Goal: Task Accomplishment & Management: Use online tool/utility

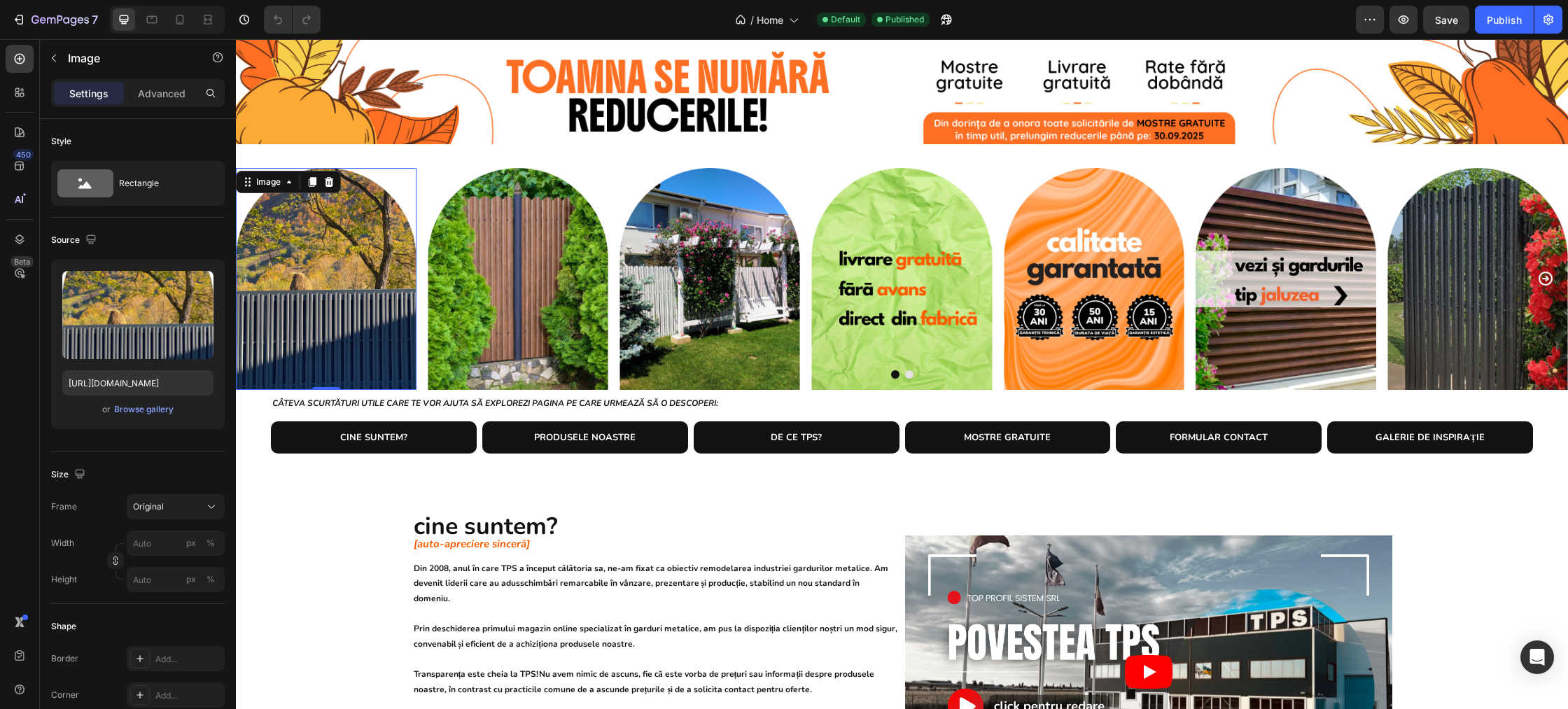
click at [340, 260] on img at bounding box center [326, 279] width 181 height 222
click at [161, 408] on div "Browse gallery" at bounding box center [144, 409] width 60 height 13
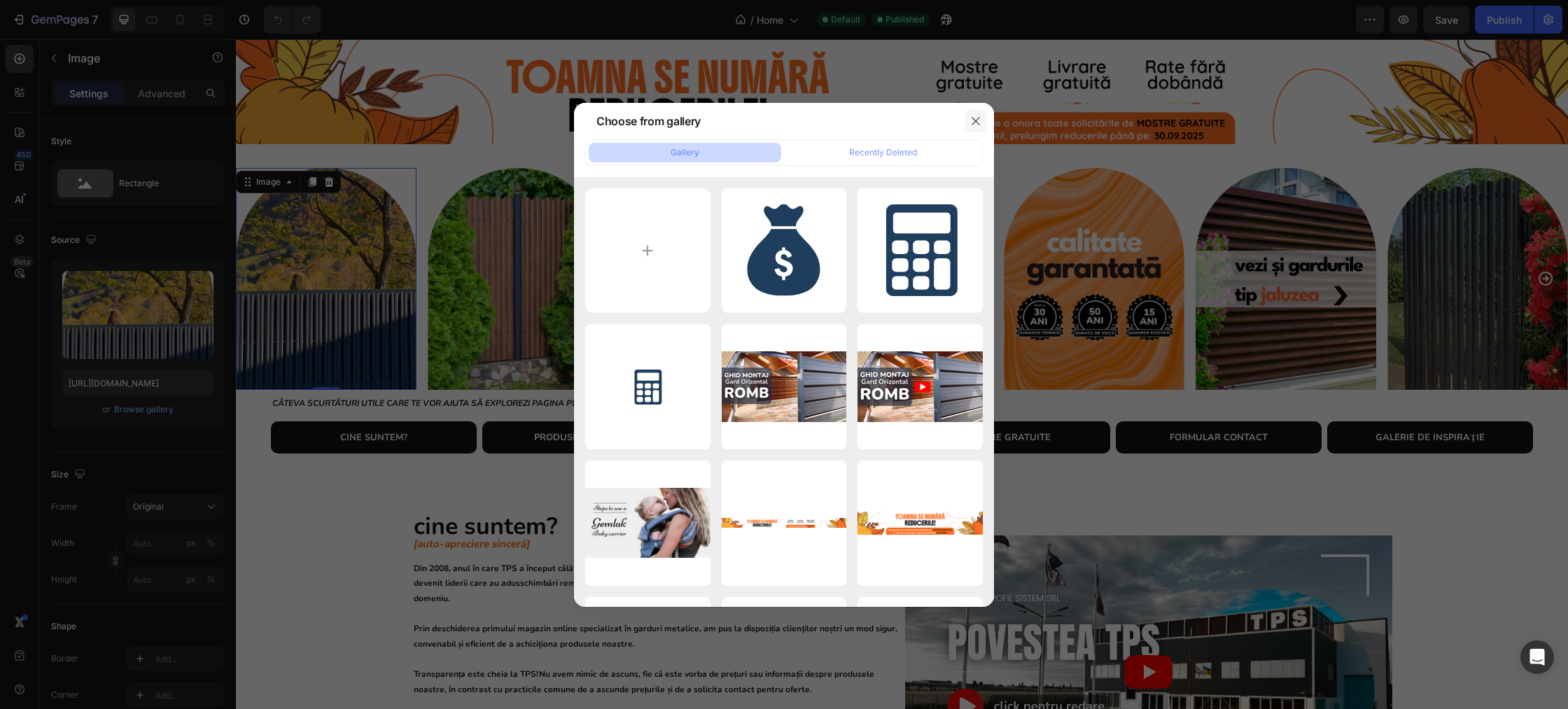
click at [971, 117] on icon "button" at bounding box center [976, 121] width 11 height 11
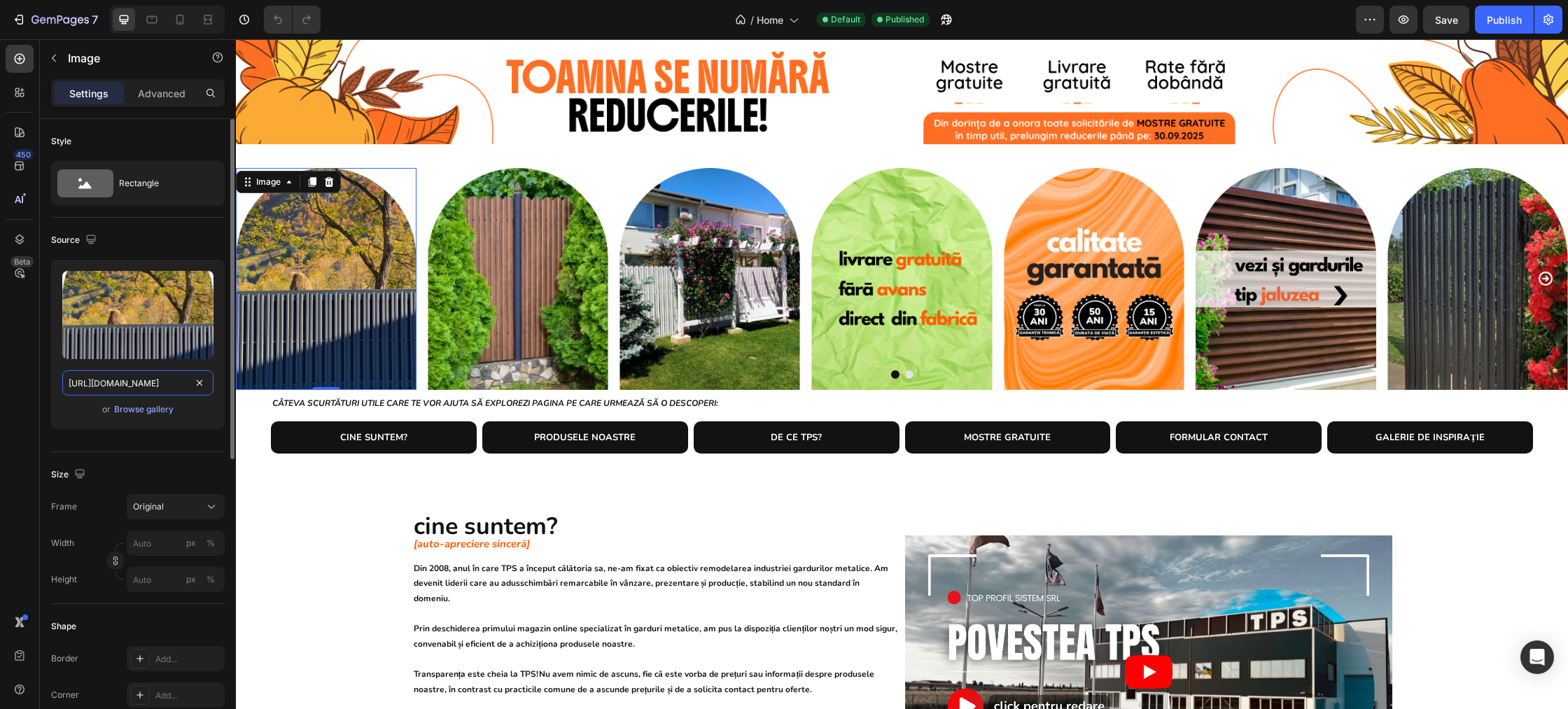
click at [179, 383] on input "[URL][DOMAIN_NAME]" at bounding box center [138, 383] width 151 height 25
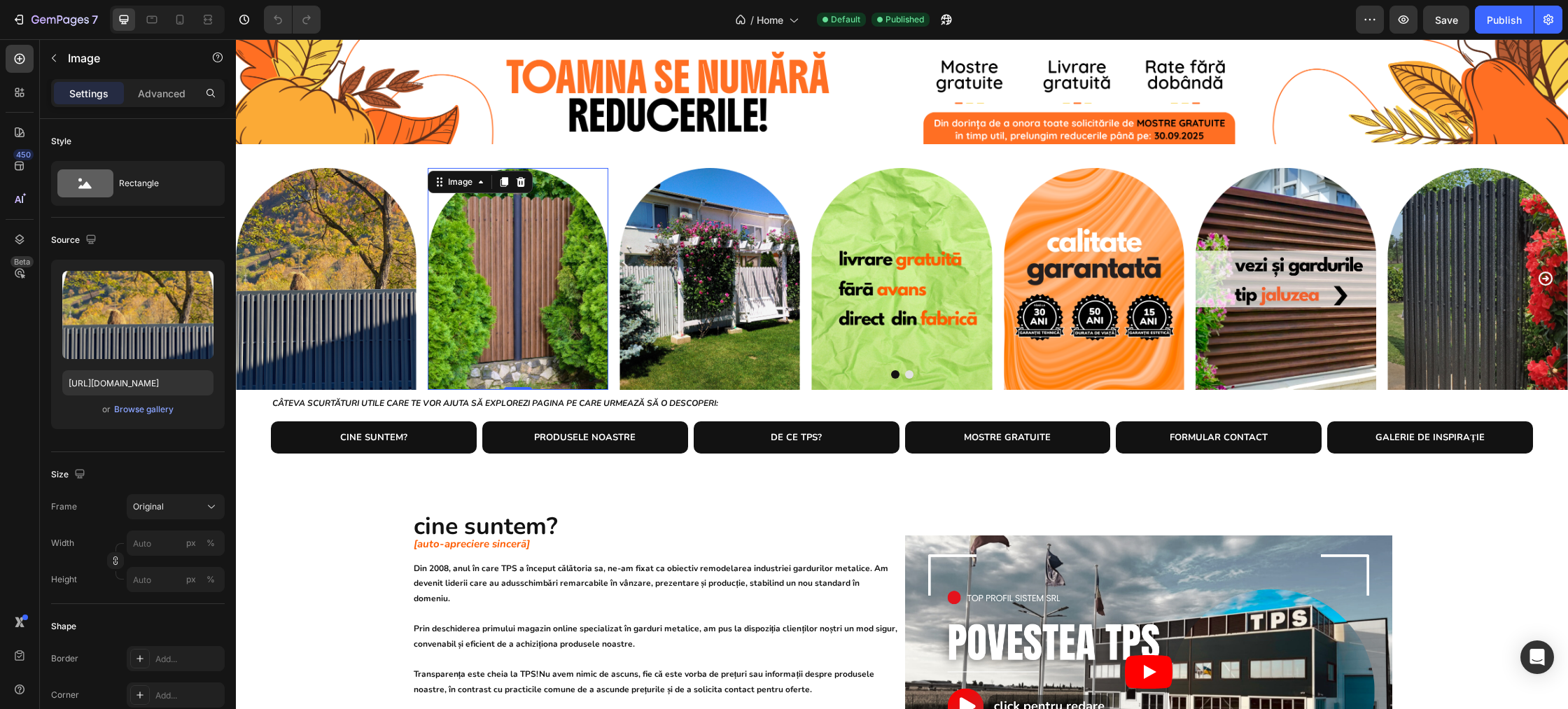
click at [565, 230] on img at bounding box center [518, 279] width 181 height 222
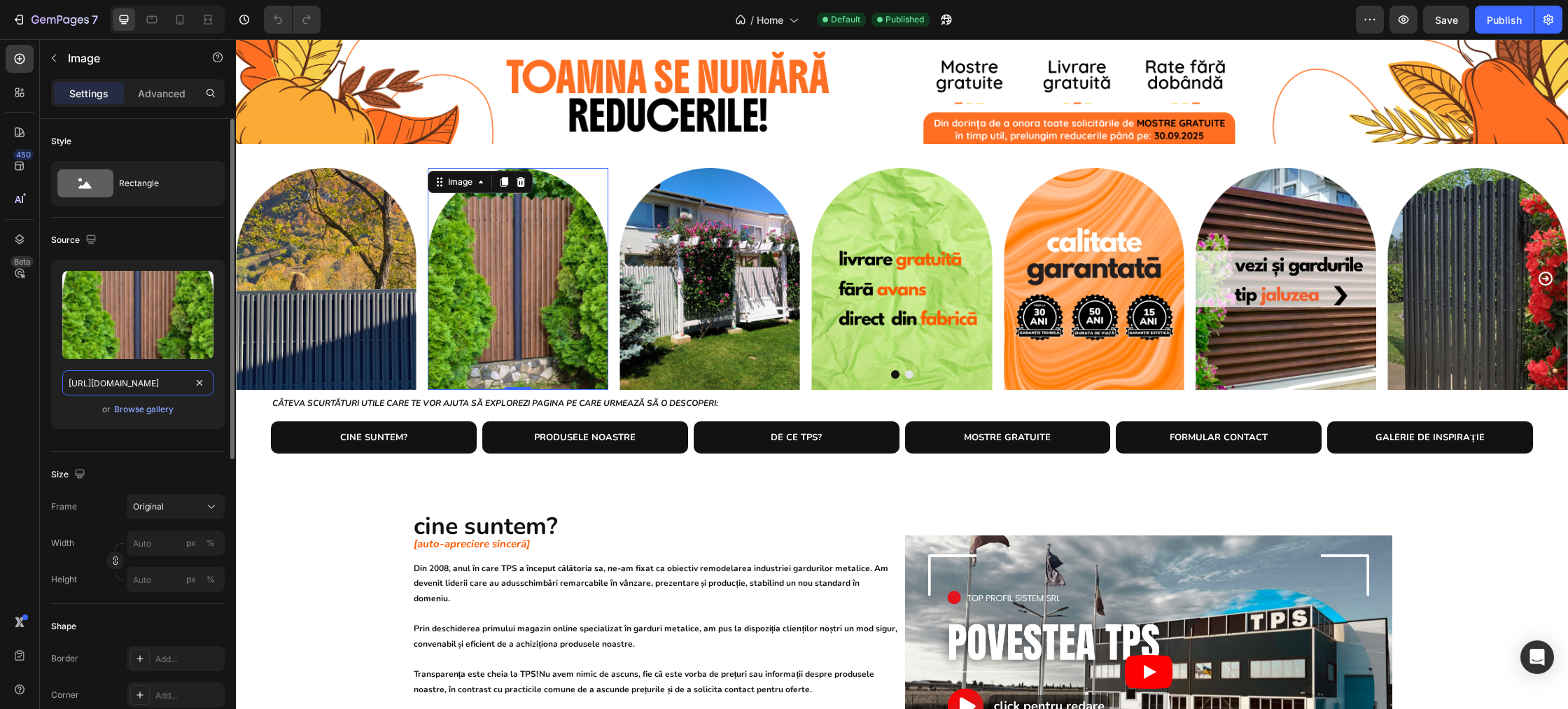
click at [159, 381] on input "[URL][DOMAIN_NAME]" at bounding box center [138, 383] width 151 height 25
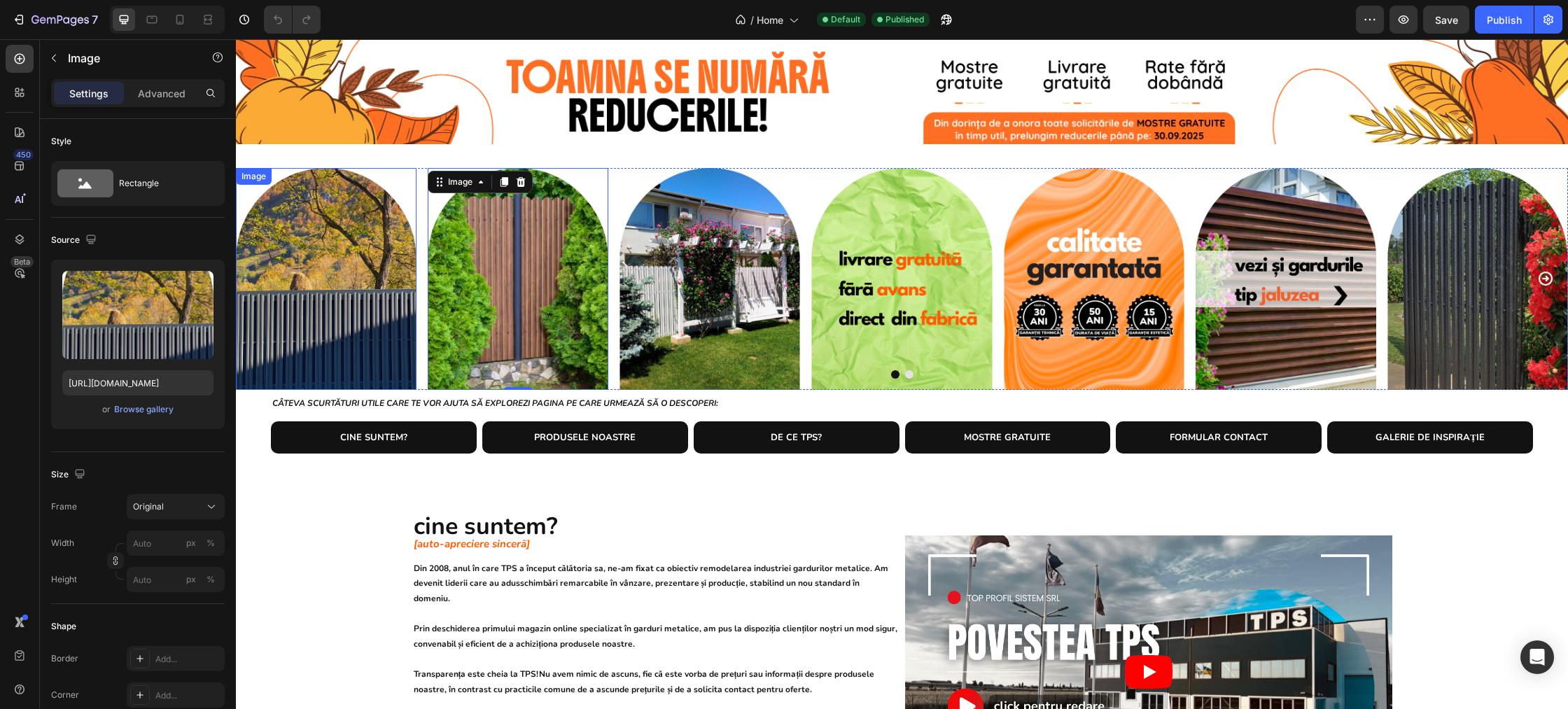
click at [307, 312] on img at bounding box center [326, 279] width 181 height 222
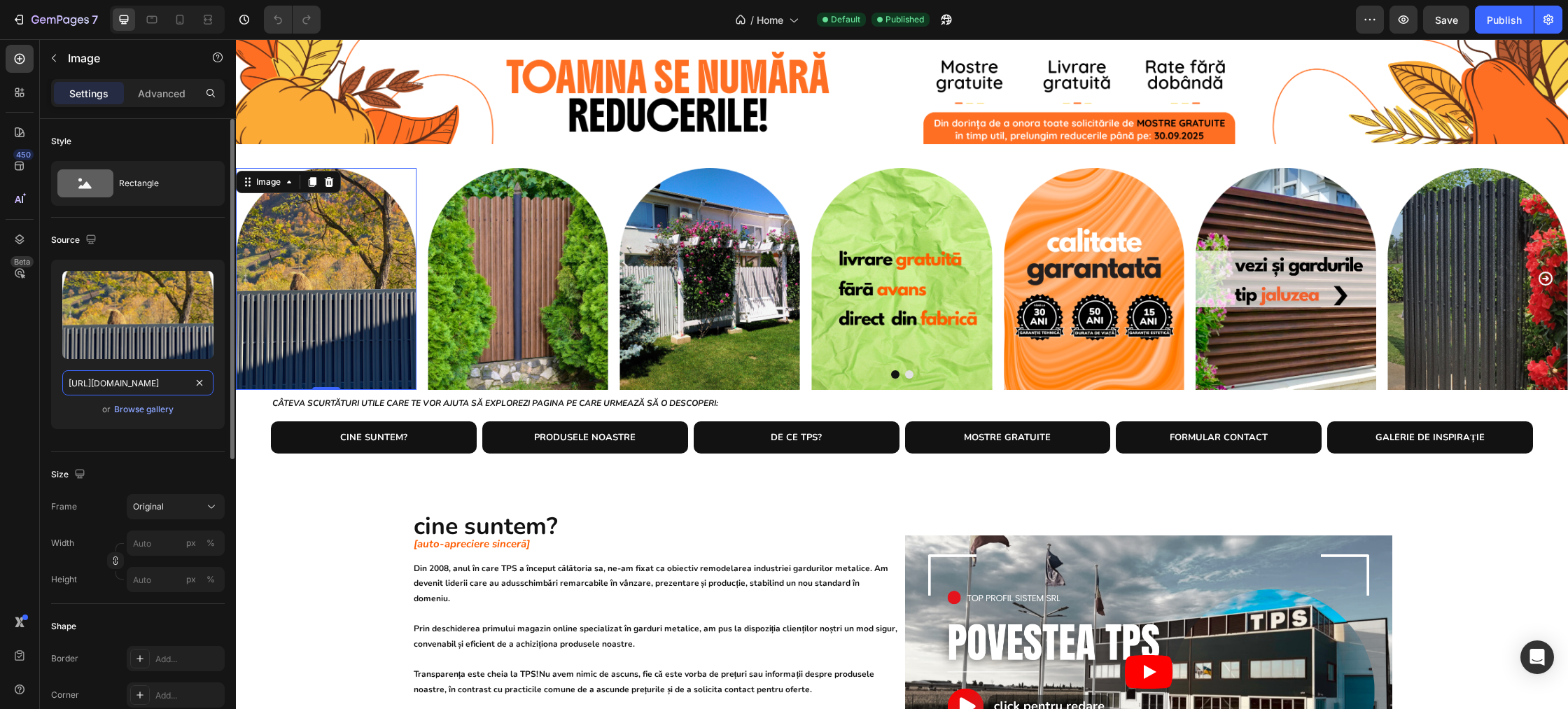
click at [135, 382] on input "[URL][DOMAIN_NAME]" at bounding box center [138, 383] width 151 height 25
type input "[URL][DOMAIN_NAME]"
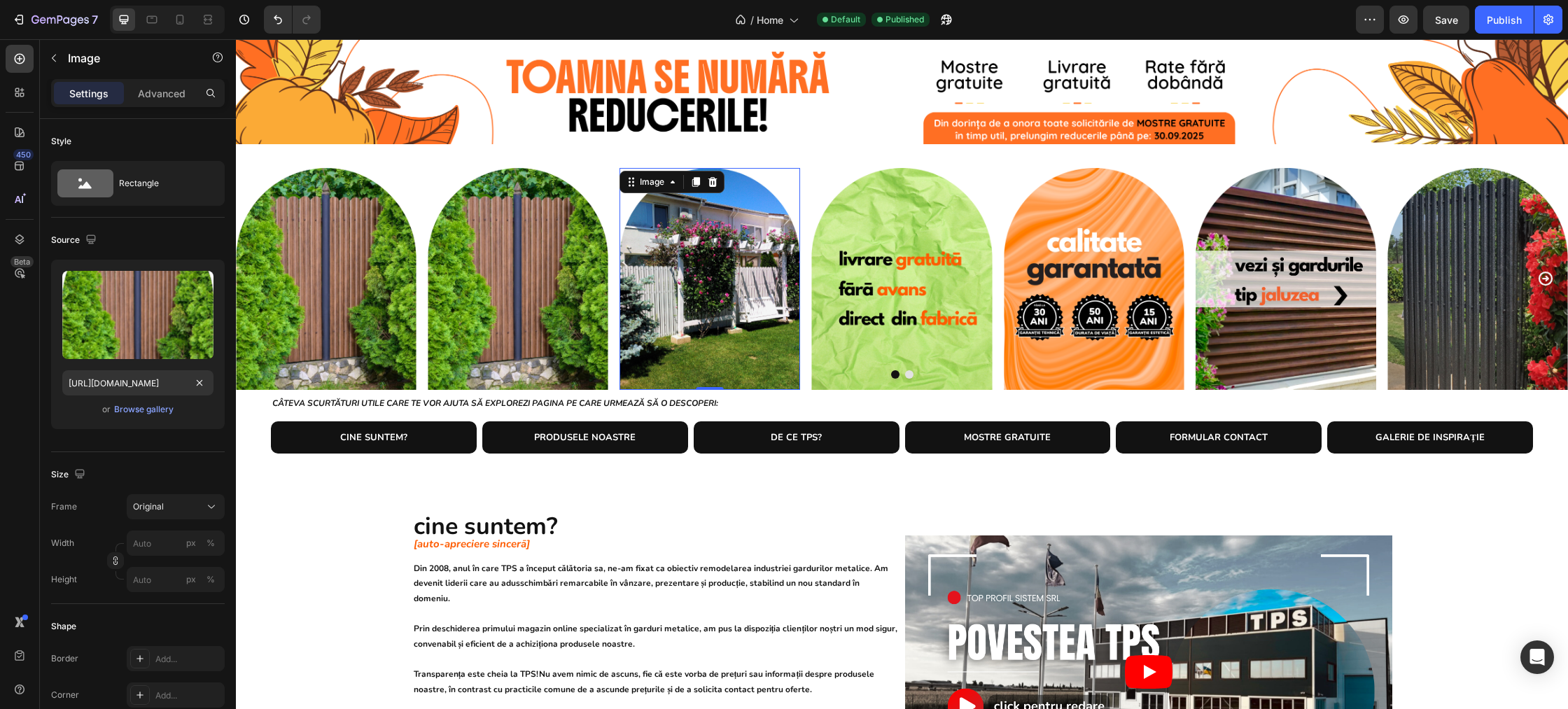
click at [682, 266] on img at bounding box center [709, 279] width 181 height 222
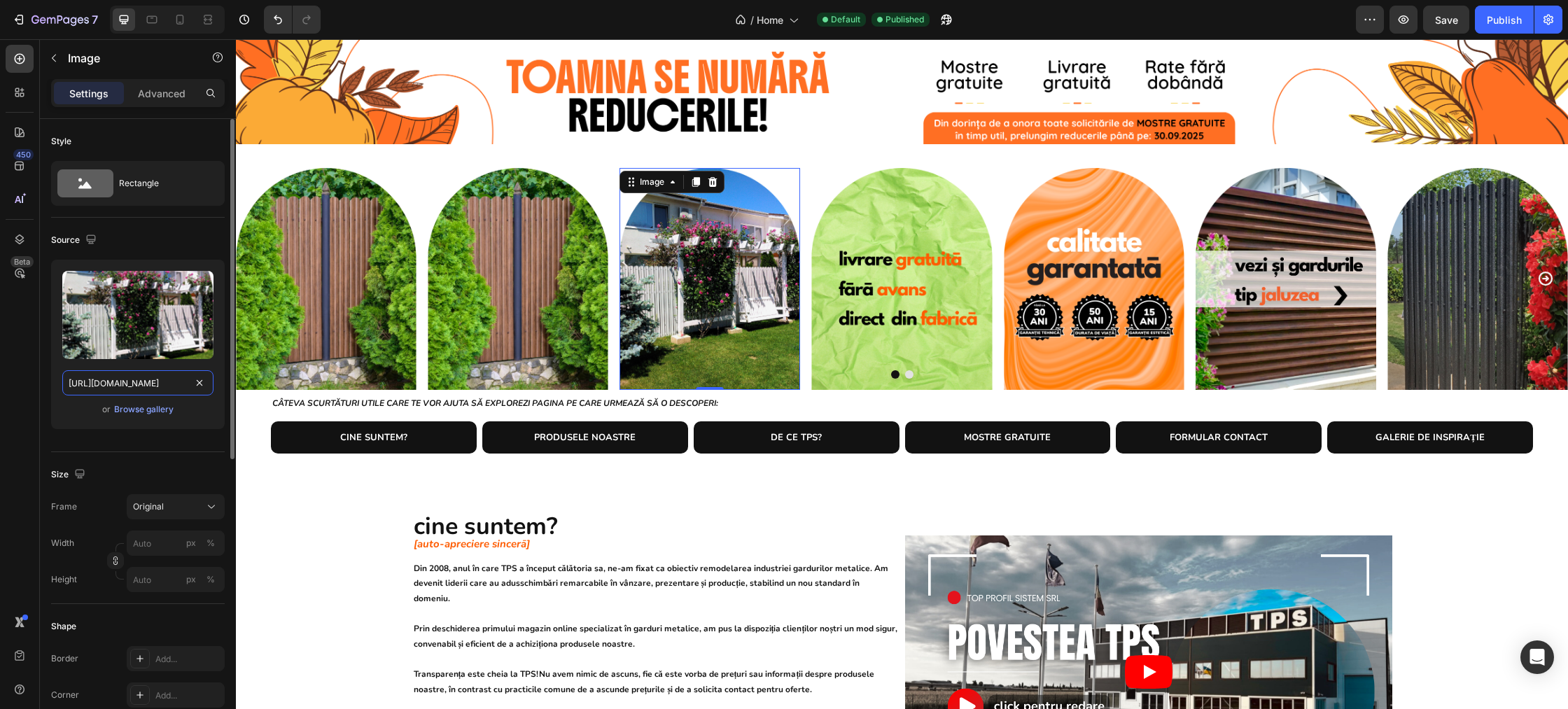
click at [168, 381] on input "[URL][DOMAIN_NAME]" at bounding box center [138, 383] width 151 height 25
click at [537, 297] on img at bounding box center [518, 279] width 181 height 222
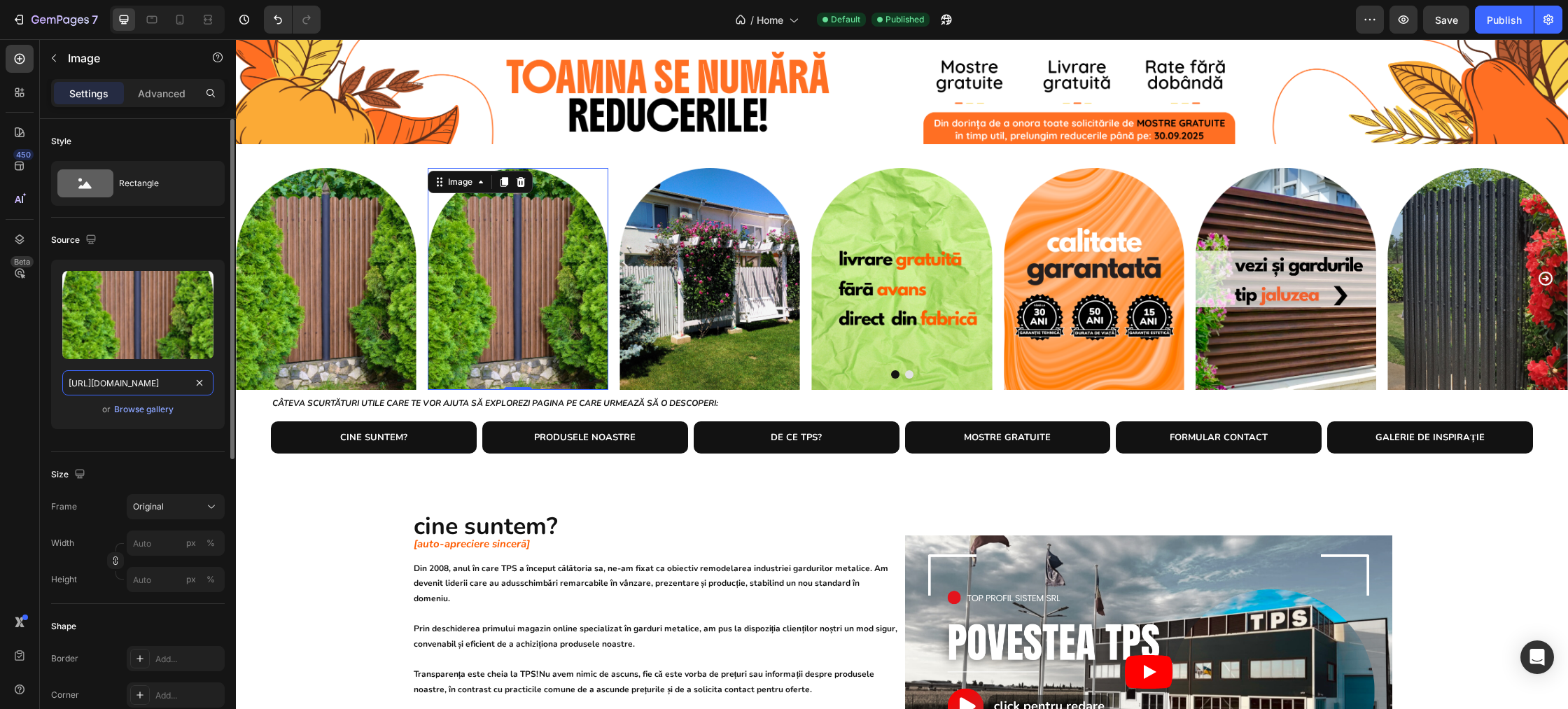
click at [112, 383] on input "https://cdn.shopify.com/s/files/1/0291/2672/1584/files/gempages_467993730691892…" at bounding box center [138, 383] width 151 height 25
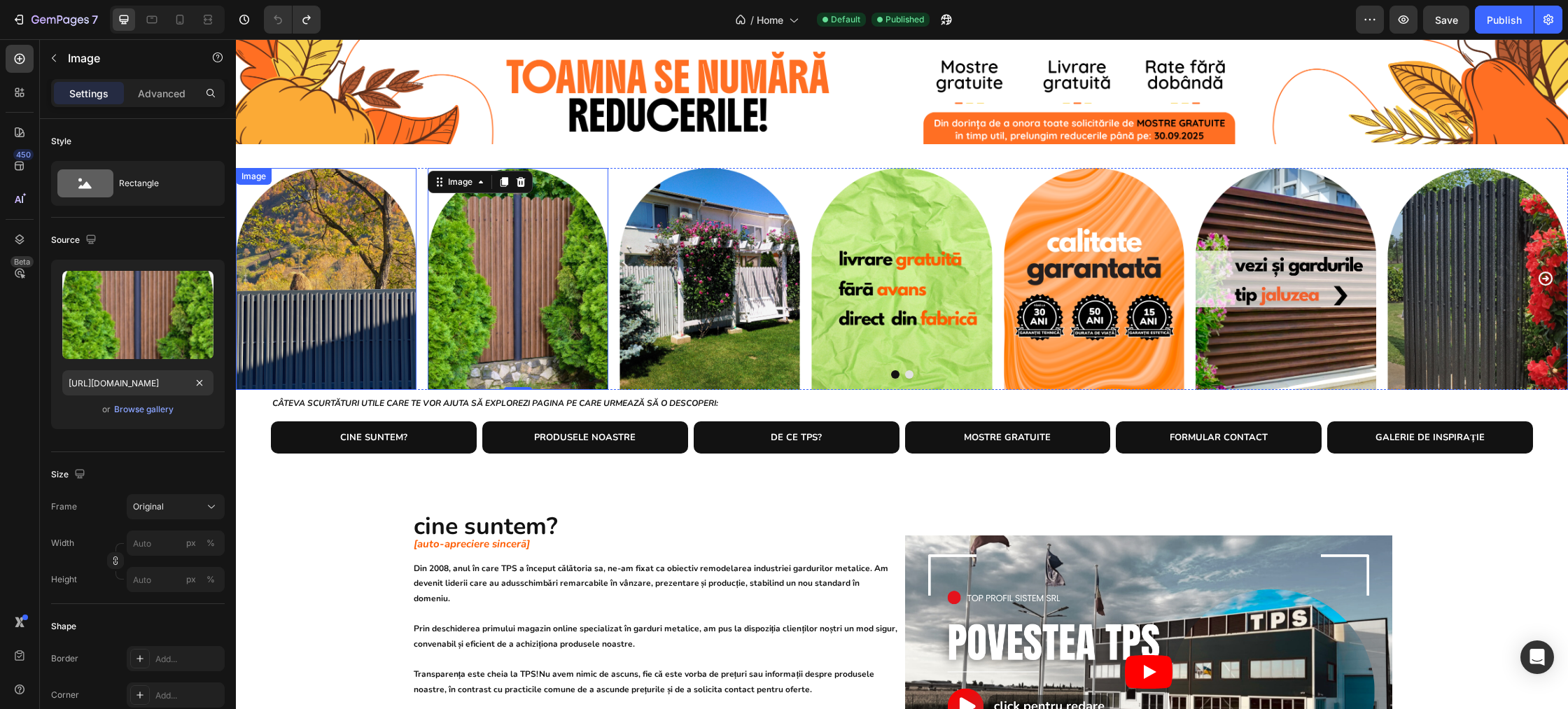
click at [320, 338] on img at bounding box center [326, 279] width 181 height 222
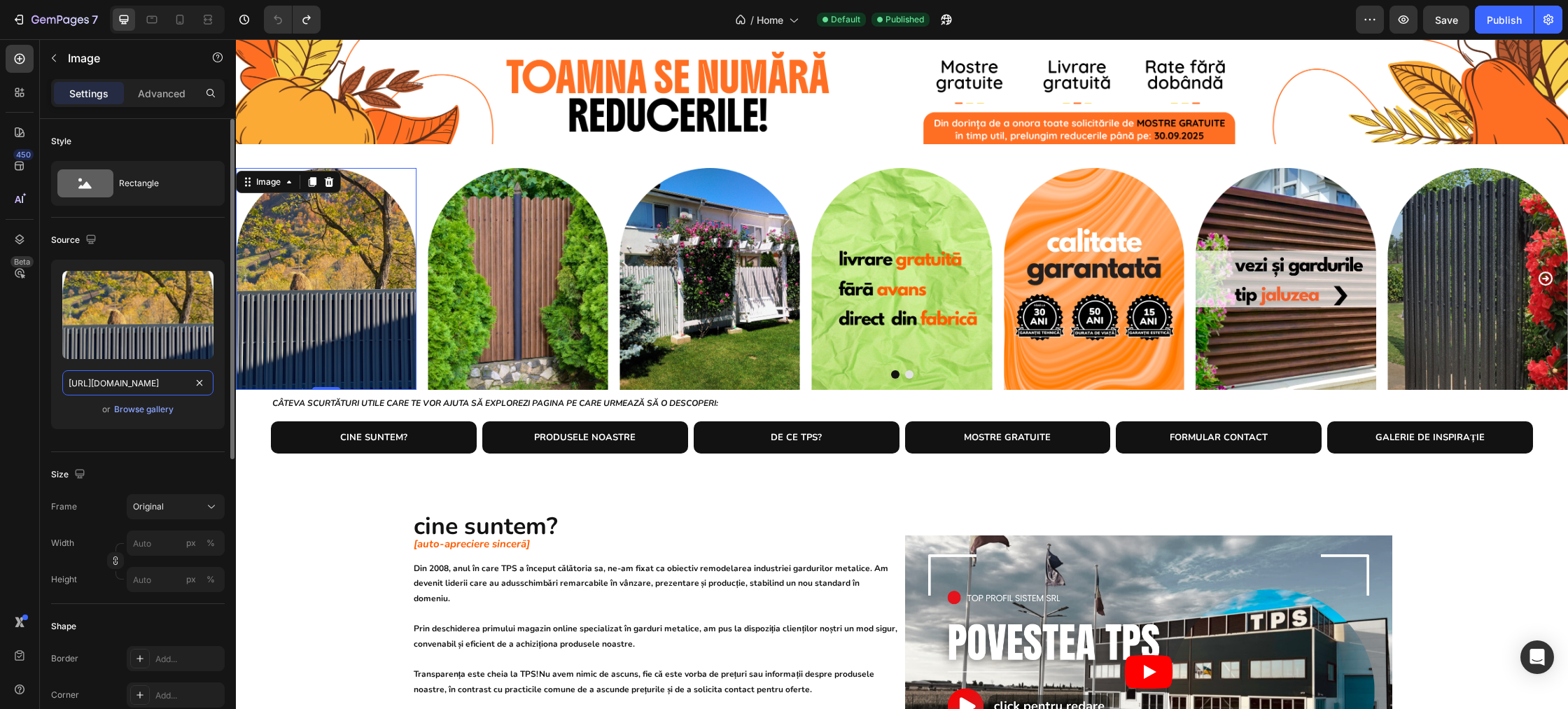
click at [157, 389] on input "https://cdn.shopify.com/s/files/1/0291/2672/1584/files/gempages_467993730691892…" at bounding box center [138, 383] width 151 height 25
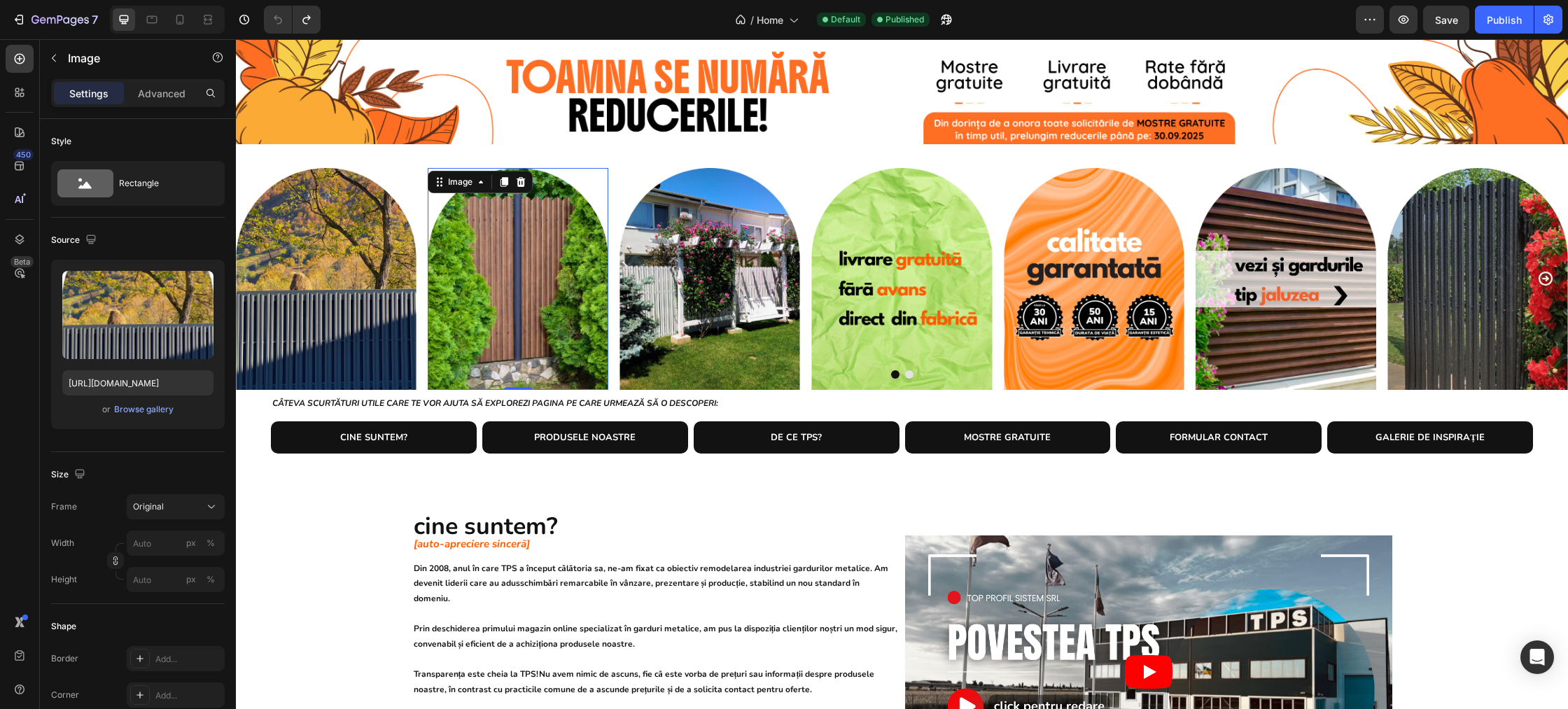
click at [456, 301] on img at bounding box center [518, 279] width 181 height 222
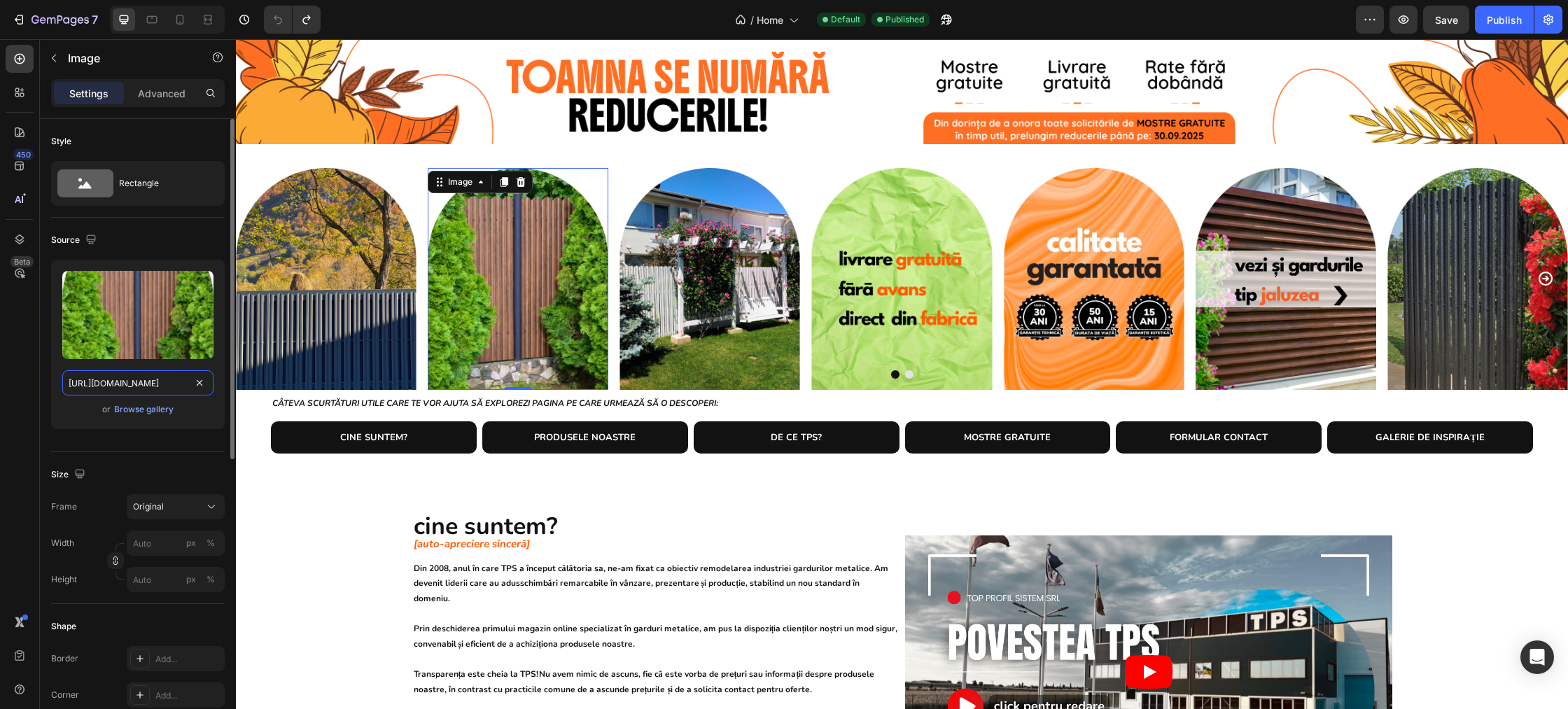
click at [170, 383] on input "https://cdn.shopify.com/s/files/1/0291/2672/1584/files/gempages_467993730691892…" at bounding box center [138, 383] width 151 height 25
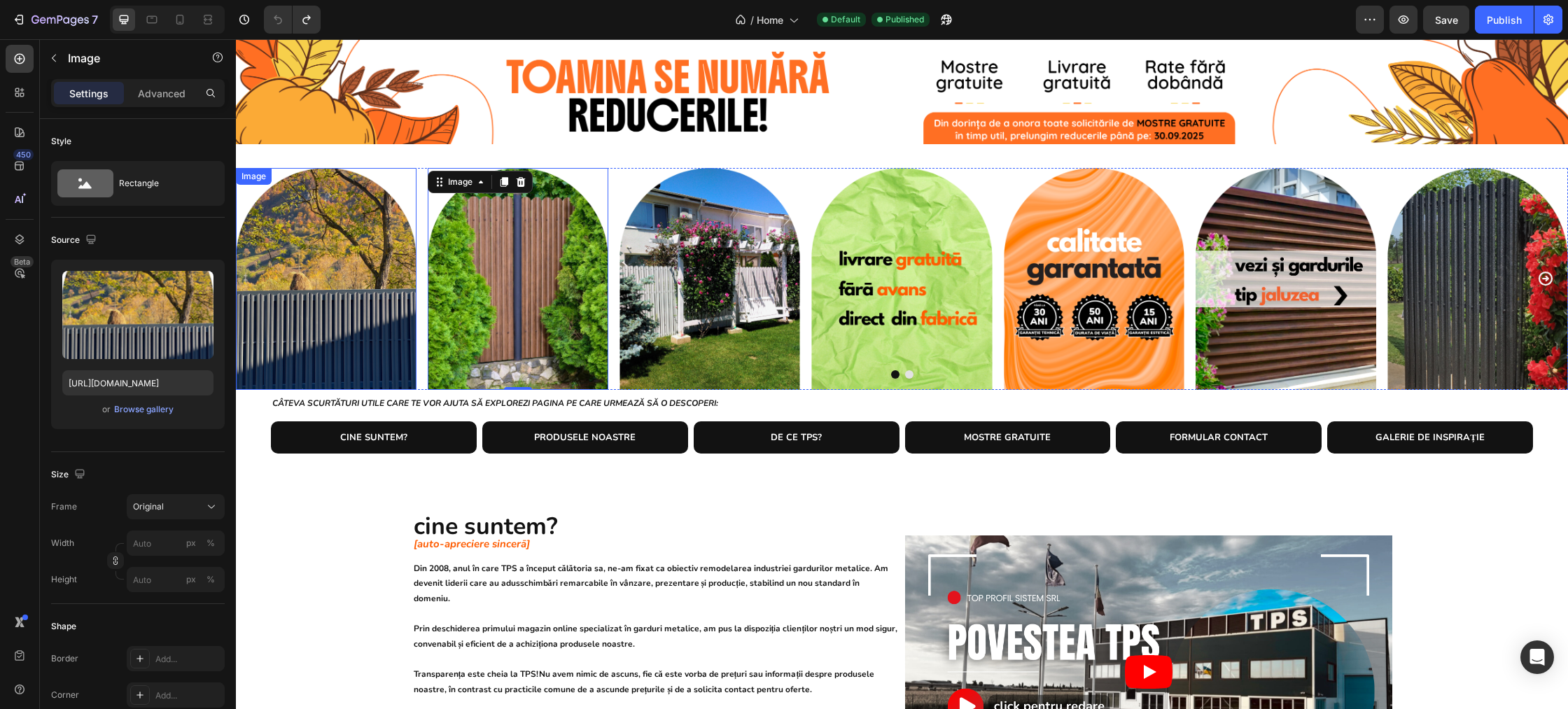
click at [307, 328] on img at bounding box center [326, 279] width 181 height 222
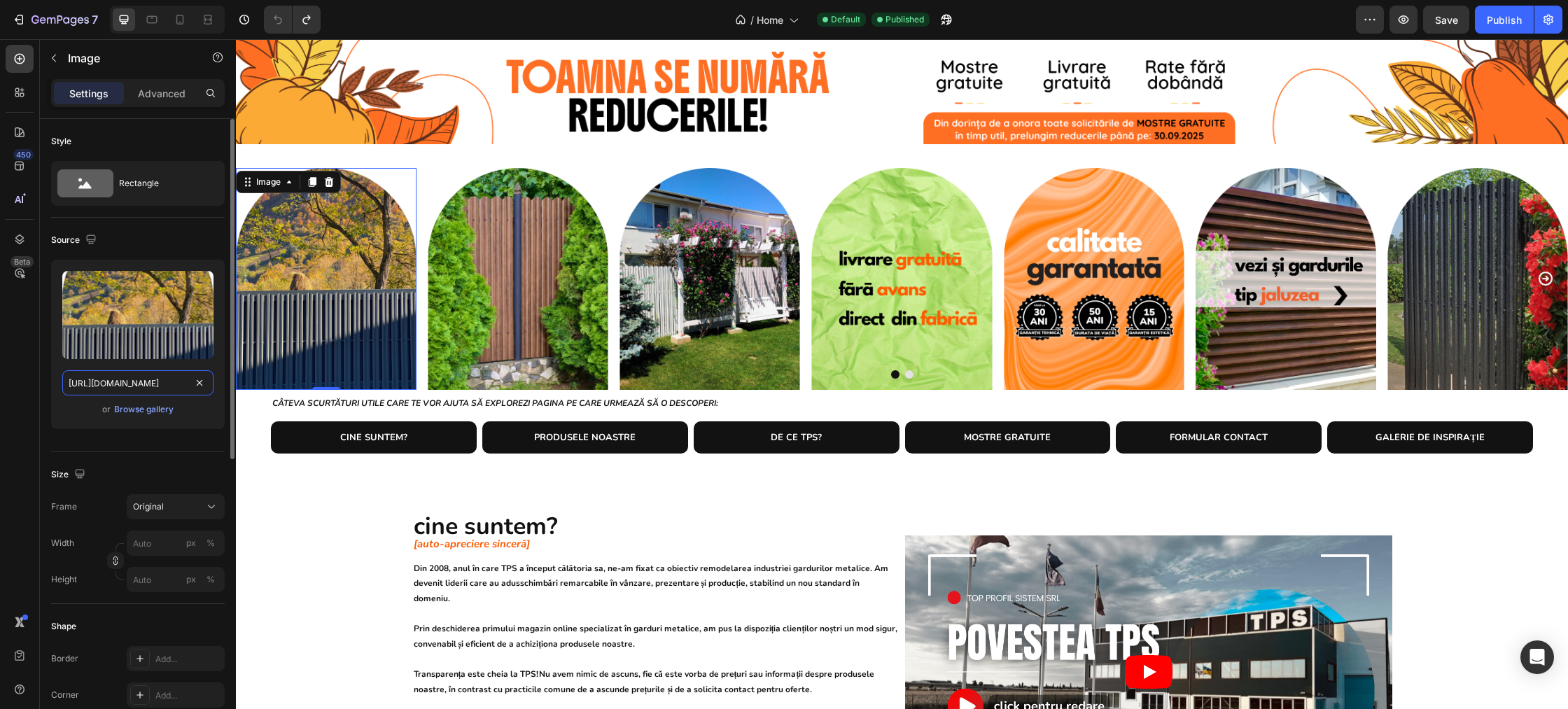
click at [119, 387] on input "https://cdn.shopify.com/s/files/1/0291/2672/1584/files/gempages_467993730691892…" at bounding box center [138, 383] width 151 height 25
type input "https://cdn.shopify.com/s/files/1/0291/2672/1584/files/gempages_467993730691892…"
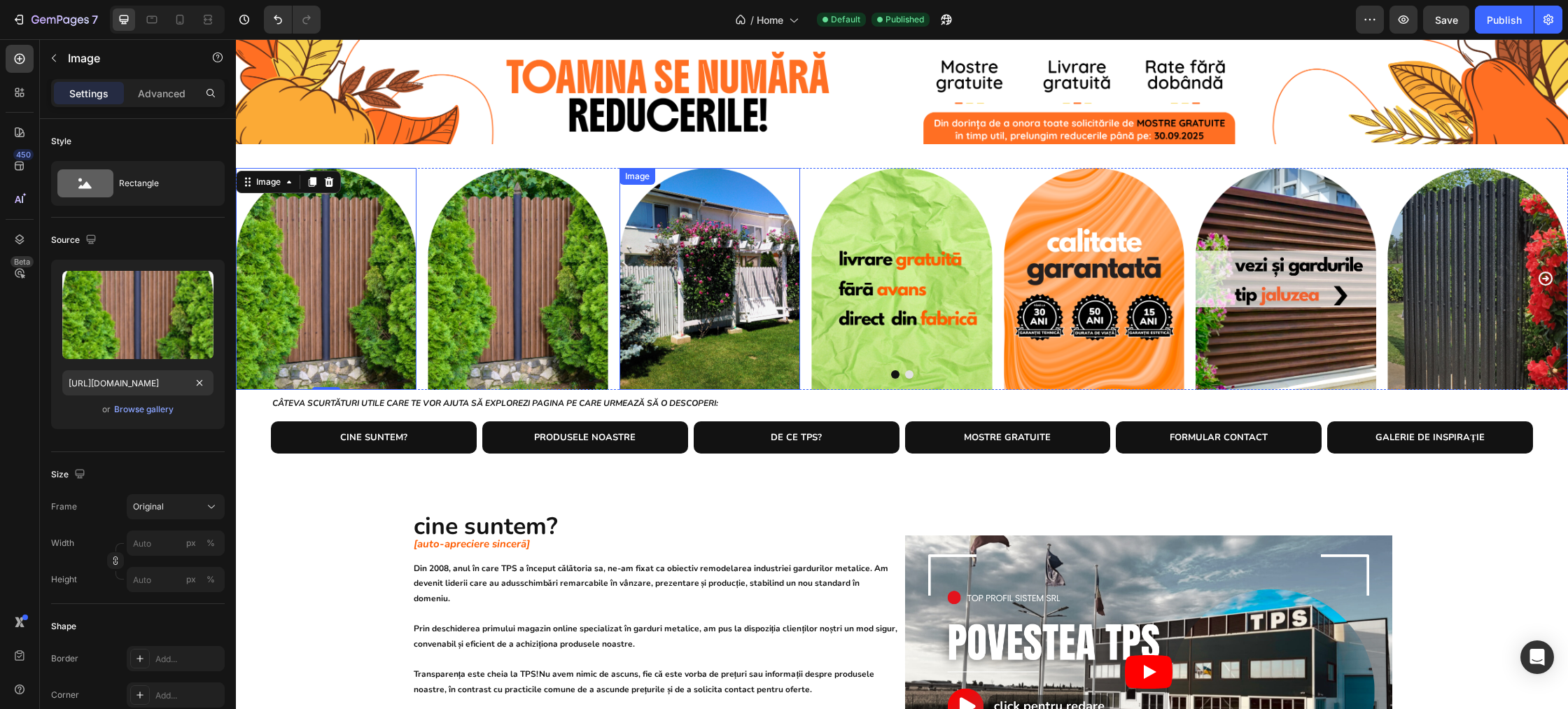
click at [718, 307] on img at bounding box center [709, 279] width 181 height 222
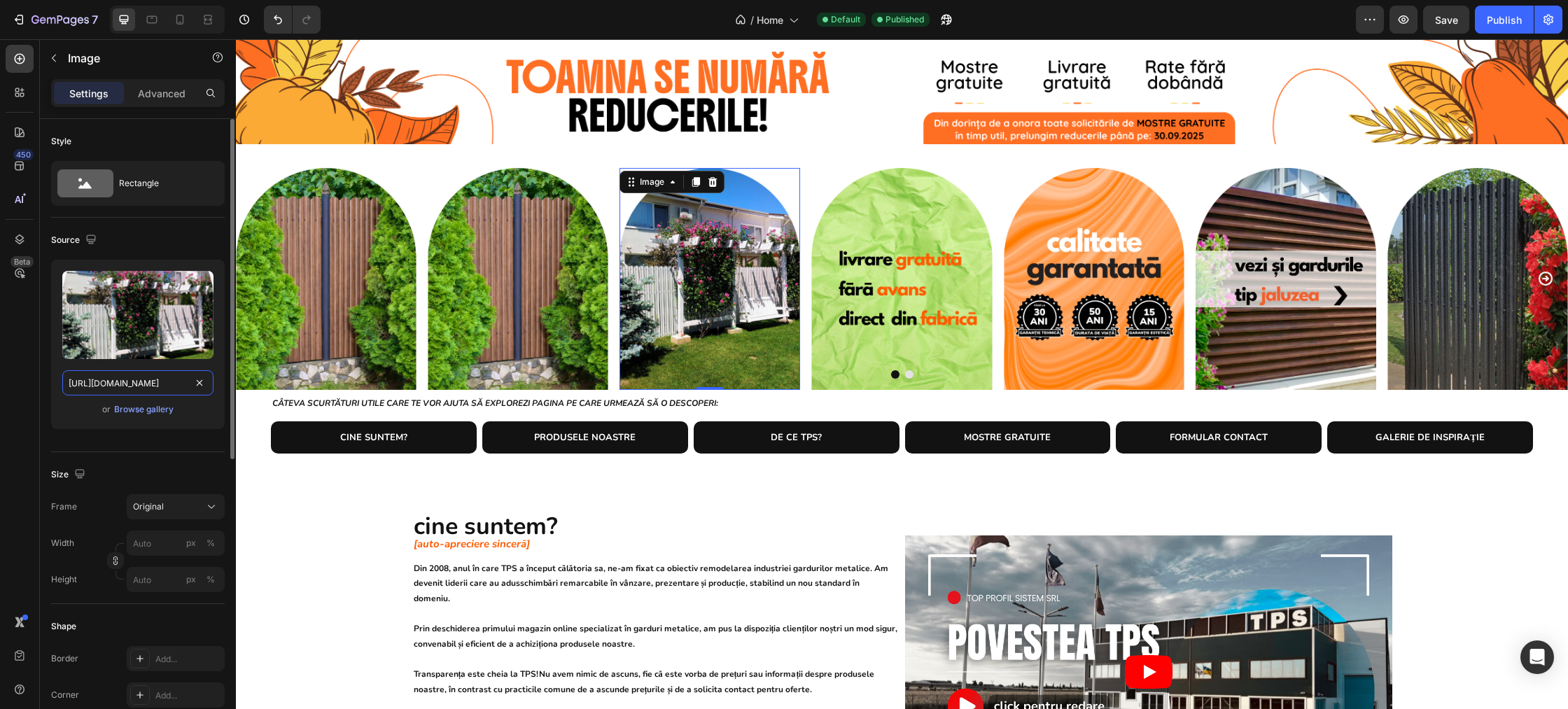
click at [175, 383] on input "https://cdn.shopify.com/s/files/1/0291/2672/1584/files/gempages_467993730691892…" at bounding box center [138, 383] width 151 height 25
click at [499, 314] on img at bounding box center [518, 279] width 181 height 222
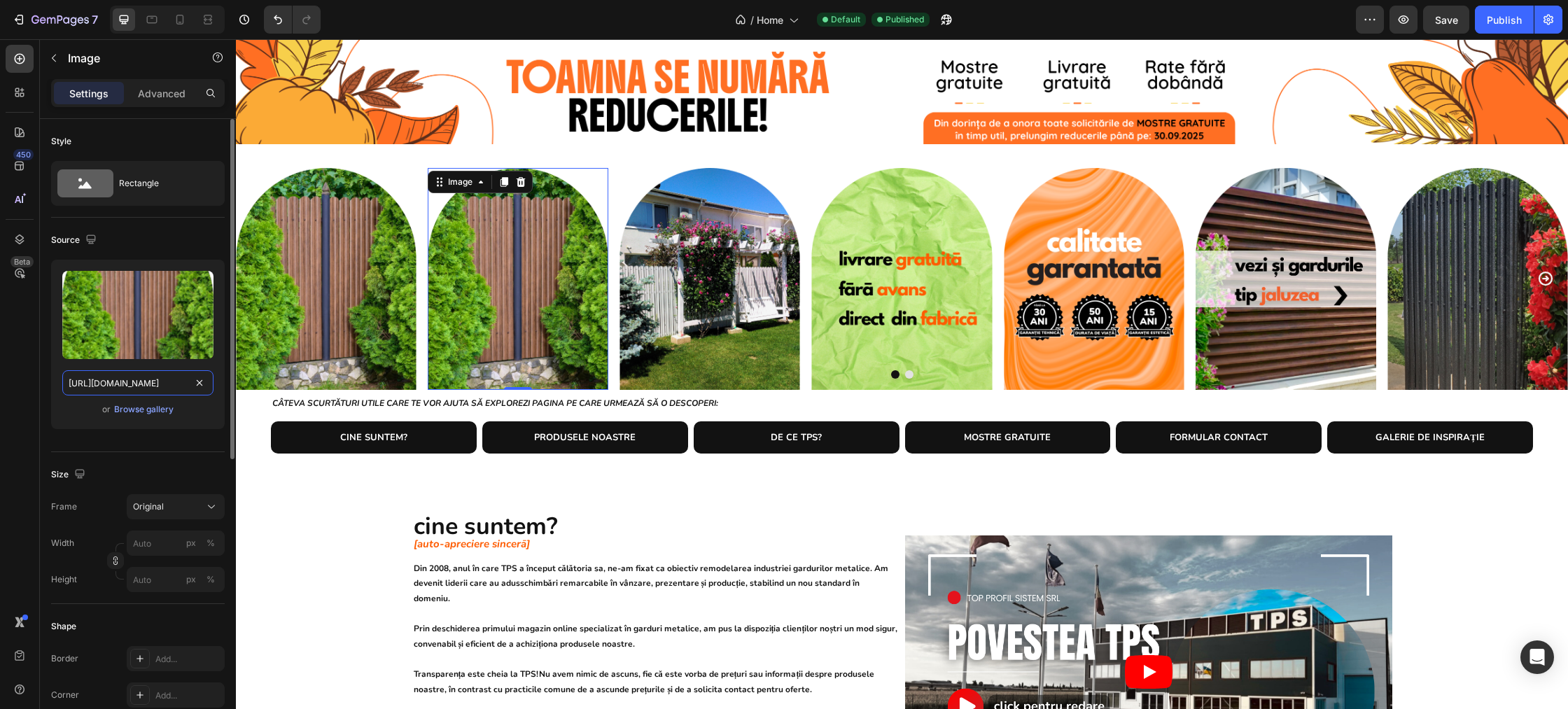
click at [134, 388] on input "https://cdn.shopify.com/s/files/1/0291/2672/1584/files/gempages_467993730691892…" at bounding box center [138, 383] width 151 height 25
paste input "5cf49494-c0f1-47ec-99a6-3ddc0c192b1b"
type input "https://cdn.shopify.com/s/files/1/0291/2672/1584/files/gempages_467993730691892…"
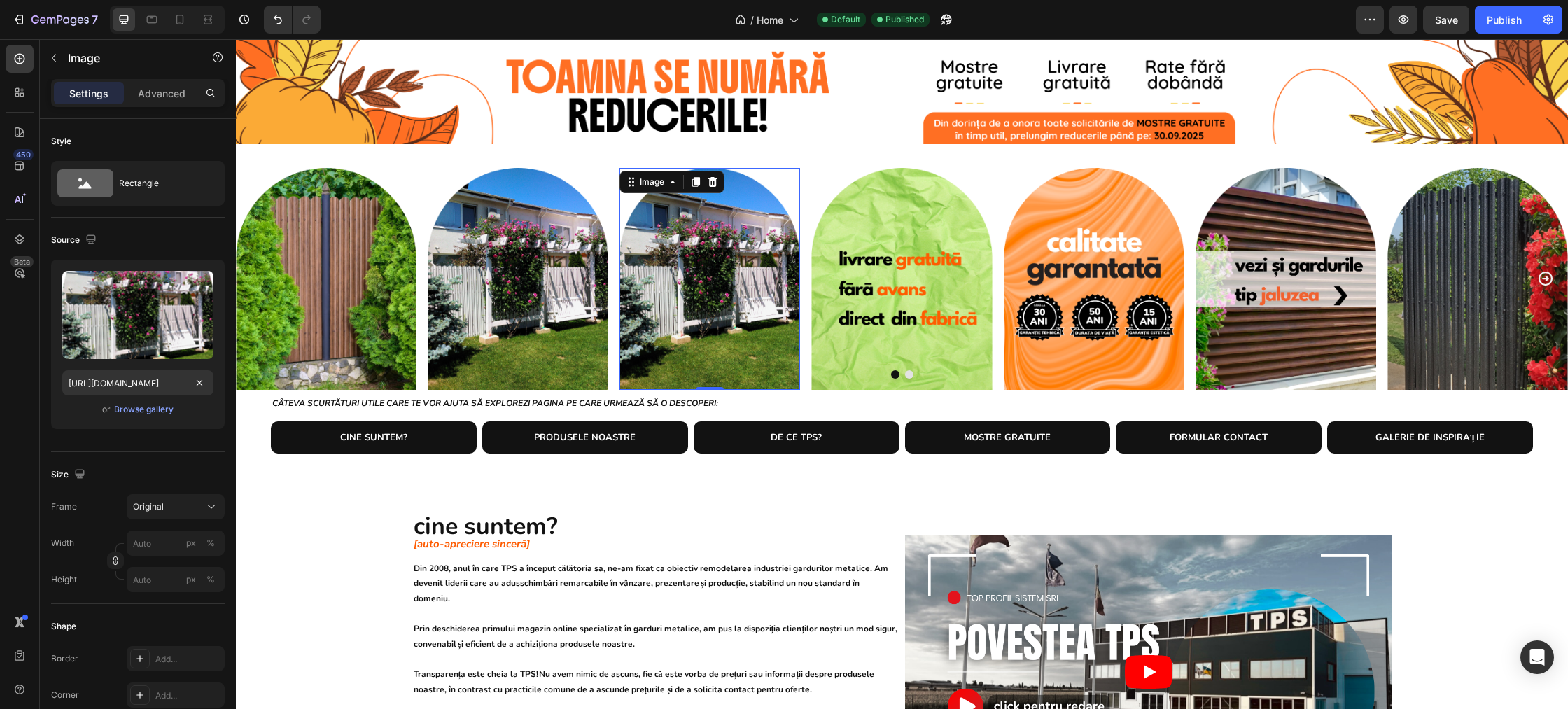
click at [714, 292] on img at bounding box center [709, 279] width 181 height 222
click at [147, 408] on div "Browse gallery" at bounding box center [144, 409] width 60 height 13
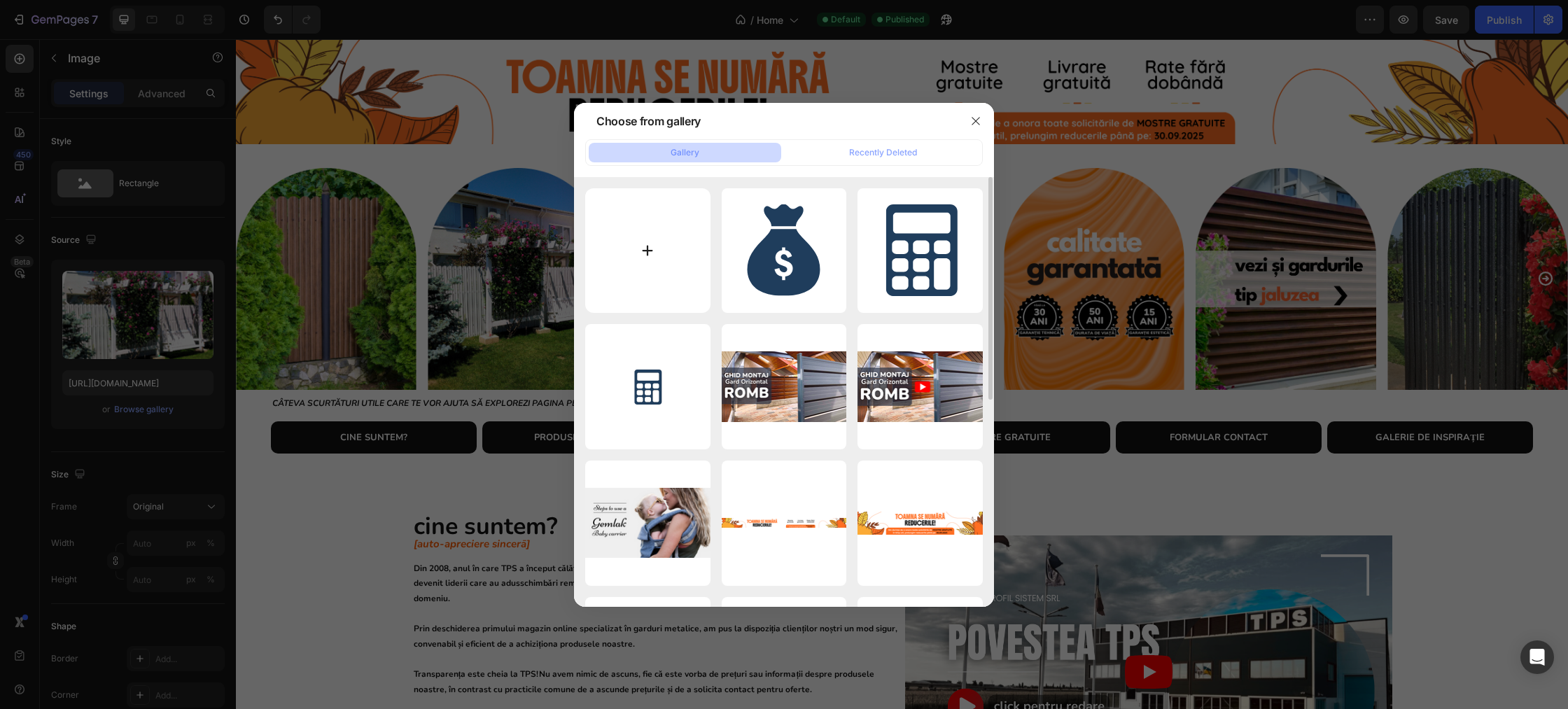
click at [669, 251] on input "file" at bounding box center [647, 251] width 125 height 125
type input "C:\fakepath\Arcada ROMB.png"
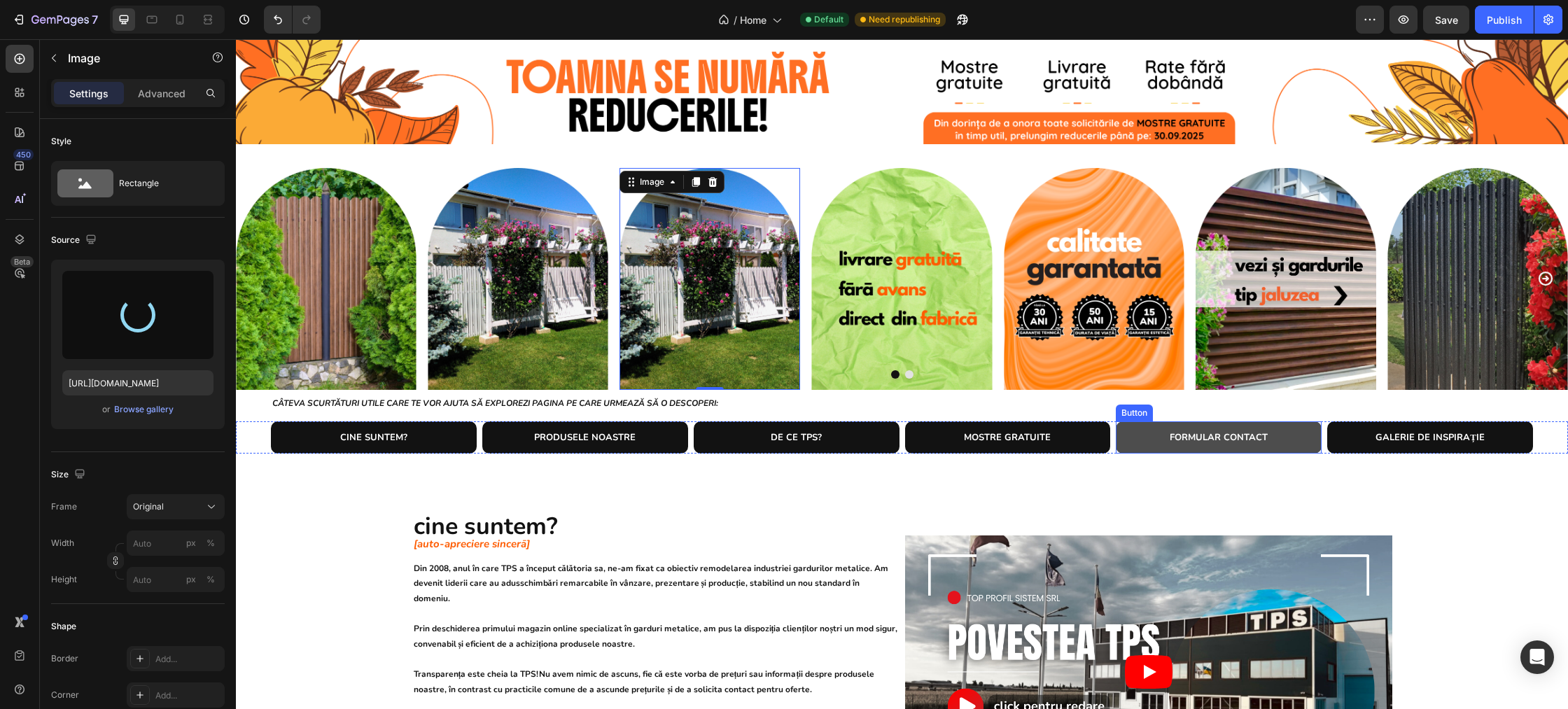
type input "https://cdn.shopify.com/s/files/1/0291/2672/1584/files/gempages_467993730691892…"
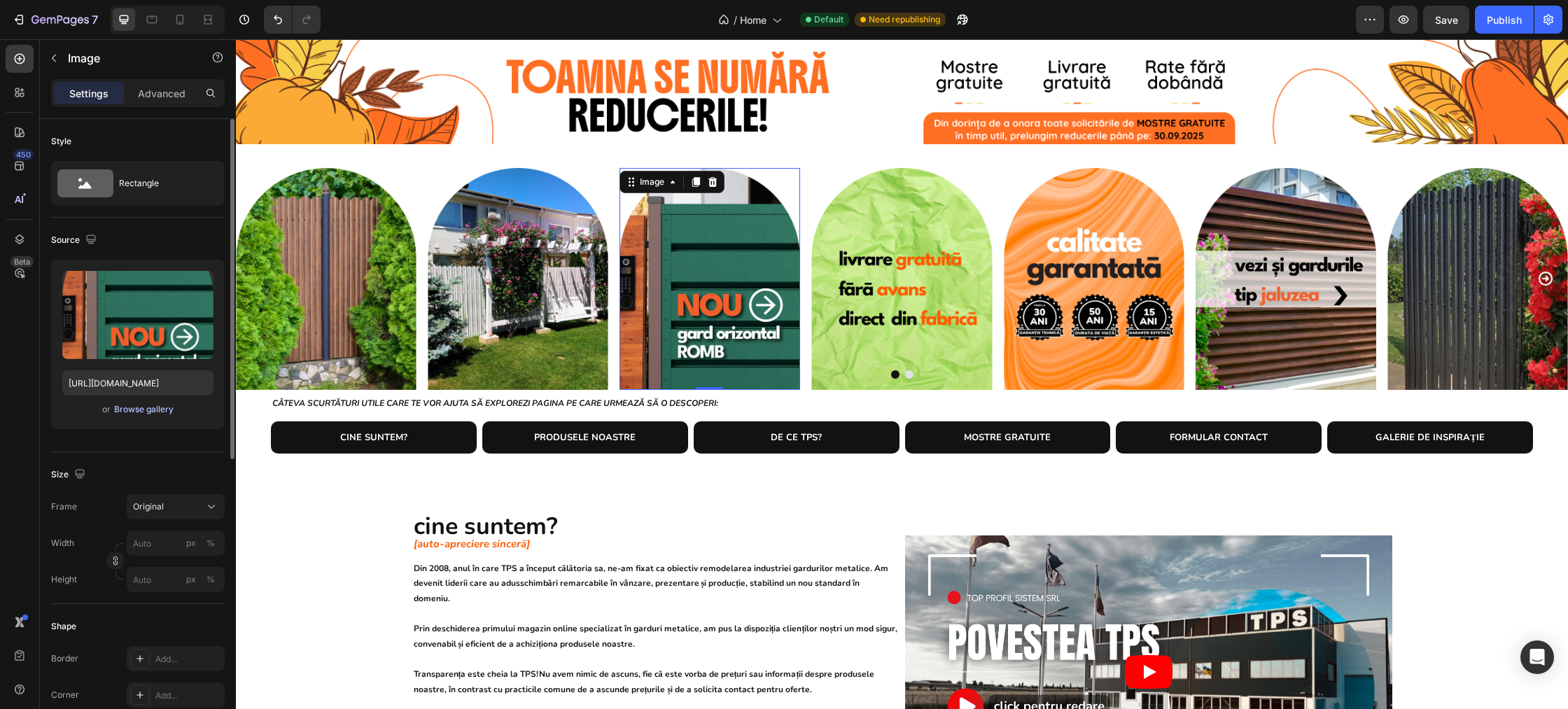
click at [159, 407] on div "Browse gallery" at bounding box center [144, 409] width 60 height 13
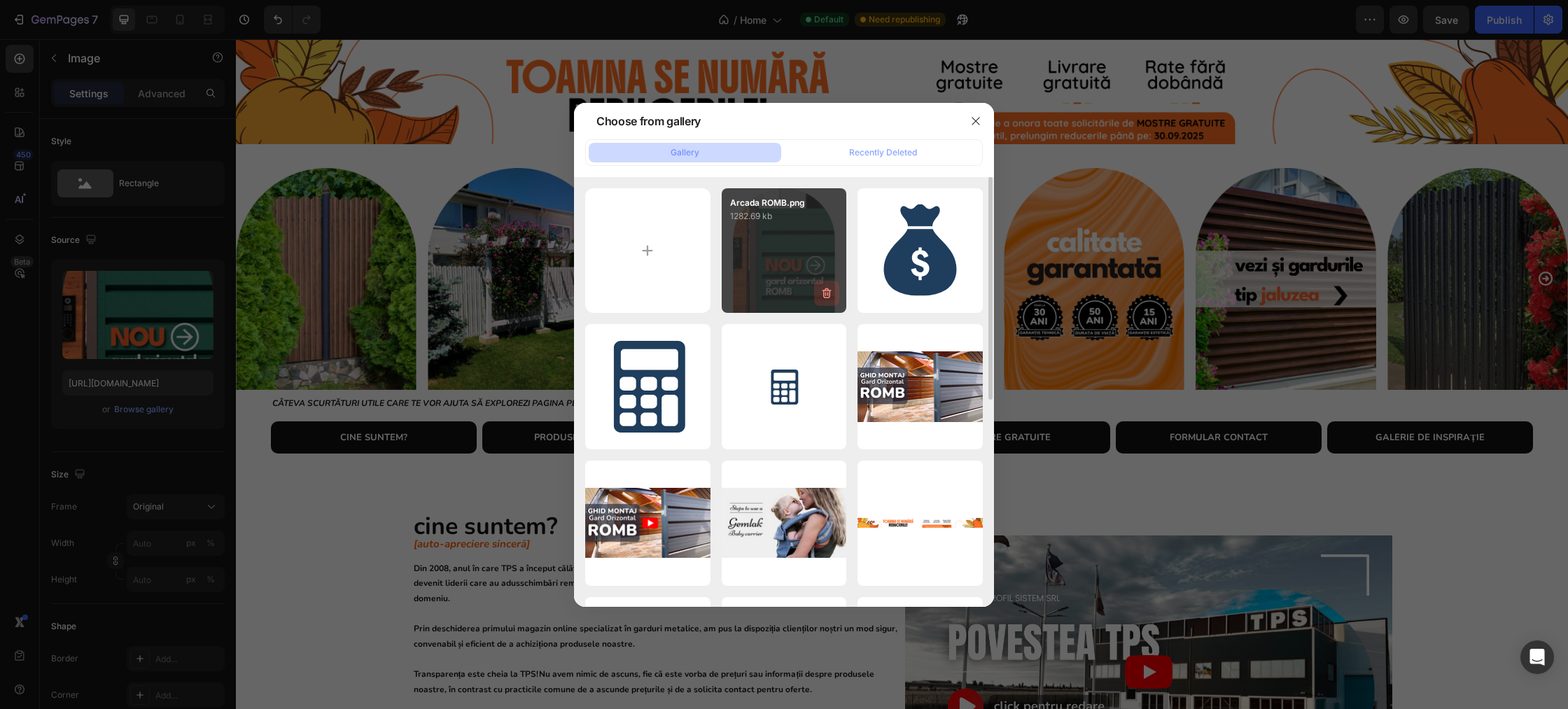
click at [828, 295] on icon "button" at bounding box center [827, 293] width 14 height 14
click at [819, 297] on div "Delete" at bounding box center [819, 295] width 26 height 13
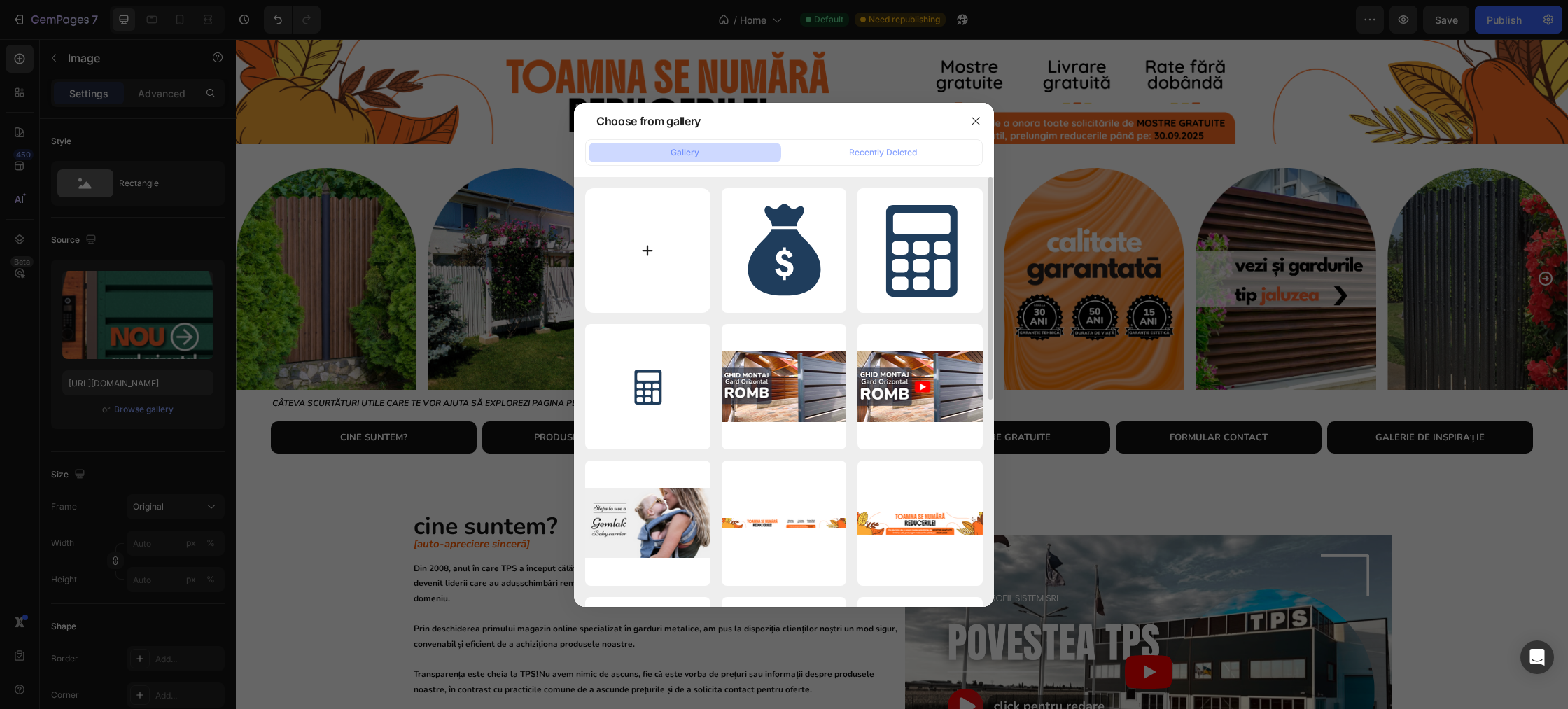
click at [671, 264] on input "file" at bounding box center [647, 251] width 125 height 125
click at [978, 118] on icon "button" at bounding box center [976, 121] width 7 height 7
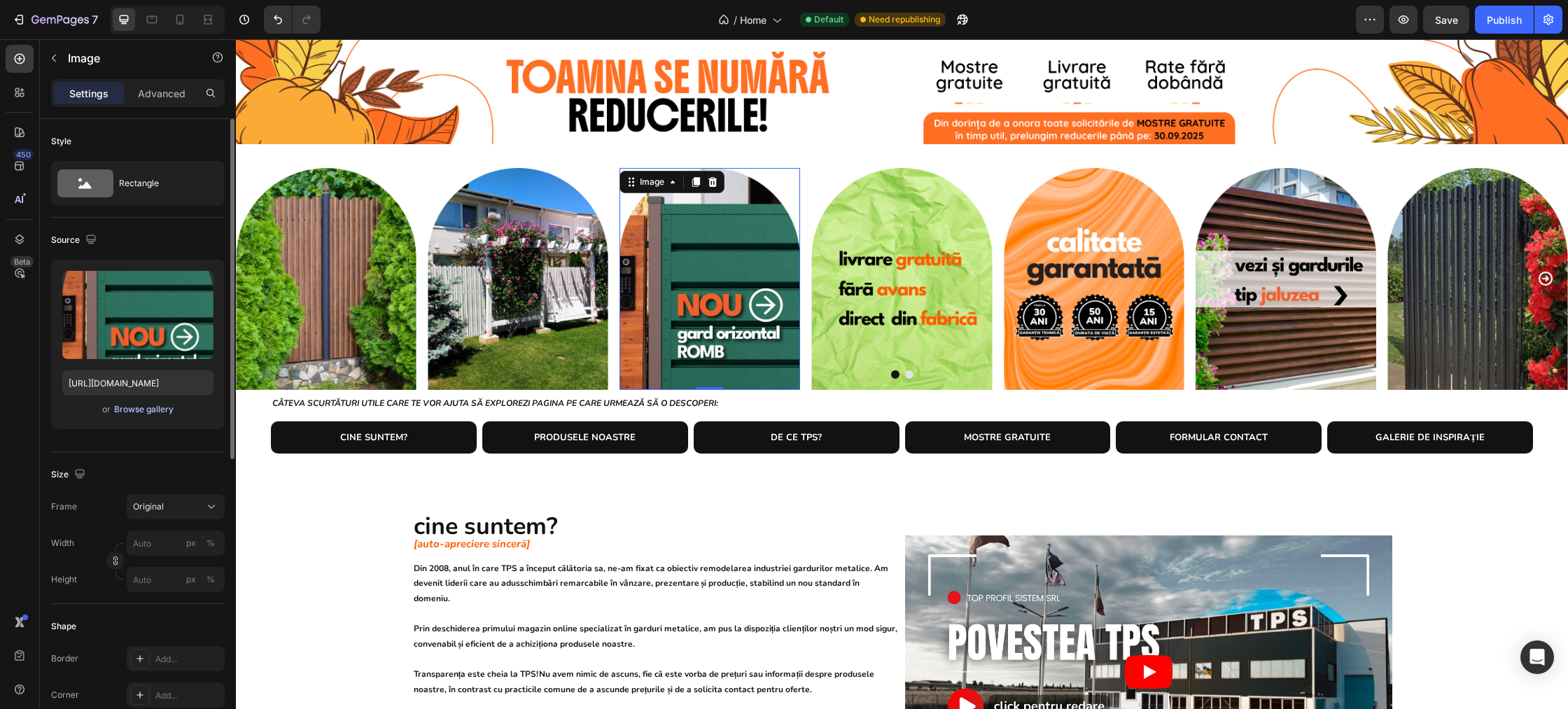
click at [154, 413] on div "Browse gallery" at bounding box center [144, 409] width 60 height 13
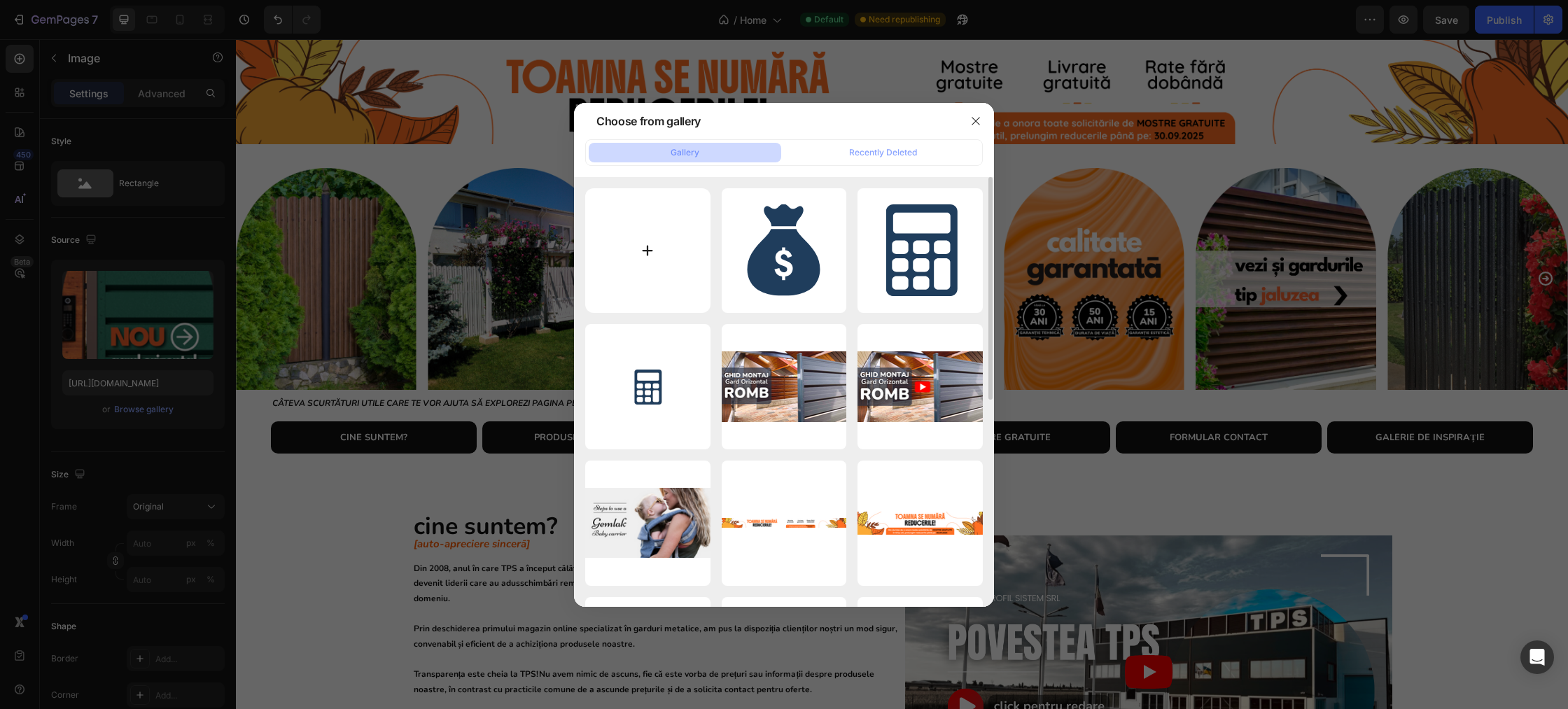
click at [587, 266] on input "file" at bounding box center [647, 251] width 125 height 125
type input "C:\fakepath\Arcada ROMB.png"
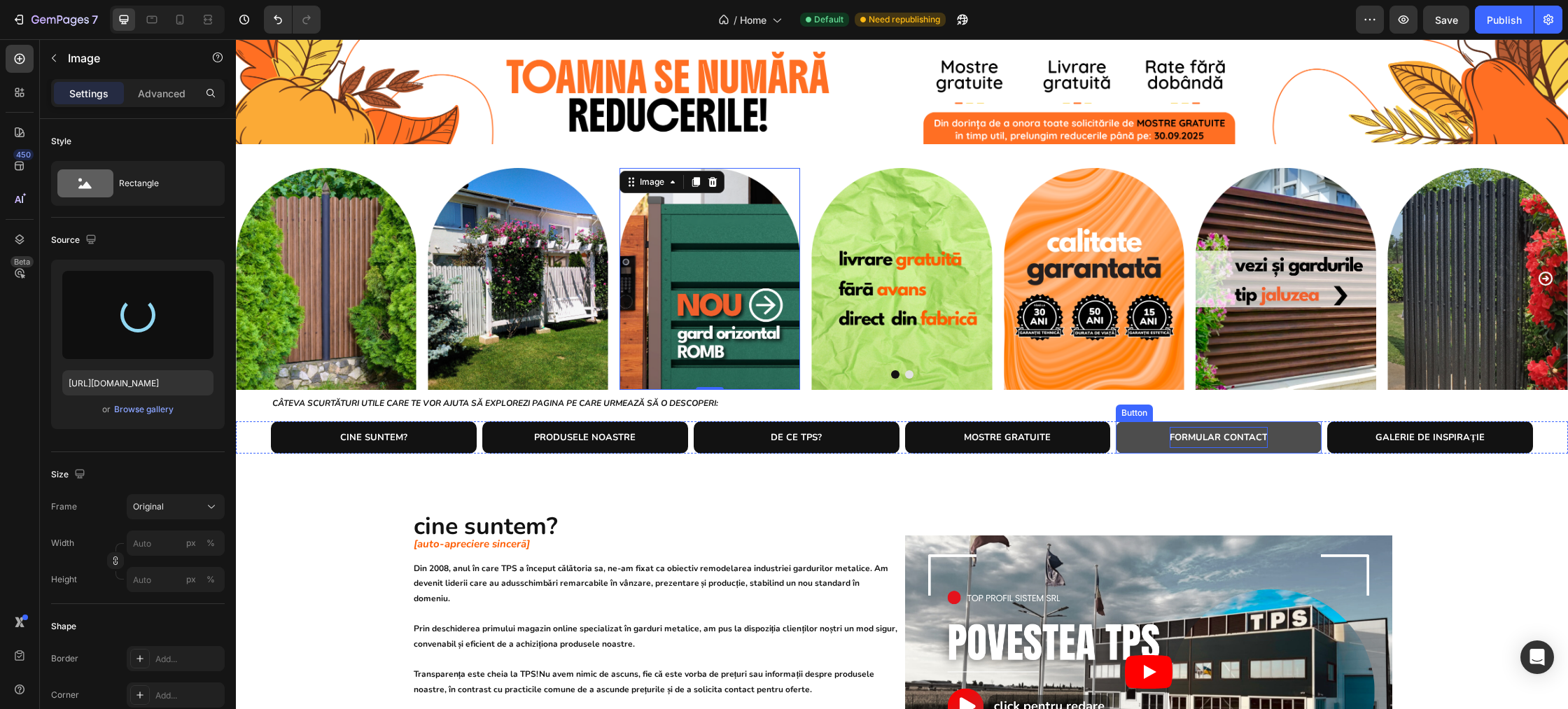
type input "https://cdn.shopify.com/s/files/1/0291/2672/1584/files/gempages_467993730691892…"
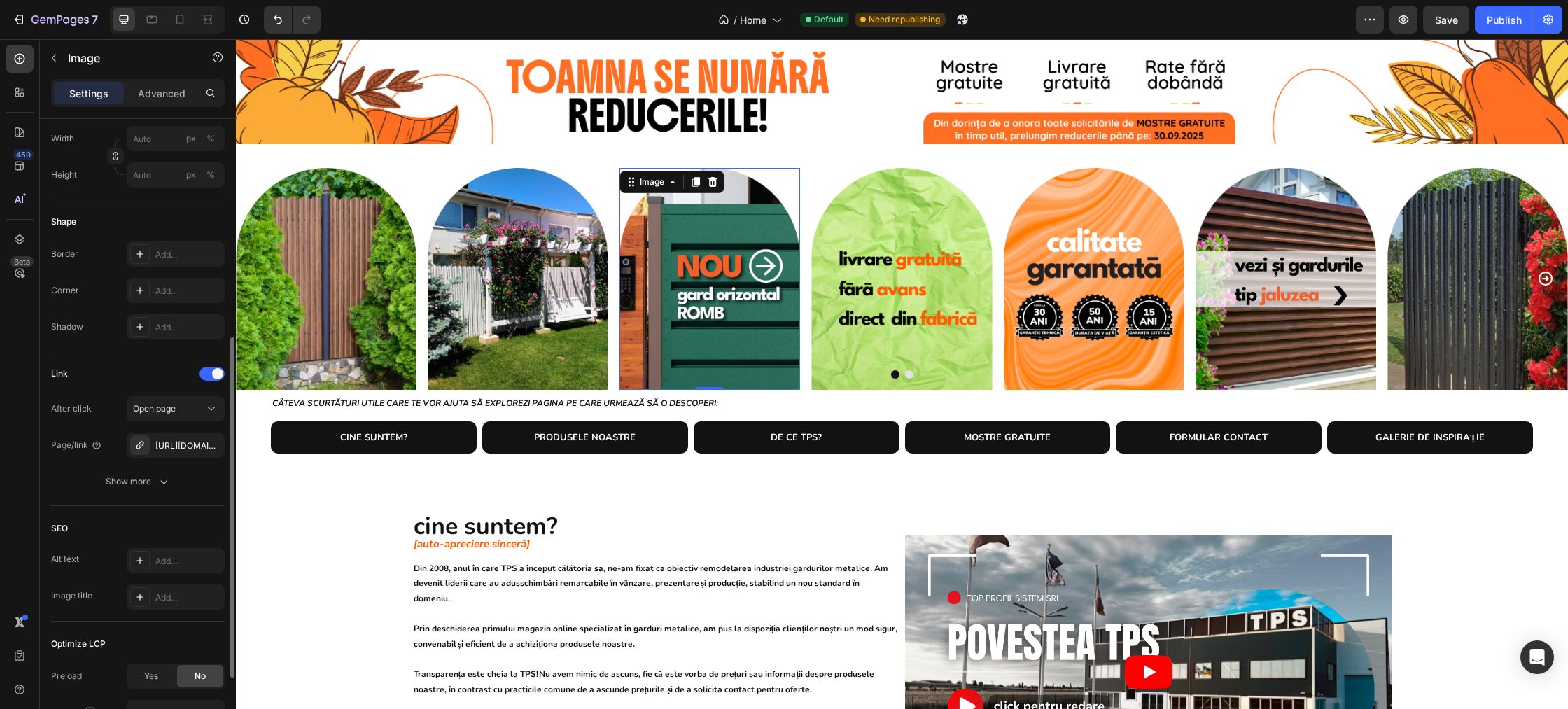
scroll to position [417, 0]
click at [208, 433] on icon "button" at bounding box center [210, 433] width 11 height 11
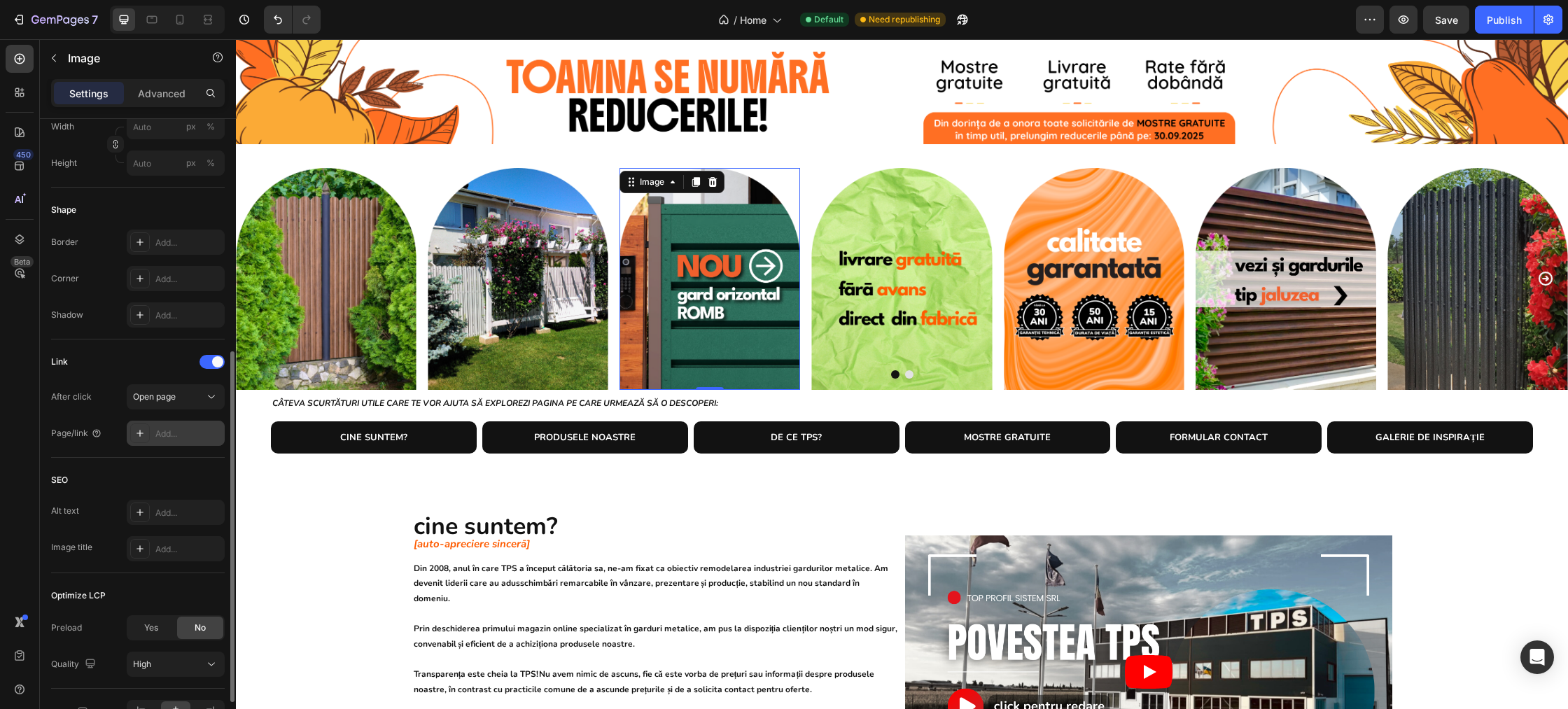
click at [144, 434] on icon at bounding box center [140, 433] width 11 height 11
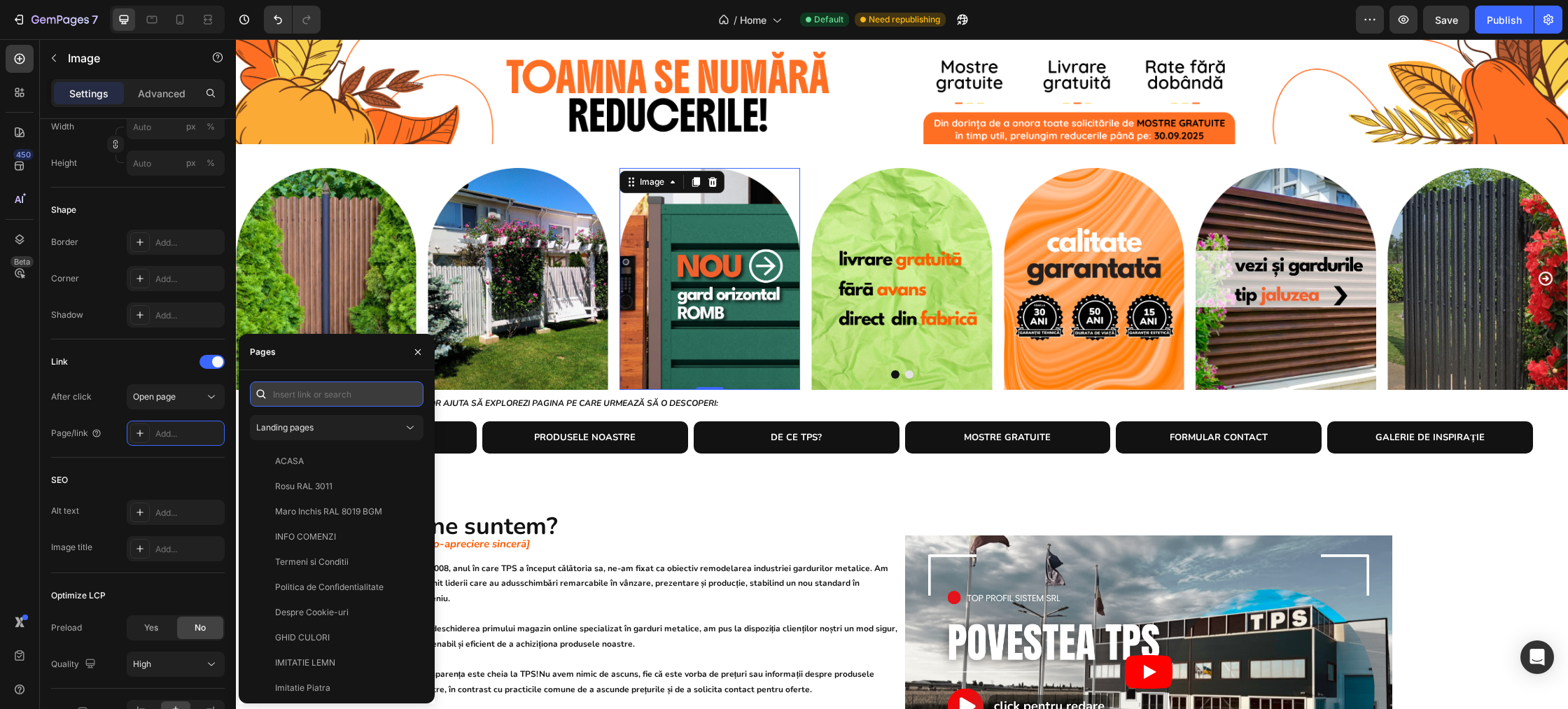
click at [296, 395] on input "text" at bounding box center [336, 394] width 173 height 25
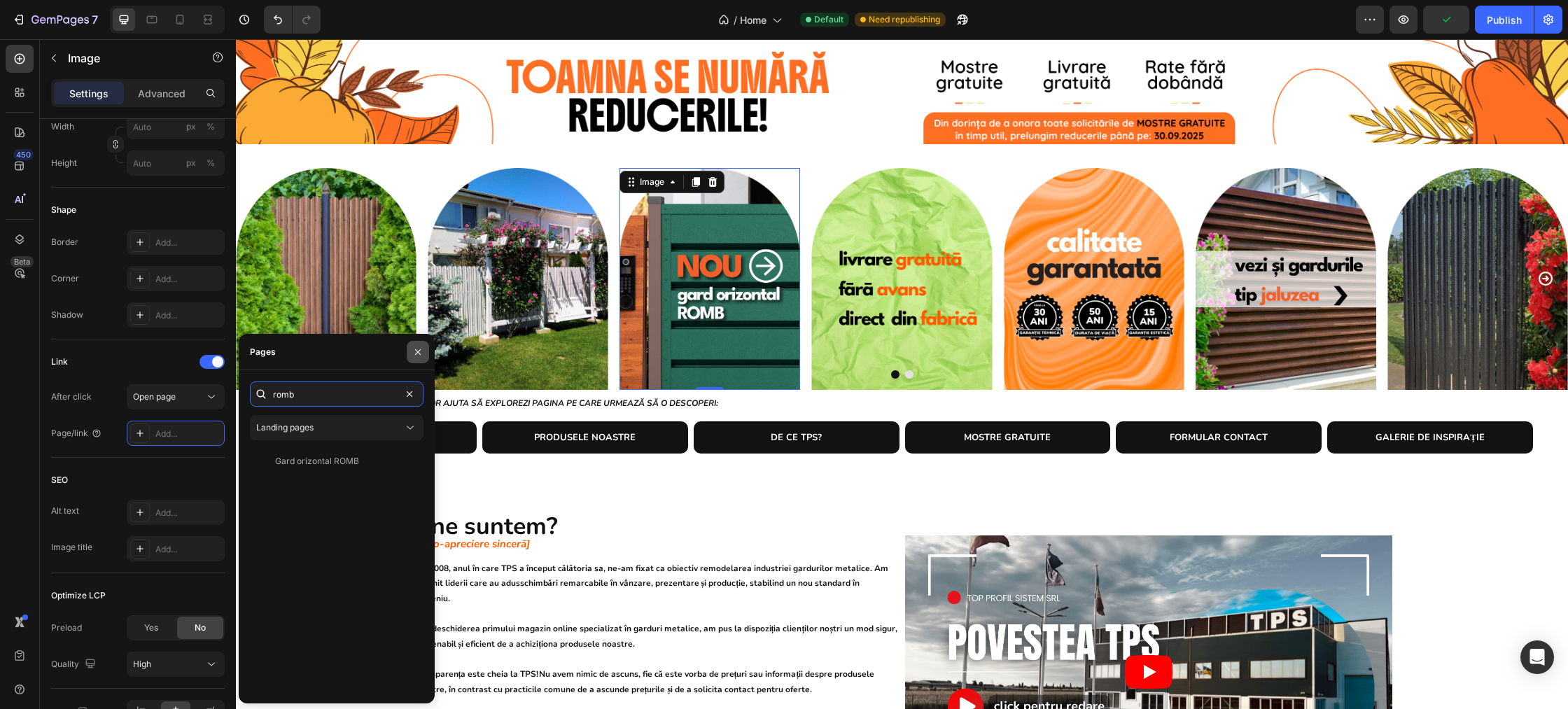
type input "romb"
click at [418, 352] on icon "button" at bounding box center [418, 351] width 6 height 6
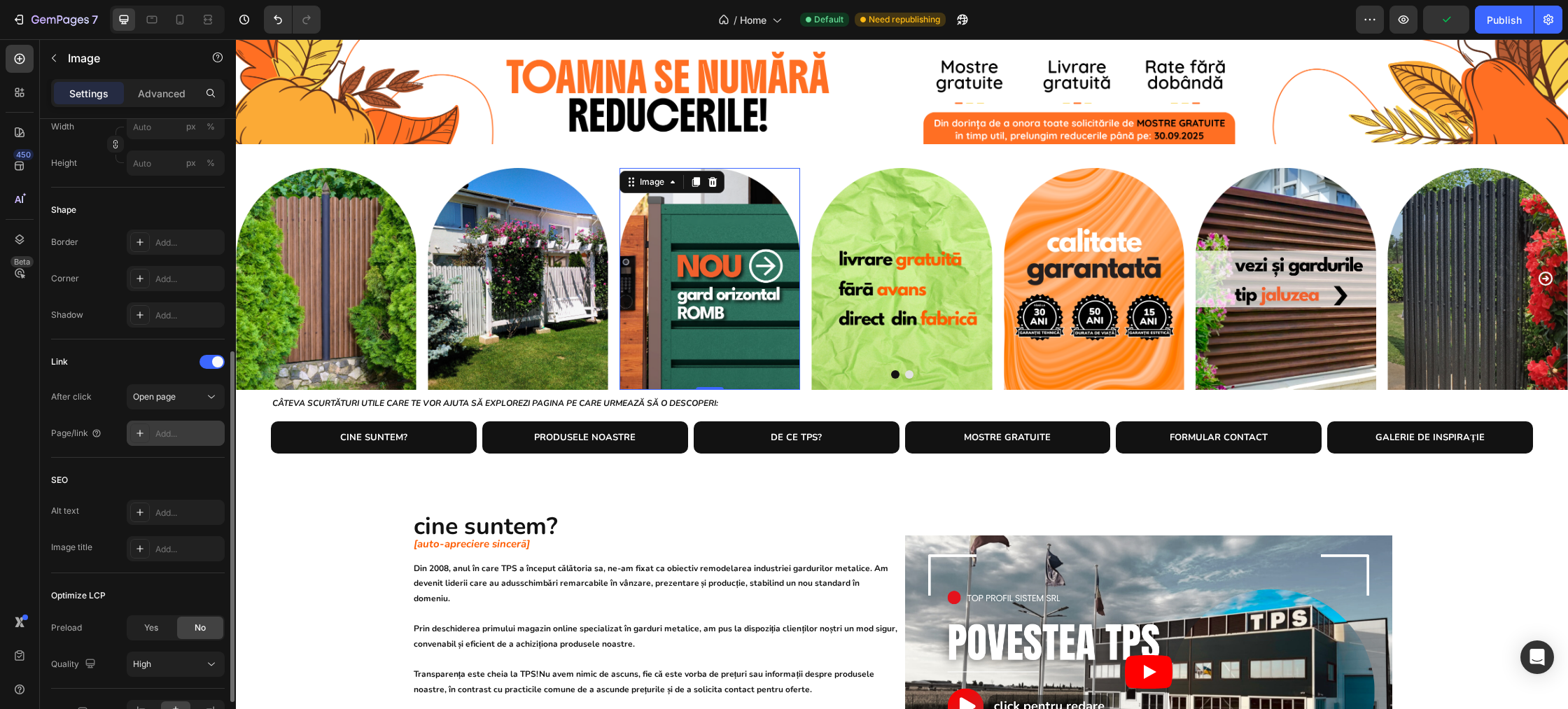
click at [171, 430] on div "Add..." at bounding box center [188, 434] width 65 height 13
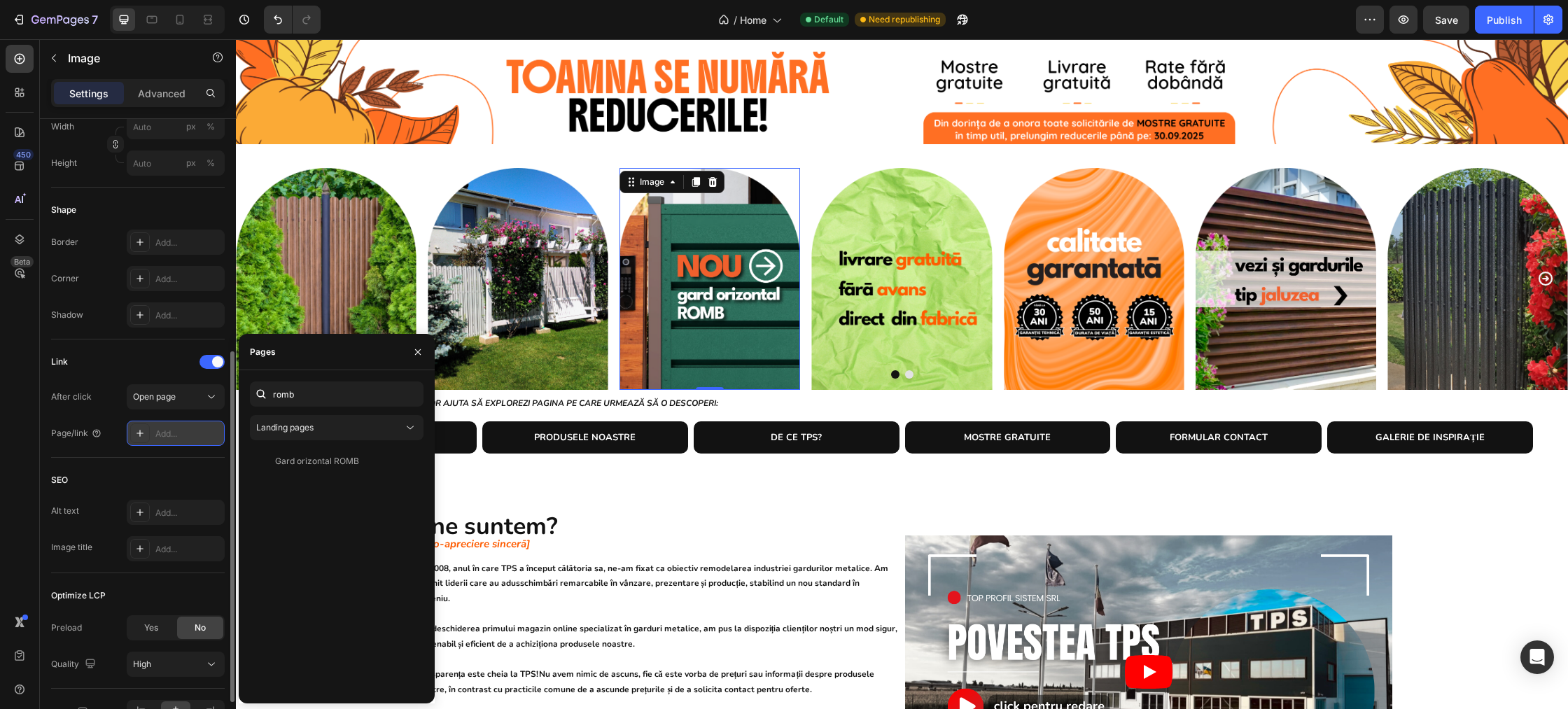
click at [138, 432] on icon at bounding box center [140, 433] width 11 height 11
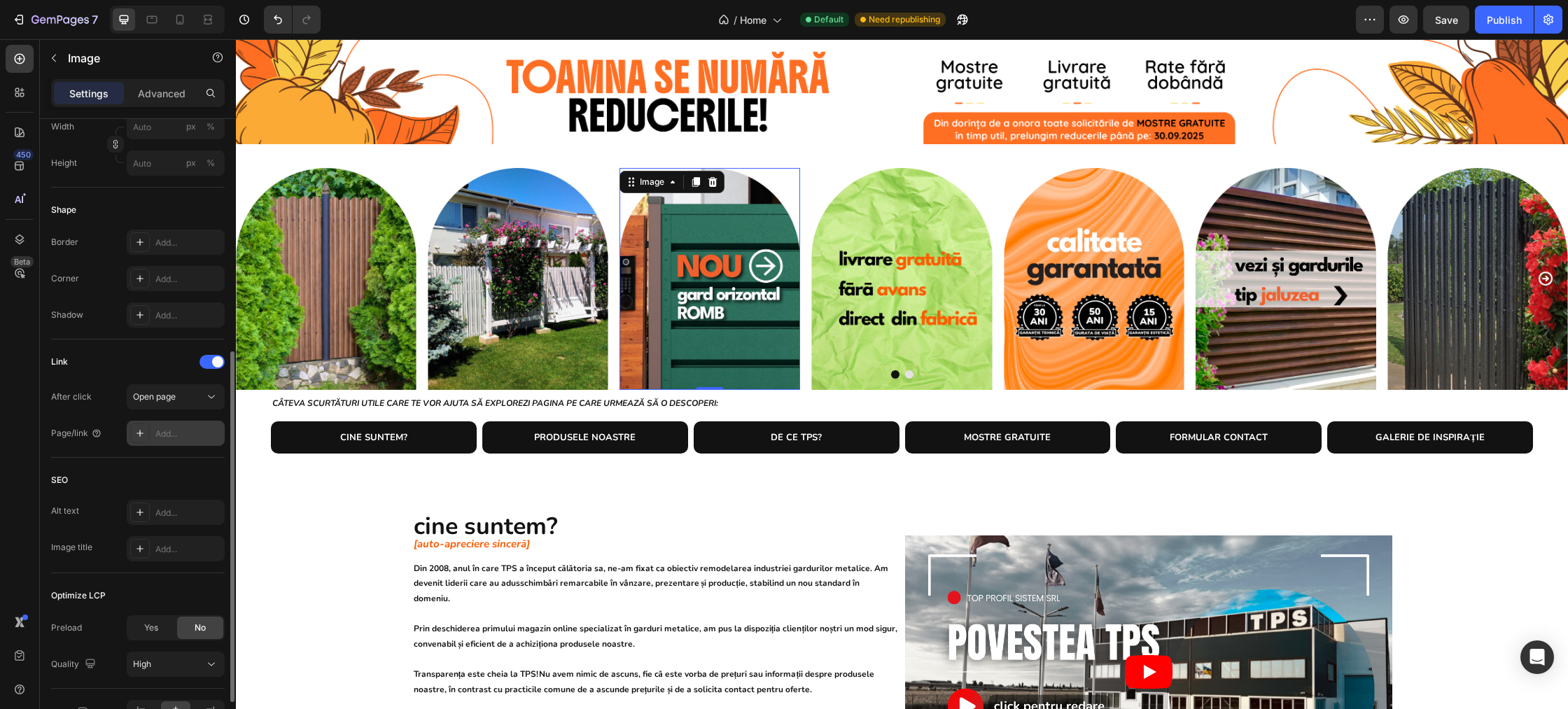
click at [183, 431] on div "Add..." at bounding box center [188, 434] width 65 height 13
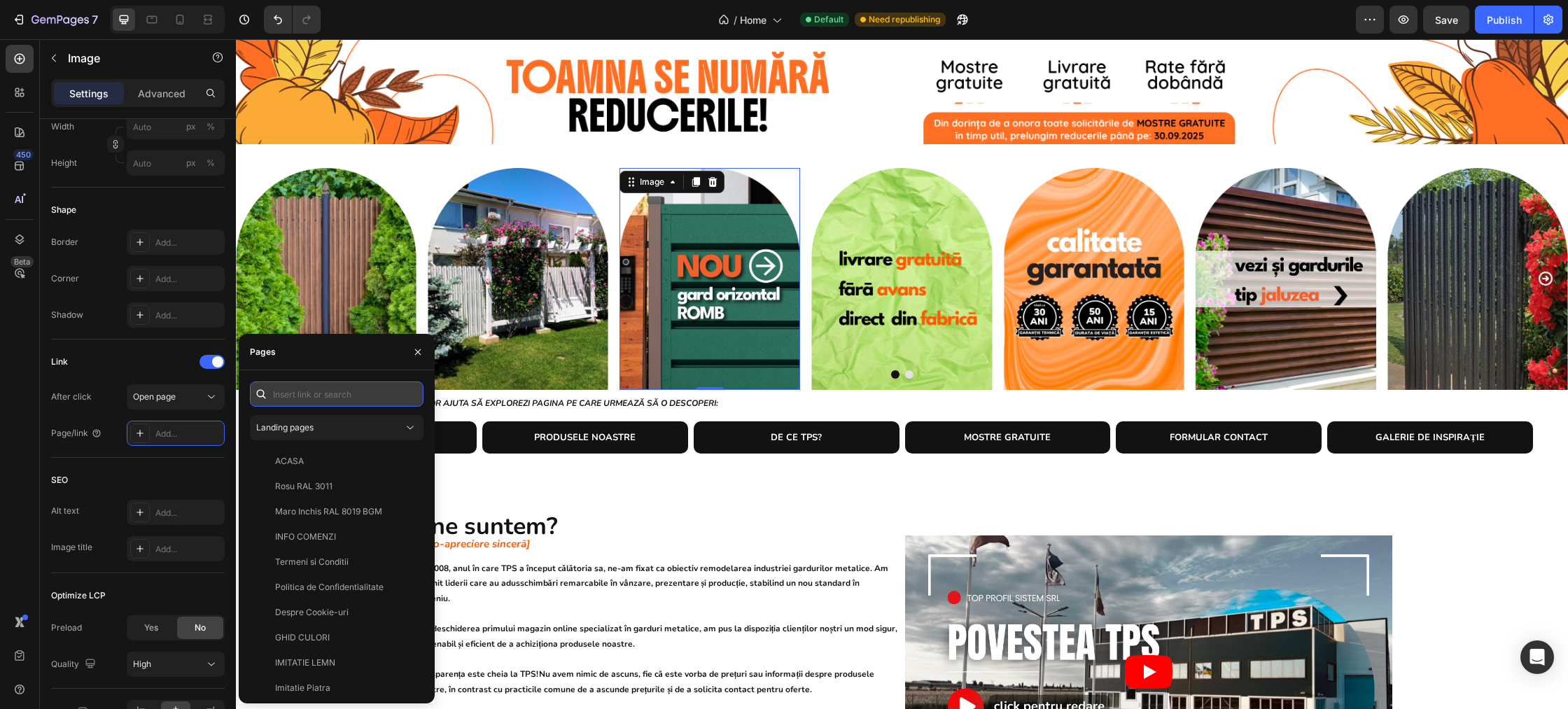
paste input "https://sipca.ro/products/romb-pro-verde-pin"
type input "https://sipca.ro/products/romb-pro-verde-pin"
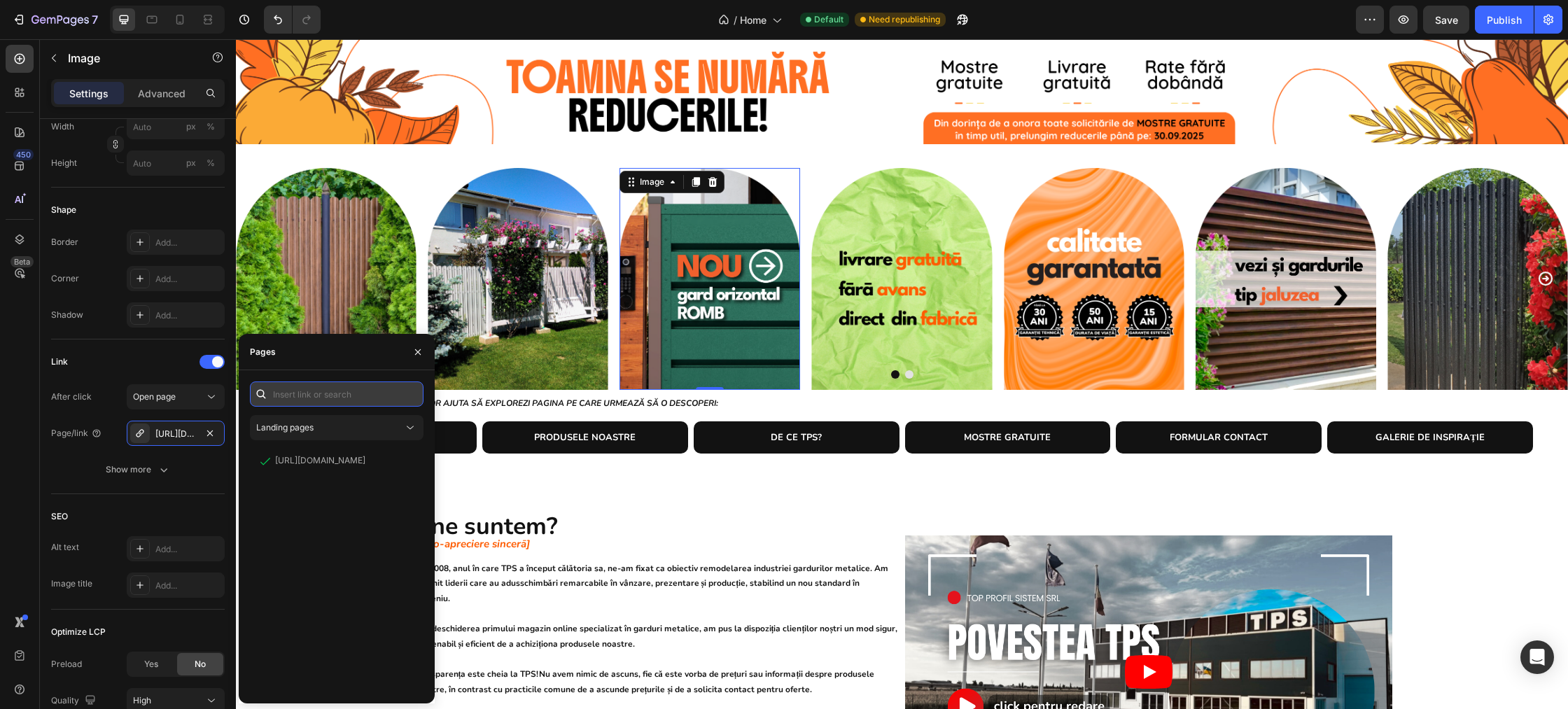
scroll to position [0, 0]
click at [418, 356] on icon "button" at bounding box center [417, 352] width 11 height 11
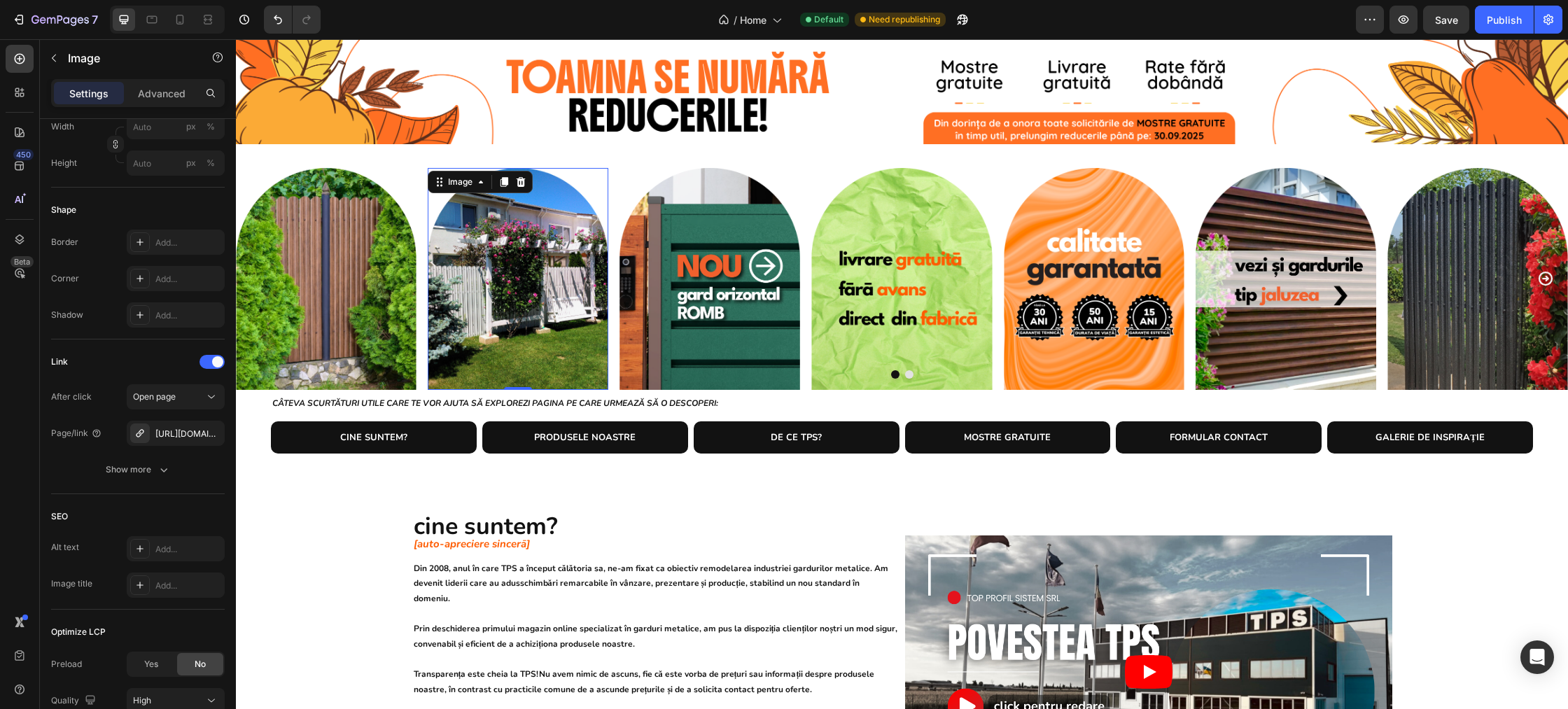
click at [520, 304] on img at bounding box center [518, 279] width 181 height 222
click at [179, 431] on div "https://sipca.ro/tisa-imitatie-lemn" at bounding box center [176, 434] width 41 height 13
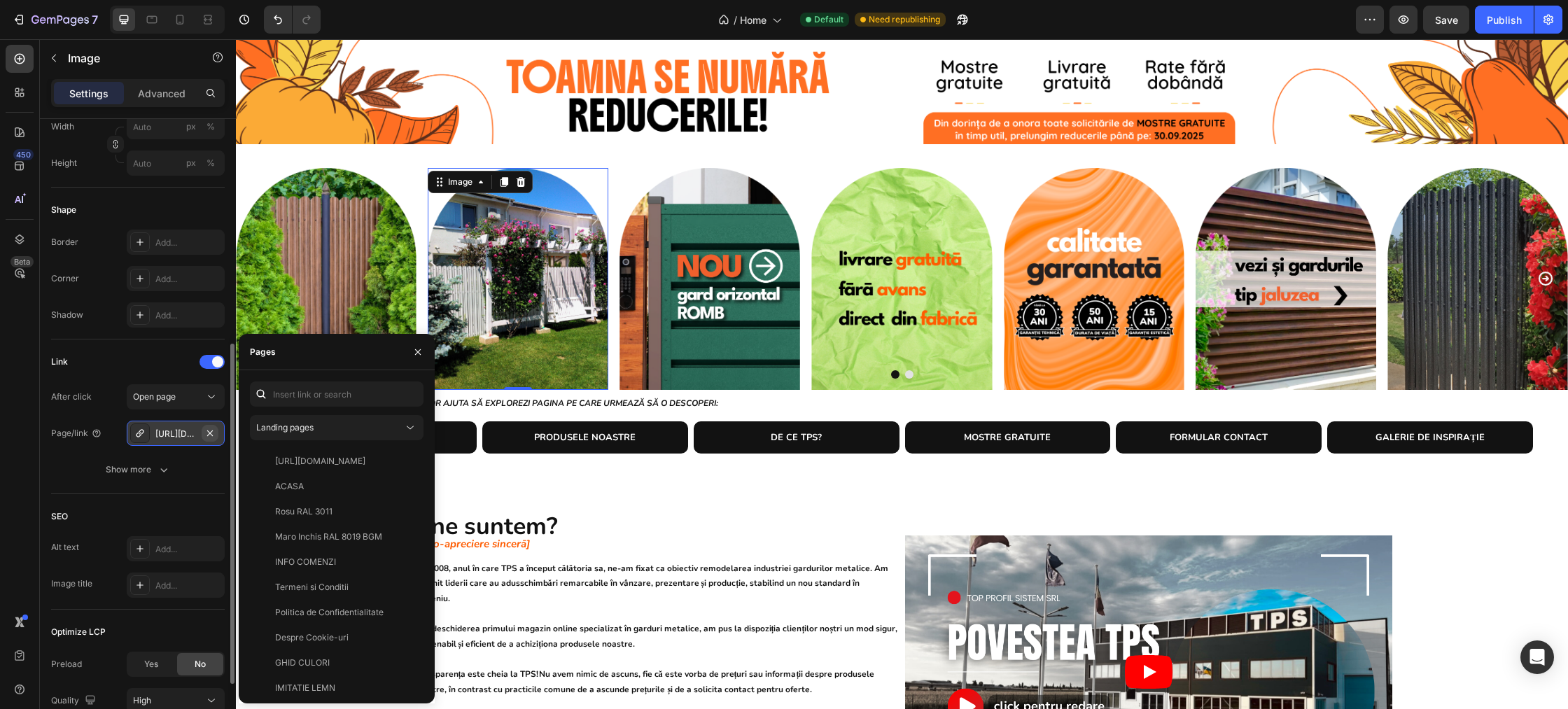
click at [211, 431] on icon "button" at bounding box center [210, 433] width 11 height 11
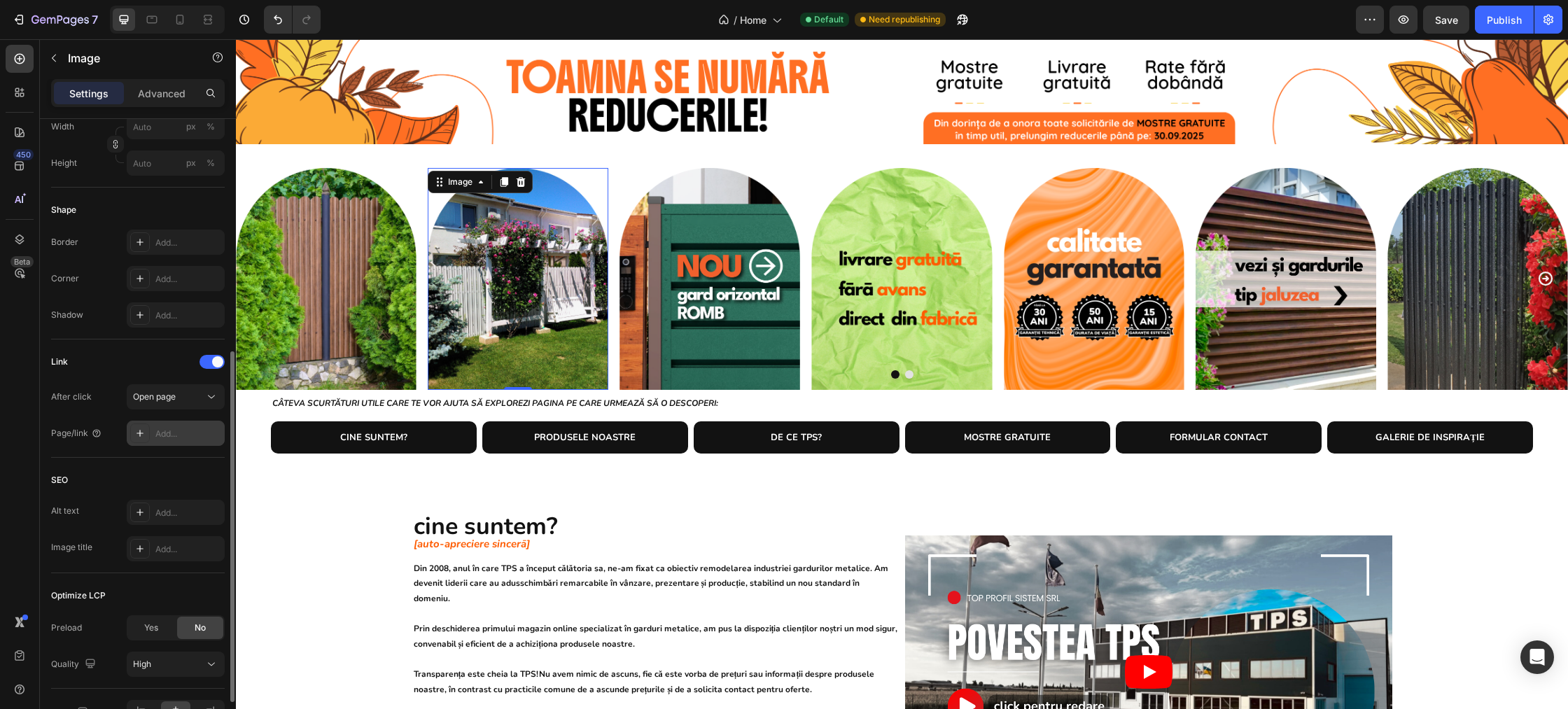
click at [140, 433] on icon at bounding box center [139, 433] width 7 height 7
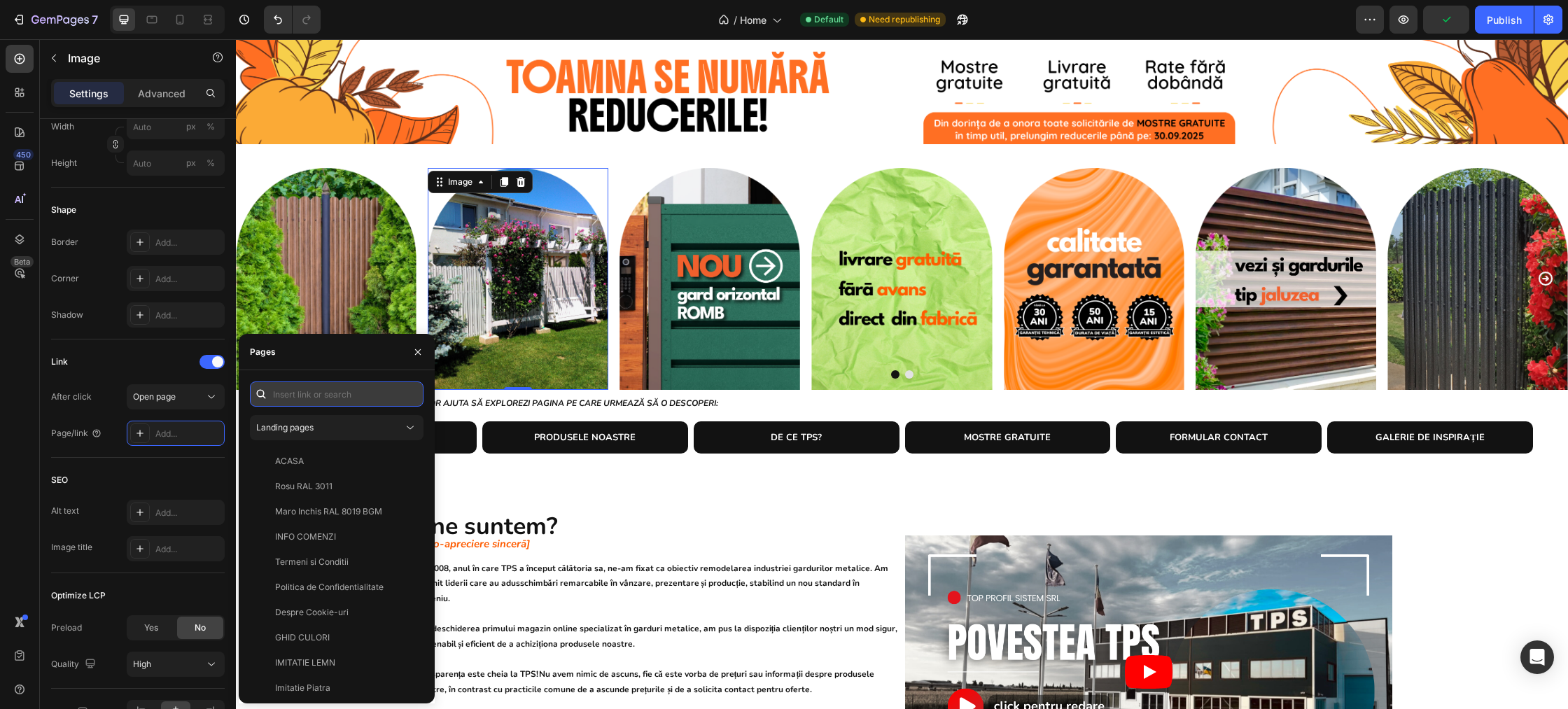
click at [289, 397] on input "text" at bounding box center [336, 394] width 173 height 25
type input "t"
type input "a"
click at [298, 393] on input "text" at bounding box center [336, 394] width 173 height 25
paste input "https://sipca.ro/products/alb-alpin"
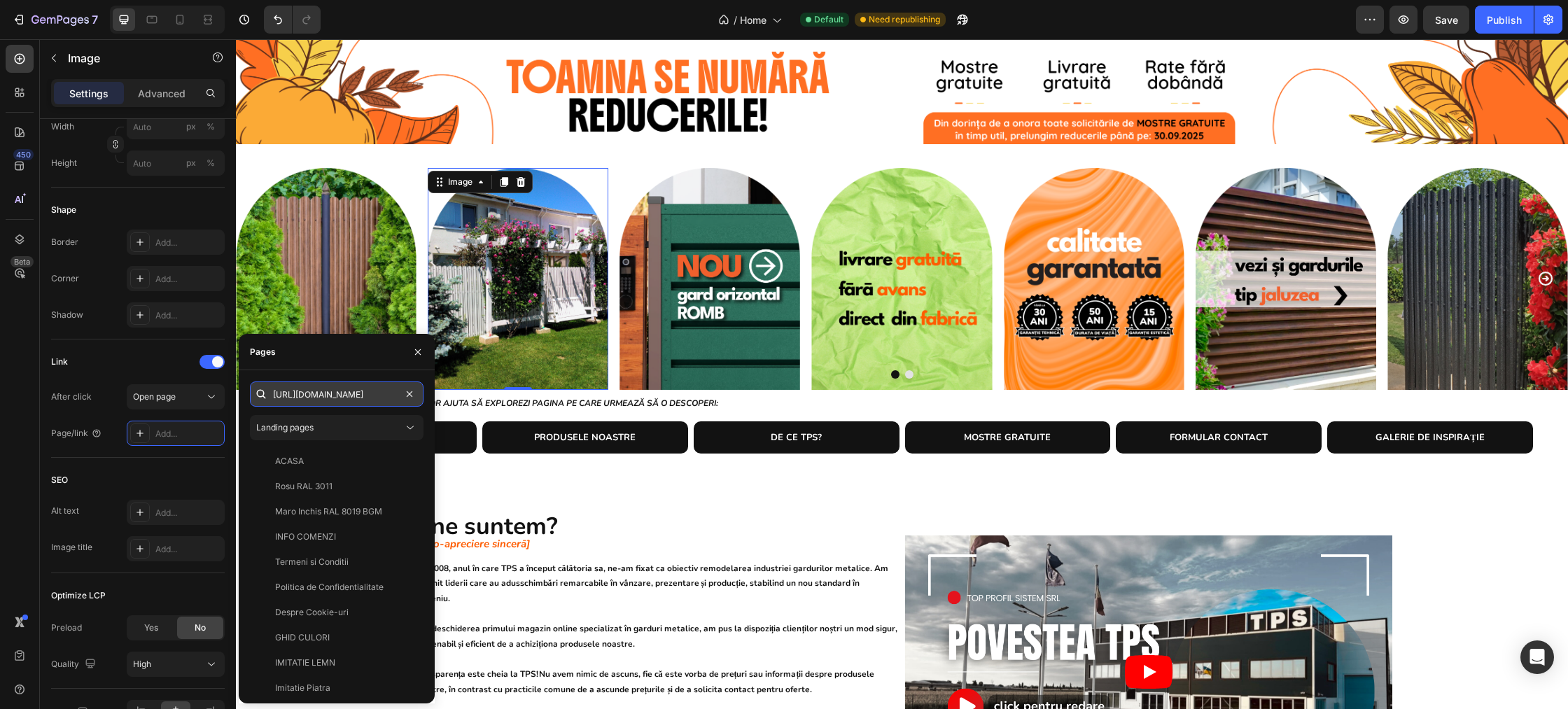
scroll to position [0, 14]
type input "https://sipca.ro/products/alb-alpin"
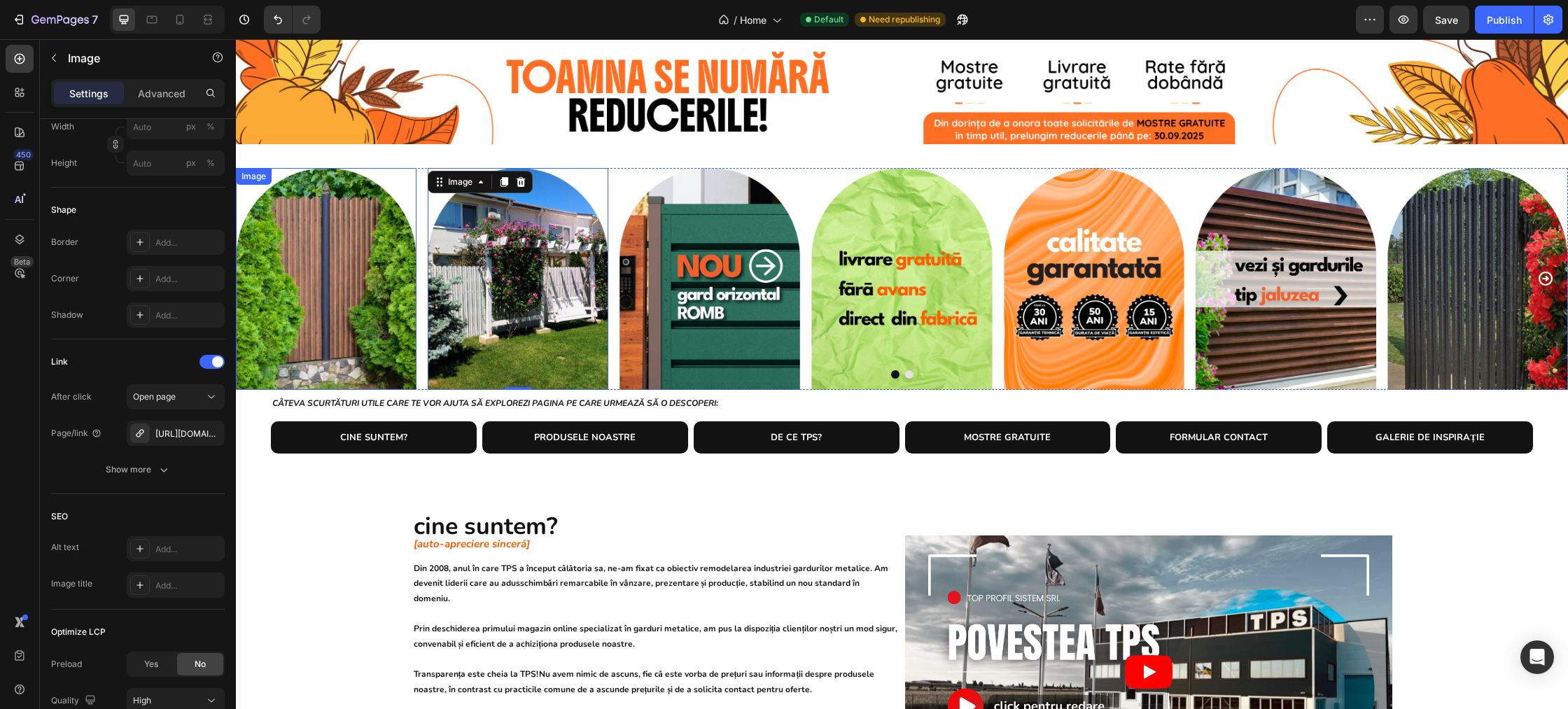
click at [345, 263] on img at bounding box center [326, 279] width 181 height 222
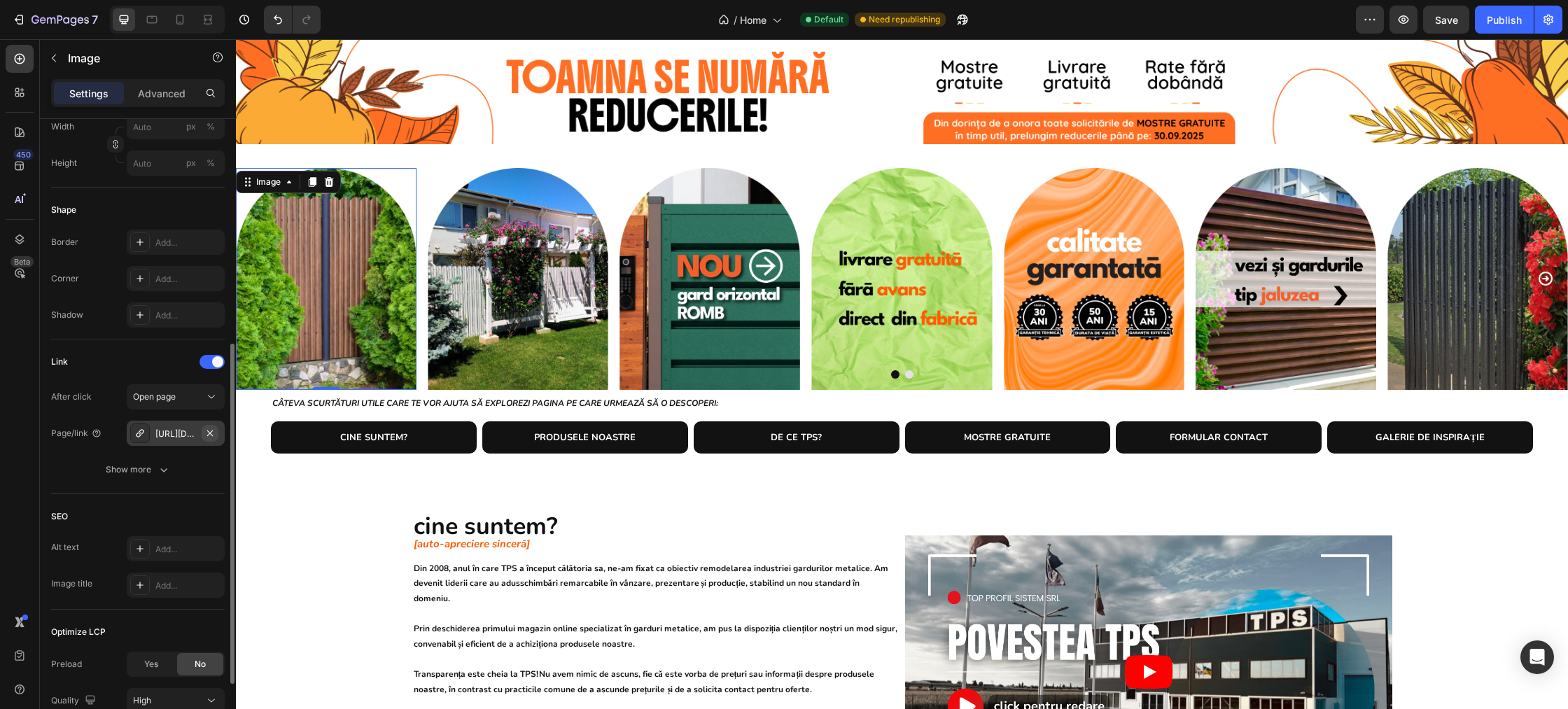
click at [212, 430] on icon "button" at bounding box center [210, 433] width 6 height 6
click at [183, 434] on div "Add..." at bounding box center [188, 434] width 65 height 13
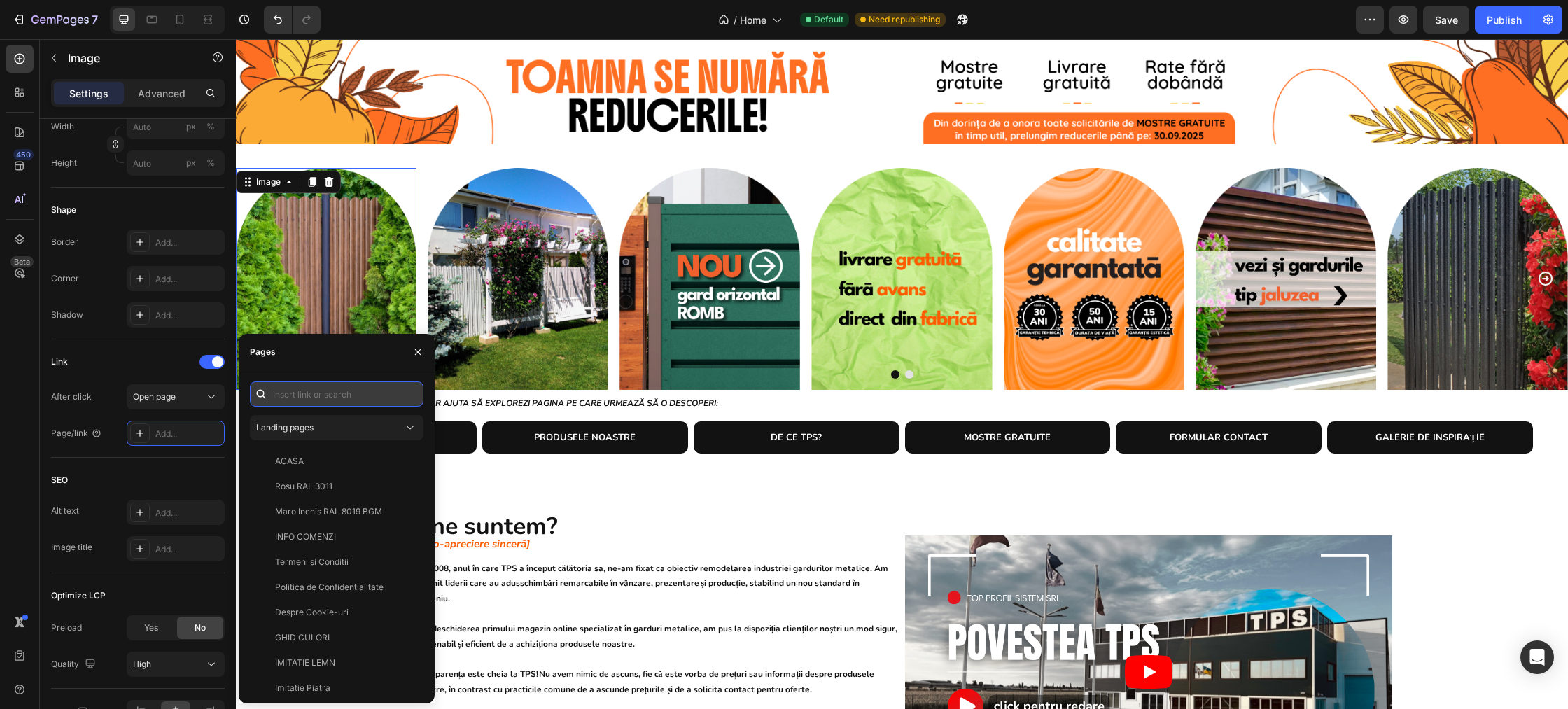
click at [318, 389] on input "text" at bounding box center [336, 394] width 173 height 25
paste input "https://sipca.ro/products/mahon"
type input "https://sipca.ro/products/mahon"
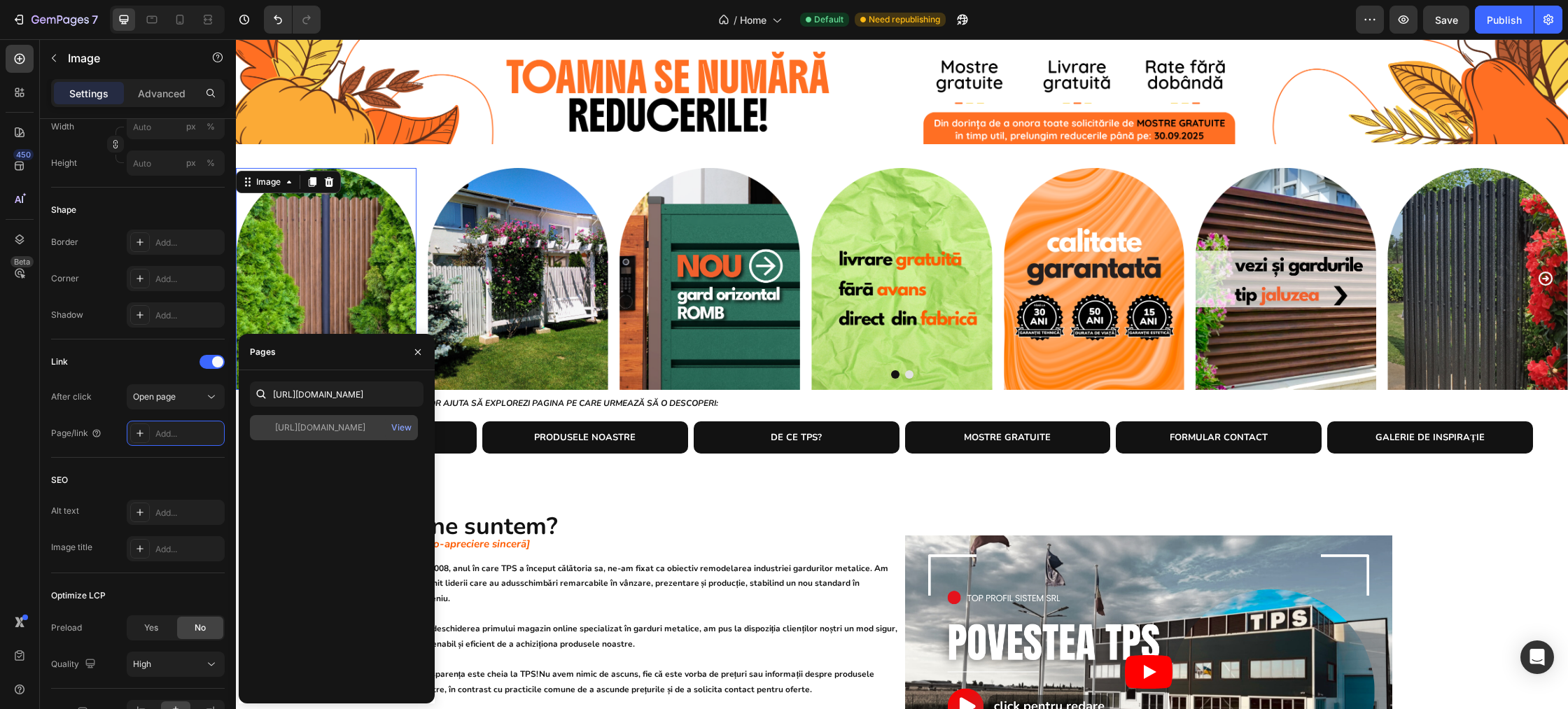
scroll to position [0, 0]
click at [315, 427] on div "https://sipca.ro/products/mahon" at bounding box center [320, 427] width 90 height 13
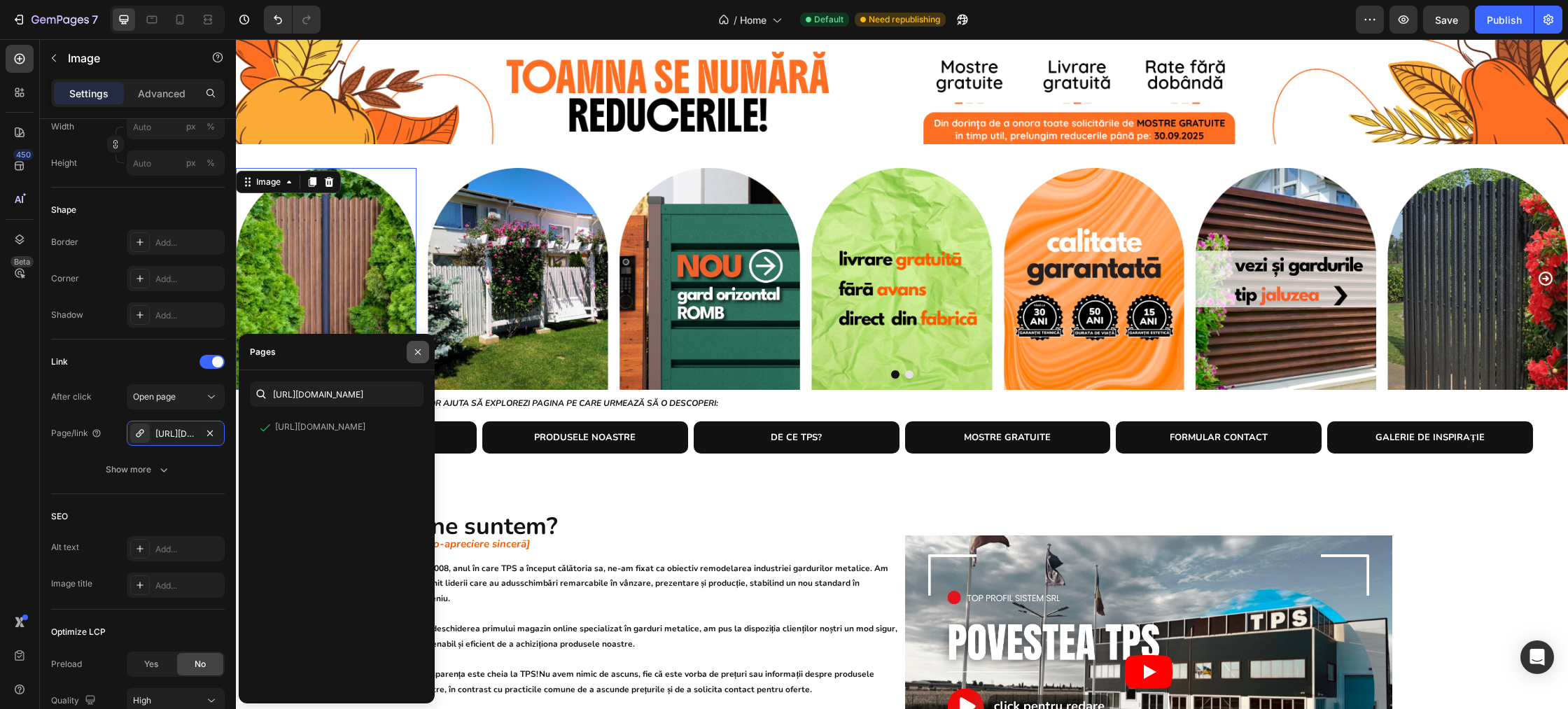
click at [418, 358] on button "button" at bounding box center [418, 352] width 22 height 22
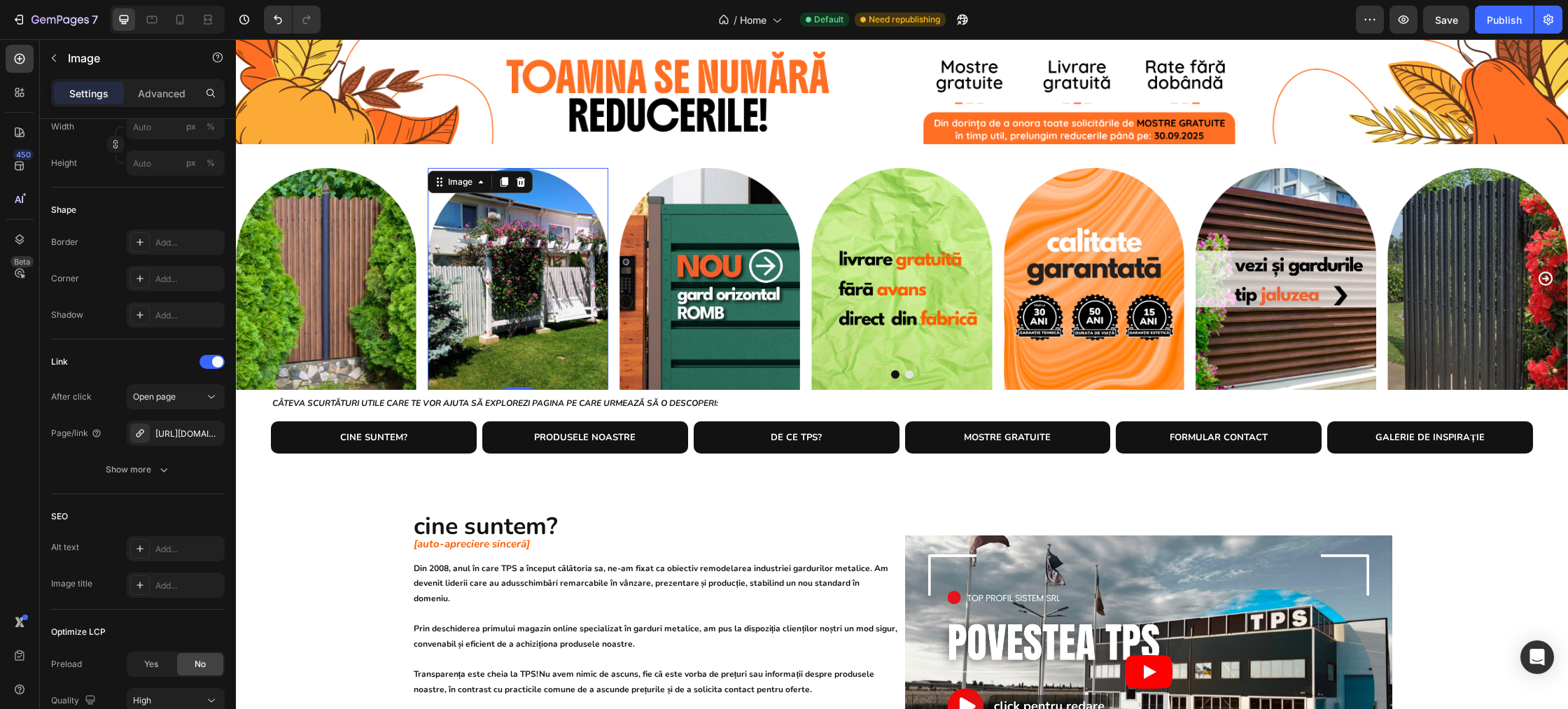
click at [489, 306] on img at bounding box center [518, 279] width 181 height 222
click at [176, 431] on div "https://sipca.ro/alb-alpin" at bounding box center [176, 434] width 41 height 13
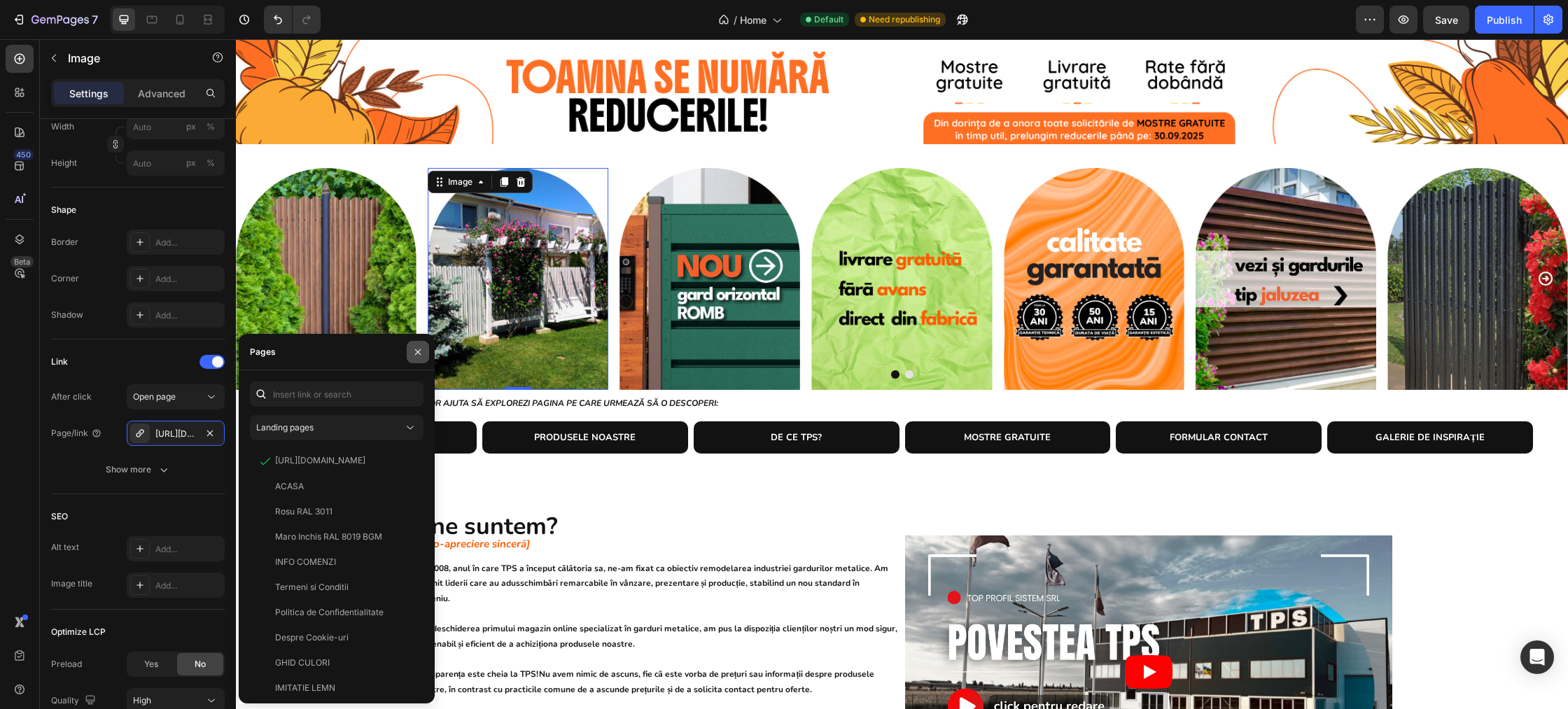
click at [419, 354] on icon "button" at bounding box center [417, 352] width 11 height 11
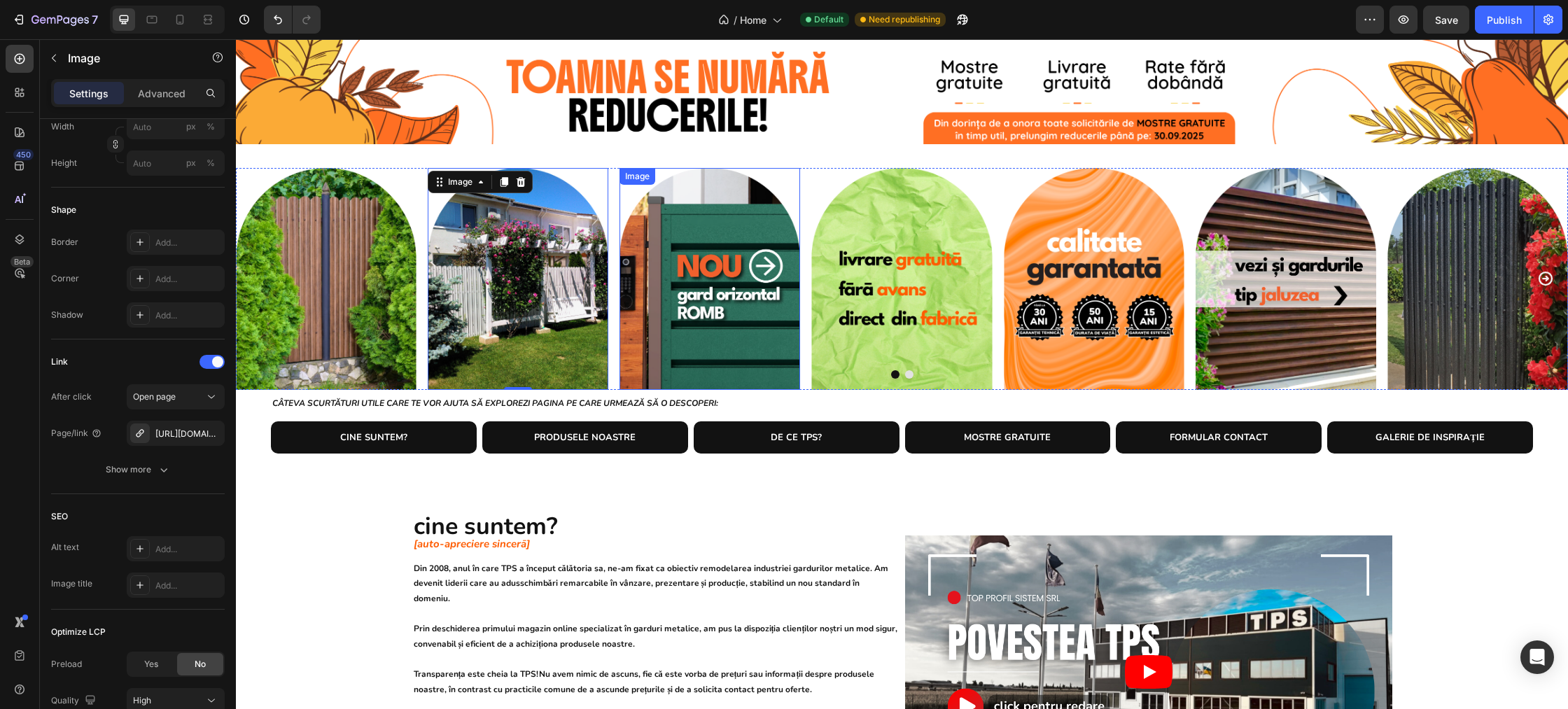
click at [671, 260] on img at bounding box center [709, 279] width 181 height 222
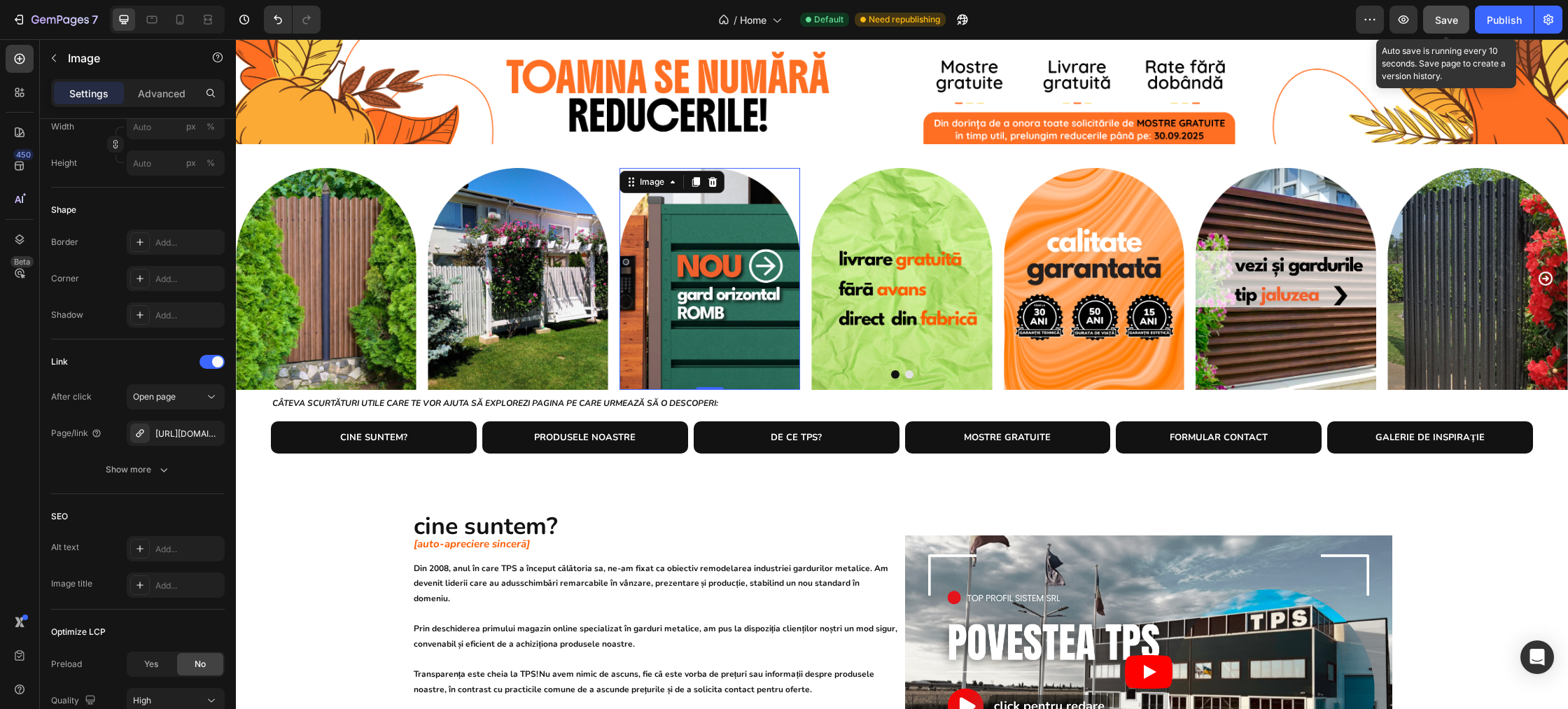
click at [1446, 19] on span "Save" at bounding box center [1446, 20] width 23 height 12
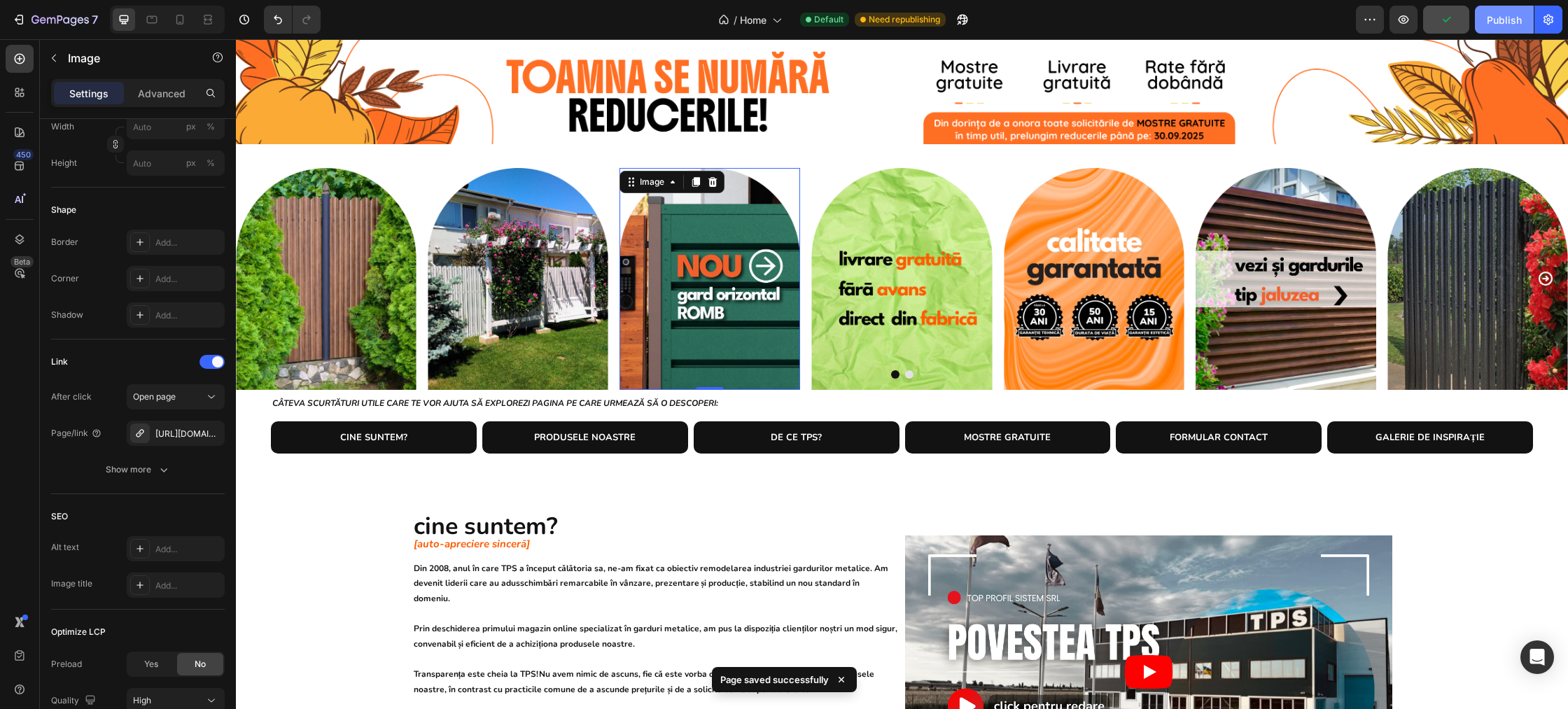
click at [1503, 28] on button "Publish" at bounding box center [1504, 20] width 59 height 28
click at [730, 289] on img at bounding box center [709, 279] width 181 height 222
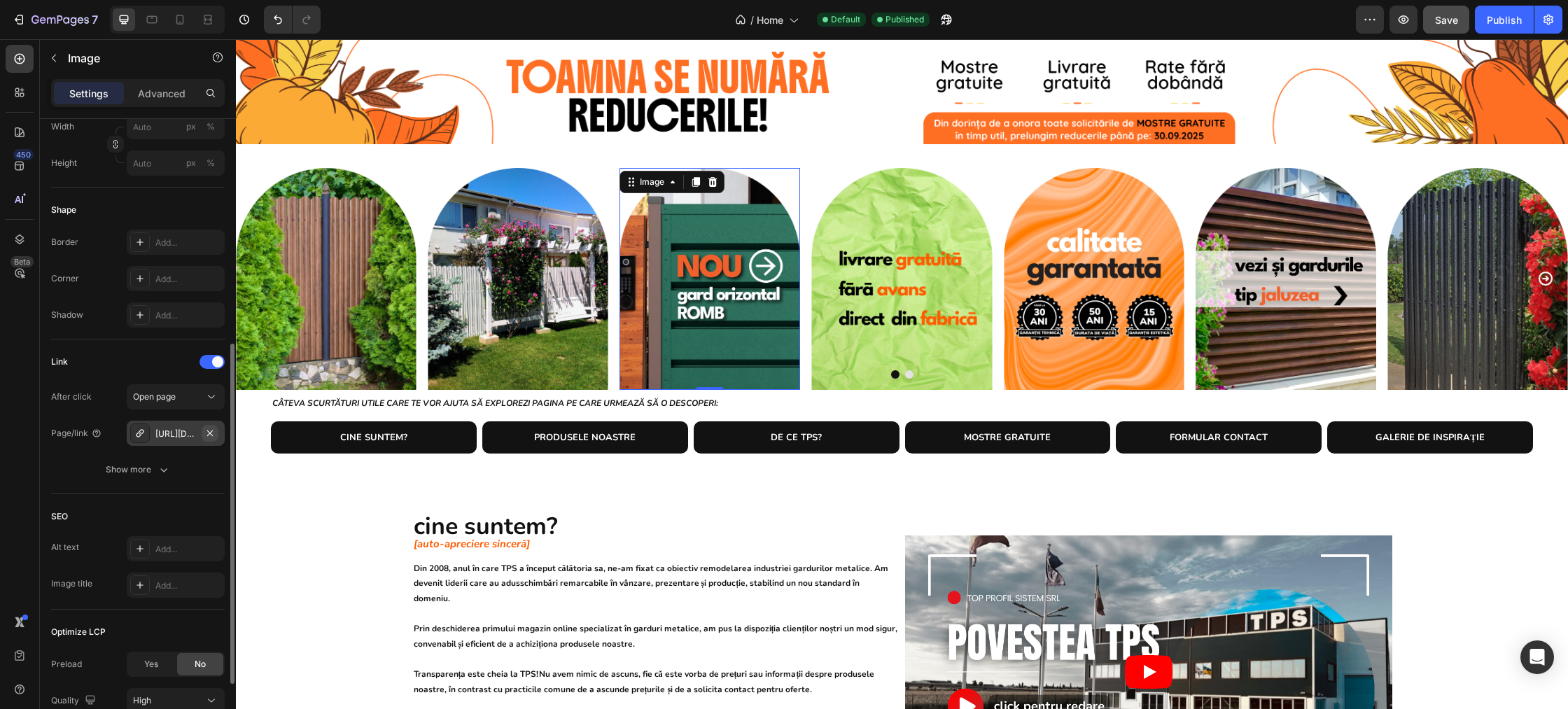
click at [208, 429] on icon "button" at bounding box center [210, 433] width 11 height 11
click at [142, 433] on icon at bounding box center [140, 433] width 11 height 11
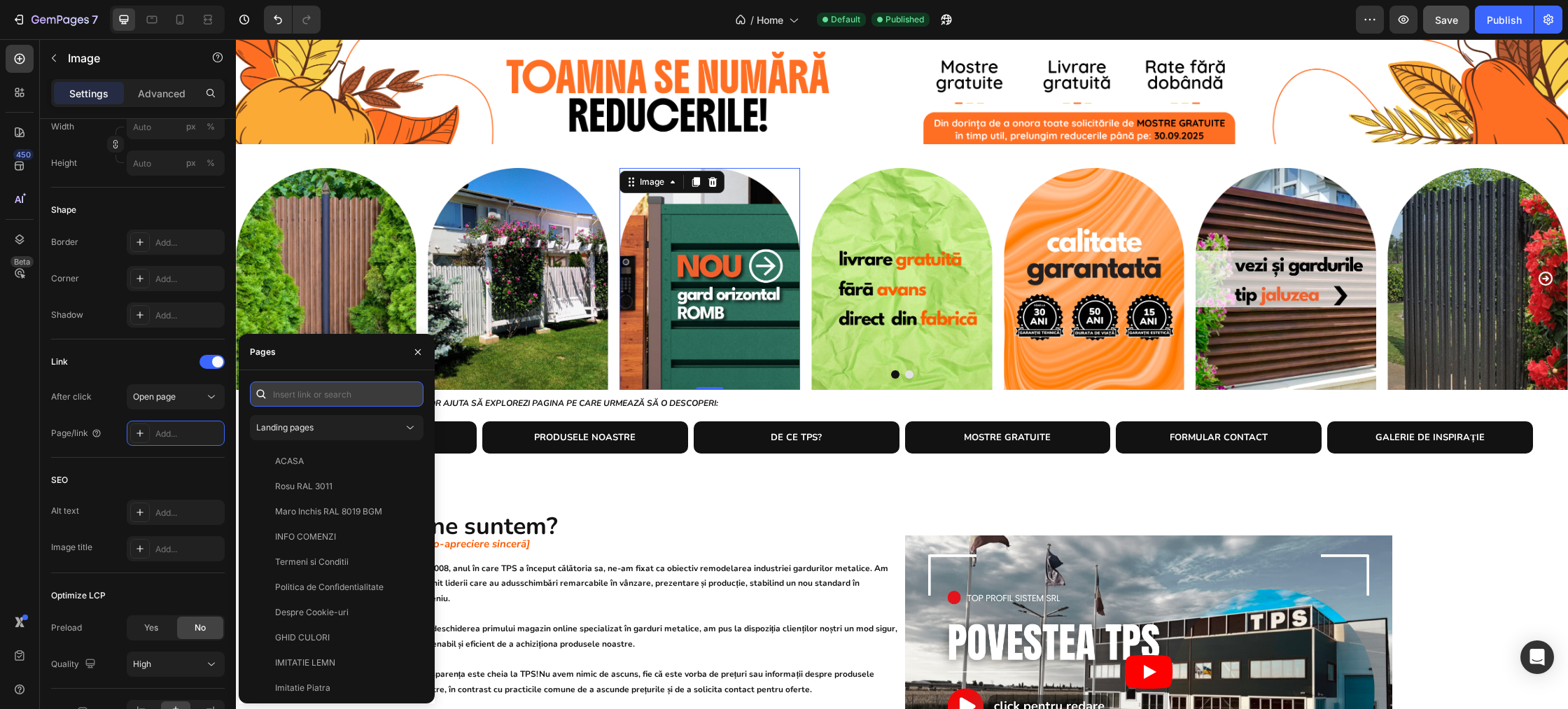
click at [314, 394] on input "text" at bounding box center [336, 394] width 173 height 25
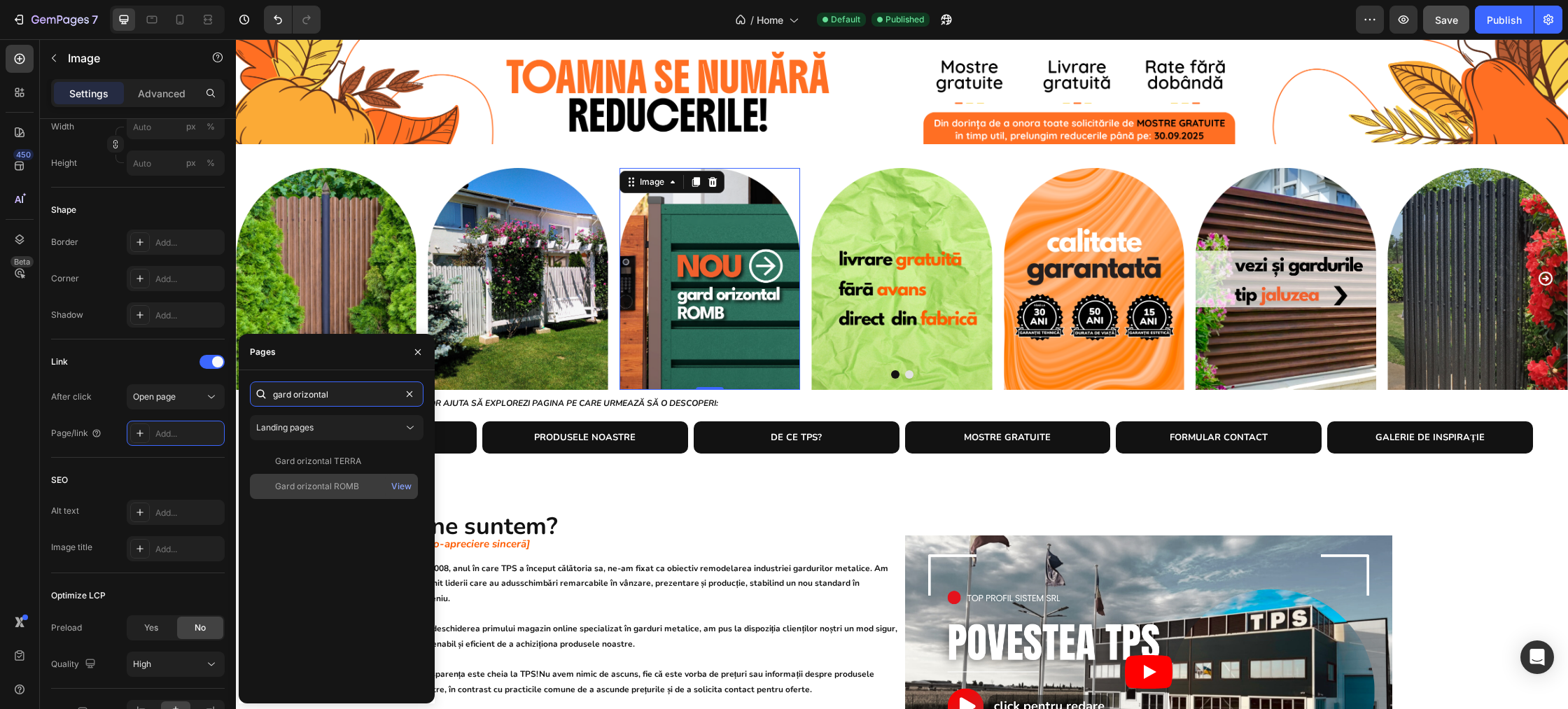
type input "gard orizontal"
click at [344, 485] on div "Gard orizontal ROMB" at bounding box center [317, 486] width 84 height 13
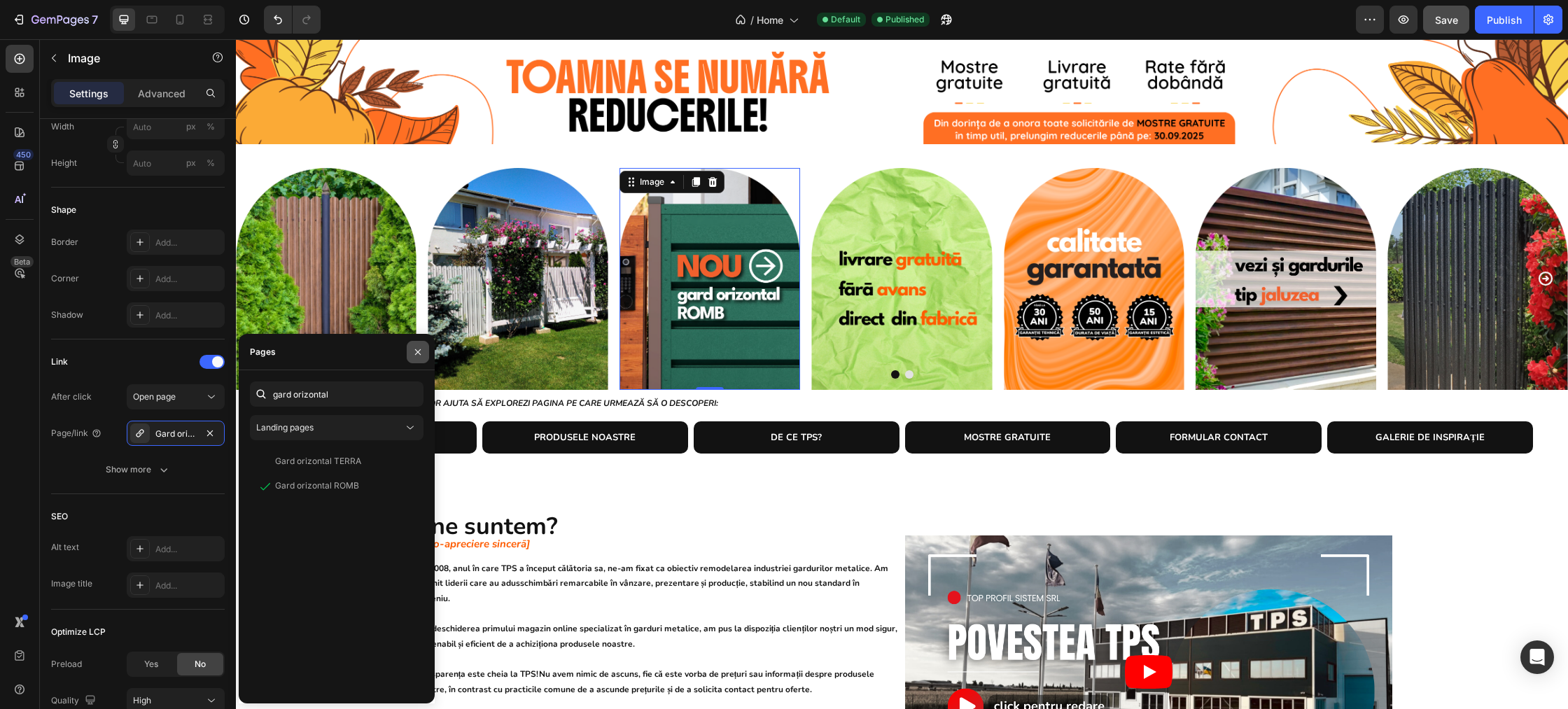
click at [416, 350] on icon "button" at bounding box center [418, 351] width 6 height 6
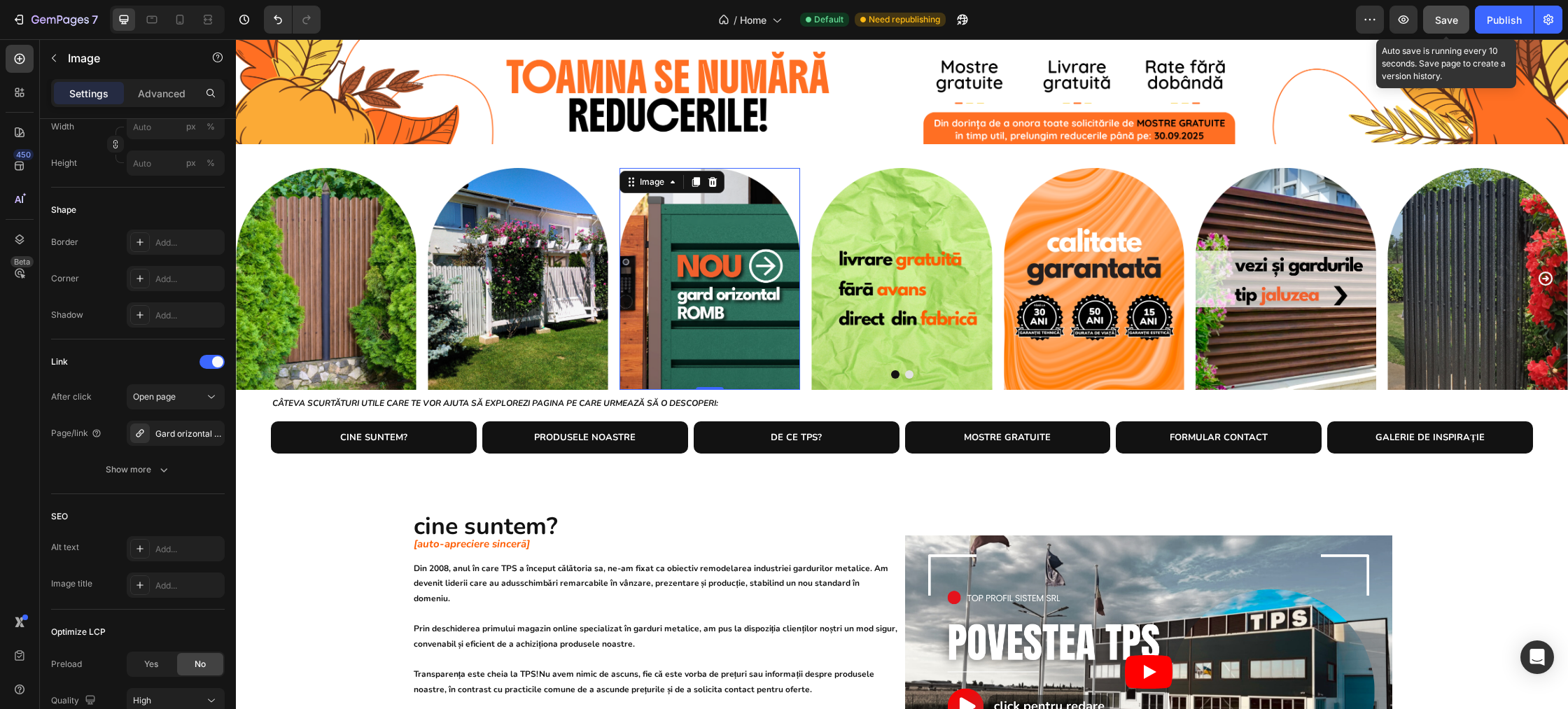
click at [1453, 30] on button "Save" at bounding box center [1446, 20] width 46 height 28
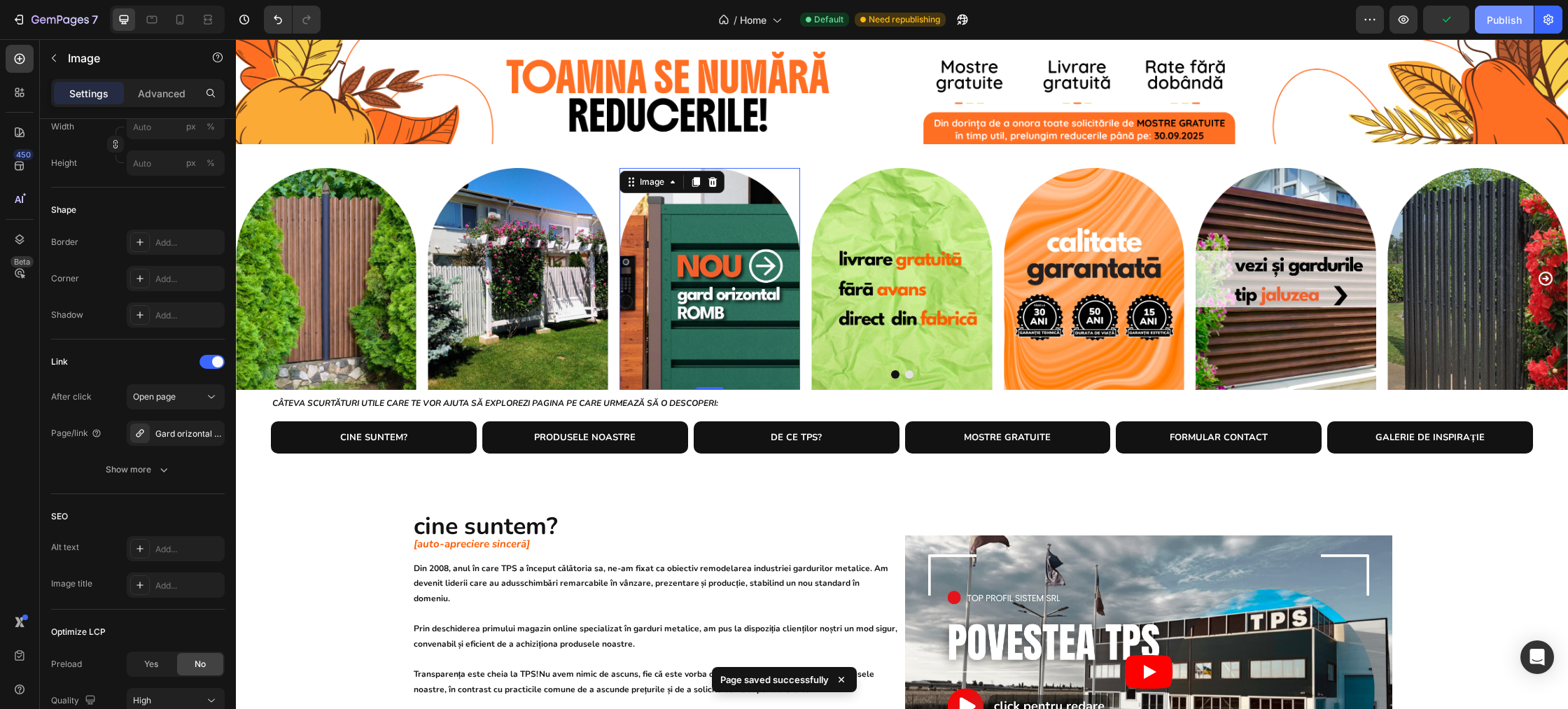
click at [1495, 19] on div "Publish" at bounding box center [1504, 20] width 35 height 15
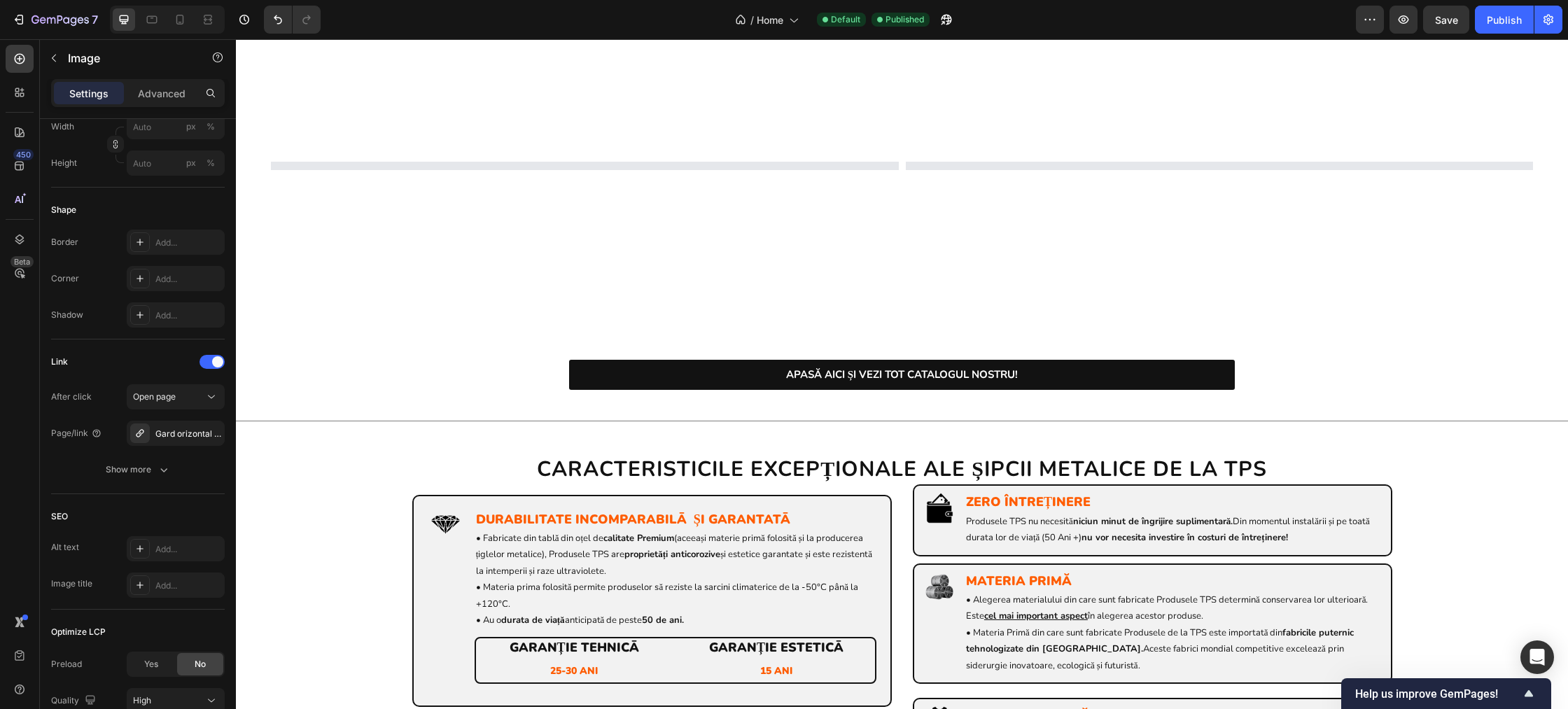
scroll to position [972, 0]
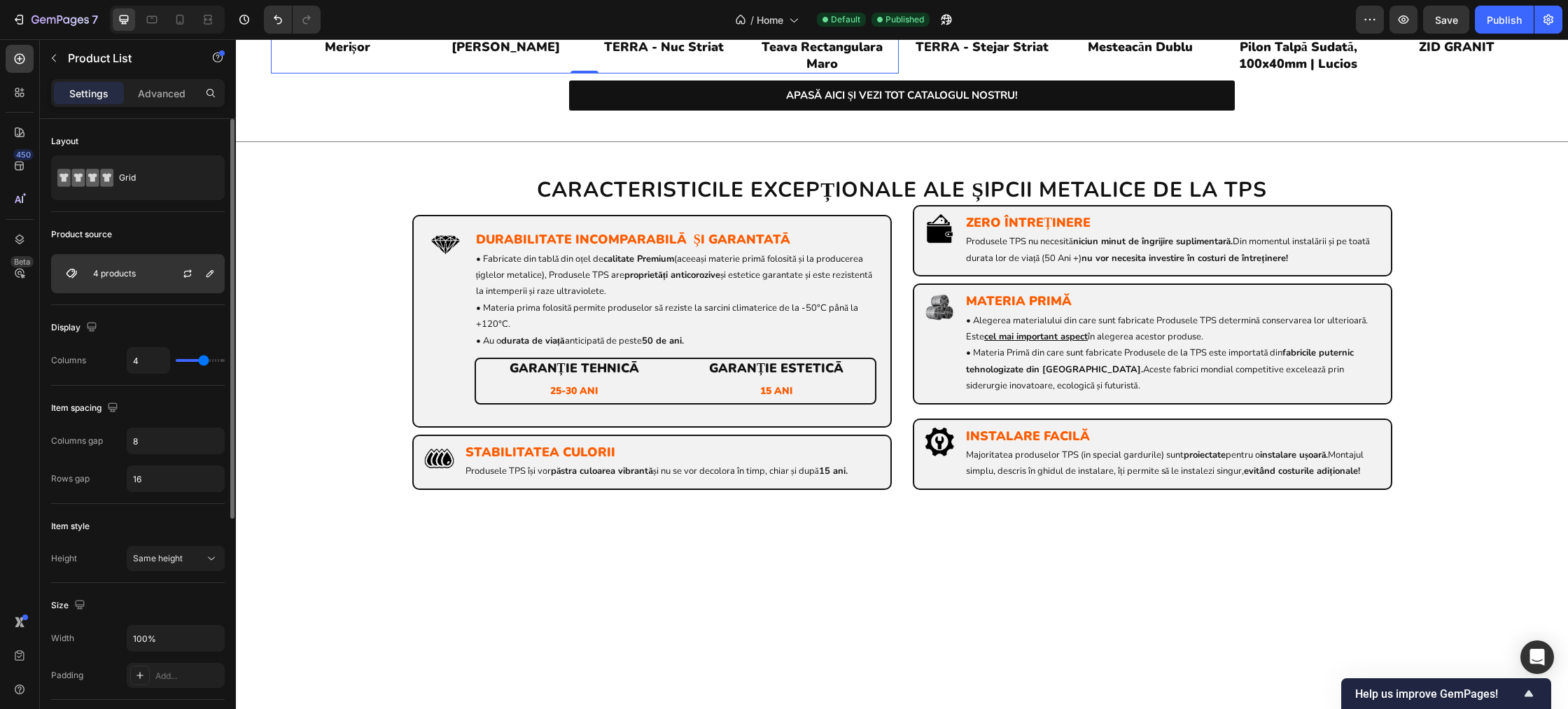
click at [138, 277] on div "4 products" at bounding box center [138, 273] width 173 height 39
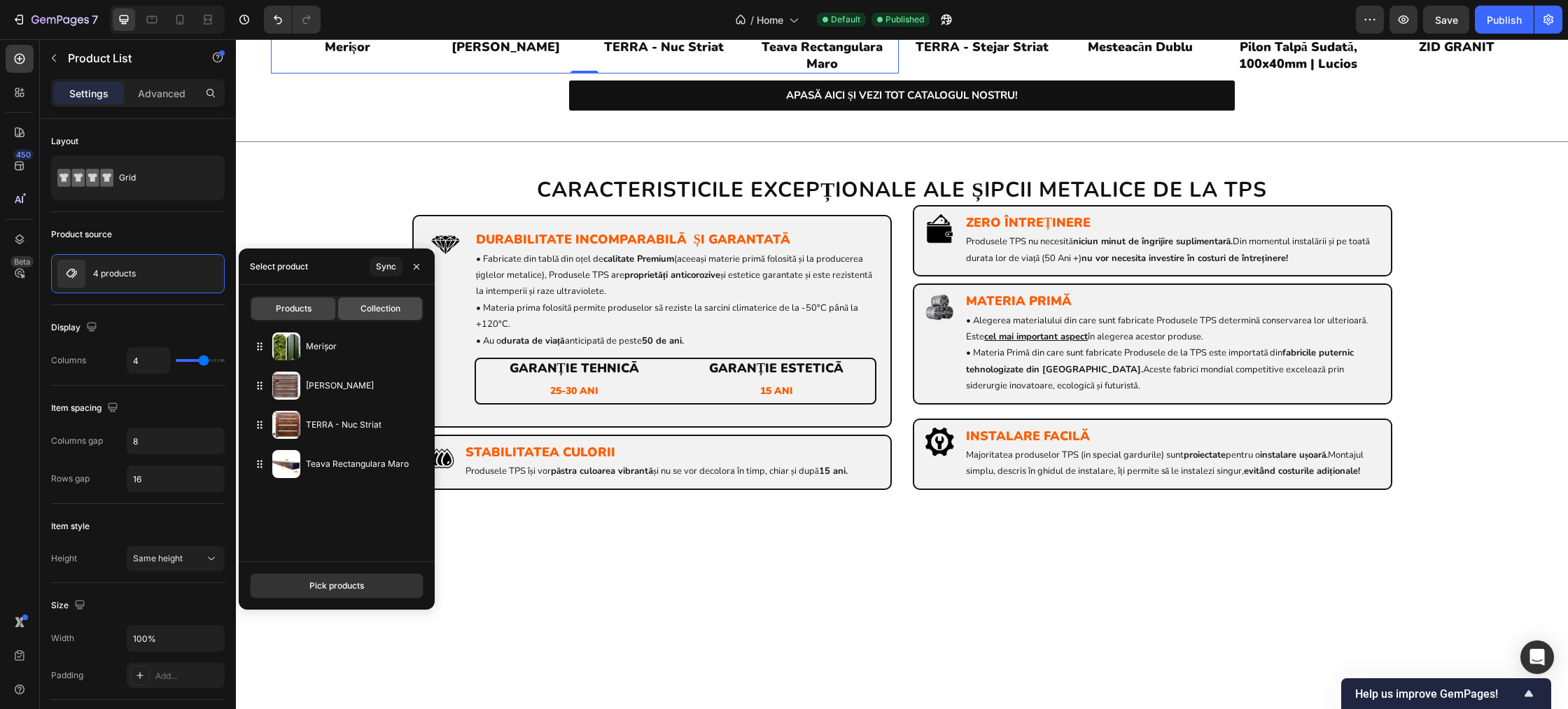
click at [372, 315] on div "Collection" at bounding box center [380, 309] width 84 height 22
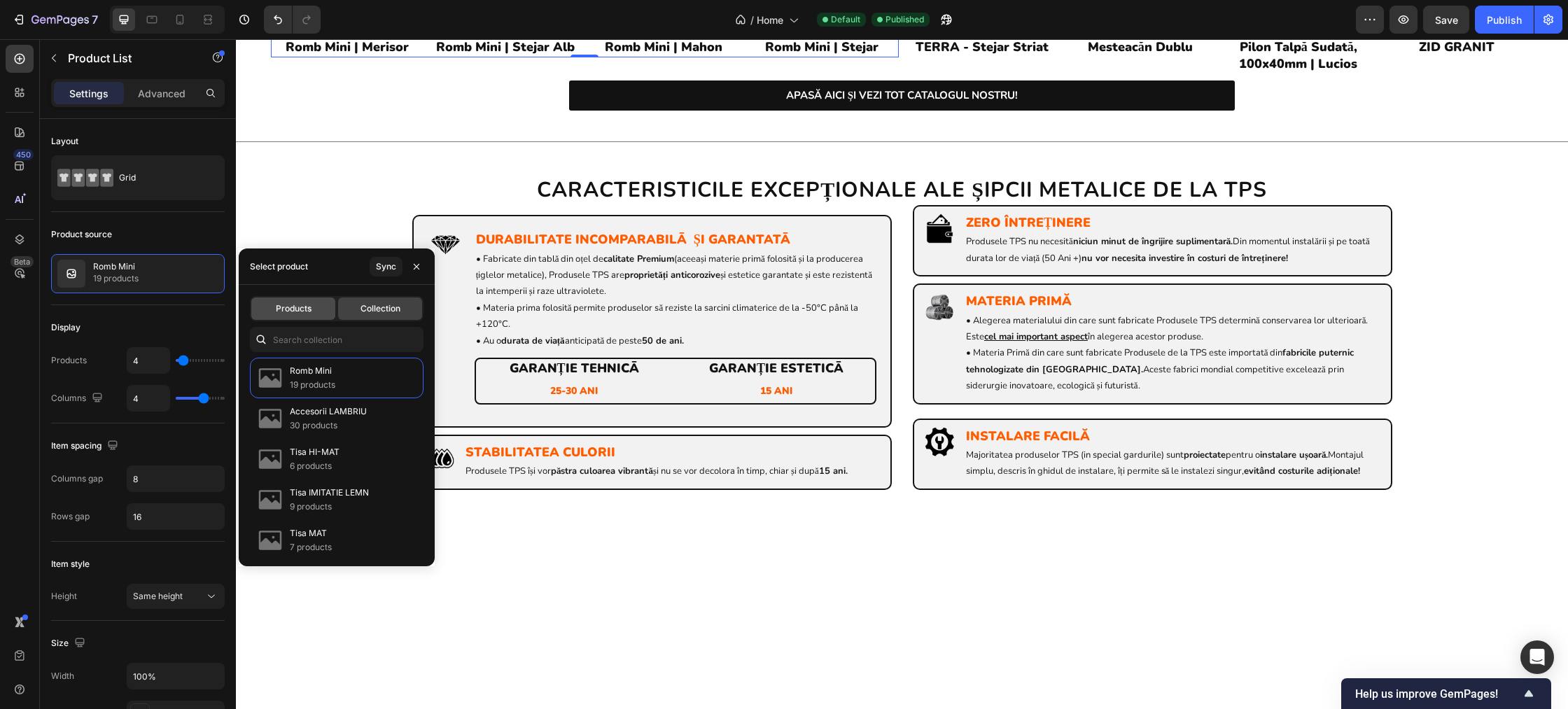
click at [313, 315] on div "Products" at bounding box center [293, 309] width 84 height 22
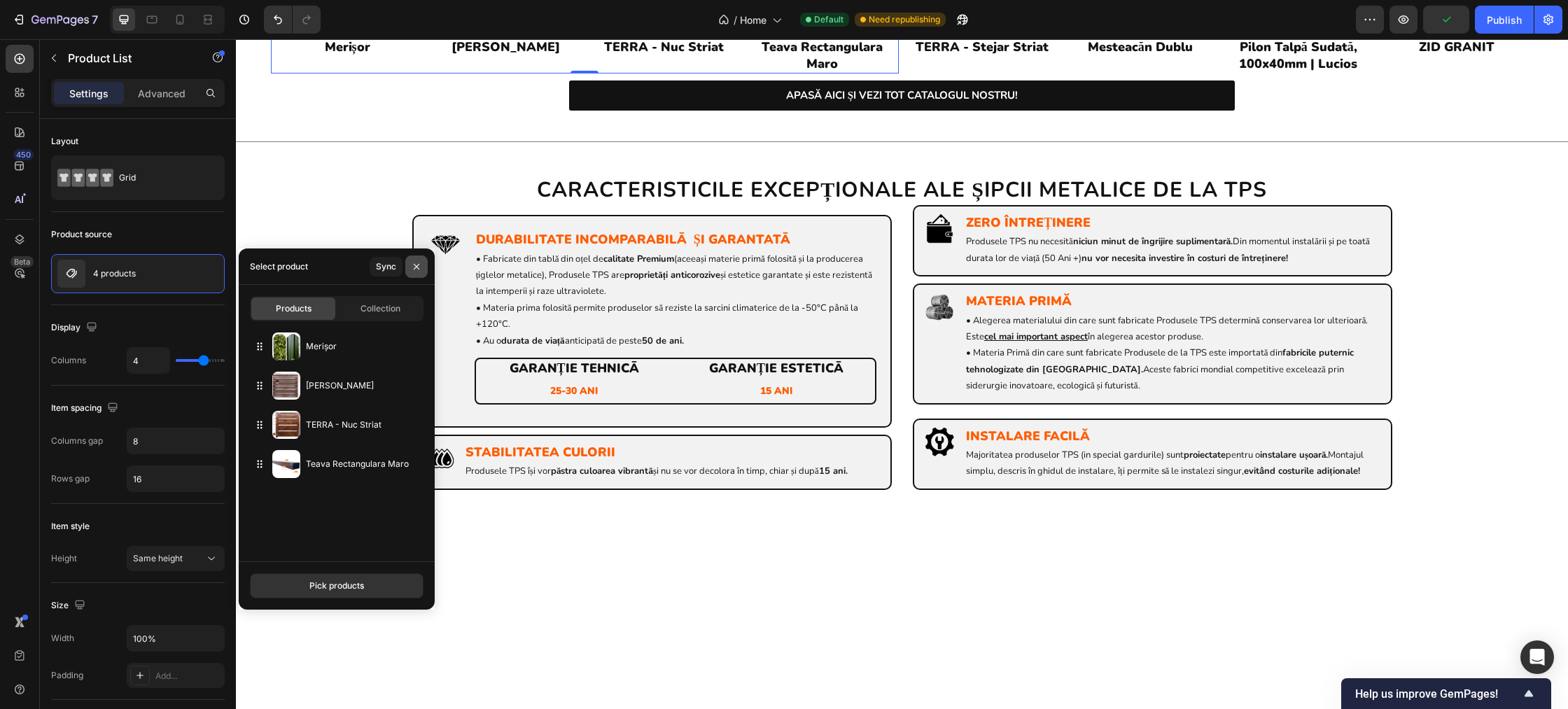
click at [417, 266] on icon "button" at bounding box center [417, 266] width 6 height 6
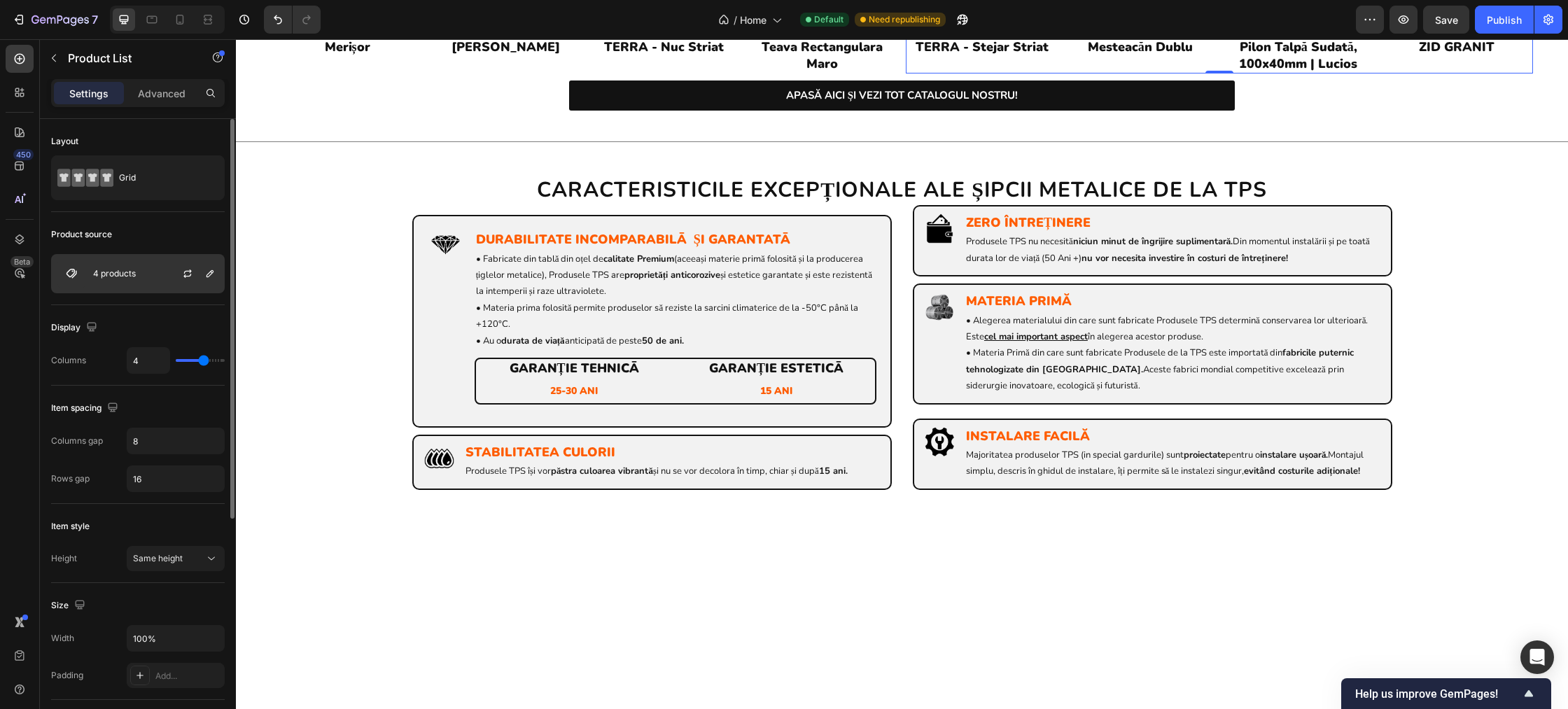
click at [137, 277] on div "4 products" at bounding box center [138, 273] width 173 height 39
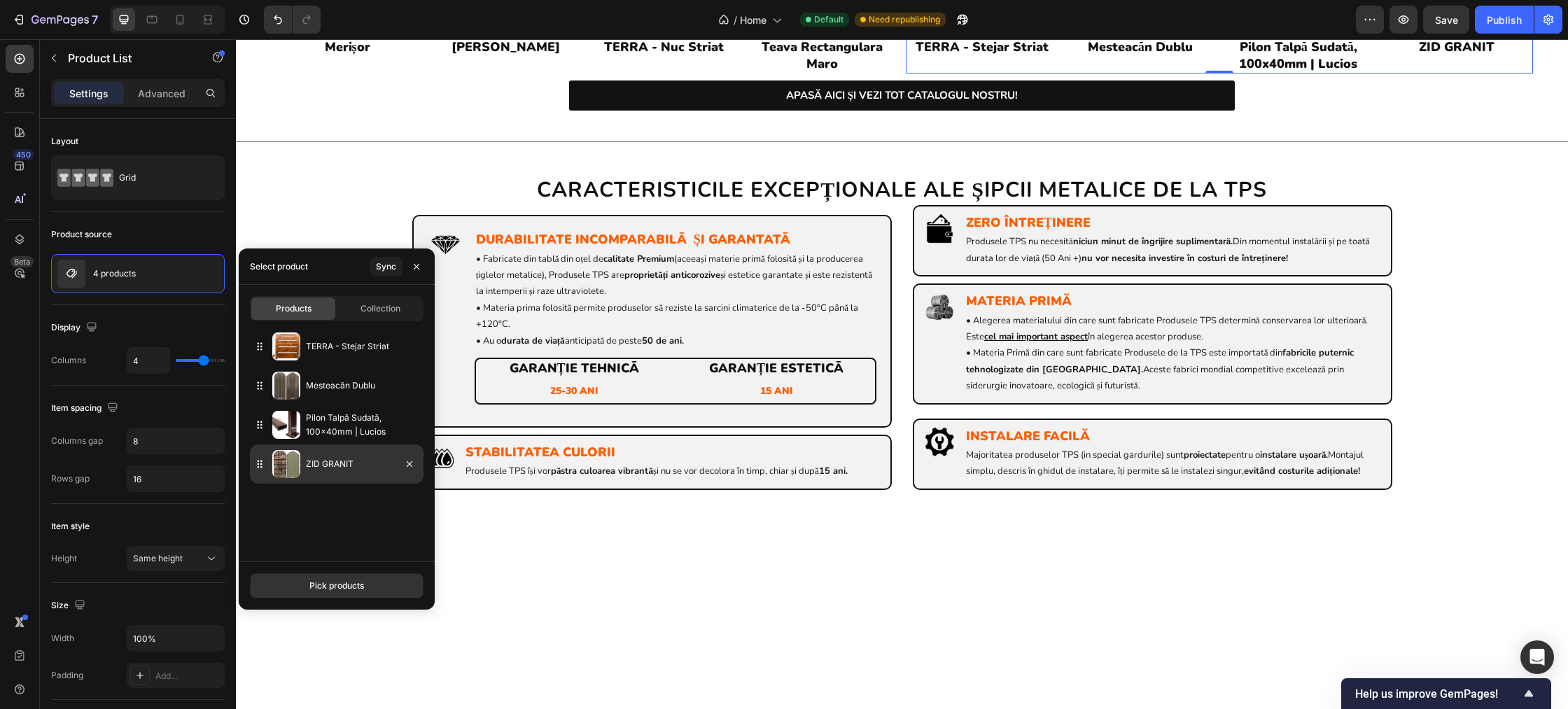
click at [324, 466] on p "ZID GRANIT" at bounding box center [362, 463] width 112 height 14
click at [411, 464] on icon "button" at bounding box center [409, 463] width 11 height 11
click at [368, 587] on button "Pick products" at bounding box center [336, 586] width 173 height 25
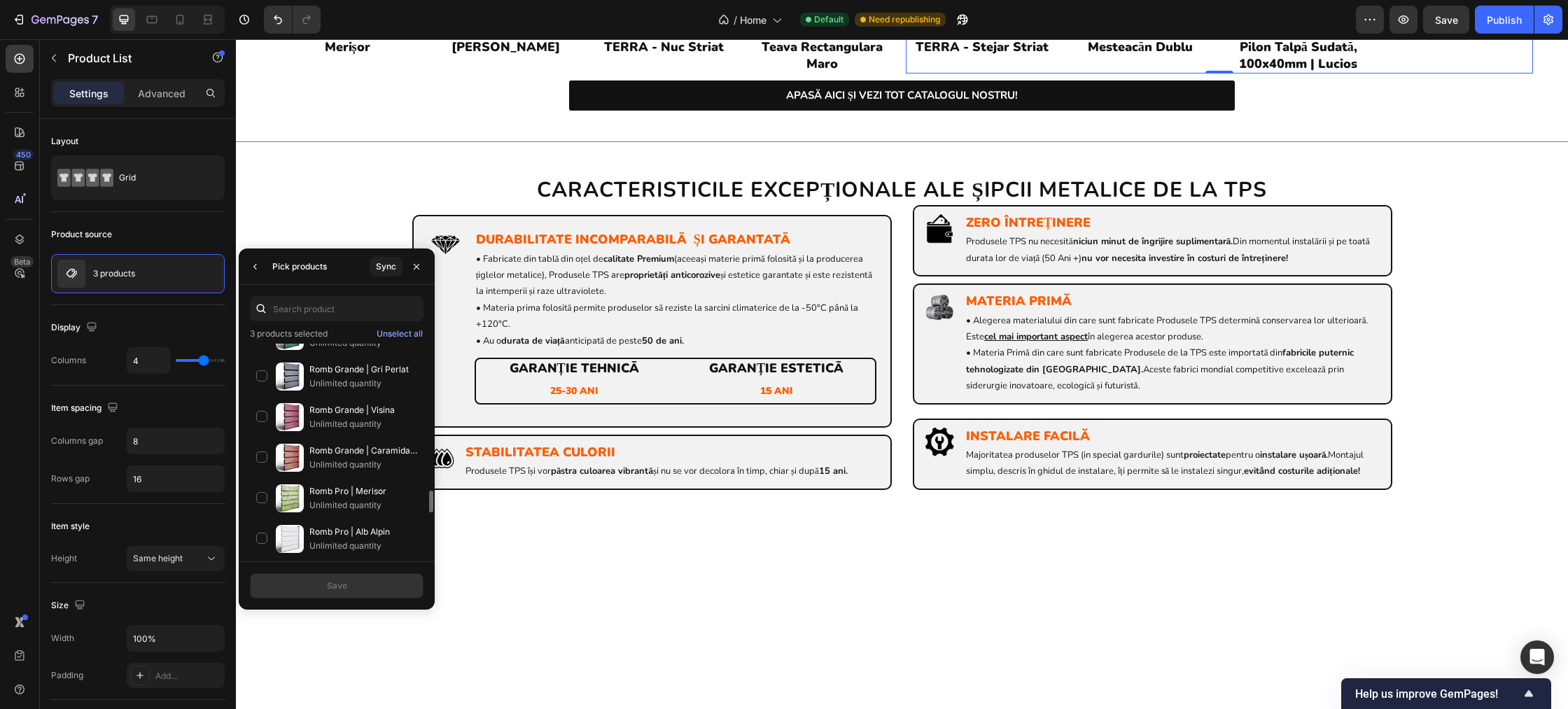
scroll to position [1391, 0]
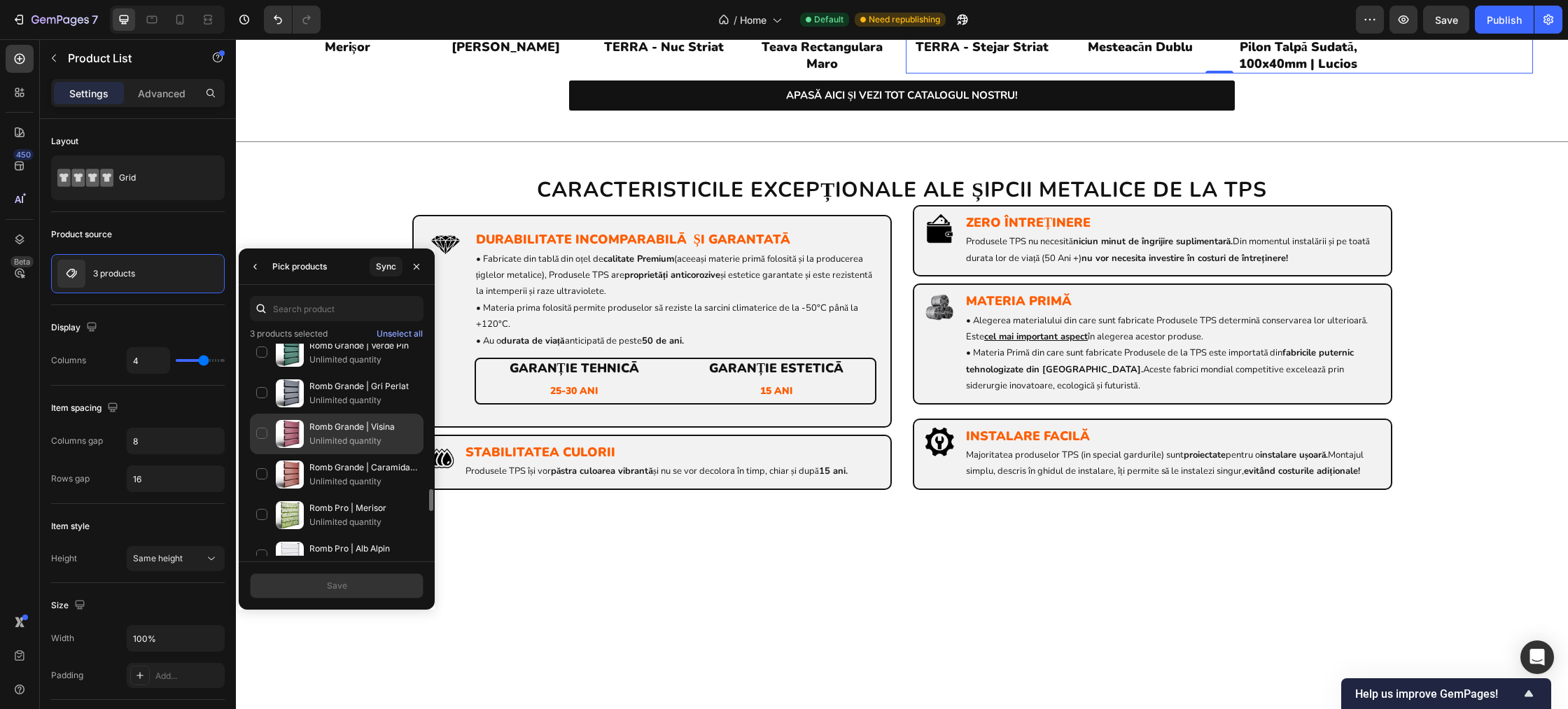
click at [263, 432] on div "Romb Grande | Visina Unlimited quantity" at bounding box center [336, 434] width 173 height 41
click at [370, 584] on button "Save" at bounding box center [336, 586] width 173 height 25
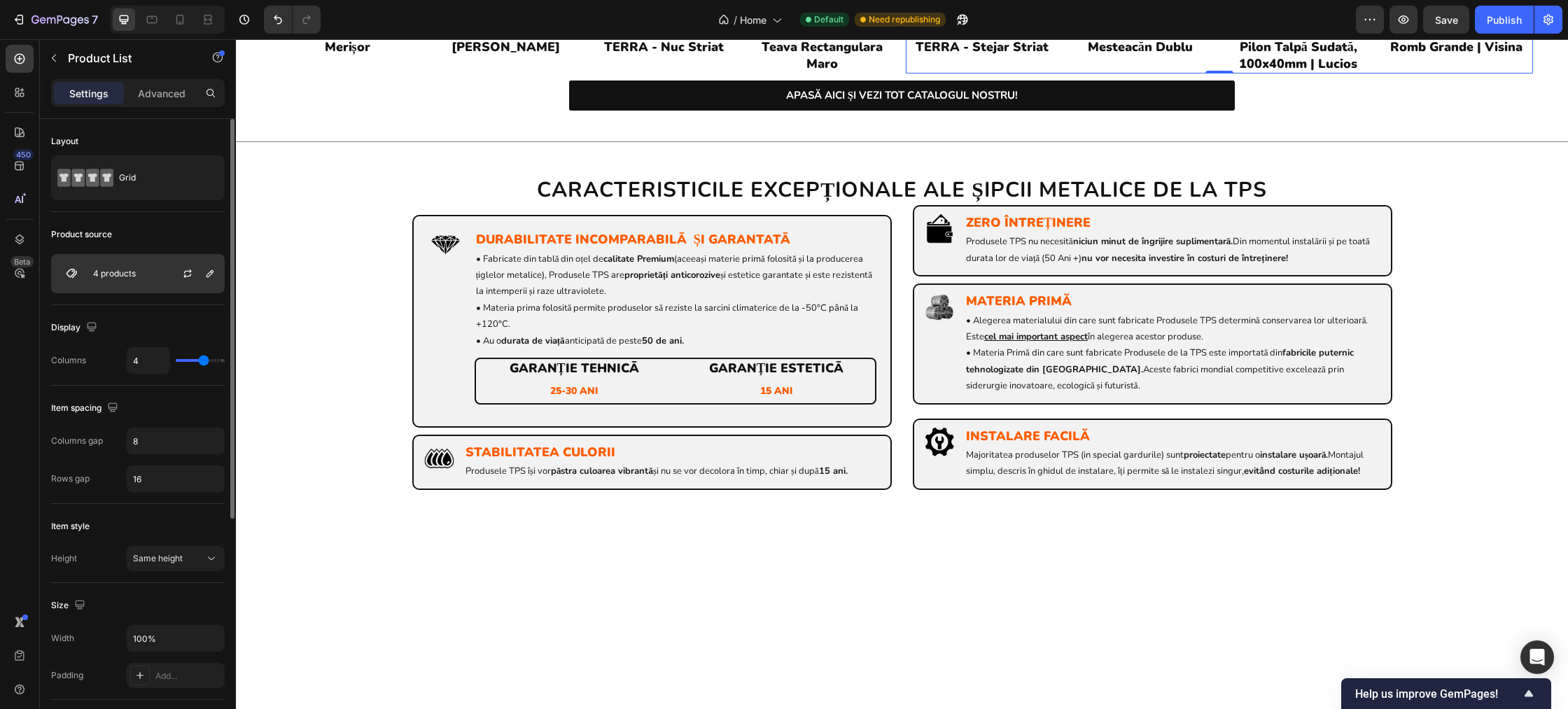
click at [143, 274] on div "4 products" at bounding box center [138, 273] width 173 height 39
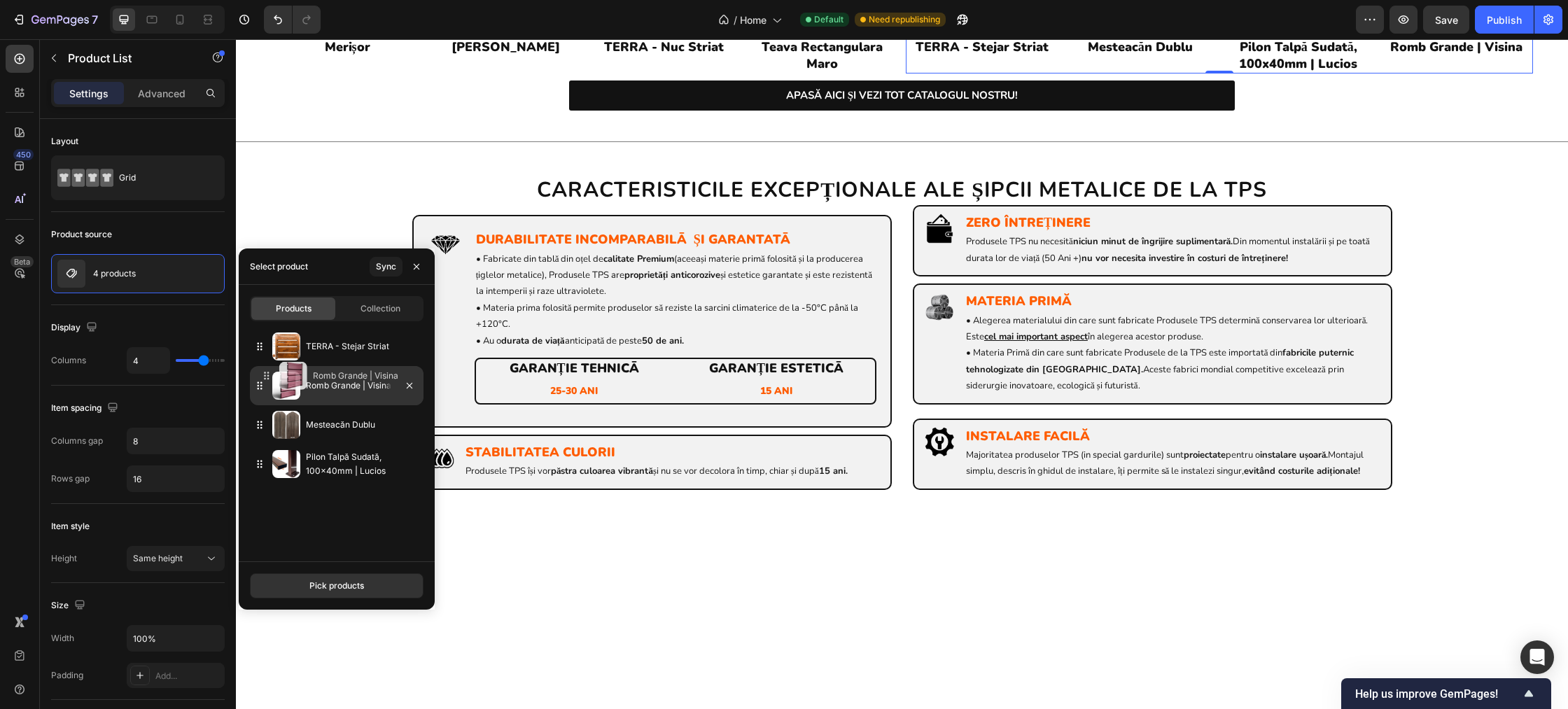
drag, startPoint x: 258, startPoint y: 472, endPoint x: 266, endPoint y: 383, distance: 89.4
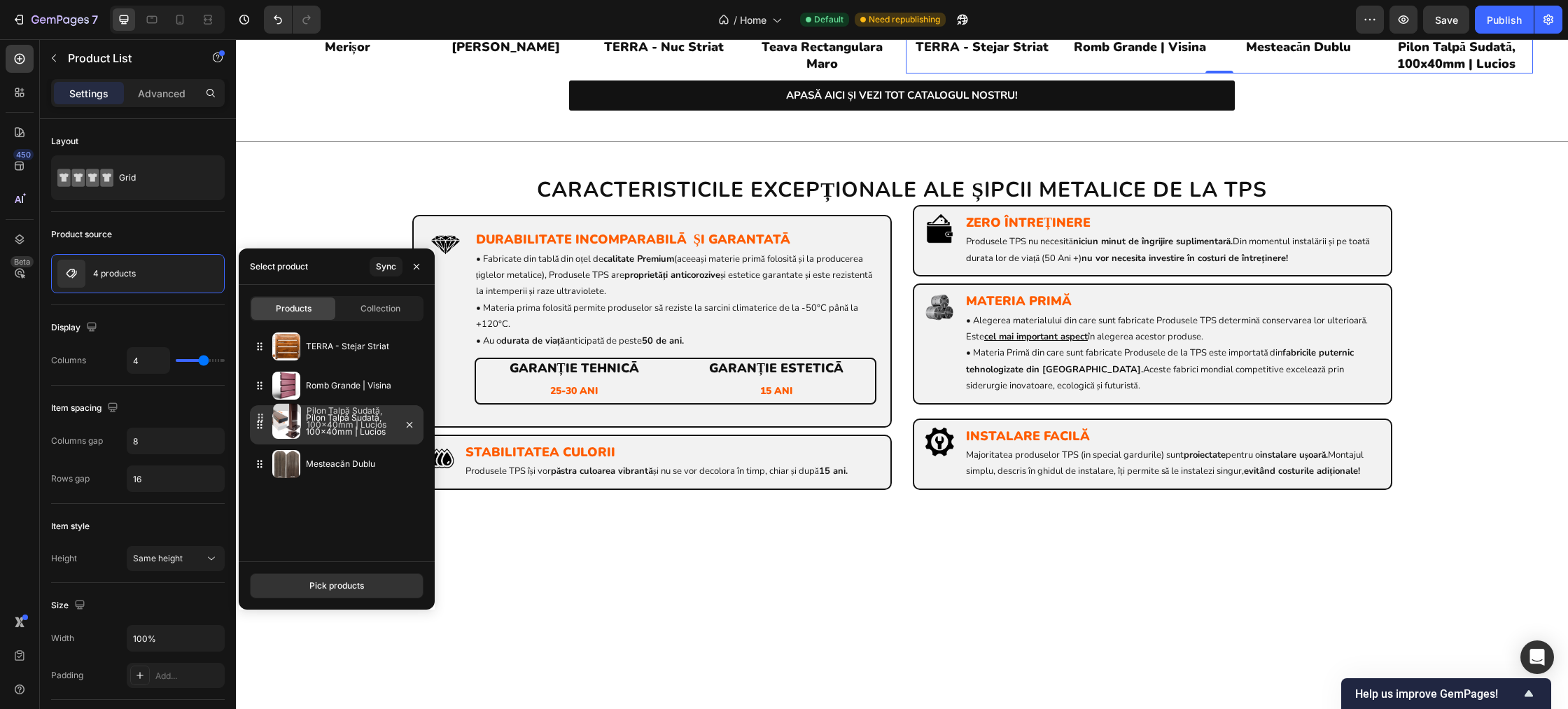
drag, startPoint x: 263, startPoint y: 461, endPoint x: 264, endPoint y: 414, distance: 47.0
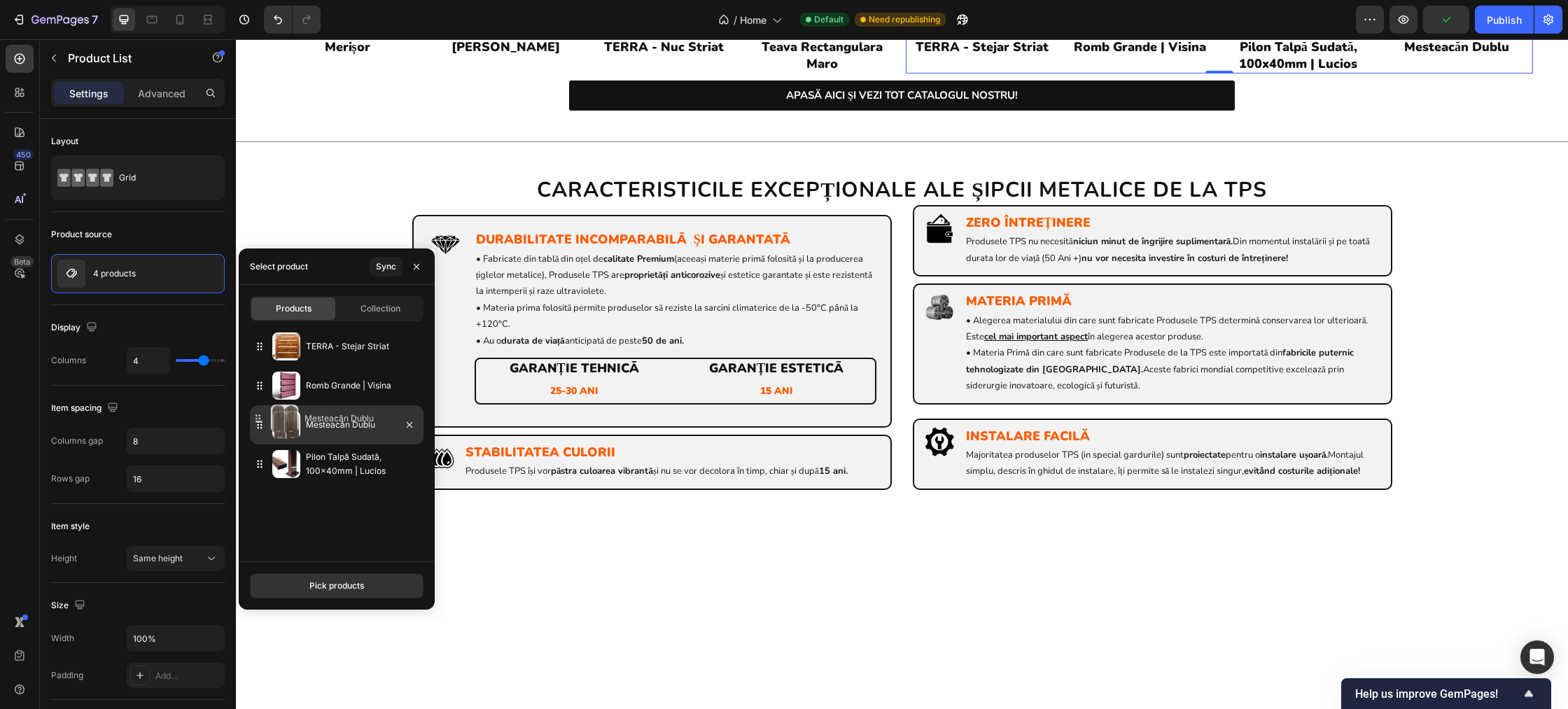
drag, startPoint x: 260, startPoint y: 458, endPoint x: 260, endPoint y: 420, distance: 38.0
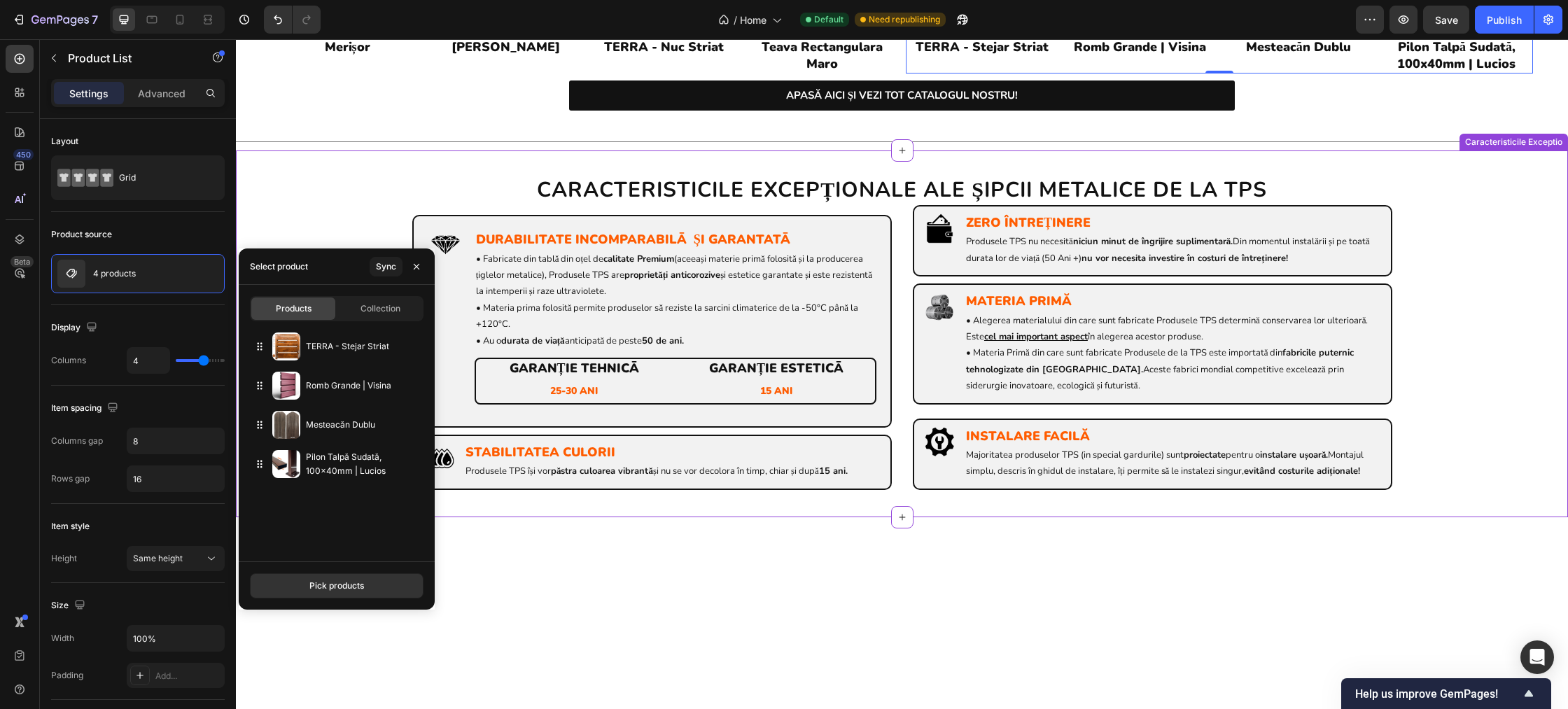
click at [1543, 472] on div "CARACTERISTICILE EXCEPȚIONALE ALE ȘIPCII METALICE DE LA TPS Heading Image DURAB…" at bounding box center [902, 333] width 1332 height 367
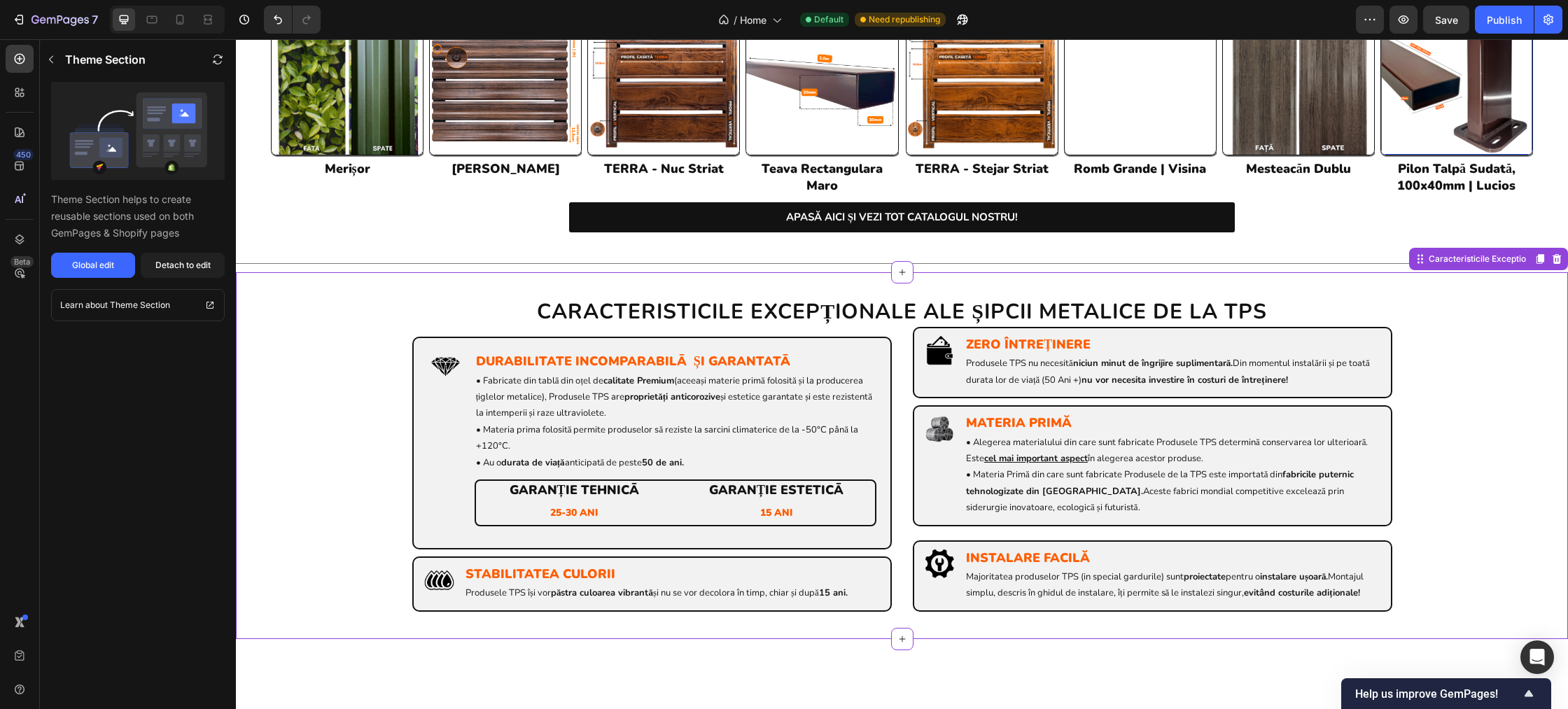
scroll to position [838, 0]
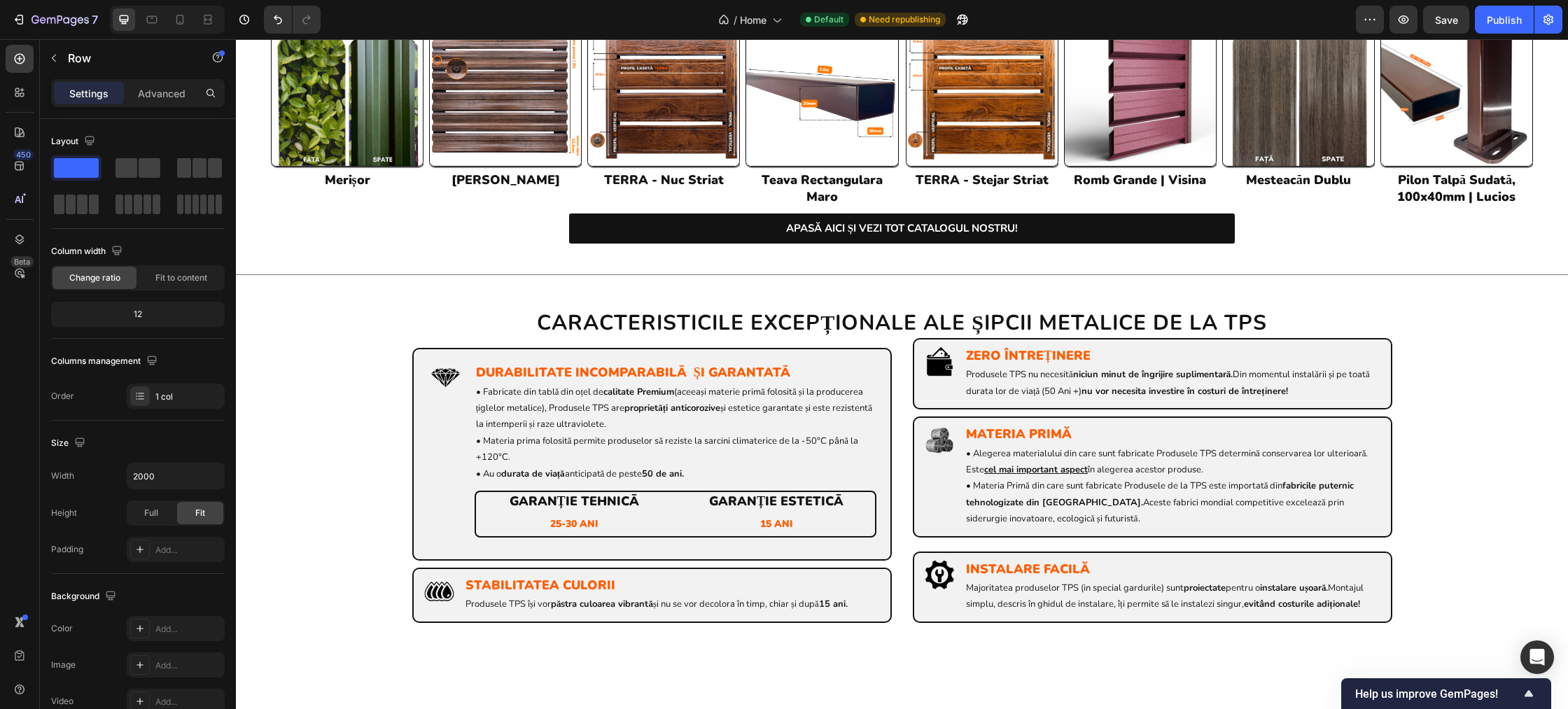
click at [1528, 4] on div "Image Image Image Image Image Row" at bounding box center [902, 4] width 1332 height 0
click at [1448, 10] on button "Save" at bounding box center [1446, 20] width 46 height 28
click at [1499, 19] on div "Publish" at bounding box center [1504, 20] width 35 height 15
click at [39, 19] on icon "button" at bounding box center [60, 21] width 57 height 12
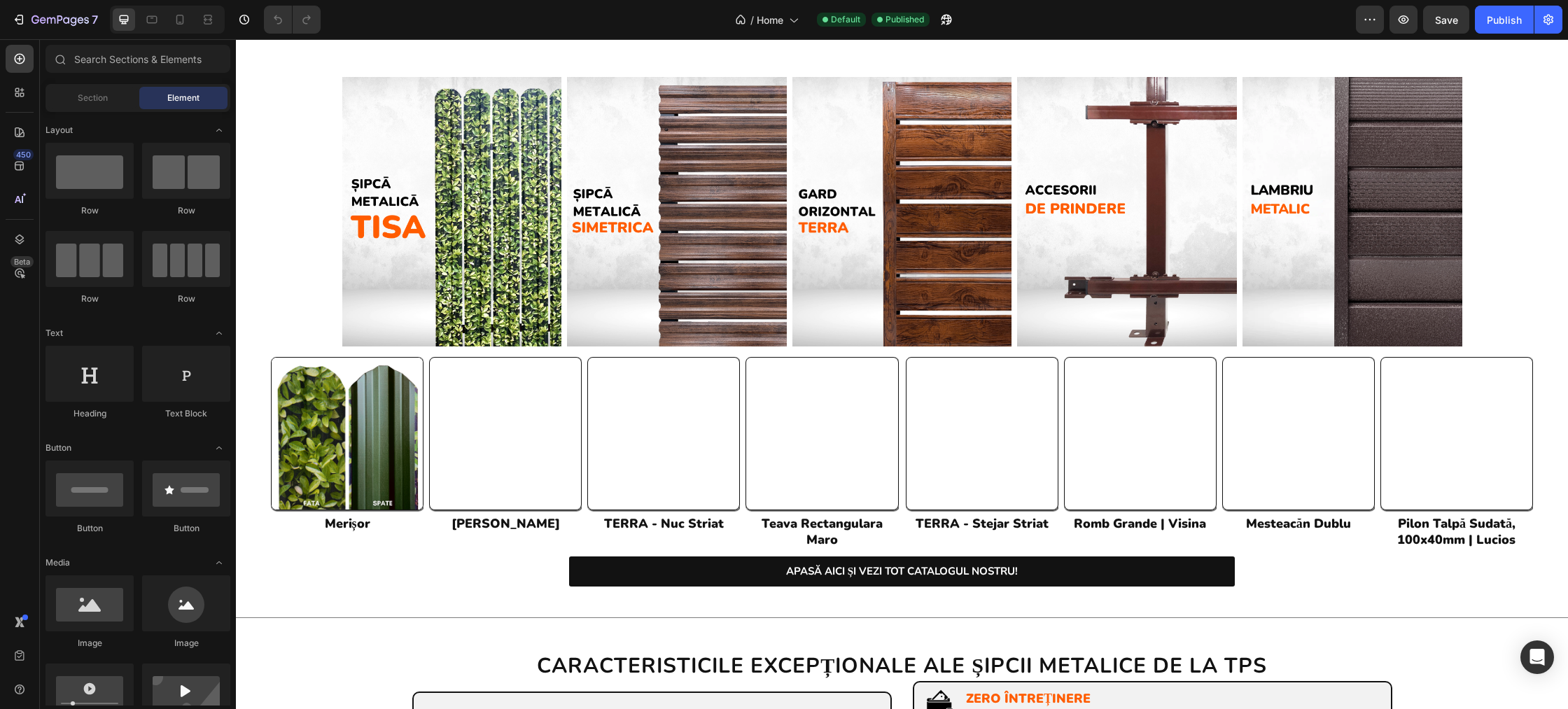
scroll to position [719, 0]
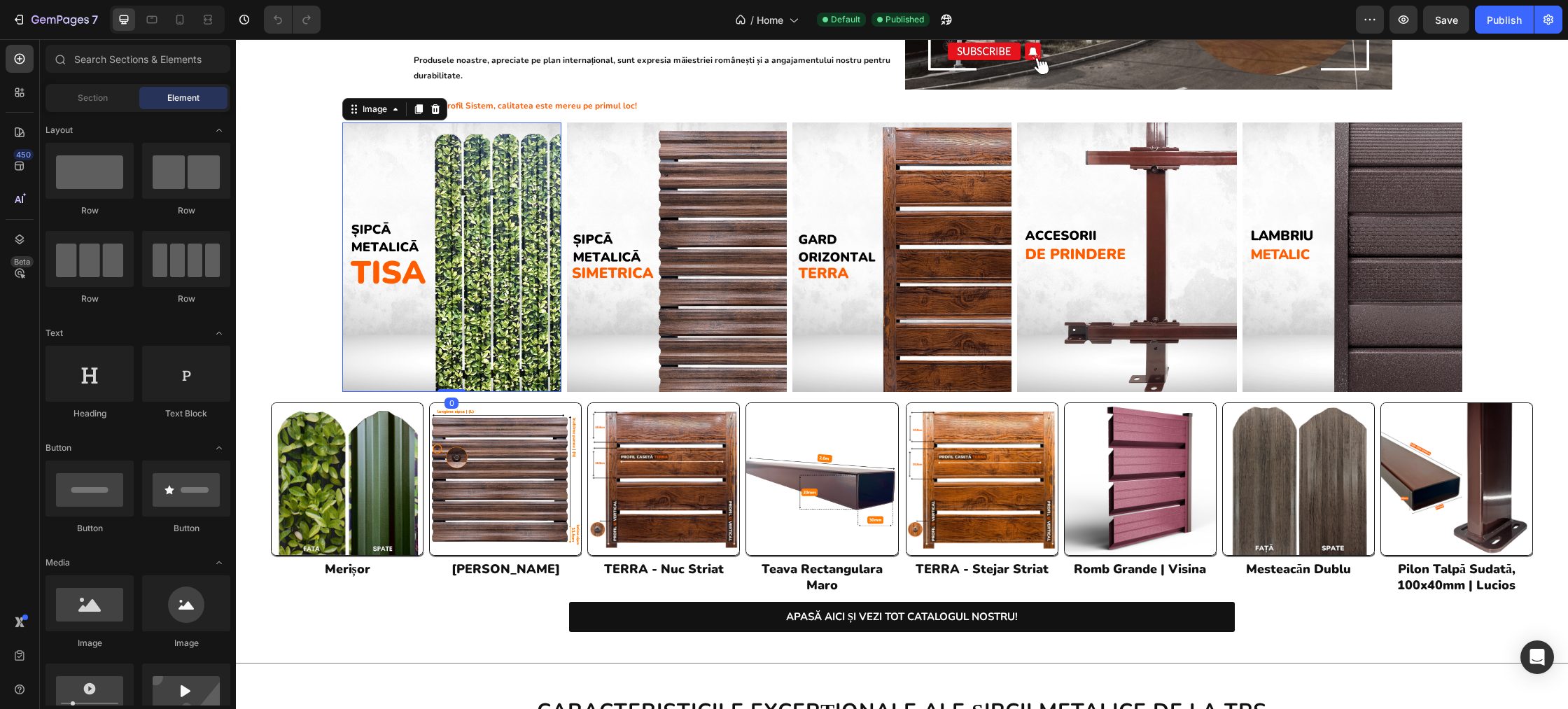
click at [435, 276] on img at bounding box center [452, 257] width 220 height 269
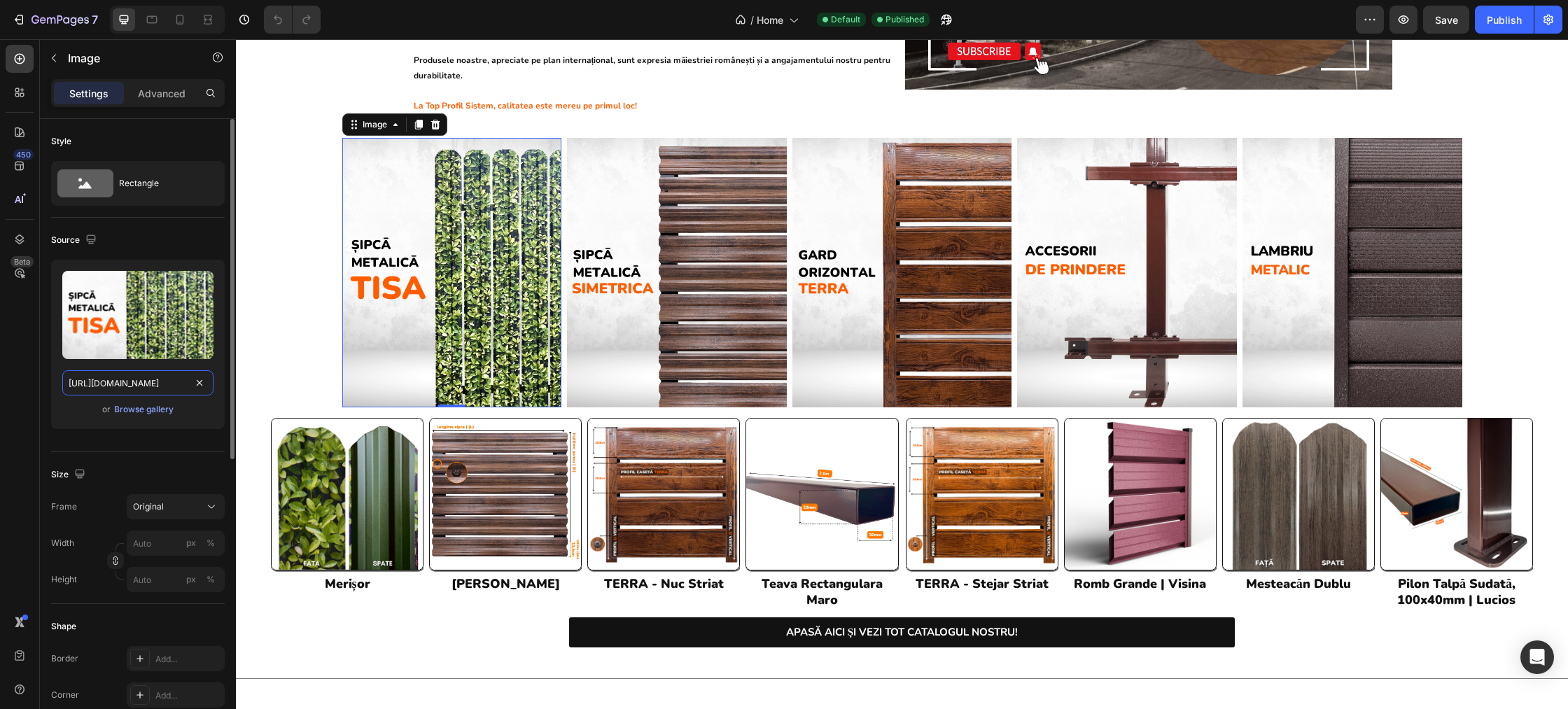
click at [148, 385] on input "https://cdn.shopify.com/s/files/1/0291/2672/1584/files/gempages_467993730691892…" at bounding box center [138, 383] width 151 height 25
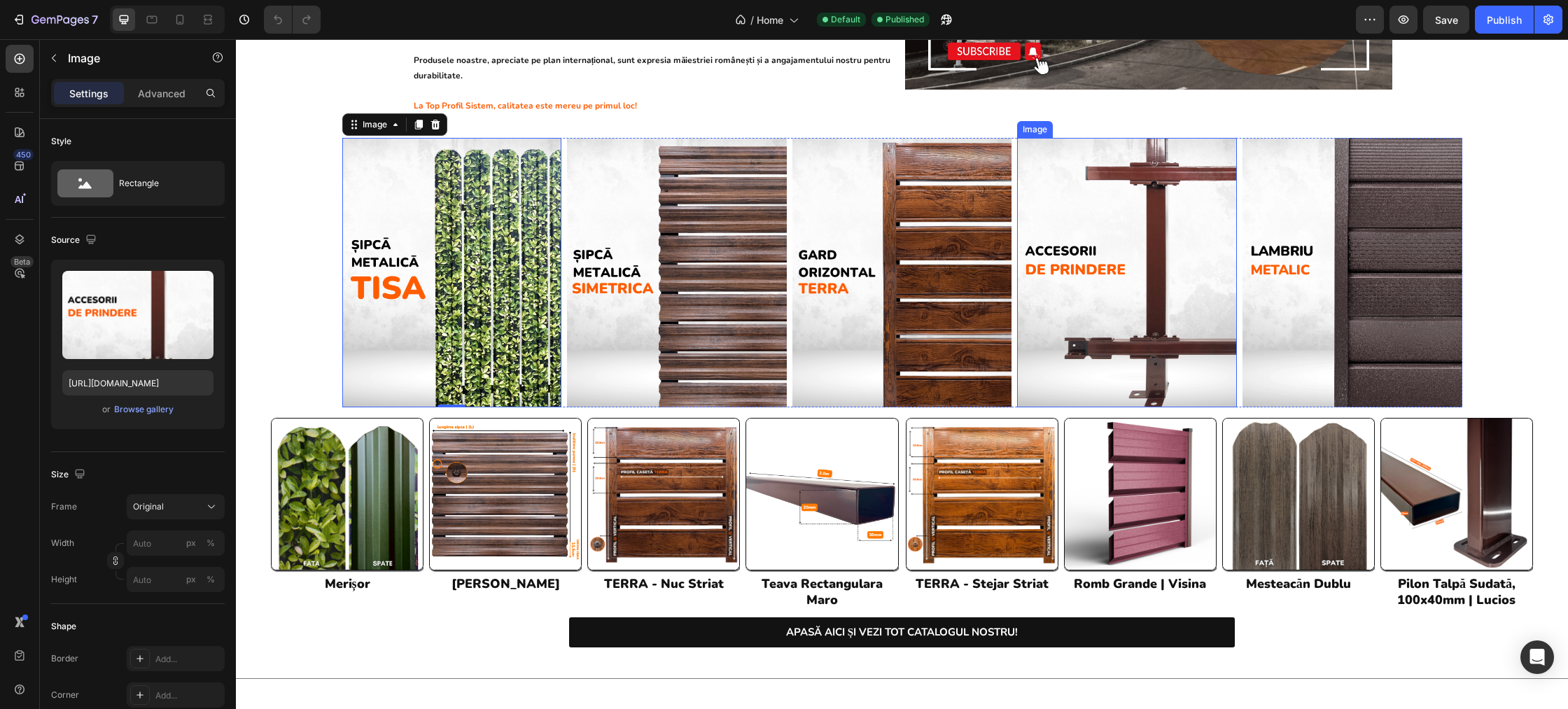
click at [1108, 228] on img at bounding box center [1127, 272] width 220 height 269
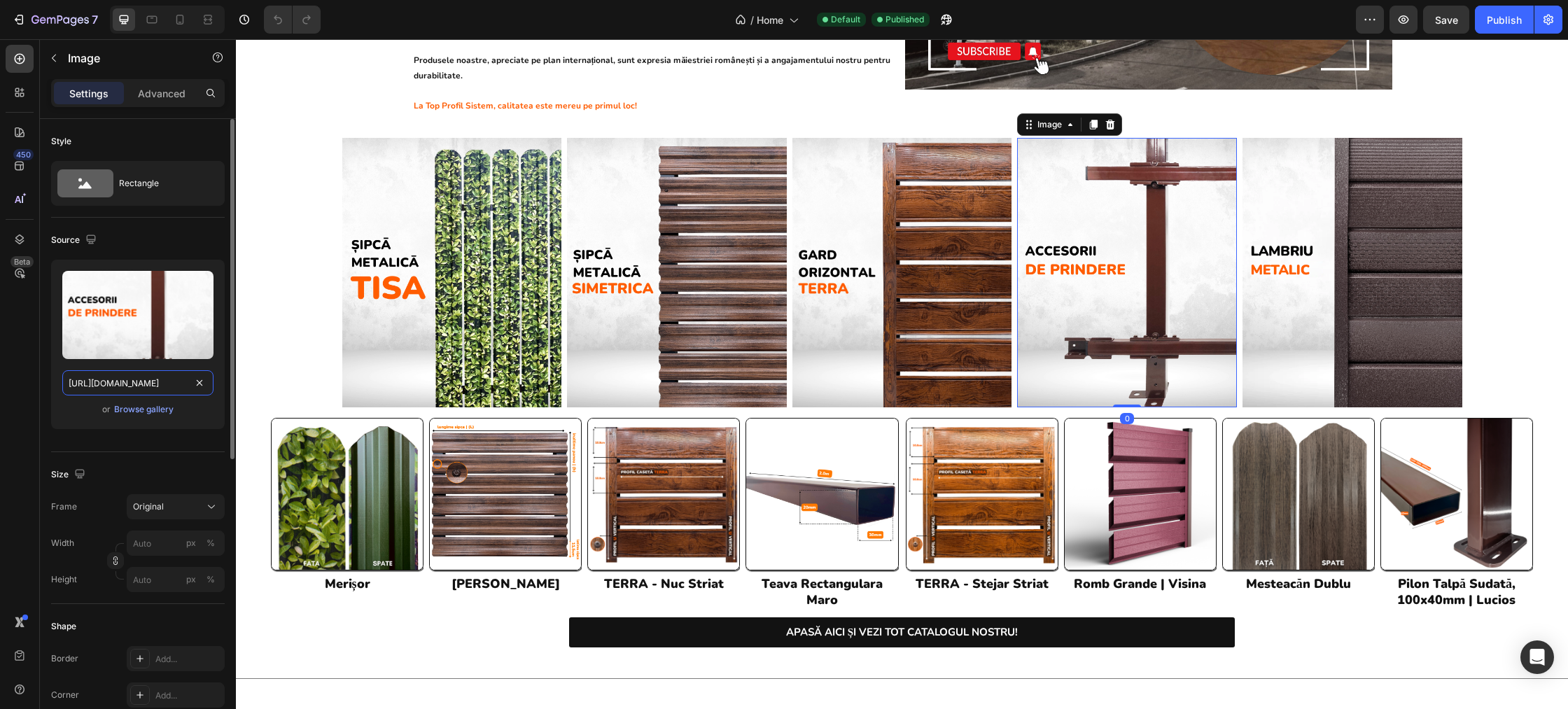
click at [149, 385] on input "https://cdn.shopify.com/s/files/1/0291/2672/1584/files/gempages_467993730691892…" at bounding box center [138, 383] width 151 height 25
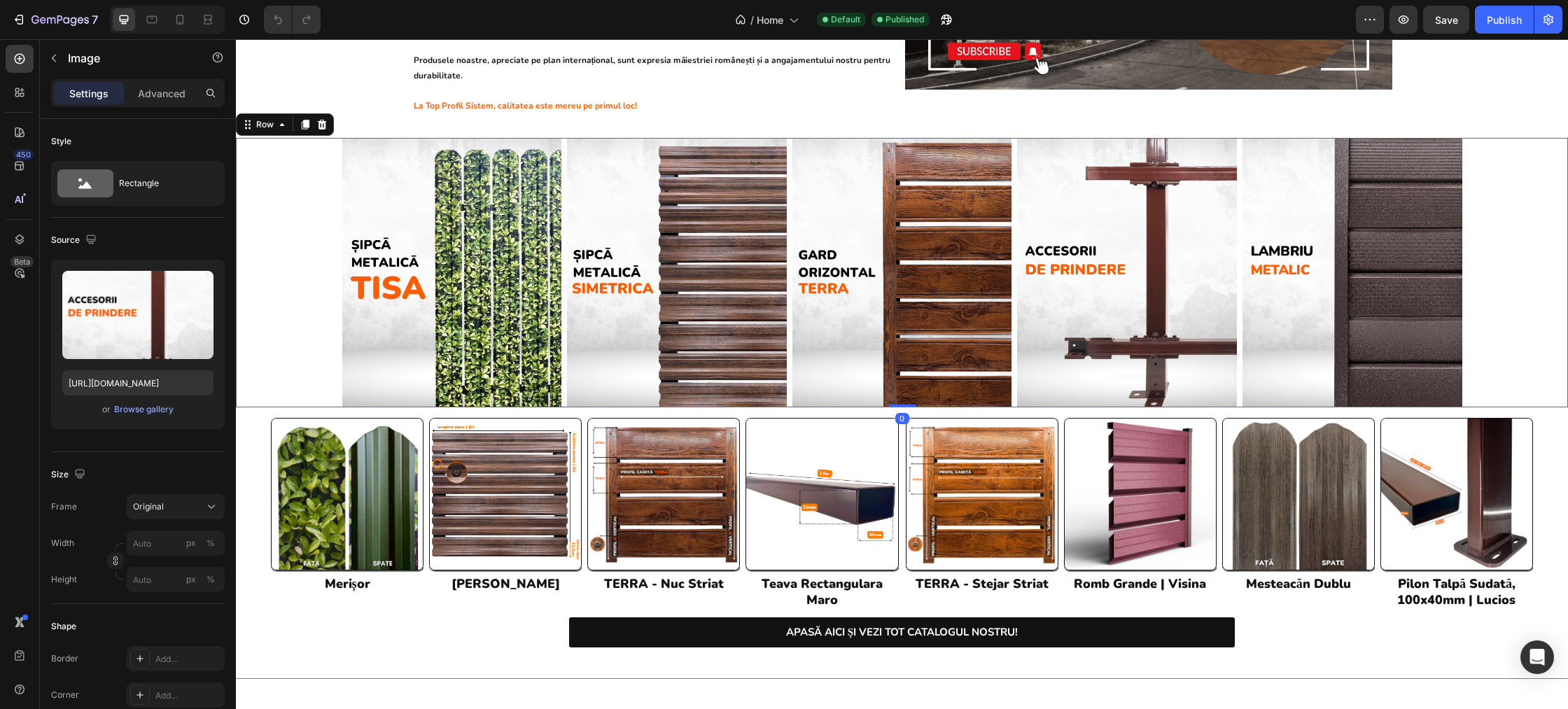
click at [1552, 312] on div "Image Image Image Image Image Row" at bounding box center [902, 272] width 1332 height 269
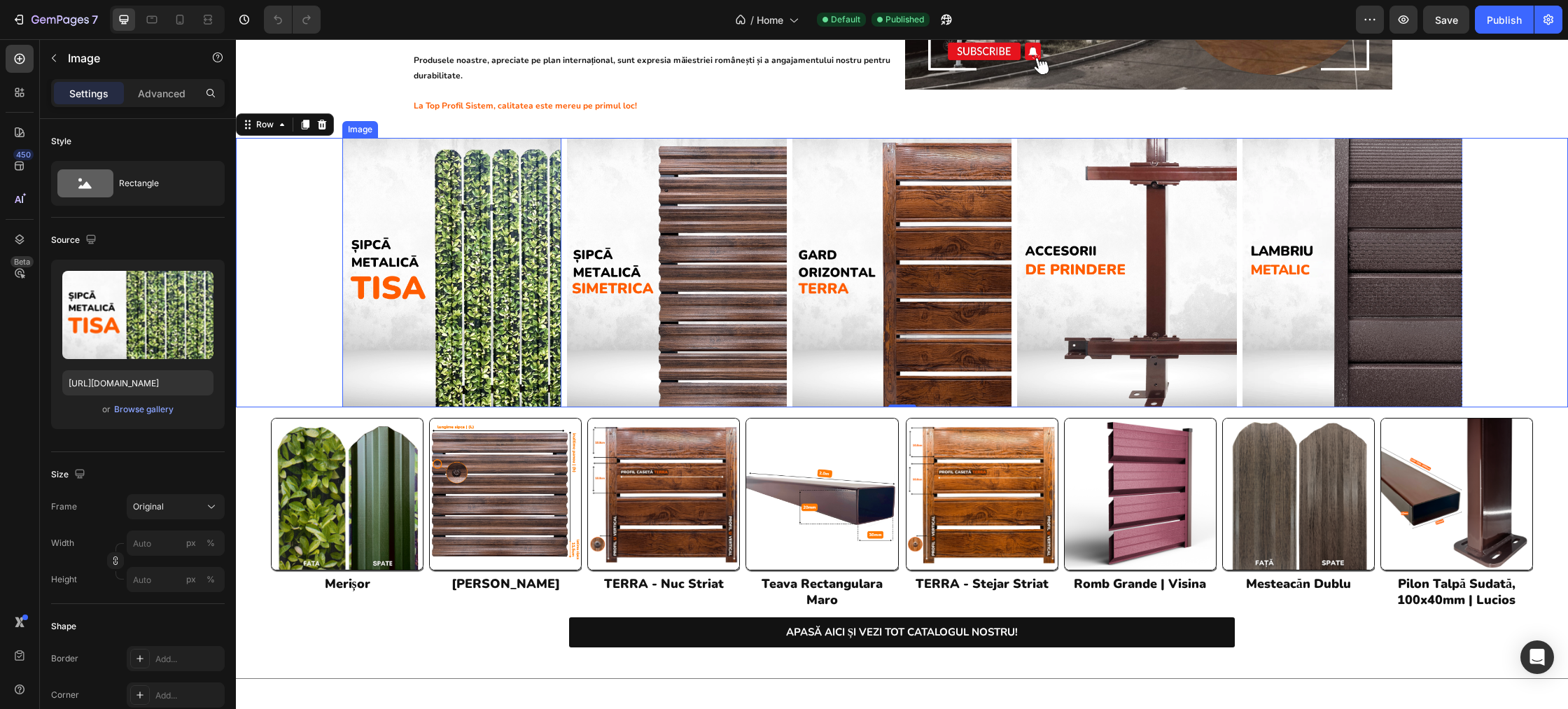
click at [469, 240] on img at bounding box center [452, 272] width 220 height 269
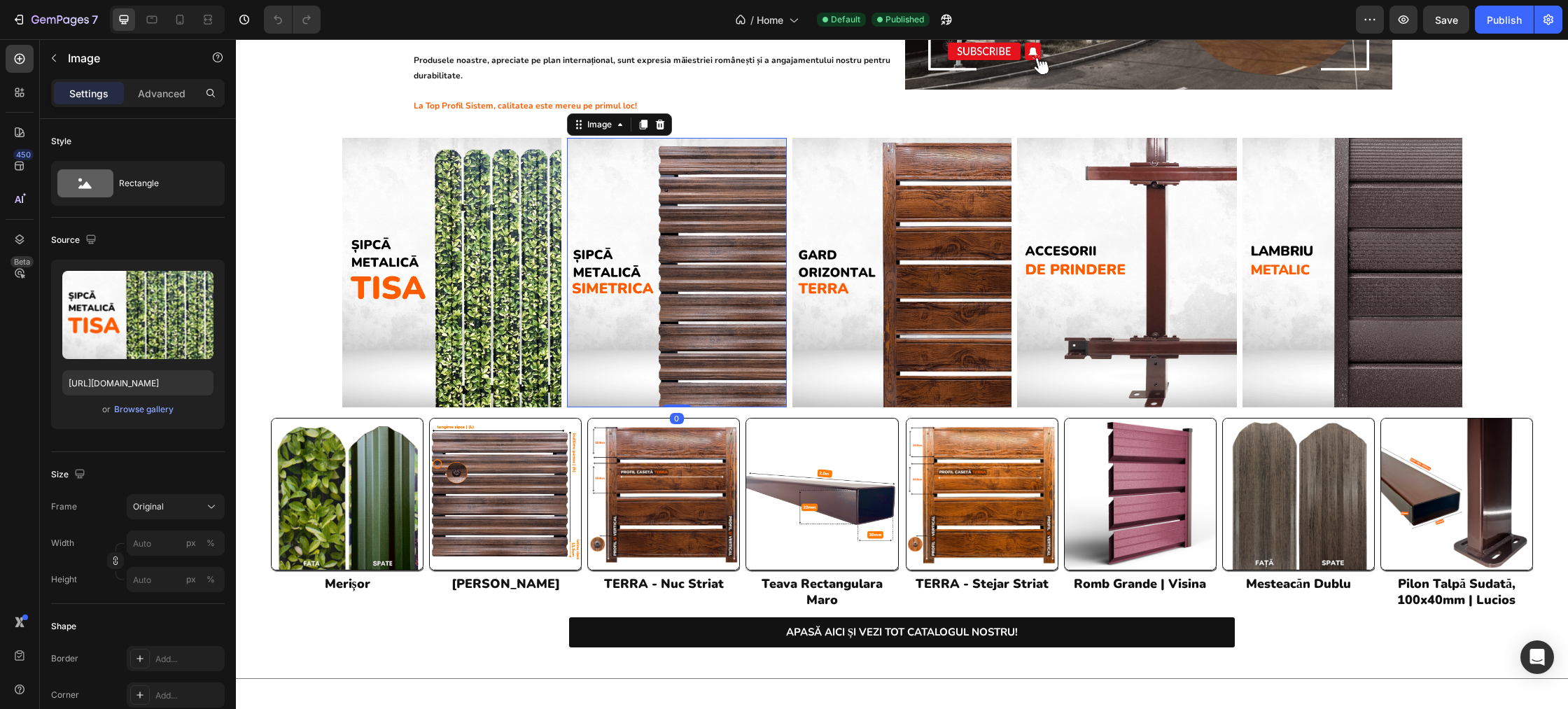
click at [664, 210] on img at bounding box center [676, 272] width 220 height 269
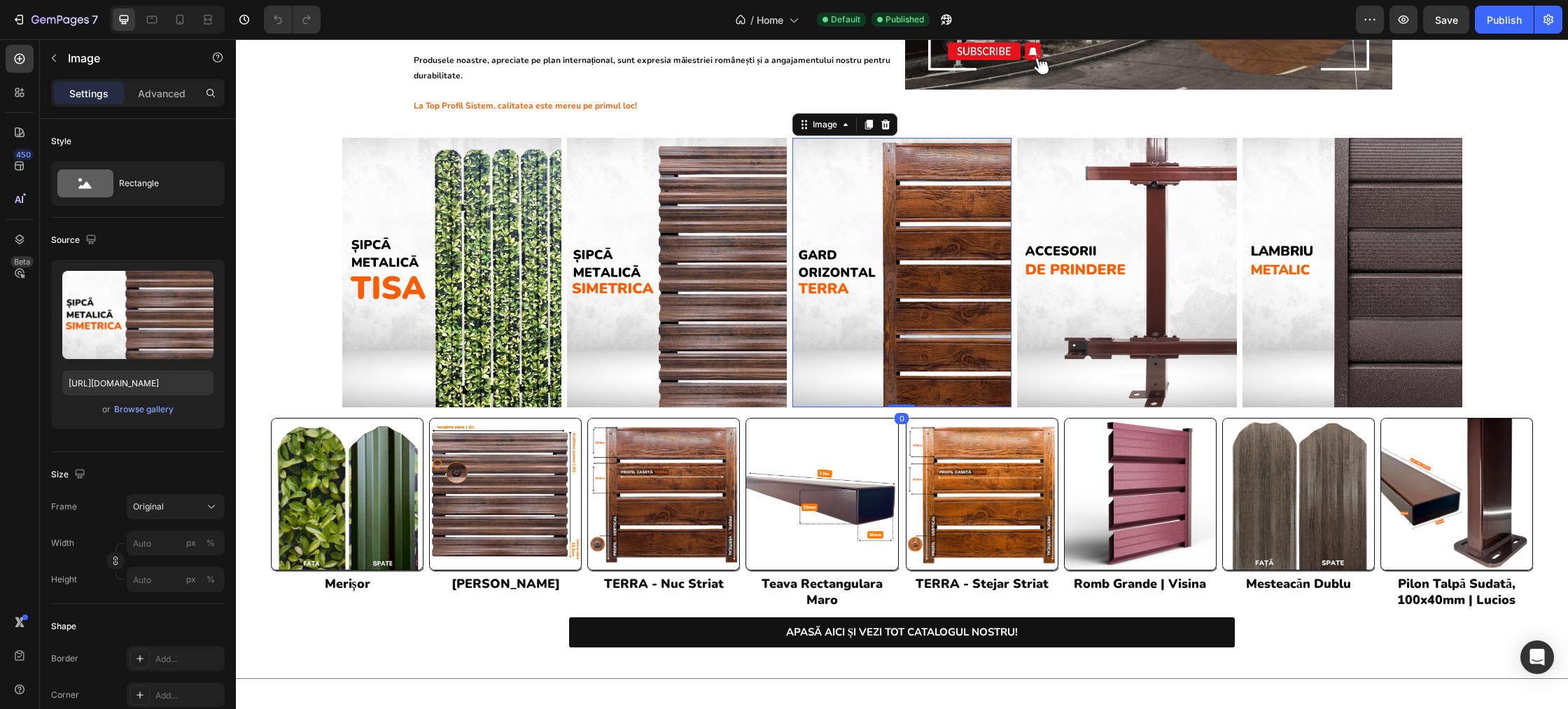
click at [845, 196] on img at bounding box center [902, 272] width 220 height 269
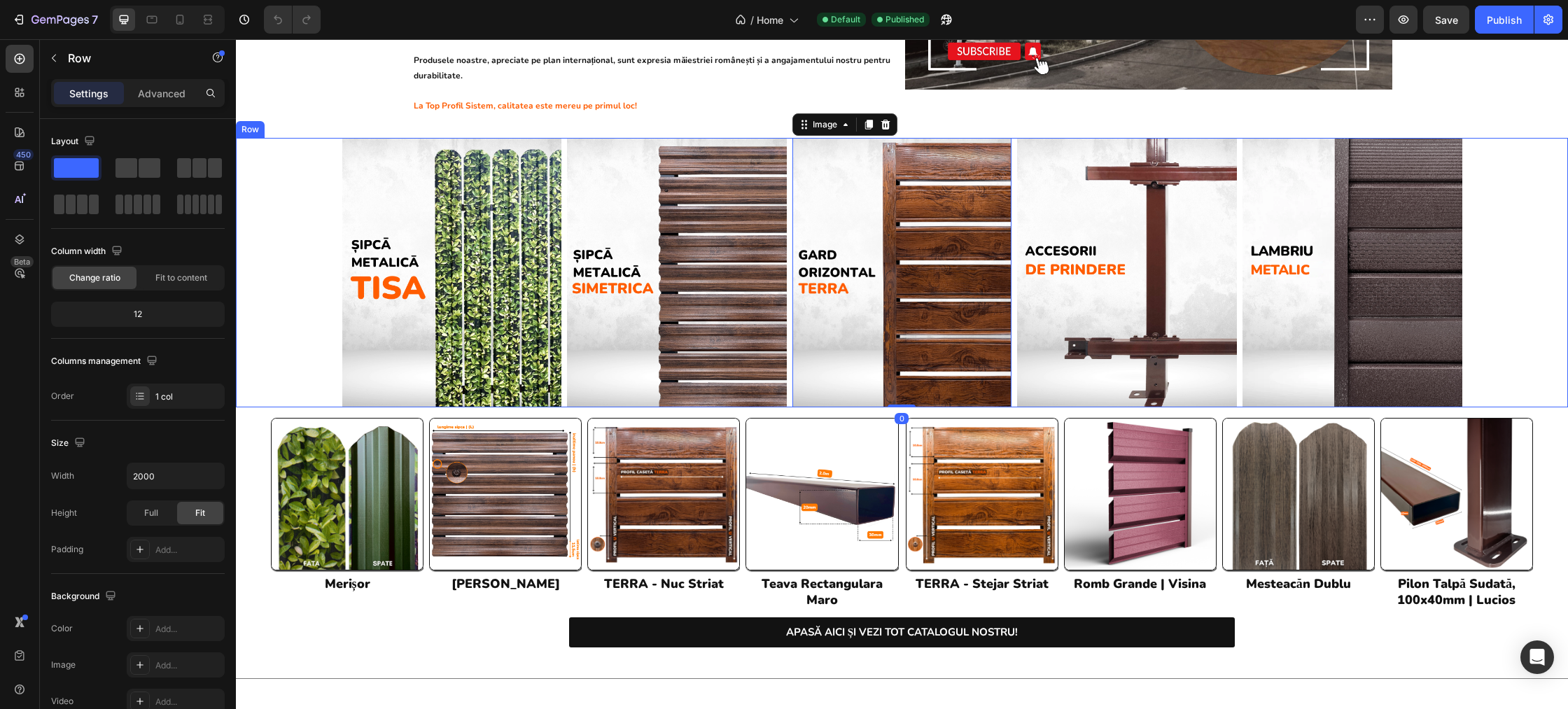
click at [303, 193] on div "Image Image Image 0 Image Image Row" at bounding box center [902, 272] width 1332 height 269
click at [258, 118] on div "Row" at bounding box center [265, 124] width 23 height 13
click at [295, 219] on div "Image Image Image Image Image Row" at bounding box center [902, 272] width 1332 height 269
click at [452, 223] on img at bounding box center [452, 272] width 220 height 269
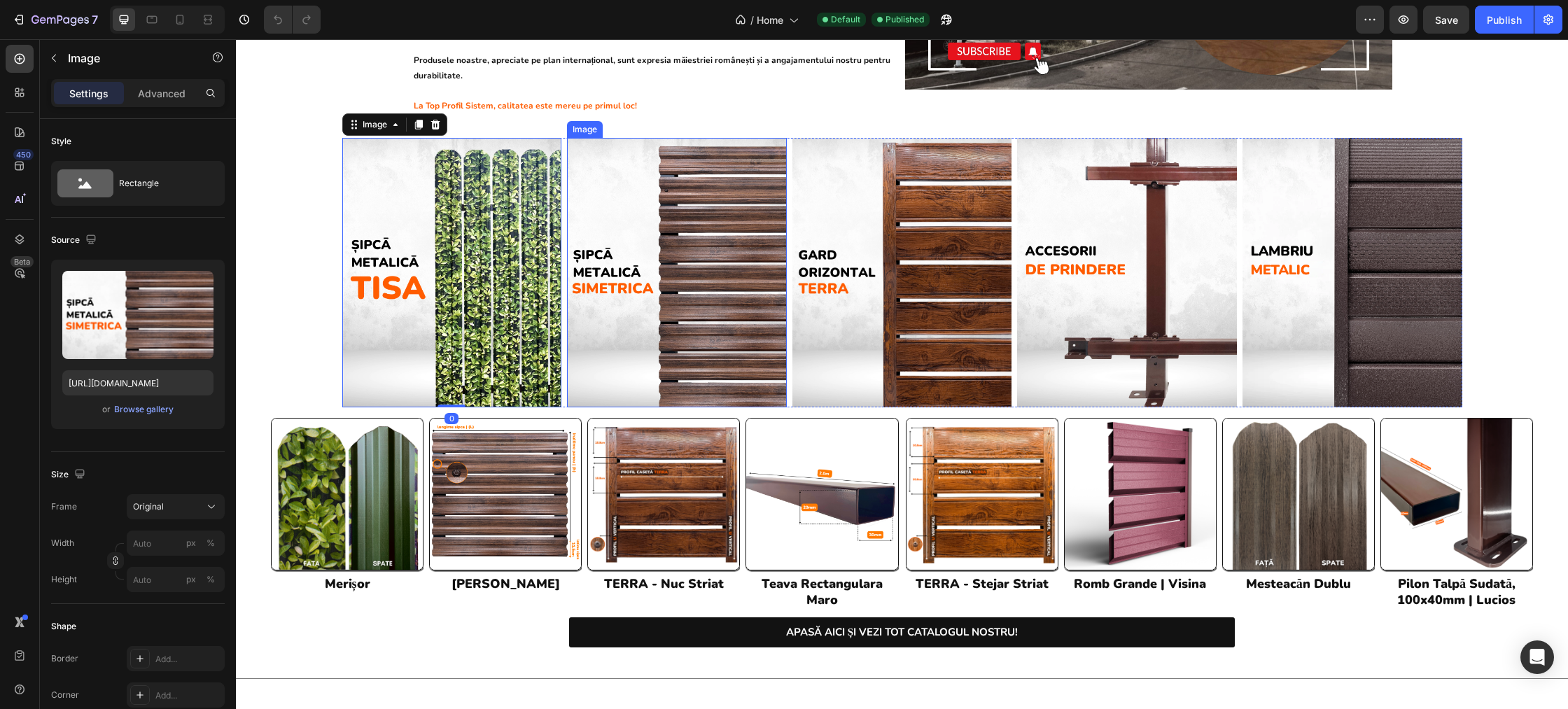
click at [648, 223] on img at bounding box center [676, 272] width 220 height 269
click at [772, 211] on img at bounding box center [676, 272] width 220 height 269
click at [881, 203] on img at bounding box center [902, 272] width 220 height 269
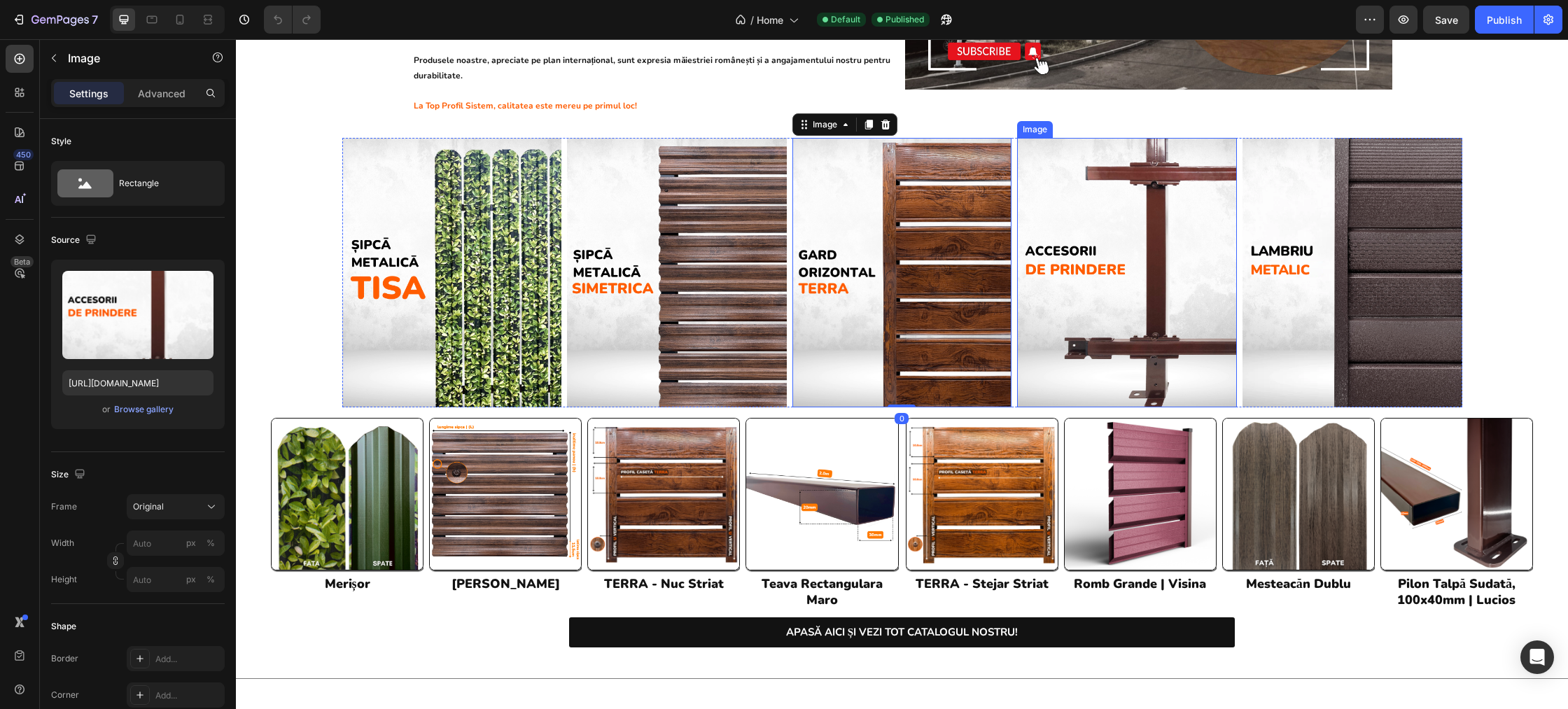
click at [1106, 208] on img at bounding box center [1127, 272] width 220 height 269
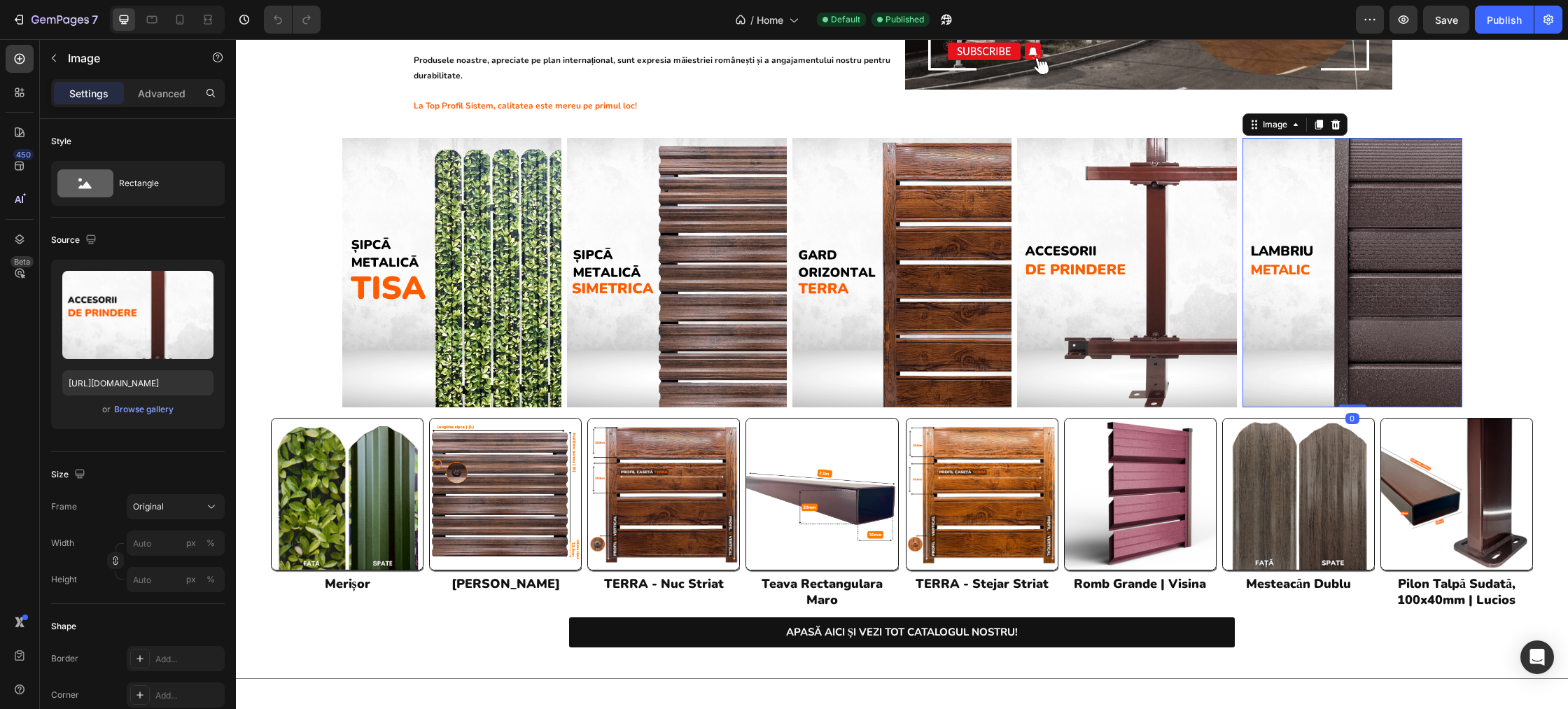
click at [1363, 202] on img at bounding box center [1352, 272] width 220 height 269
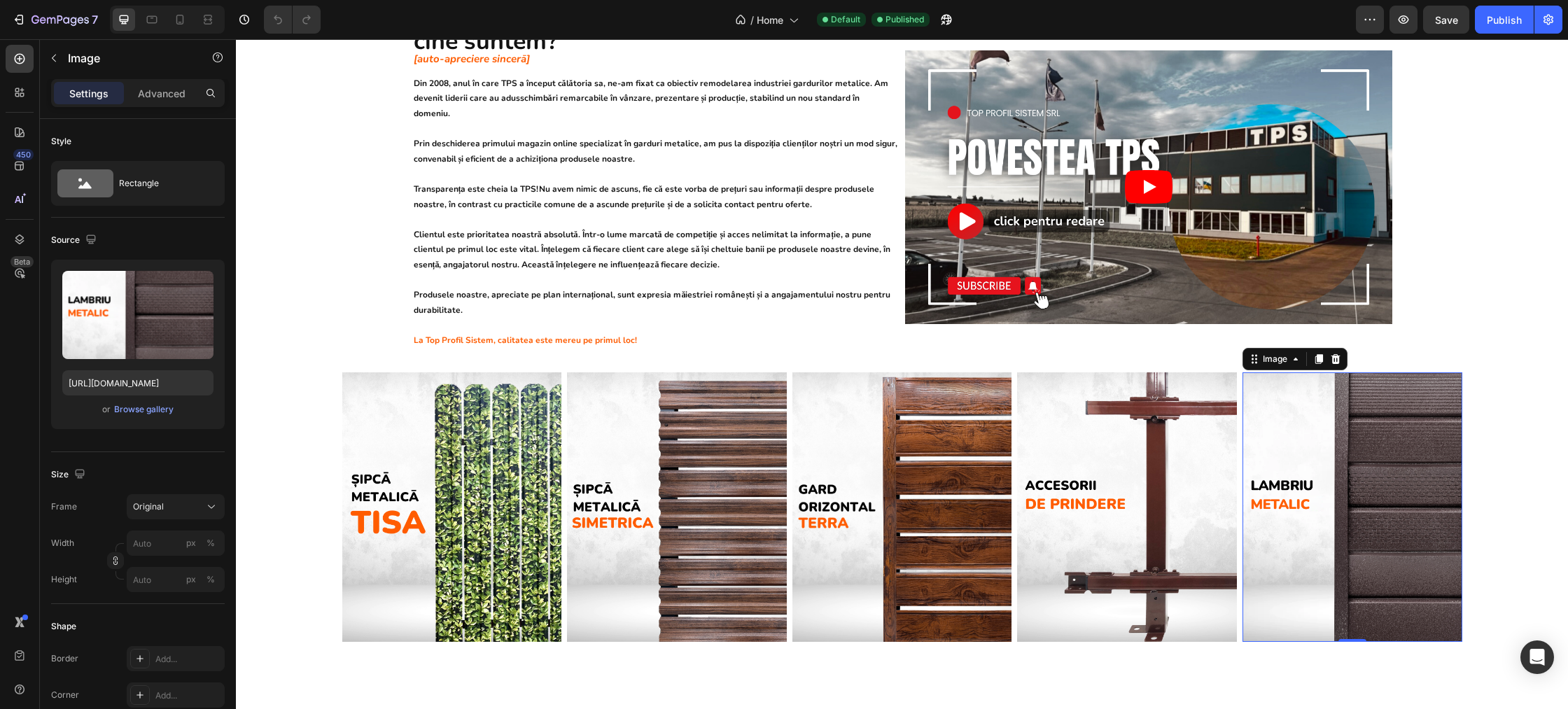
scroll to position [0, 0]
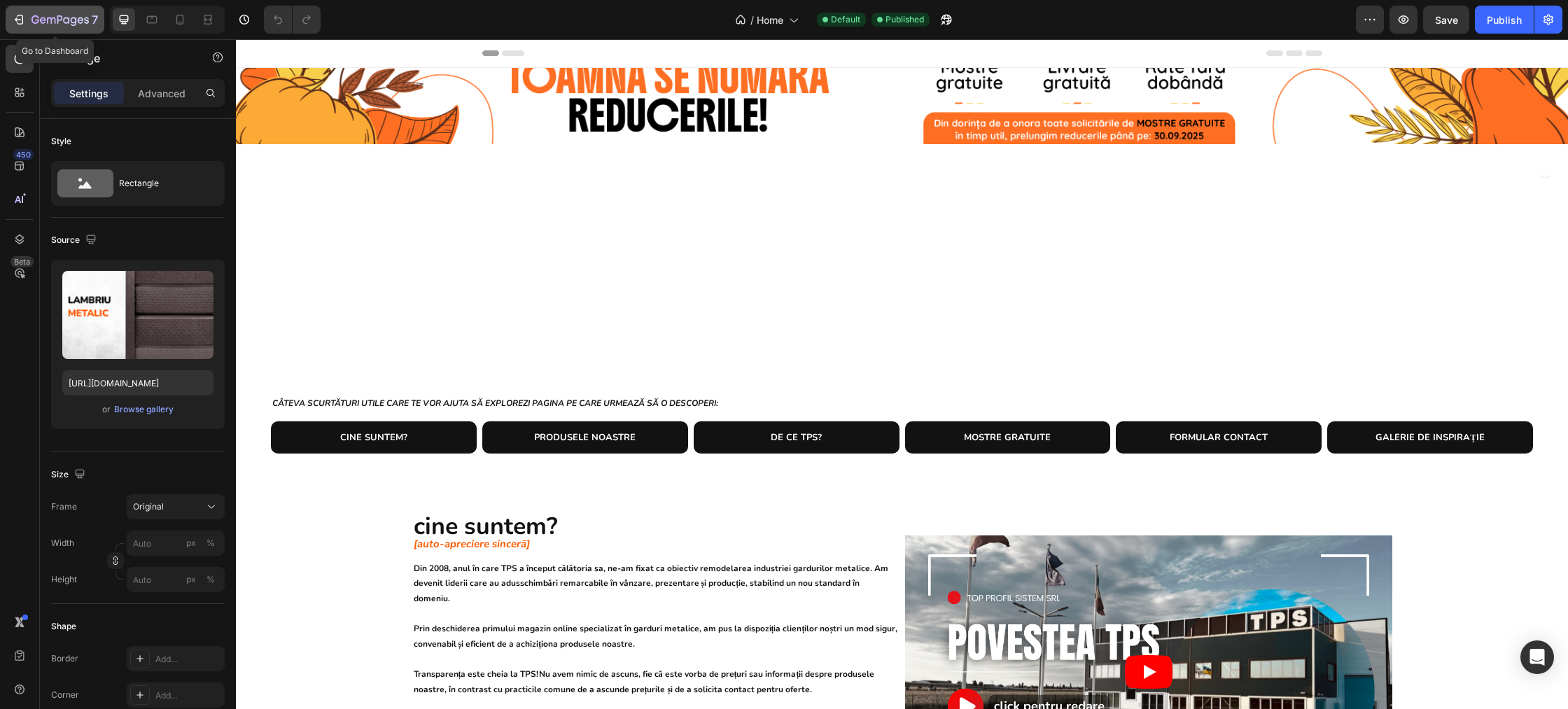
click at [36, 19] on icon "button" at bounding box center [35, 19] width 7 height 8
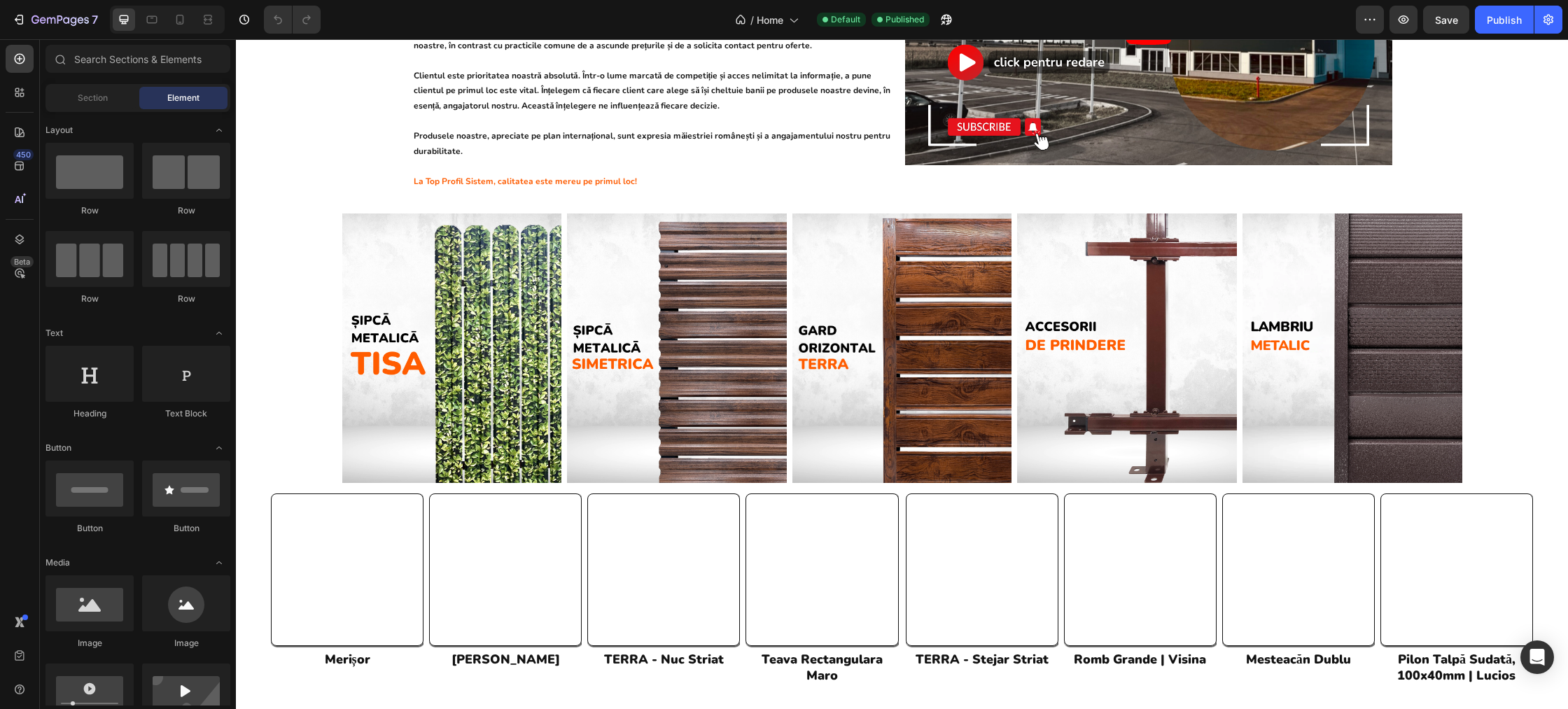
scroll to position [653, 0]
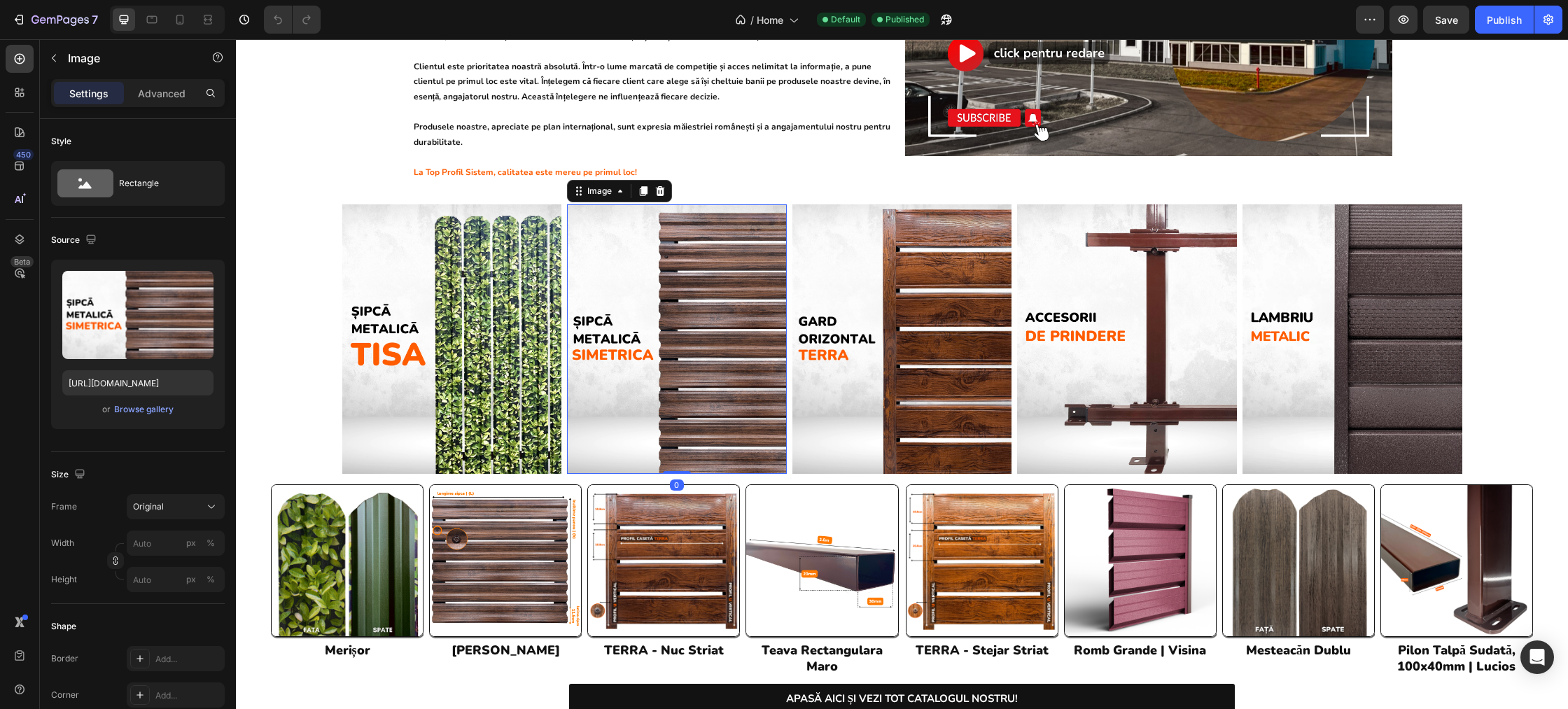
click at [740, 242] on img at bounding box center [676, 339] width 220 height 269
click at [912, 254] on img at bounding box center [902, 339] width 220 height 269
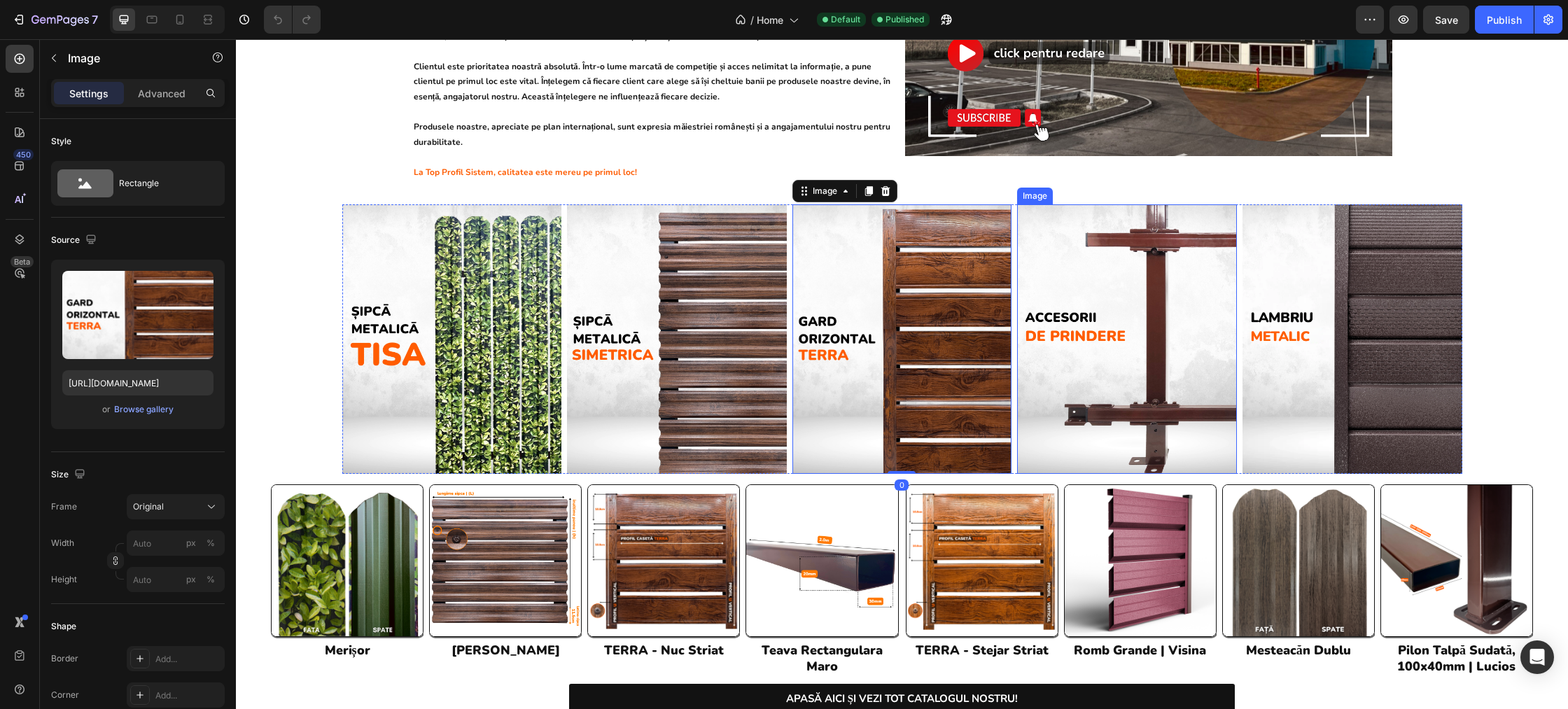
click at [1103, 234] on img at bounding box center [1127, 339] width 220 height 269
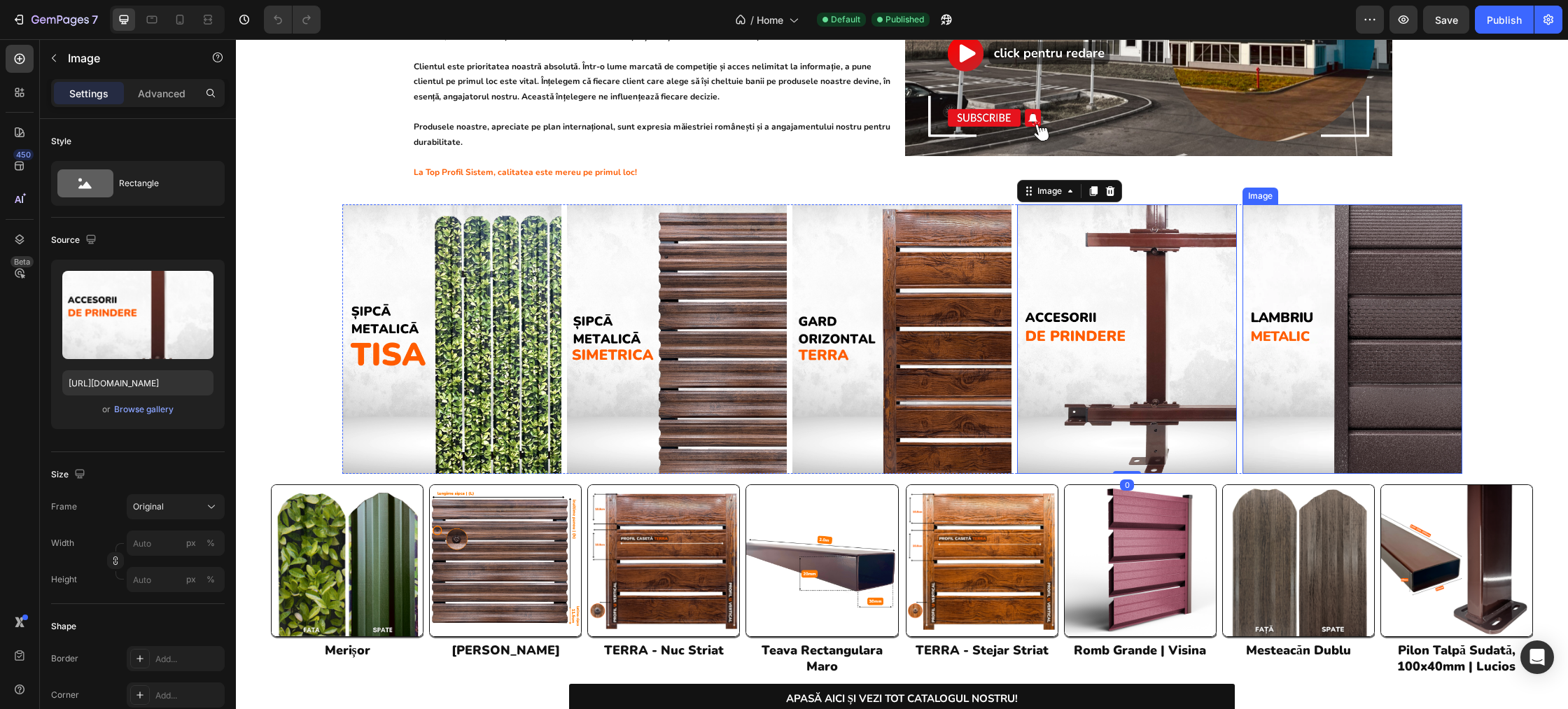
click at [1308, 241] on img at bounding box center [1352, 339] width 220 height 269
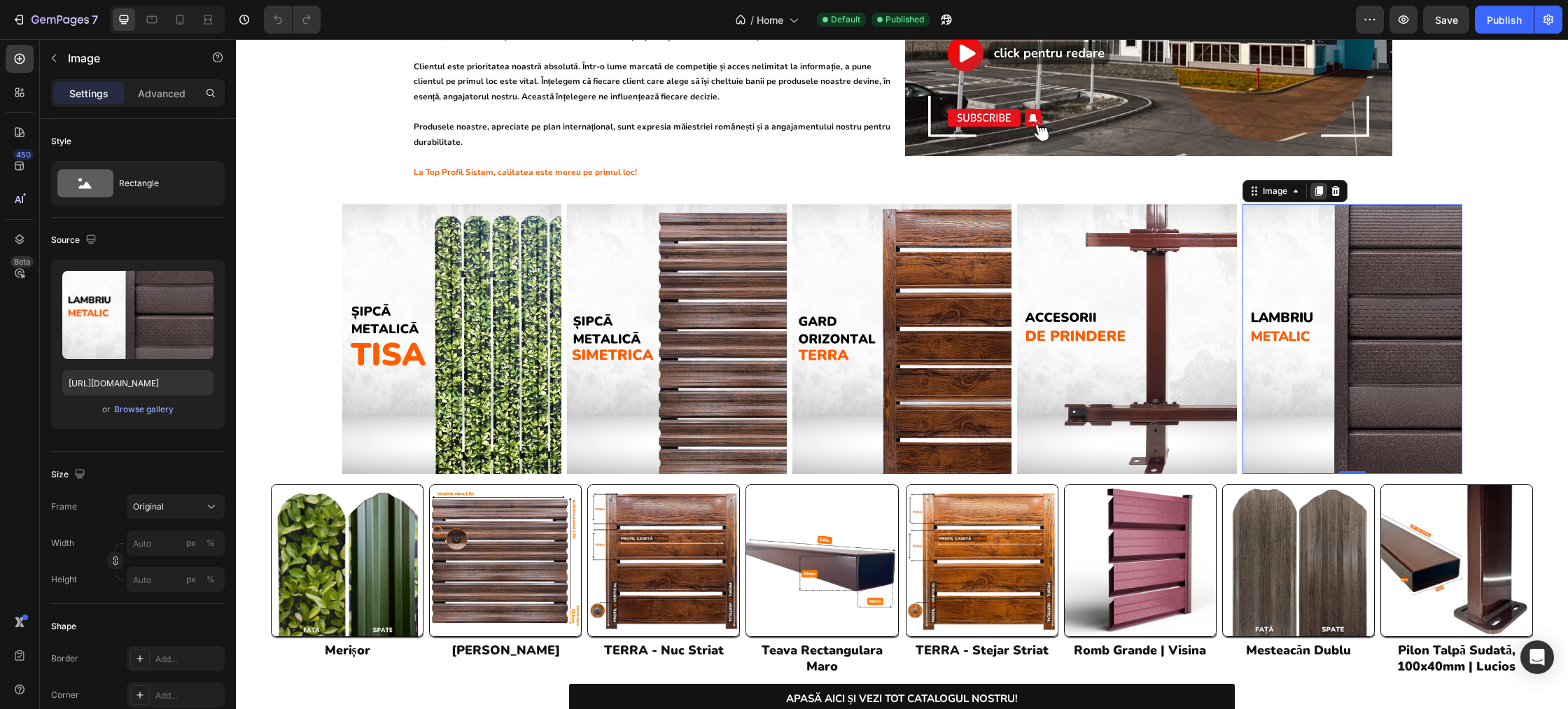
click at [1317, 186] on icon at bounding box center [1319, 190] width 7 height 10
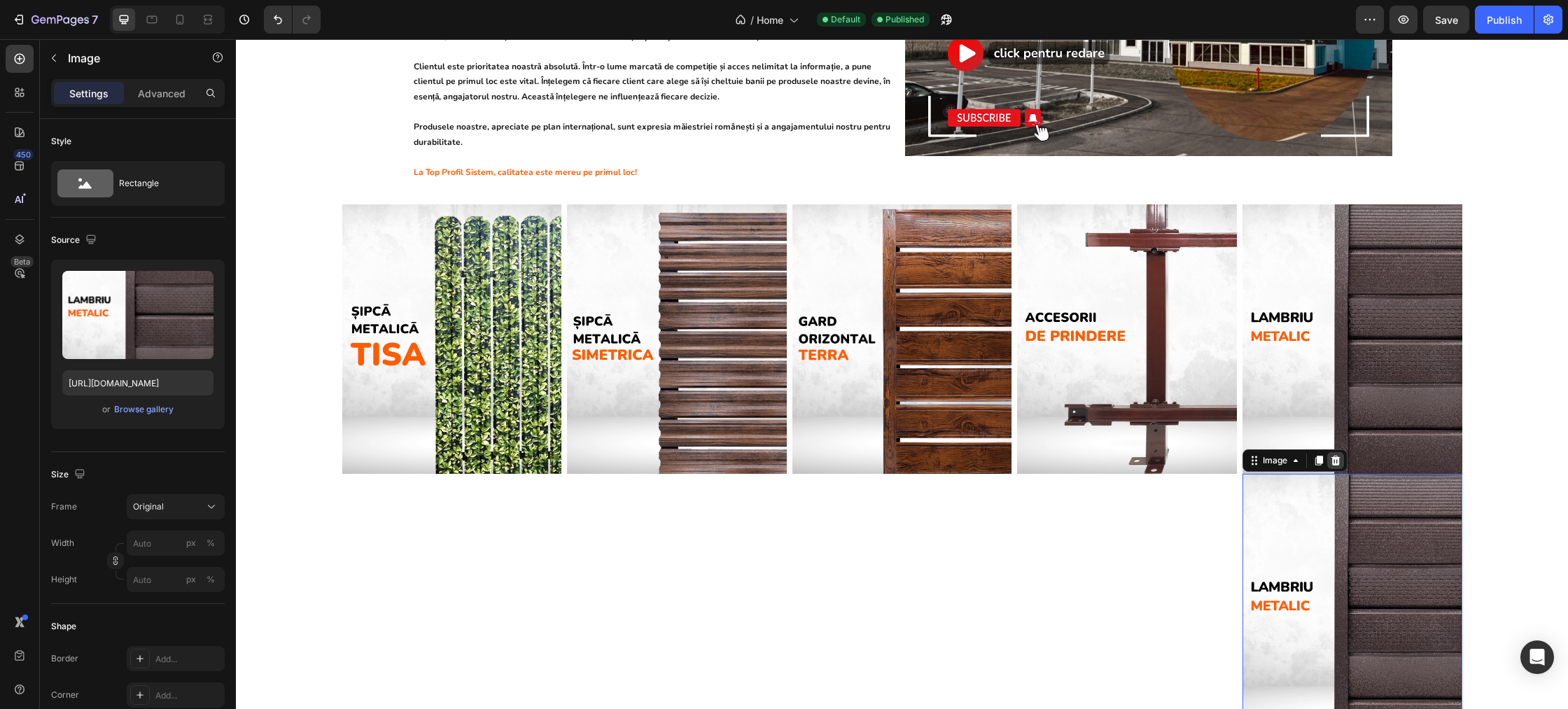
click at [1334, 455] on icon at bounding box center [1335, 460] width 11 height 11
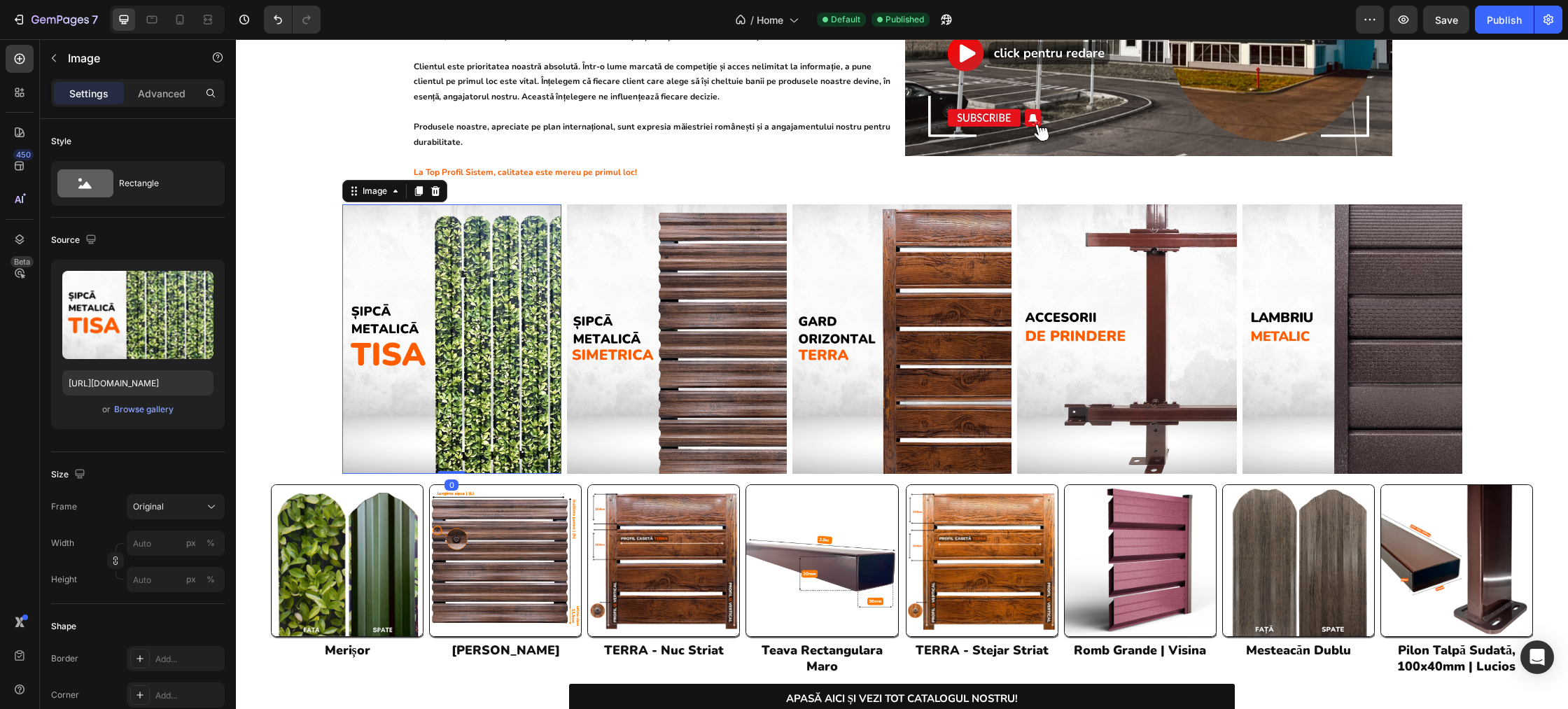
click at [501, 263] on img at bounding box center [452, 339] width 220 height 269
click at [276, 254] on div "Image 0 Image Image Image Image Row" at bounding box center [902, 339] width 1332 height 269
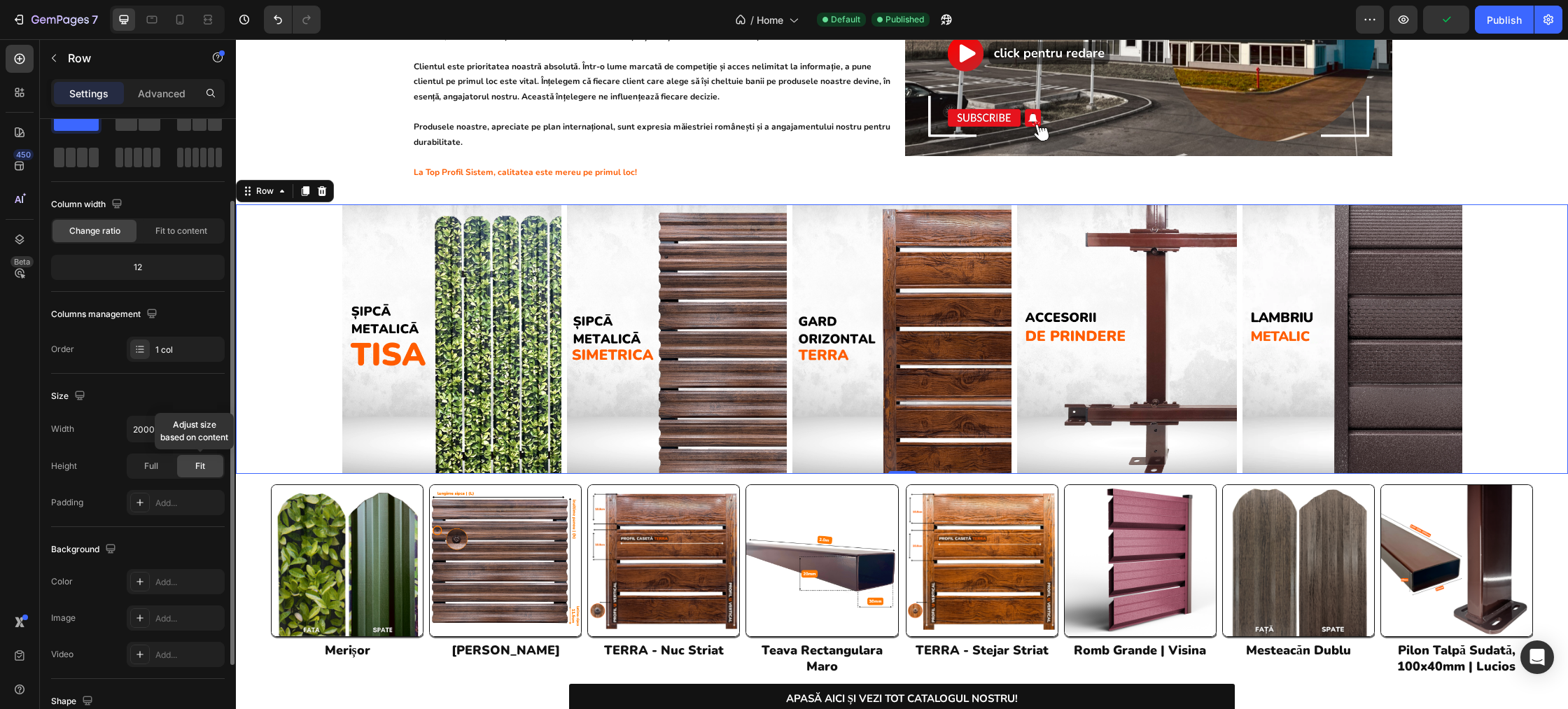
scroll to position [74, 0]
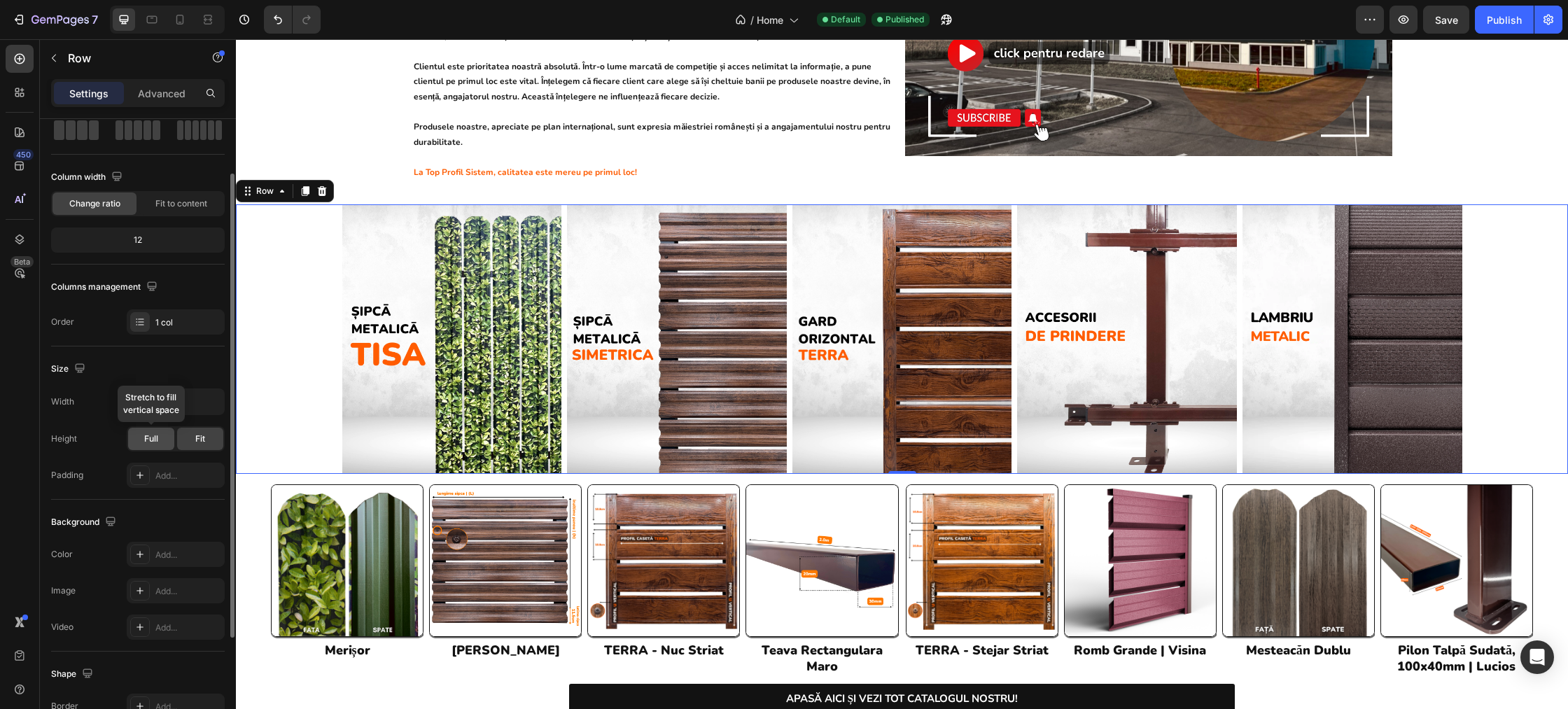
click at [159, 437] on div "Full" at bounding box center [151, 439] width 46 height 22
click at [1394, 242] on img at bounding box center [1352, 339] width 220 height 269
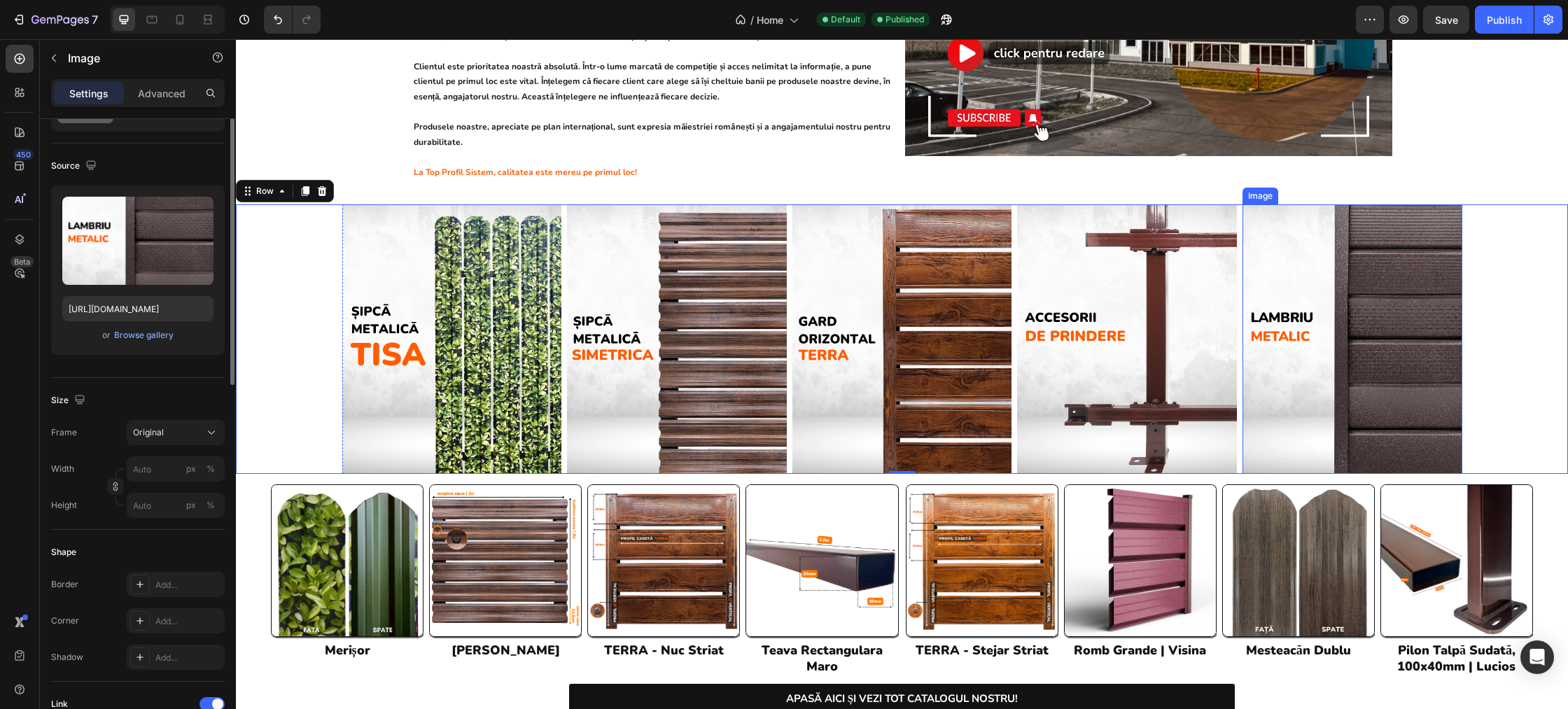
scroll to position [0, 0]
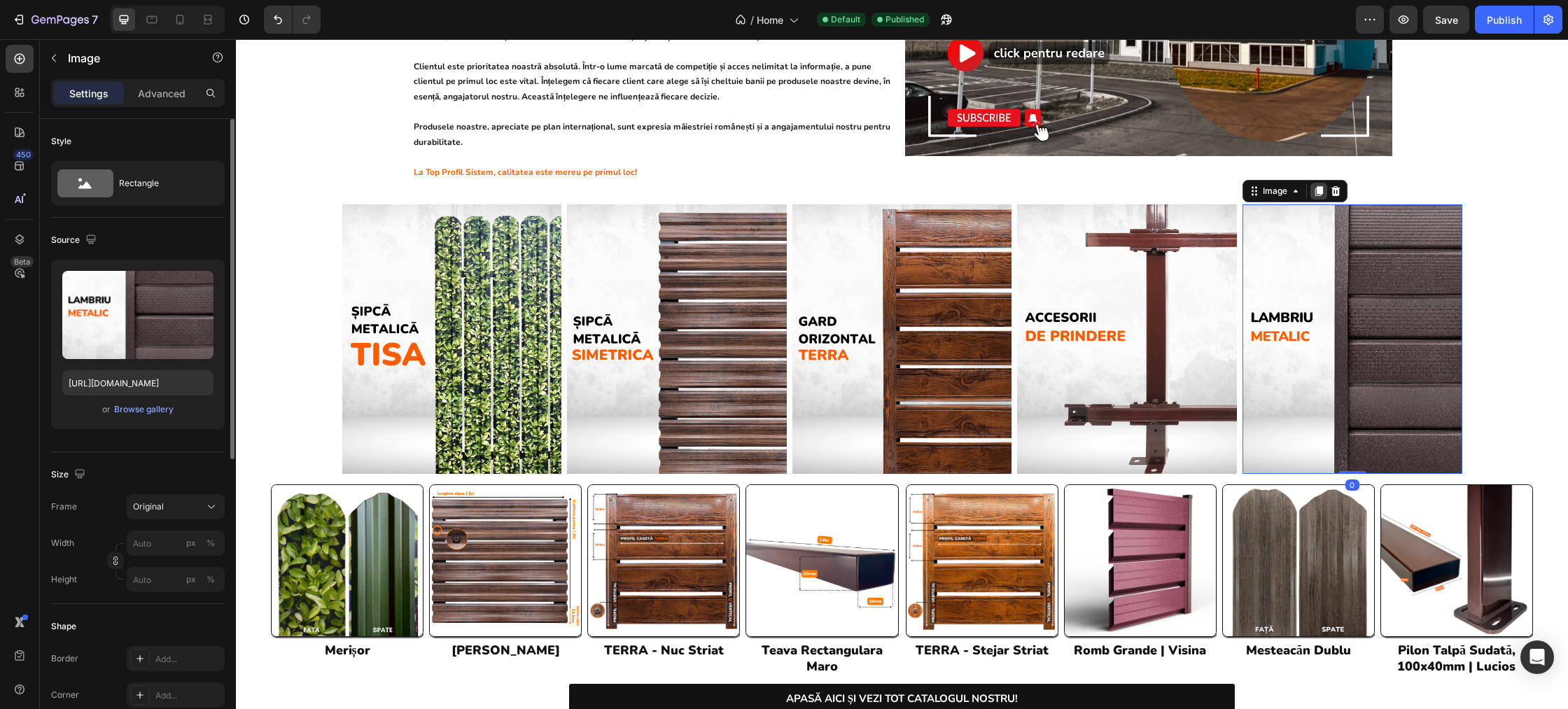
click at [1316, 185] on icon at bounding box center [1319, 190] width 11 height 11
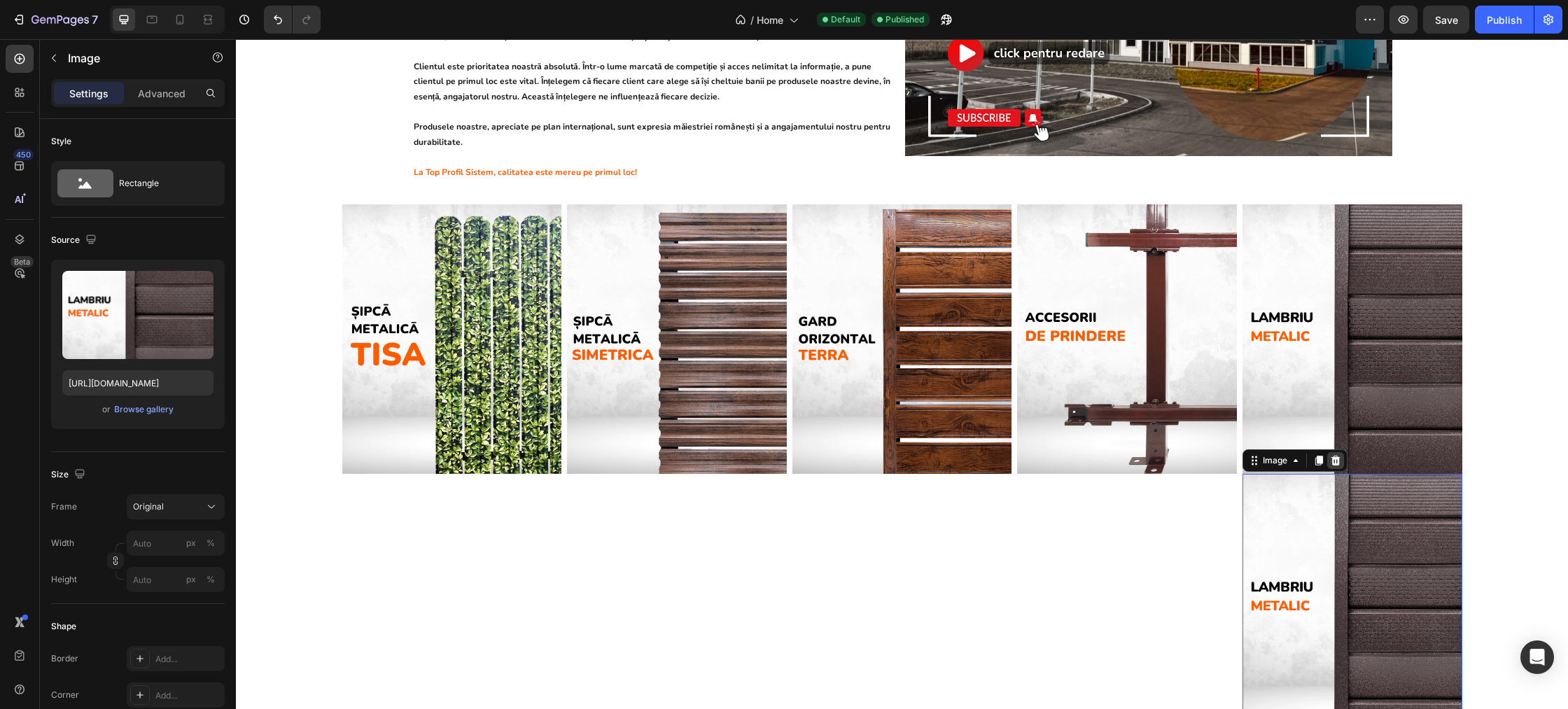
click at [1336, 455] on icon at bounding box center [1335, 460] width 9 height 10
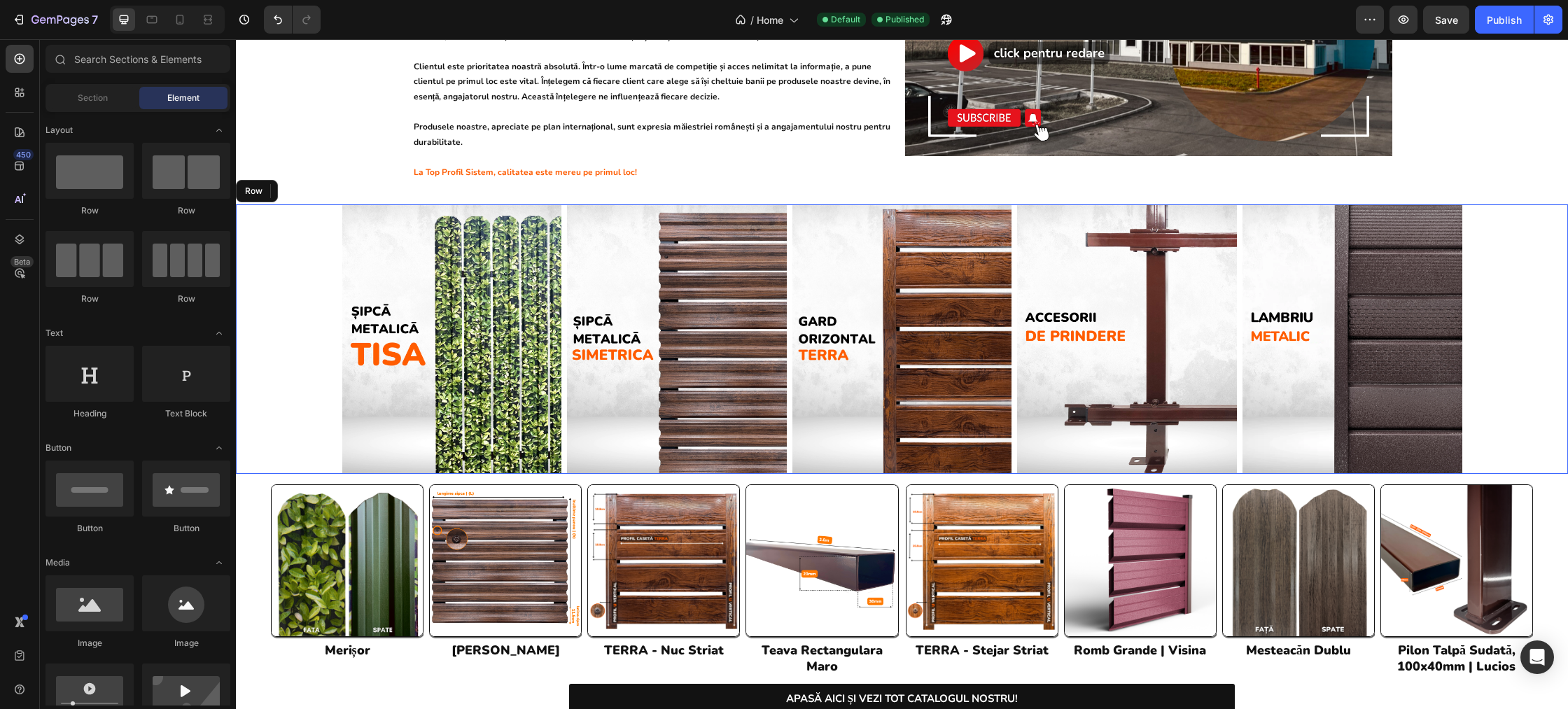
click at [303, 312] on div "Image Image Image Image Image Row" at bounding box center [902, 339] width 1332 height 269
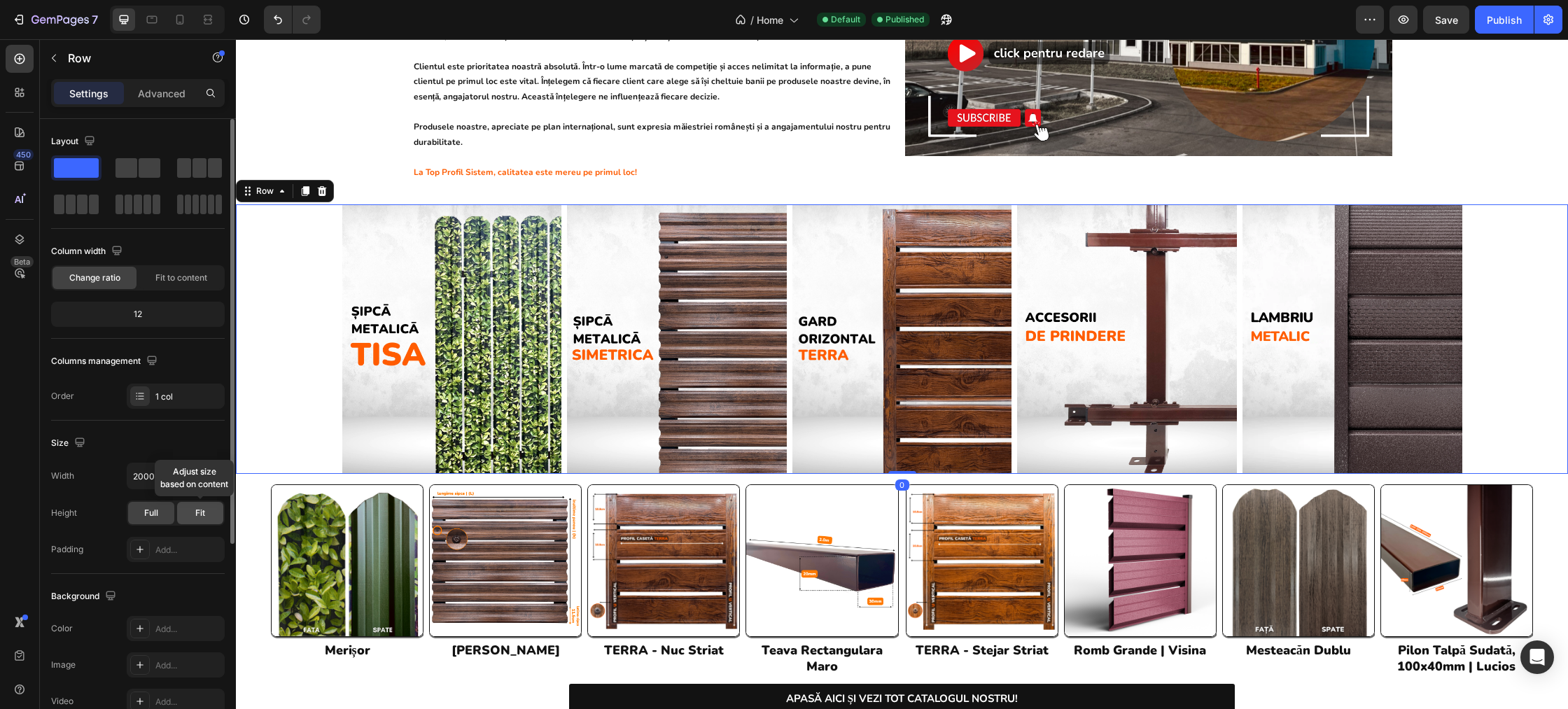
click at [199, 514] on span "Fit" at bounding box center [199, 513] width 10 height 13
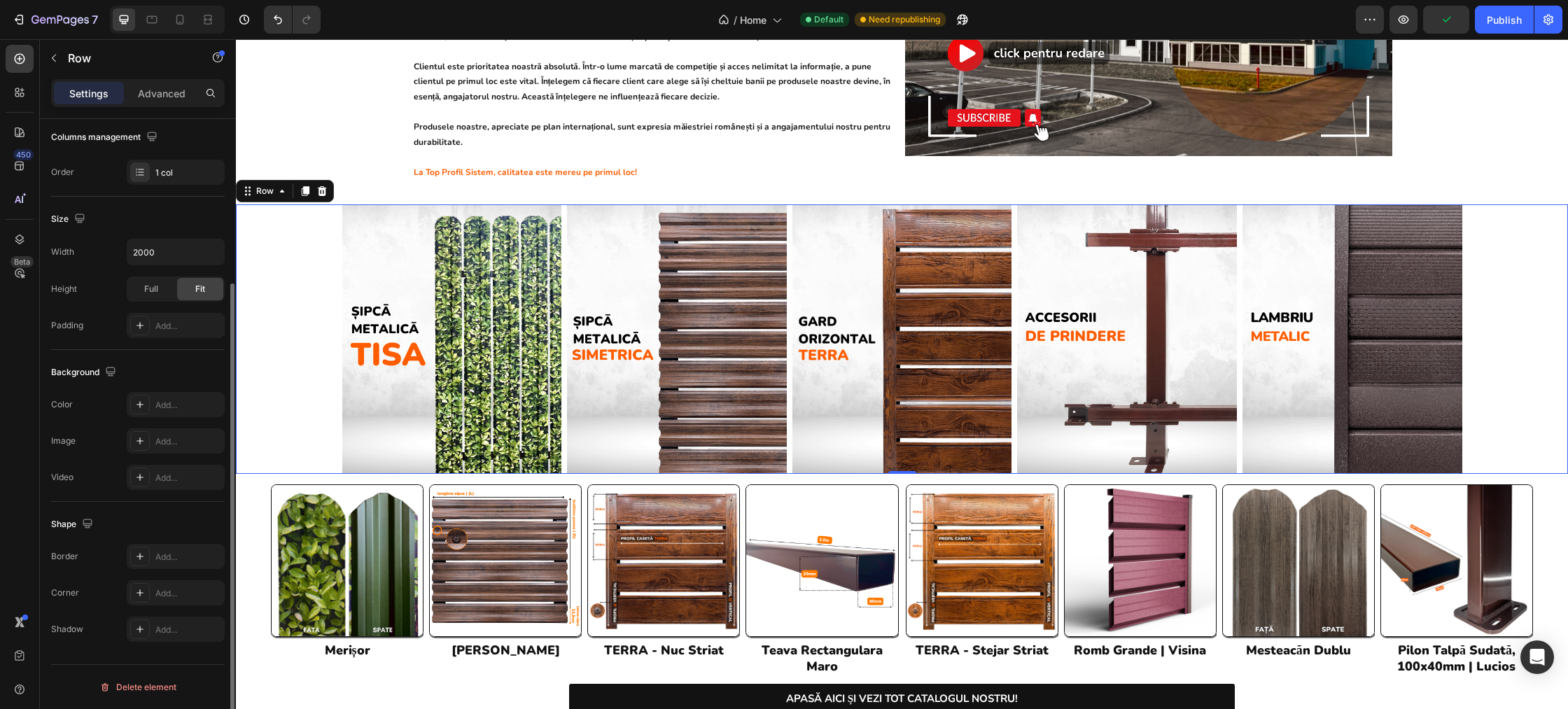
scroll to position [222, 0]
click at [1487, 263] on div "Image Image Image Image Image Row" at bounding box center [902, 339] width 1332 height 269
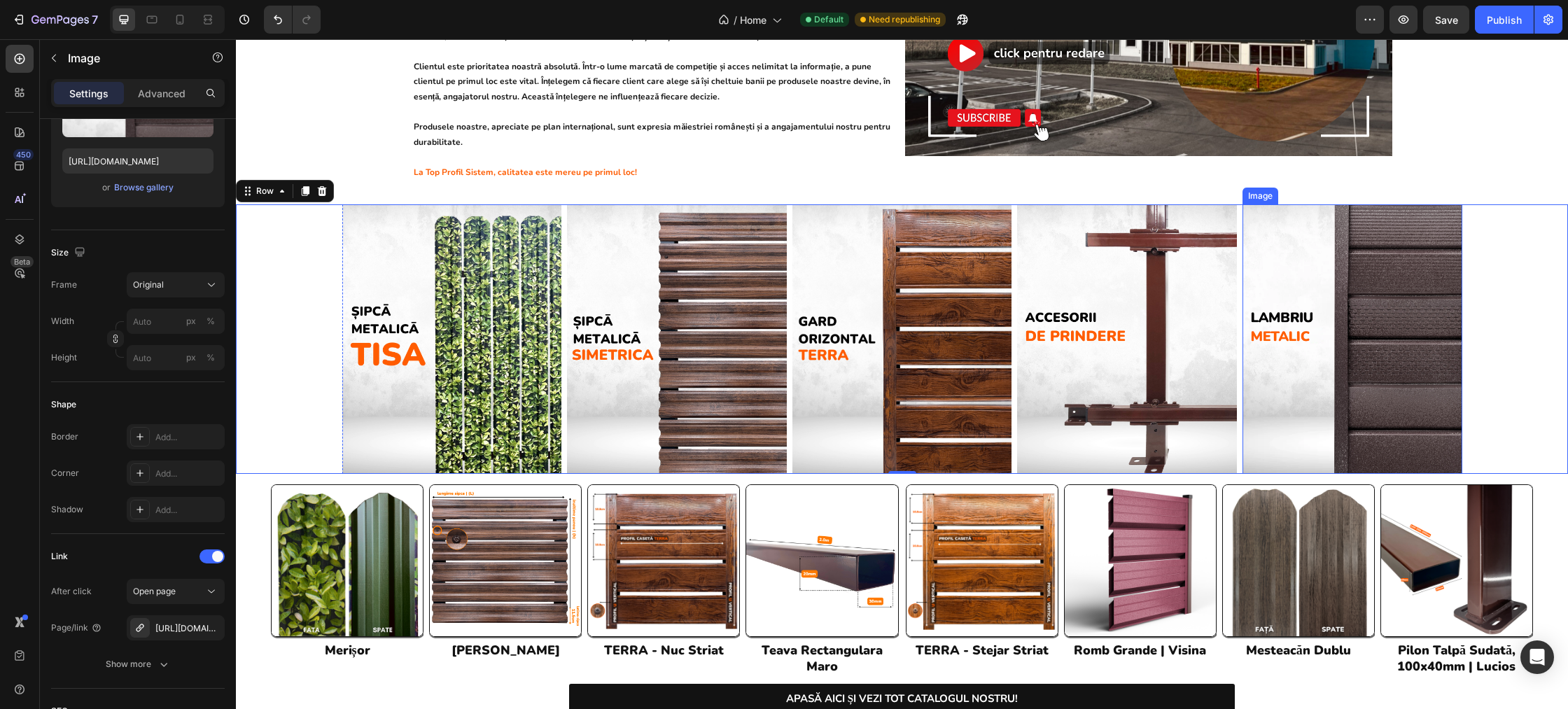
click at [1447, 267] on img at bounding box center [1352, 339] width 220 height 269
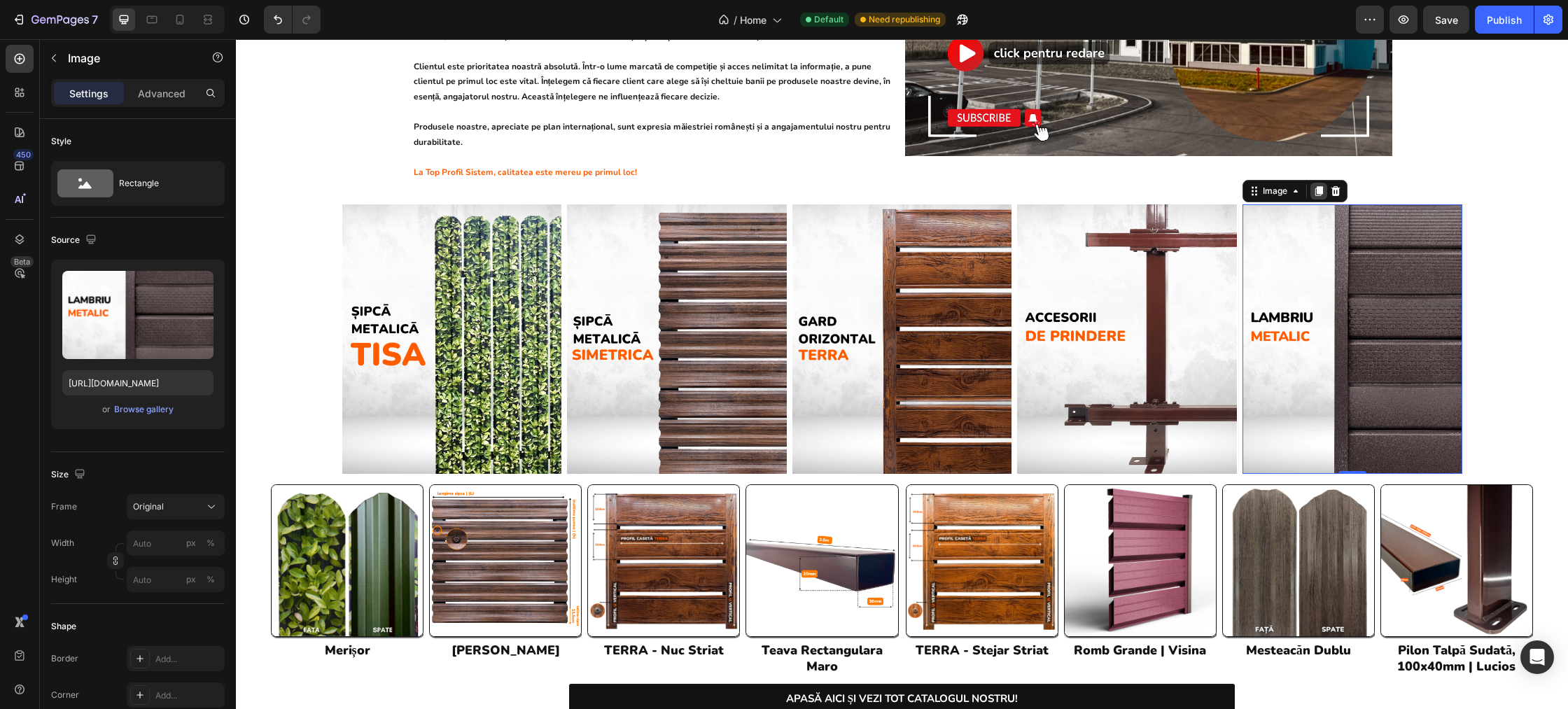
click at [1319, 186] on icon at bounding box center [1319, 190] width 7 height 10
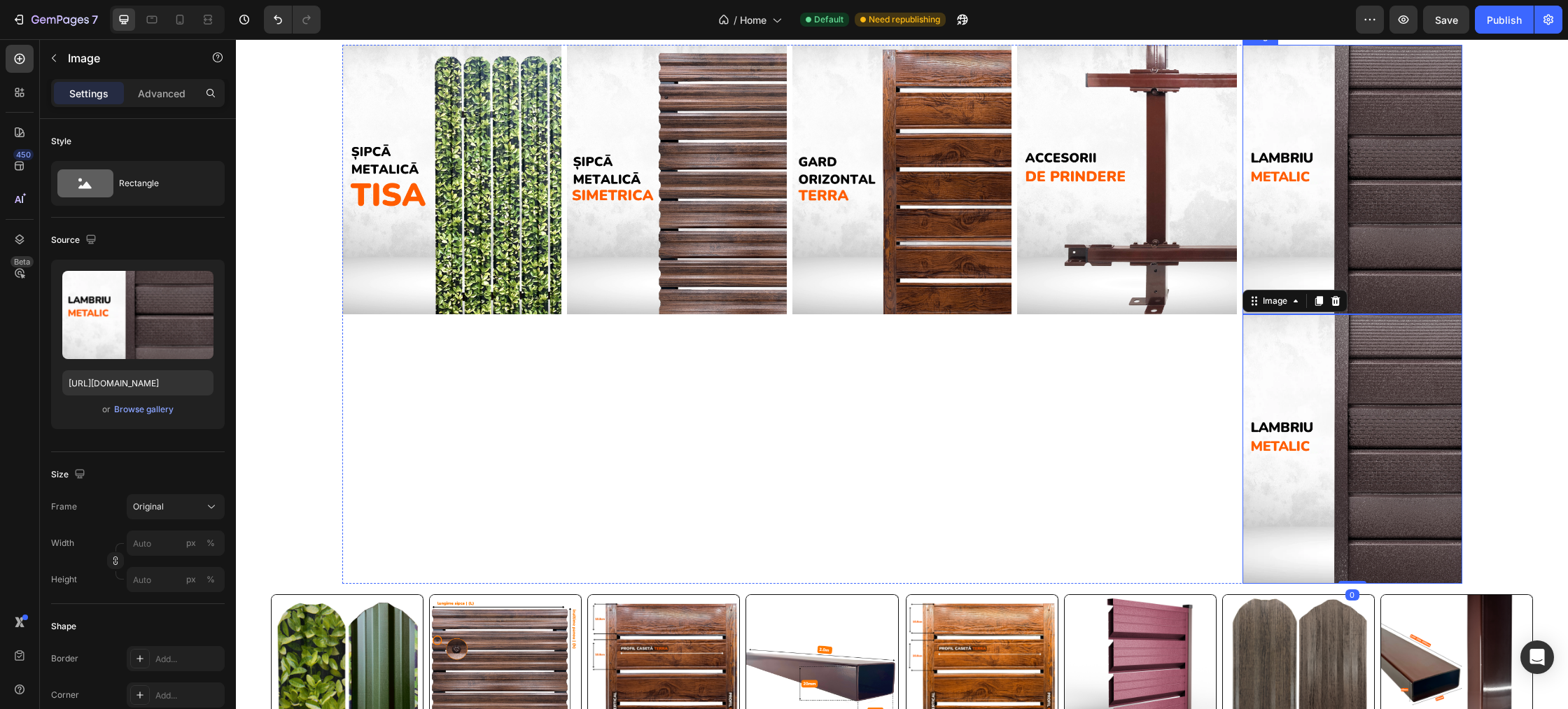
scroll to position [828, 0]
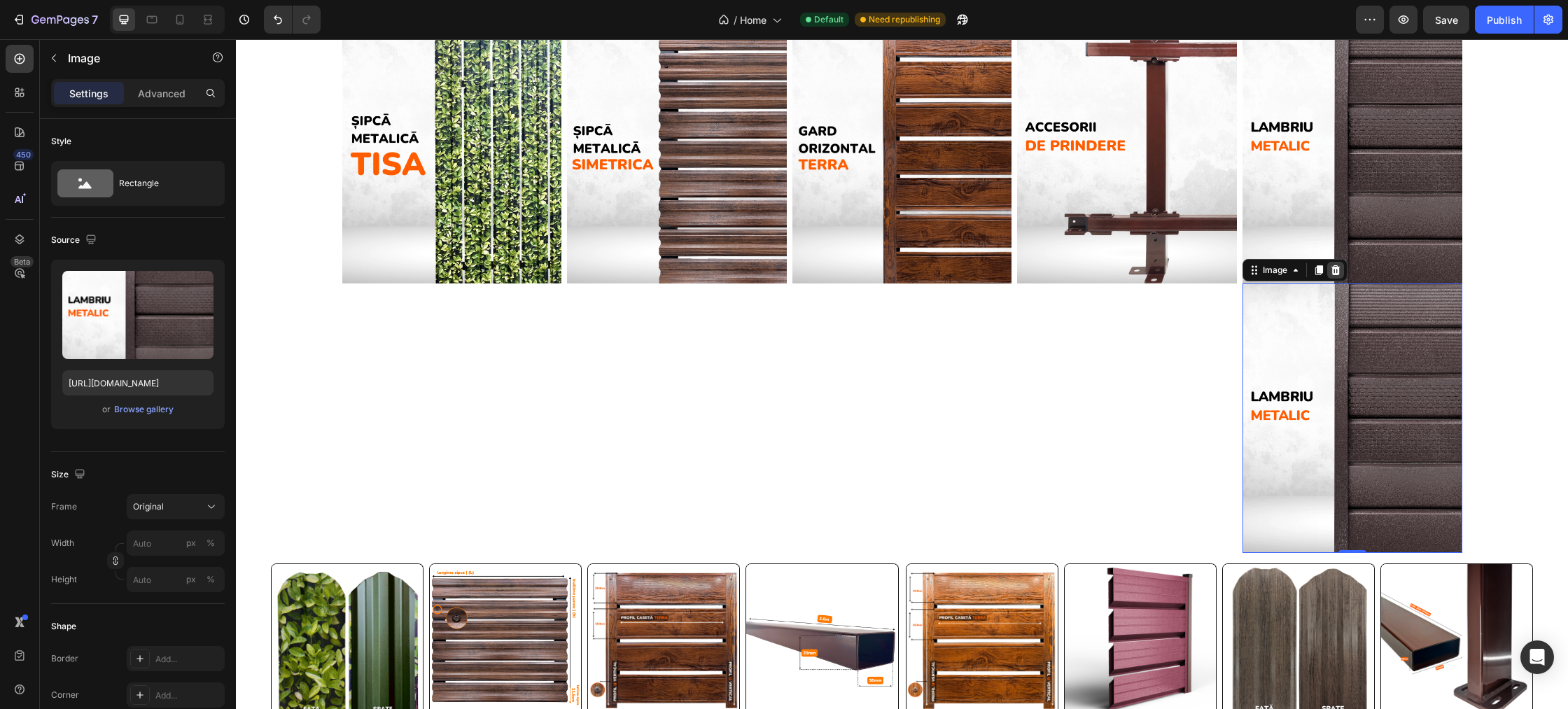
click at [1337, 269] on icon at bounding box center [1335, 270] width 11 height 11
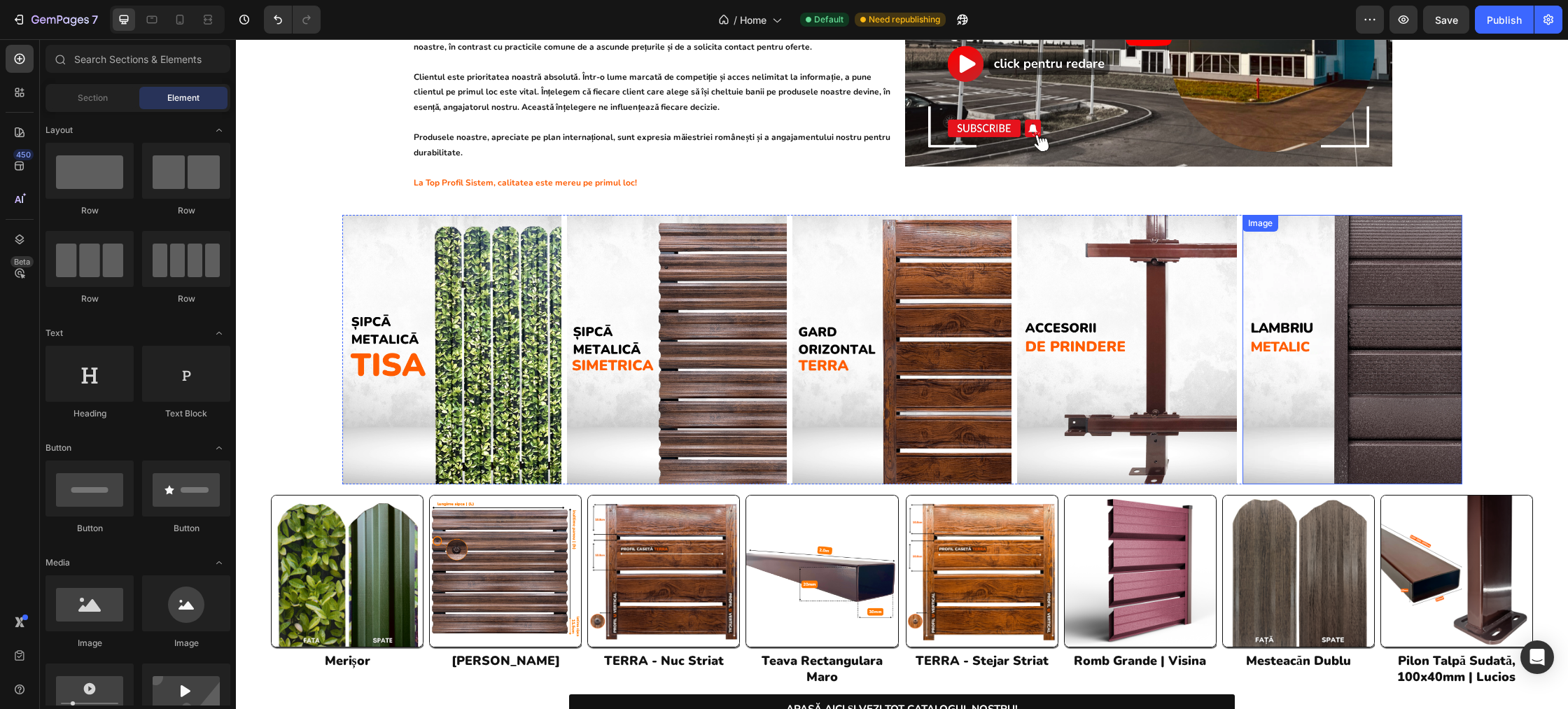
scroll to position [641, 0]
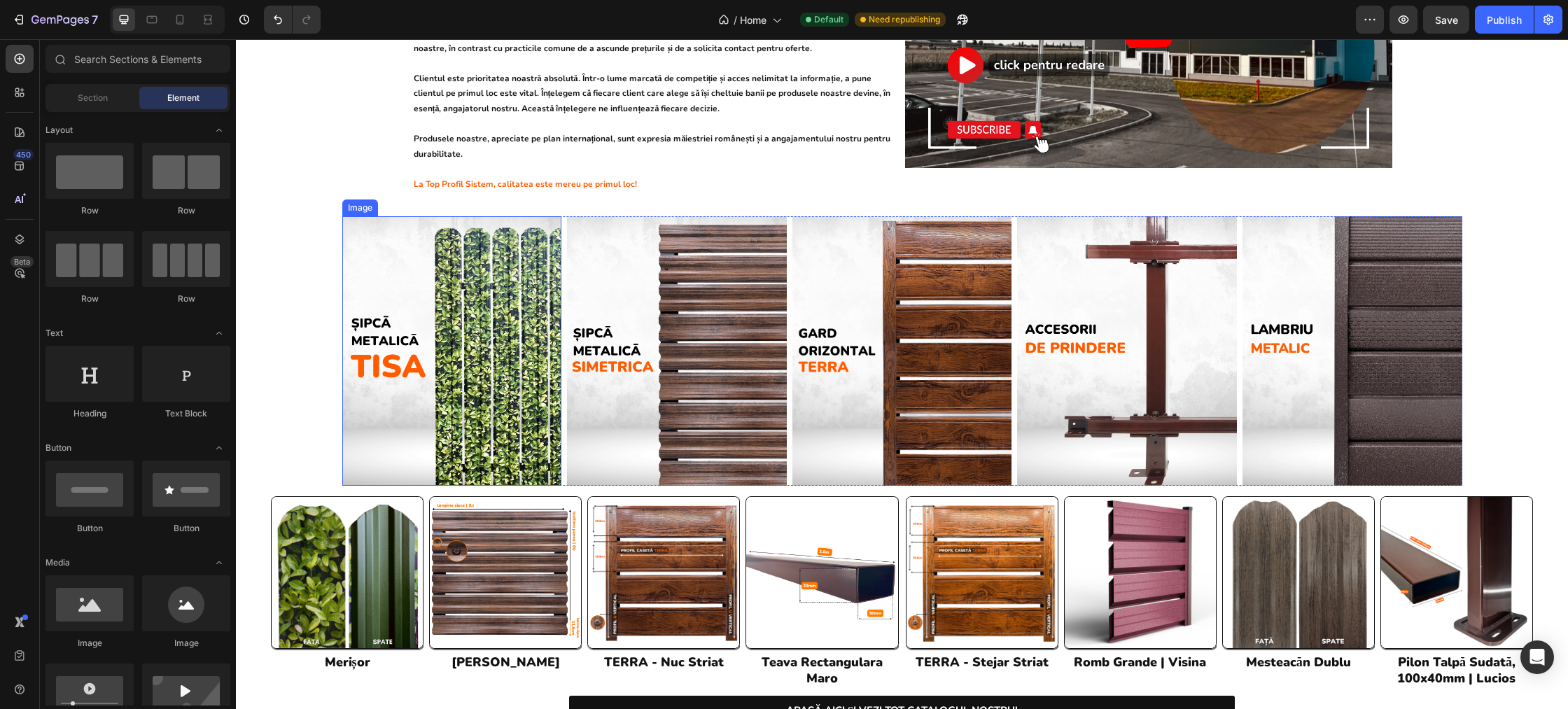
click at [511, 312] on img at bounding box center [452, 351] width 220 height 269
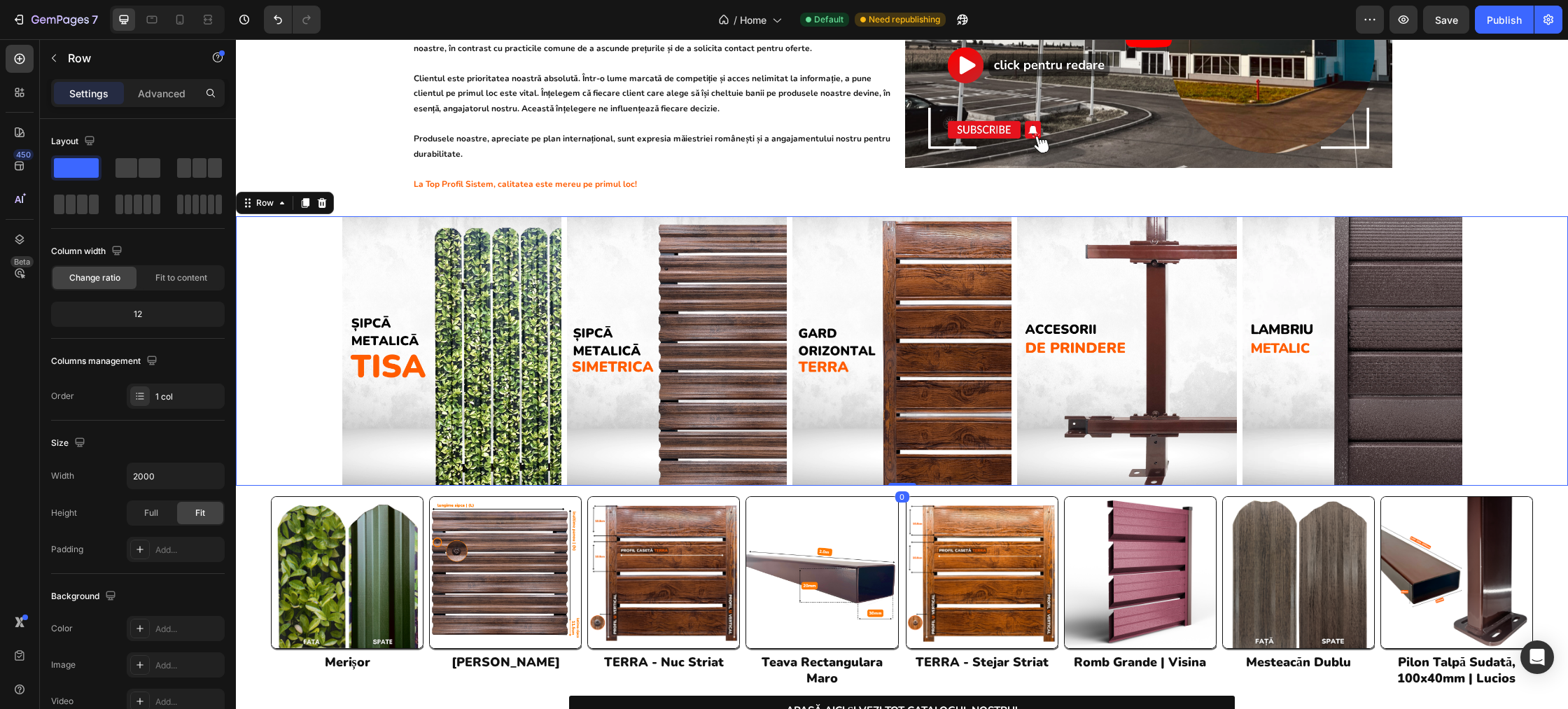
click at [298, 304] on div "Image Image Image Image Image Row" at bounding box center [902, 351] width 1332 height 269
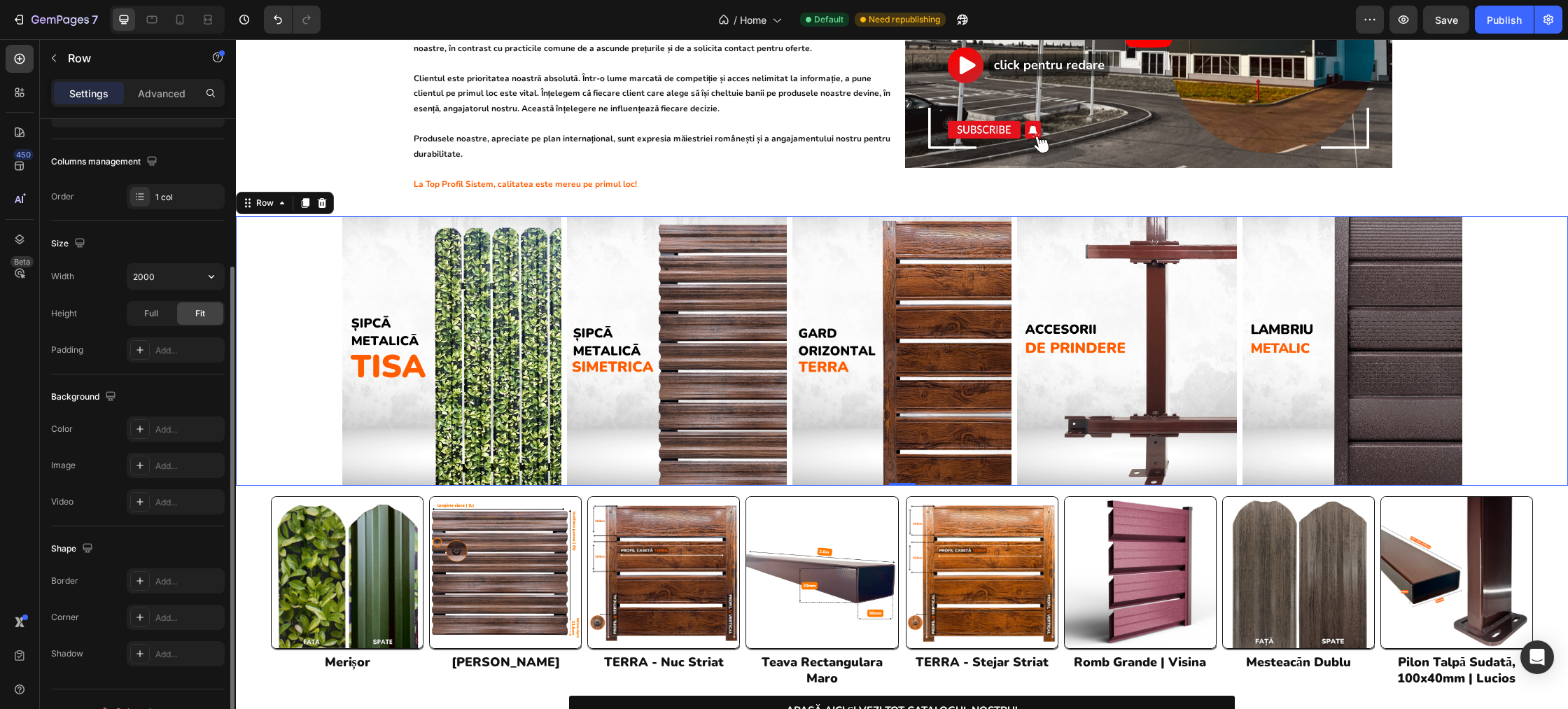
scroll to position [224, 0]
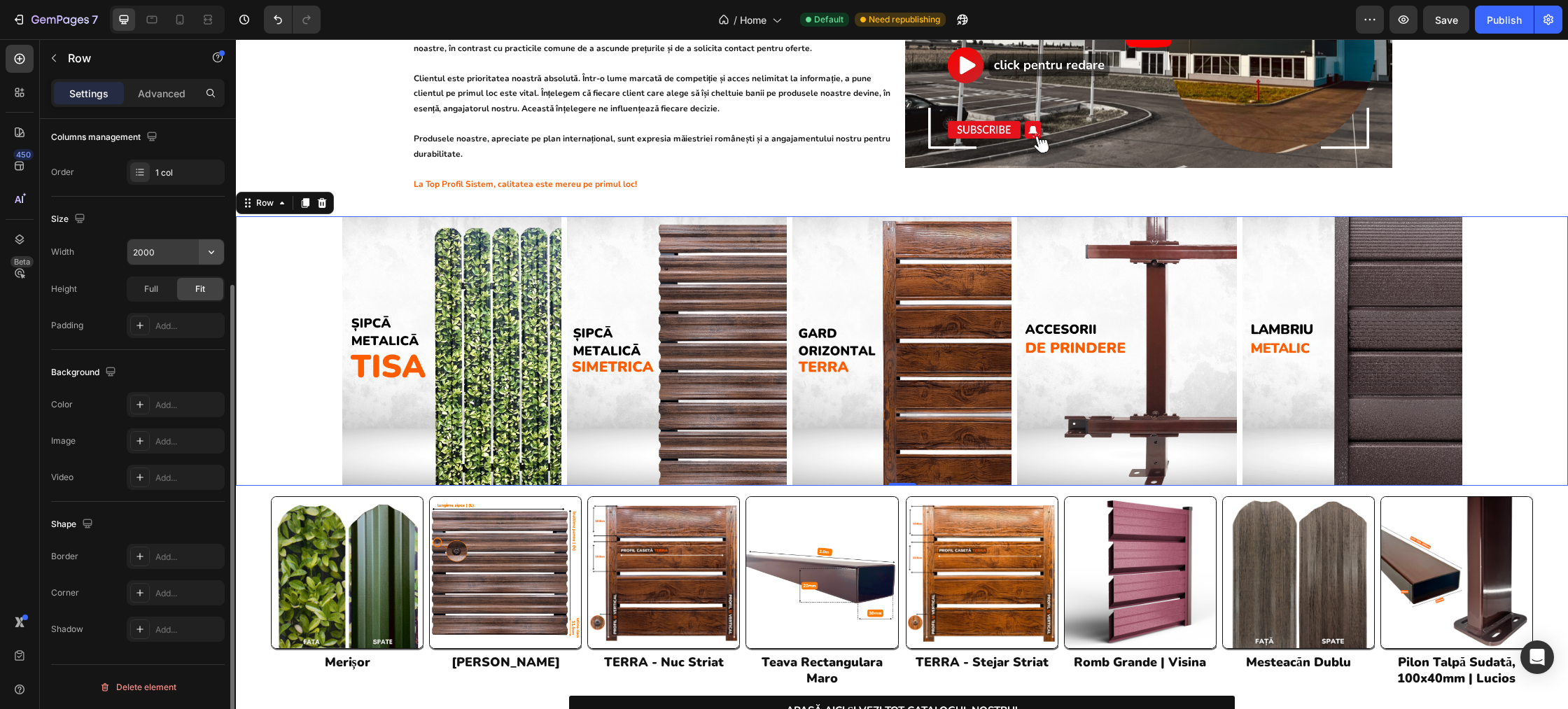
click at [207, 256] on icon "button" at bounding box center [211, 251] width 14 height 14
click at [185, 307] on div "Full 100%" at bounding box center [161, 314] width 115 height 27
type input "100%"
click at [157, 297] on div "Full" at bounding box center [151, 289] width 46 height 22
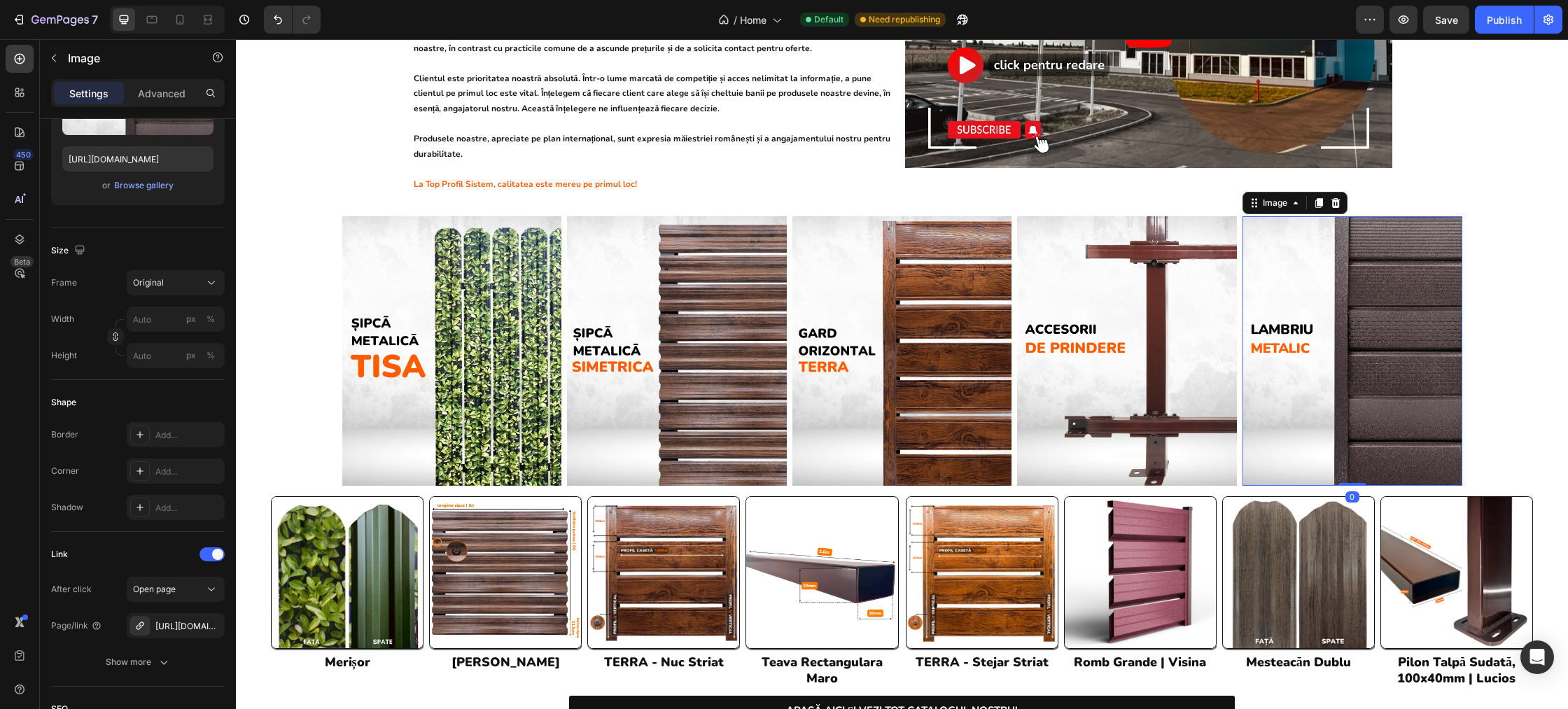
click at [1375, 289] on img at bounding box center [1352, 351] width 220 height 269
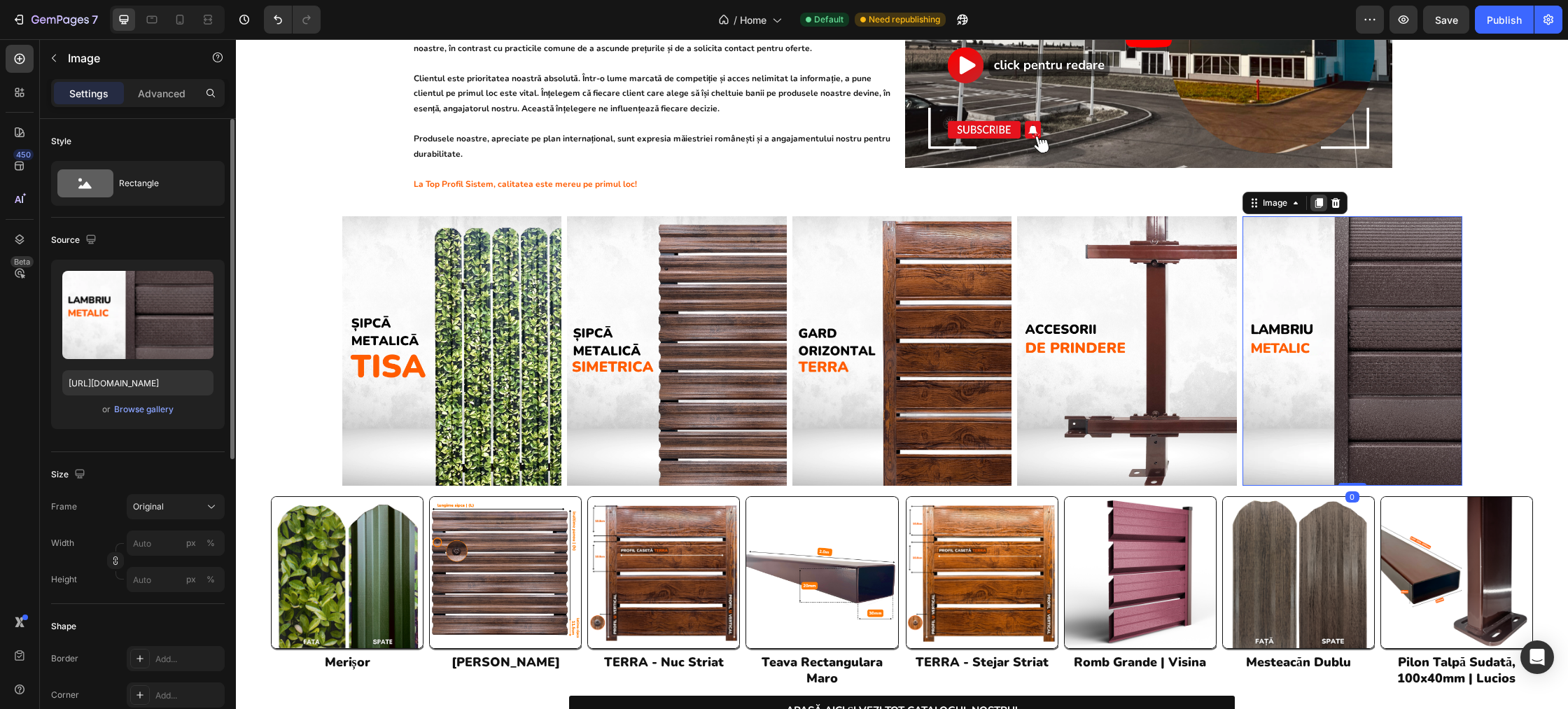
click at [1319, 198] on icon at bounding box center [1319, 202] width 7 height 10
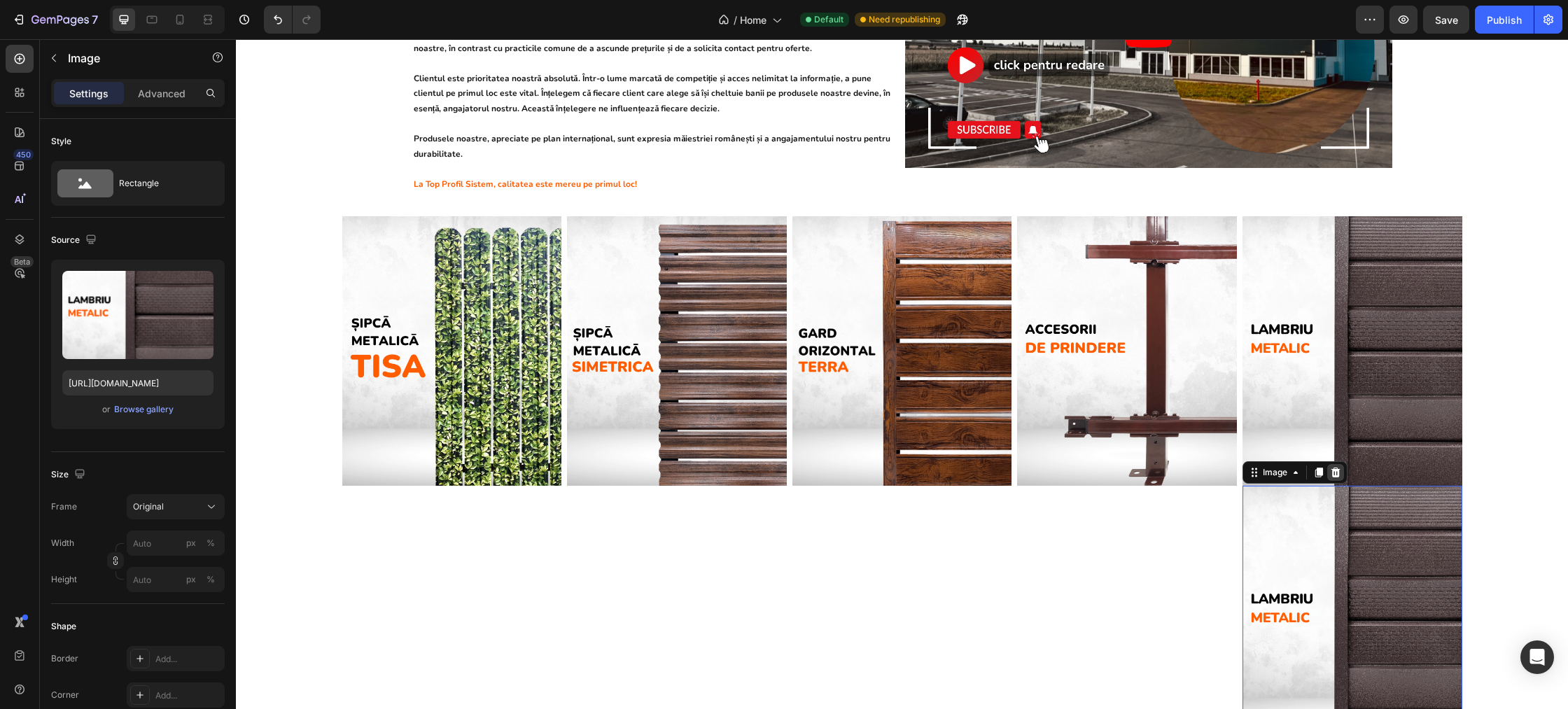
click at [1339, 467] on icon at bounding box center [1335, 472] width 9 height 10
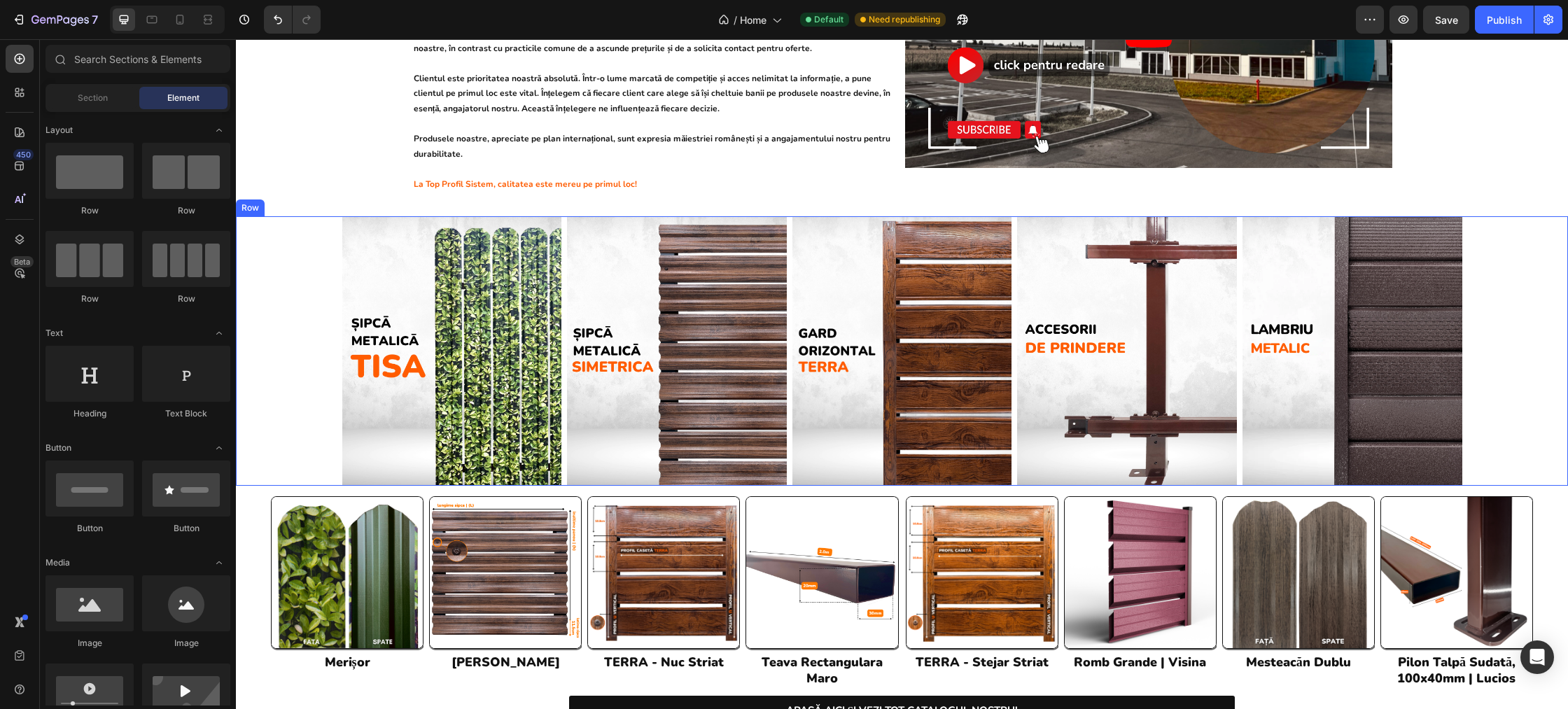
click at [303, 280] on div "Image Image Image Image Image Row" at bounding box center [902, 351] width 1332 height 269
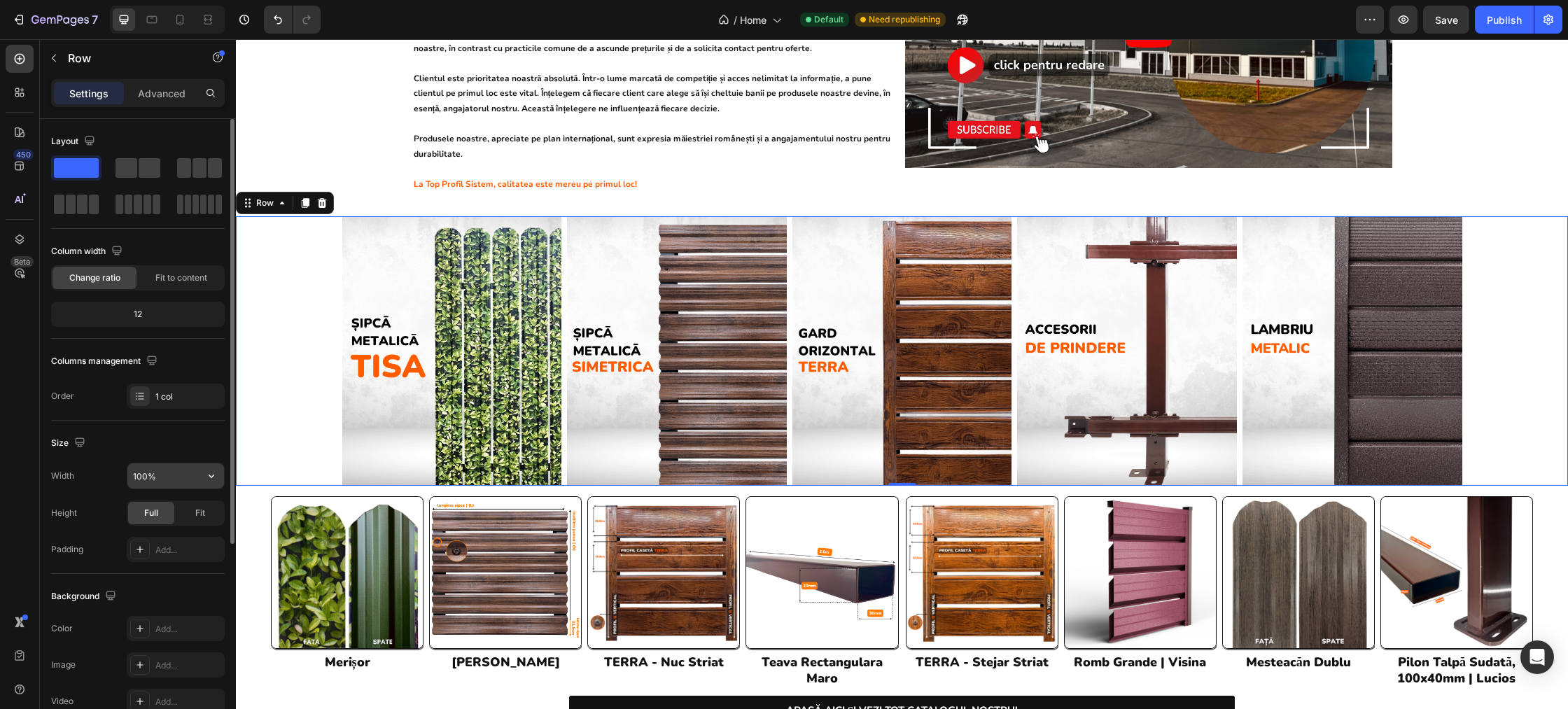
click at [191, 478] on input "100%" at bounding box center [176, 476] width 97 height 25
click at [213, 479] on icon "button" at bounding box center [211, 475] width 14 height 14
click at [173, 474] on input "100%" at bounding box center [176, 476] width 97 height 25
drag, startPoint x: 173, startPoint y: 474, endPoint x: 115, endPoint y: 471, distance: 58.1
click at [115, 471] on div "Width 100%" at bounding box center [138, 476] width 173 height 27
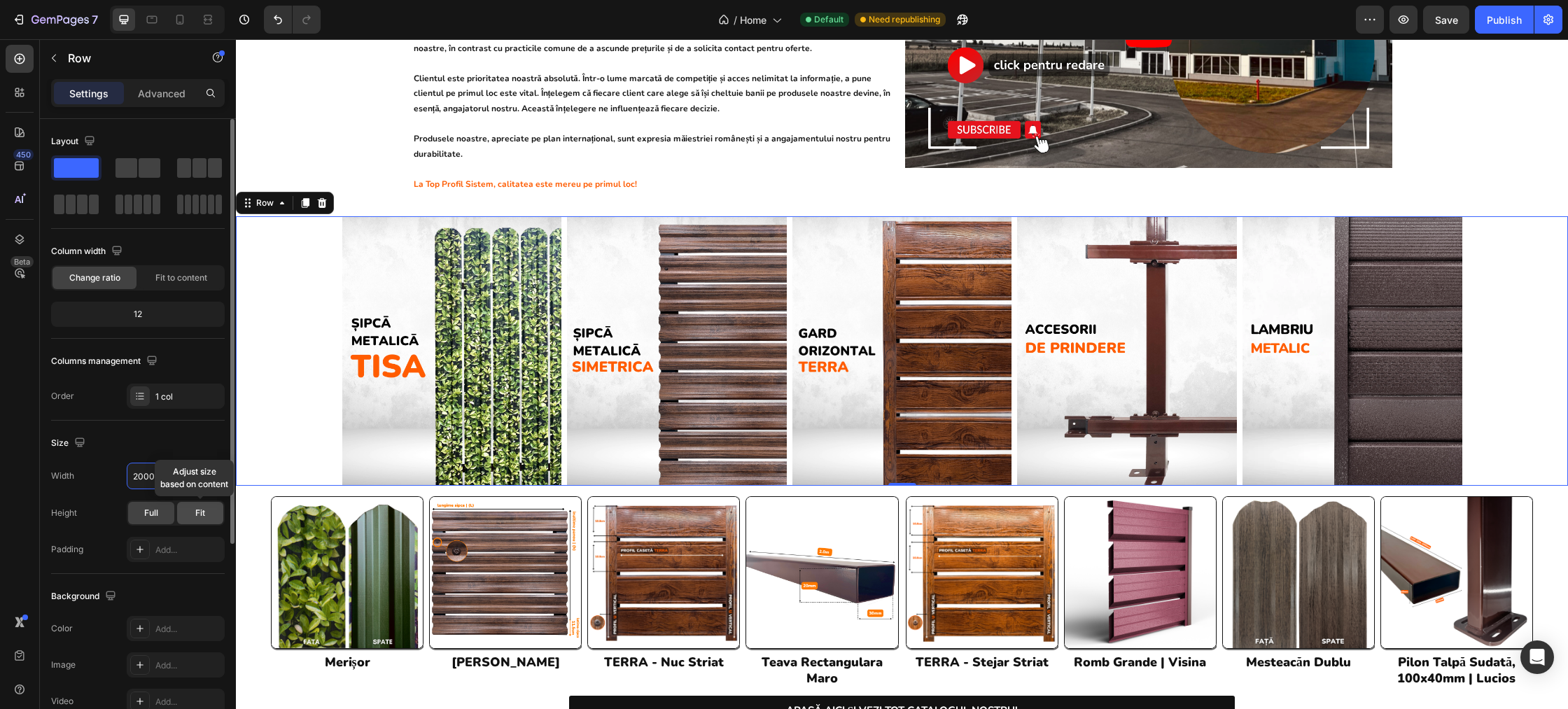
type input "2000"
click at [202, 519] on div "Fit" at bounding box center [200, 513] width 46 height 22
click at [159, 312] on div "12" at bounding box center [138, 314] width 168 height 19
click at [159, 315] on div "12" at bounding box center [138, 314] width 168 height 19
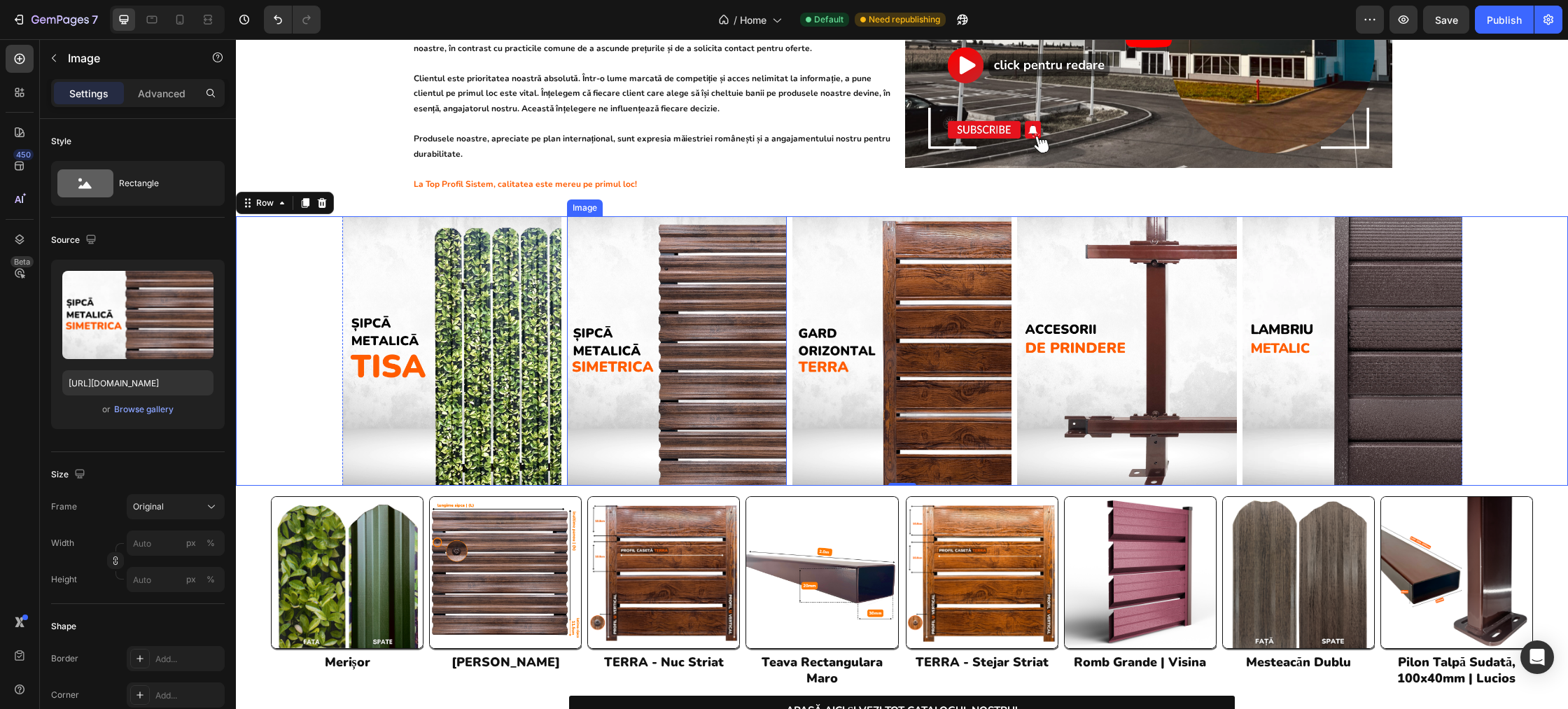
click at [699, 400] on img at bounding box center [676, 351] width 220 height 269
click at [444, 390] on img at bounding box center [452, 351] width 220 height 269
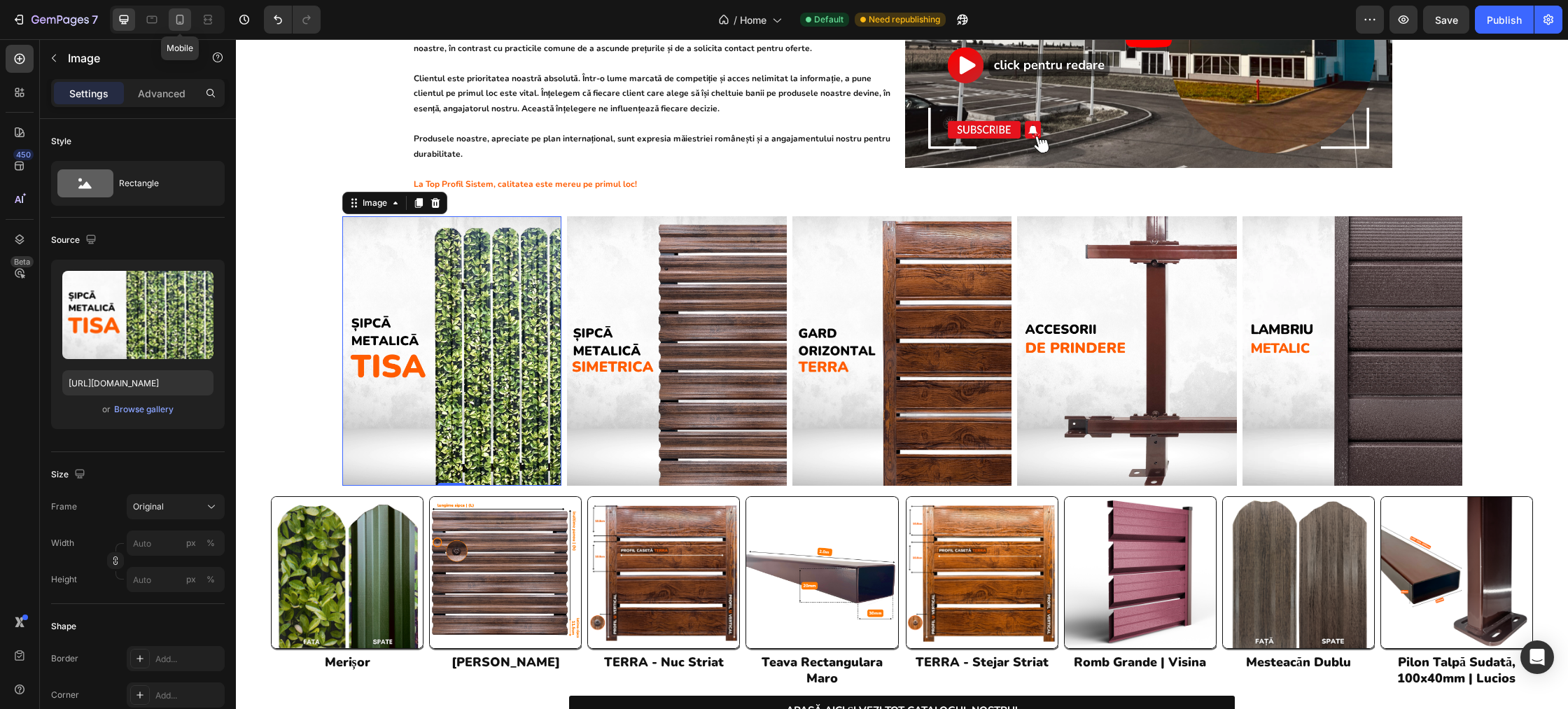
click at [177, 18] on icon at bounding box center [180, 19] width 7 height 10
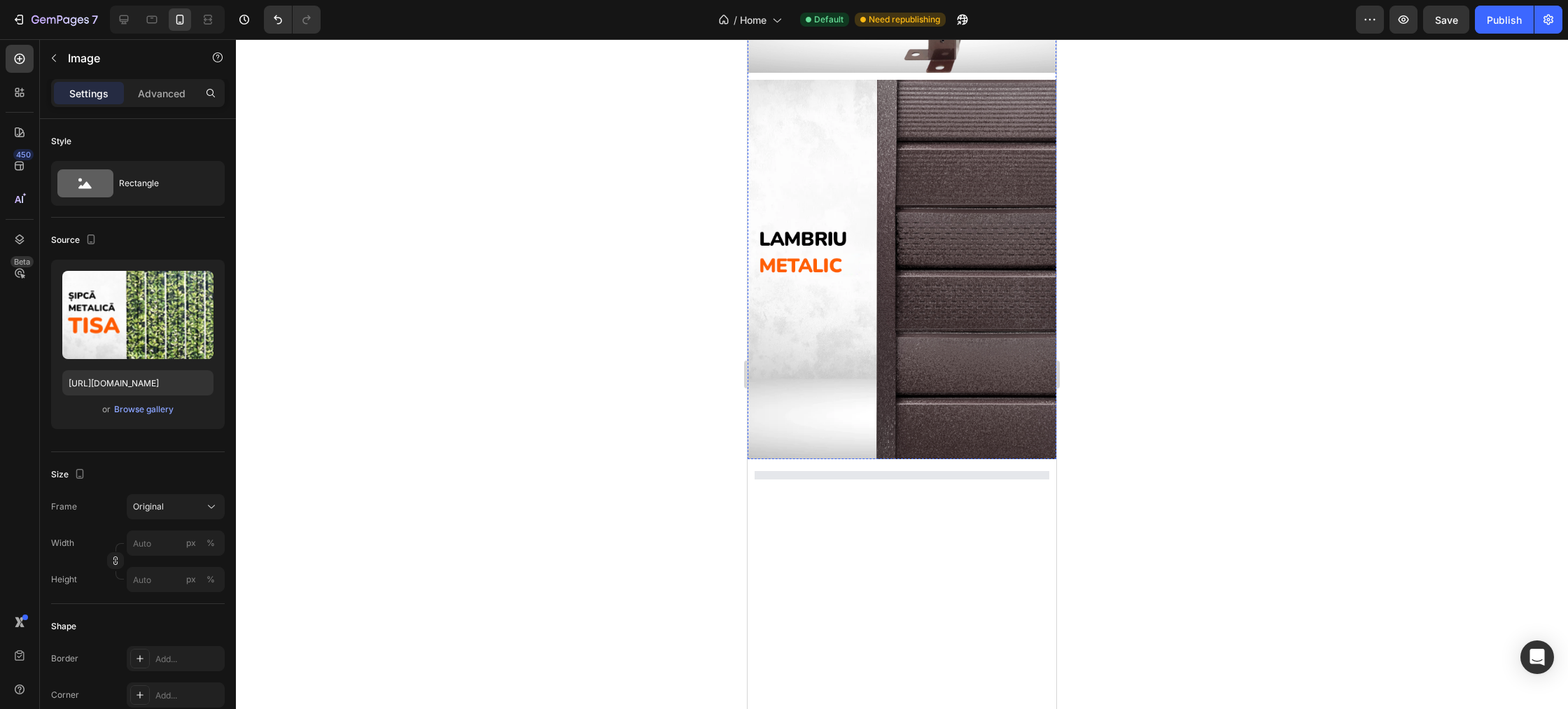
scroll to position [2779, 0]
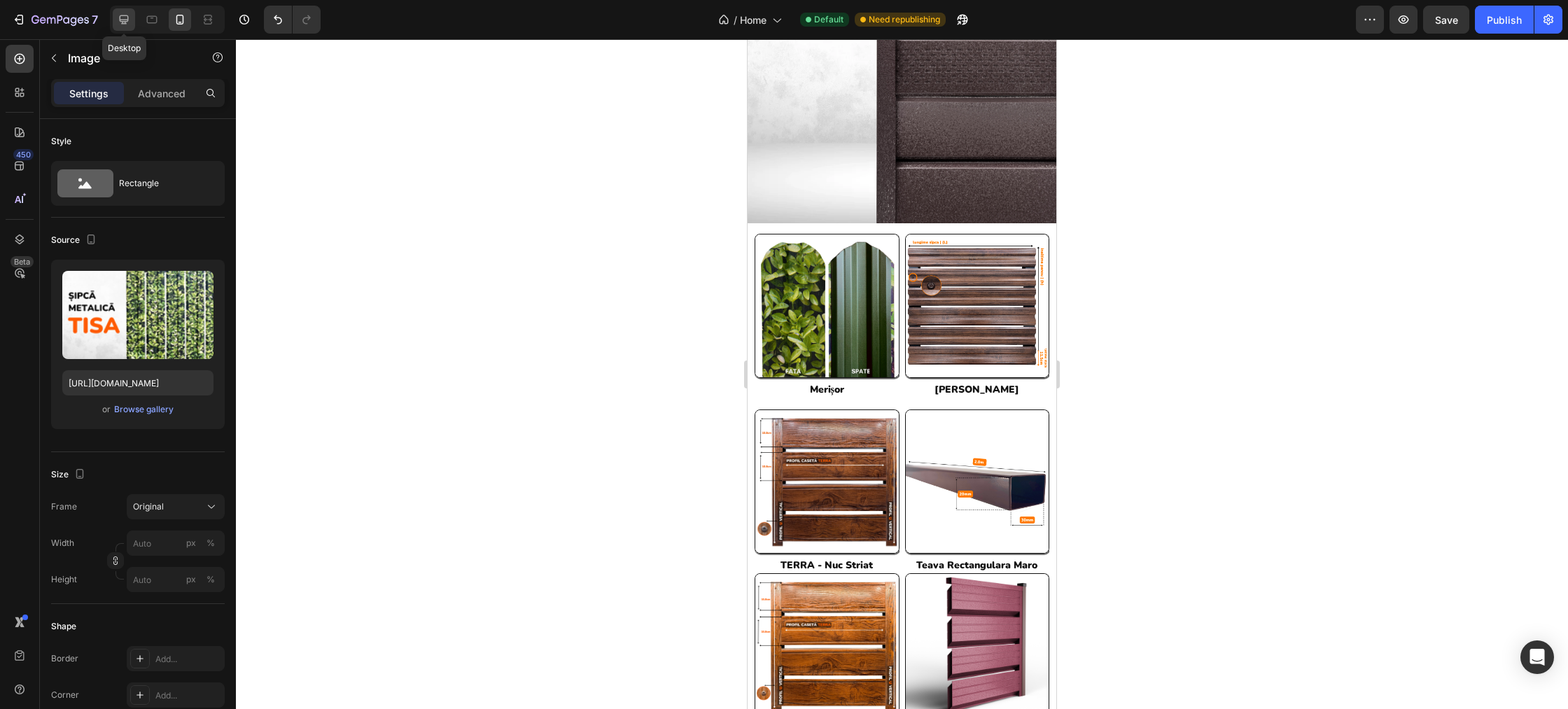
click at [127, 21] on icon at bounding box center [124, 20] width 9 height 9
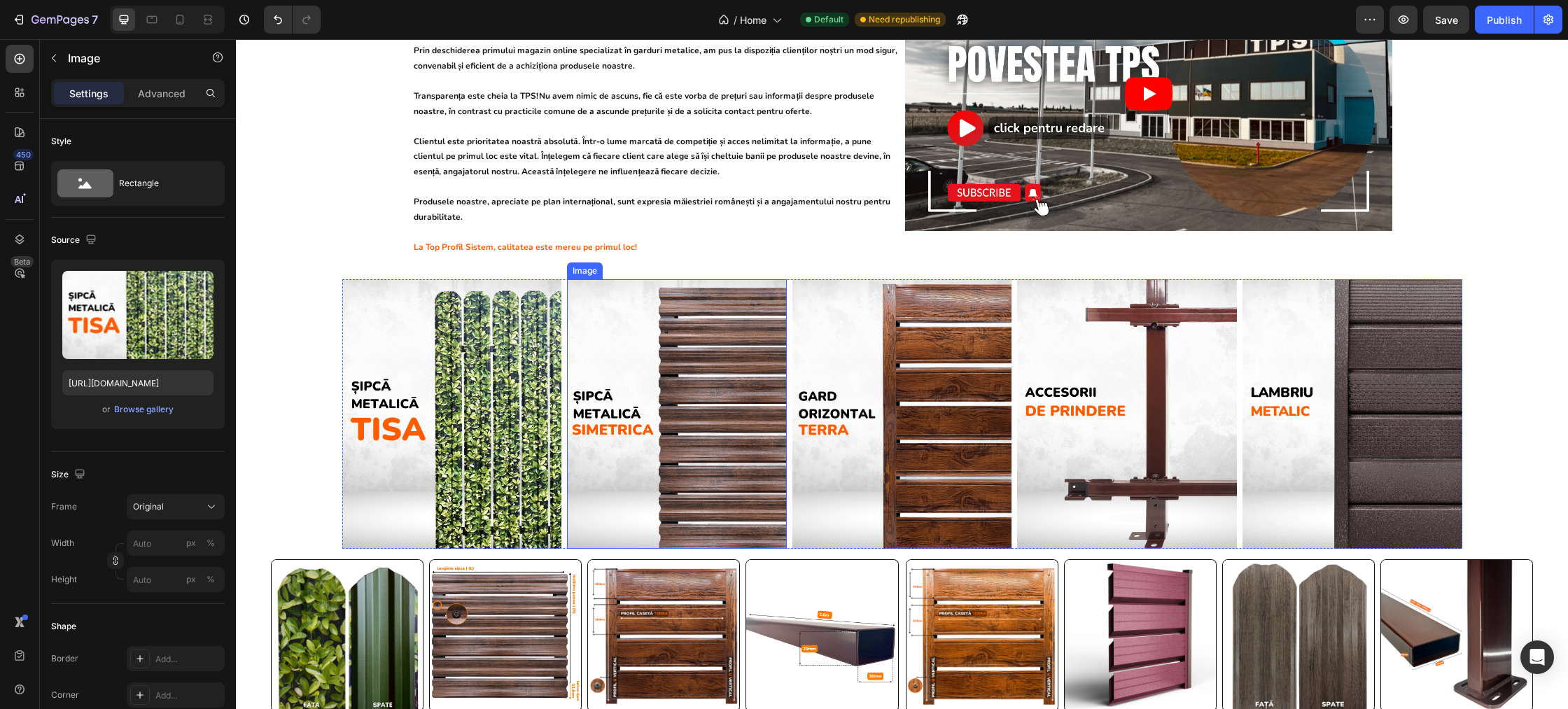
scroll to position [664, 0]
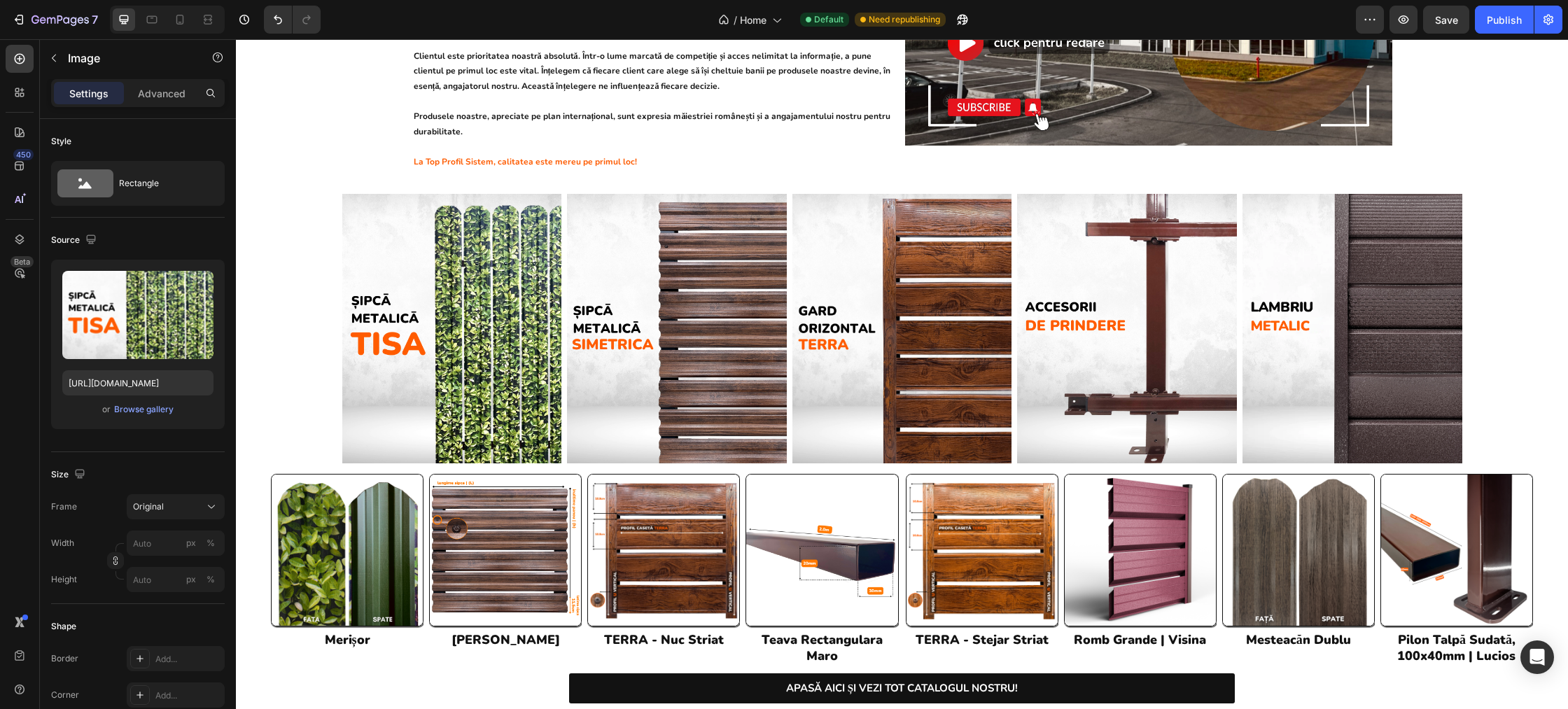
click at [444, 269] on img at bounding box center [452, 329] width 220 height 269
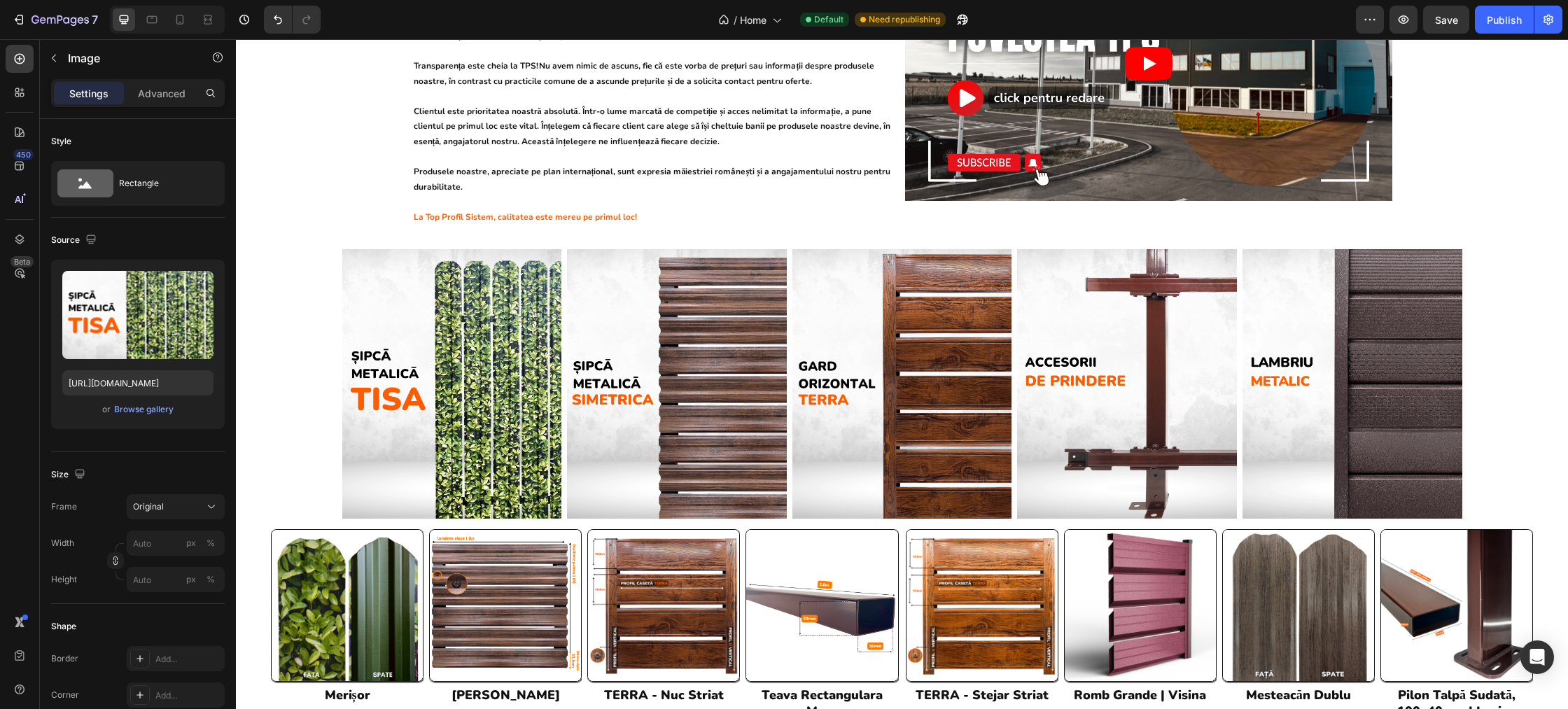
scroll to position [603, 0]
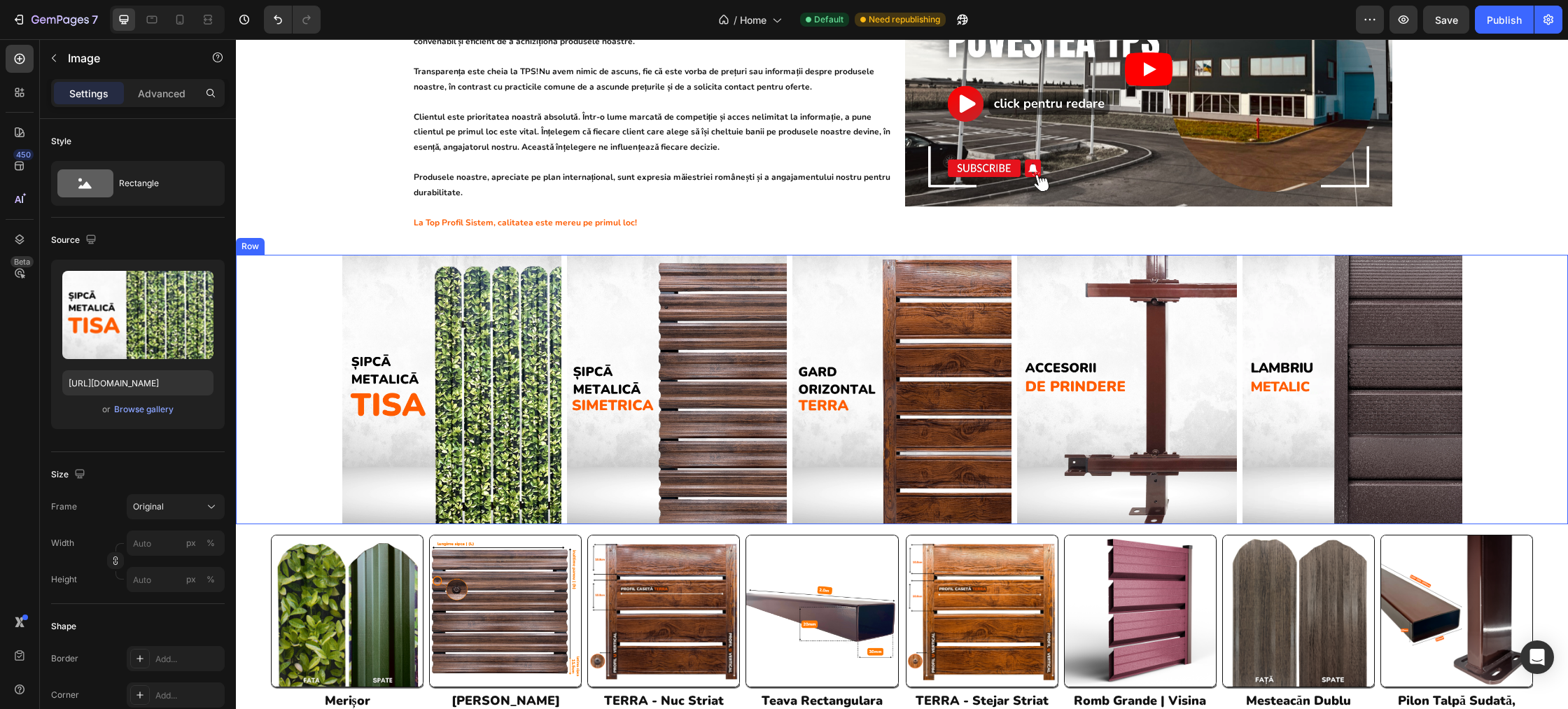
click at [313, 280] on div "Image Image Image Image Image Row" at bounding box center [902, 389] width 1332 height 269
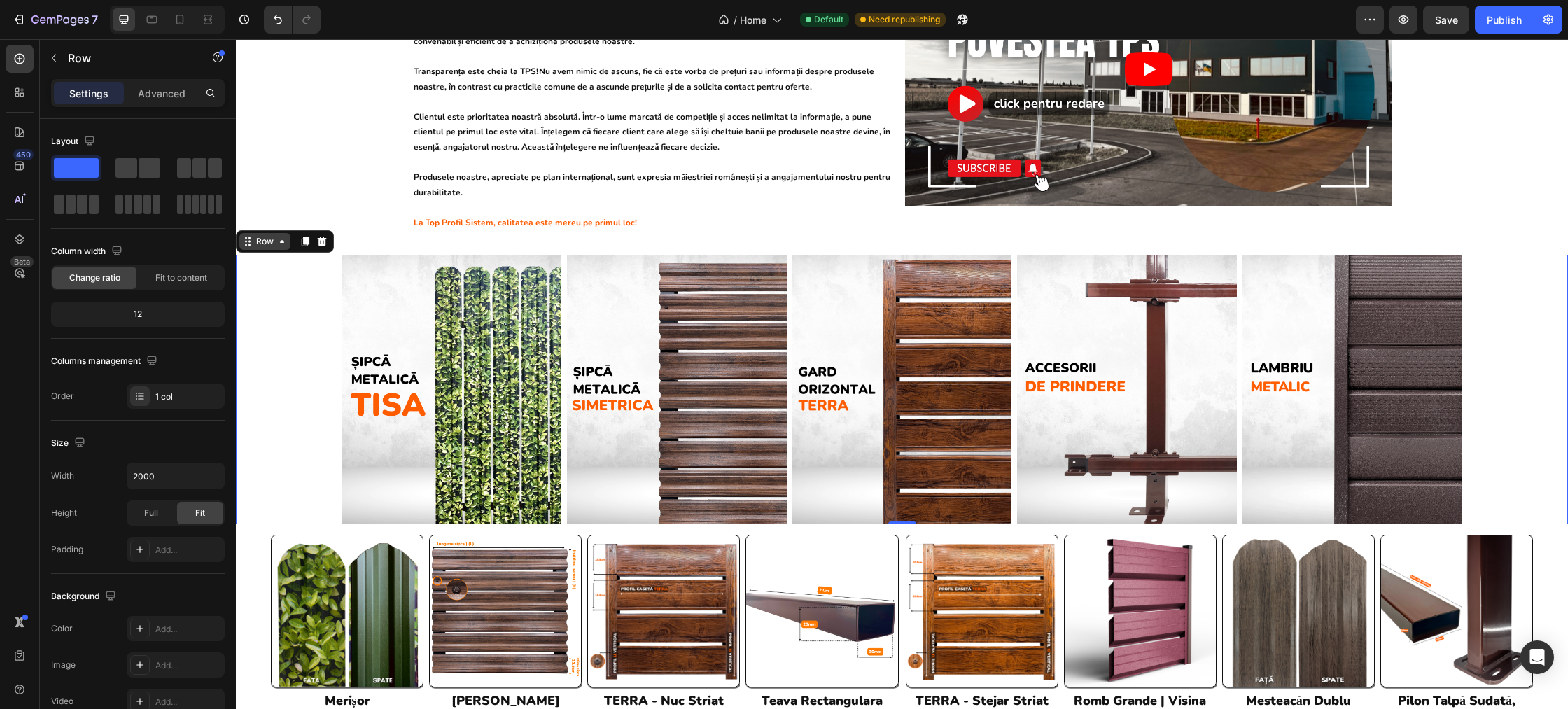
click at [260, 235] on div "Row" at bounding box center [265, 241] width 23 height 13
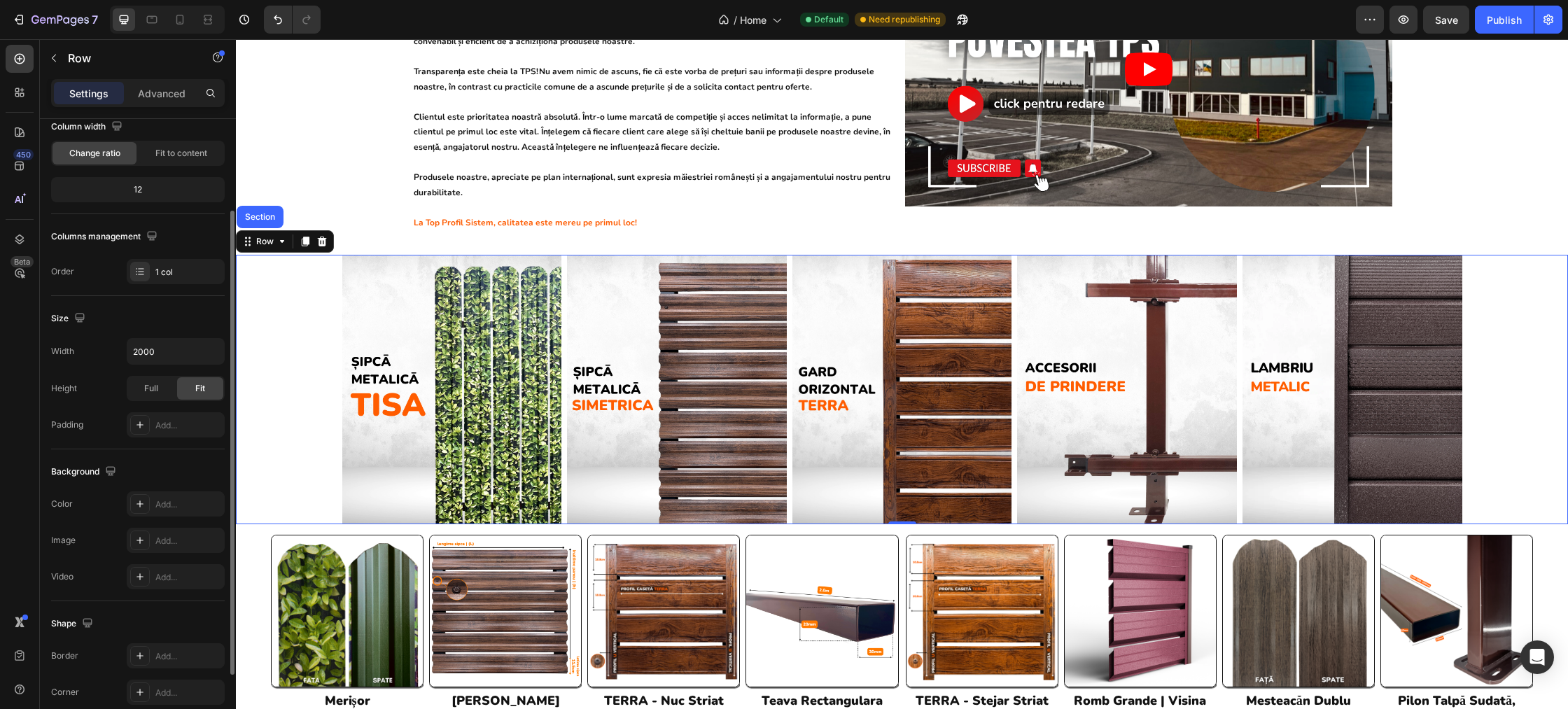
scroll to position [129, 0]
click at [139, 274] on div at bounding box center [140, 267] width 19 height 19
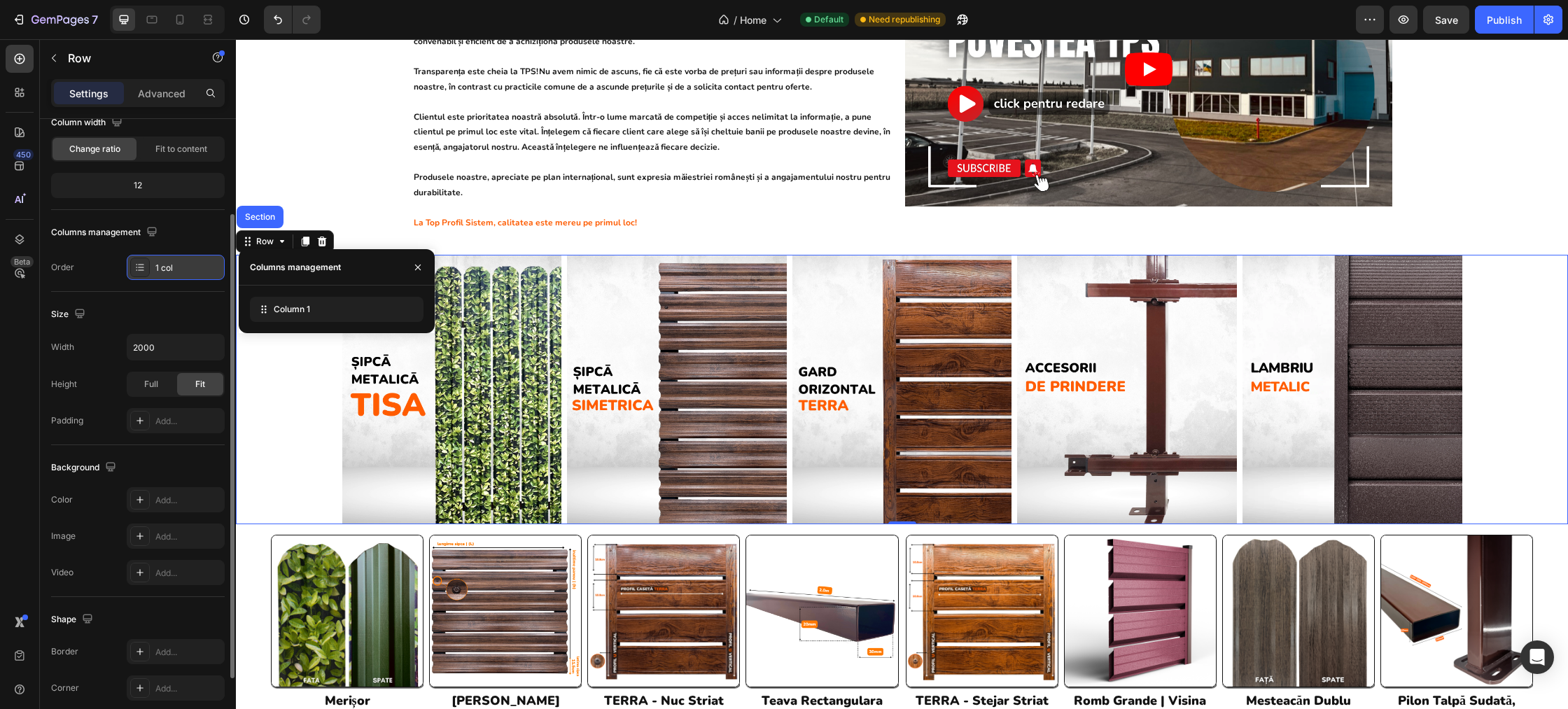
click at [139, 274] on div at bounding box center [140, 267] width 19 height 19
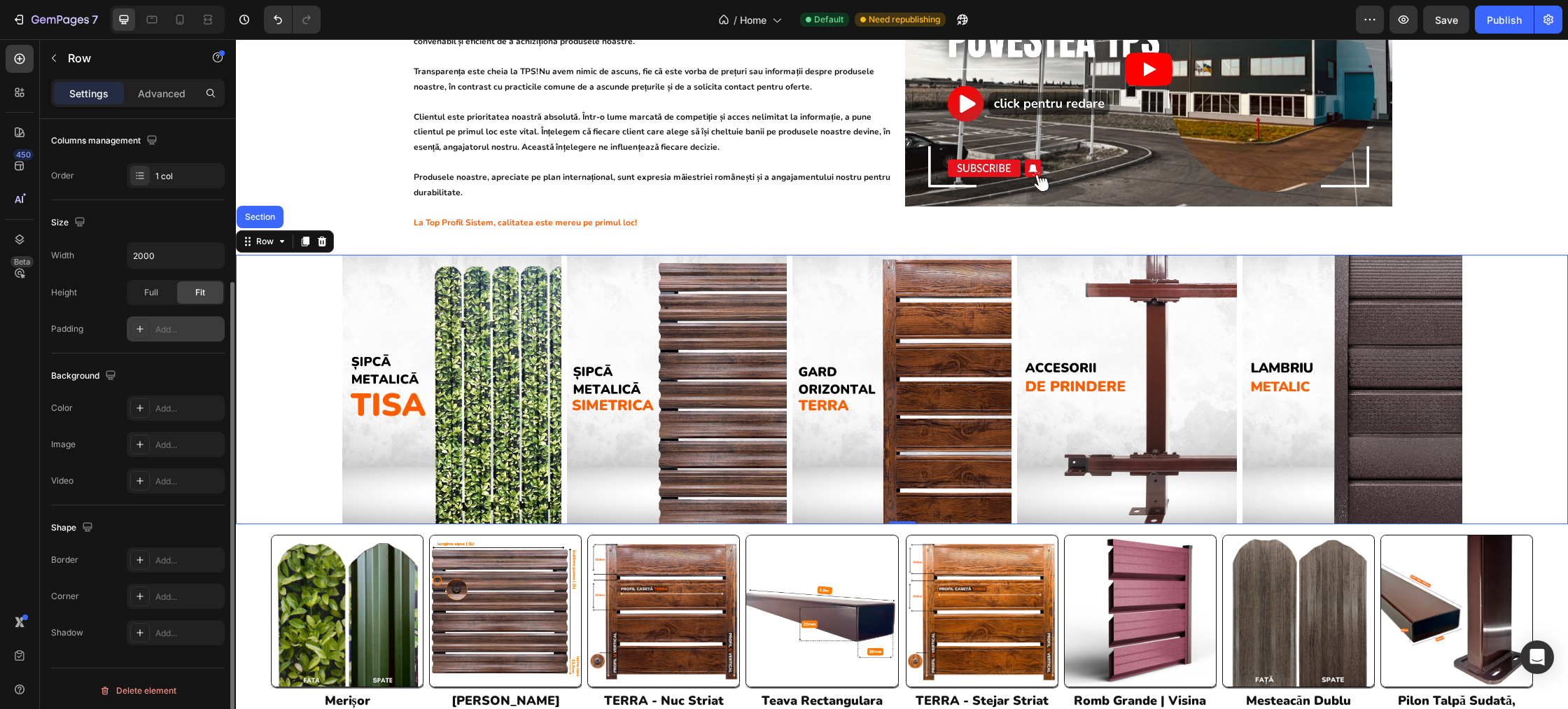
scroll to position [224, 0]
click at [287, 263] on div "Image Image Image Image Image Row" at bounding box center [902, 389] width 1332 height 269
click at [268, 235] on div "Row" at bounding box center [265, 241] width 23 height 13
click at [275, 235] on div "Row" at bounding box center [265, 241] width 23 height 13
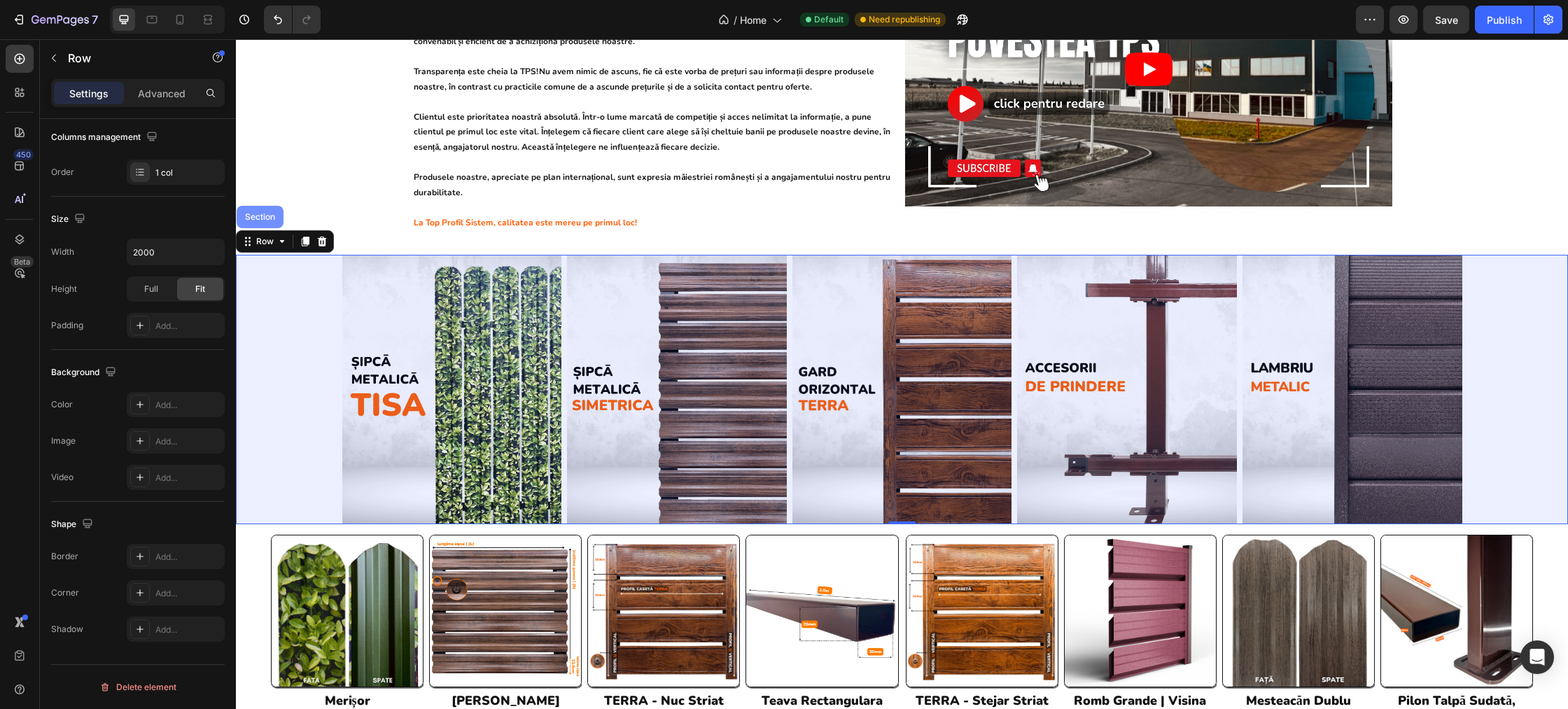
click at [265, 208] on div "Section" at bounding box center [260, 217] width 47 height 22
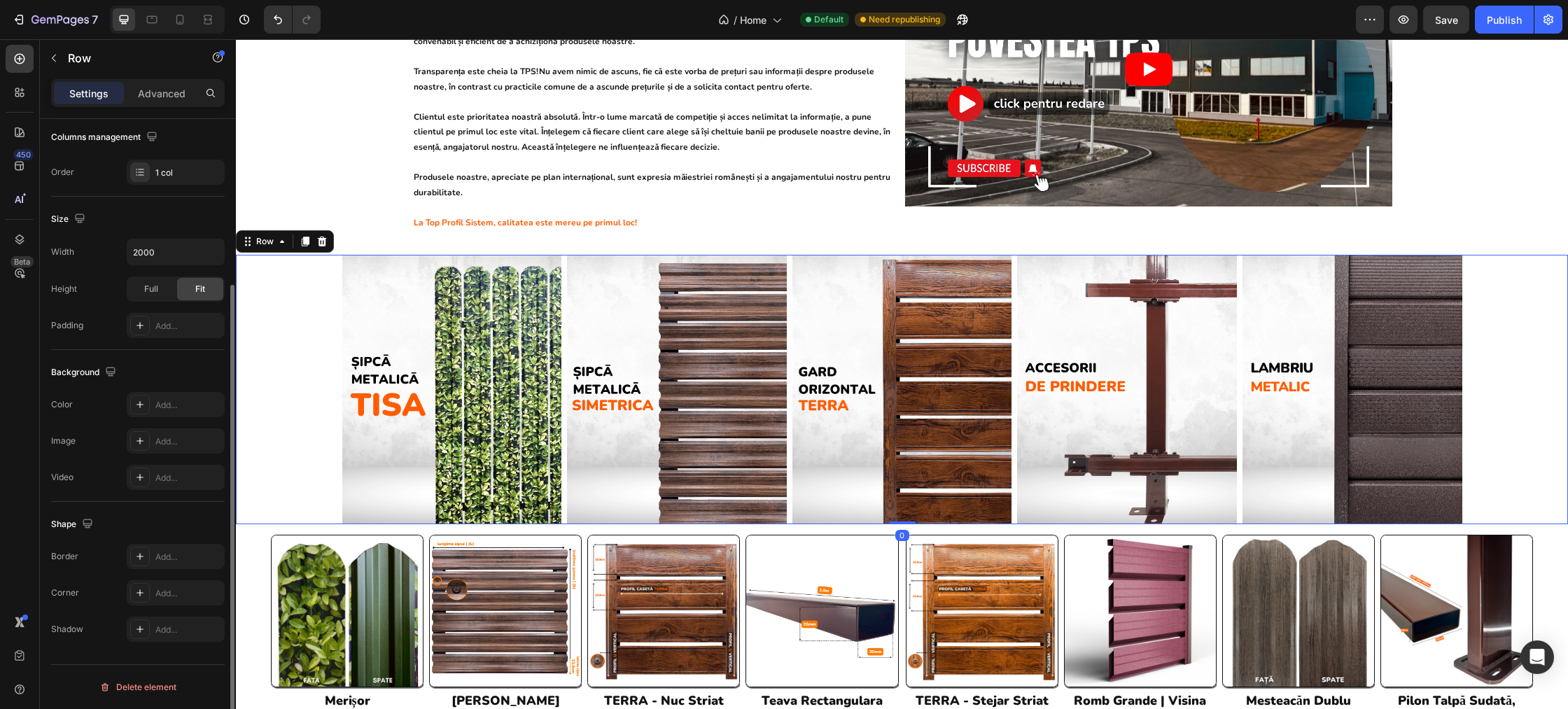
click at [291, 358] on div "Image Image Image Image Image Row" at bounding box center [902, 389] width 1332 height 269
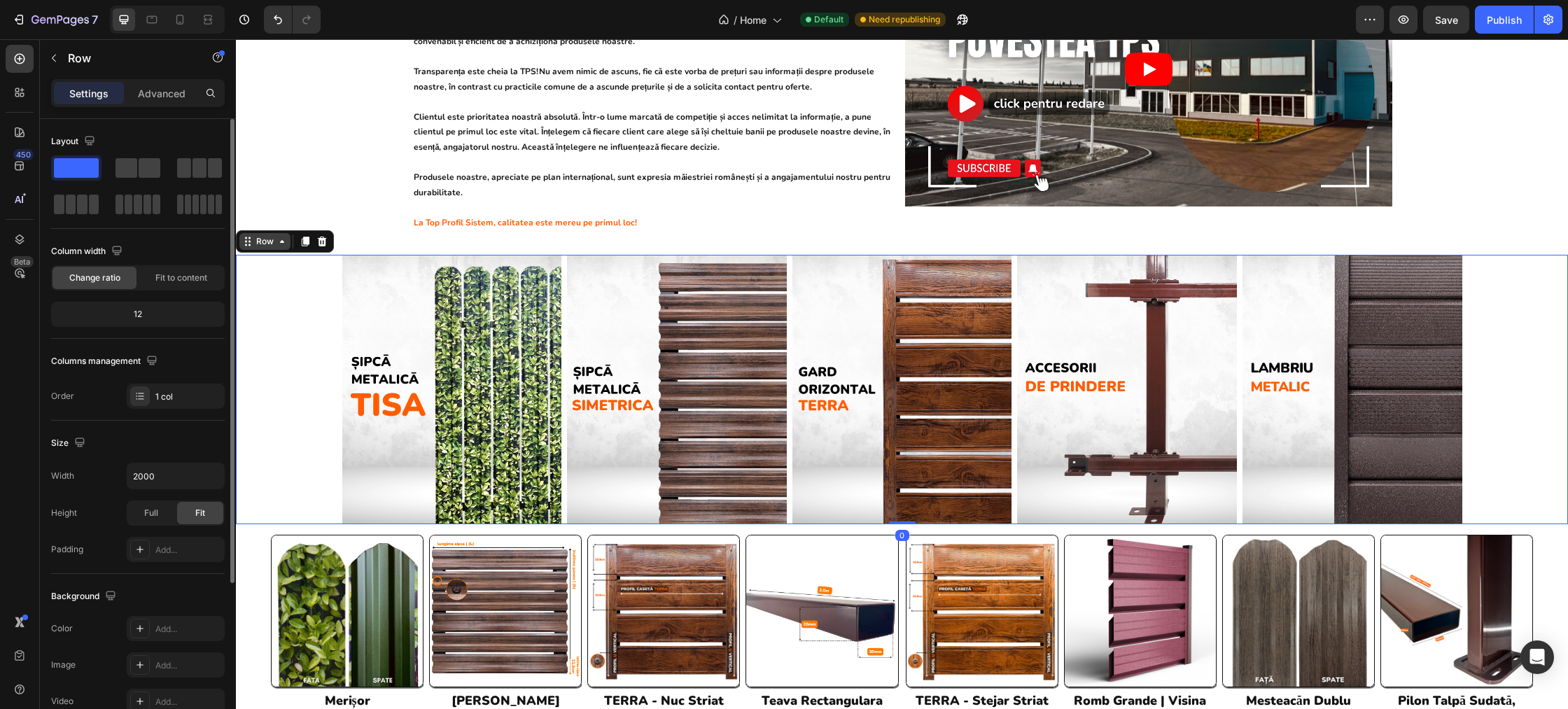
click at [266, 235] on div "Row" at bounding box center [265, 241] width 23 height 13
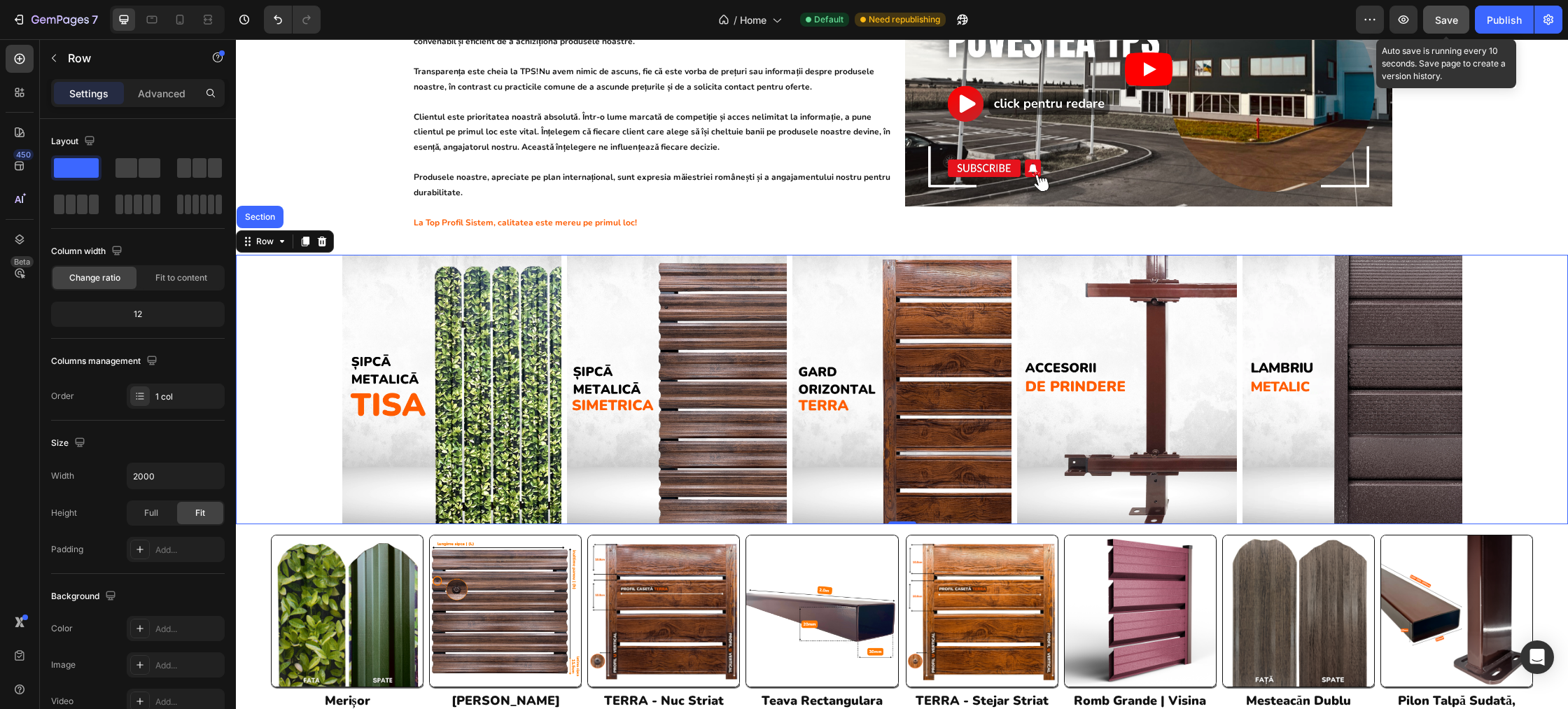
click at [1451, 15] on span "Save" at bounding box center [1446, 20] width 23 height 12
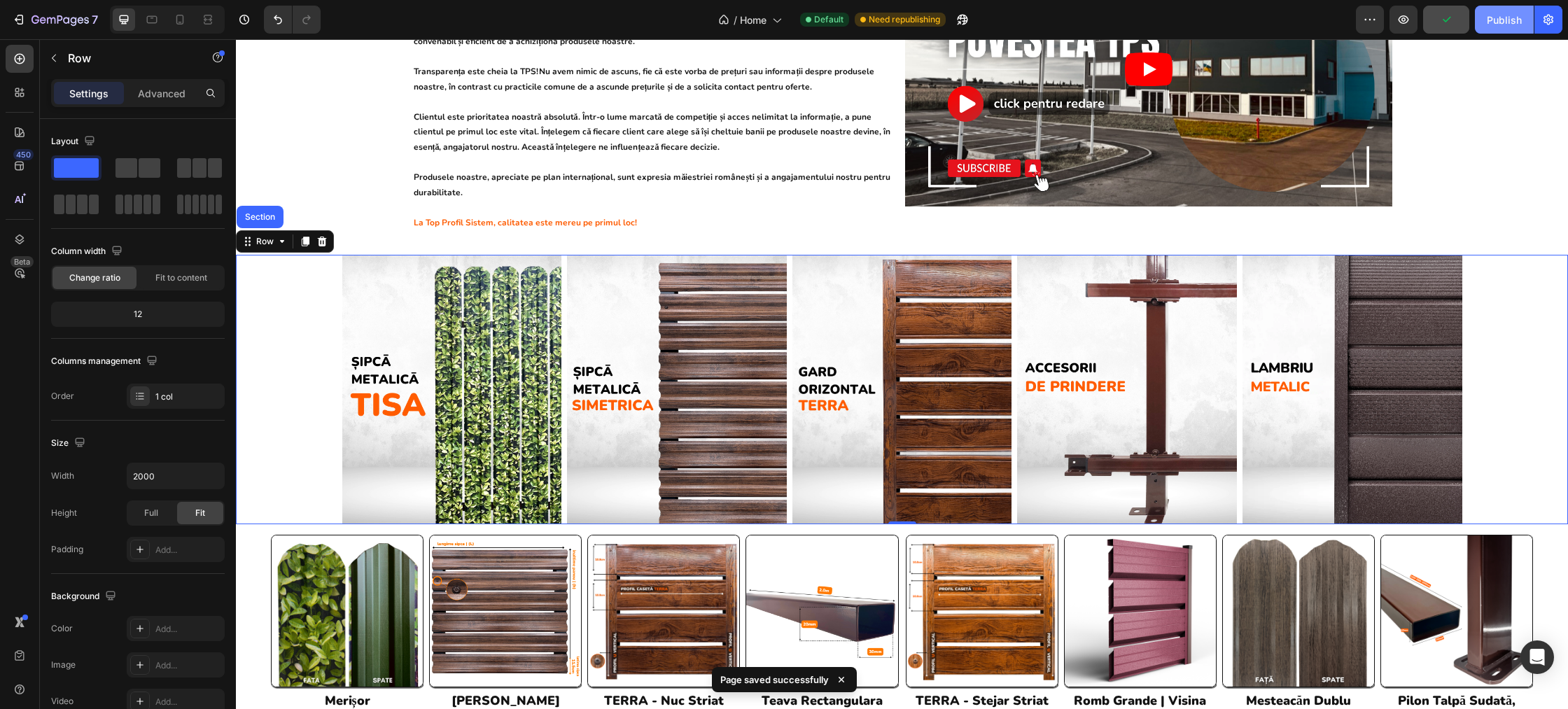
click at [1494, 22] on div "Publish" at bounding box center [1504, 20] width 35 height 15
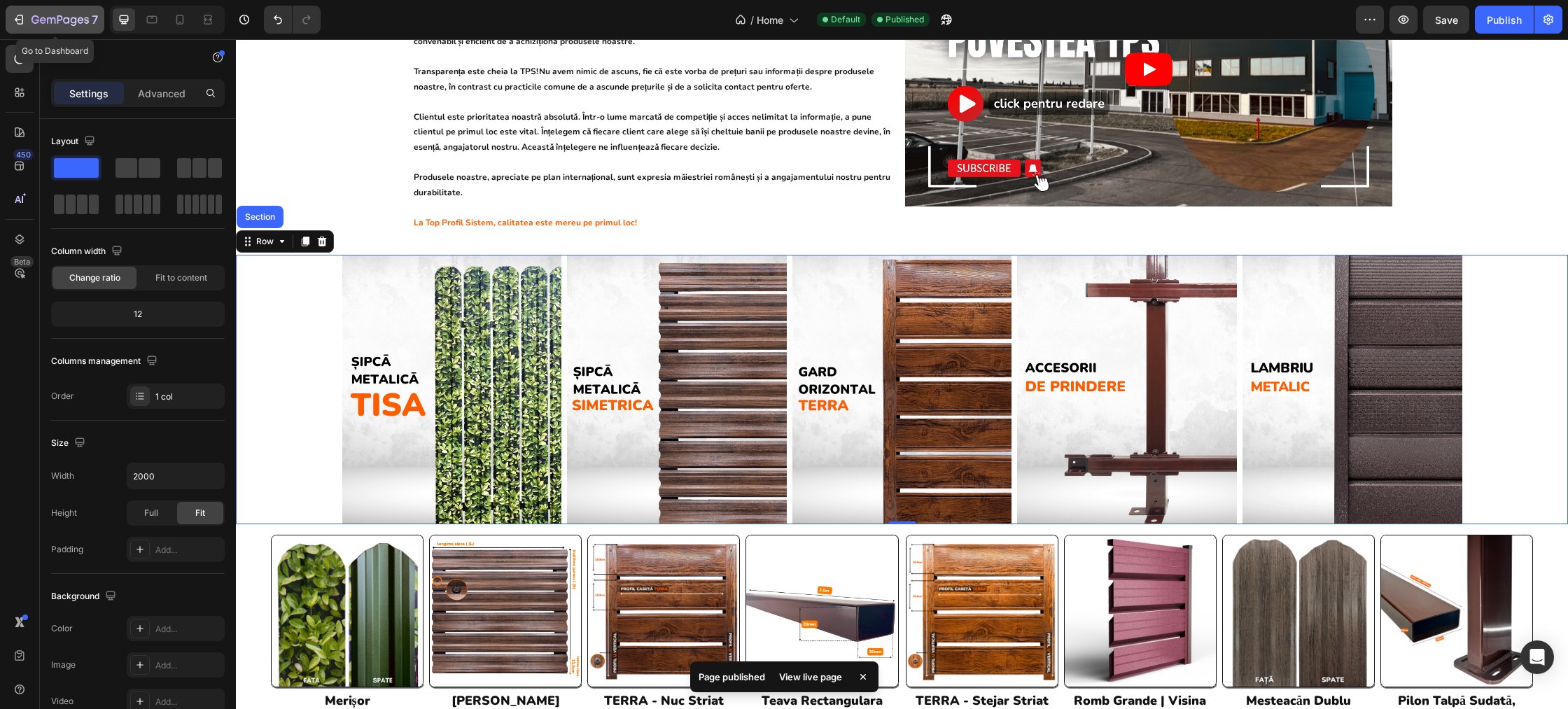
click at [60, 24] on icon "button" at bounding box center [60, 21] width 57 height 12
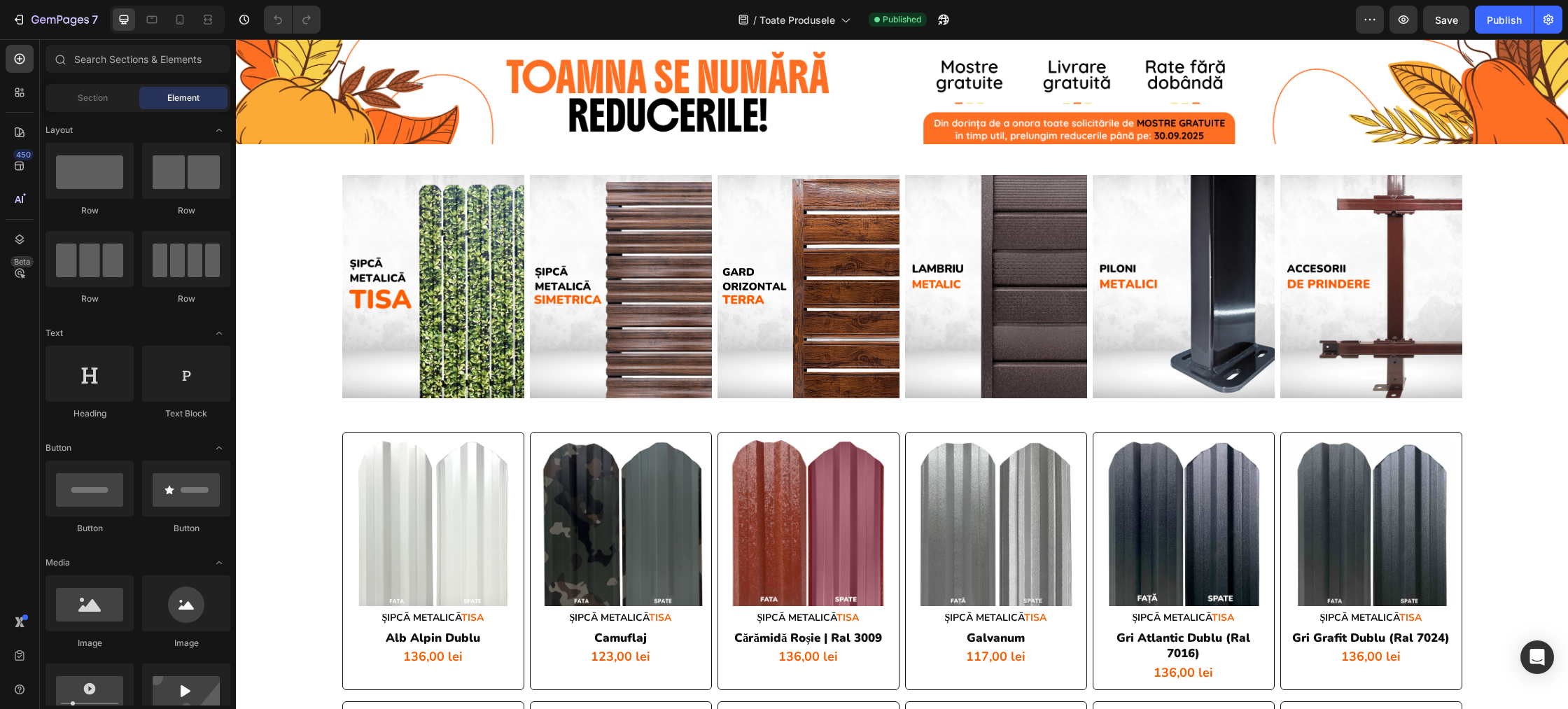
click at [377, 301] on img at bounding box center [433, 286] width 182 height 223
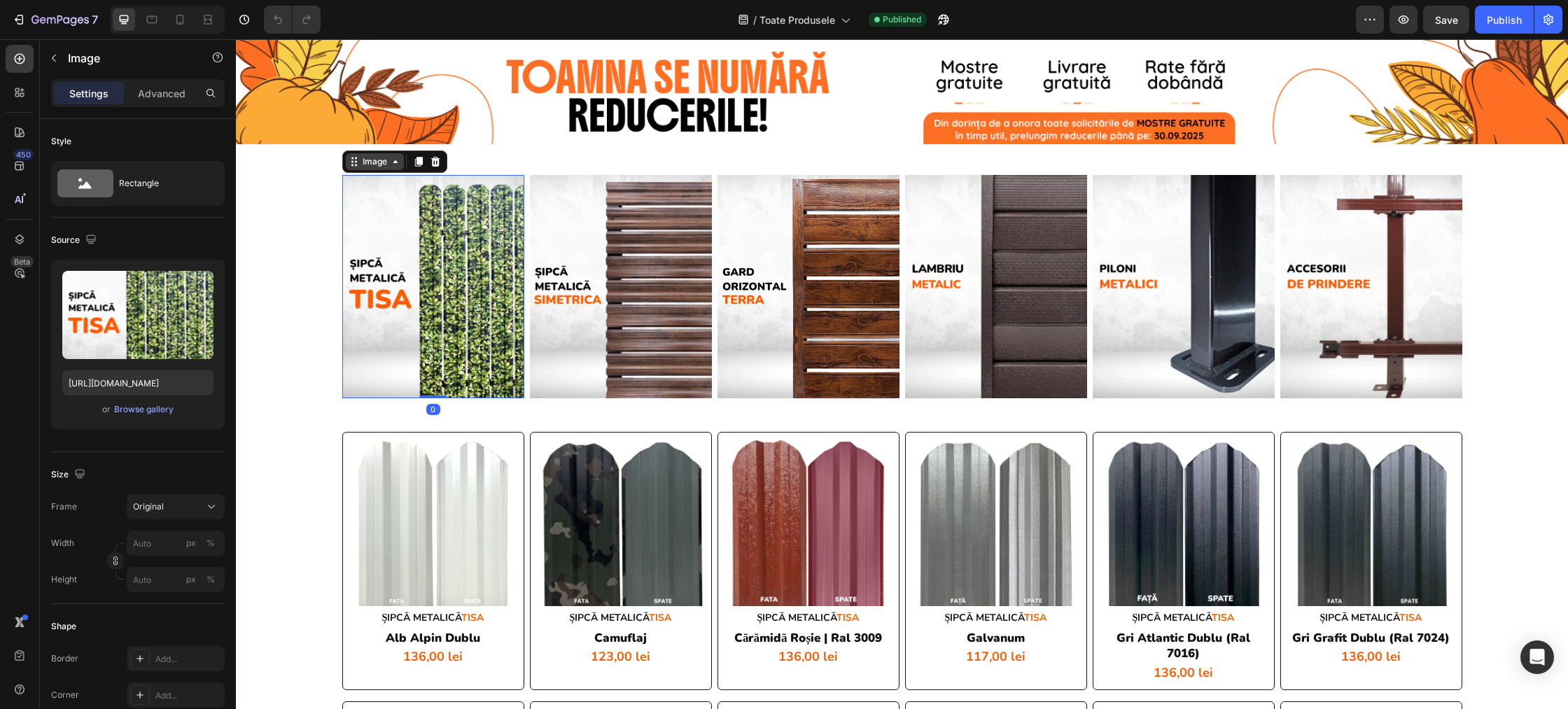
click at [364, 160] on div "Image" at bounding box center [375, 161] width 30 height 13
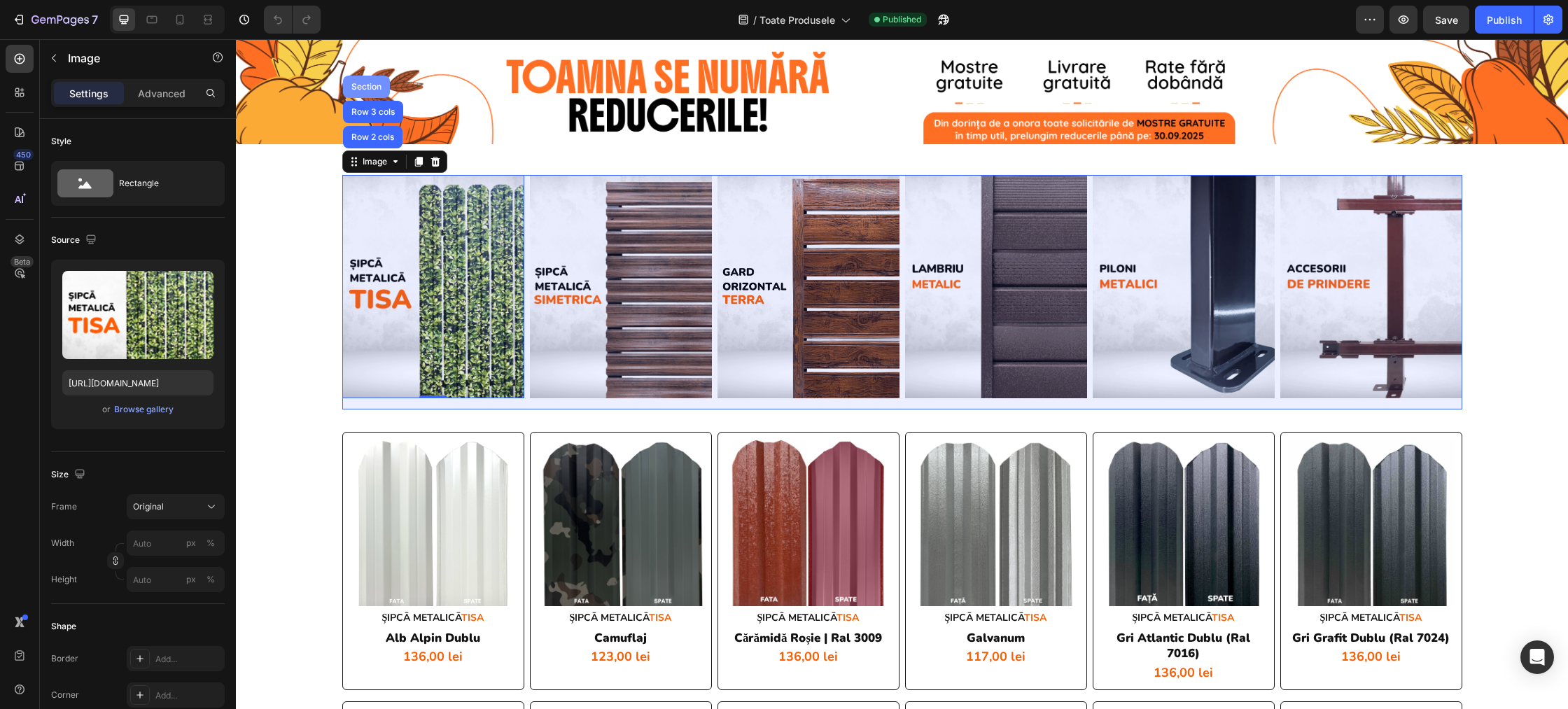
click at [362, 90] on div "Section" at bounding box center [366, 86] width 36 height 8
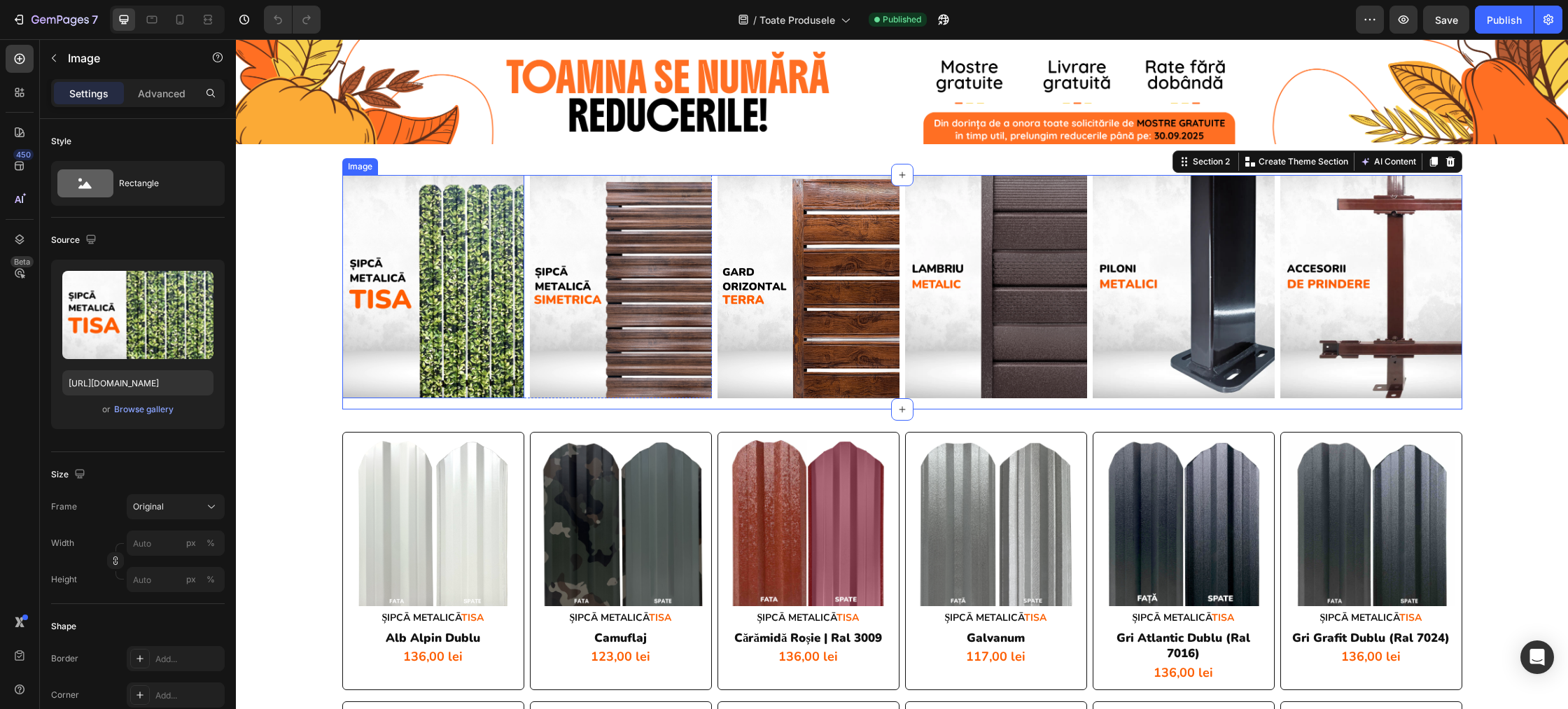
click at [355, 169] on div "Image" at bounding box center [360, 166] width 30 height 13
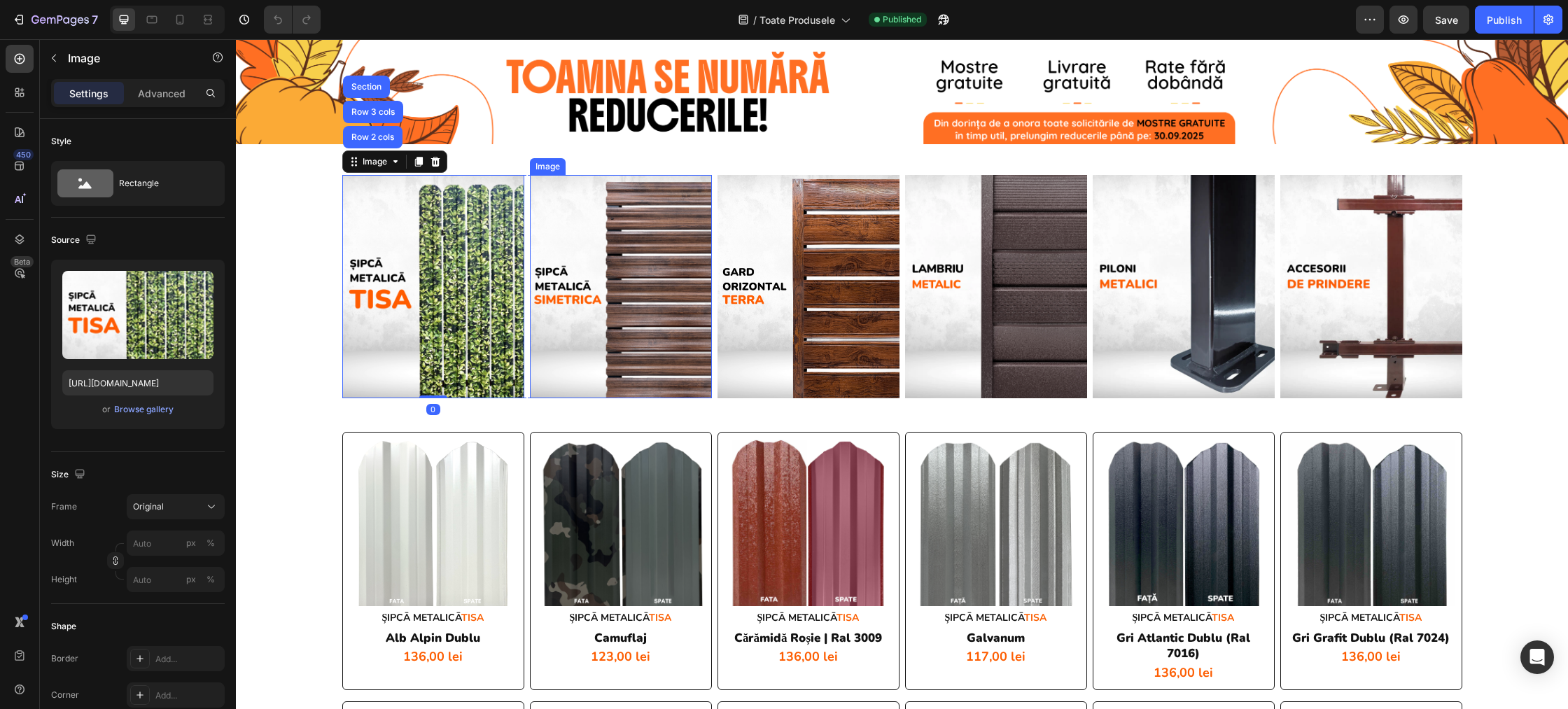
click at [572, 219] on img at bounding box center [621, 286] width 182 height 223
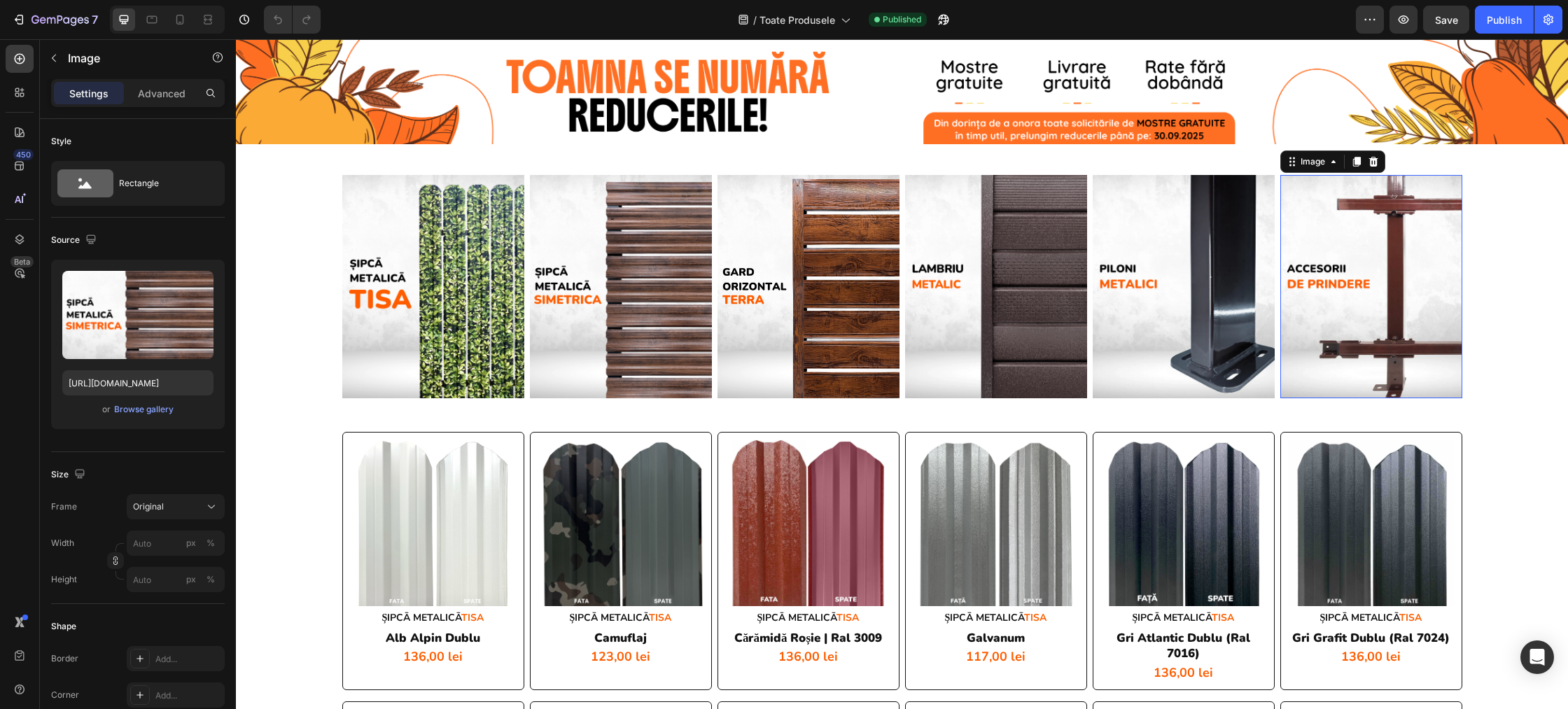
click at [1383, 237] on img at bounding box center [1371, 286] width 182 height 223
click at [1361, 163] on icon at bounding box center [1356, 161] width 11 height 11
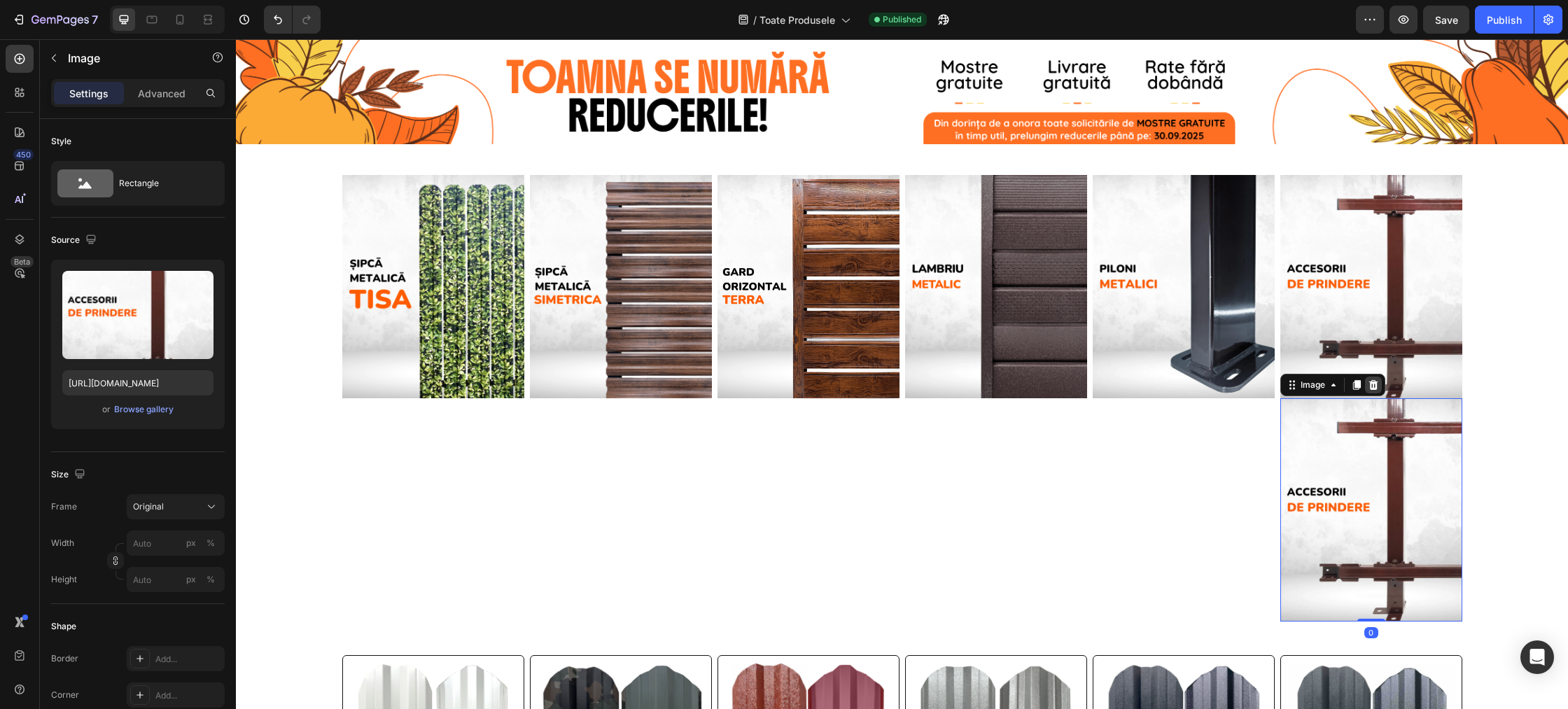
click at [1371, 383] on icon at bounding box center [1373, 385] width 9 height 10
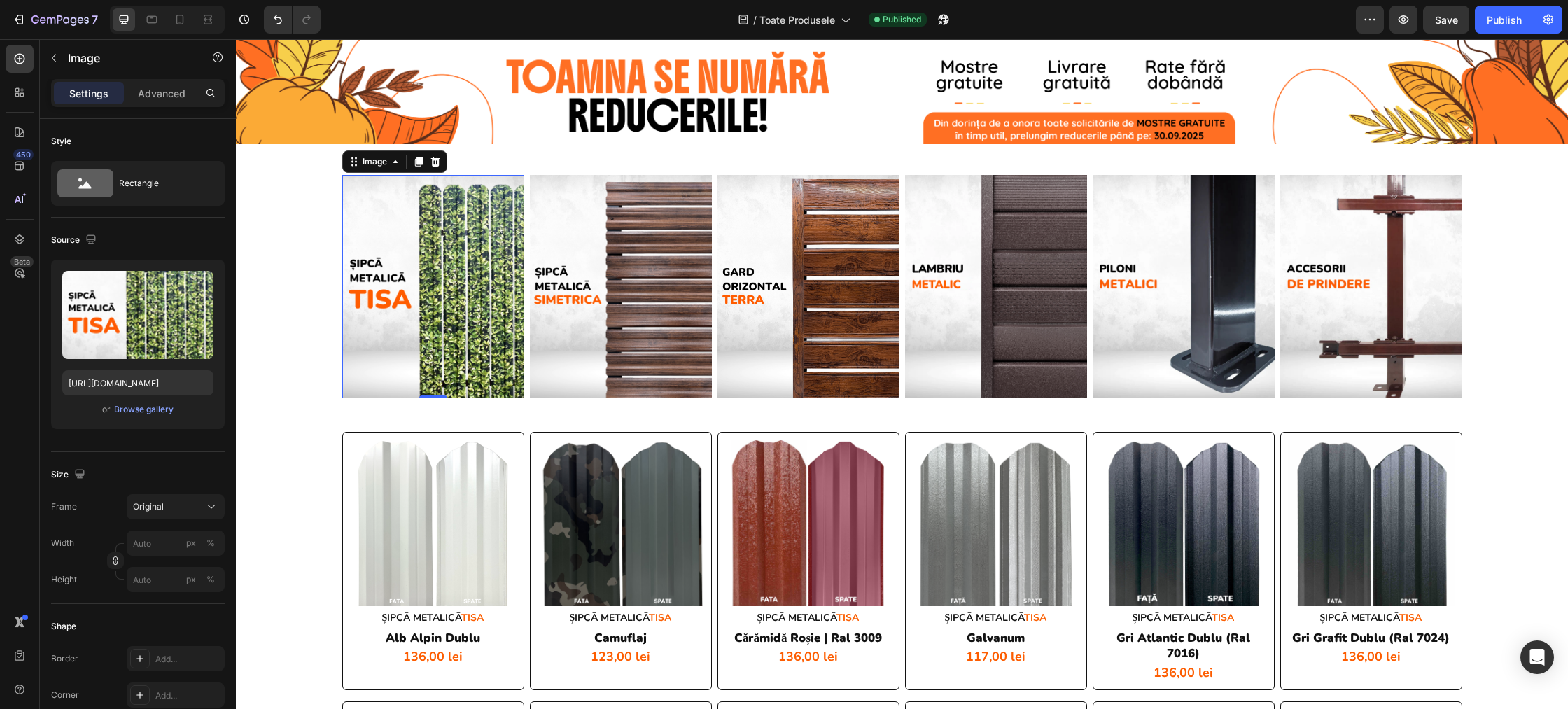
click at [464, 288] on img at bounding box center [433, 286] width 182 height 223
click at [580, 261] on img at bounding box center [621, 286] width 182 height 223
click at [427, 267] on img at bounding box center [433, 286] width 182 height 223
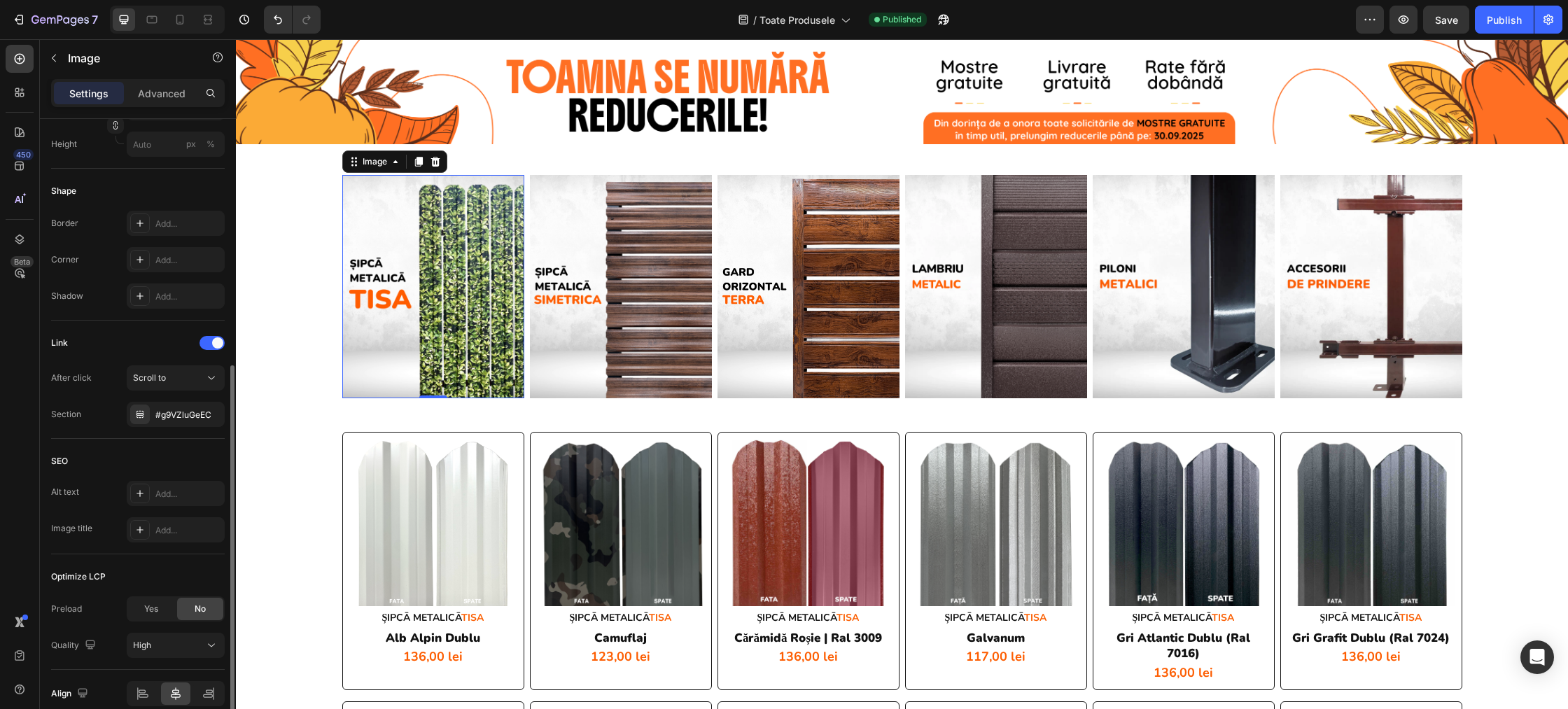
scroll to position [437, 0]
click at [371, 169] on div "Image" at bounding box center [375, 161] width 58 height 17
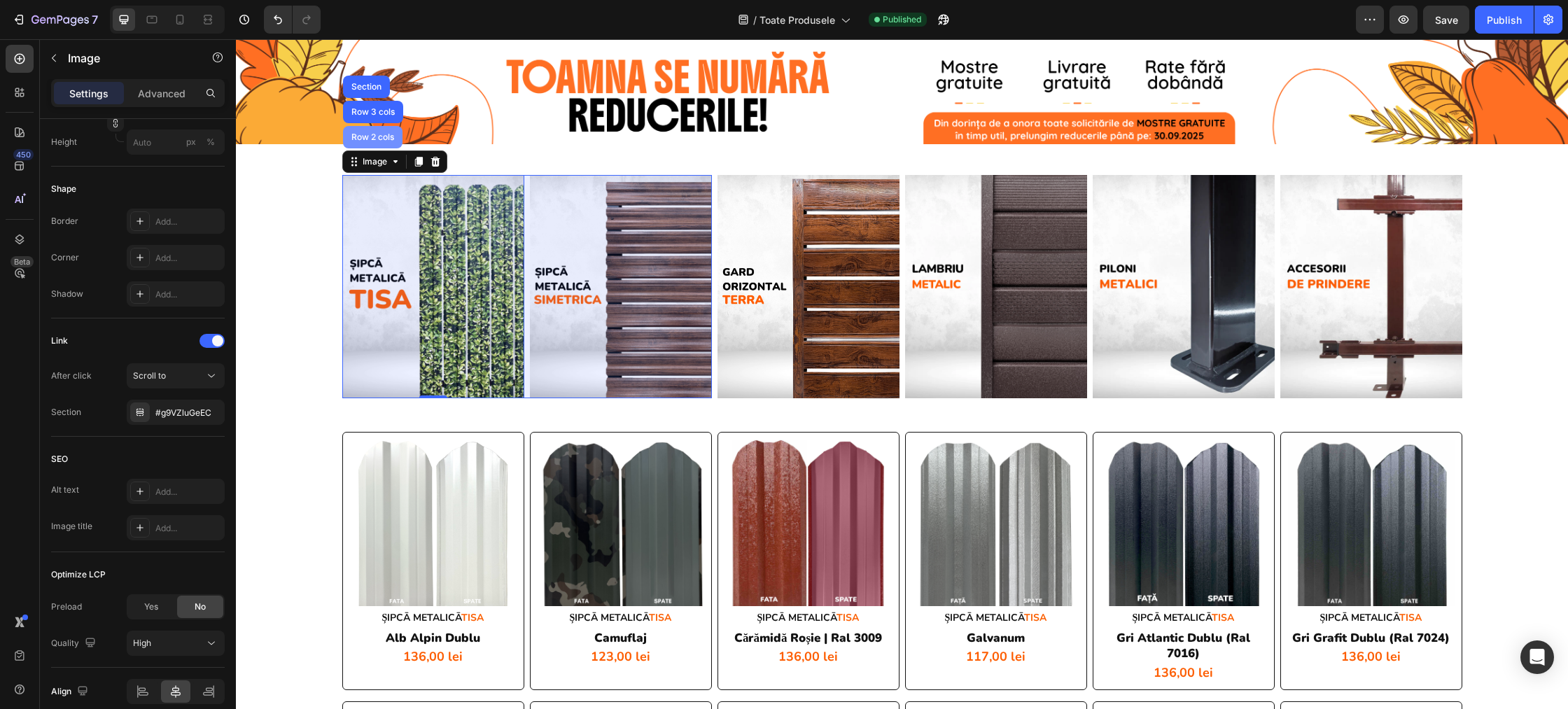
click at [362, 136] on div "Row 2 cols" at bounding box center [372, 137] width 48 height 8
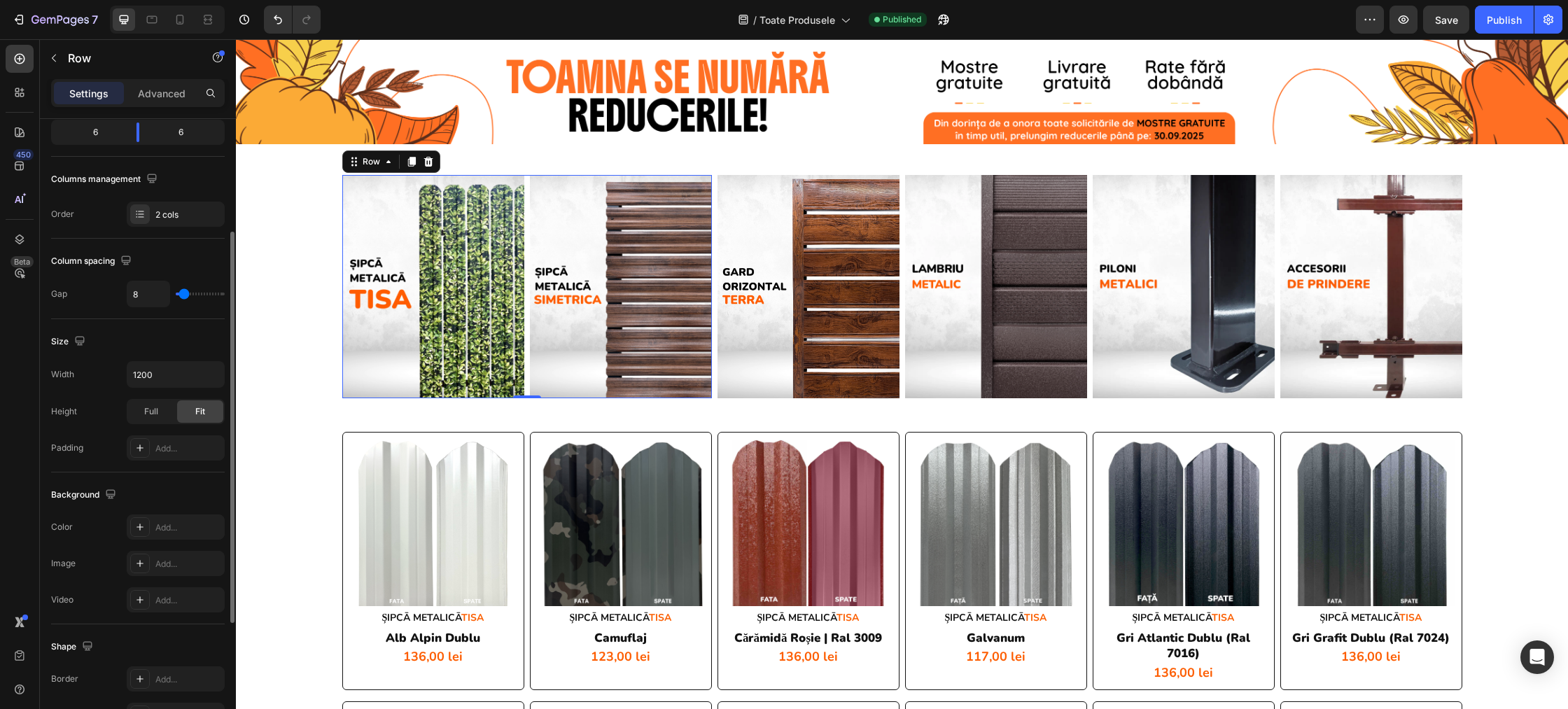
scroll to position [183, 0]
click at [375, 164] on div "Row" at bounding box center [371, 161] width 23 height 13
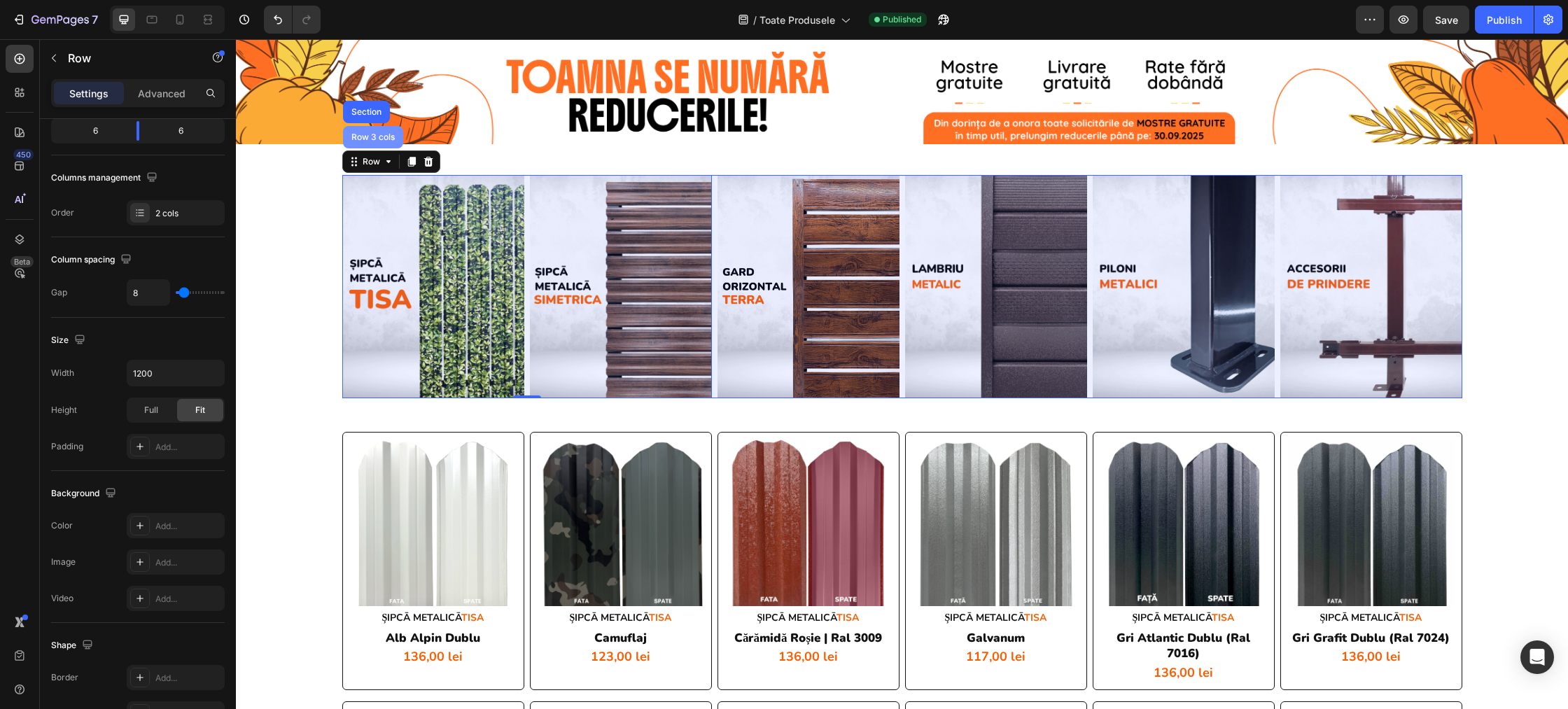
click at [365, 134] on div "Row 3 cols" at bounding box center [373, 137] width 49 height 8
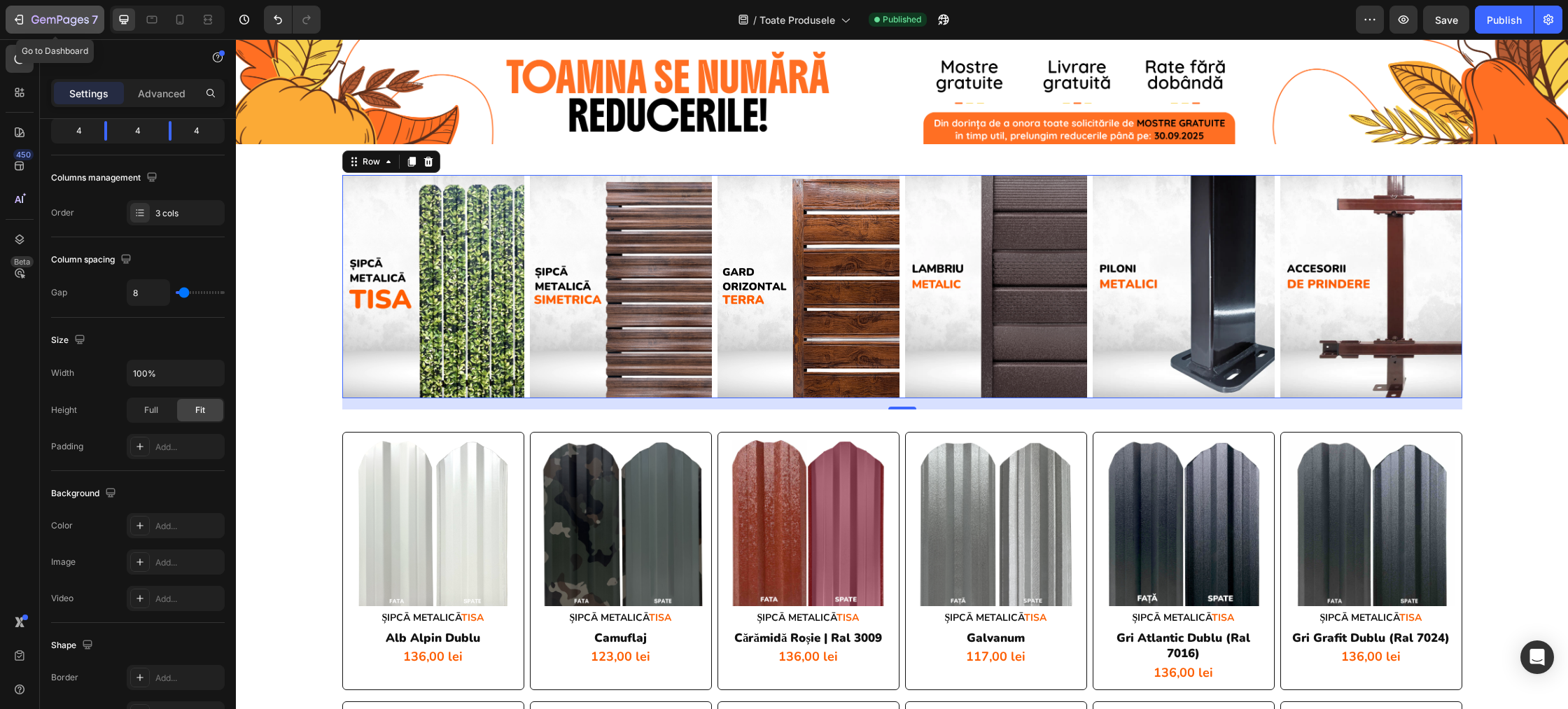
click at [28, 21] on div "7" at bounding box center [55, 19] width 86 height 17
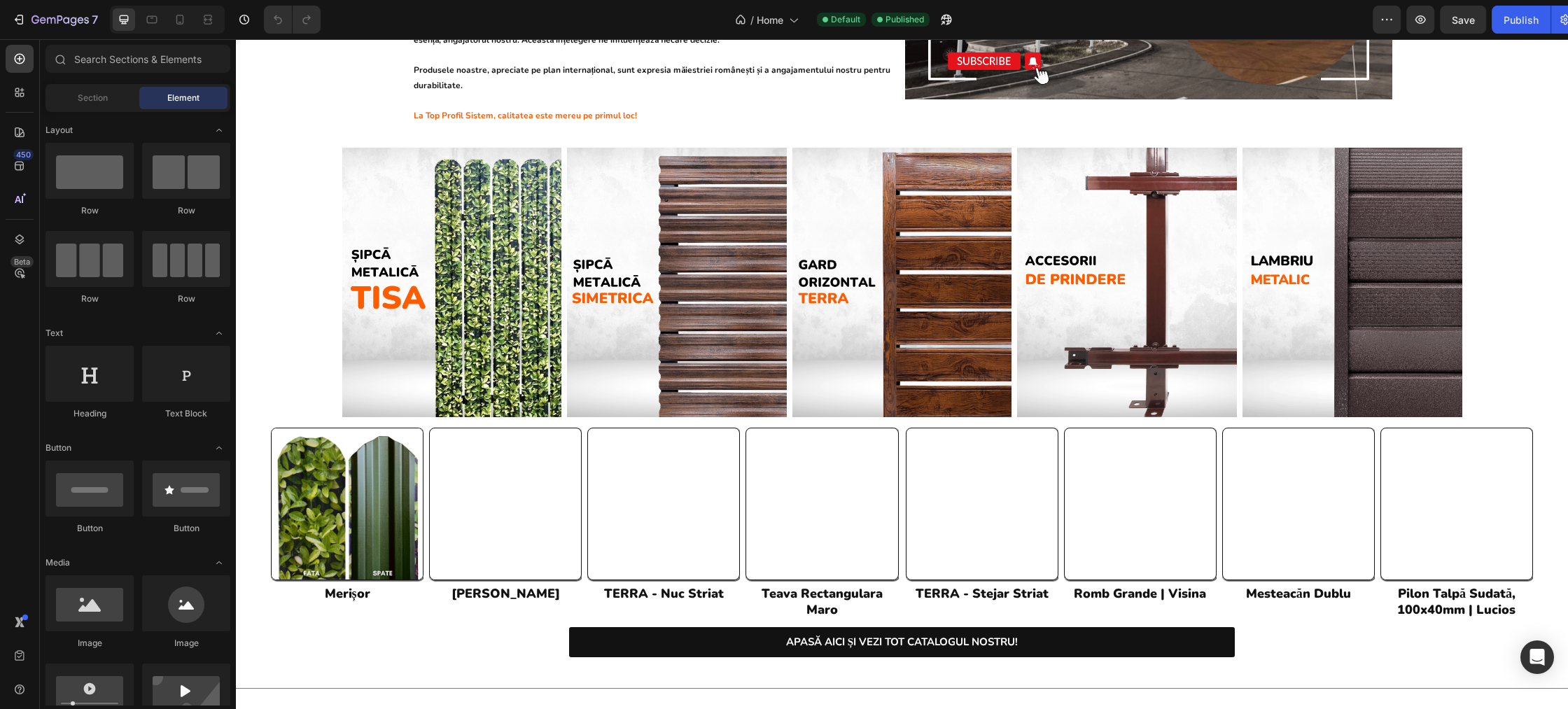
scroll to position [730, 0]
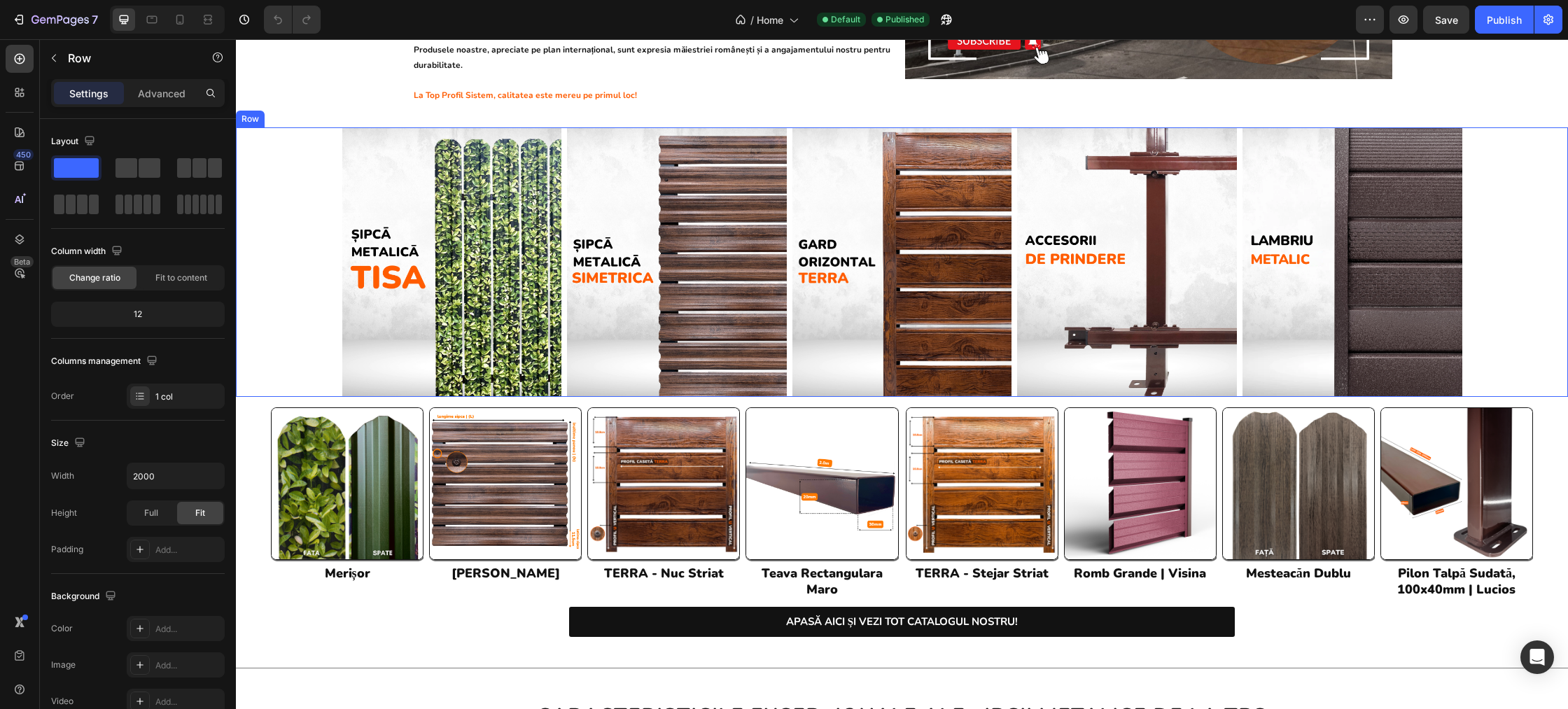
click at [310, 246] on div "Image Image Image Image Image Row" at bounding box center [902, 262] width 1332 height 269
click at [154, 473] on input "2000" at bounding box center [176, 476] width 97 height 25
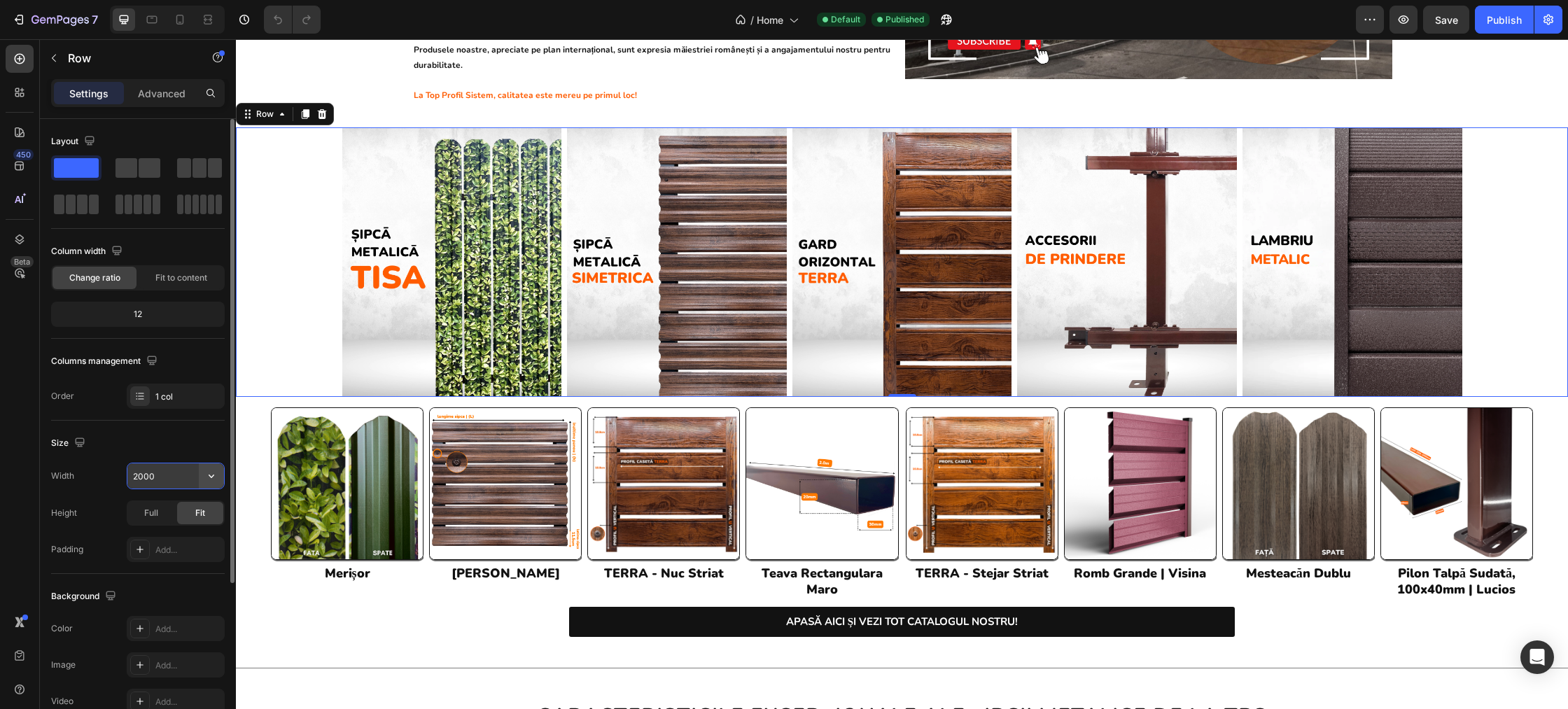
click at [199, 472] on button "button" at bounding box center [211, 476] width 25 height 25
click at [176, 474] on input "2000" at bounding box center [176, 476] width 97 height 25
drag, startPoint x: 168, startPoint y: 475, endPoint x: 127, endPoint y: 474, distance: 41.0
click at [127, 474] on input "2000" at bounding box center [176, 476] width 97 height 25
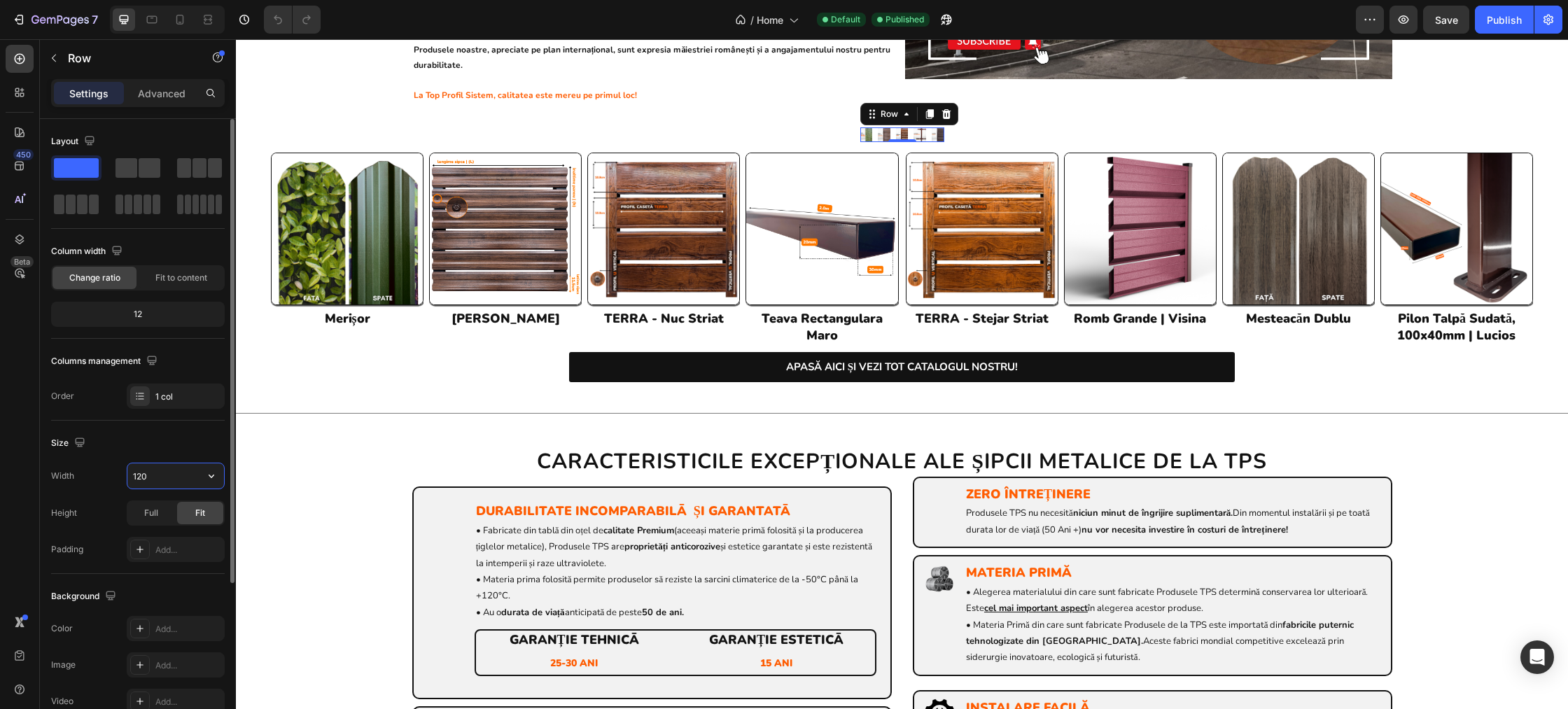
type input "1200"
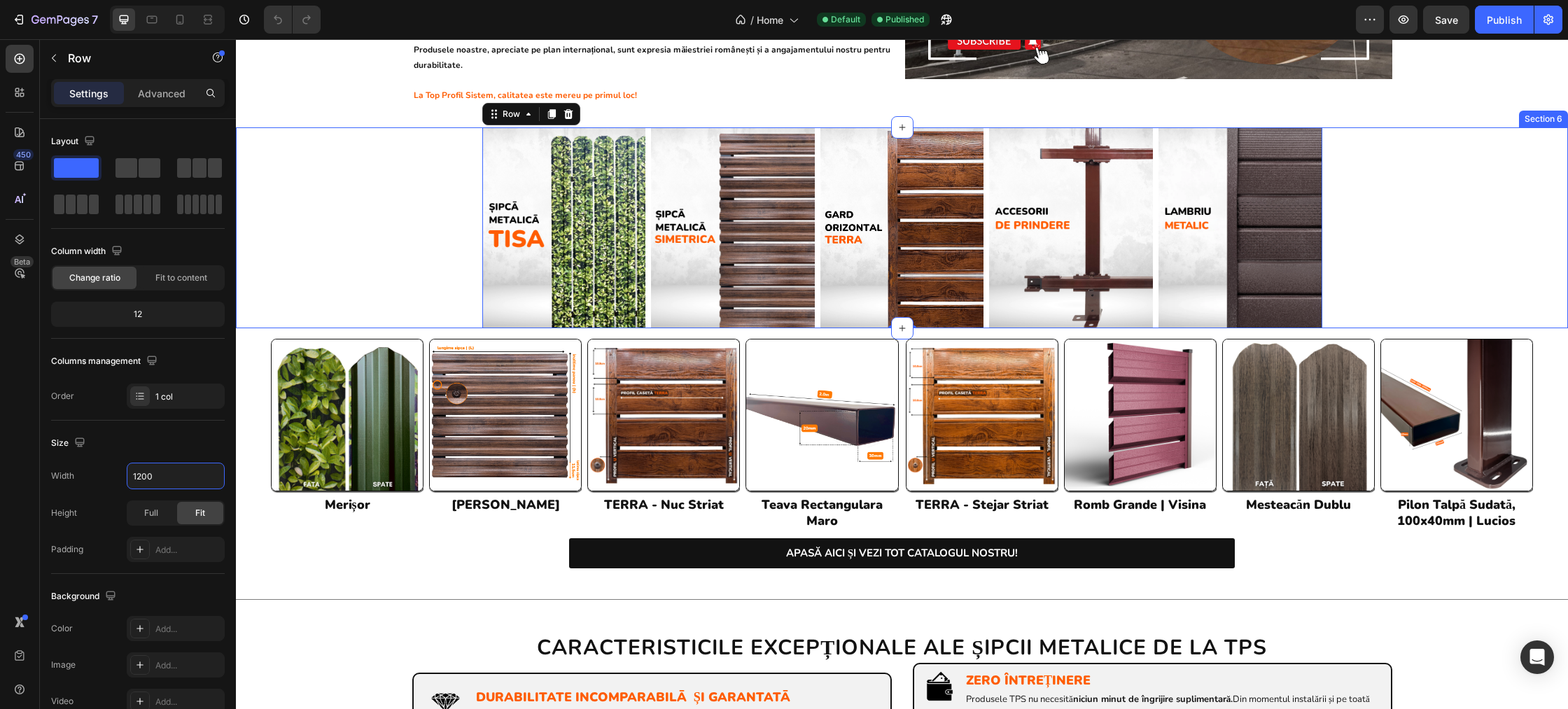
click at [1375, 167] on div "Image Image Image Image Image Row Row 0" at bounding box center [902, 228] width 1332 height 201
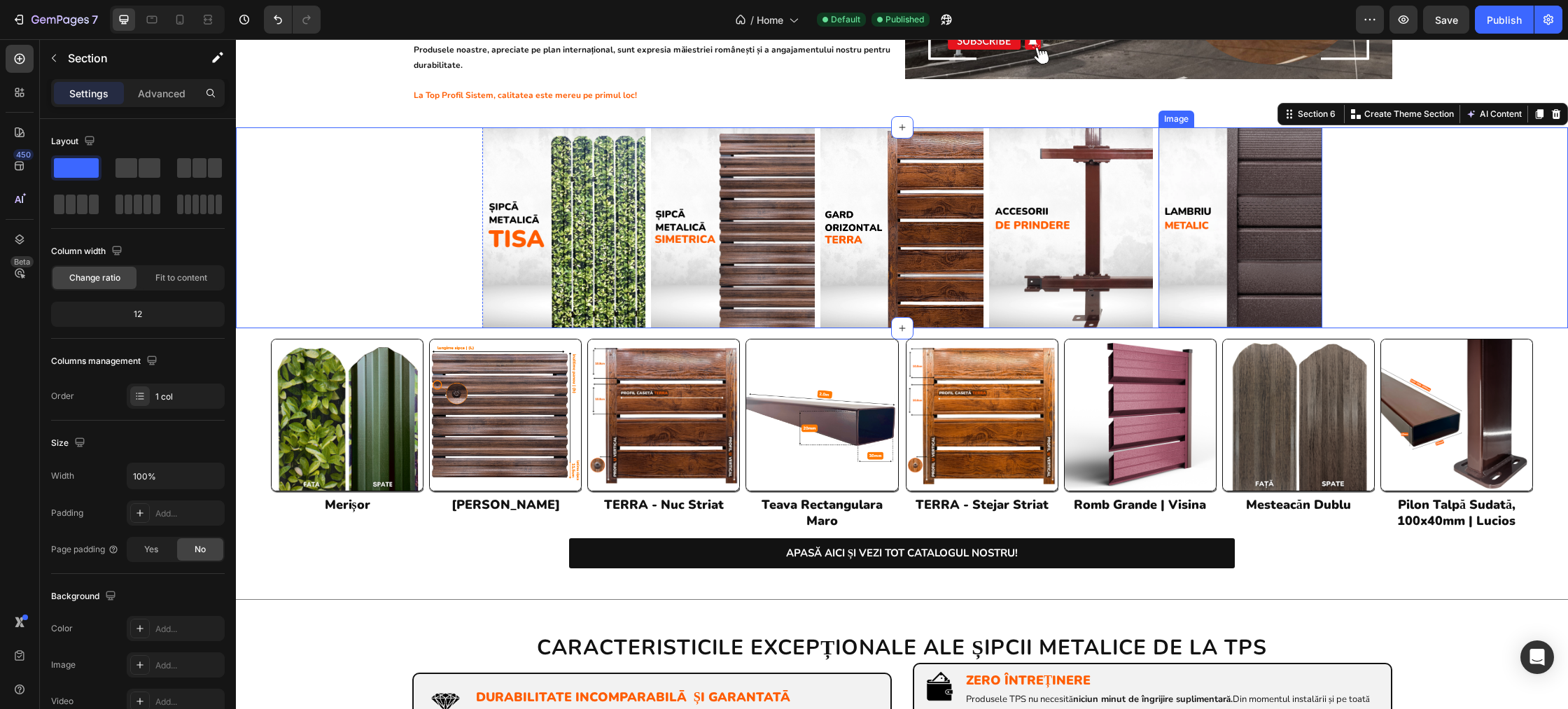
click at [1290, 159] on img at bounding box center [1241, 228] width 164 height 201
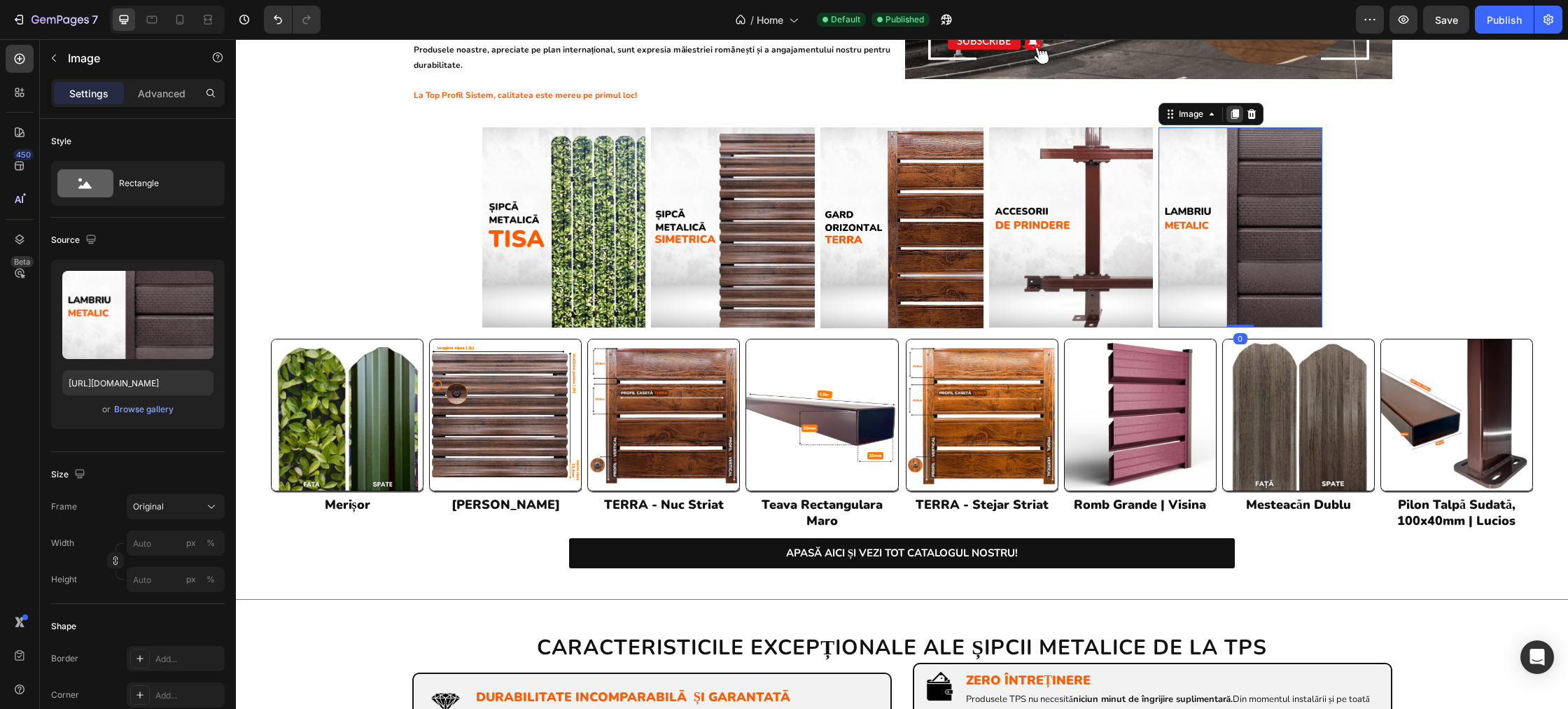
click at [1235, 109] on icon at bounding box center [1235, 114] width 7 height 10
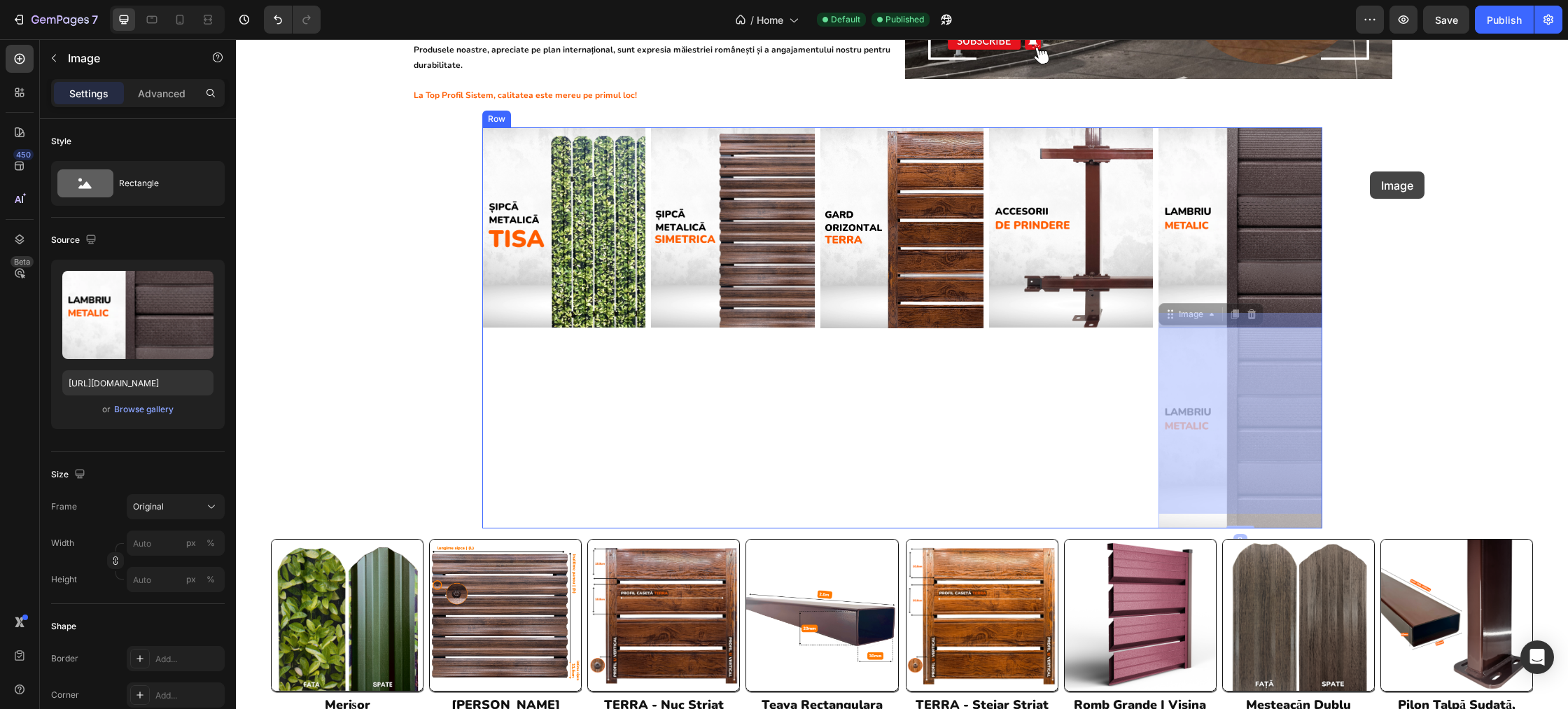
drag, startPoint x: 1239, startPoint y: 404, endPoint x: 1369, endPoint y: 171, distance: 266.8
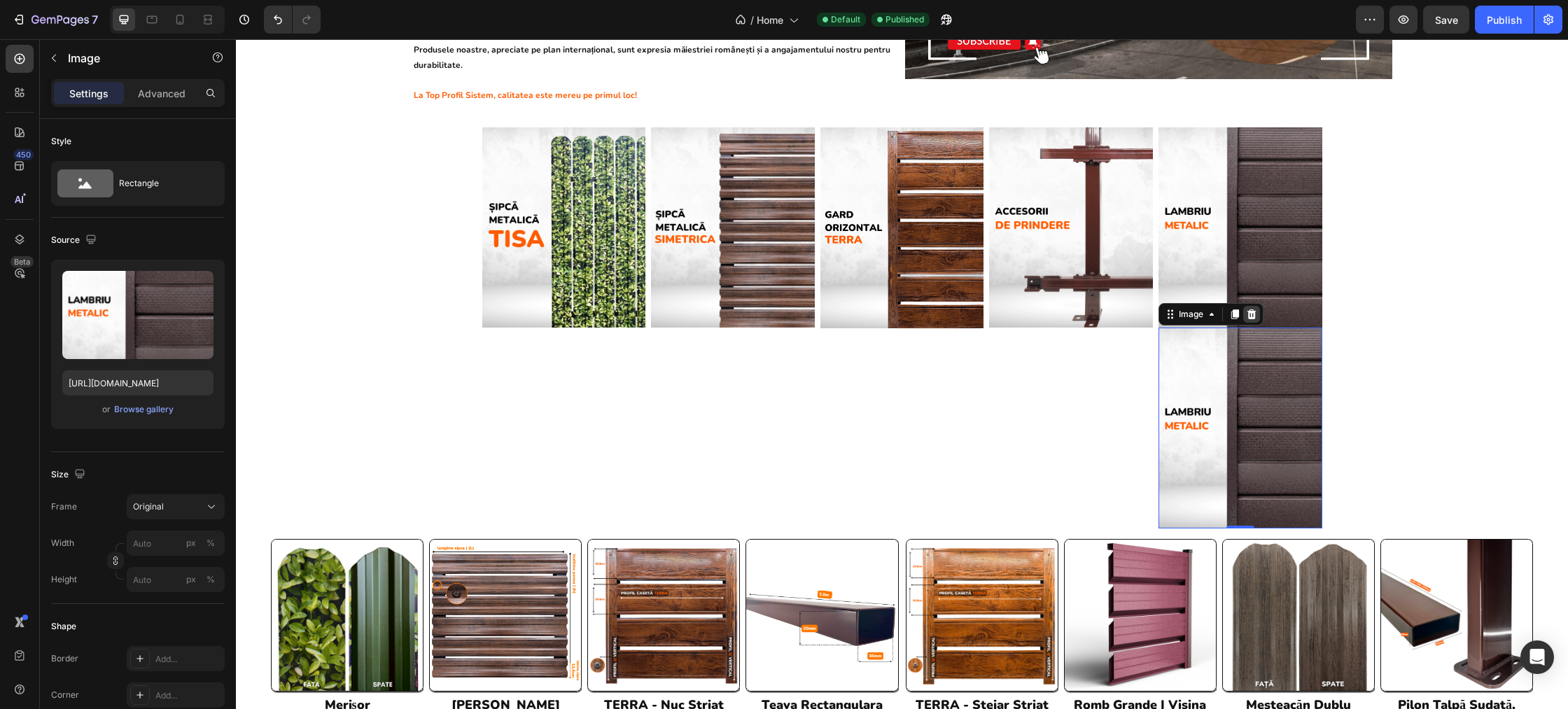
click at [1255, 309] on icon at bounding box center [1251, 314] width 11 height 11
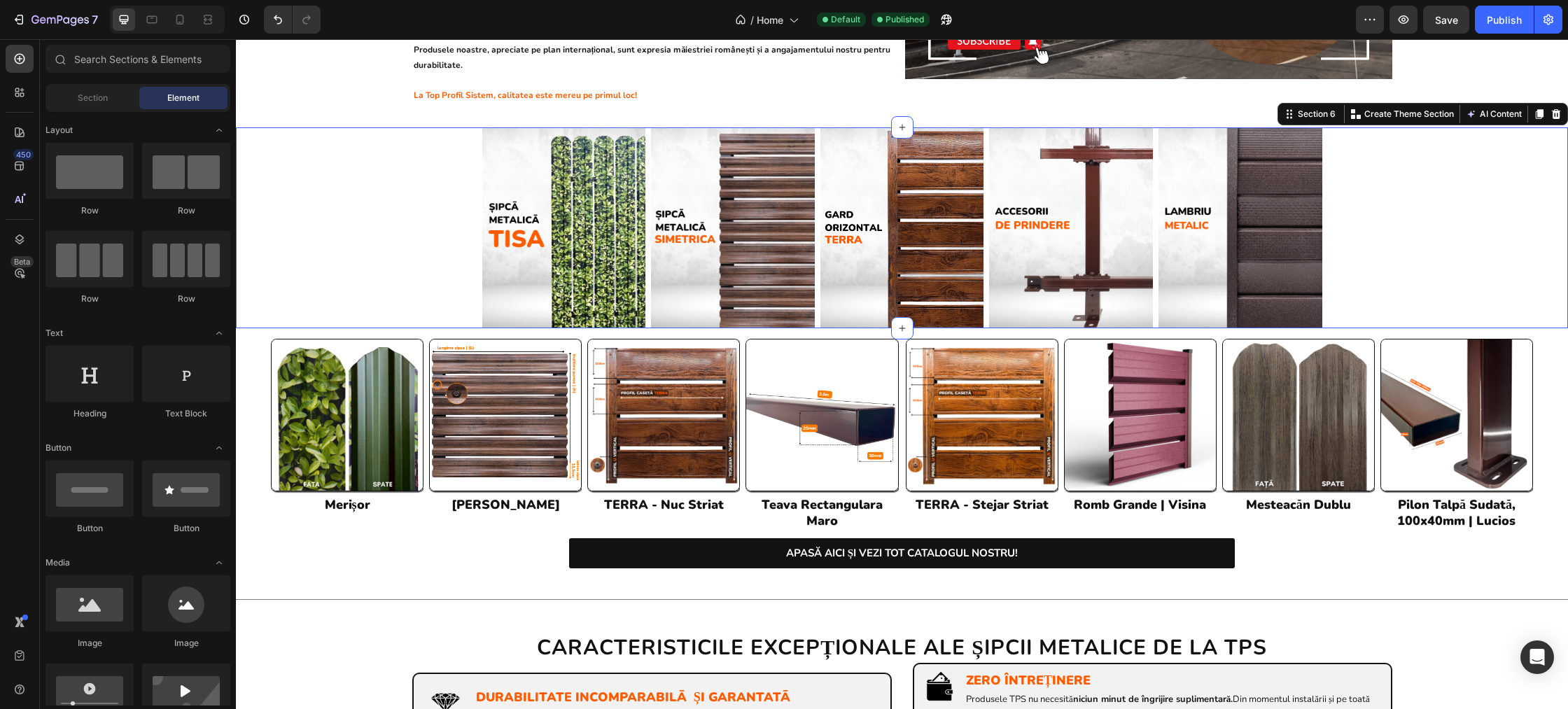
click at [1353, 188] on div "Image Image Image Image Image Row Row" at bounding box center [902, 228] width 1332 height 201
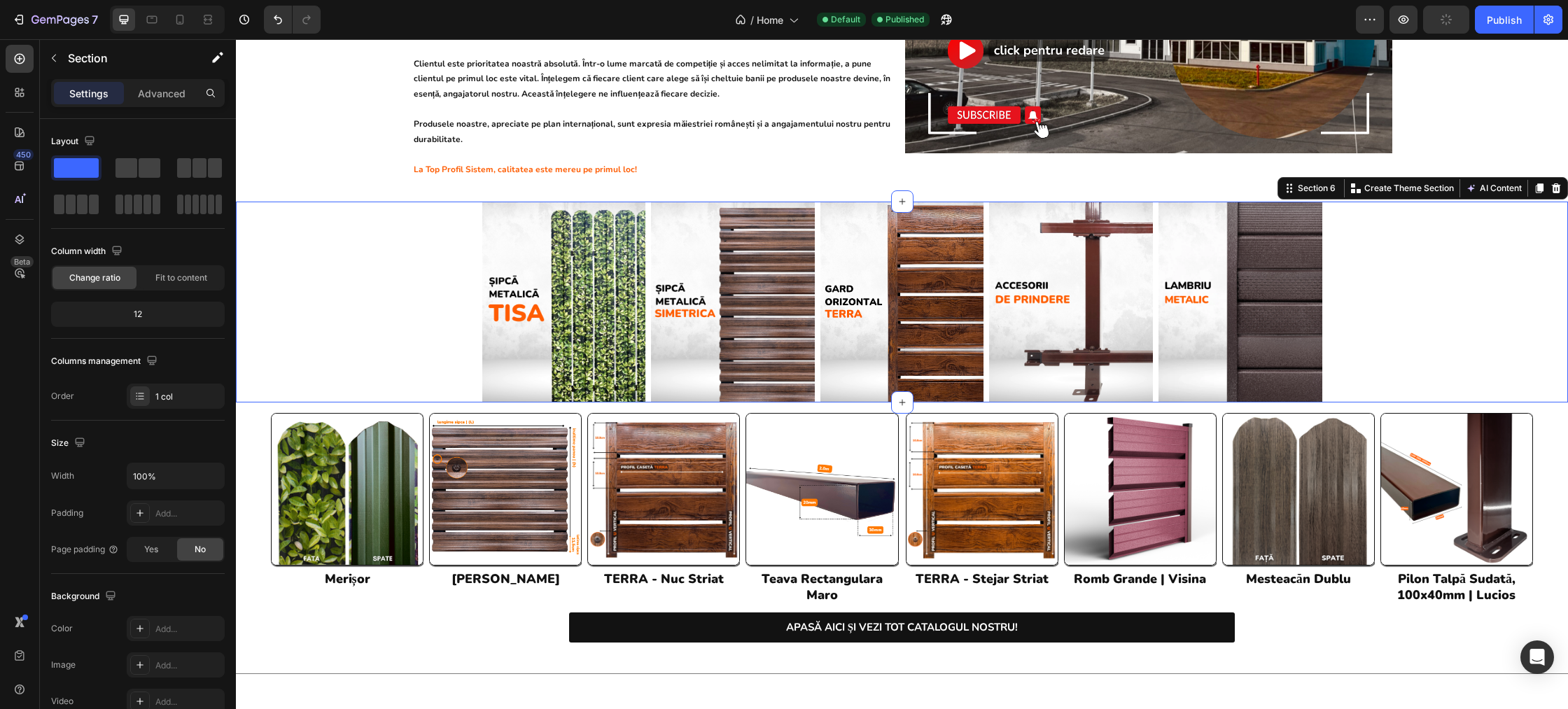
scroll to position [657, 0]
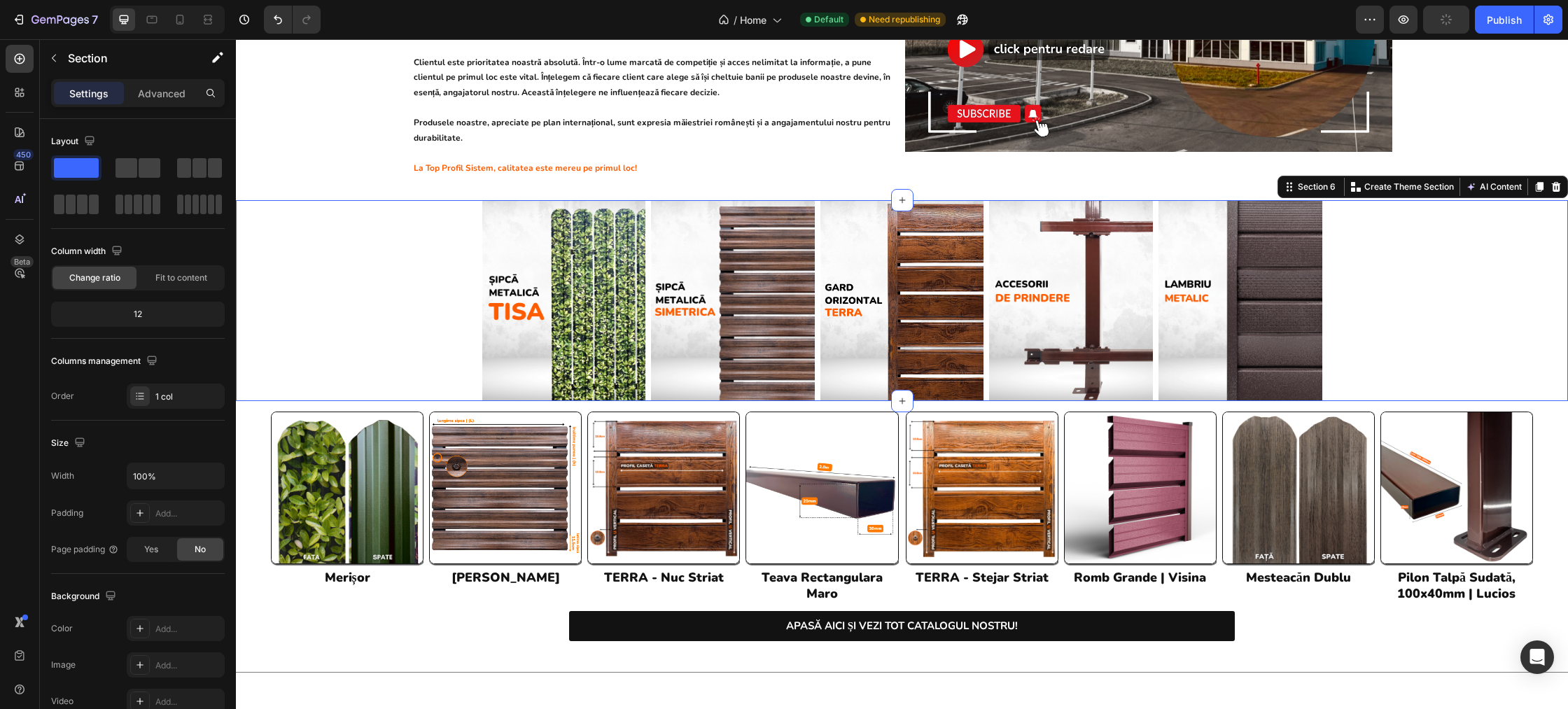
click at [416, 248] on div "Image Image Image Image Image Row Row" at bounding box center [902, 301] width 1332 height 201
click at [371, 234] on div "Image Image Image Image Image Row Row" at bounding box center [902, 301] width 1332 height 201
click at [1389, 260] on div "Image Image Image Image Image Row Row" at bounding box center [902, 301] width 1332 height 201
click at [416, 272] on div "Image Image Image Image Image Row Row" at bounding box center [902, 301] width 1332 height 201
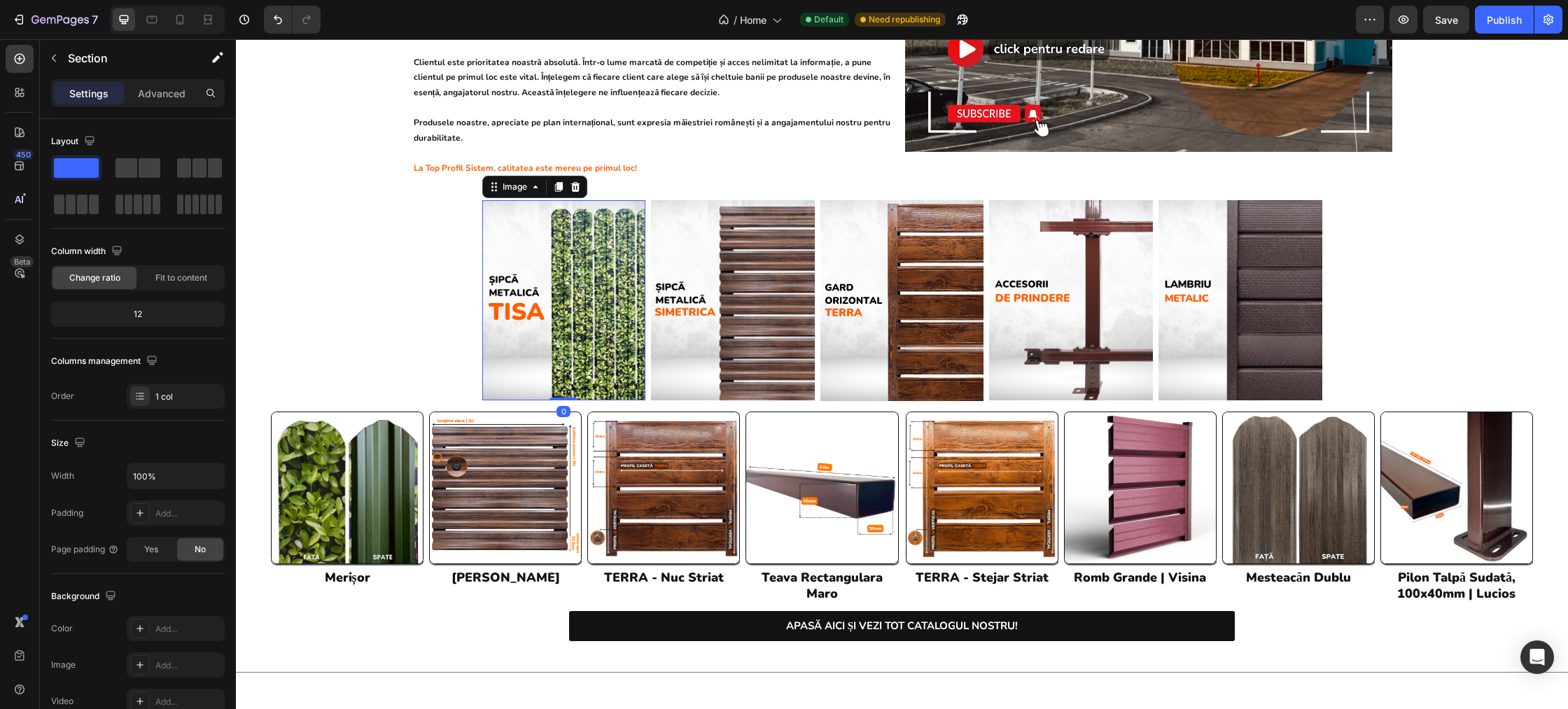
click at [509, 300] on img at bounding box center [564, 301] width 164 height 201
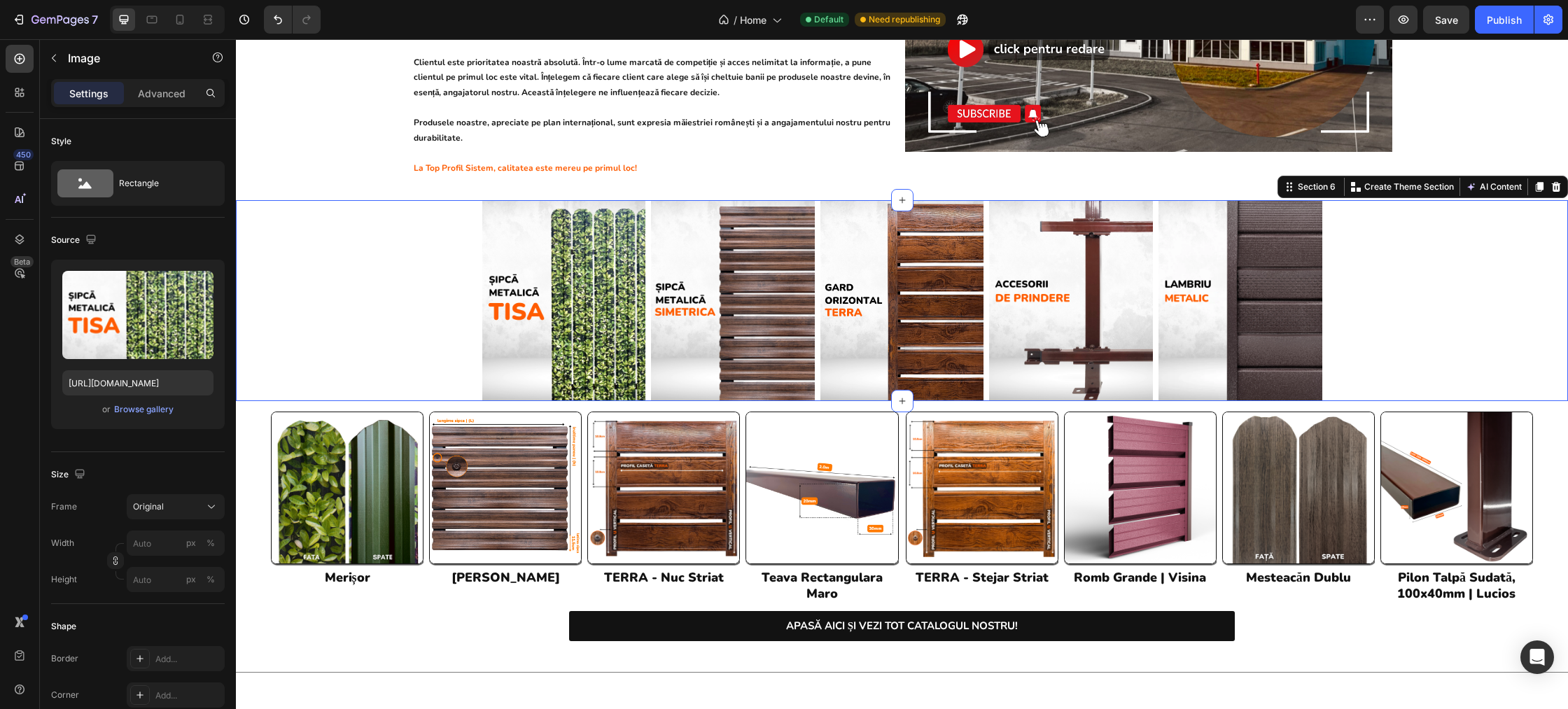
click at [396, 292] on div "Image Image Image Image Image Row Row" at bounding box center [902, 301] width 1332 height 201
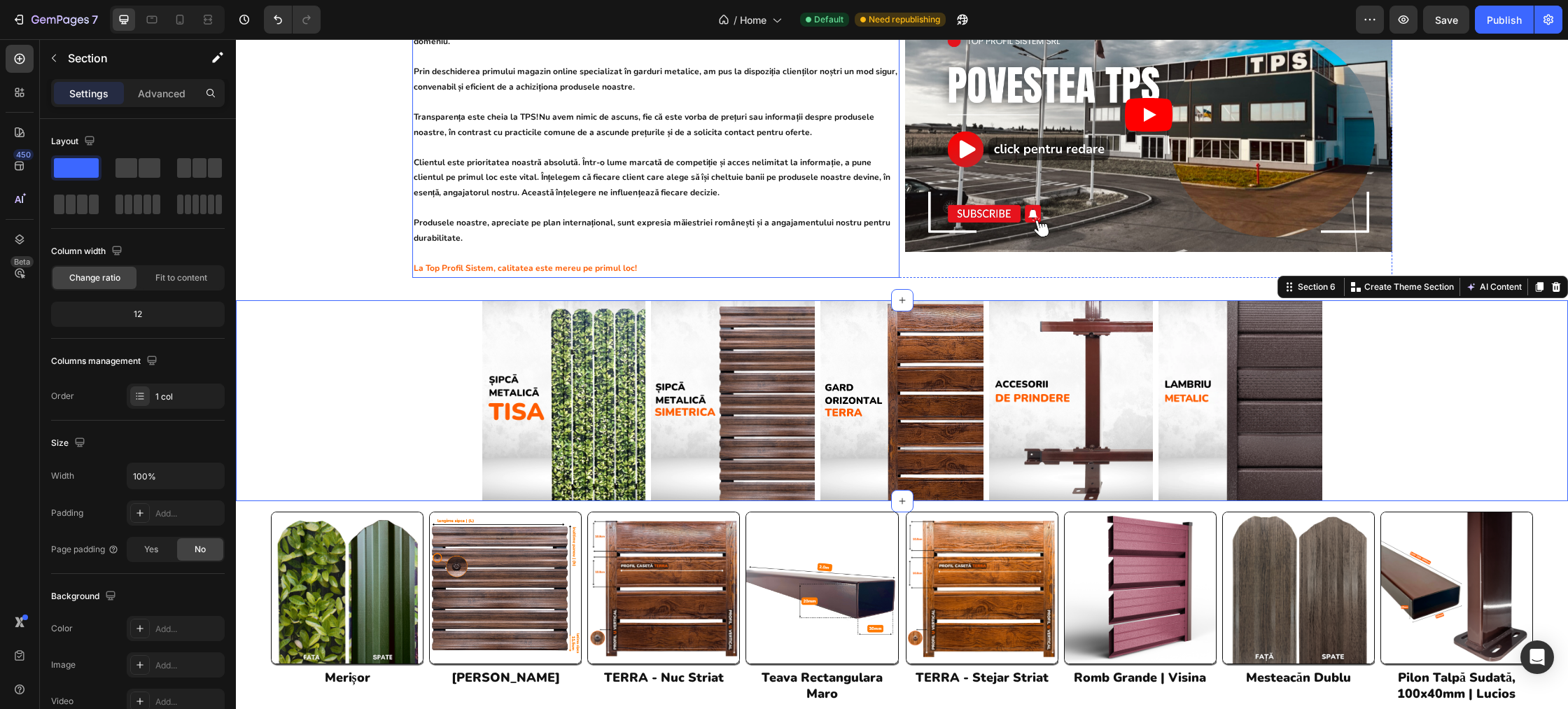
scroll to position [553, 0]
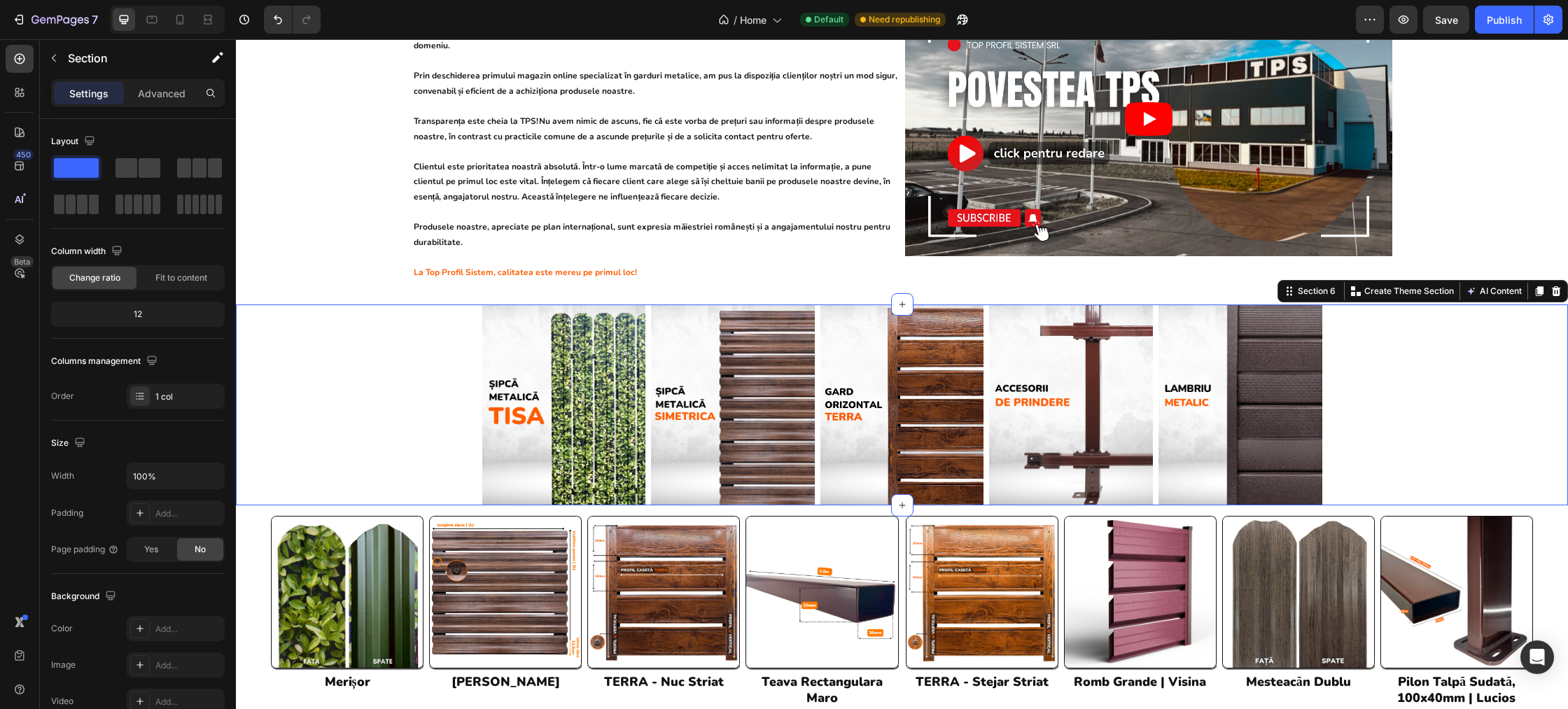
click at [1500, 385] on div "Image Image Image Image Image Row Row" at bounding box center [902, 405] width 1332 height 201
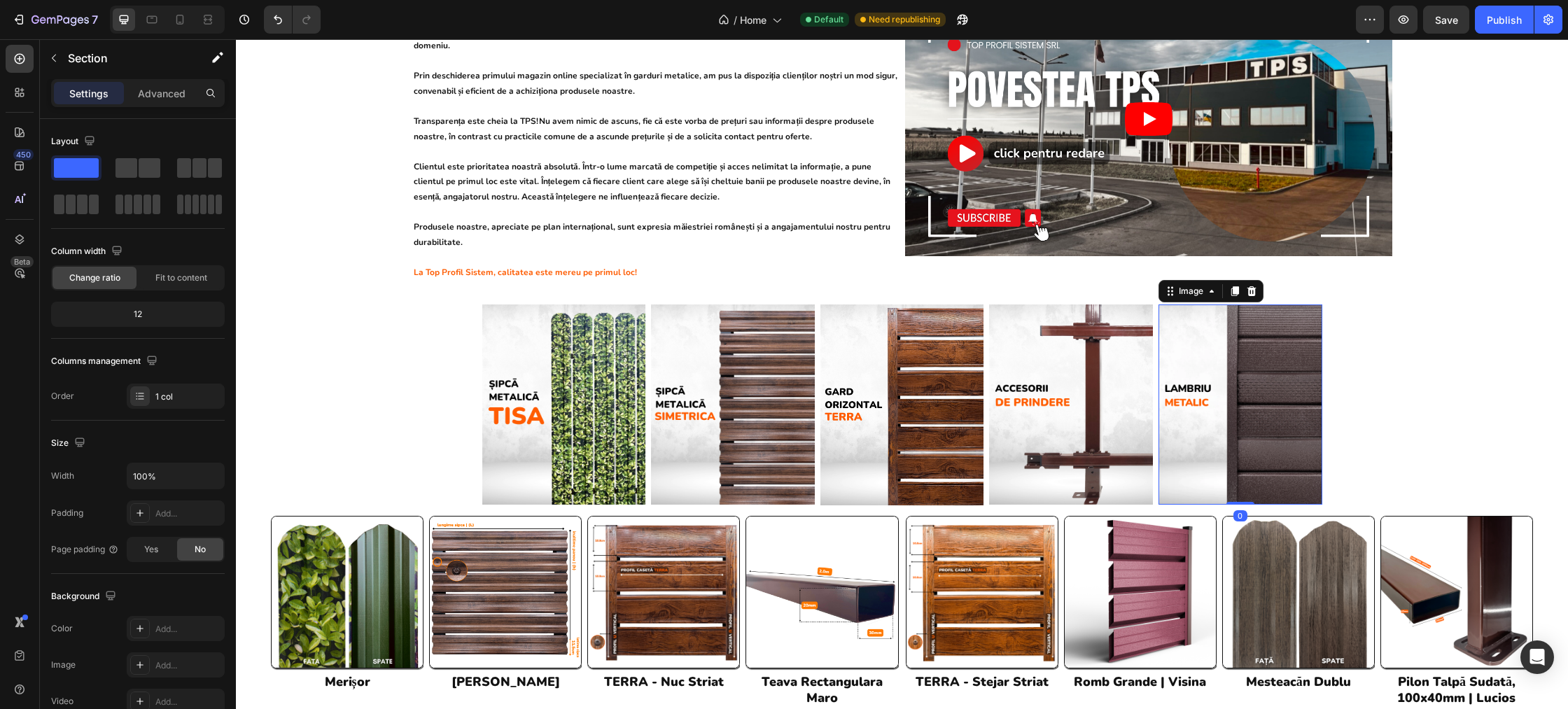
click at [1159, 403] on img at bounding box center [1241, 405] width 164 height 201
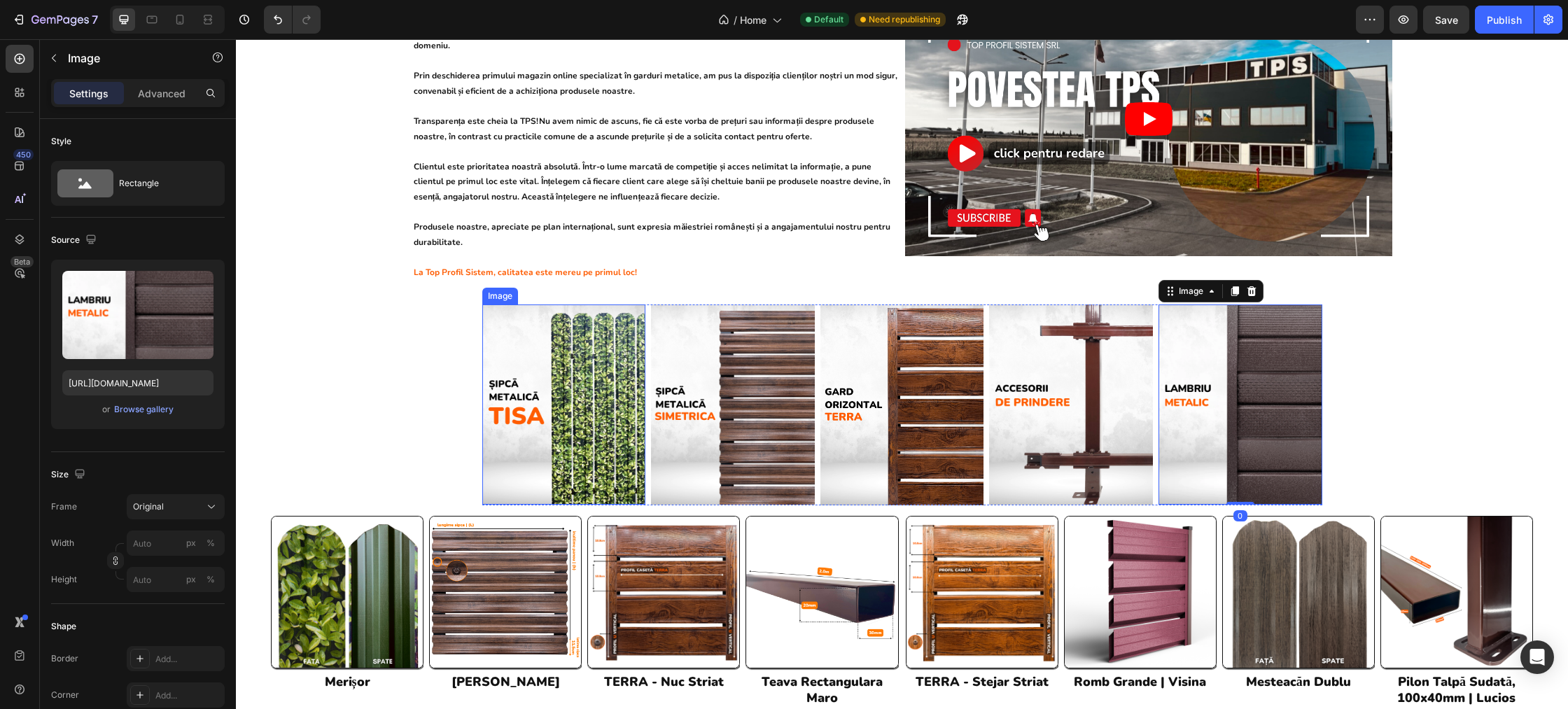
click at [592, 394] on img at bounding box center [564, 405] width 164 height 201
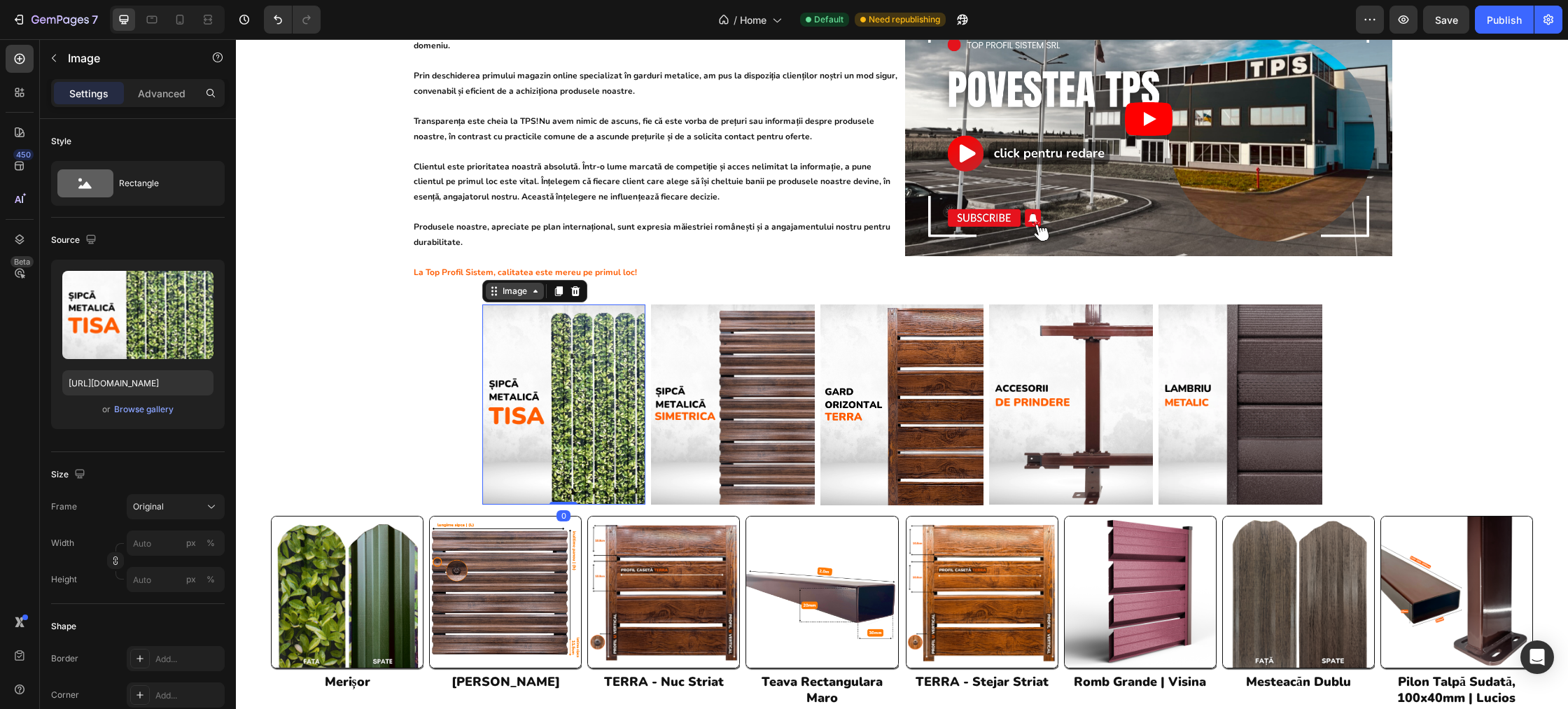
click at [516, 285] on div "Image" at bounding box center [515, 291] width 30 height 13
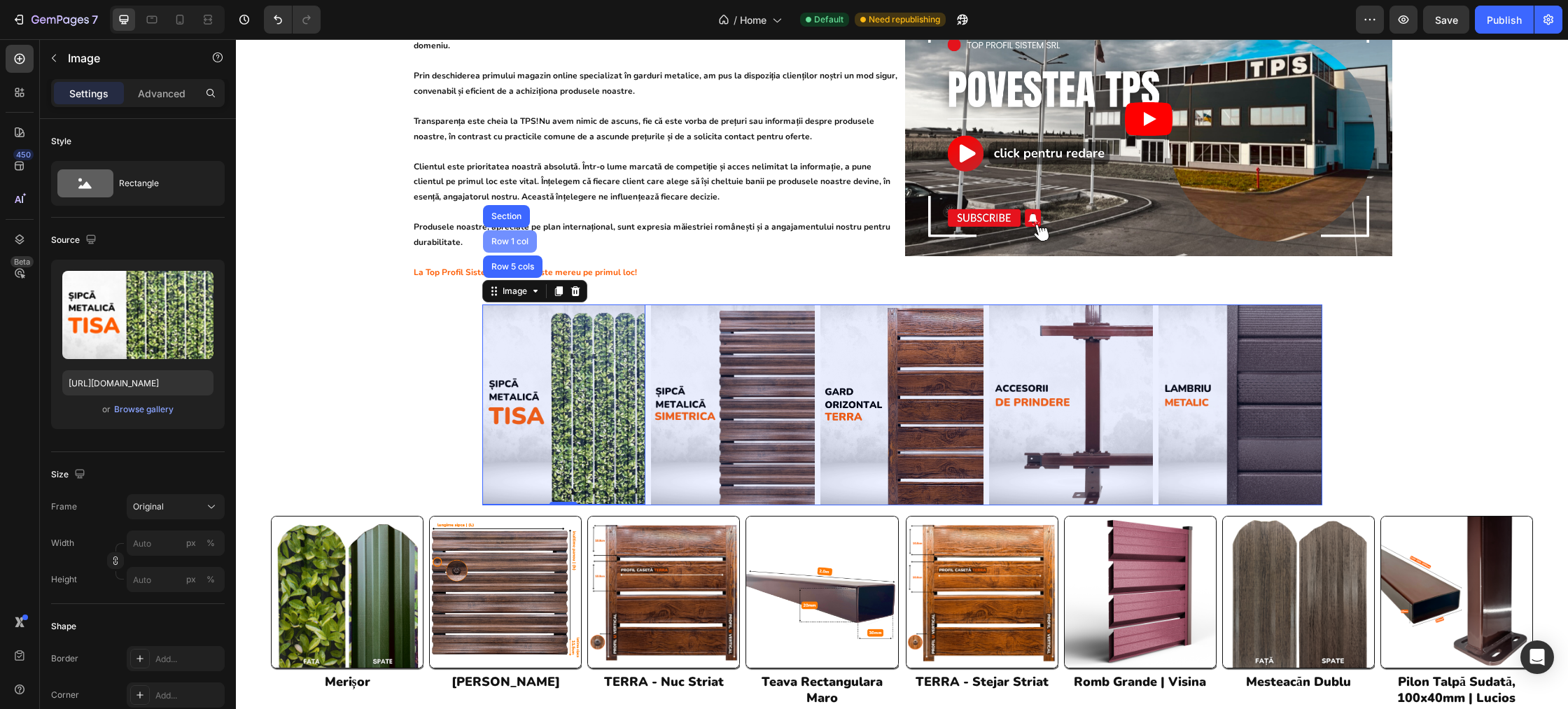
click at [503, 237] on div "Row 1 col" at bounding box center [510, 241] width 42 height 8
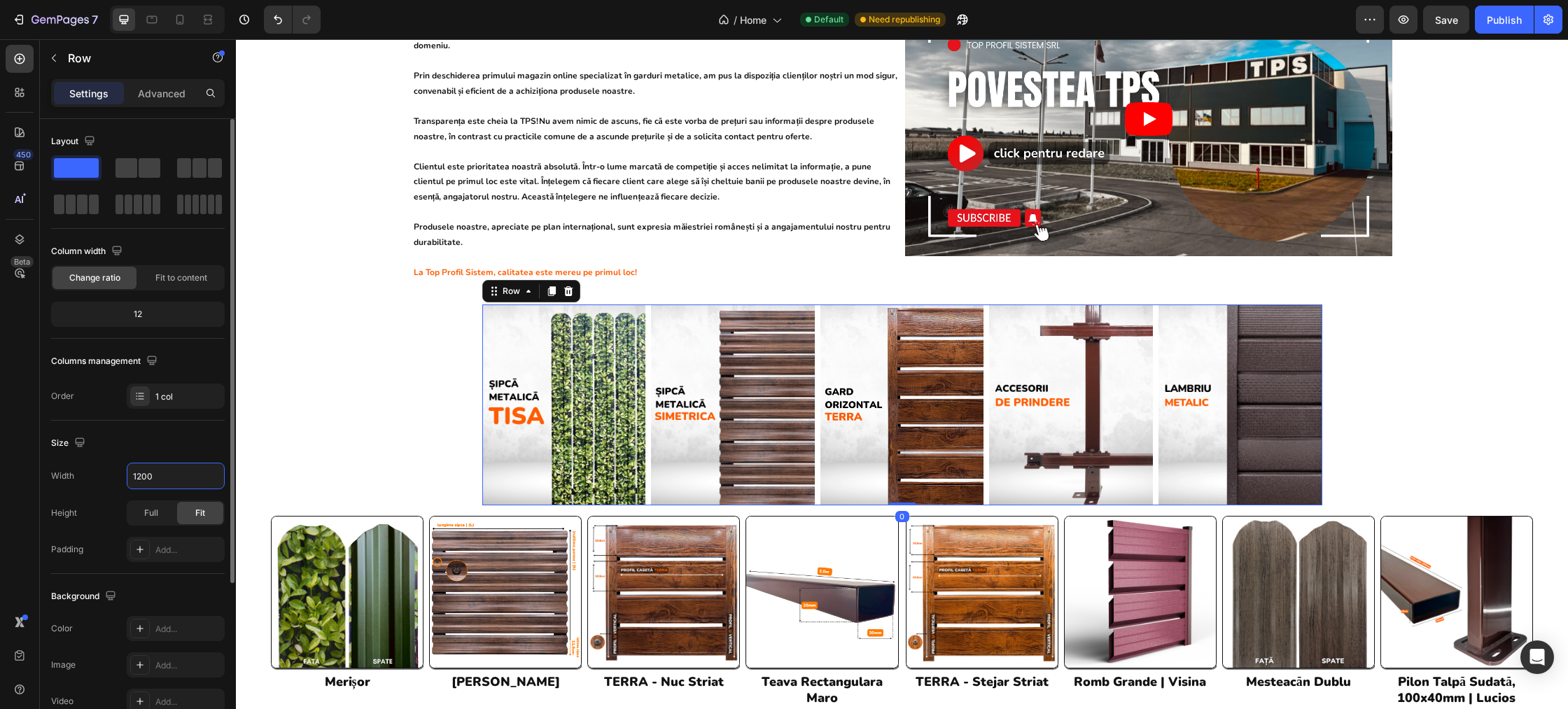
drag, startPoint x: 170, startPoint y: 472, endPoint x: 105, endPoint y: 472, distance: 65.0
click at [105, 472] on div "Width 1200" at bounding box center [138, 476] width 173 height 27
drag, startPoint x: 139, startPoint y: 478, endPoint x: 121, endPoint y: 478, distance: 18.0
click at [121, 478] on div "Width 1200" at bounding box center [138, 476] width 173 height 27
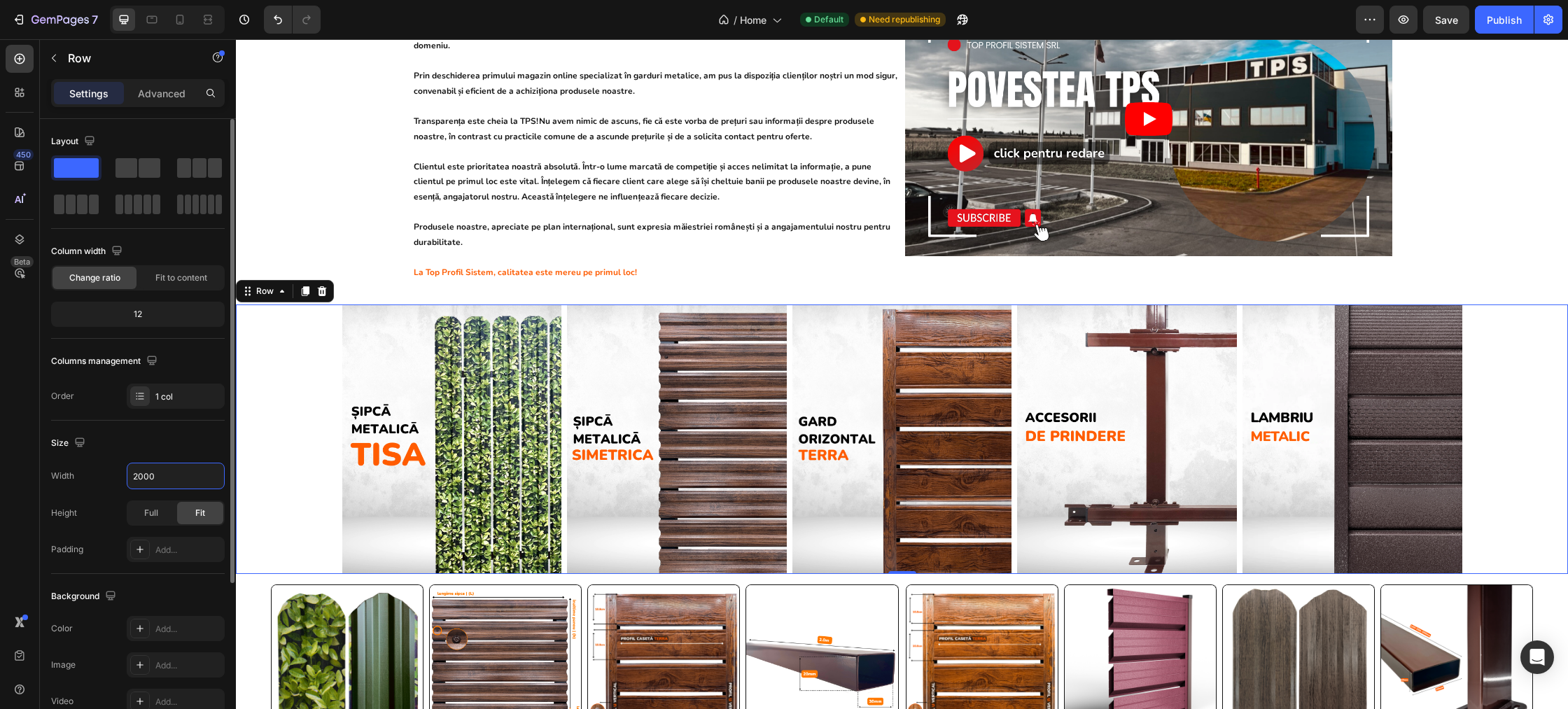
drag, startPoint x: 167, startPoint y: 473, endPoint x: 120, endPoint y: 479, distance: 47.4
click at [120, 479] on div "Width 2000" at bounding box center [138, 476] width 173 height 27
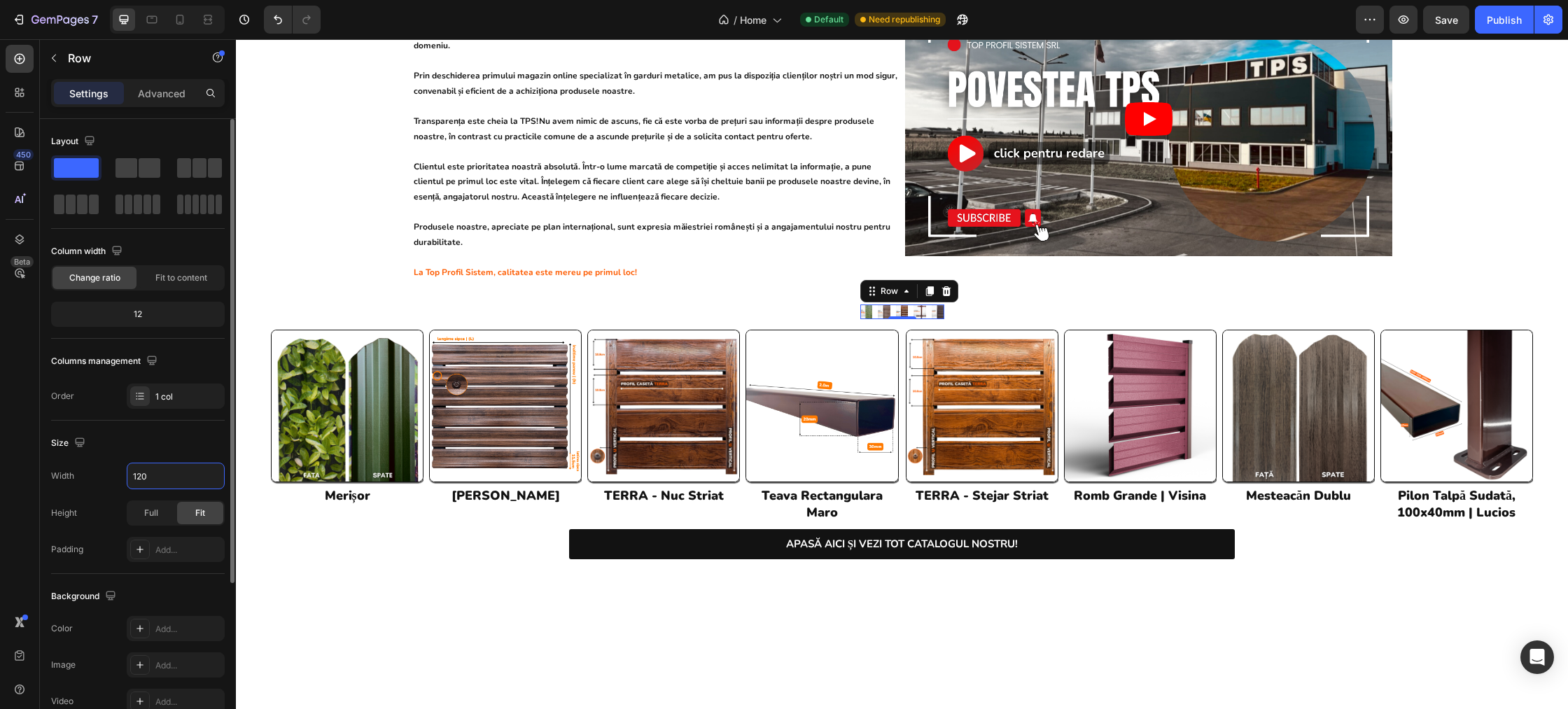
type input "1200"
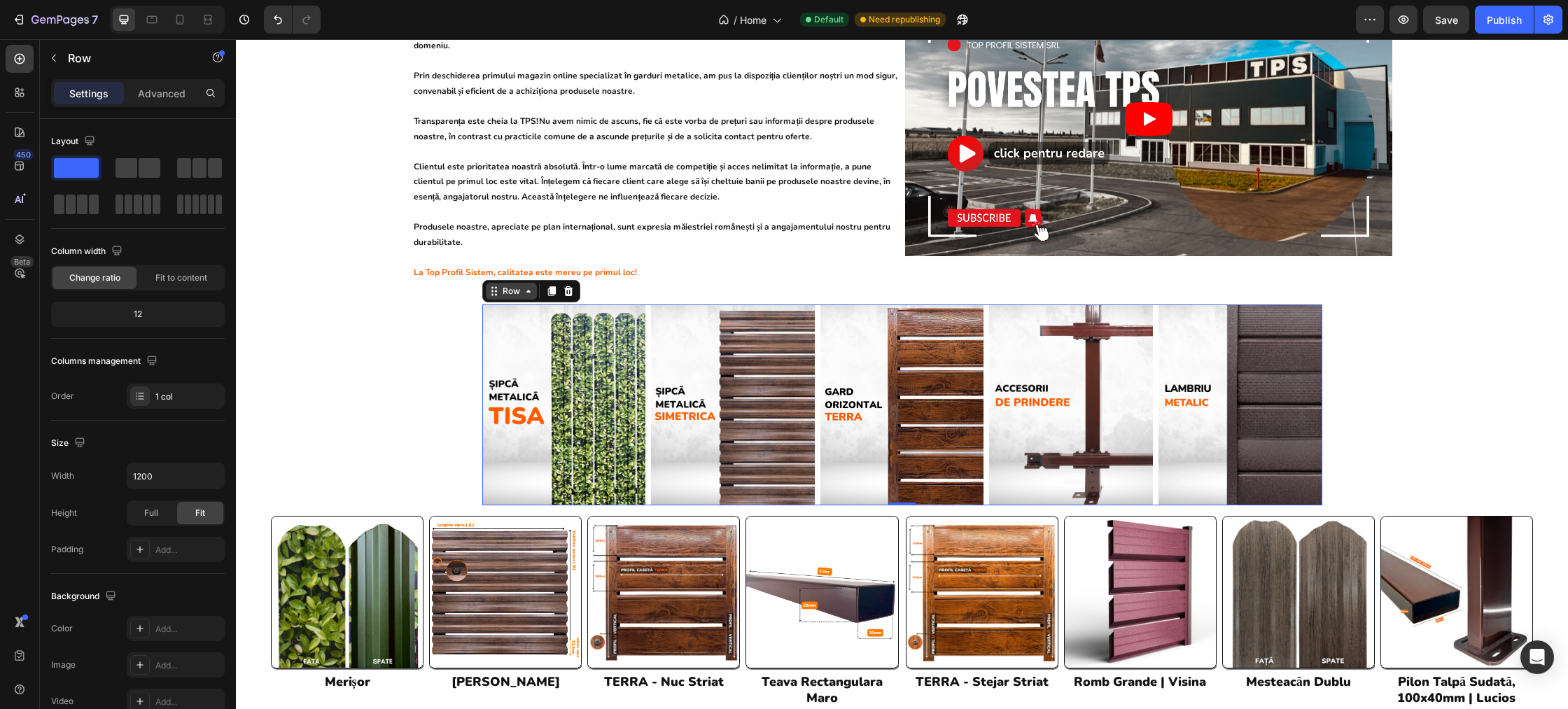
click at [508, 285] on div "Row" at bounding box center [511, 291] width 23 height 13
click at [509, 283] on div "Row" at bounding box center [511, 291] width 51 height 17
click at [517, 311] on img at bounding box center [564, 405] width 164 height 201
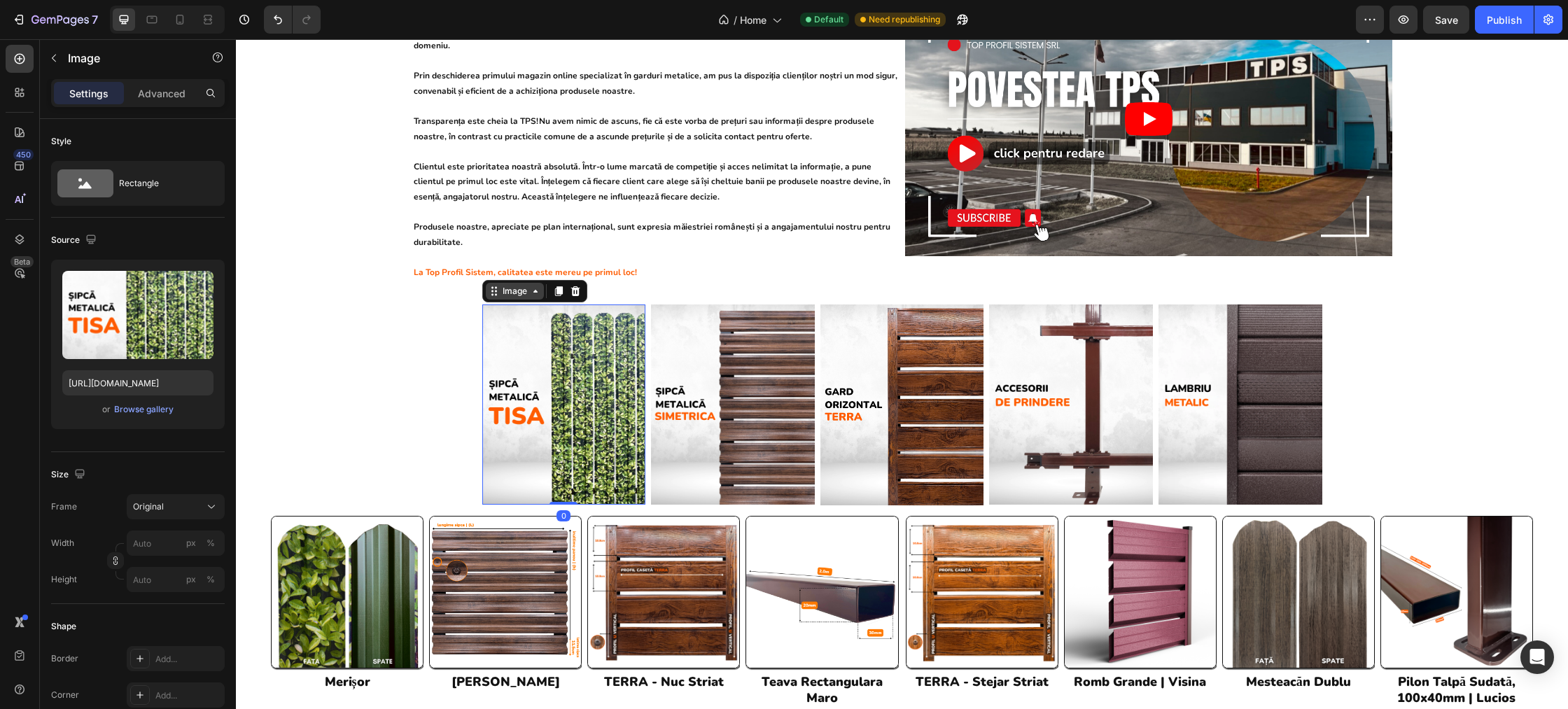
click at [516, 285] on div "Image" at bounding box center [515, 291] width 30 height 13
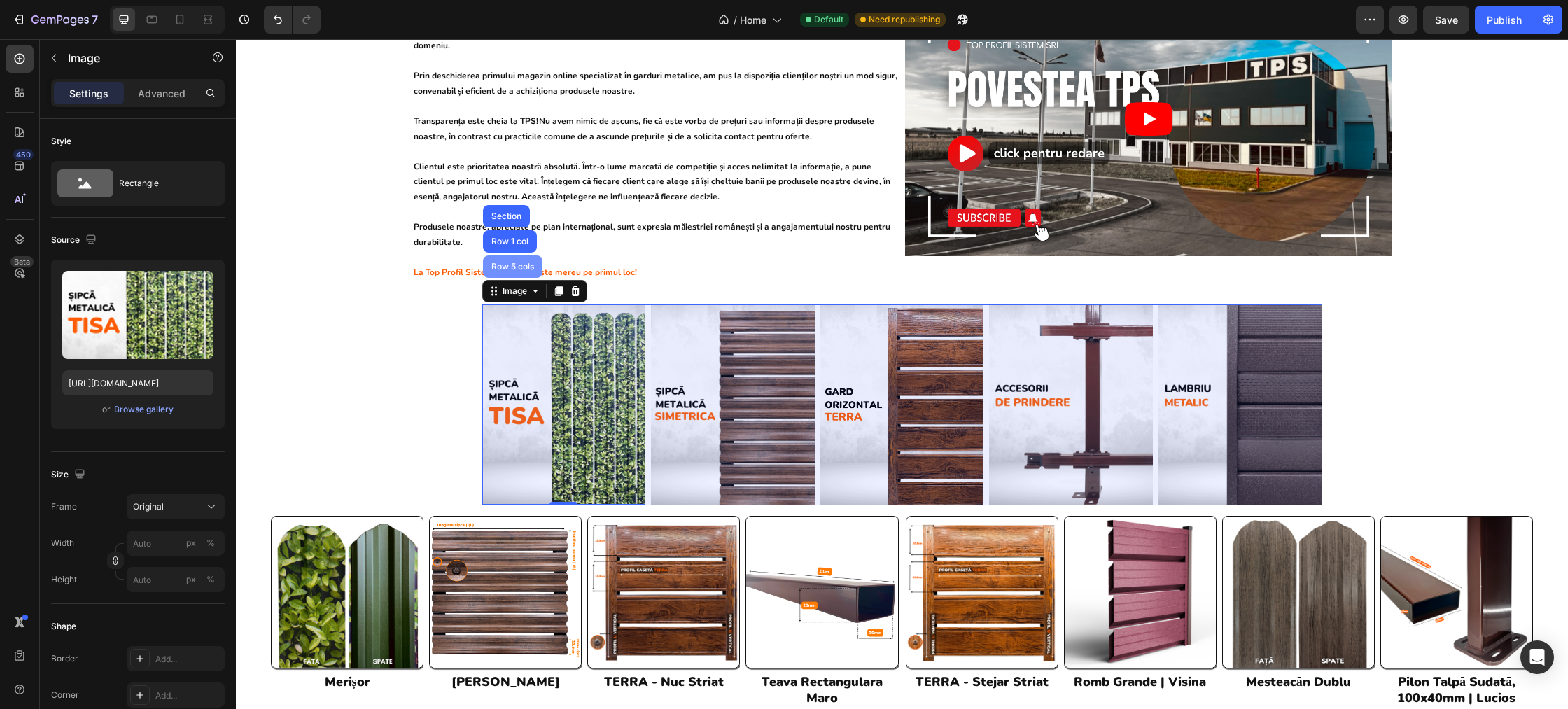
click at [505, 263] on div "Row 5 cols" at bounding box center [513, 266] width 48 height 8
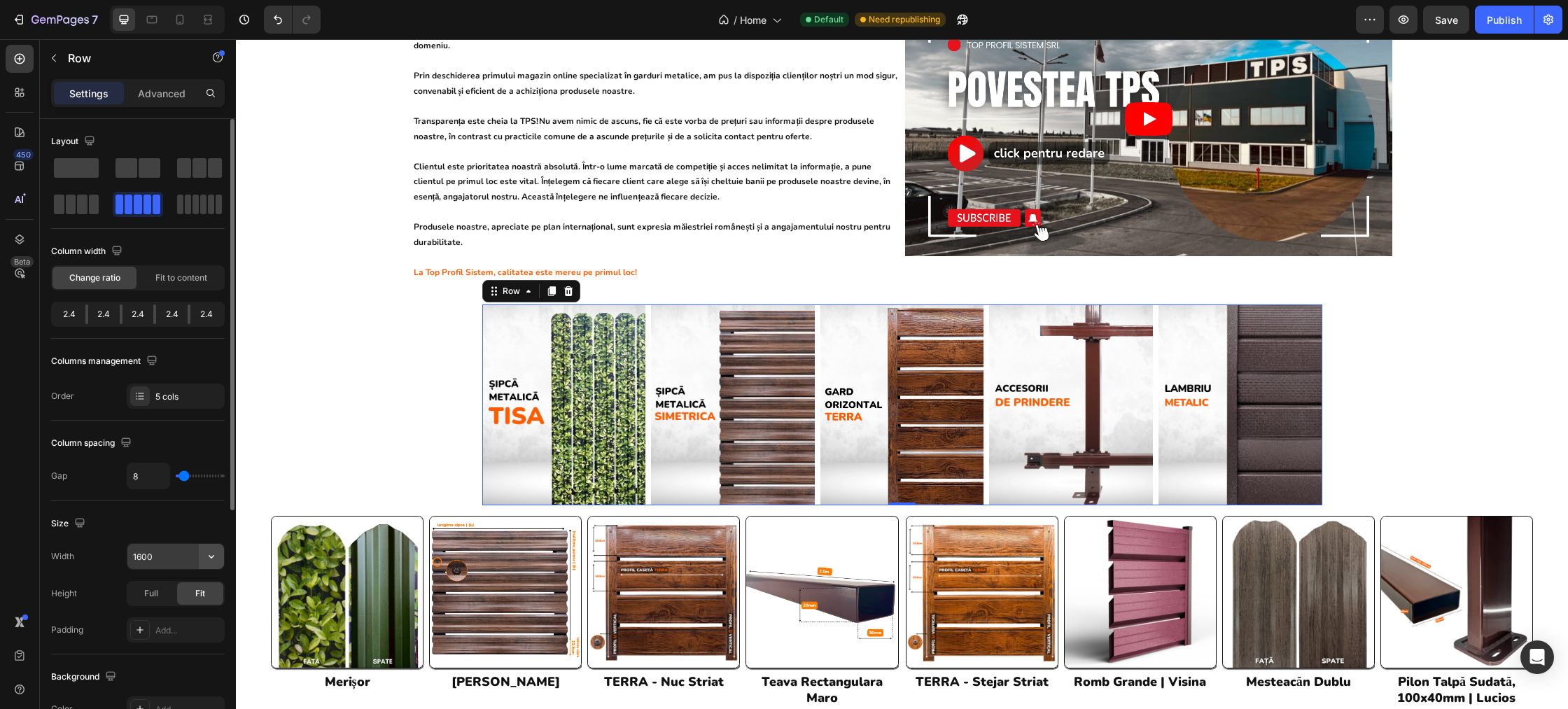
click at [211, 555] on icon "button" at bounding box center [211, 556] width 14 height 14
click at [194, 588] on span "1200px" at bounding box center [198, 591] width 30 height 13
click at [201, 554] on button "button" at bounding box center [211, 556] width 25 height 25
drag, startPoint x: 141, startPoint y: 553, endPoint x: 148, endPoint y: 542, distance: 13.0
click at [142, 552] on input "1200" at bounding box center [176, 556] width 97 height 25
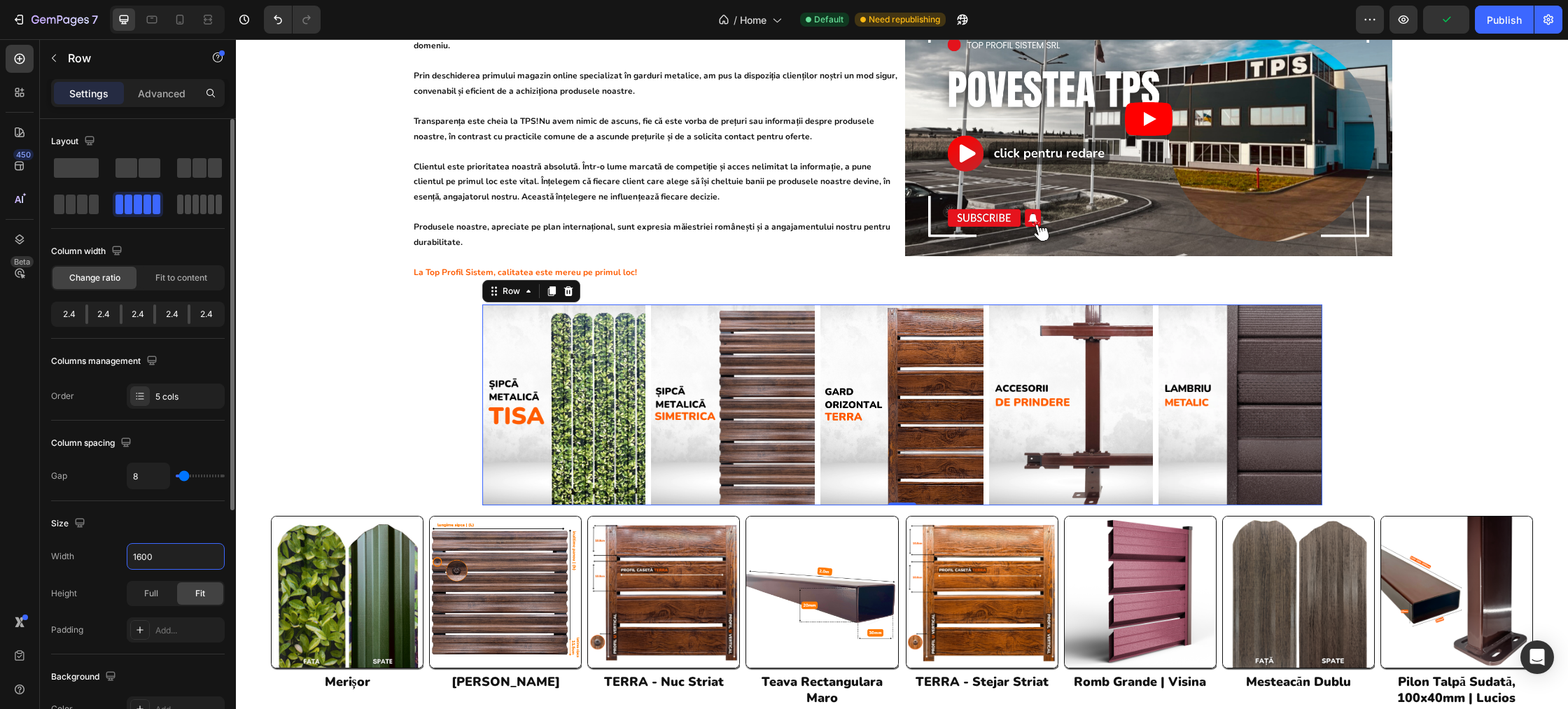
type input "1600"
click at [196, 211] on span at bounding box center [196, 205] width 6 height 19
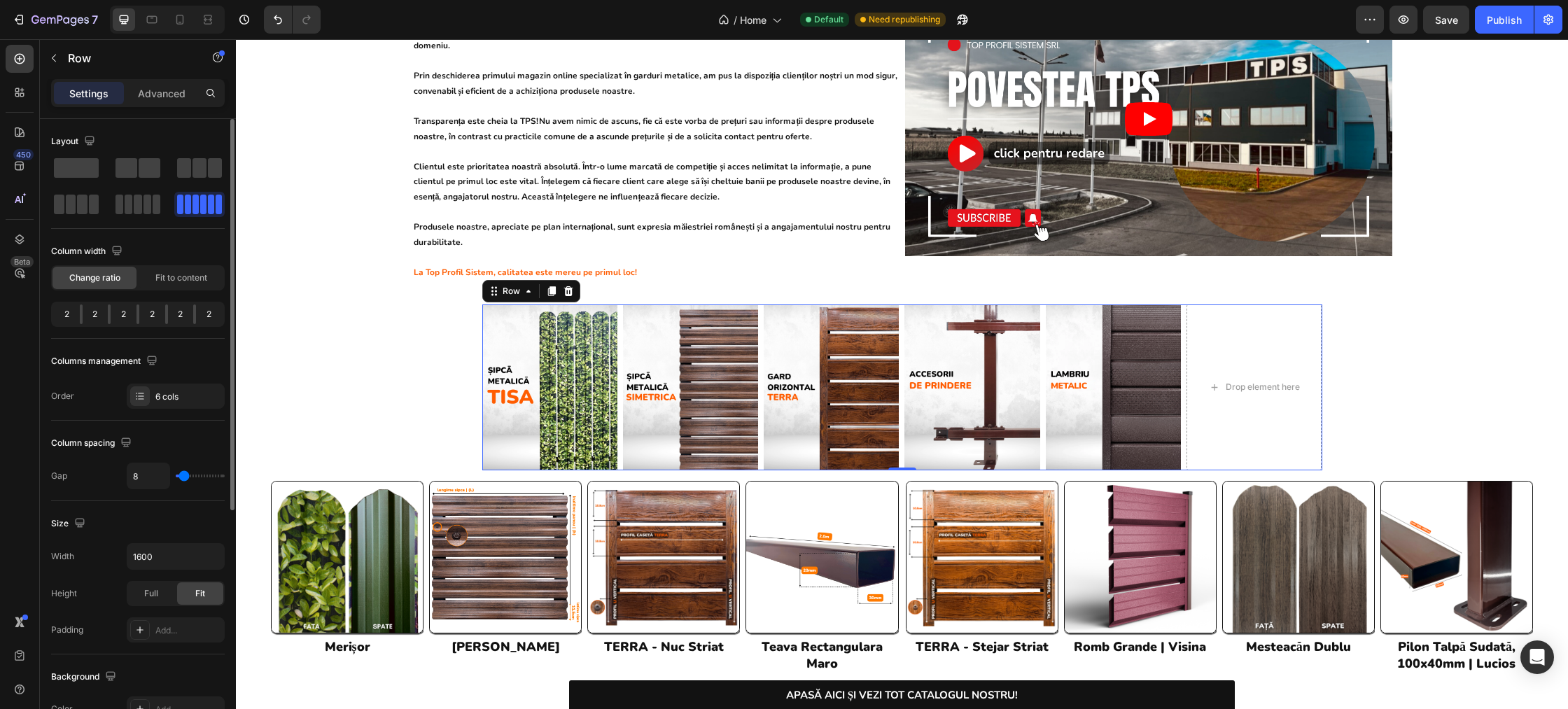
scroll to position [1, 0]
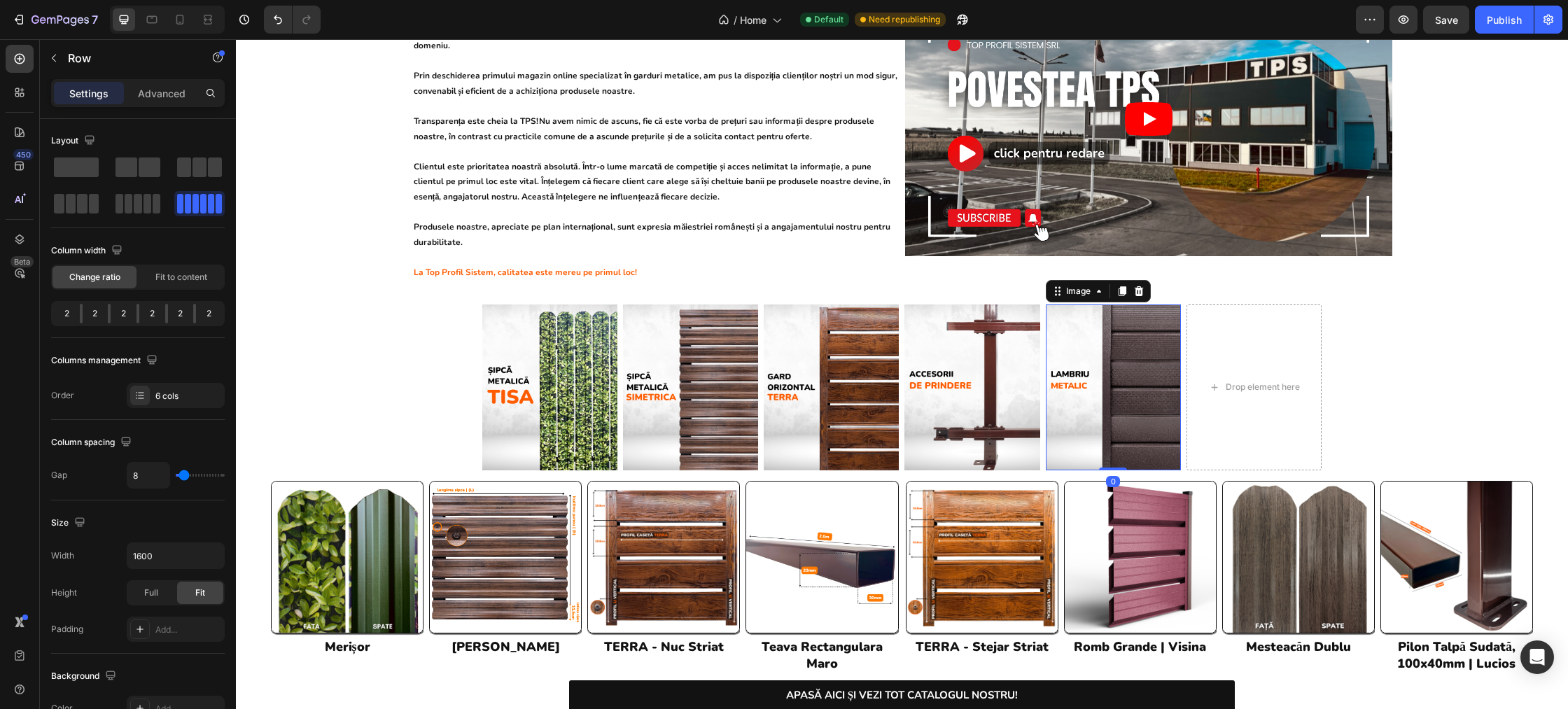
click at [1100, 317] on img at bounding box center [1113, 387] width 135 height 166
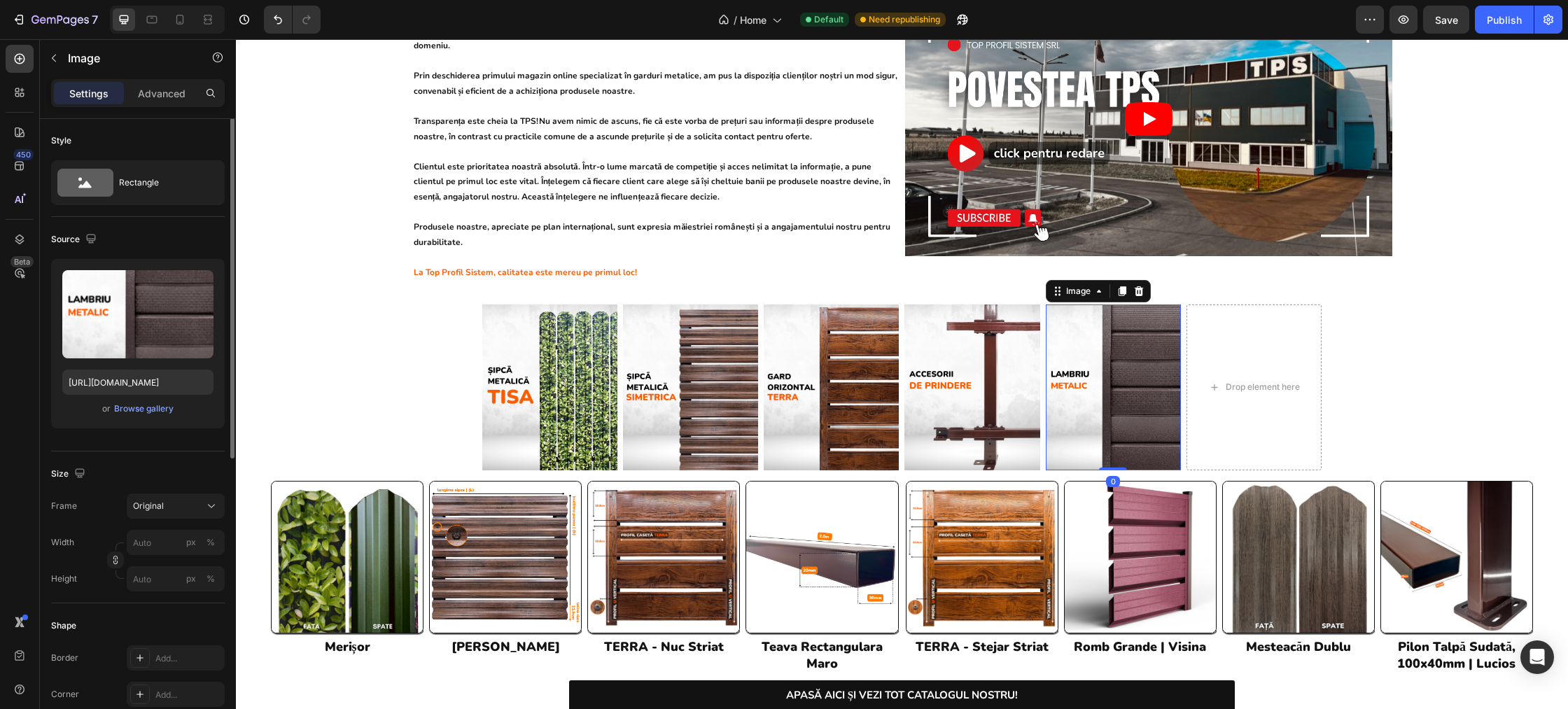
scroll to position [0, 0]
click at [1119, 286] on icon at bounding box center [1121, 291] width 11 height 11
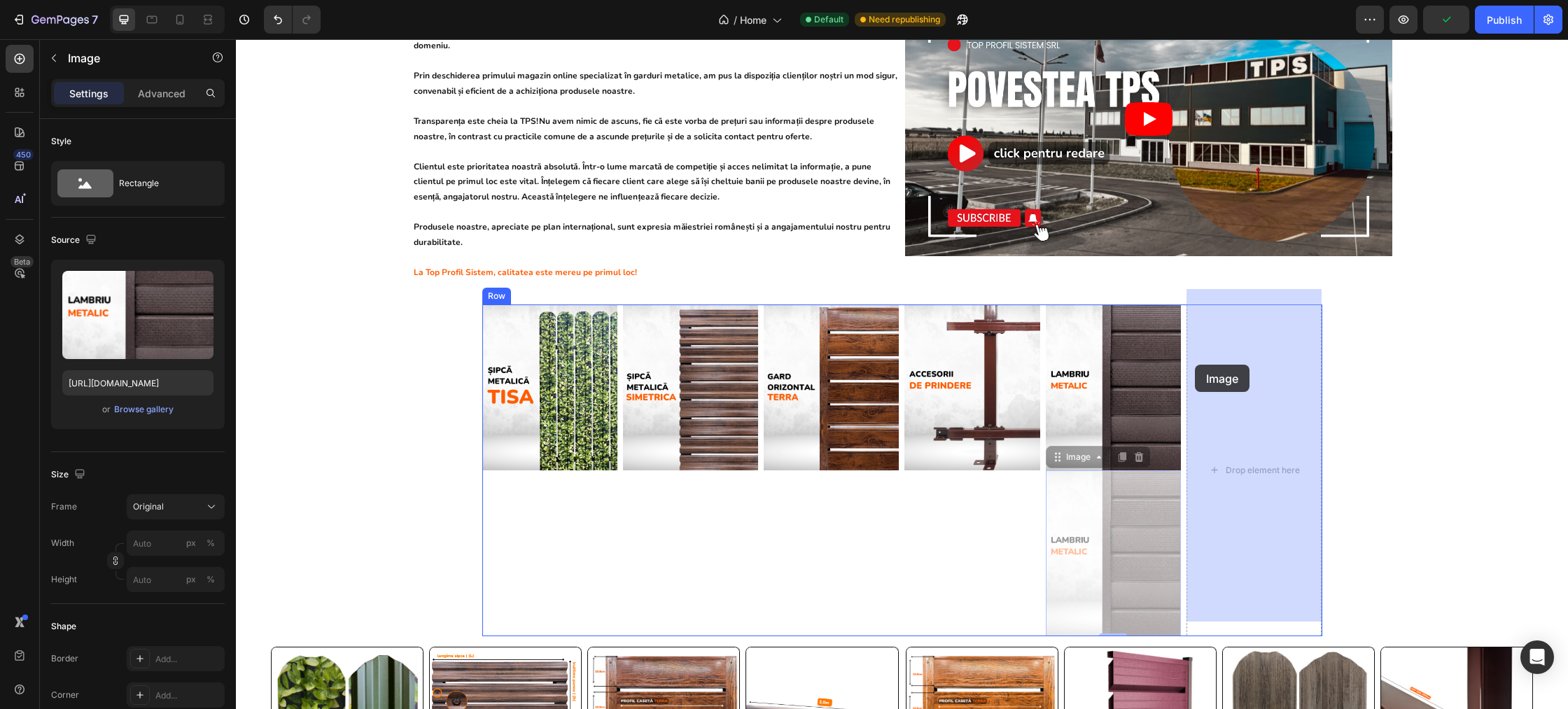
drag, startPoint x: 1058, startPoint y: 445, endPoint x: 1197, endPoint y: 363, distance: 161.4
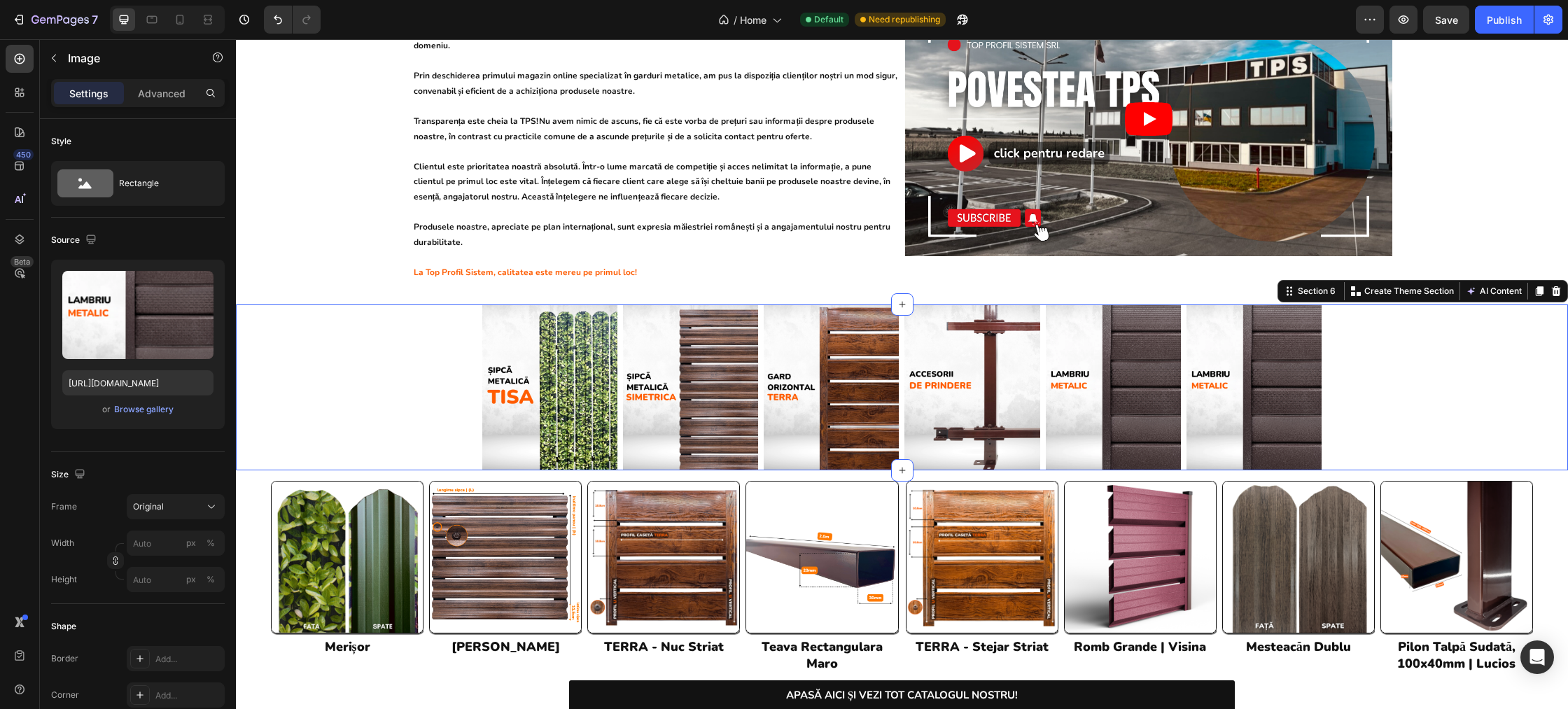
click at [1410, 391] on div "Image Image Image Image Image Image Row Row" at bounding box center [902, 388] width 1332 height 167
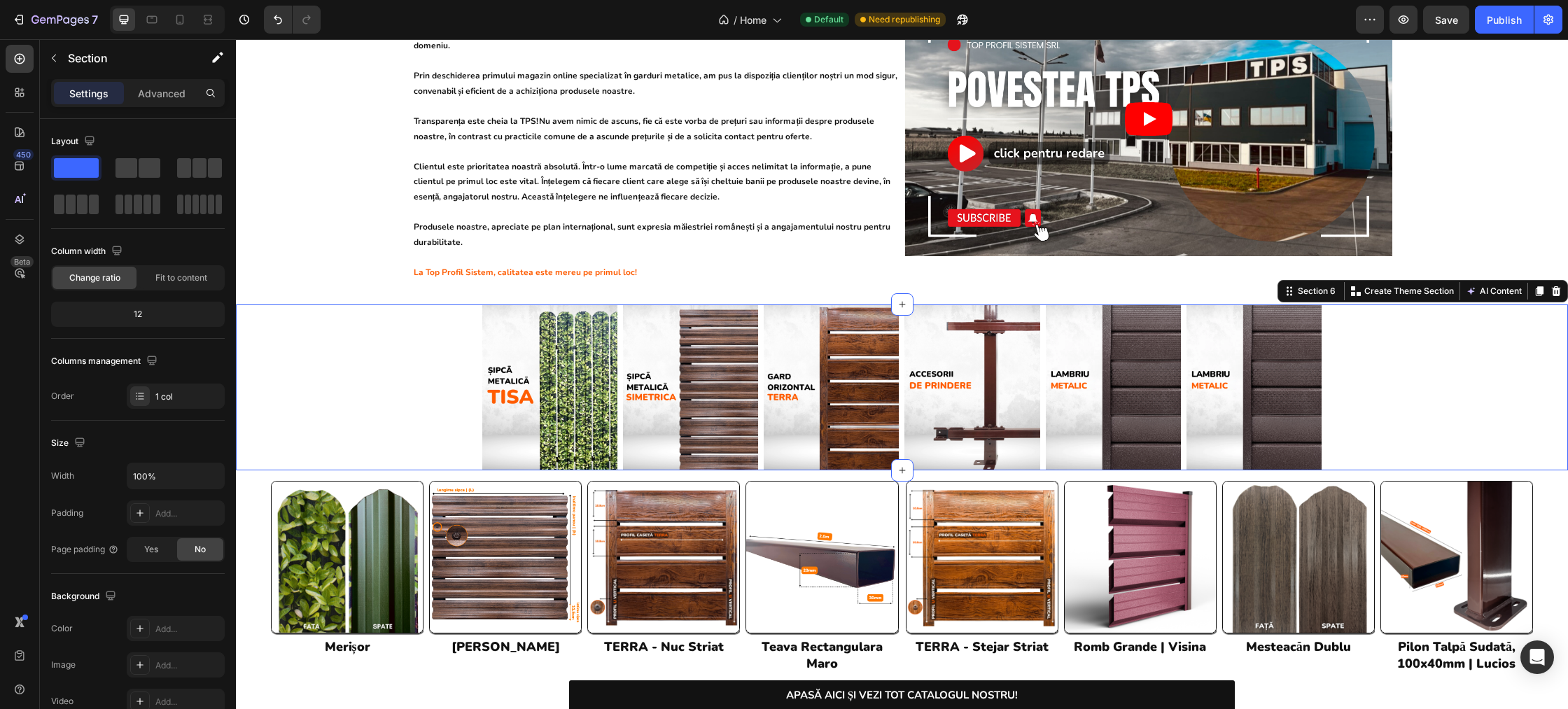
click at [407, 327] on div "Image Image Image Image Image Image Row Row" at bounding box center [902, 388] width 1332 height 167
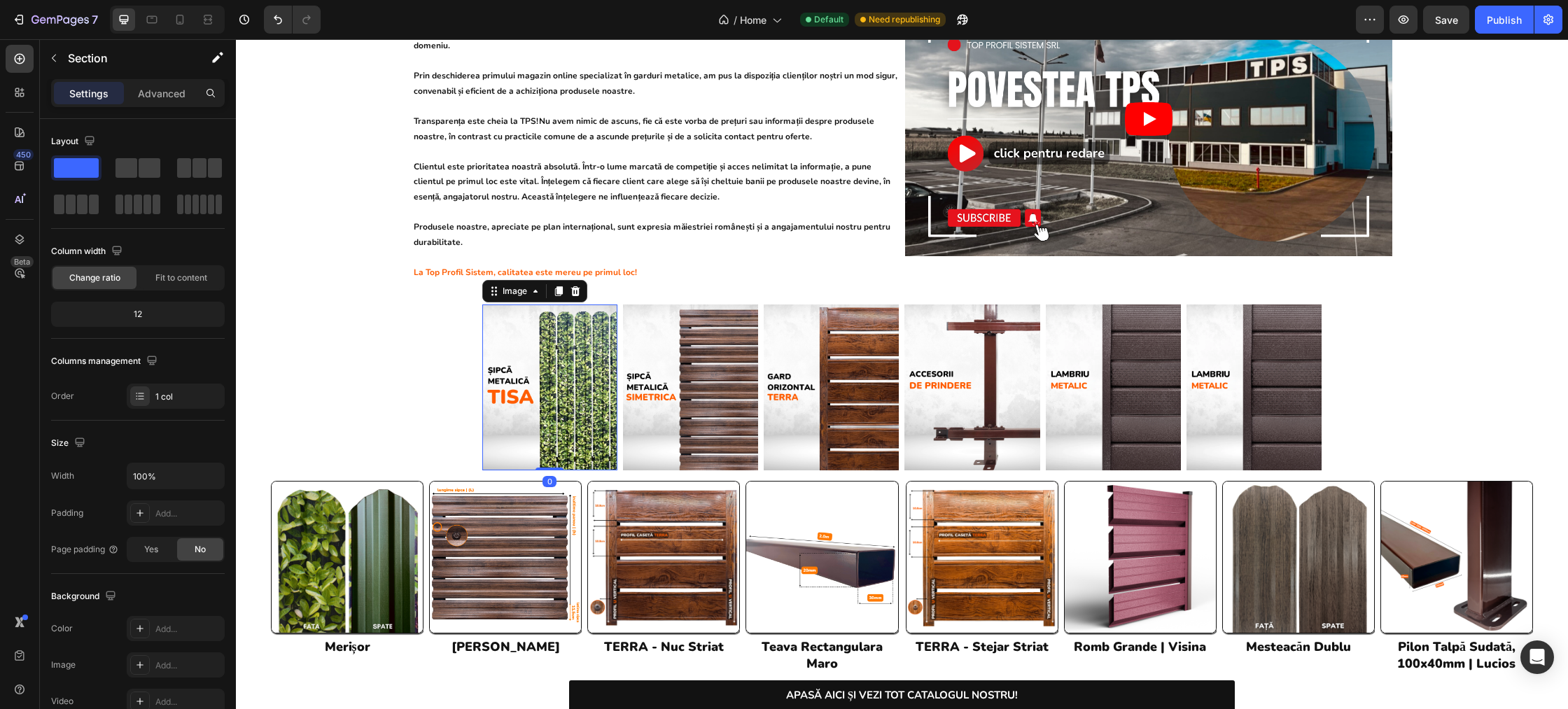
click at [560, 336] on img at bounding box center [550, 387] width 135 height 166
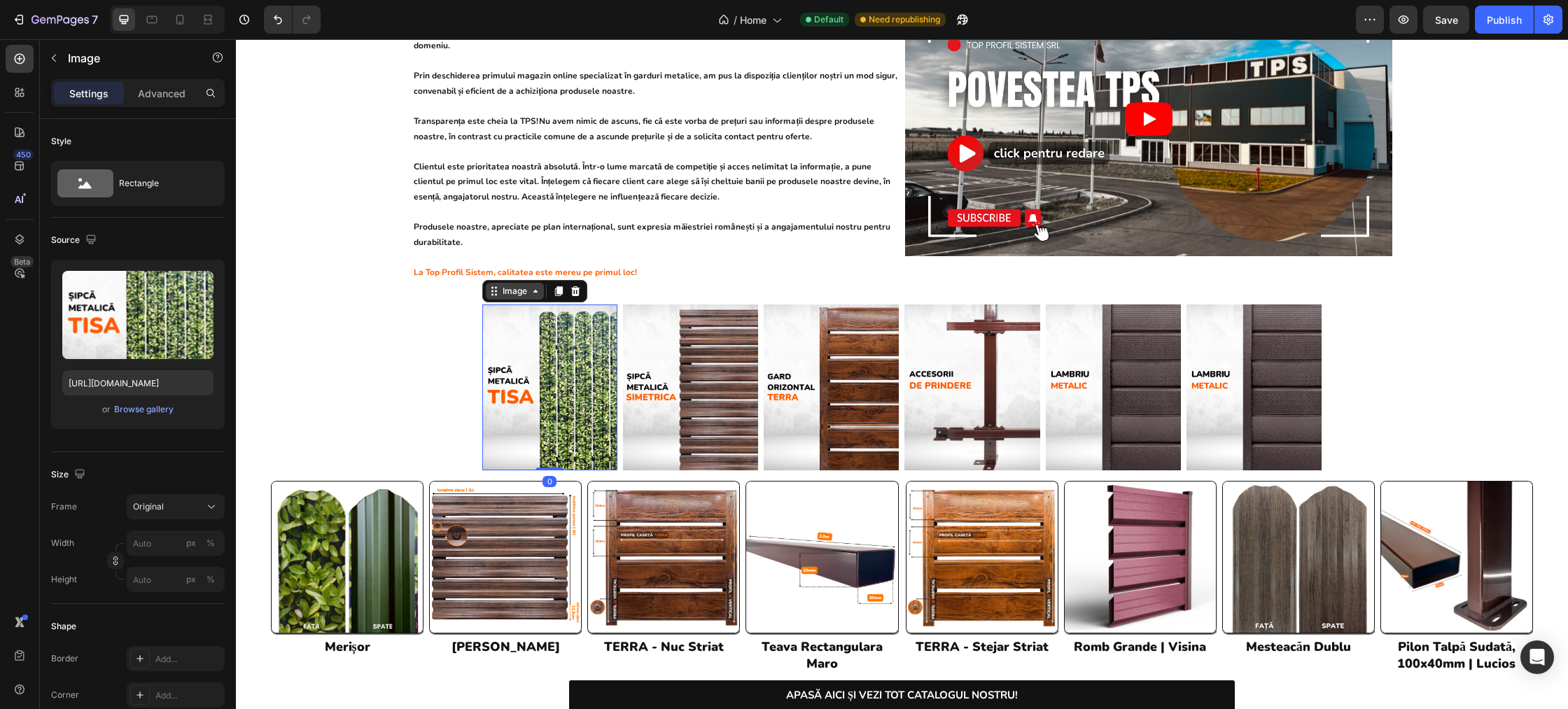
click at [511, 285] on div "Image" at bounding box center [515, 291] width 30 height 13
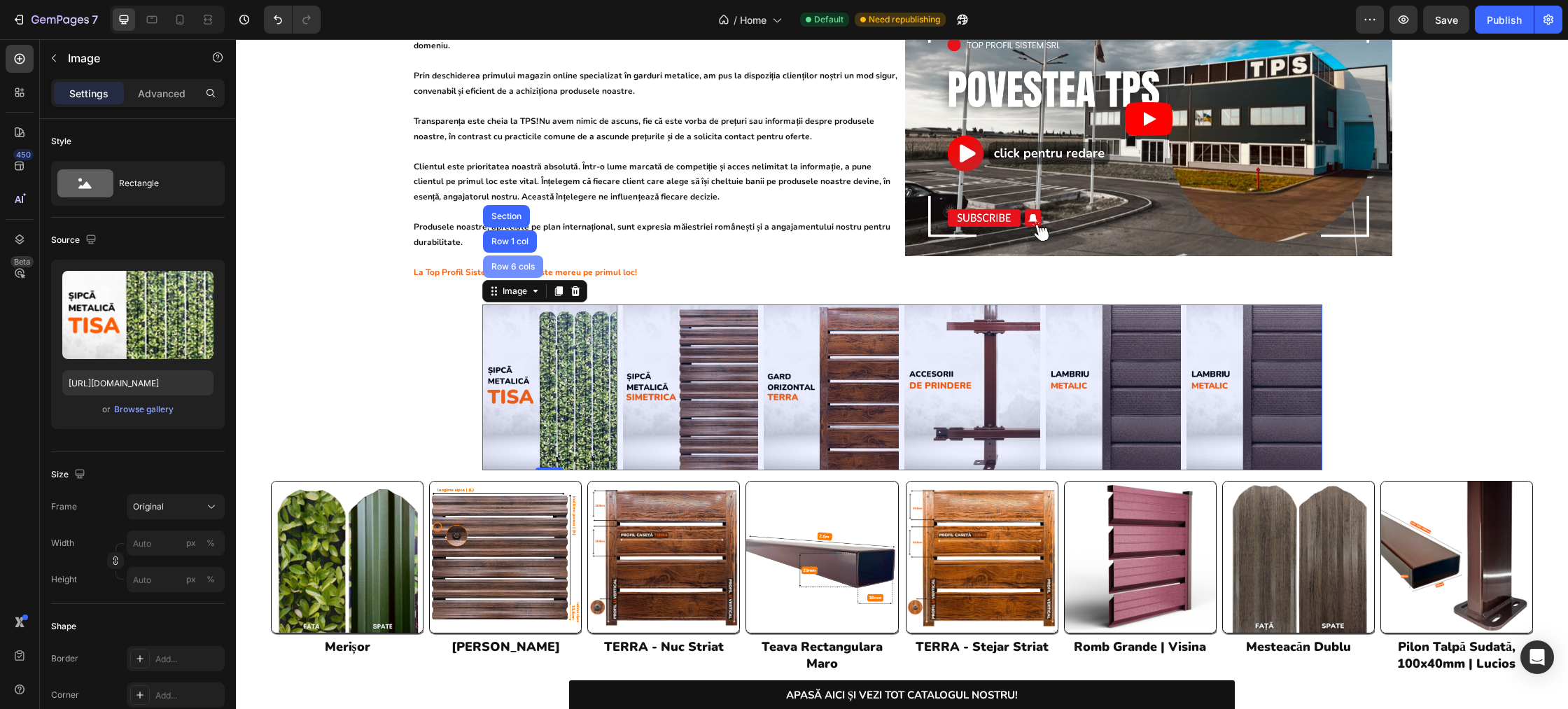
click at [511, 263] on div "Row 6 cols" at bounding box center [513, 266] width 49 height 8
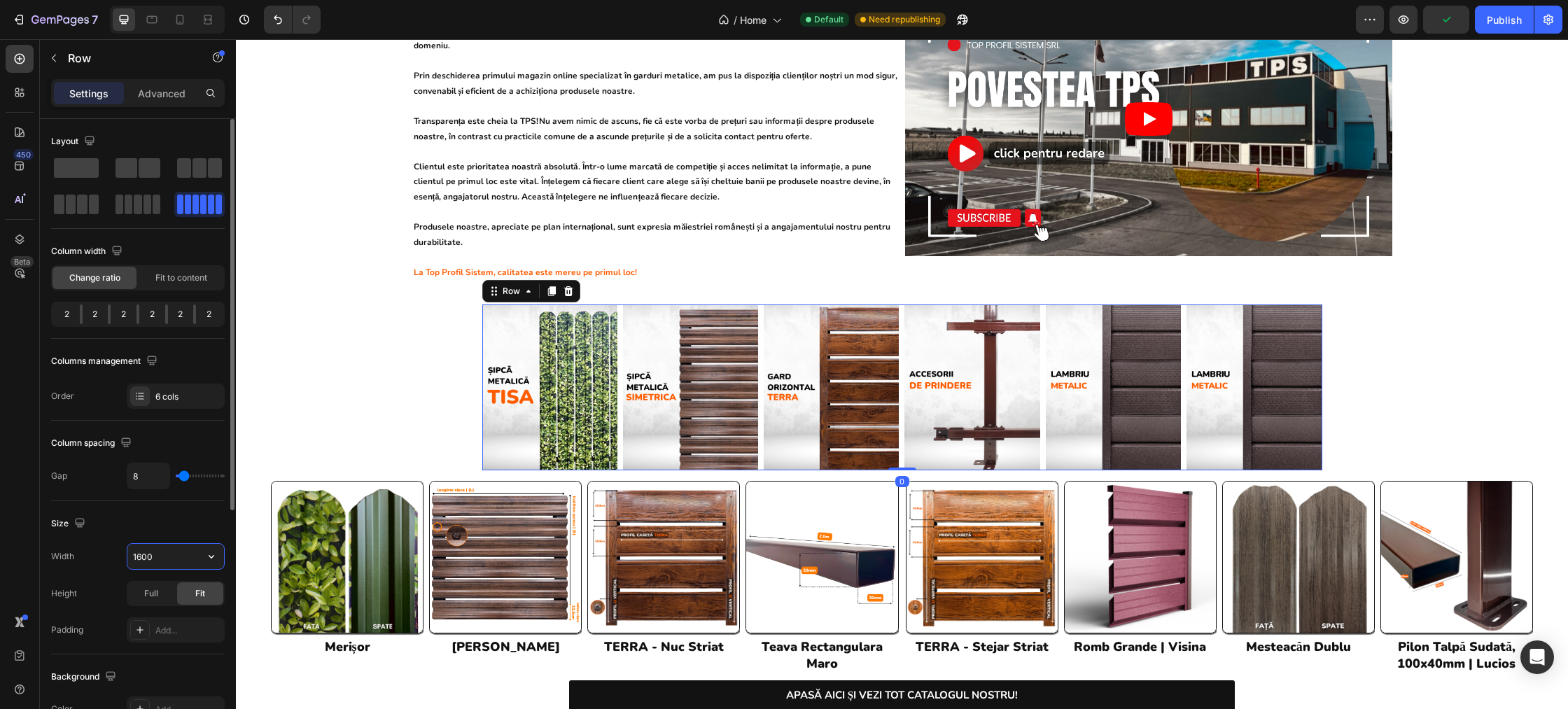
click at [139, 554] on input "1600" at bounding box center [176, 556] width 97 height 25
drag, startPoint x: 160, startPoint y: 552, endPoint x: 110, endPoint y: 557, distance: 50.2
click at [110, 557] on div "Width 1600" at bounding box center [138, 556] width 173 height 27
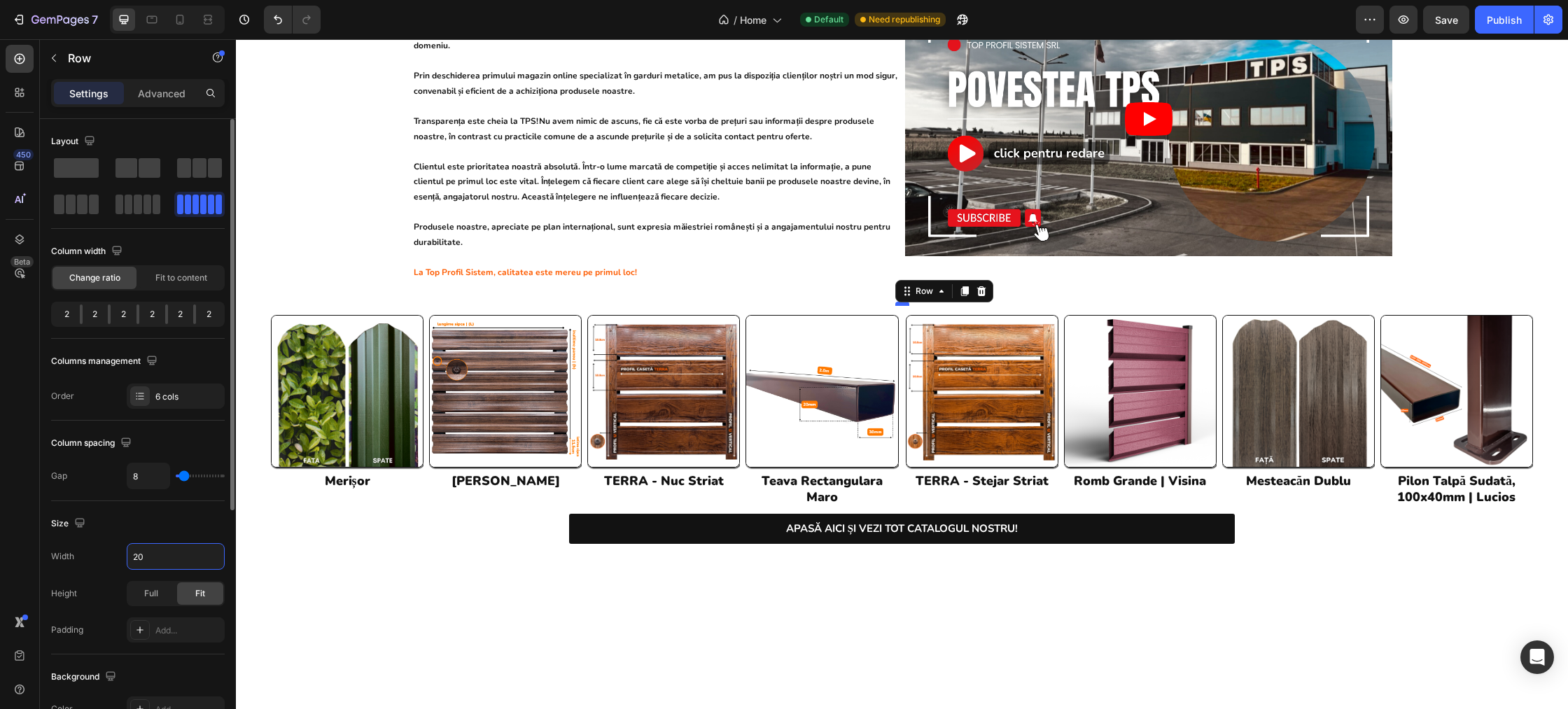
type input "2"
type input "1600"
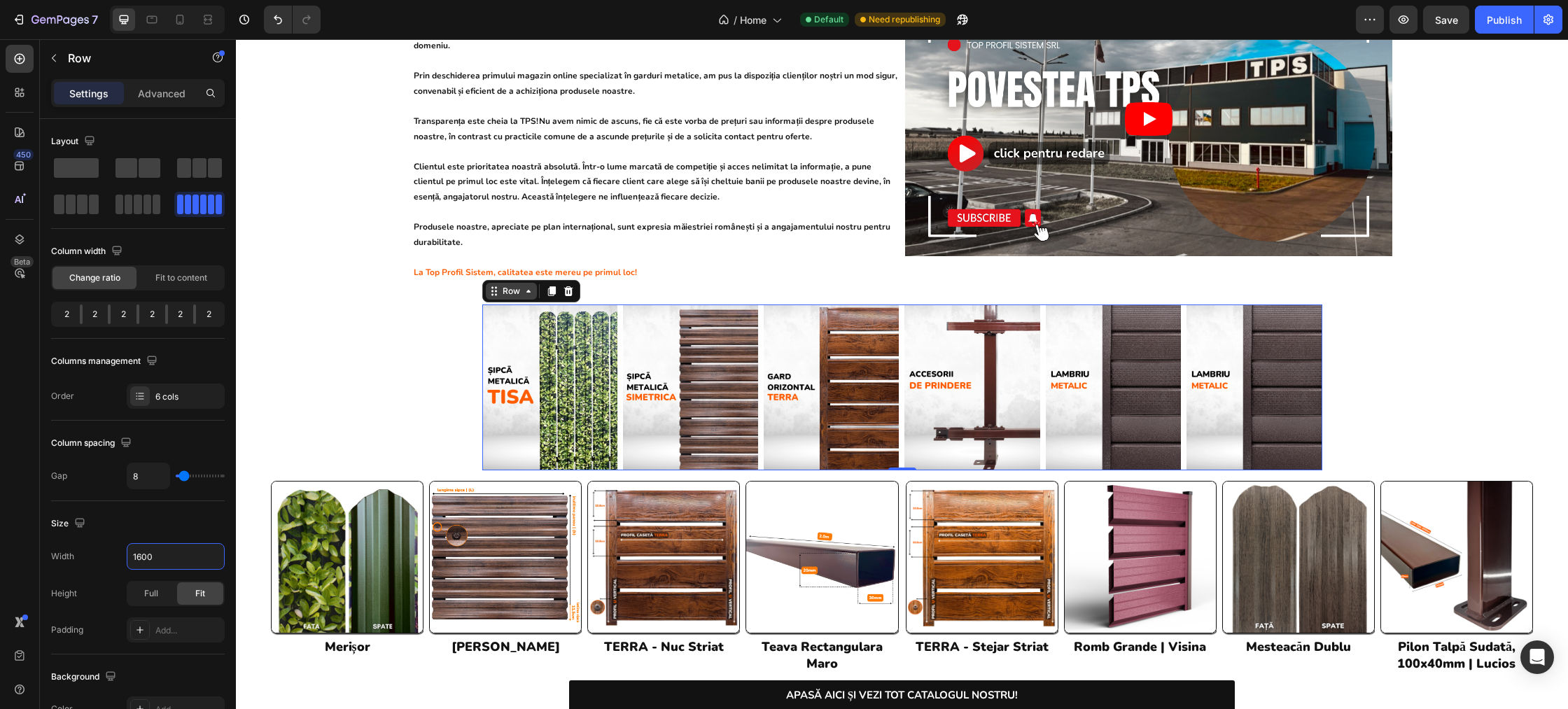
click at [513, 285] on div "Row" at bounding box center [511, 291] width 23 height 13
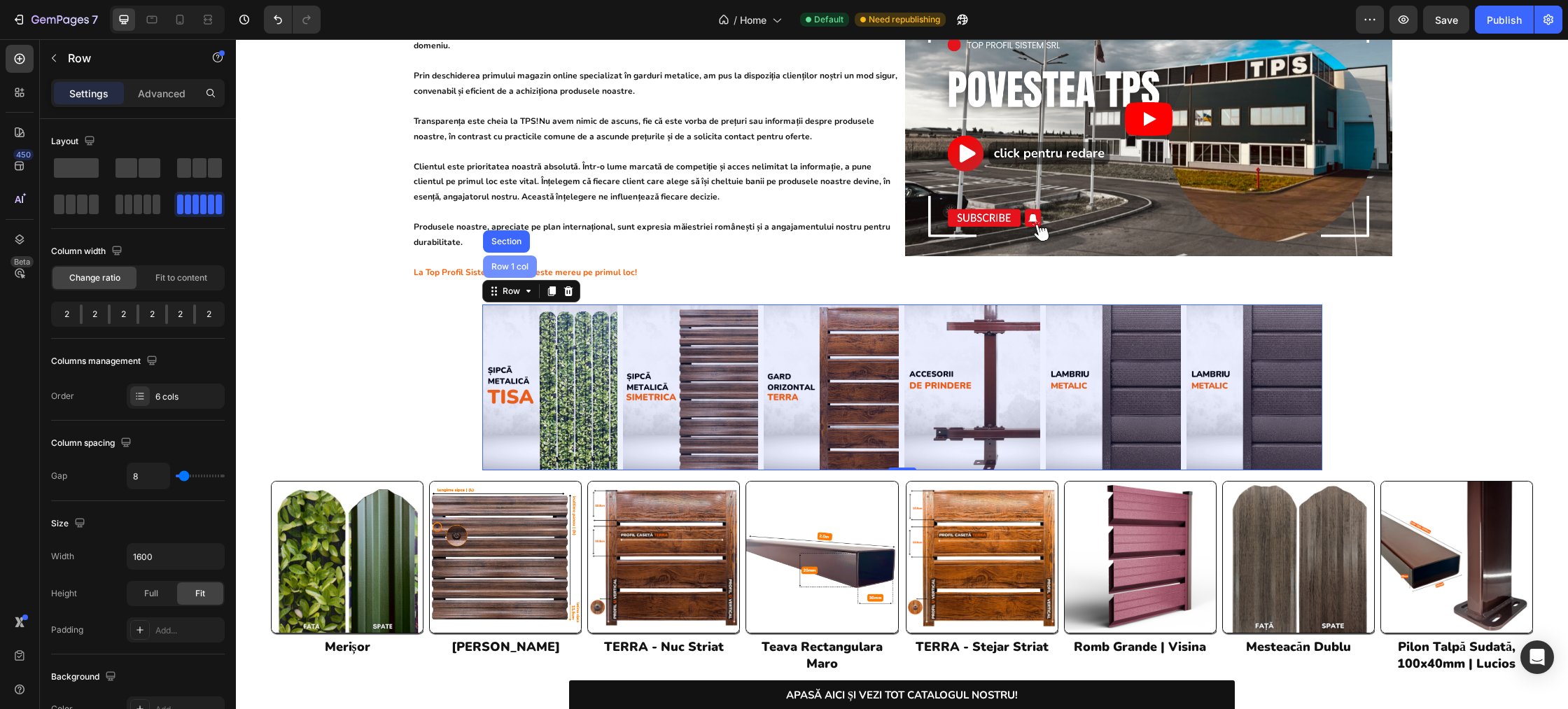
click at [513, 263] on div "Row 1 col" at bounding box center [510, 266] width 42 height 8
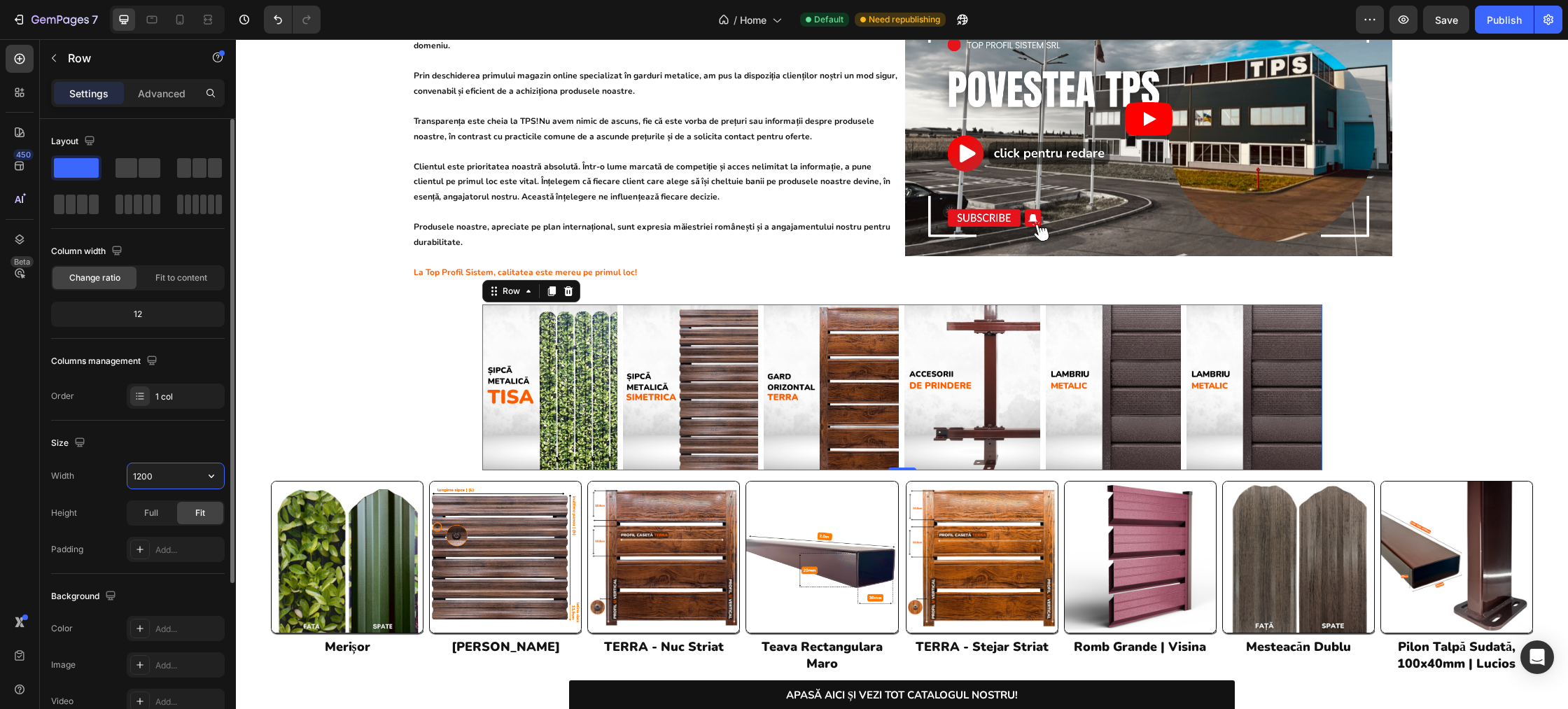
drag, startPoint x: 173, startPoint y: 484, endPoint x: 169, endPoint y: 473, distance: 11.7
click at [169, 473] on input "1200" at bounding box center [176, 476] width 97 height 25
drag, startPoint x: 155, startPoint y: 474, endPoint x: 122, endPoint y: 474, distance: 33.0
click at [122, 474] on div "Width 1200" at bounding box center [138, 476] width 173 height 27
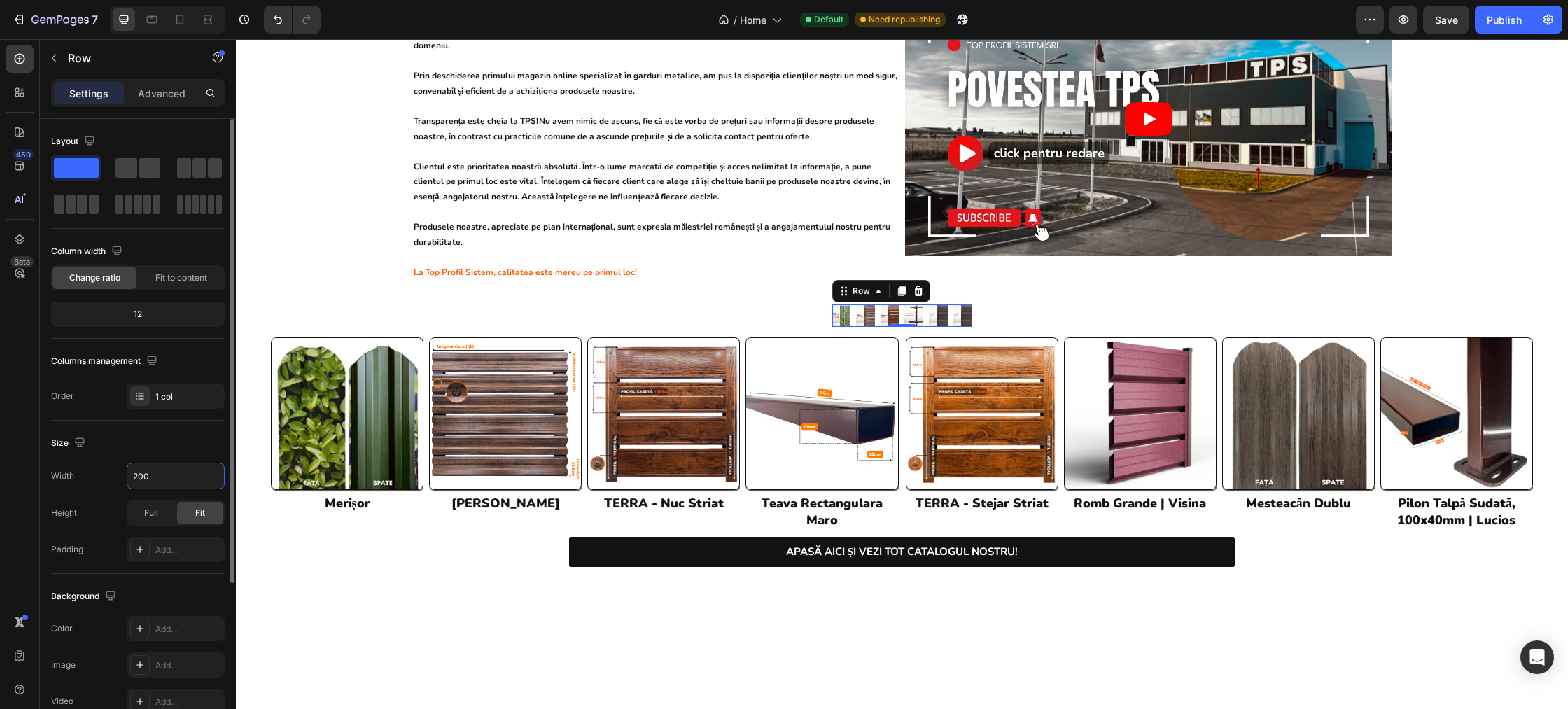
type input "2000"
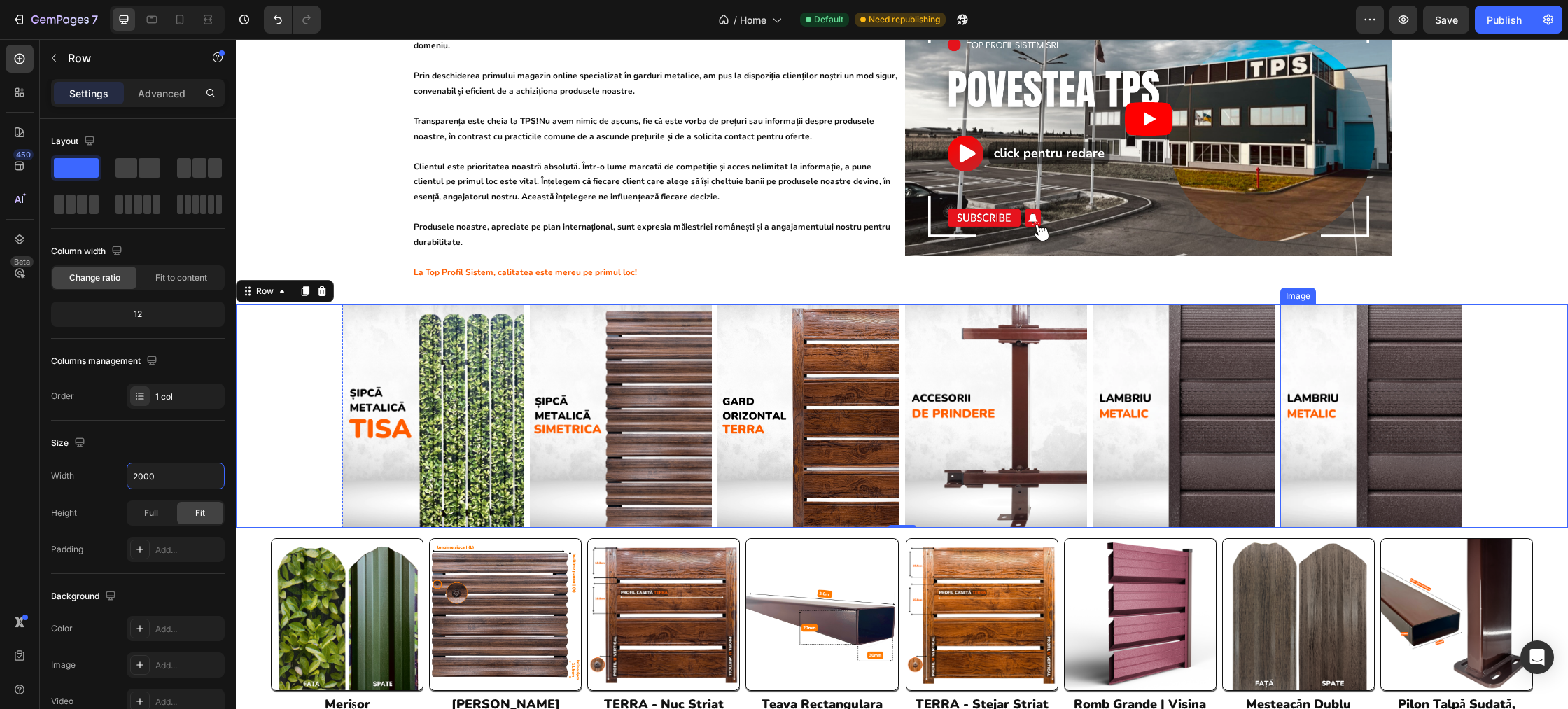
click at [1390, 443] on img at bounding box center [1371, 416] width 182 height 223
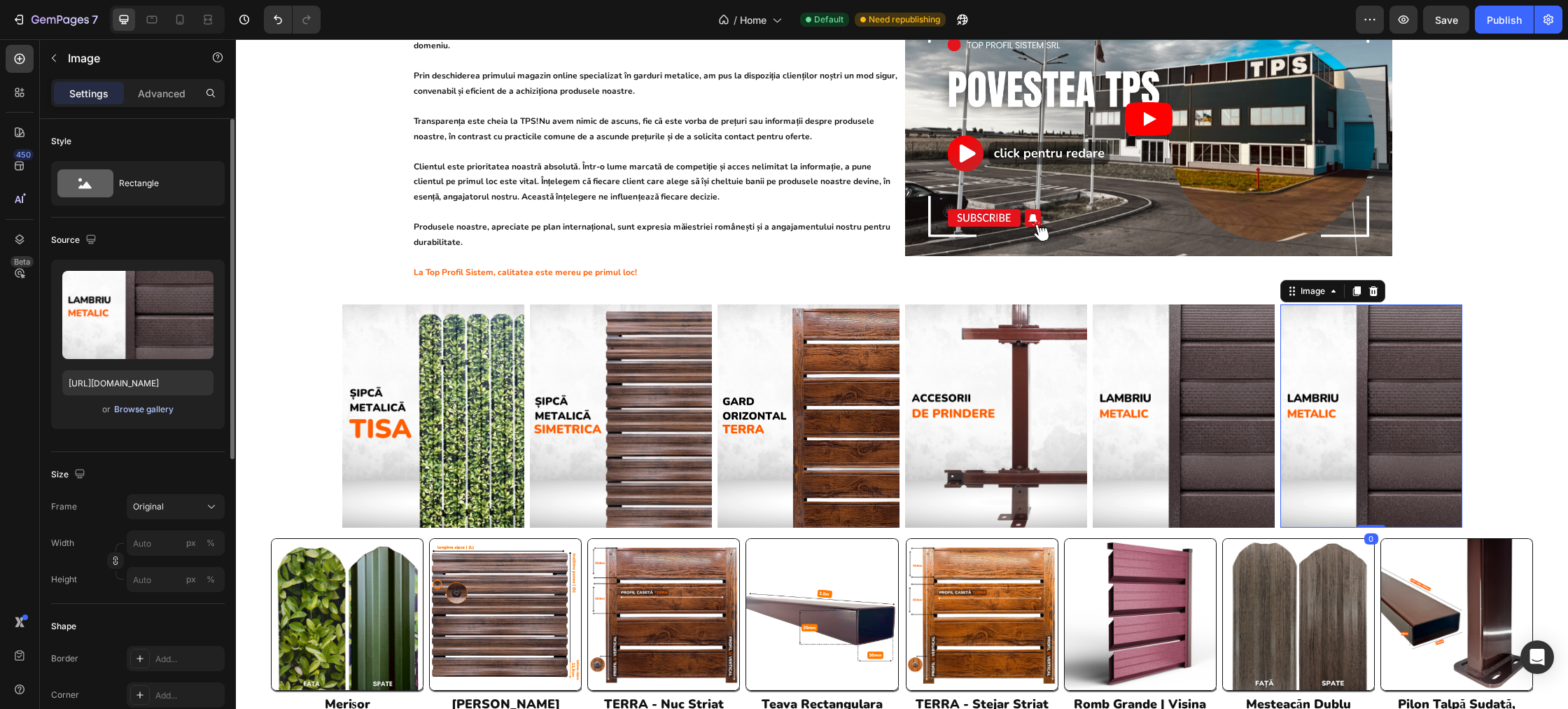
click at [155, 407] on div "Browse gallery" at bounding box center [144, 409] width 60 height 13
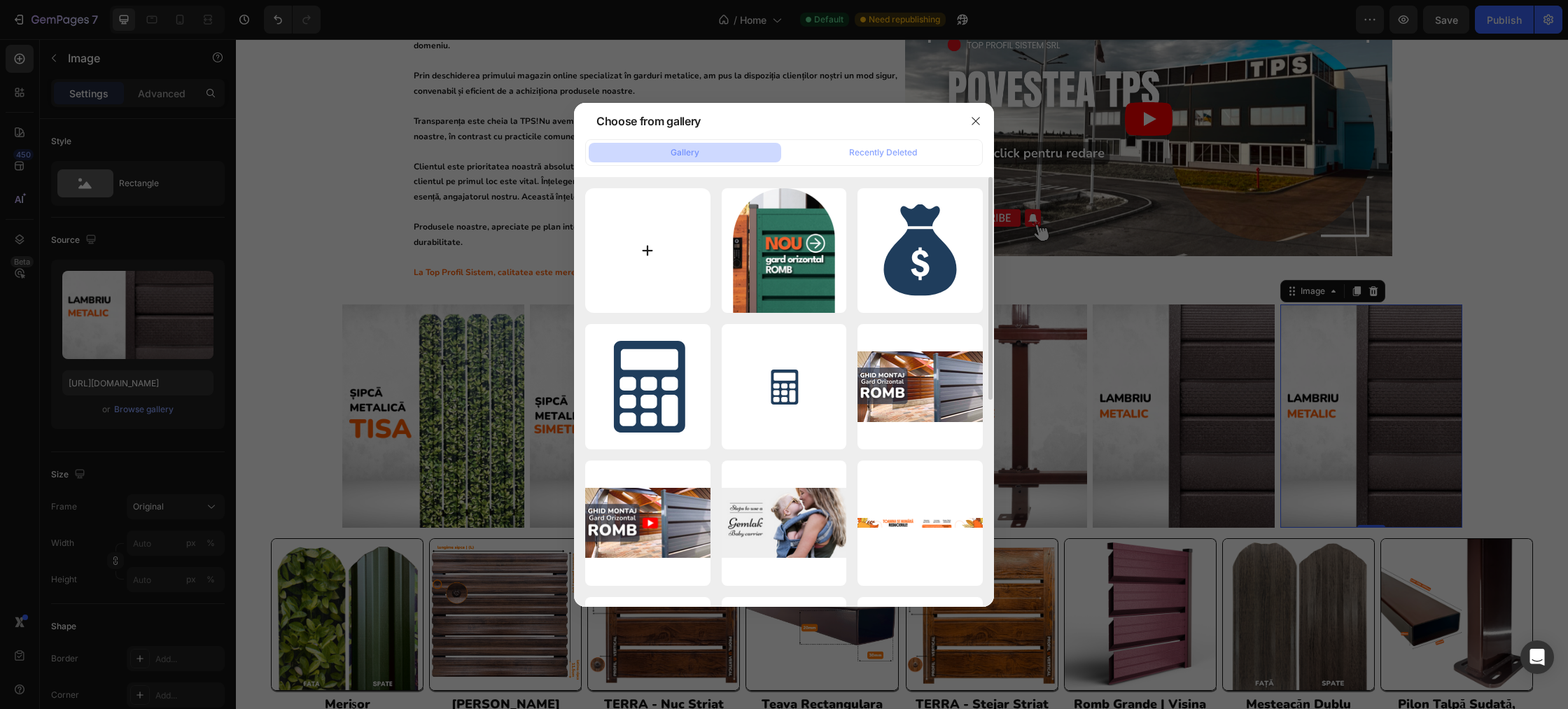
click at [663, 242] on input "file" at bounding box center [647, 251] width 125 height 125
type input "C:\fakepath\Gard orizontal ROMB.png"
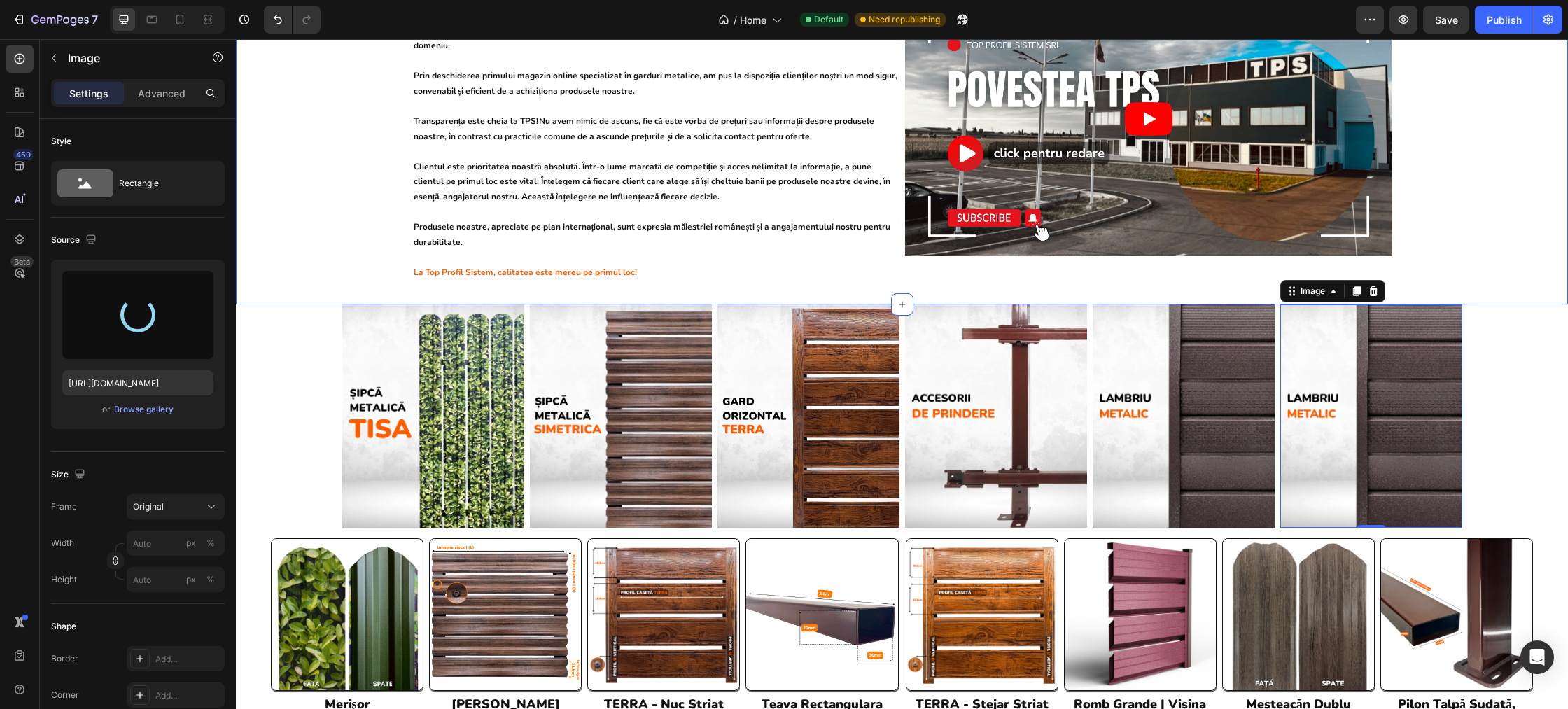
type input "[URL][DOMAIN_NAME]"
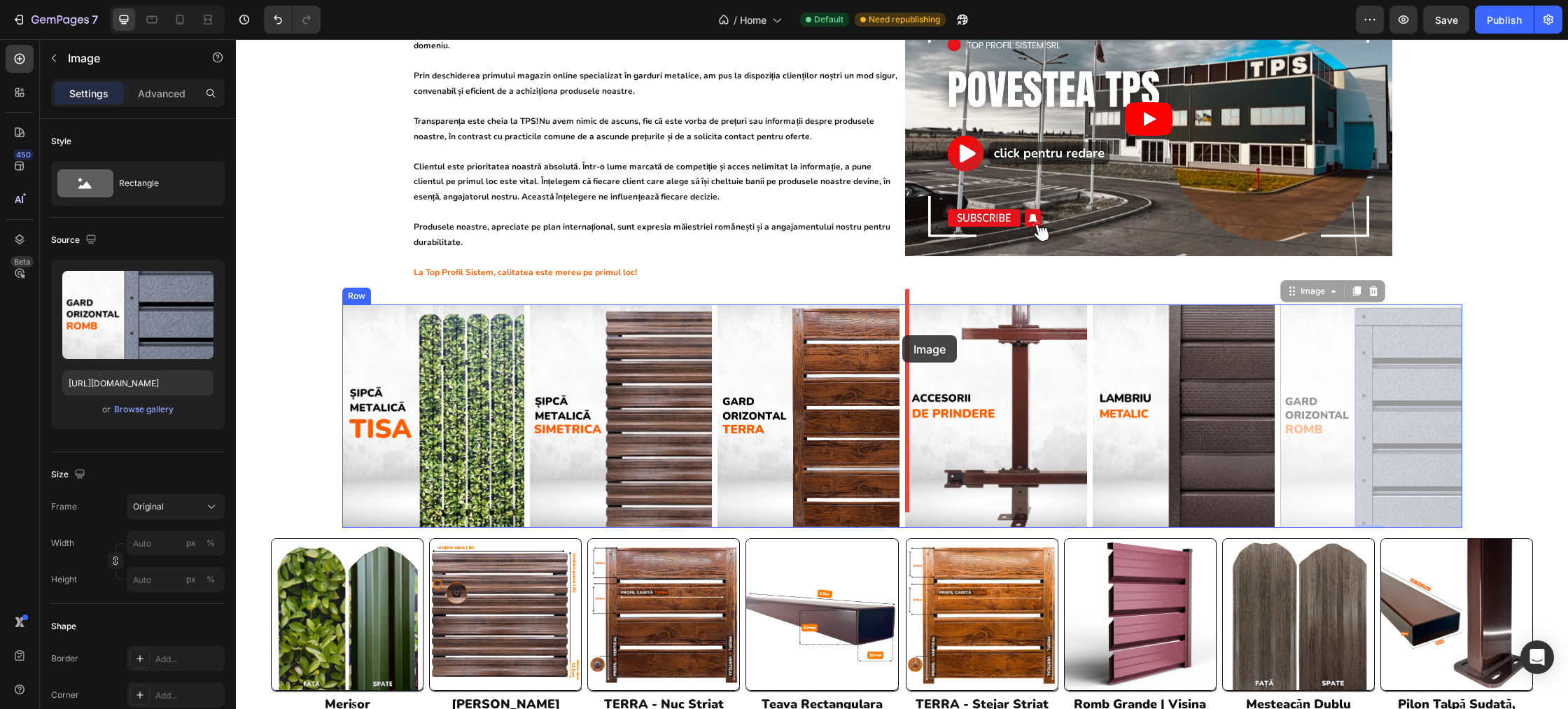
drag, startPoint x: 1290, startPoint y: 275, endPoint x: 903, endPoint y: 336, distance: 391.8
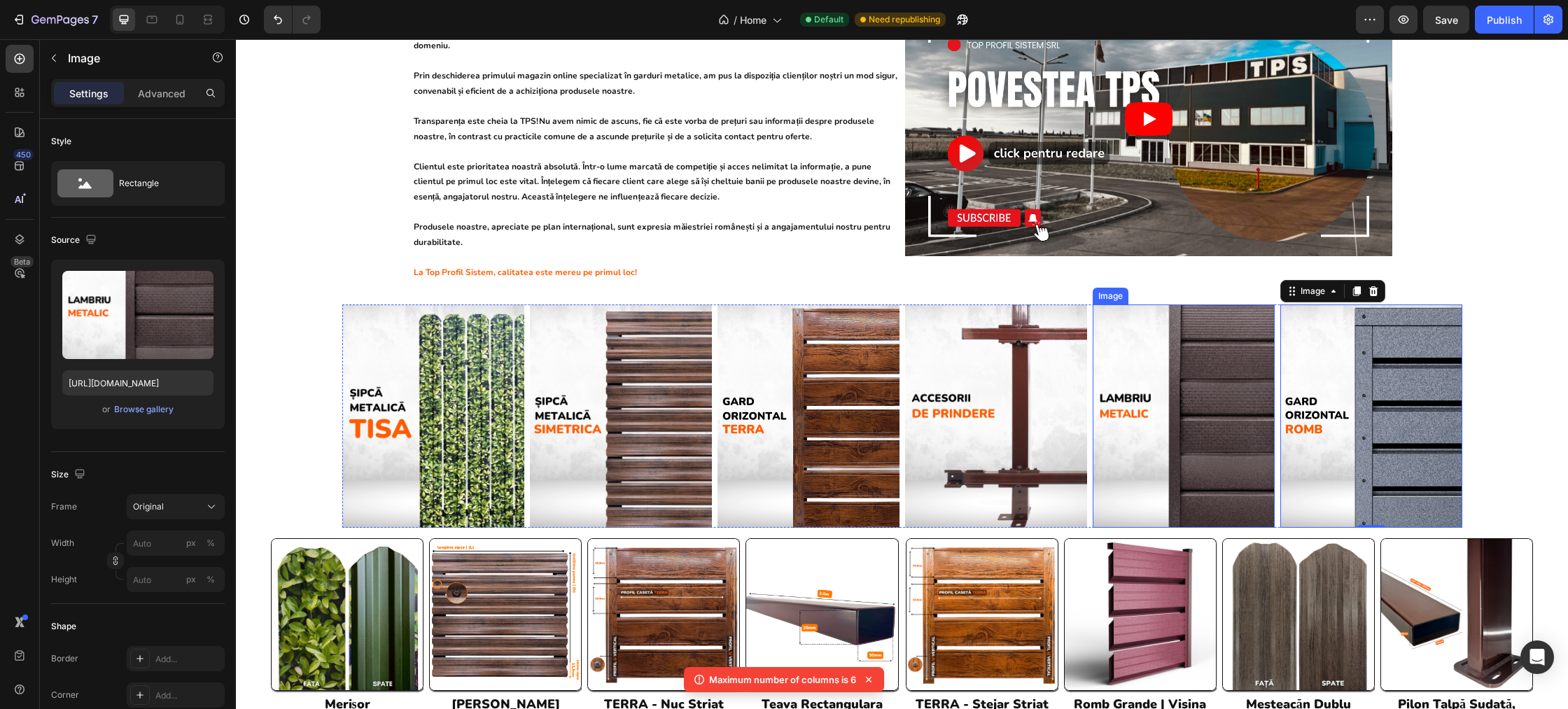
click at [1174, 342] on img at bounding box center [1183, 416] width 182 height 223
click at [1316, 321] on img at bounding box center [1371, 416] width 182 height 224
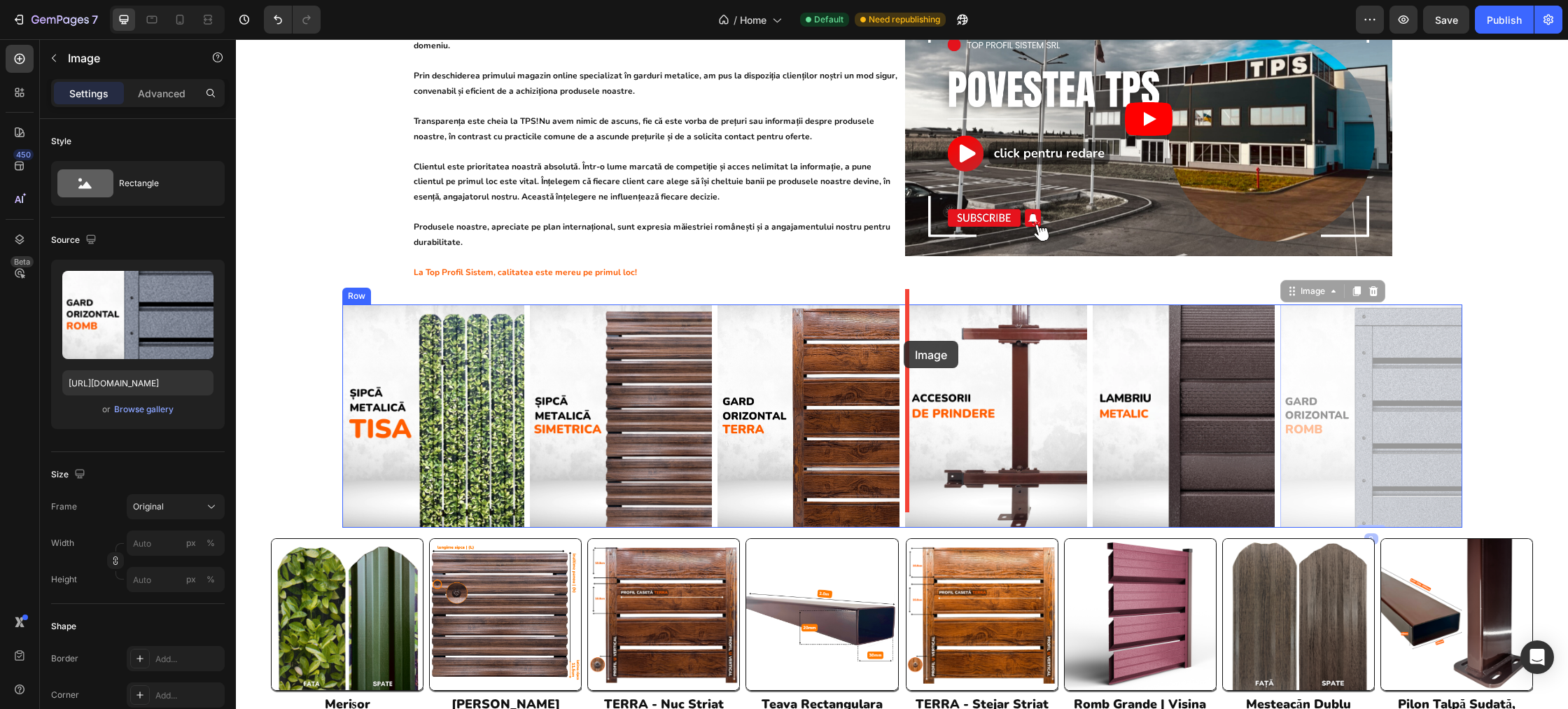
drag, startPoint x: 1291, startPoint y: 288, endPoint x: 903, endPoint y: 341, distance: 391.6
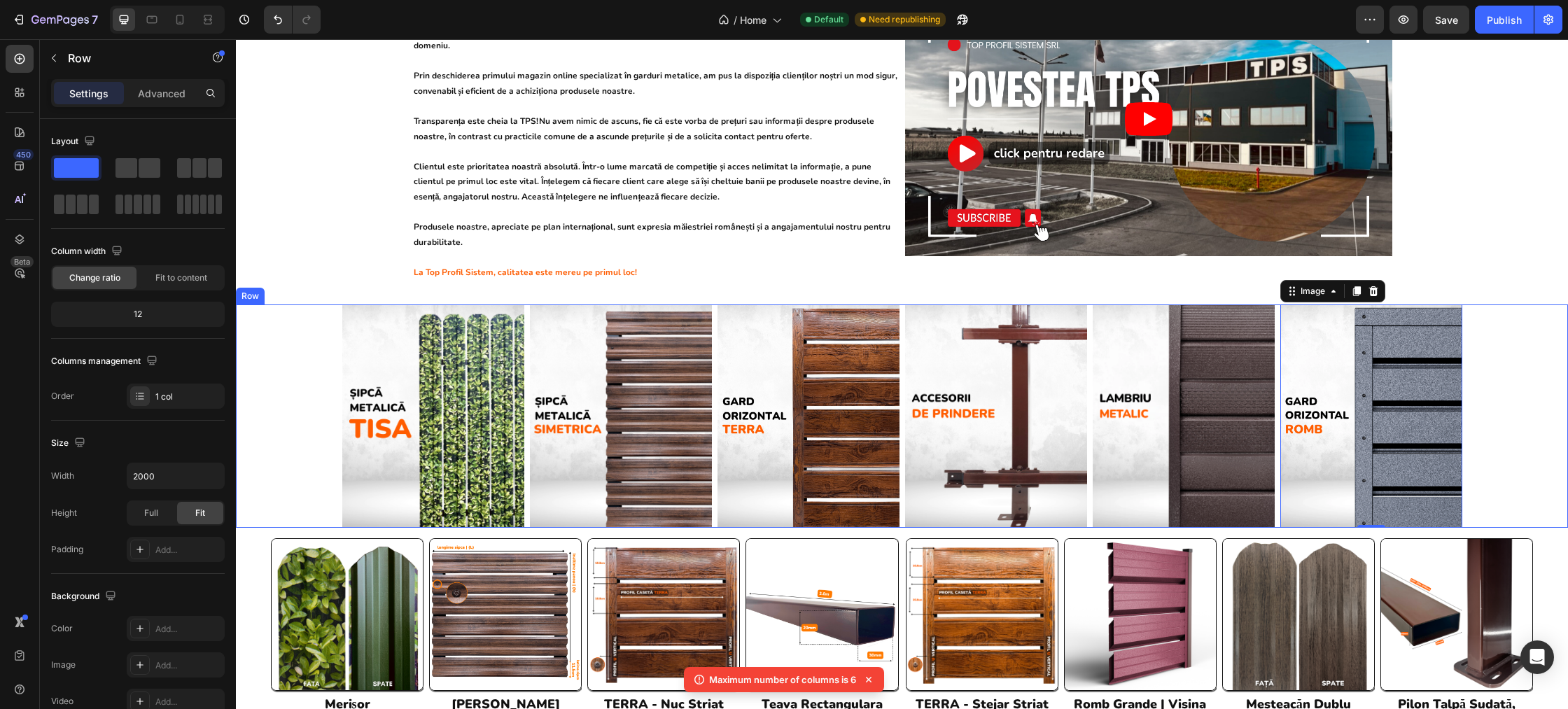
click at [314, 336] on div "Image Image Image Image Image Image 0 Row" at bounding box center [902, 416] width 1332 height 224
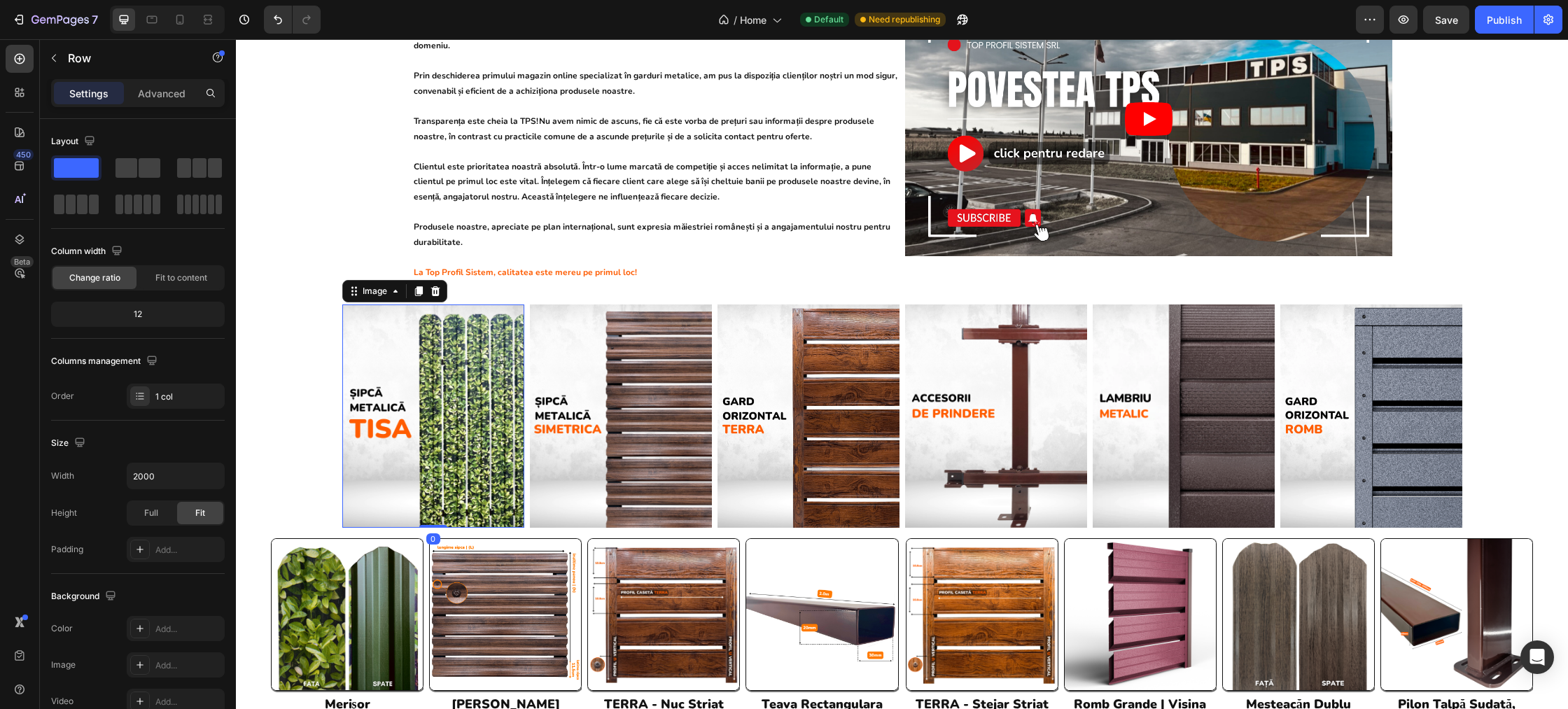
click at [388, 330] on img at bounding box center [433, 416] width 182 height 223
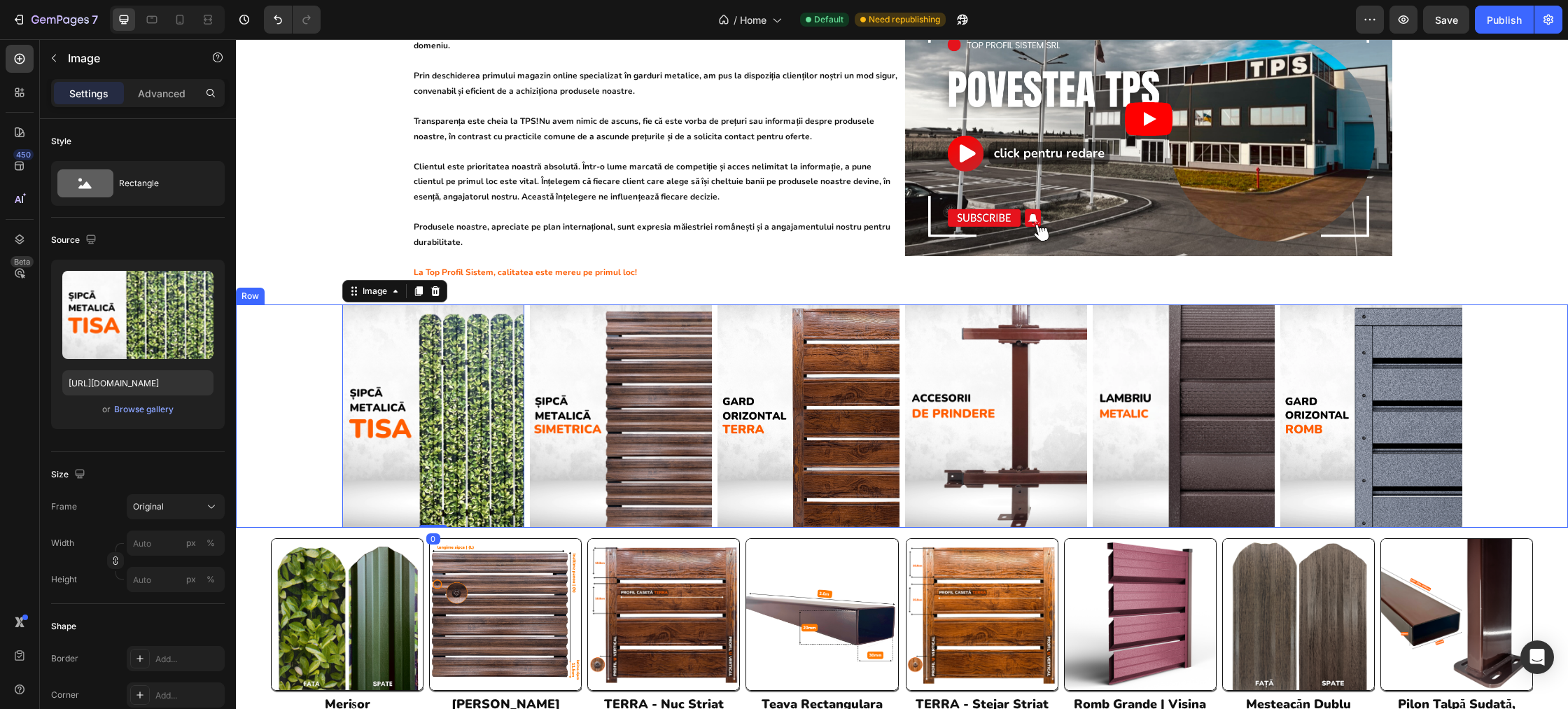
click at [298, 339] on div "Image 0 Image Image Image Image Image Row" at bounding box center [902, 416] width 1332 height 224
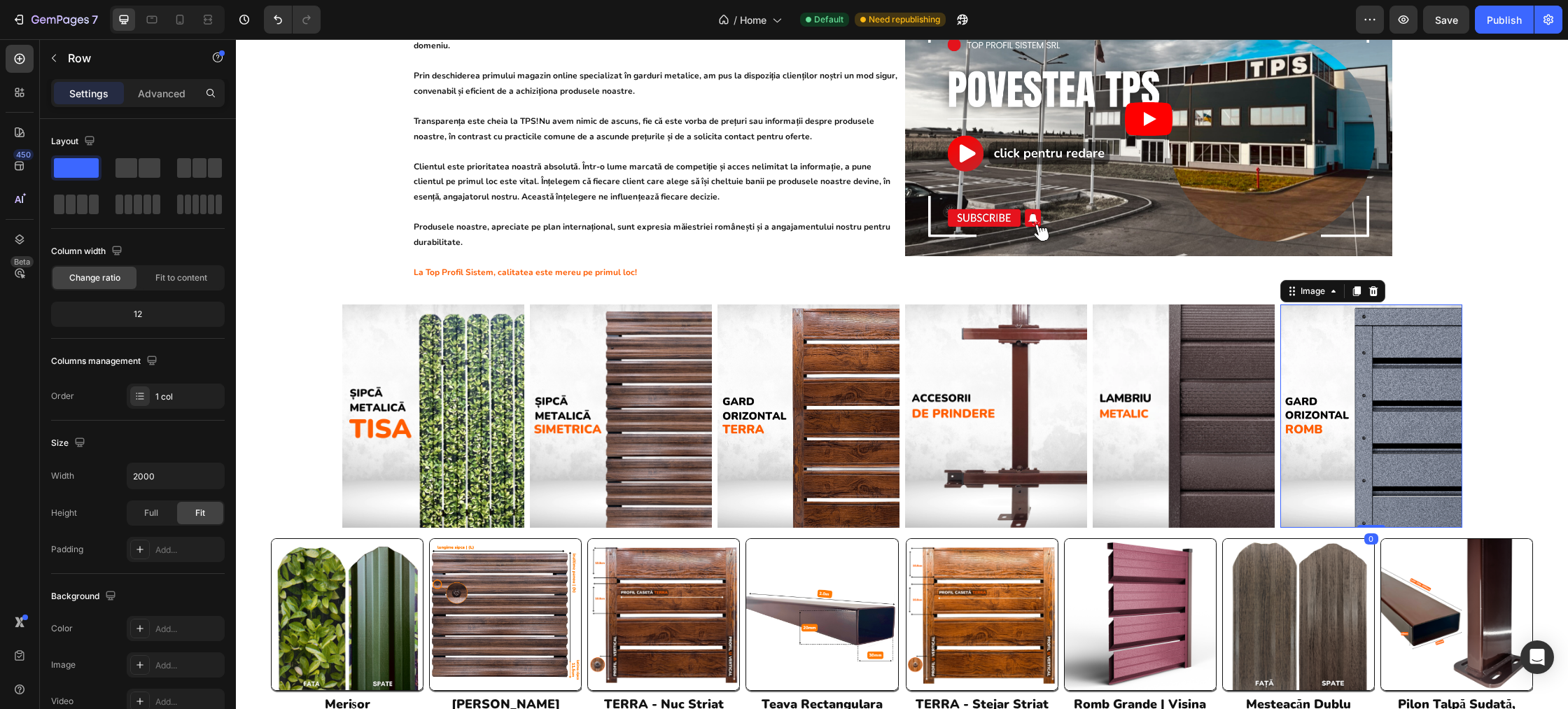
click at [1365, 366] on img at bounding box center [1371, 416] width 182 height 224
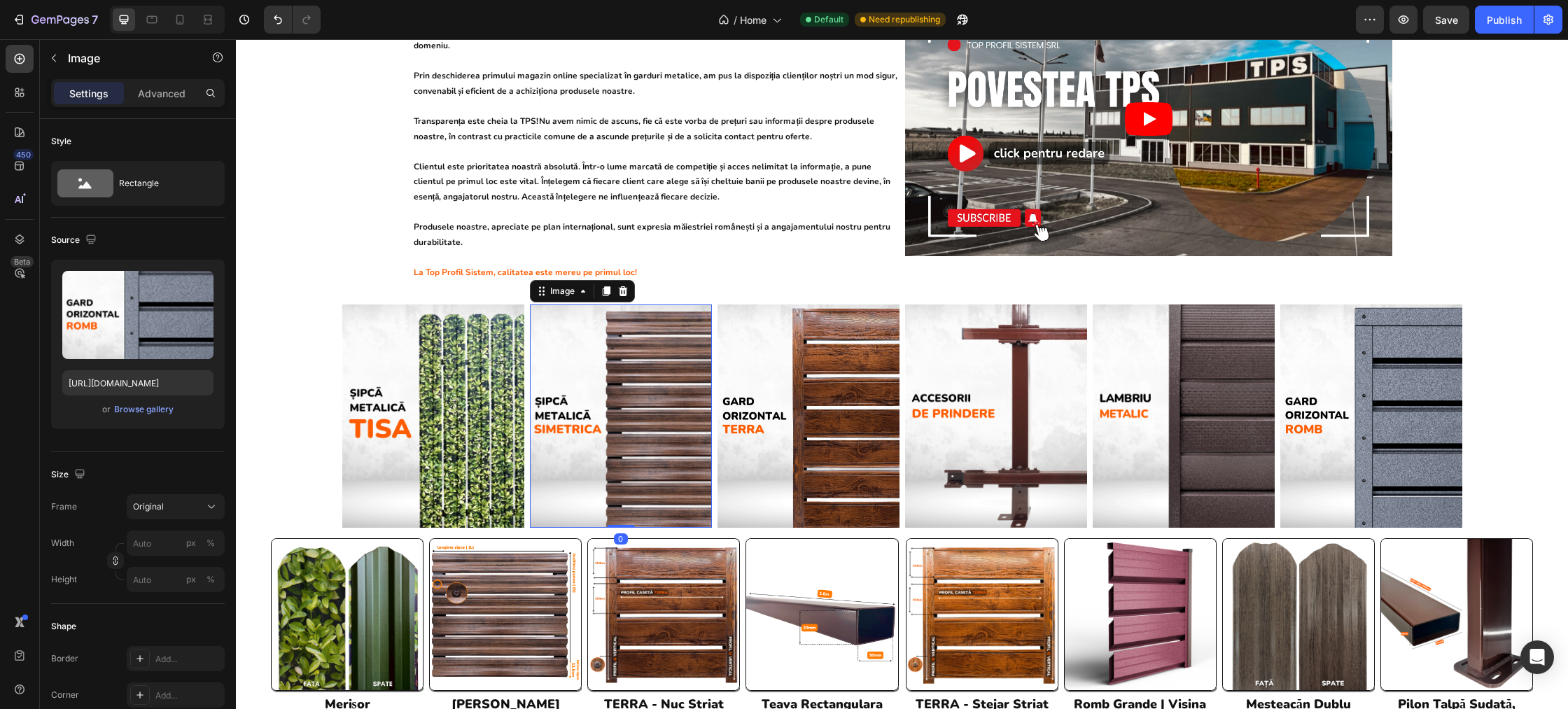
click at [634, 385] on img at bounding box center [621, 416] width 182 height 223
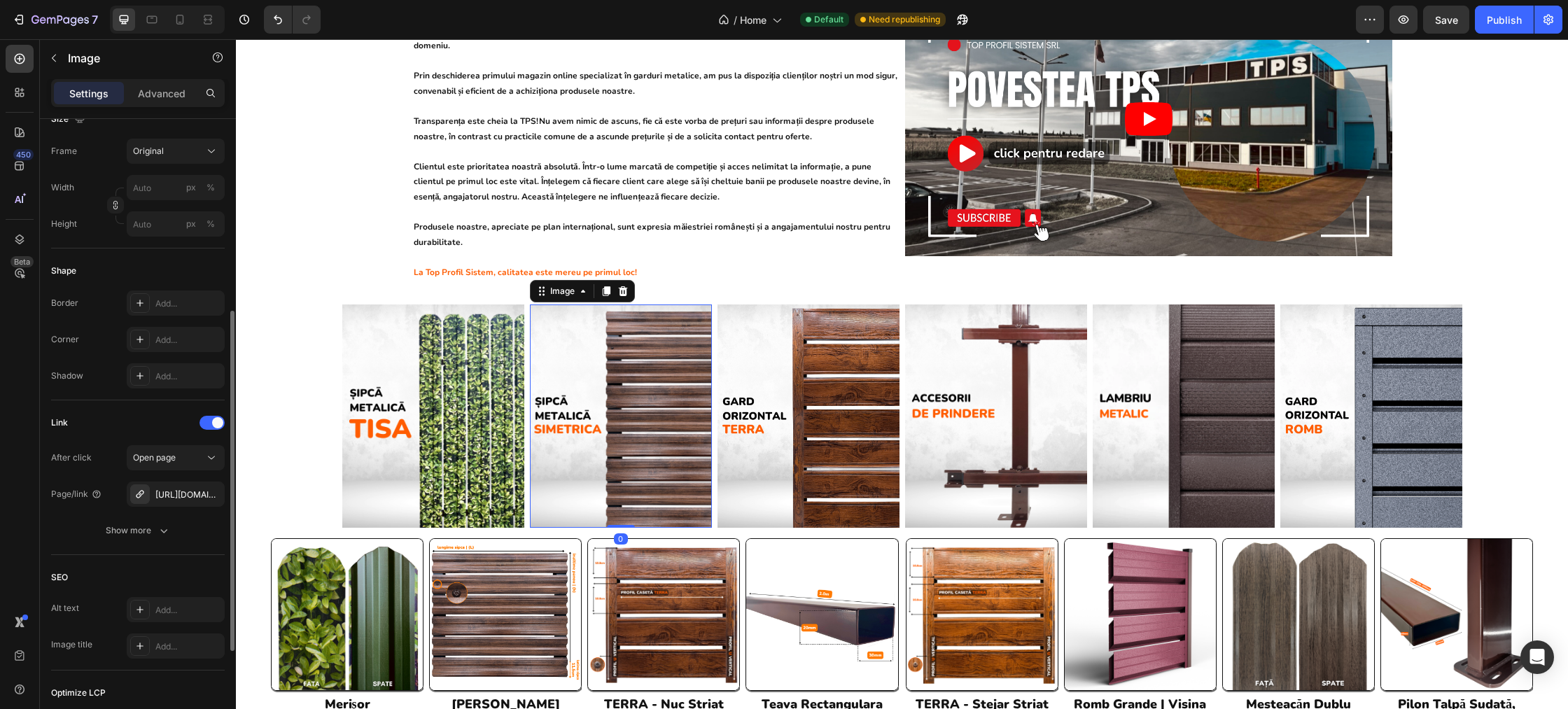
scroll to position [378, 0]
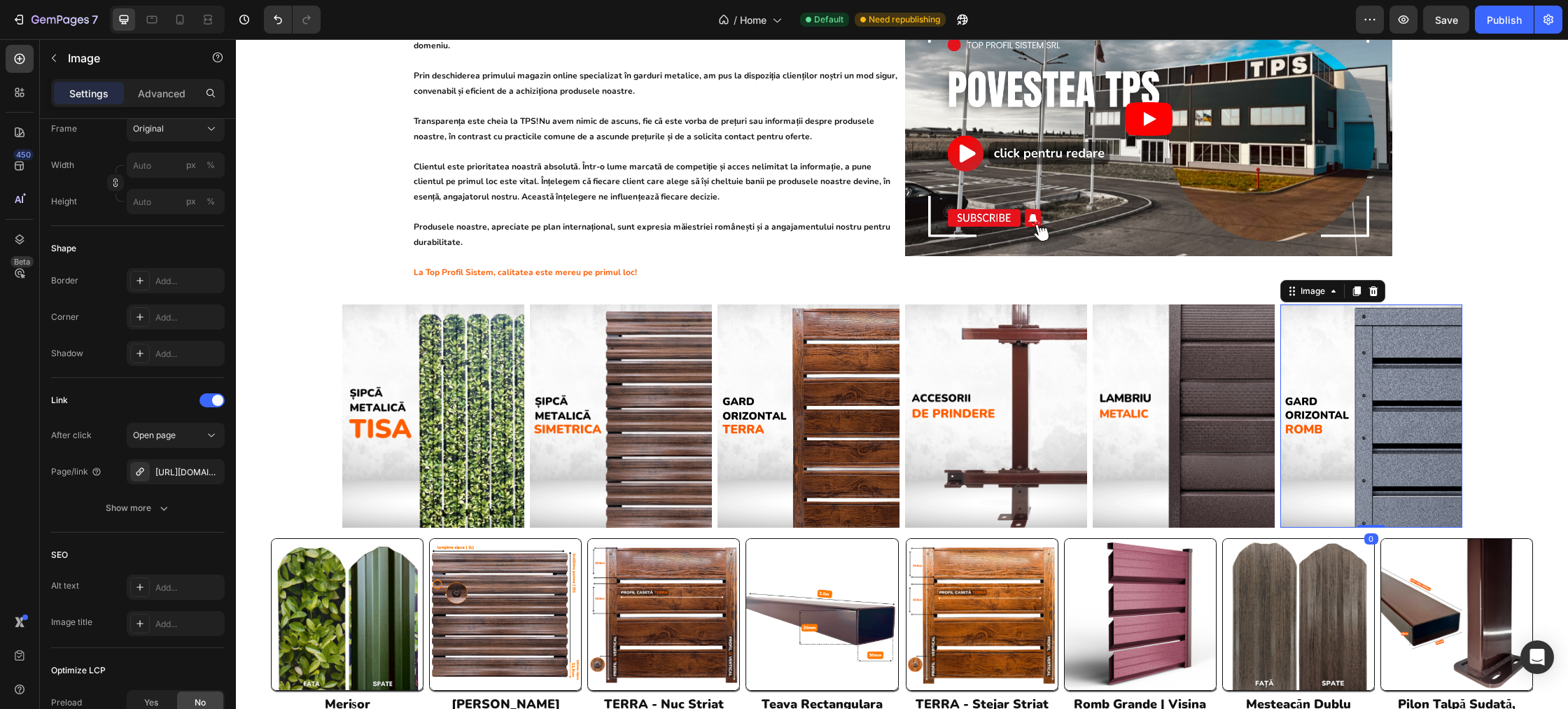
click at [1380, 385] on img at bounding box center [1371, 416] width 182 height 224
click at [211, 472] on icon "button" at bounding box center [210, 471] width 11 height 11
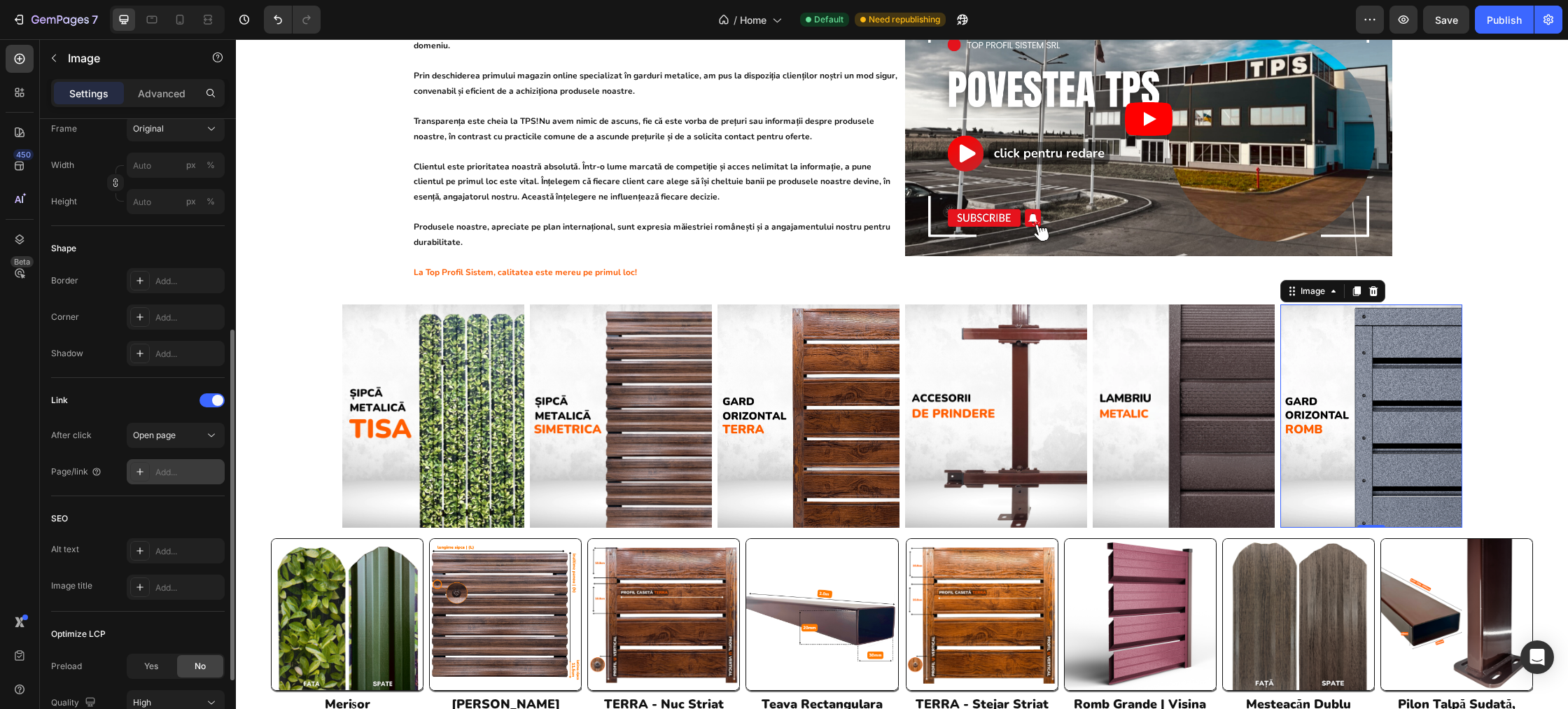
click at [140, 472] on icon at bounding box center [139, 471] width 7 height 7
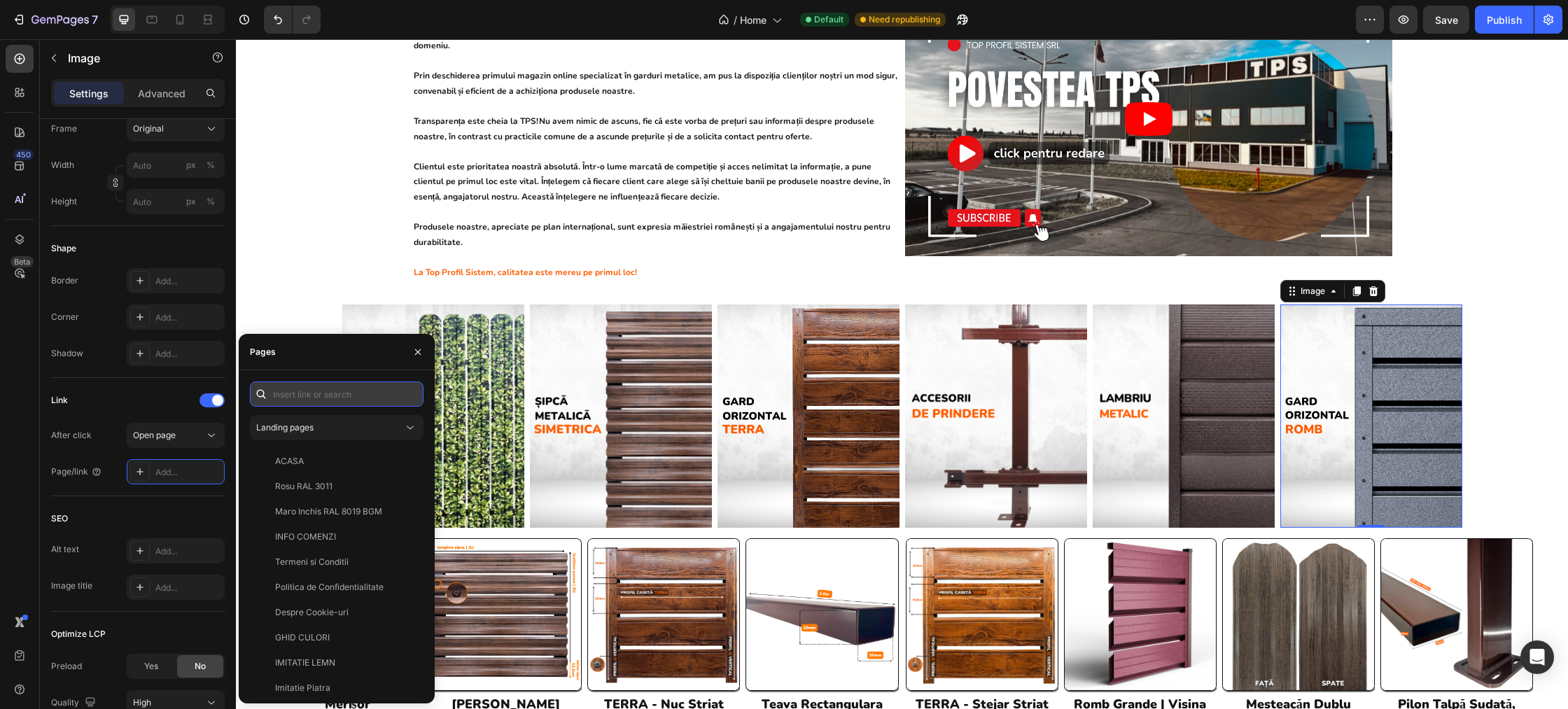
click at [301, 390] on input "text" at bounding box center [336, 394] width 173 height 25
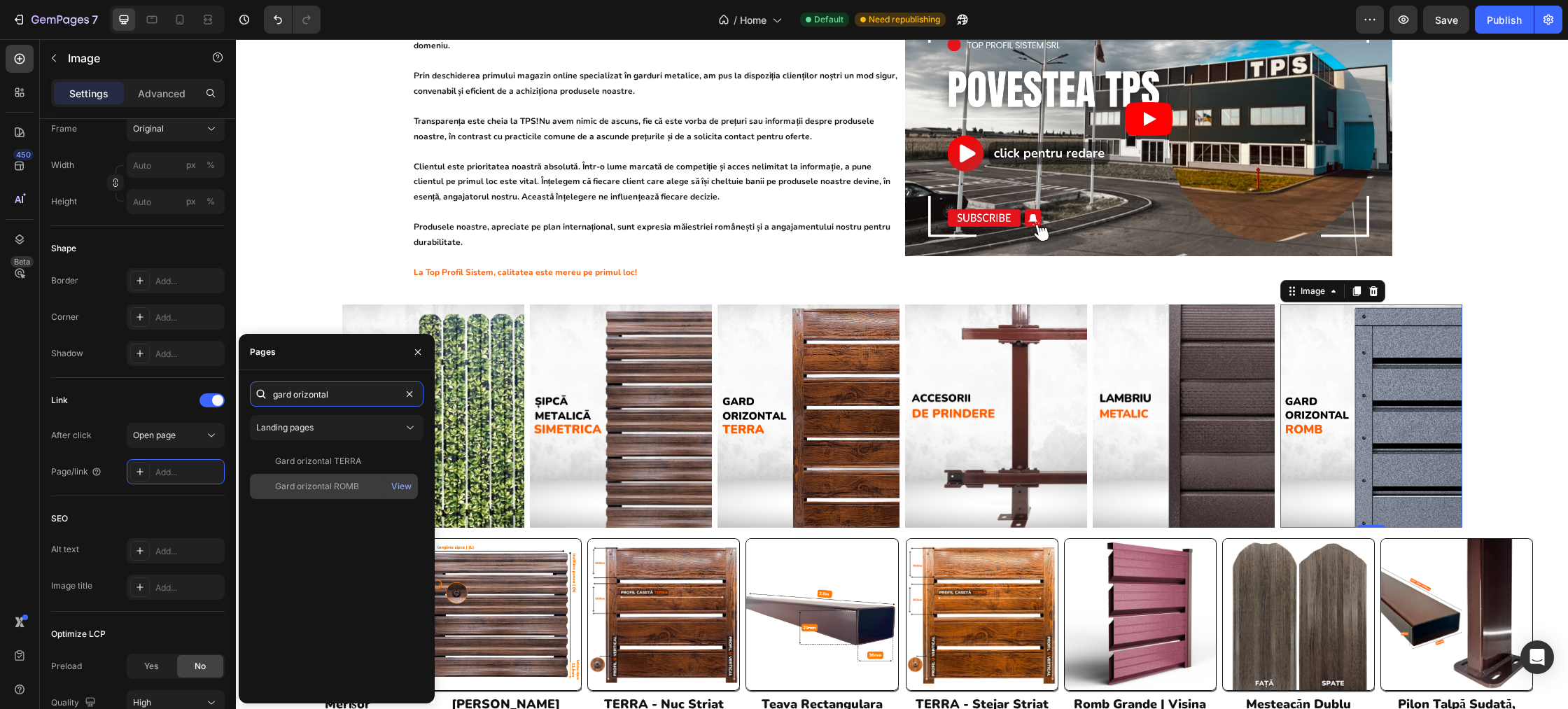
type input "gard orizontal"
click at [336, 490] on div "Gard orizontal ROMB" at bounding box center [317, 486] width 84 height 13
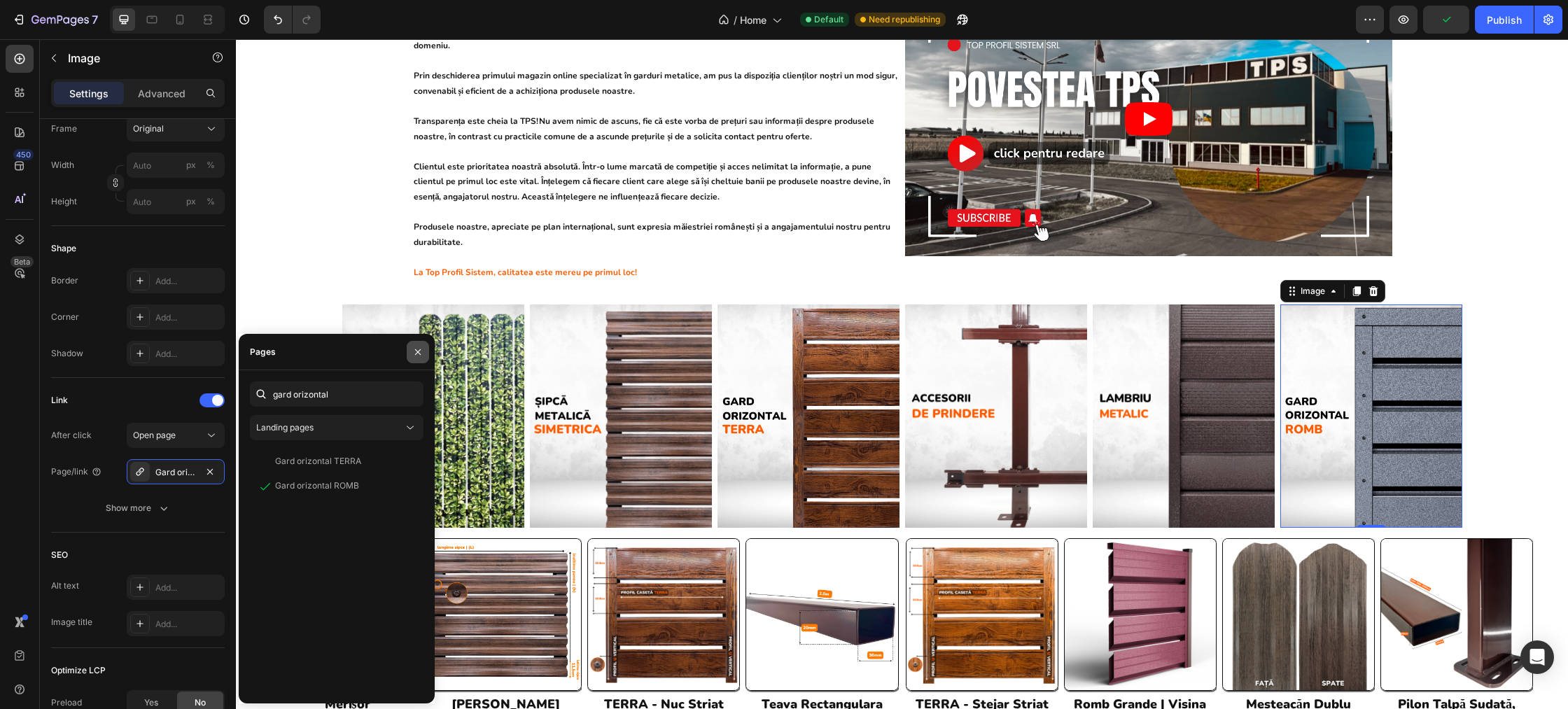
drag, startPoint x: 420, startPoint y: 348, endPoint x: 185, endPoint y: 309, distance: 238.2
click at [420, 348] on icon "button" at bounding box center [417, 352] width 11 height 11
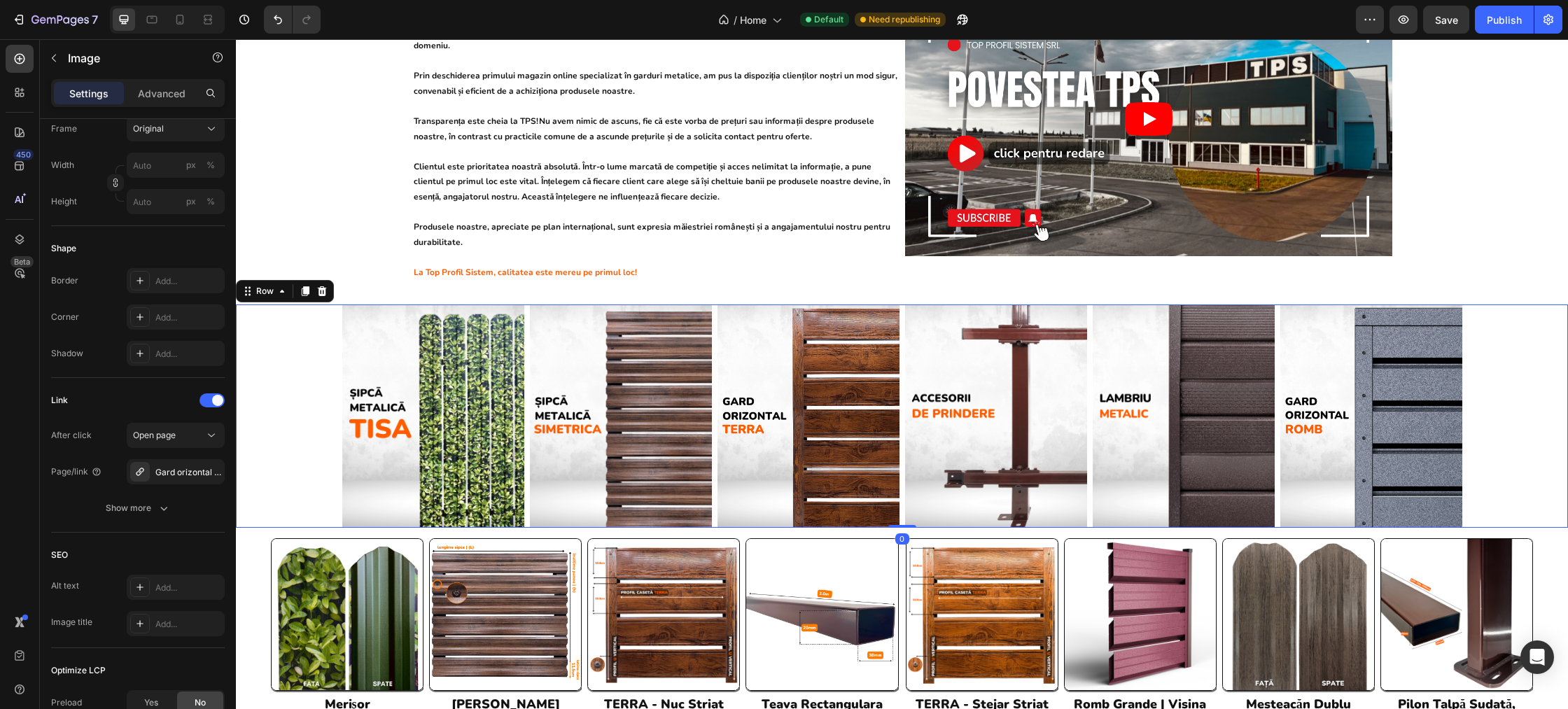
click at [323, 324] on div "Image Image Image Image Image Image Row" at bounding box center [902, 416] width 1332 height 224
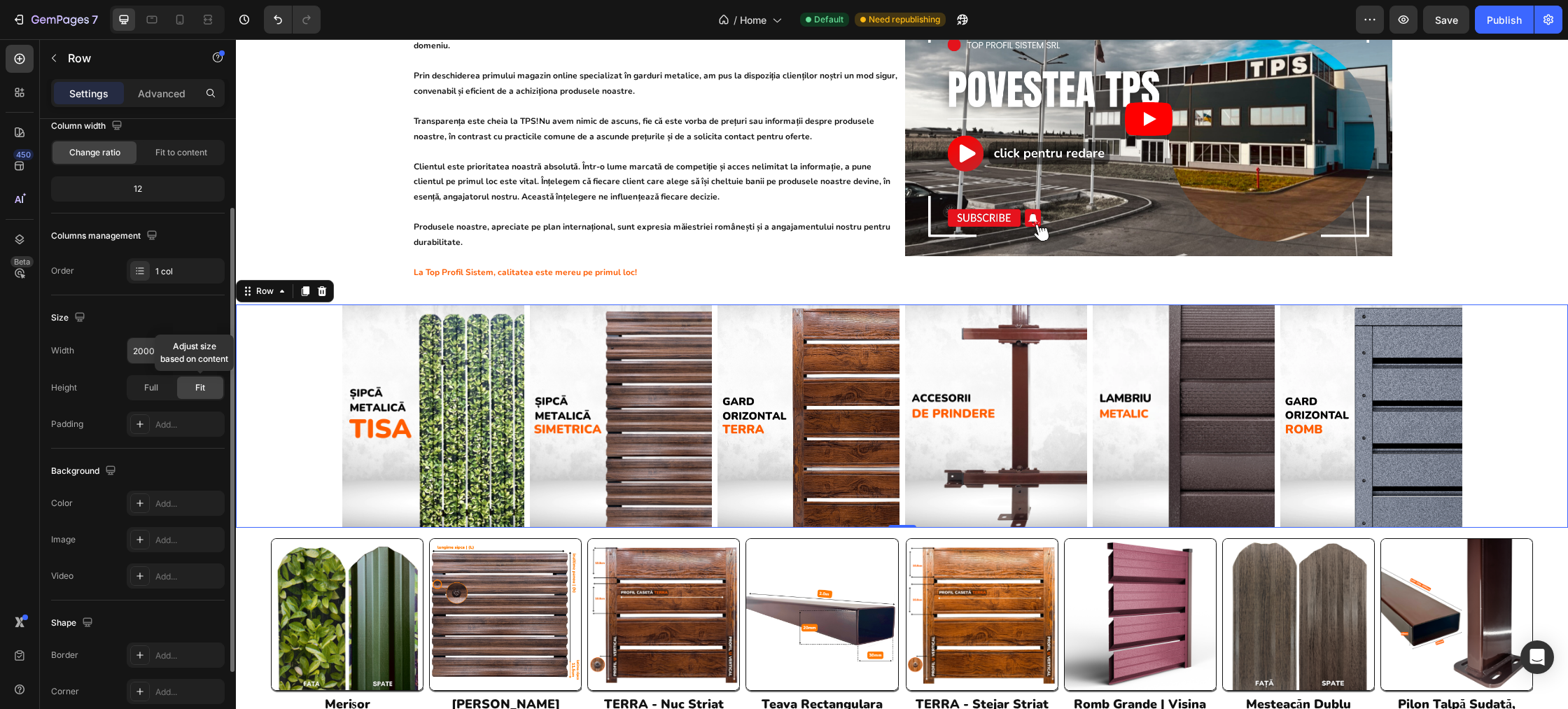
scroll to position [126, 0]
click at [137, 269] on icon at bounding box center [140, 269] width 11 height 11
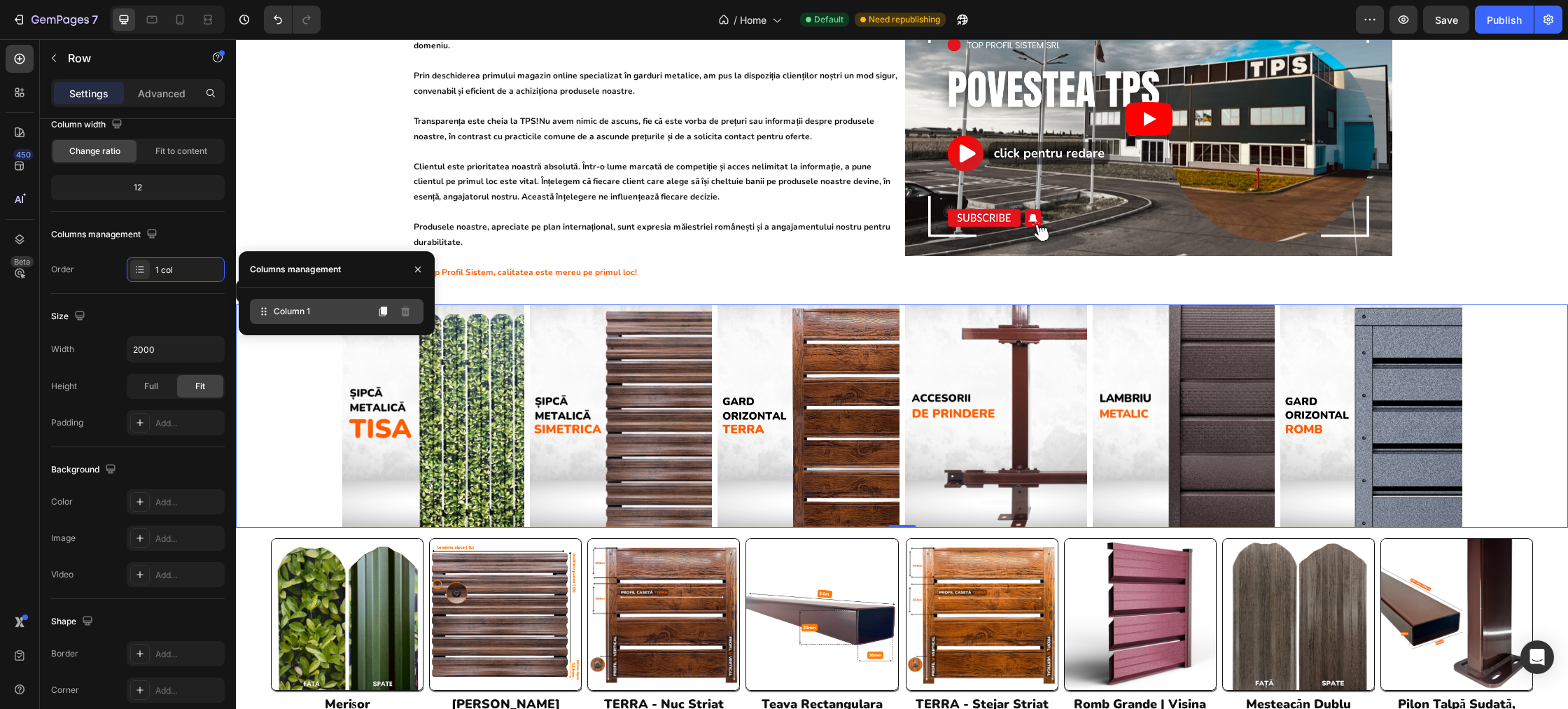
click at [266, 312] on icon at bounding box center [263, 311] width 14 height 14
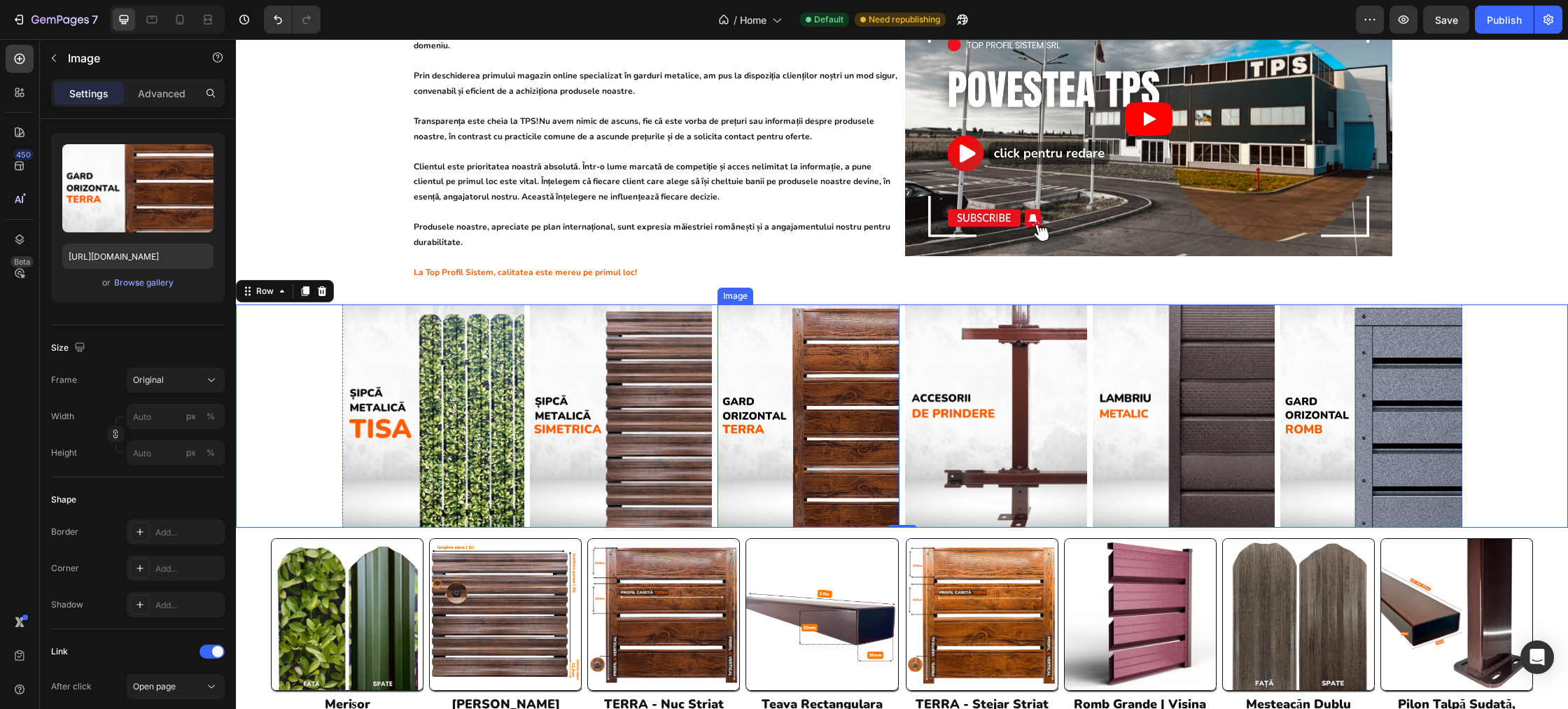
click at [886, 376] on img at bounding box center [808, 416] width 182 height 224
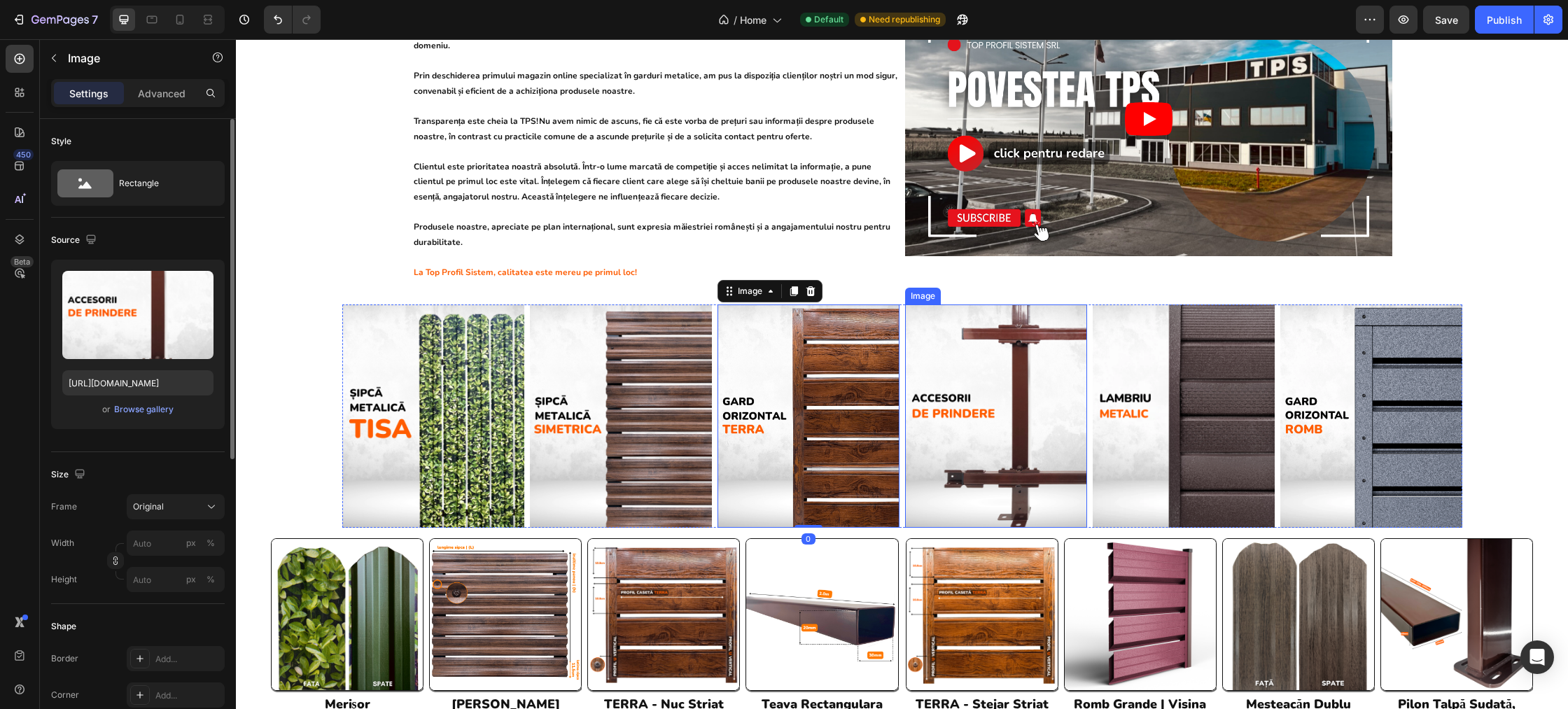
click at [1021, 370] on img at bounding box center [996, 416] width 182 height 223
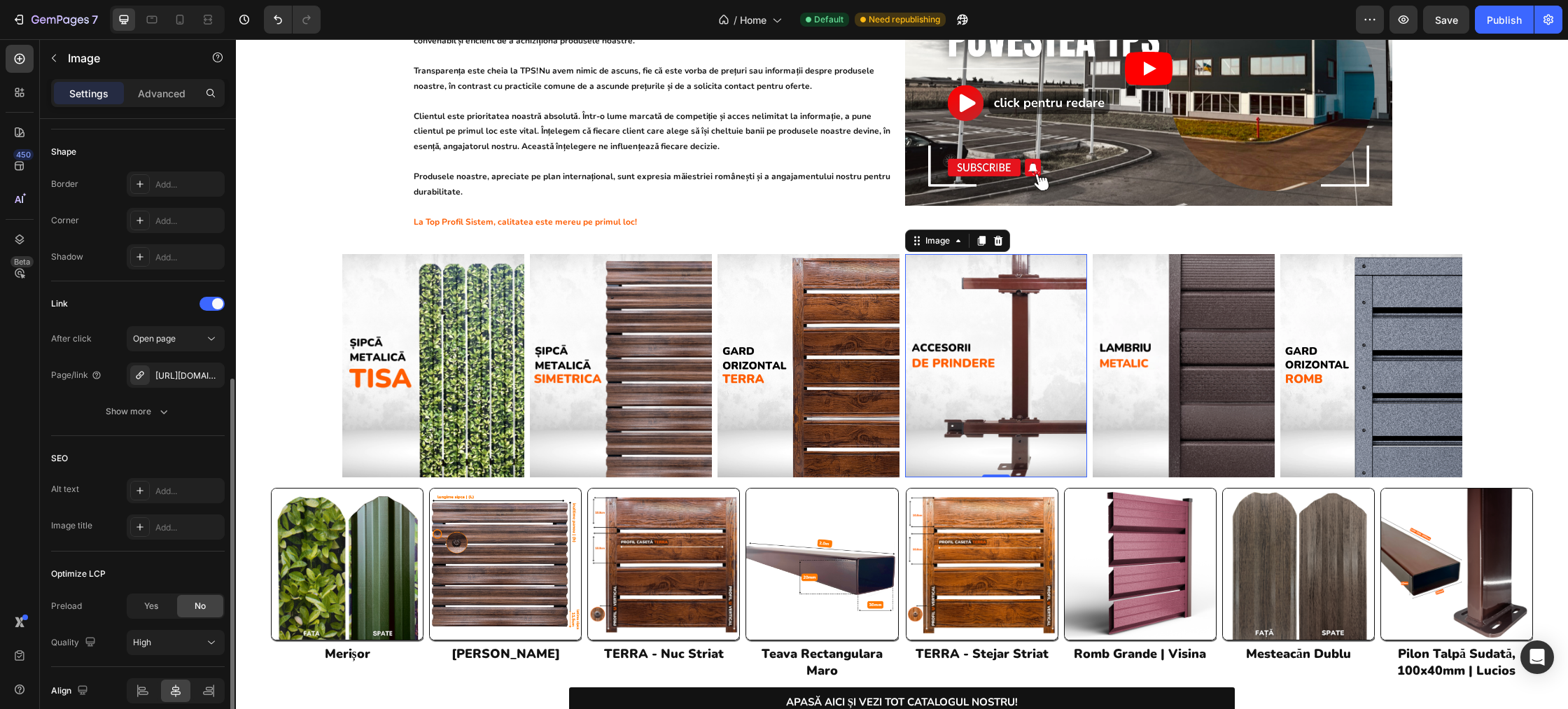
scroll to position [477, 0]
click at [1423, 346] on img at bounding box center [1371, 365] width 182 height 224
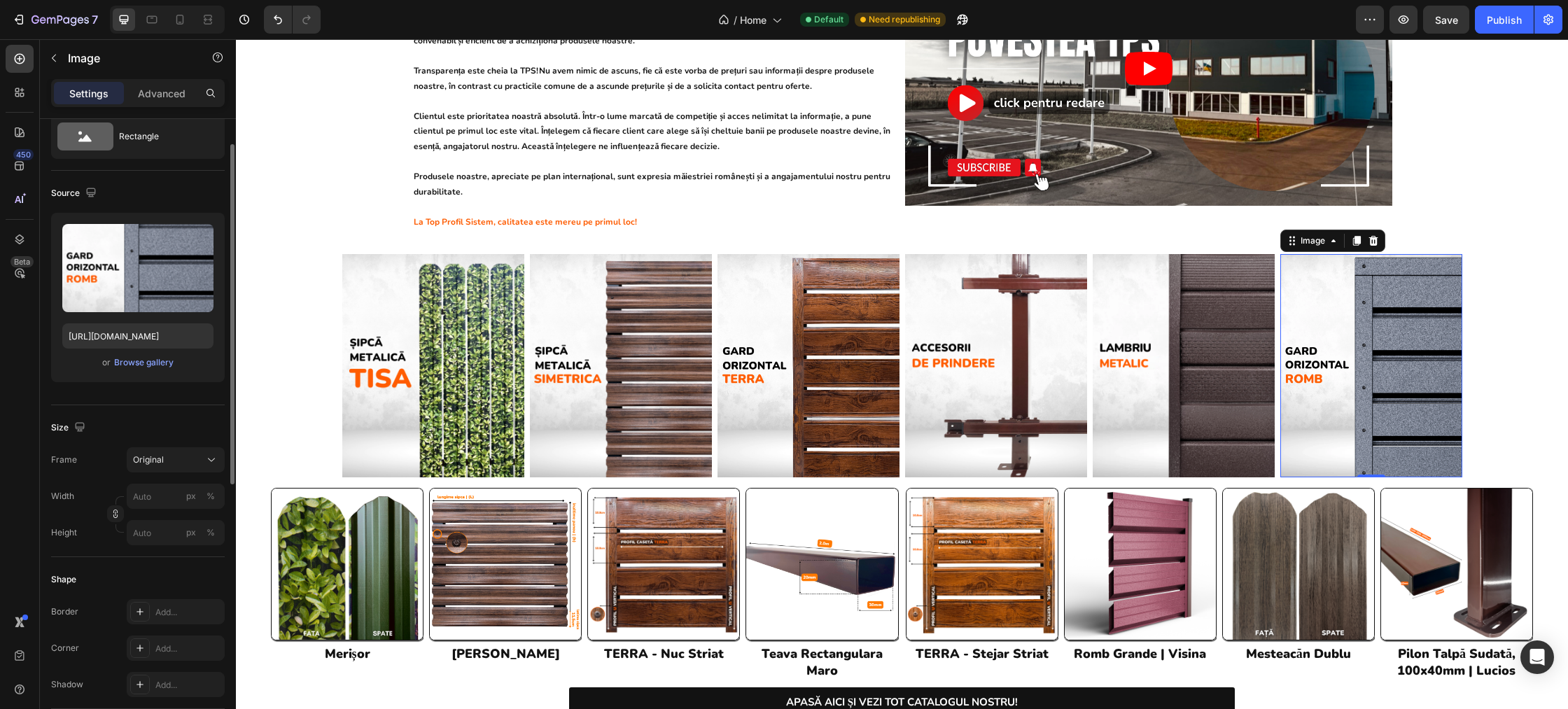
scroll to position [579, 0]
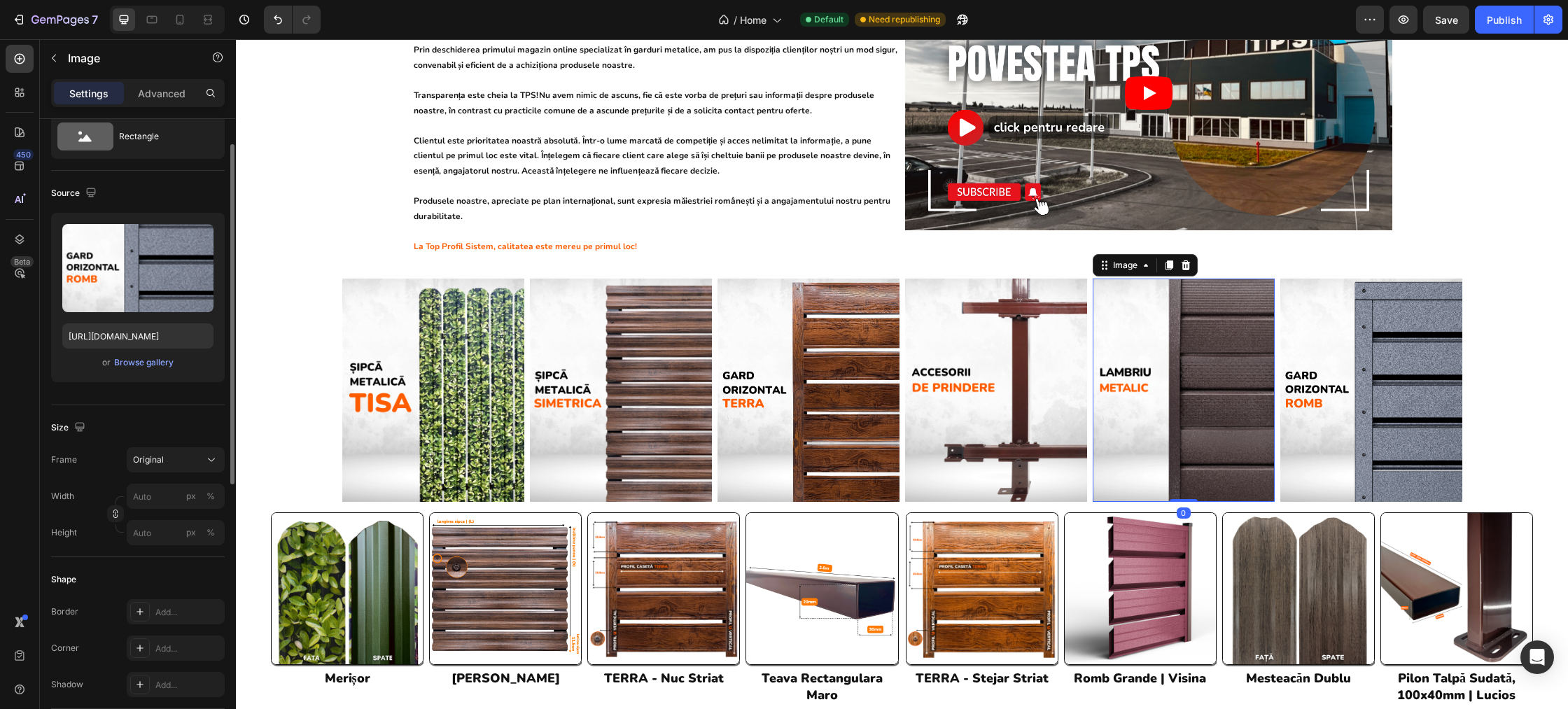
click at [1184, 349] on img at bounding box center [1183, 390] width 182 height 223
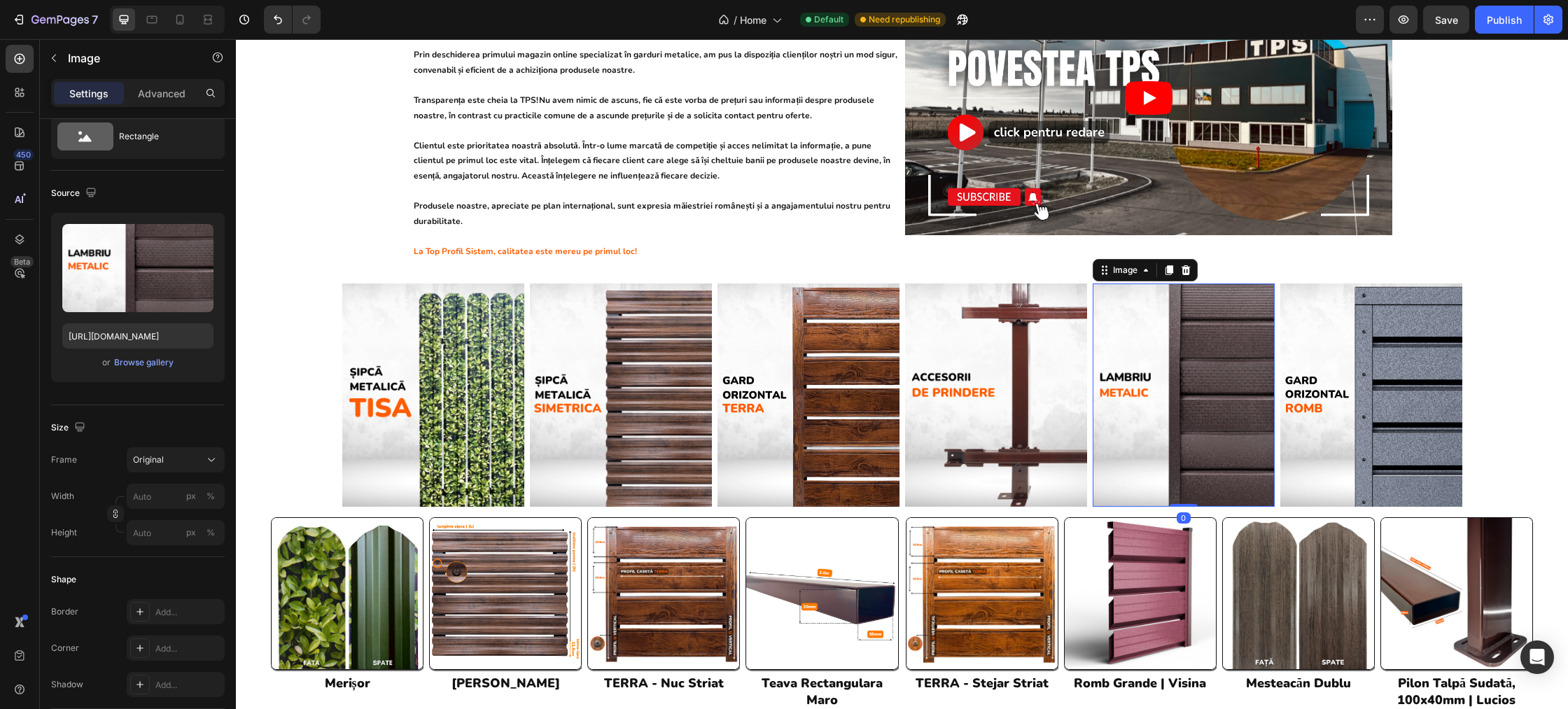
scroll to position [572, 0]
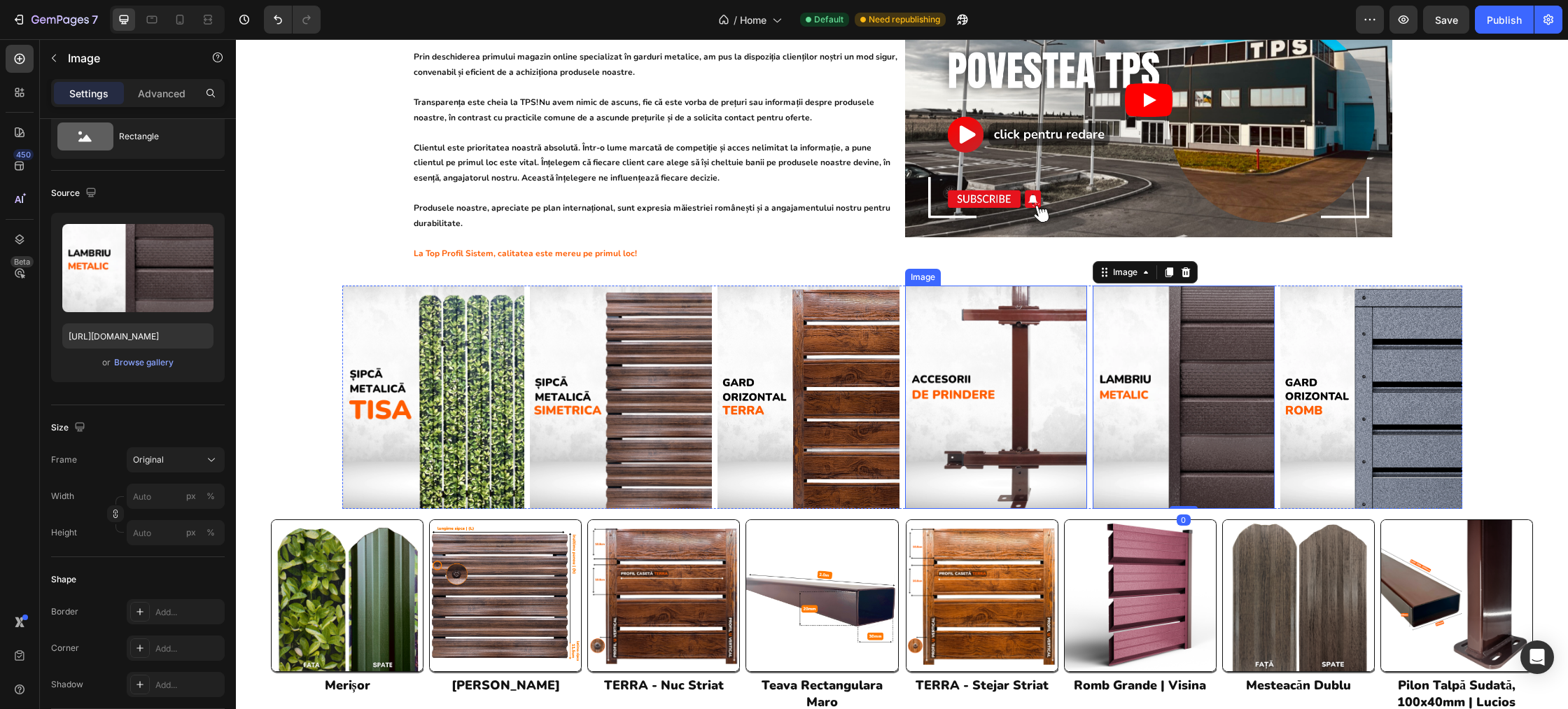
click at [1037, 356] on img at bounding box center [996, 397] width 182 height 223
click at [1267, 333] on img at bounding box center [1183, 397] width 182 height 223
click at [167, 338] on input "https://cdn.shopify.com/s/files/1/0291/2672/1584/files/gempages_467993730691892…" at bounding box center [138, 336] width 151 height 25
click at [1006, 327] on img at bounding box center [996, 397] width 182 height 223
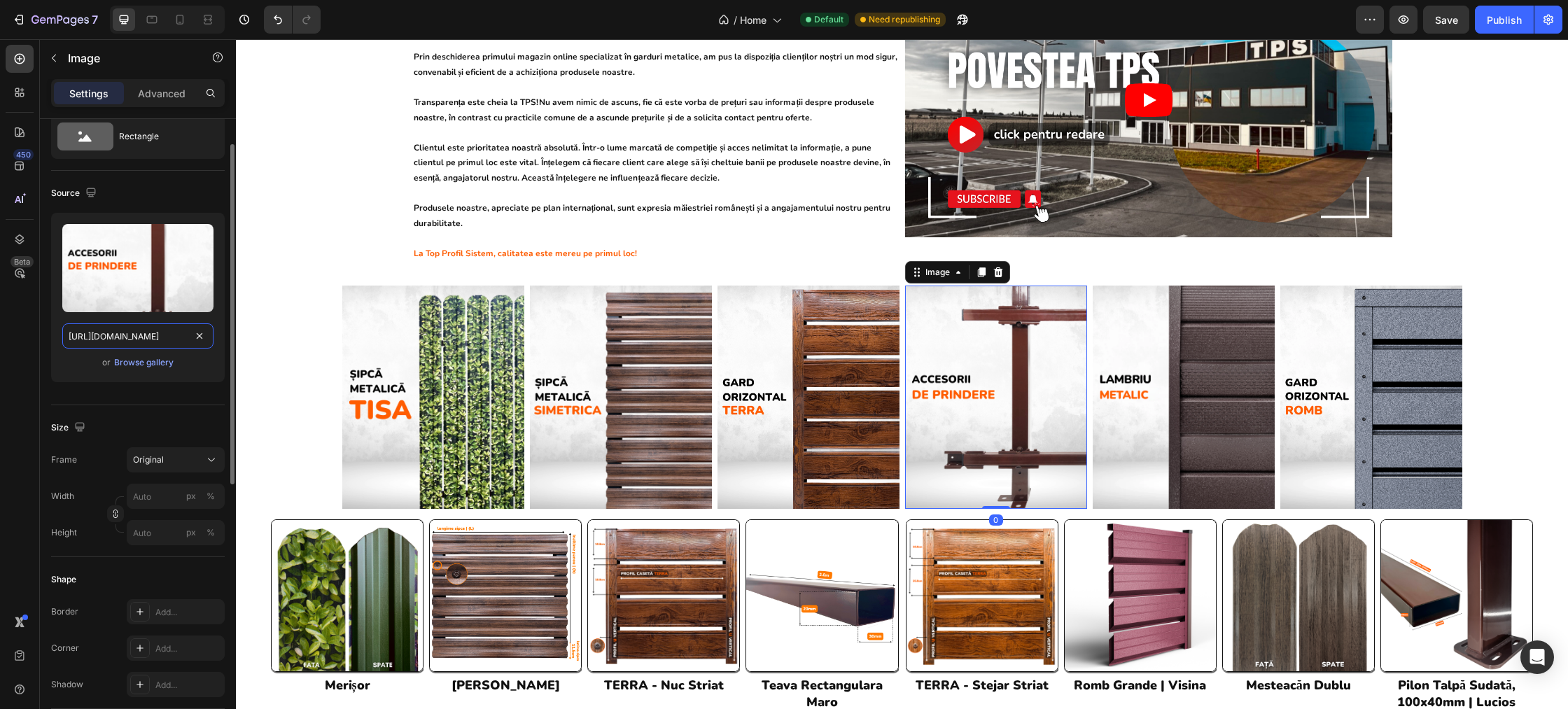
click at [171, 341] on input "https://cdn.shopify.com/s/files/1/0291/2672/1584/files/gempages_467993730691892…" at bounding box center [138, 336] width 151 height 25
click at [1043, 372] on img at bounding box center [996, 397] width 182 height 223
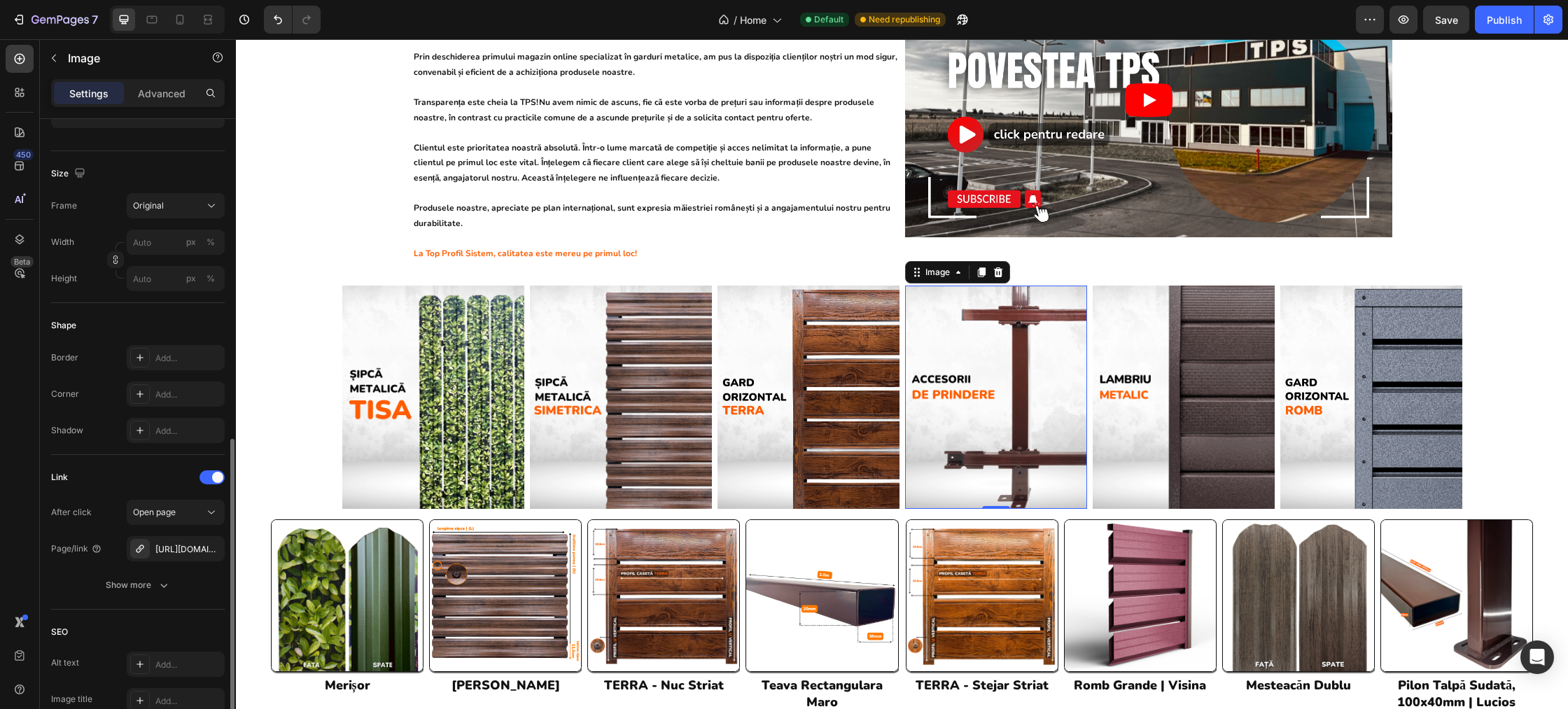
scroll to position [437, 0]
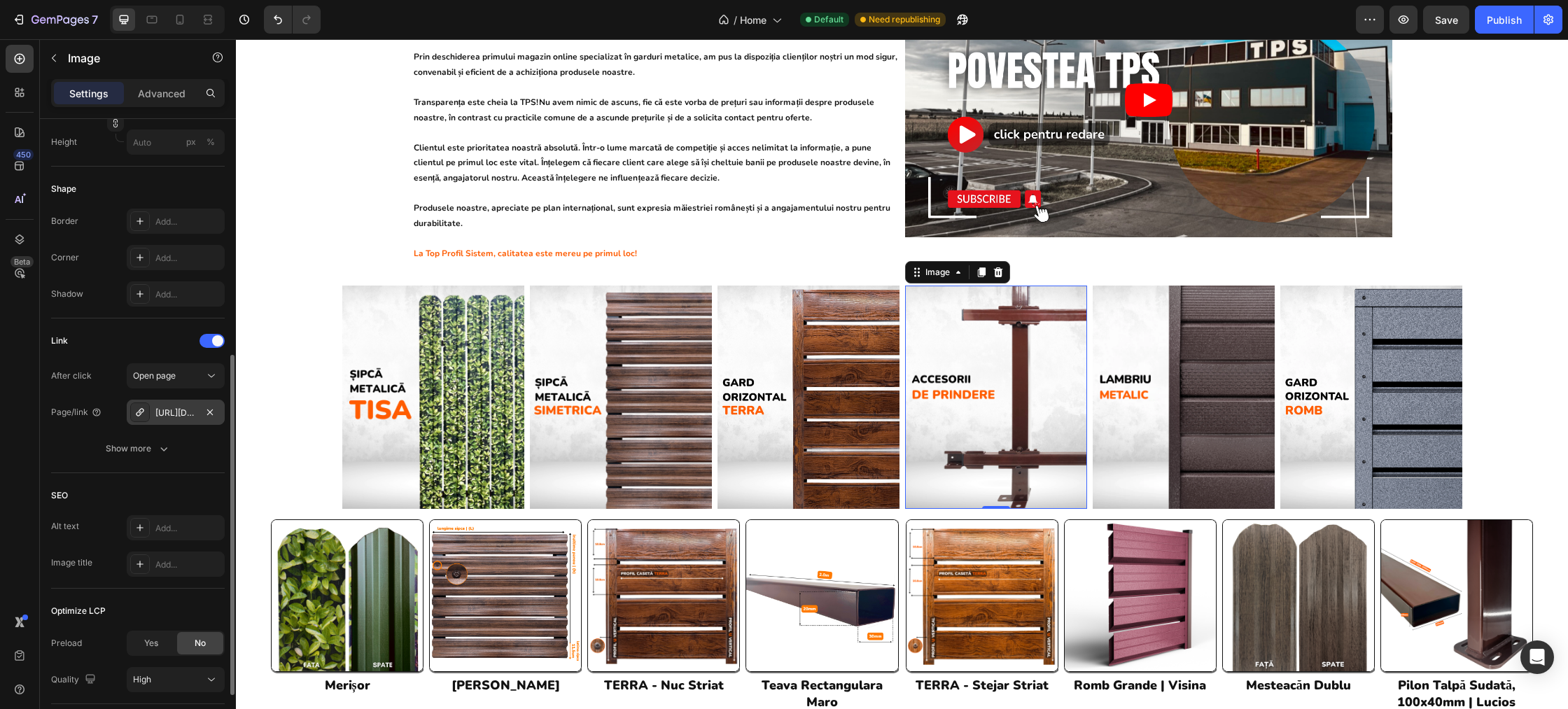
click at [173, 411] on div "https://sipca.ro/accesorii-de-prindere" at bounding box center [176, 413] width 41 height 13
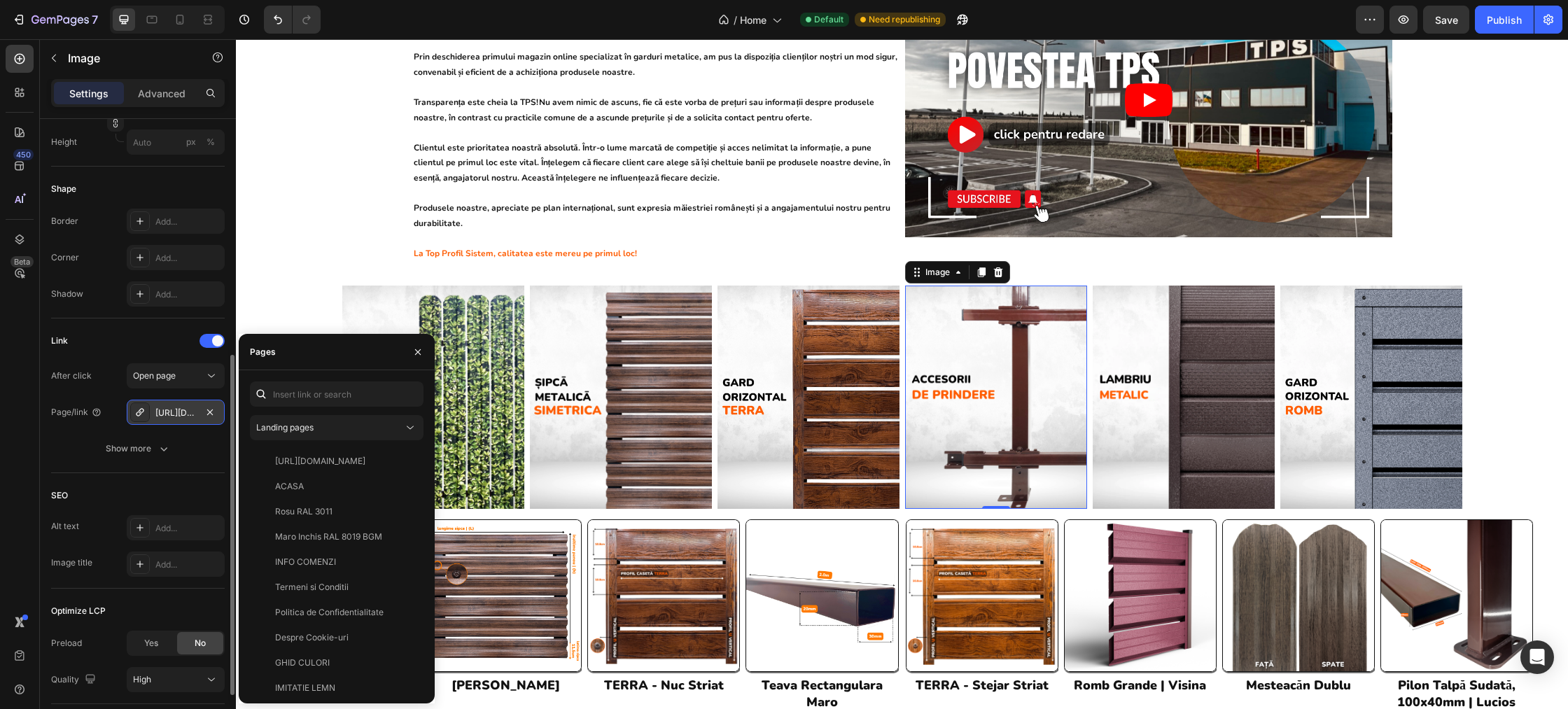
click at [171, 409] on div "https://sipca.ro/accesorii-de-prindere" at bounding box center [176, 413] width 41 height 13
click at [397, 461] on div "View" at bounding box center [401, 461] width 20 height 13
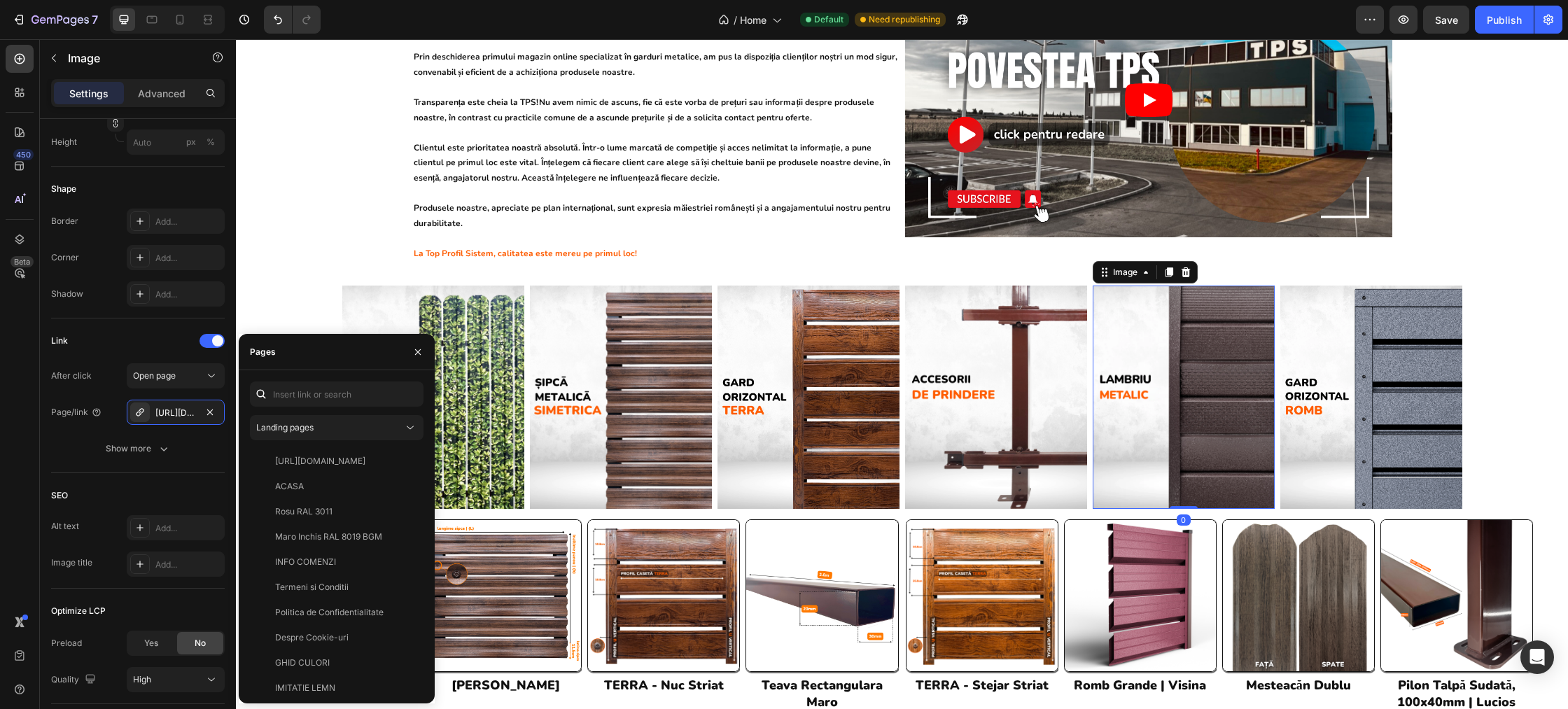
click at [1172, 378] on img at bounding box center [1183, 397] width 182 height 223
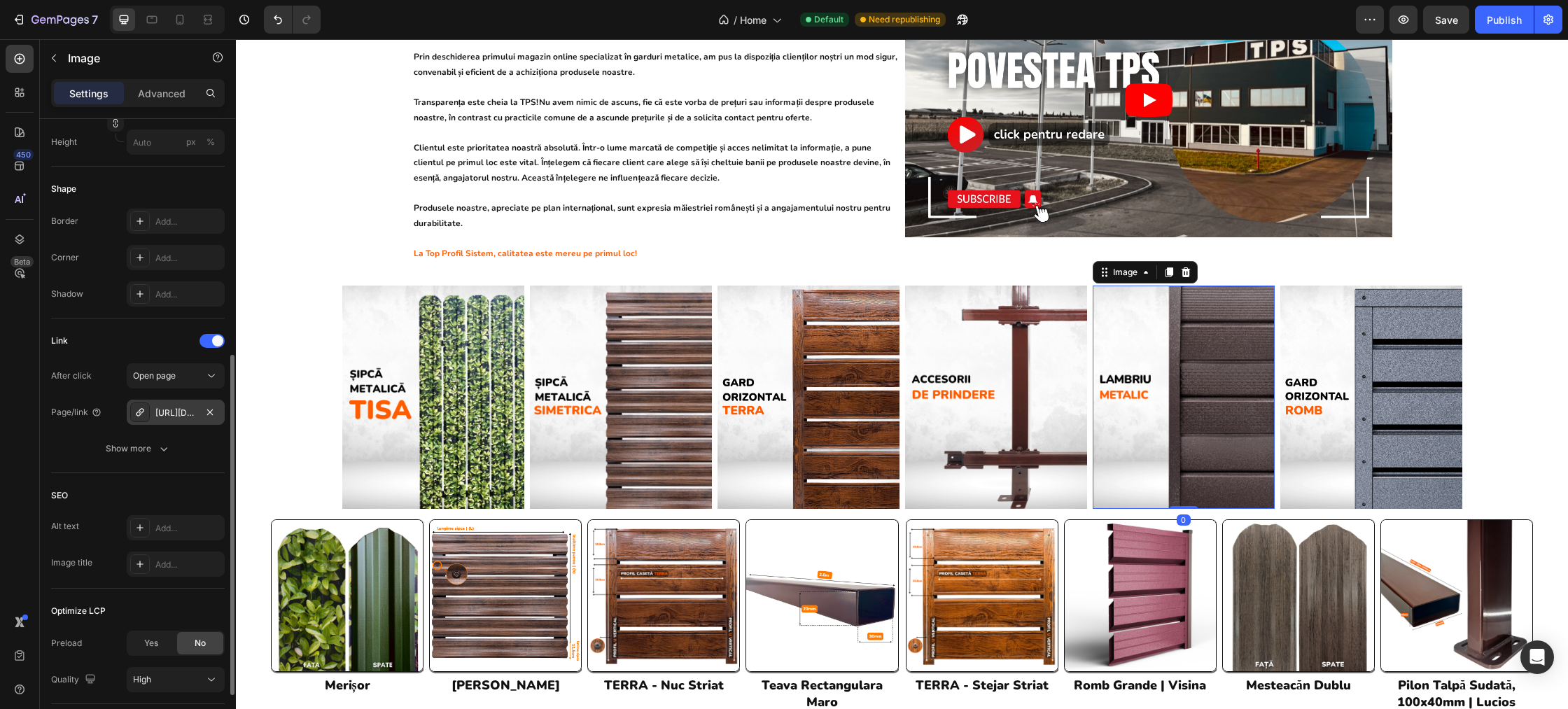
click at [171, 411] on div "https://sipca.ro/lambriu-metalic" at bounding box center [176, 413] width 41 height 13
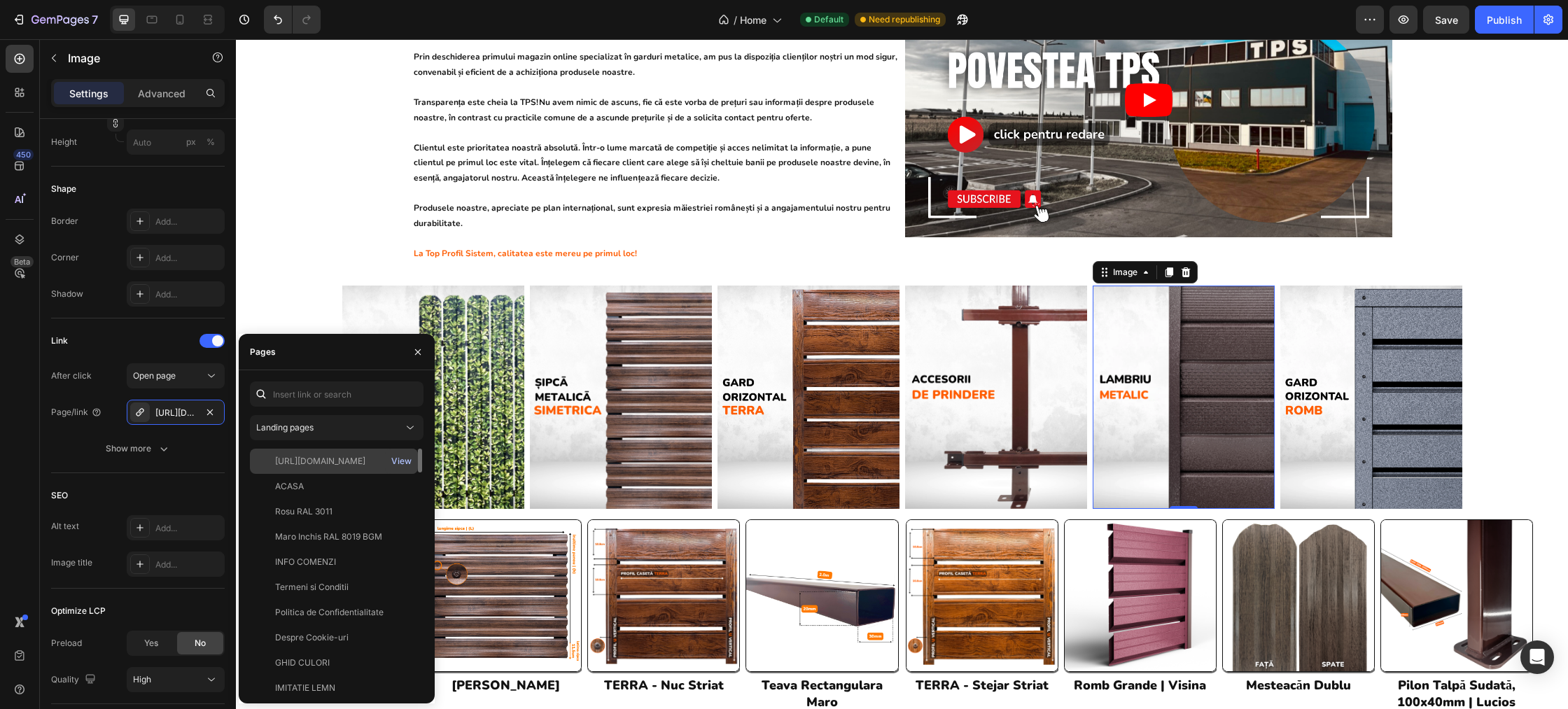
click at [394, 459] on div "View" at bounding box center [401, 461] width 20 height 13
click at [1529, 208] on div "cine suntem? Heading [auto-apreciere sincerā] Heading Row Din 2008, anul în car…" at bounding box center [902, 100] width 1304 height 324
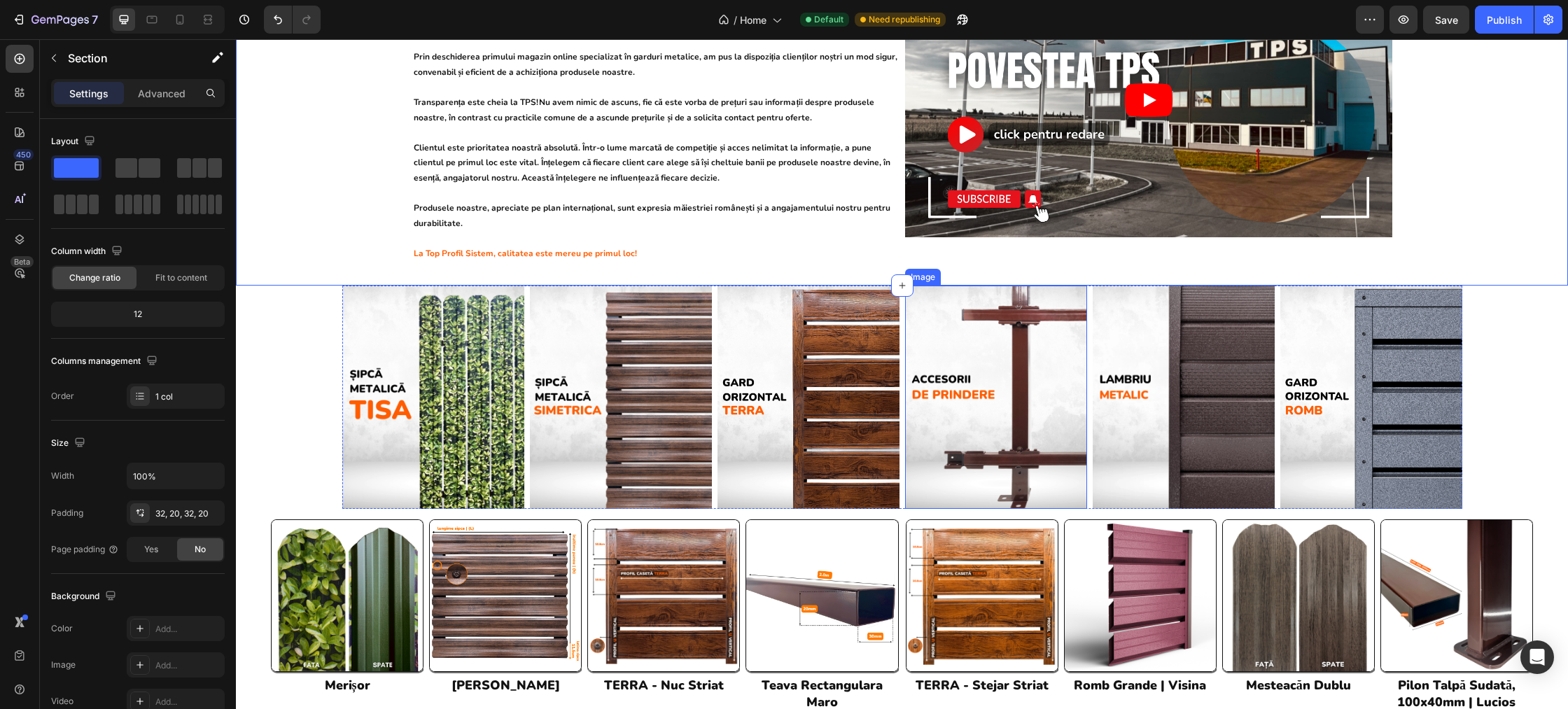
click at [1036, 373] on img at bounding box center [996, 397] width 182 height 223
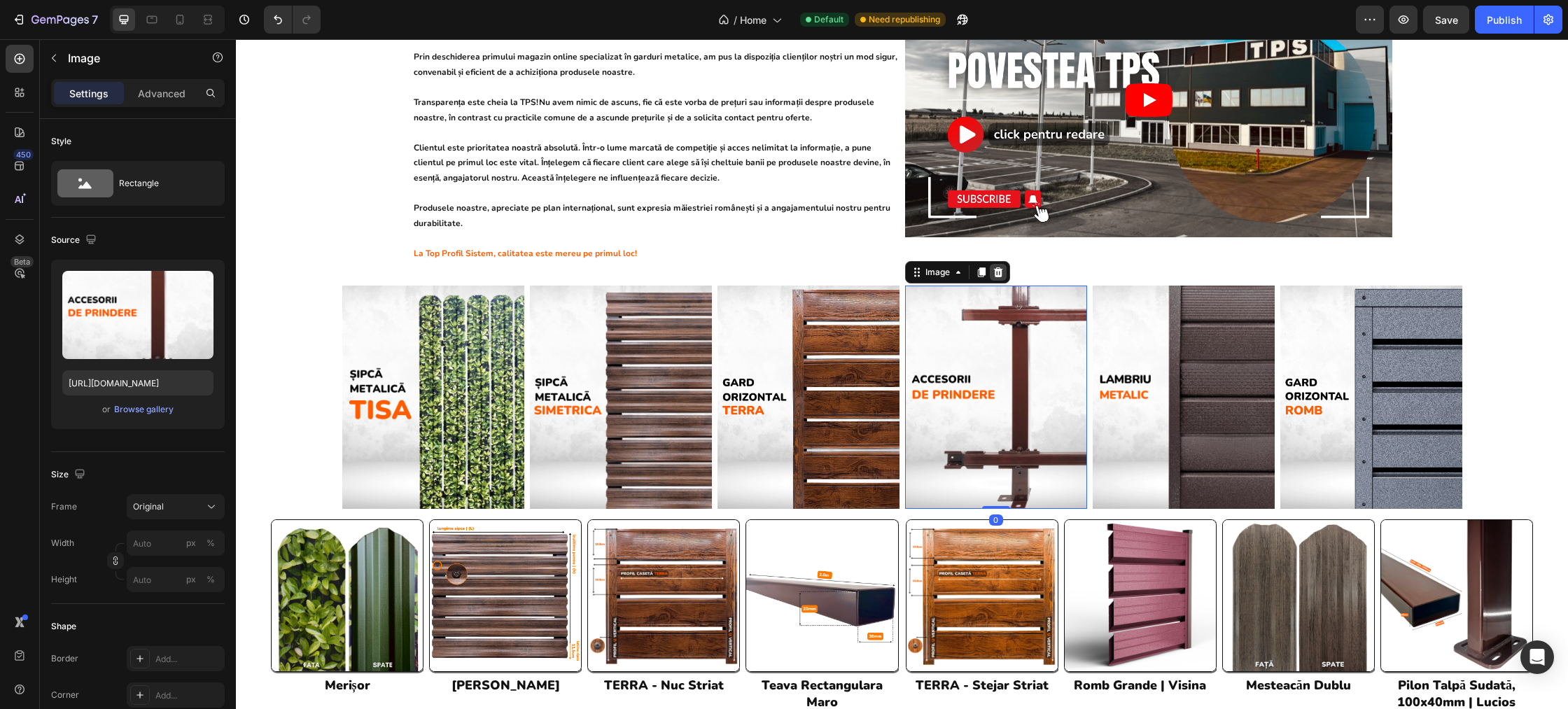
click at [997, 266] on icon at bounding box center [998, 272] width 11 height 11
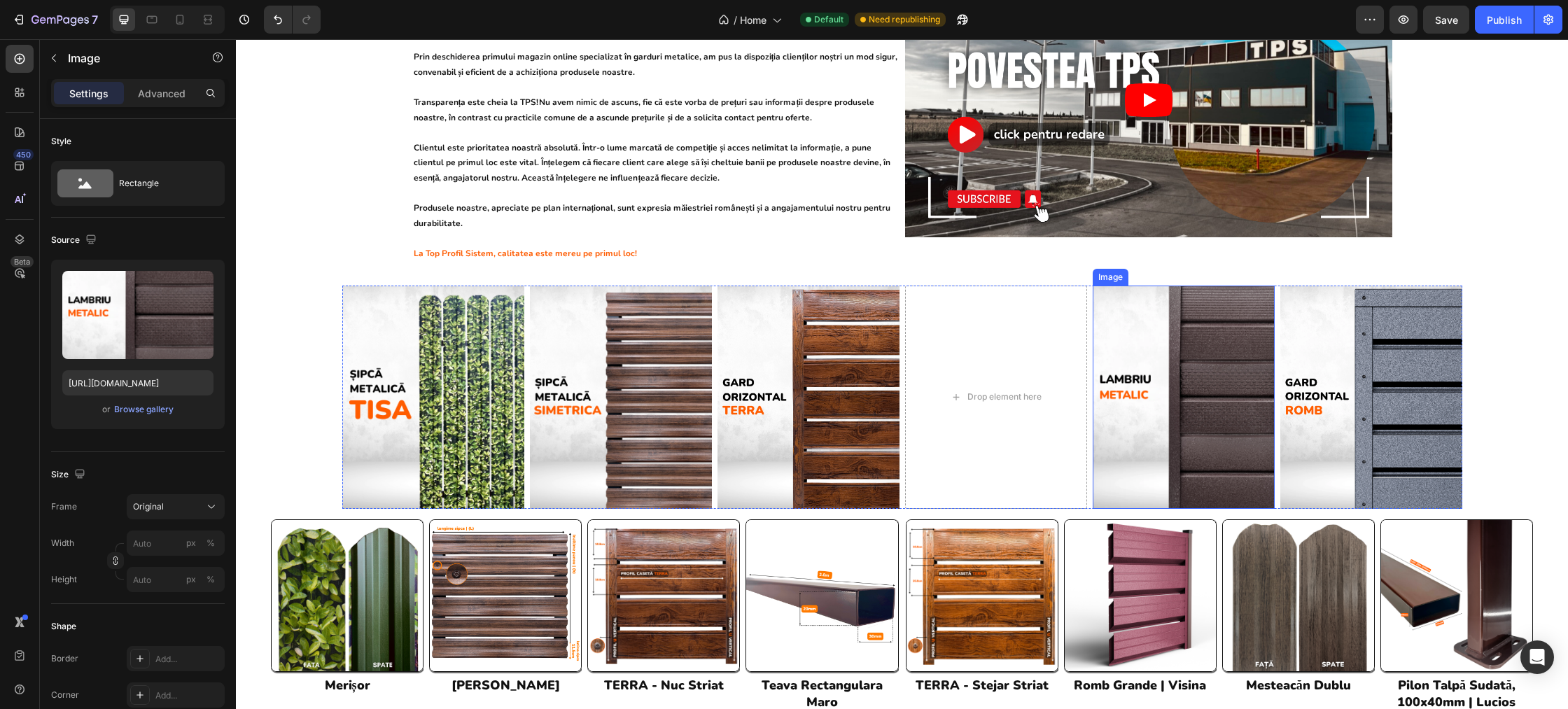
click at [1185, 320] on img at bounding box center [1183, 397] width 182 height 223
click at [1184, 266] on icon at bounding box center [1185, 272] width 11 height 11
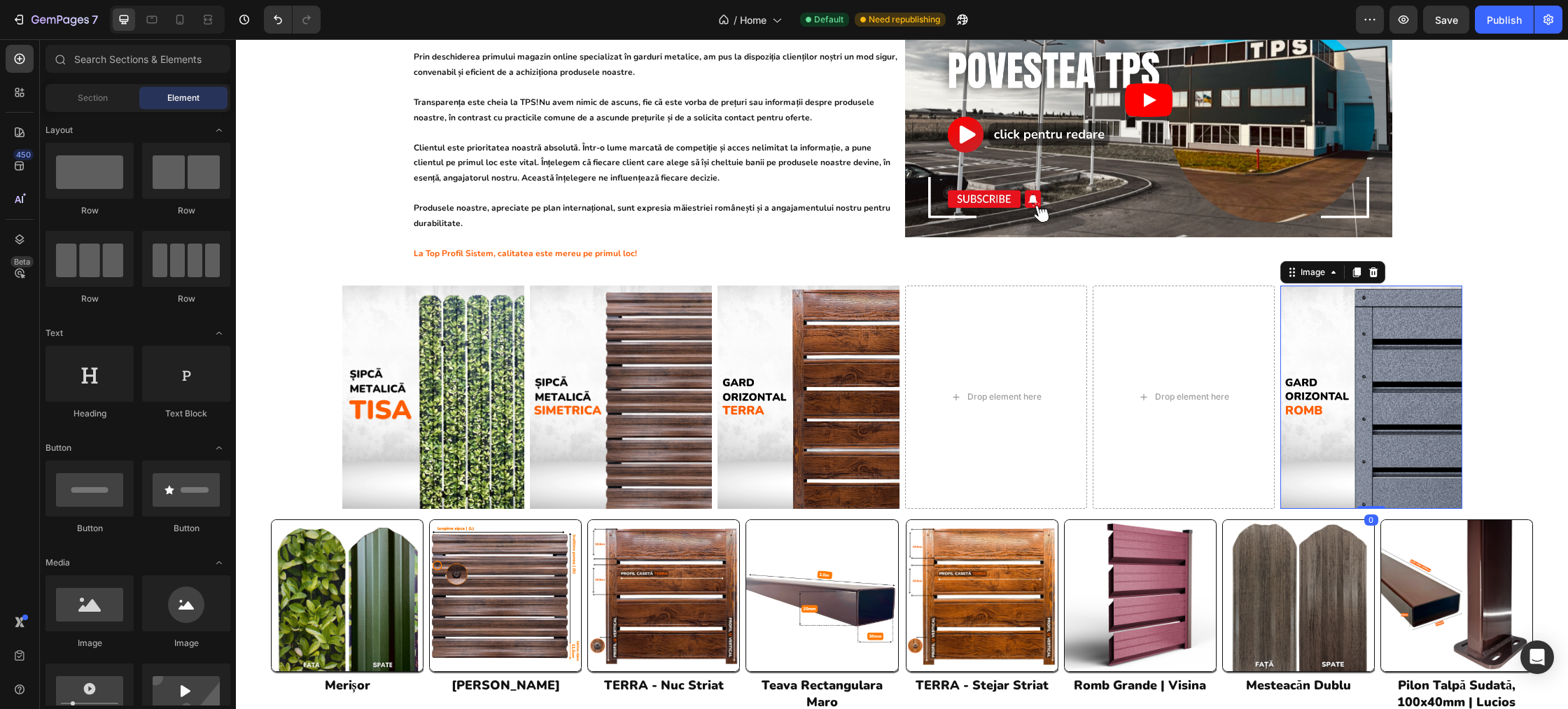
click at [1334, 327] on img at bounding box center [1371, 397] width 182 height 224
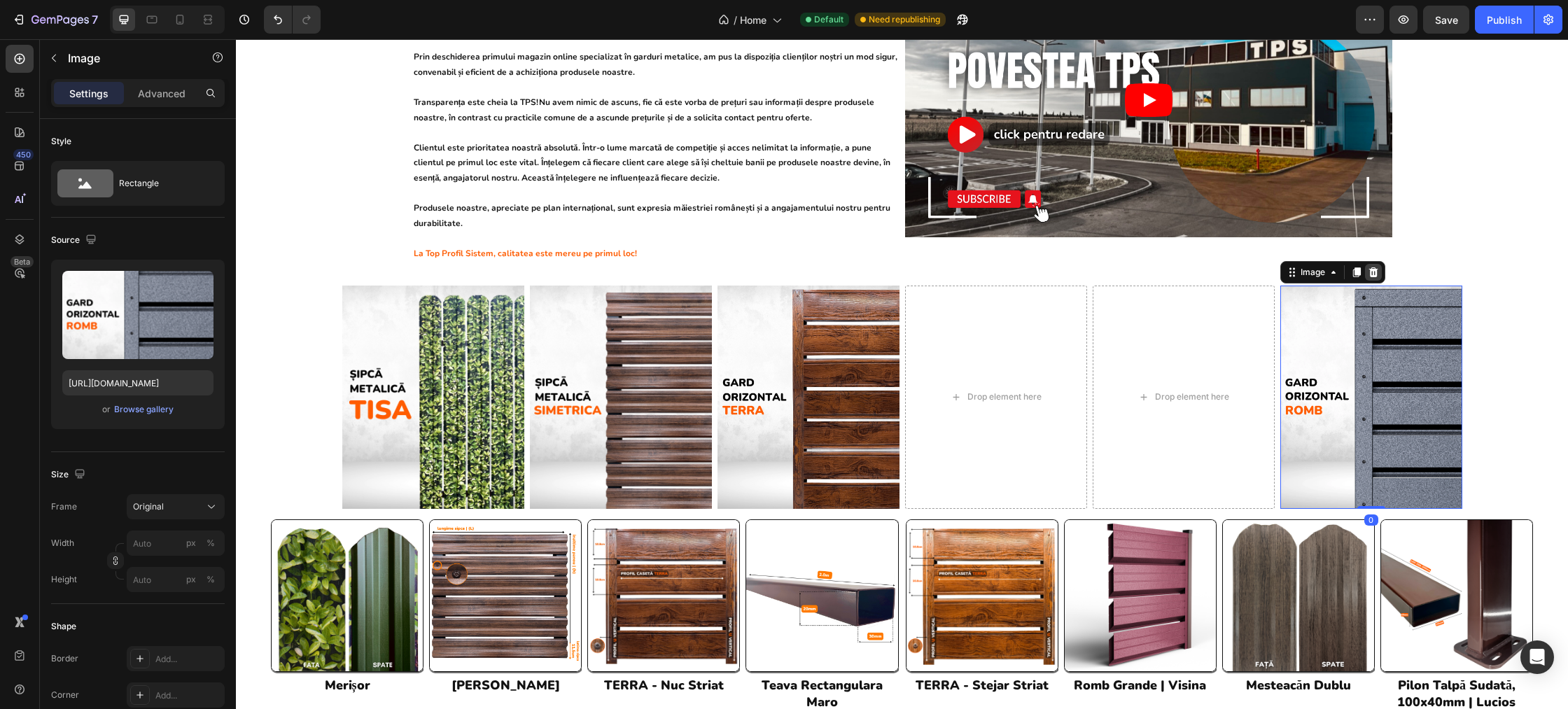
click at [1372, 266] on icon at bounding box center [1373, 272] width 11 height 11
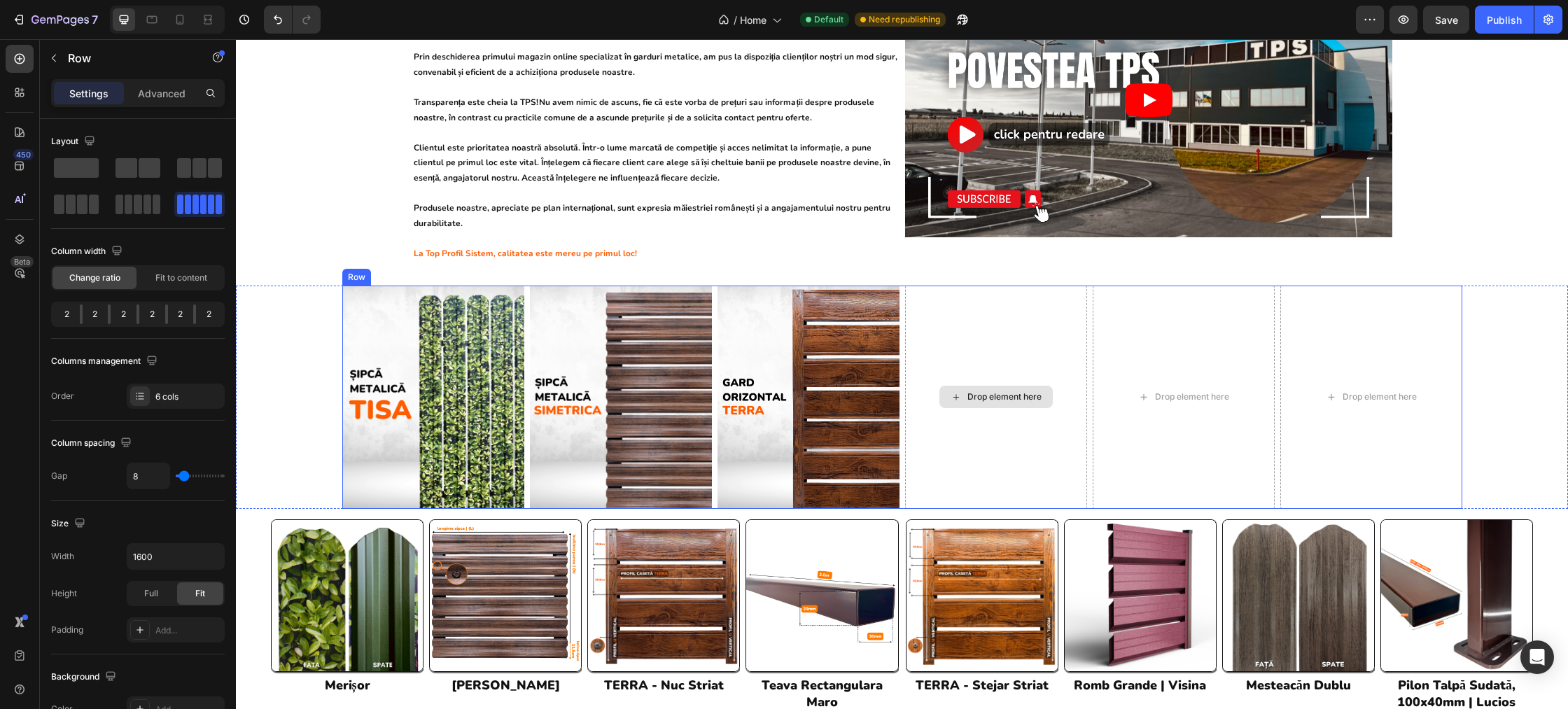
click at [1054, 345] on div "Drop element here" at bounding box center [996, 397] width 182 height 224
click at [999, 351] on div "Drop element here" at bounding box center [996, 397] width 182 height 224
click at [804, 295] on img at bounding box center [808, 397] width 182 height 224
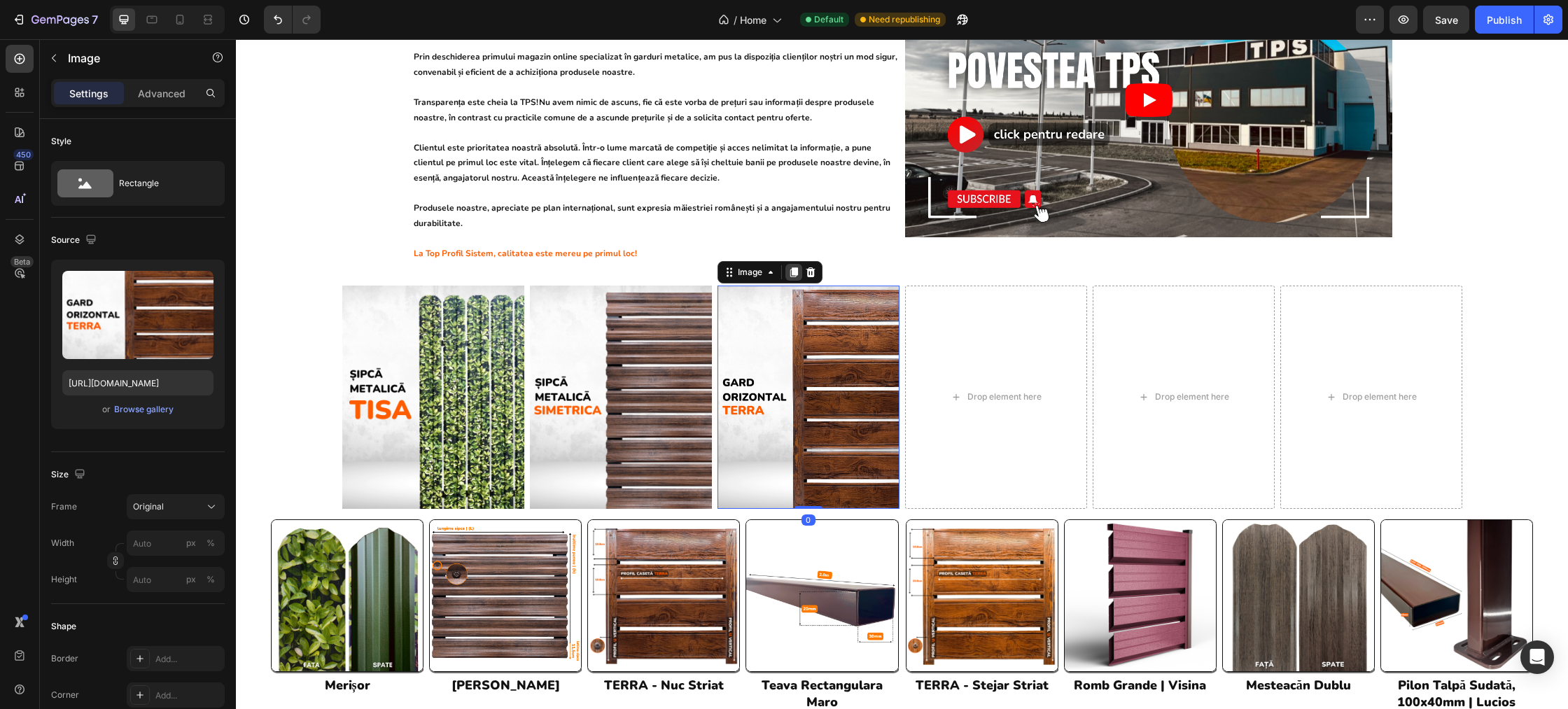
click at [793, 266] on icon at bounding box center [793, 272] width 11 height 11
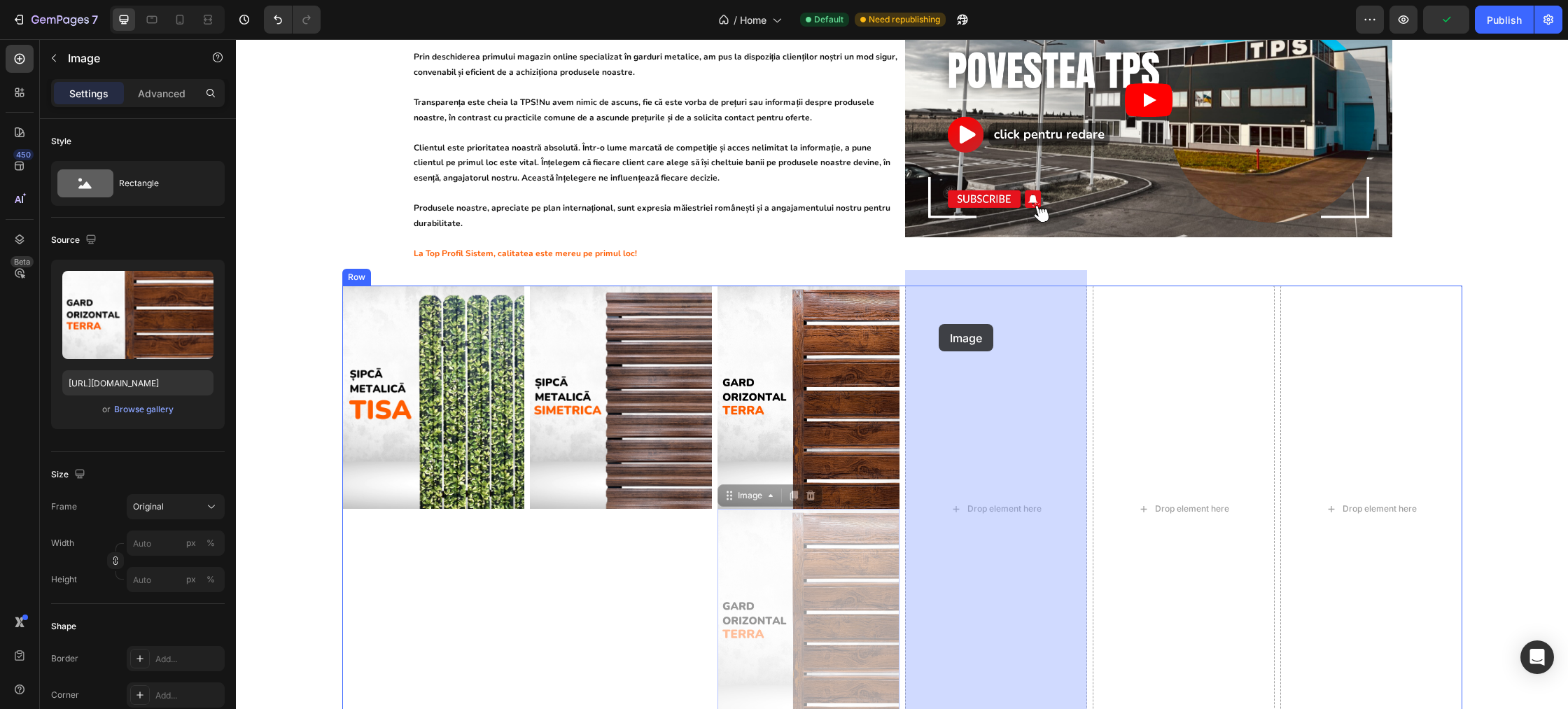
drag, startPoint x: 732, startPoint y: 486, endPoint x: 938, endPoint y: 324, distance: 262.1
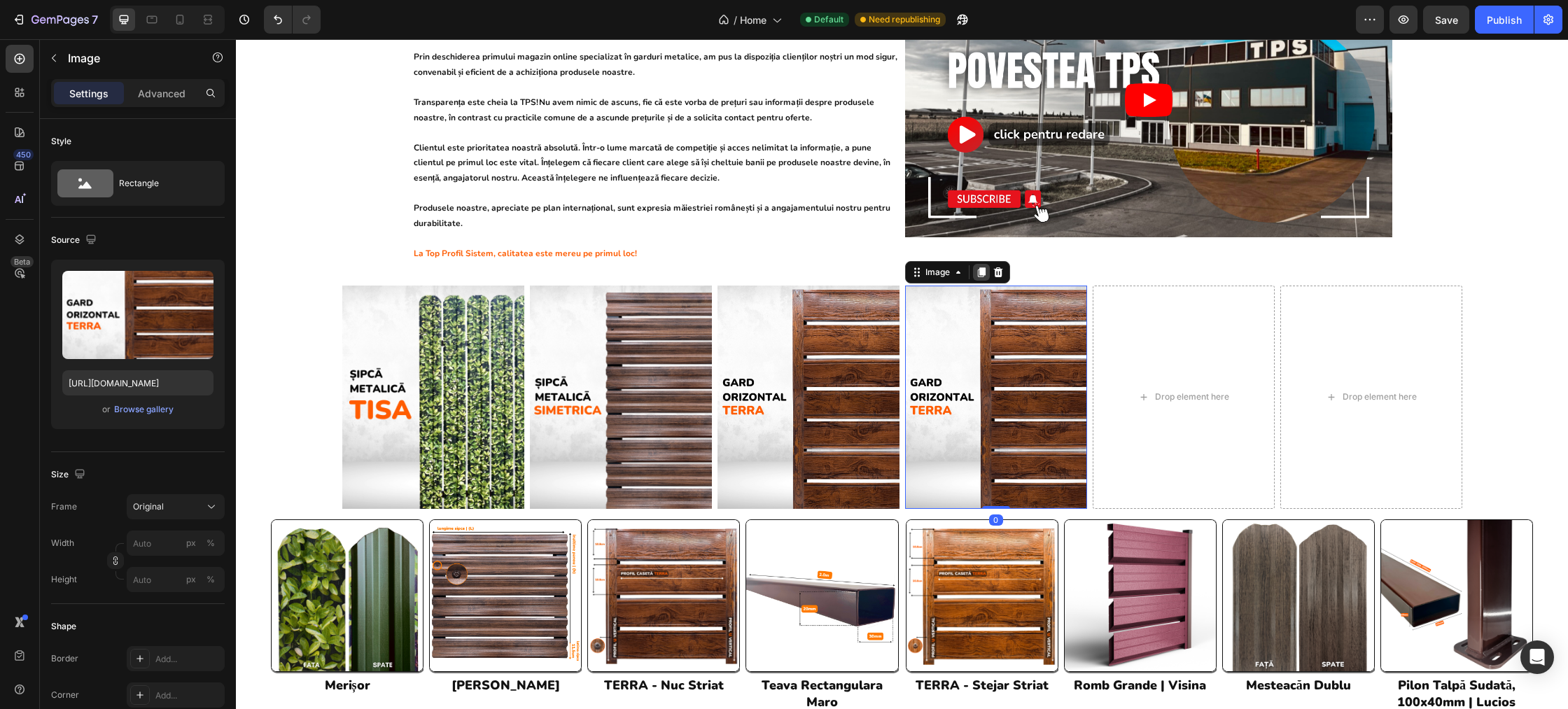
click at [979, 264] on div at bounding box center [982, 272] width 17 height 17
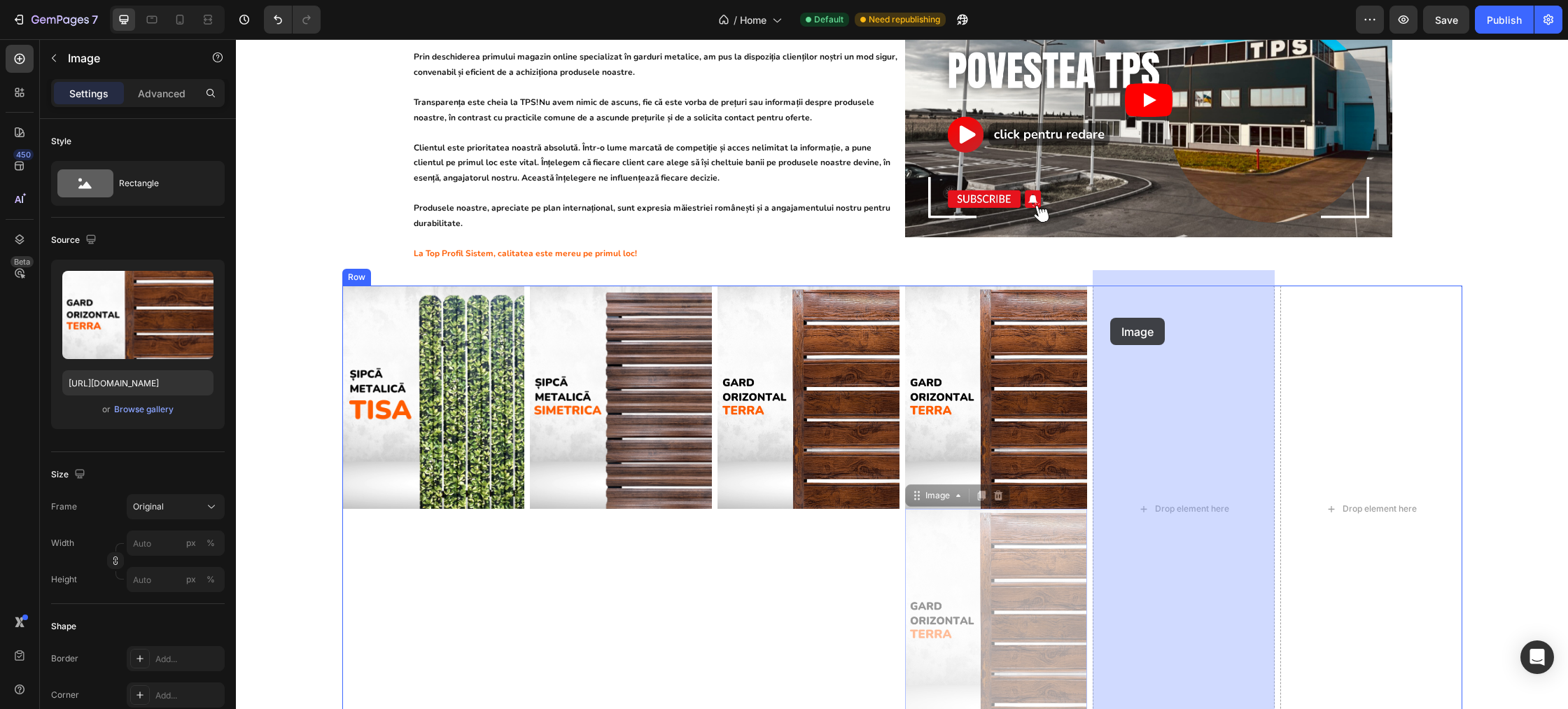
drag, startPoint x: 929, startPoint y: 479, endPoint x: 1110, endPoint y: 318, distance: 242.2
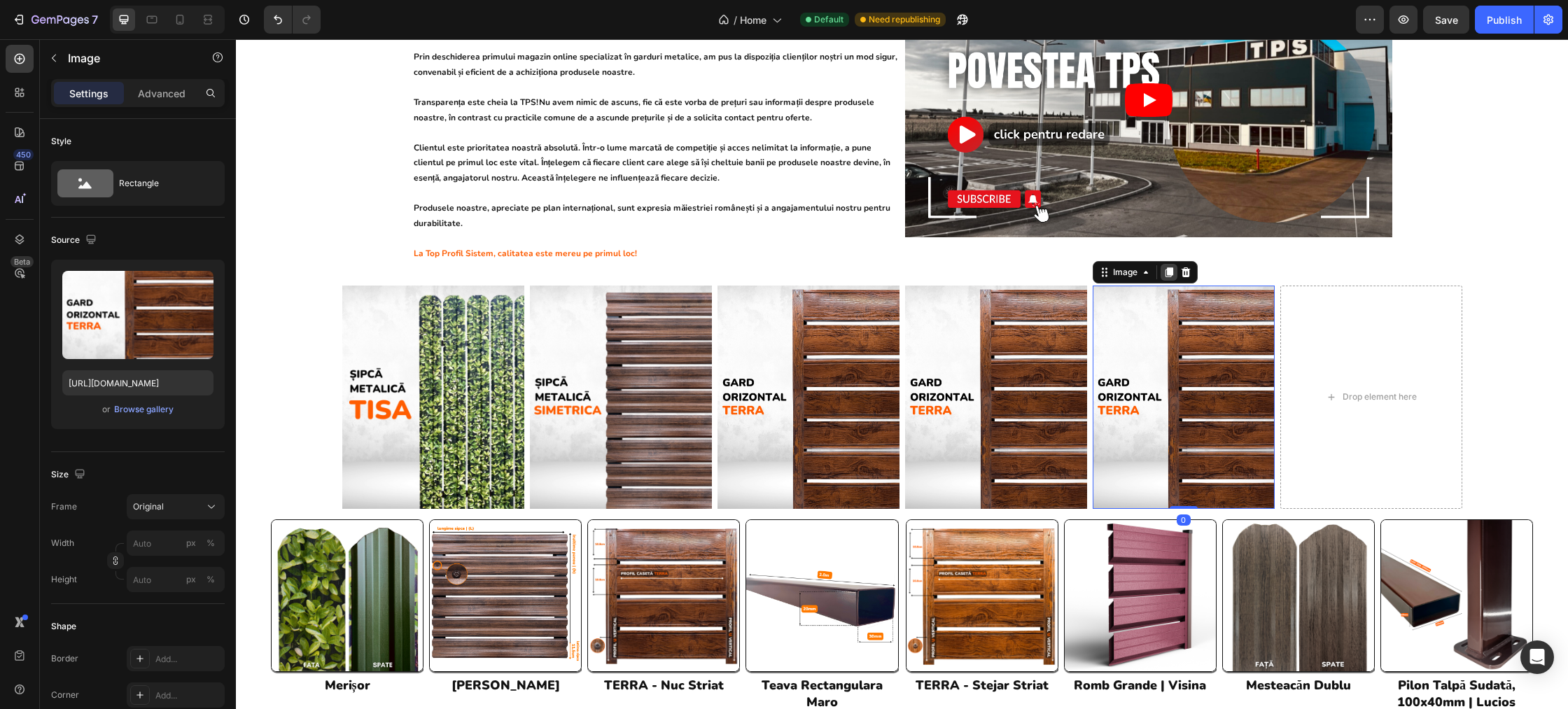
click at [1168, 266] on icon at bounding box center [1168, 272] width 11 height 11
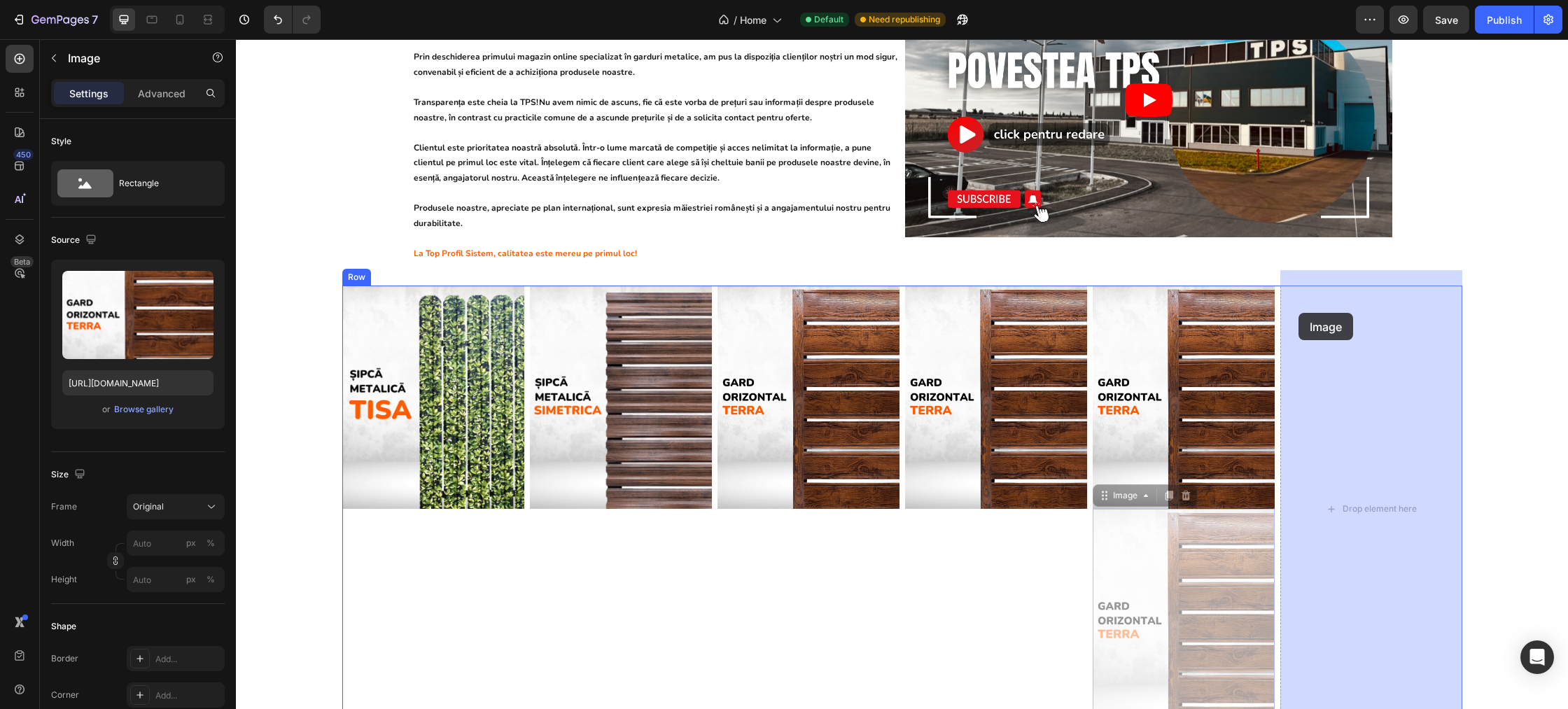
drag, startPoint x: 1103, startPoint y: 478, endPoint x: 1299, endPoint y: 312, distance: 256.9
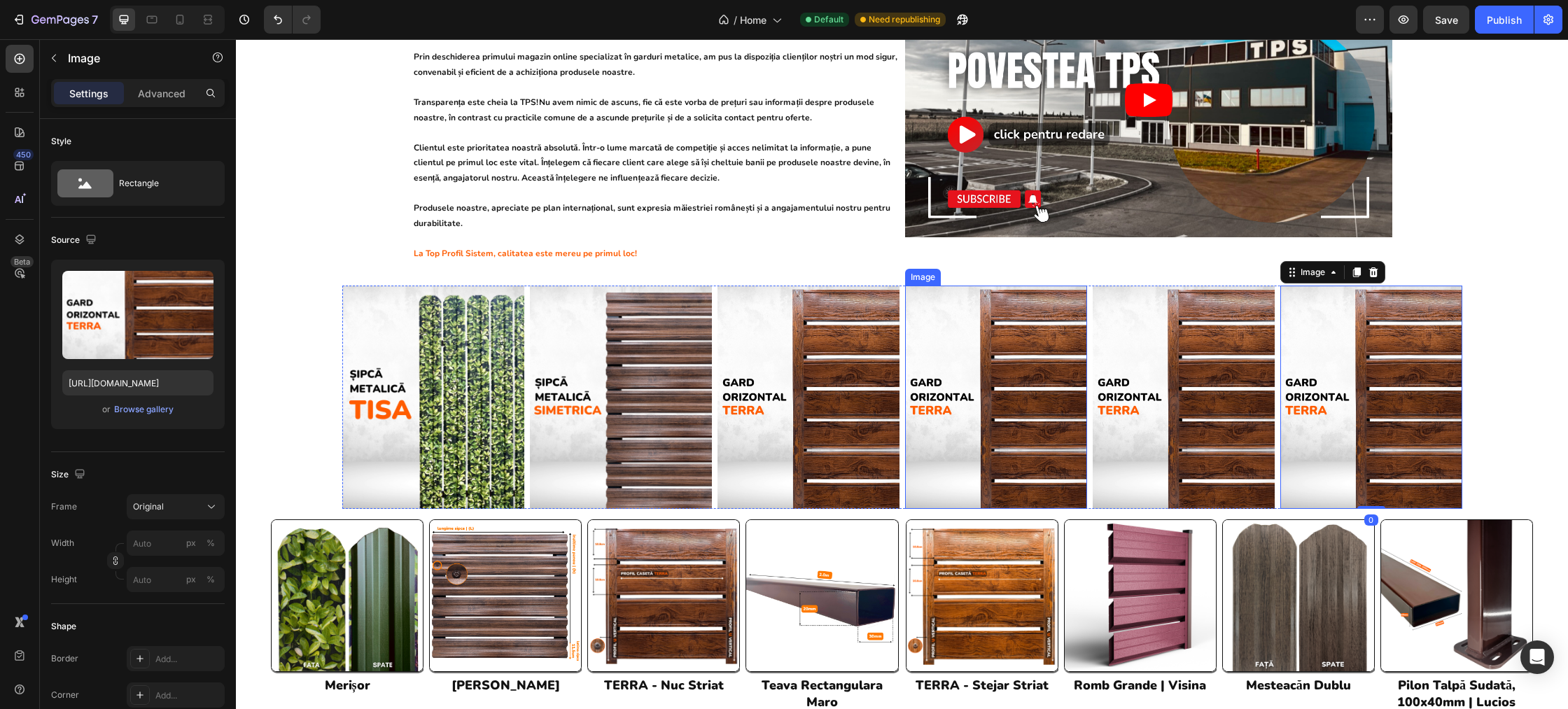
click at [987, 348] on img at bounding box center [996, 397] width 182 height 224
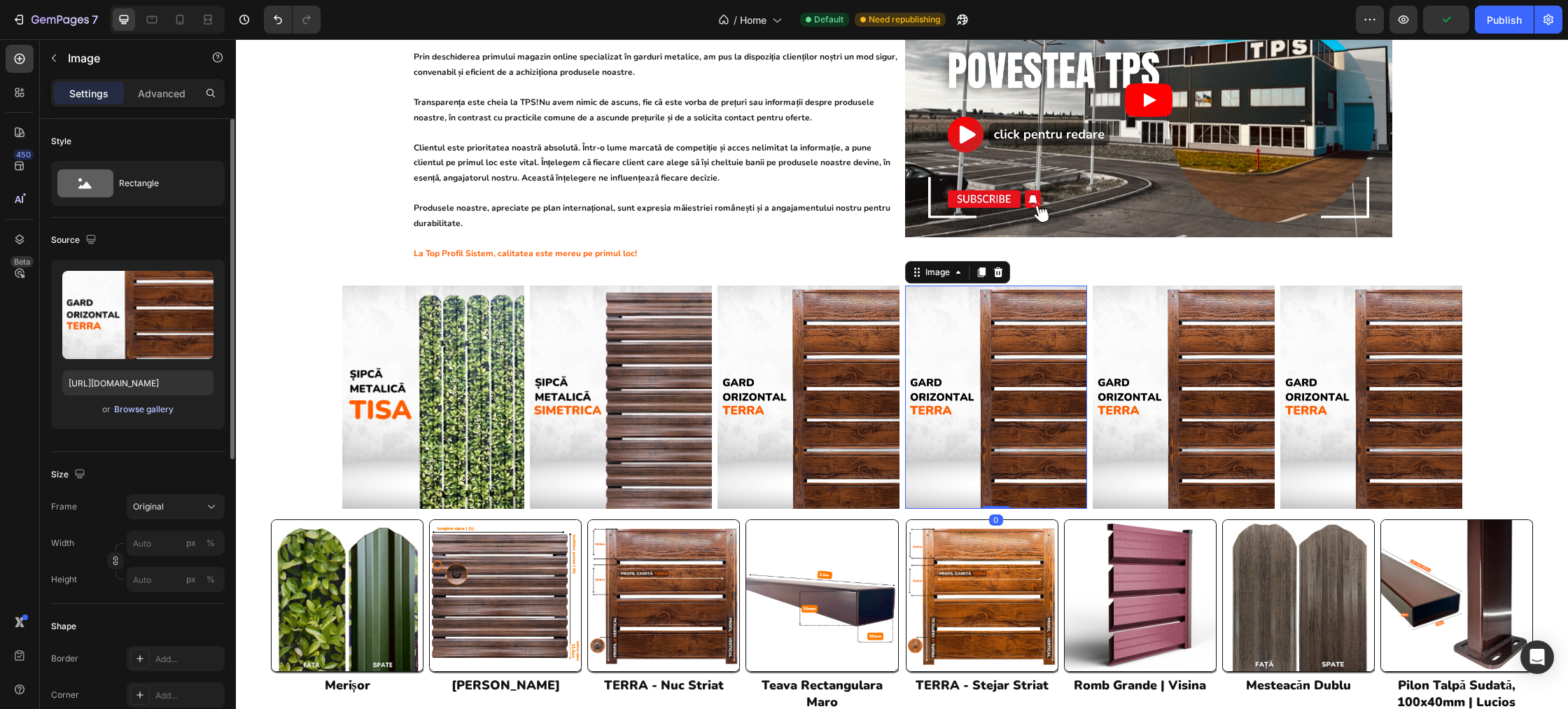
click at [165, 411] on div "Browse gallery" at bounding box center [144, 409] width 60 height 13
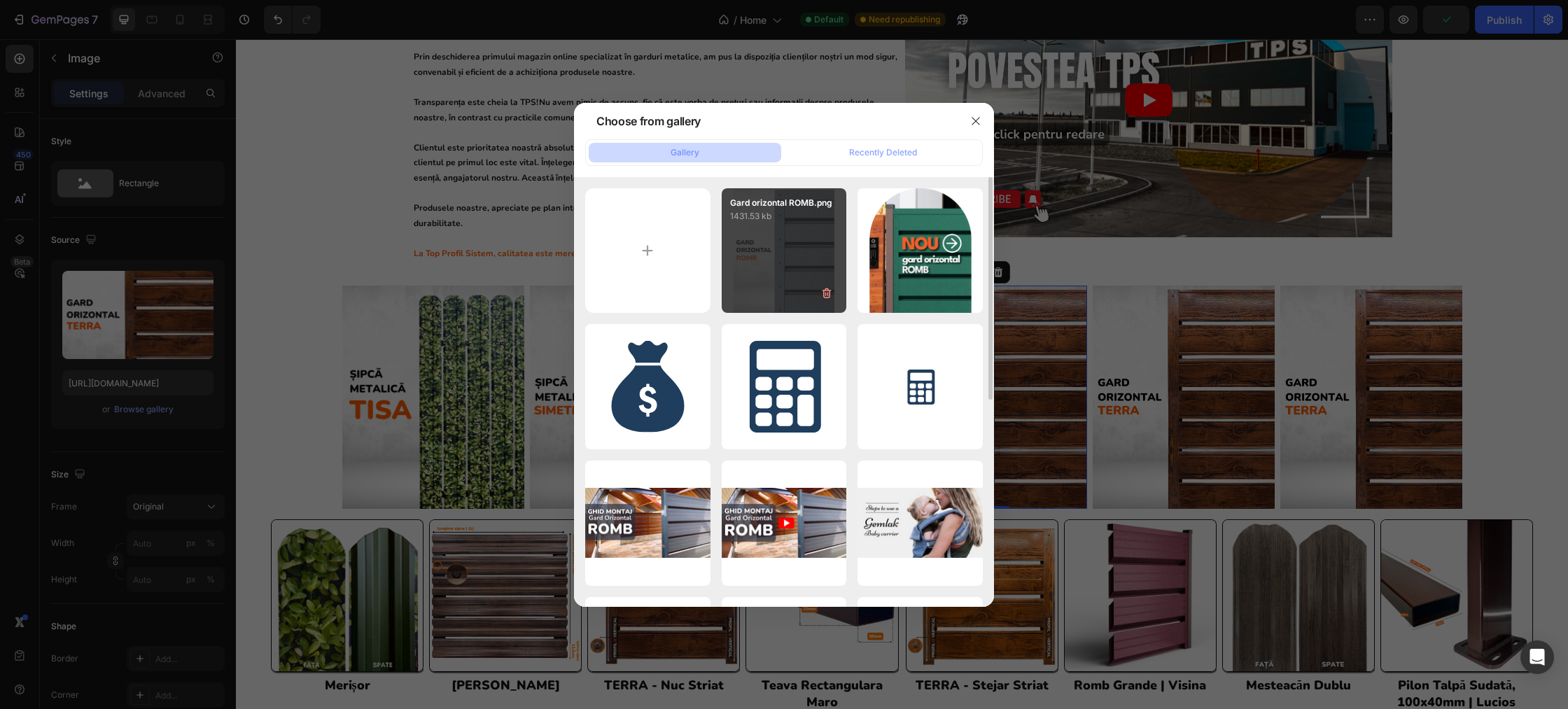
click at [808, 265] on div "Gard orizontal ROMB.png 1431.53 kb" at bounding box center [784, 251] width 125 height 125
type input "[URL][DOMAIN_NAME]"
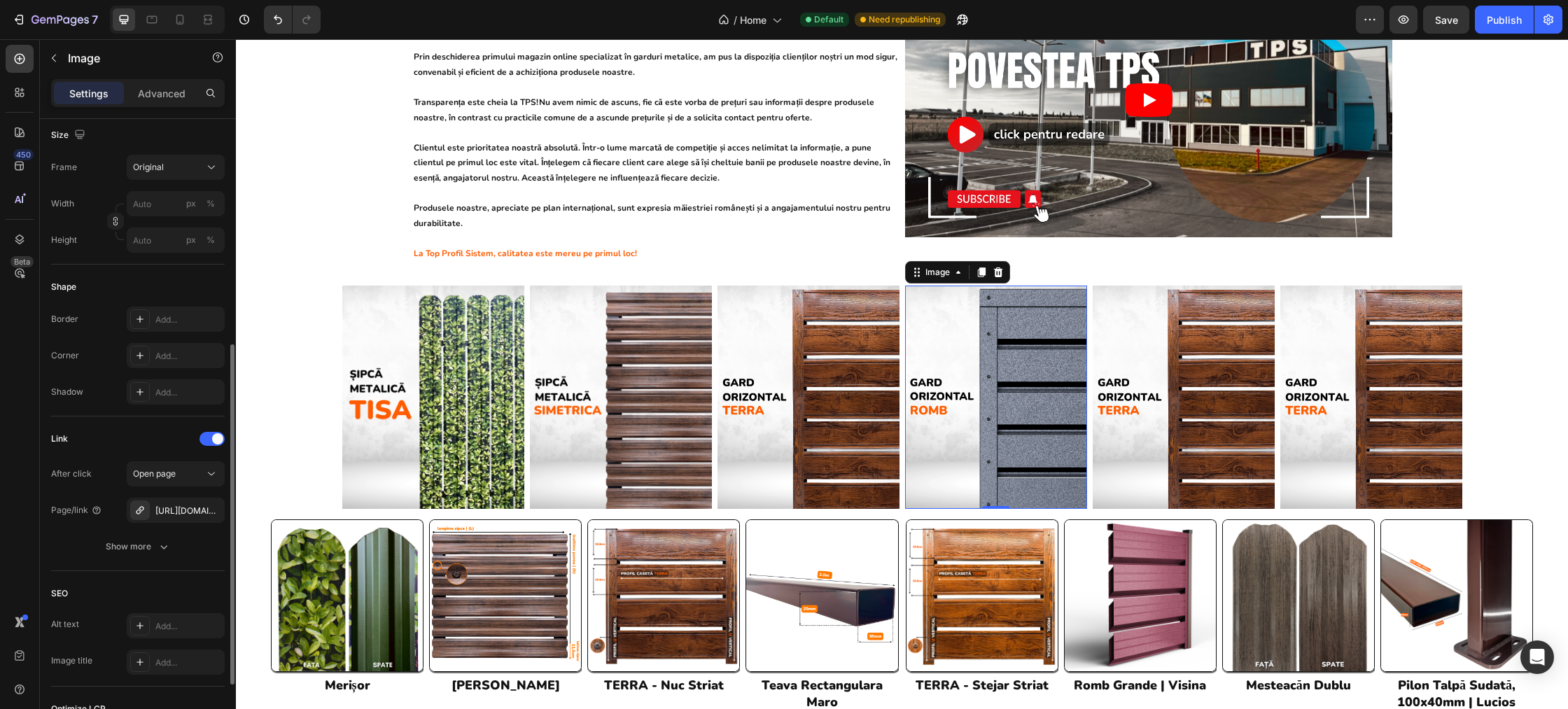
scroll to position [367, 0]
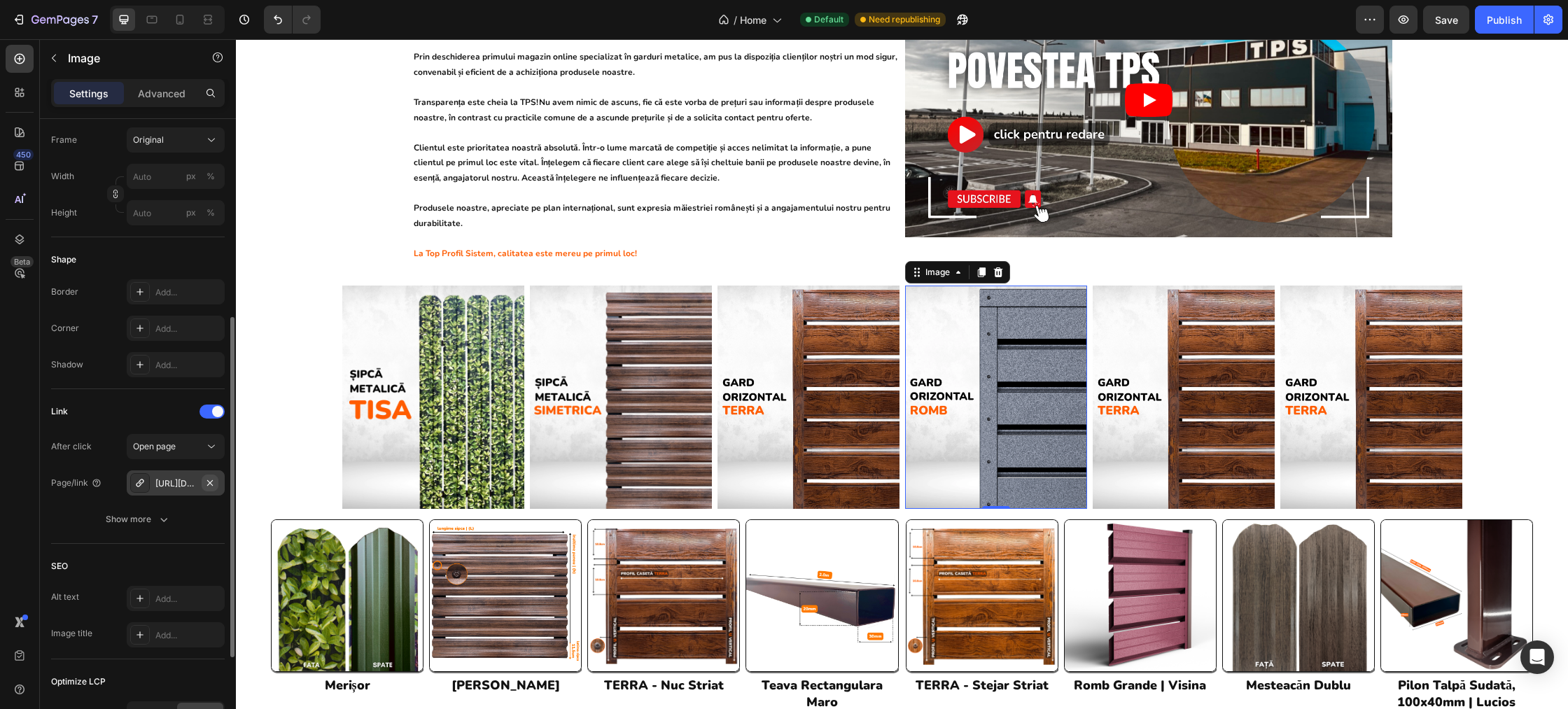
click at [207, 481] on icon "button" at bounding box center [210, 483] width 11 height 11
click at [142, 483] on icon at bounding box center [139, 482] width 7 height 7
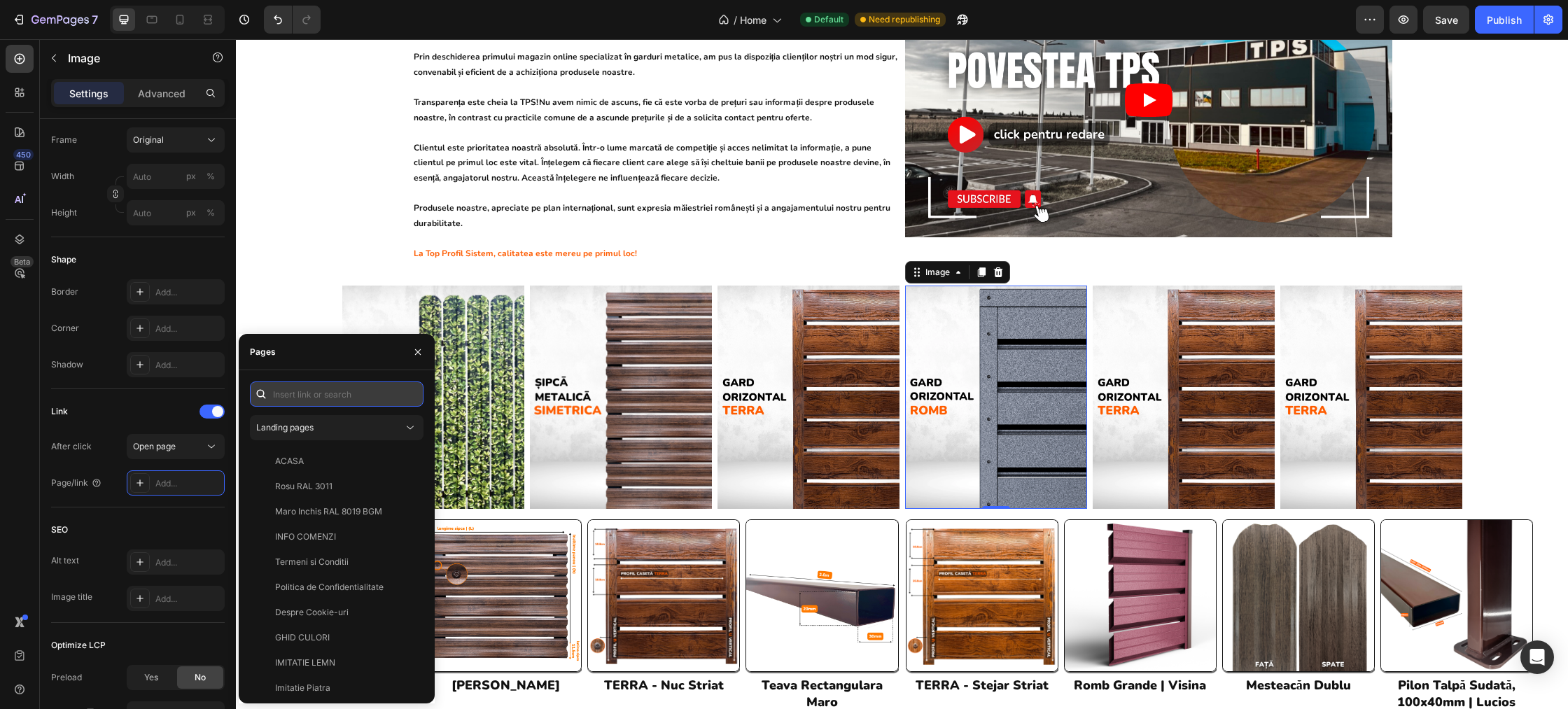
click at [318, 389] on input "text" at bounding box center [336, 394] width 173 height 25
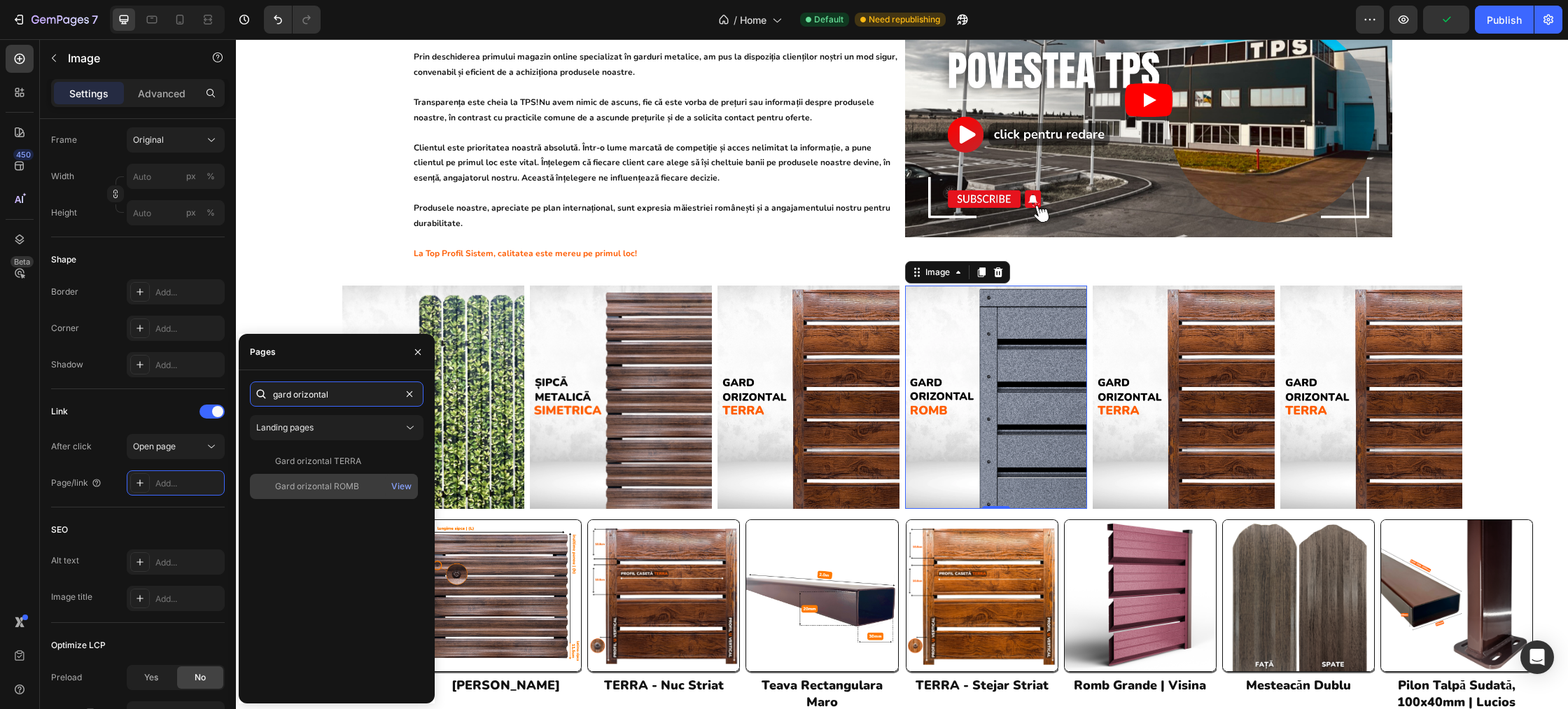
type input "gard orizontal"
click at [330, 493] on div "Gard orizontal ROMB View" at bounding box center [334, 487] width 168 height 25
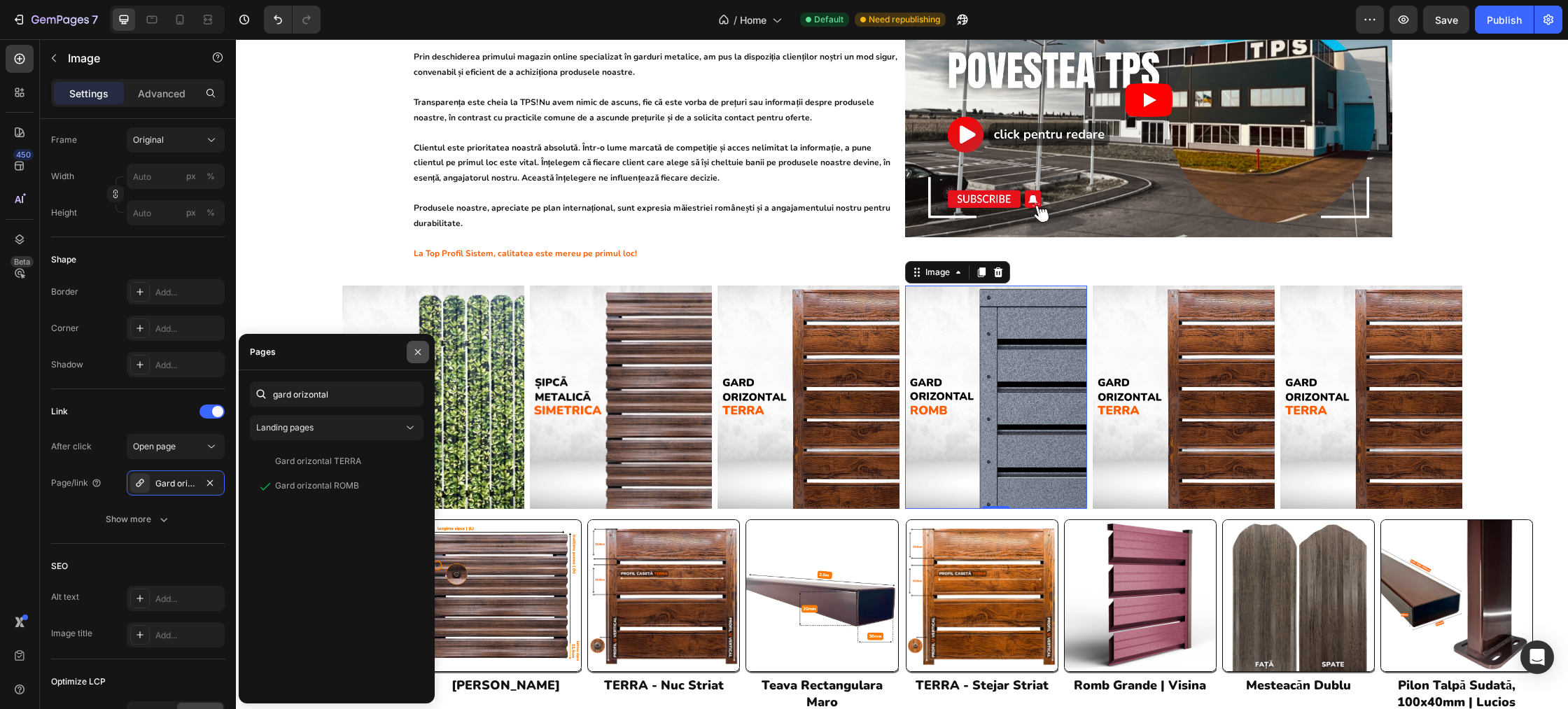
click at [420, 353] on icon "button" at bounding box center [417, 352] width 11 height 11
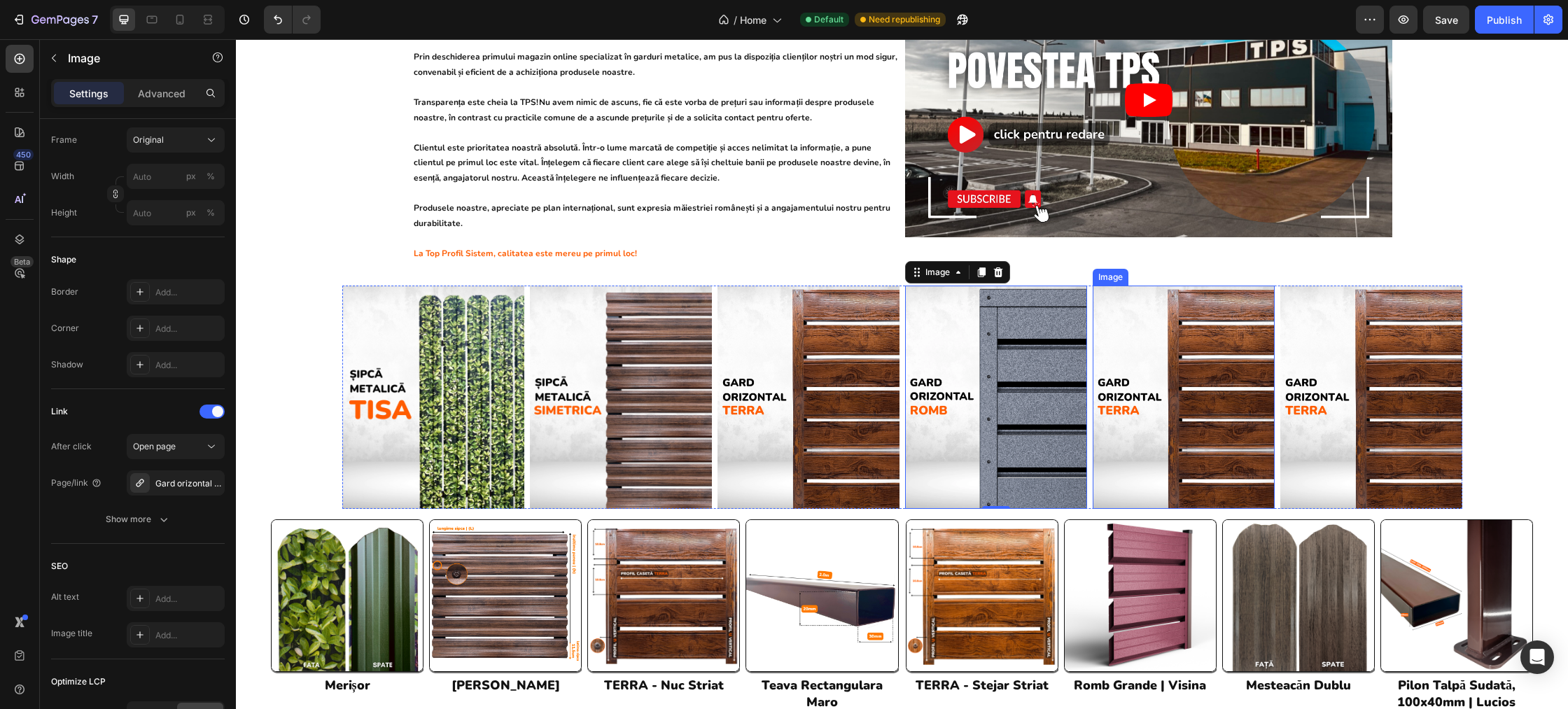
click at [1224, 335] on img at bounding box center [1183, 397] width 182 height 224
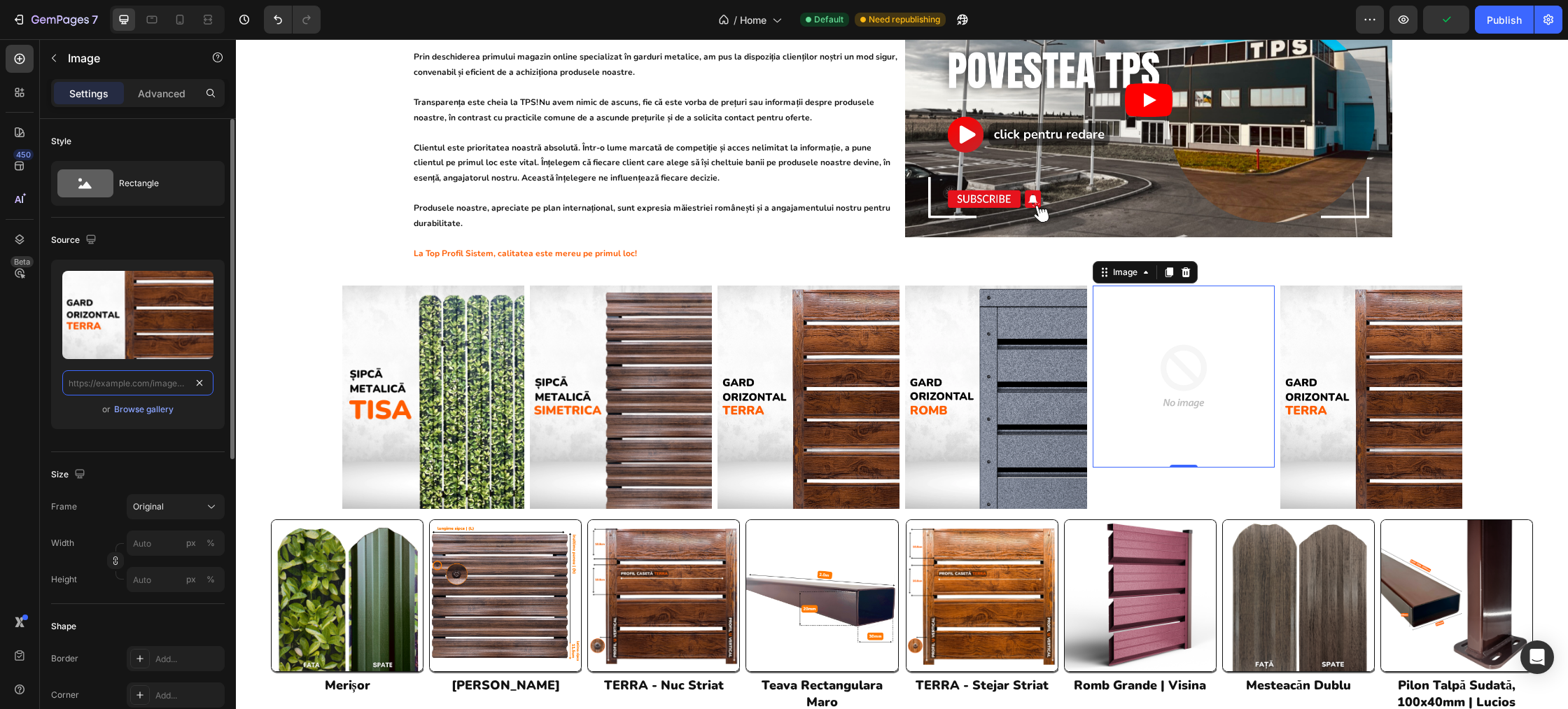
scroll to position [0, 0]
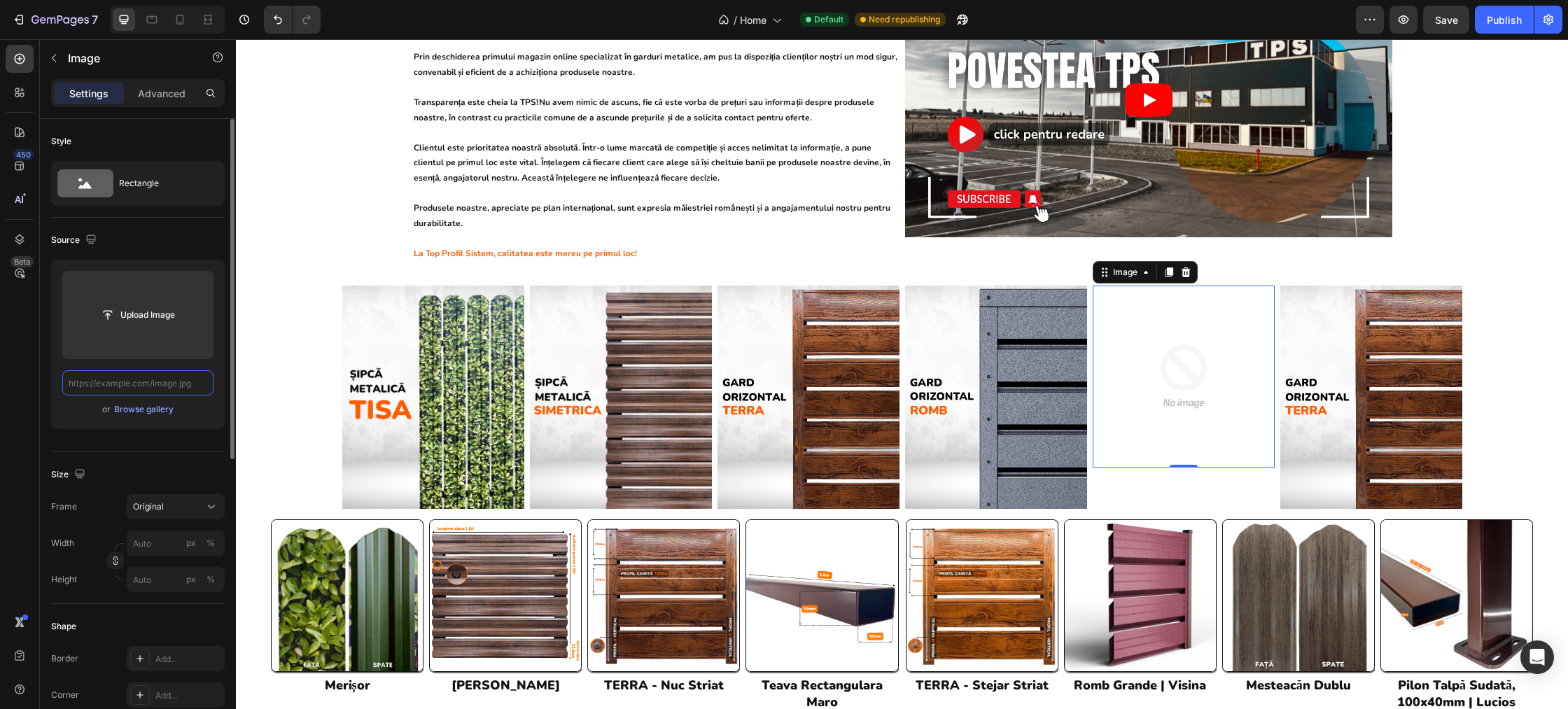
click at [165, 383] on input "text" at bounding box center [138, 383] width 151 height 25
paste input "https://cdn.shopify.com/s/files/1/0291/2672/1584/files/gempages_467993730691892…"
type input "https://cdn.shopify.com/s/files/1/0291/2672/1584/files/gempages_467993730691892…"
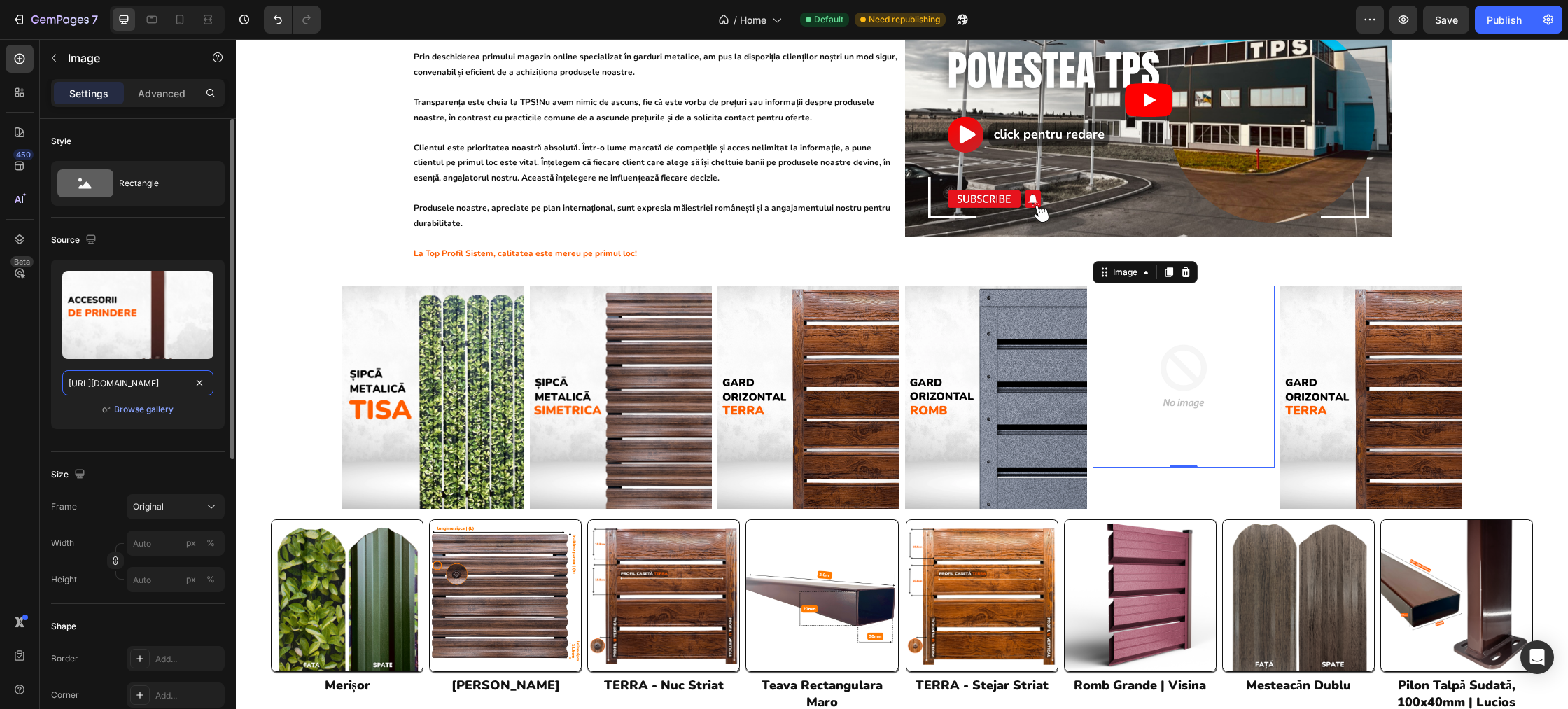
scroll to position [0, 431]
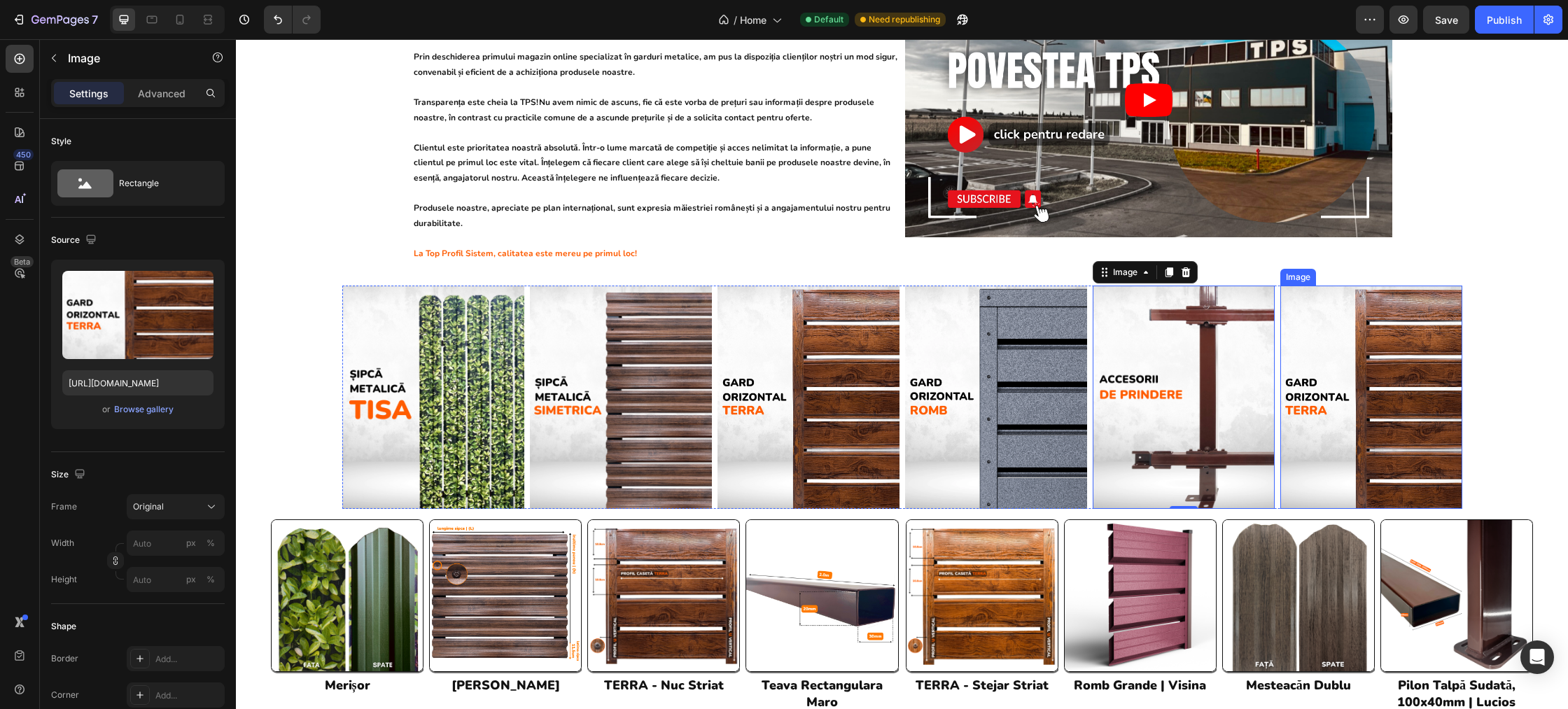
click at [1315, 337] on img at bounding box center [1371, 397] width 182 height 224
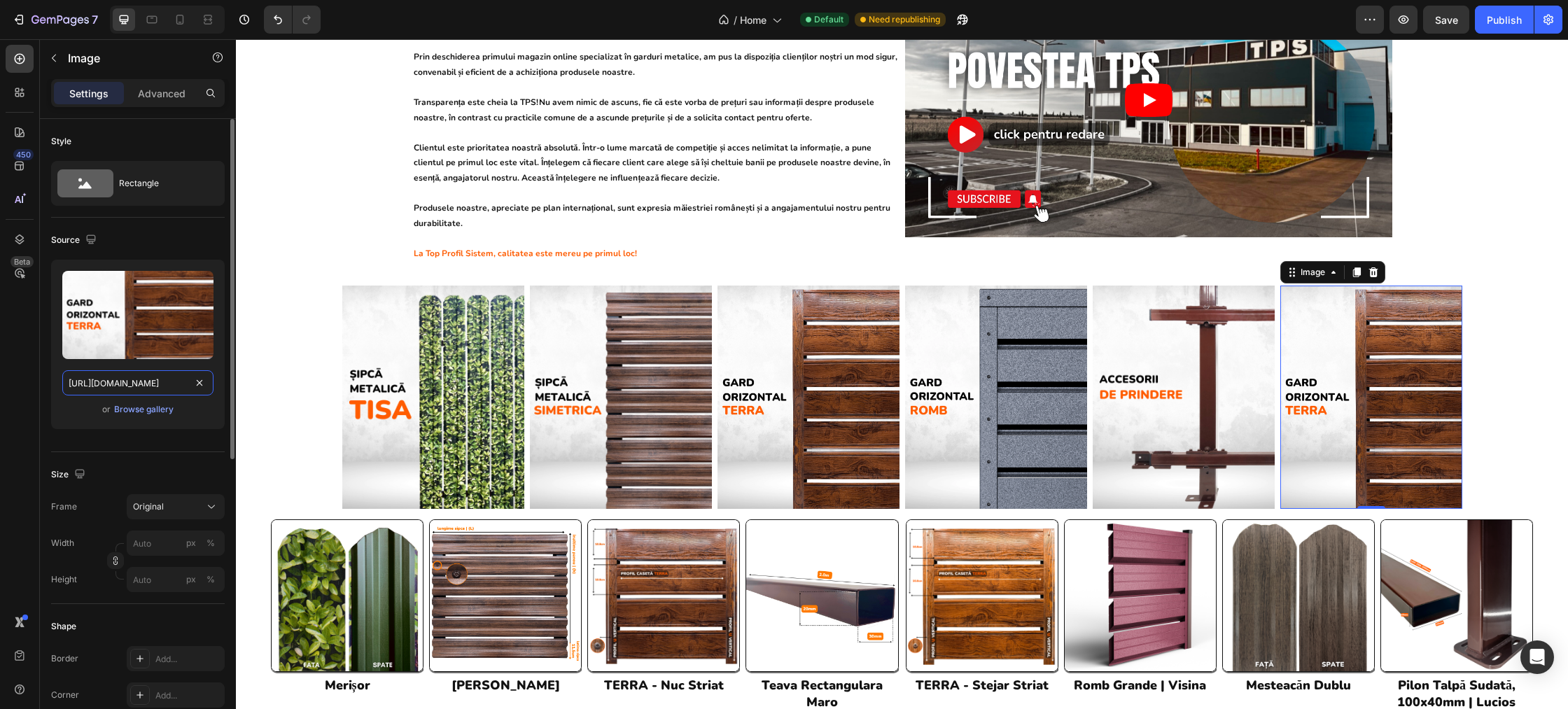
click at [171, 386] on input "https://cdn.shopify.com/s/files/1/0291/2672/1584/files/gempages_467993730691892…" at bounding box center [138, 383] width 151 height 25
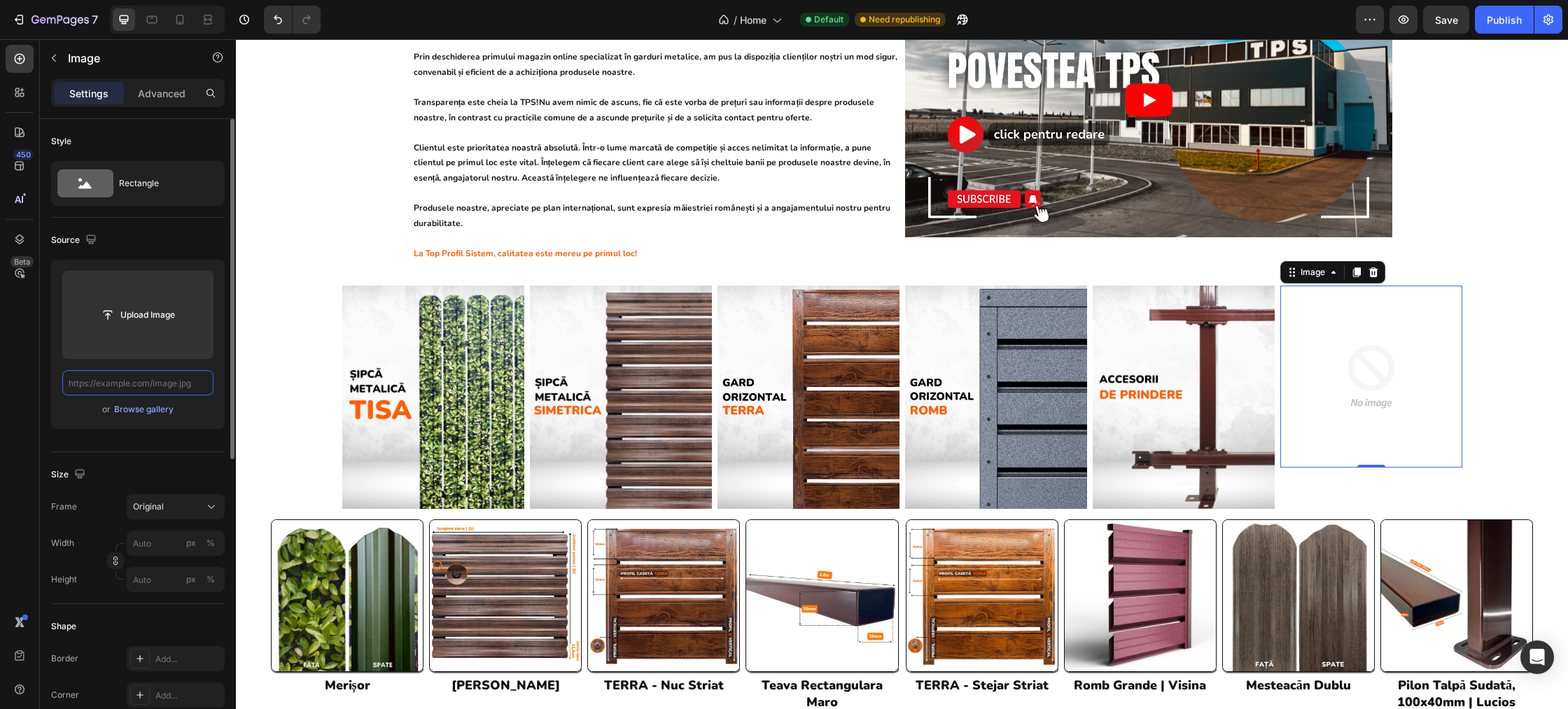
click at [177, 383] on input "text" at bounding box center [138, 383] width 151 height 25
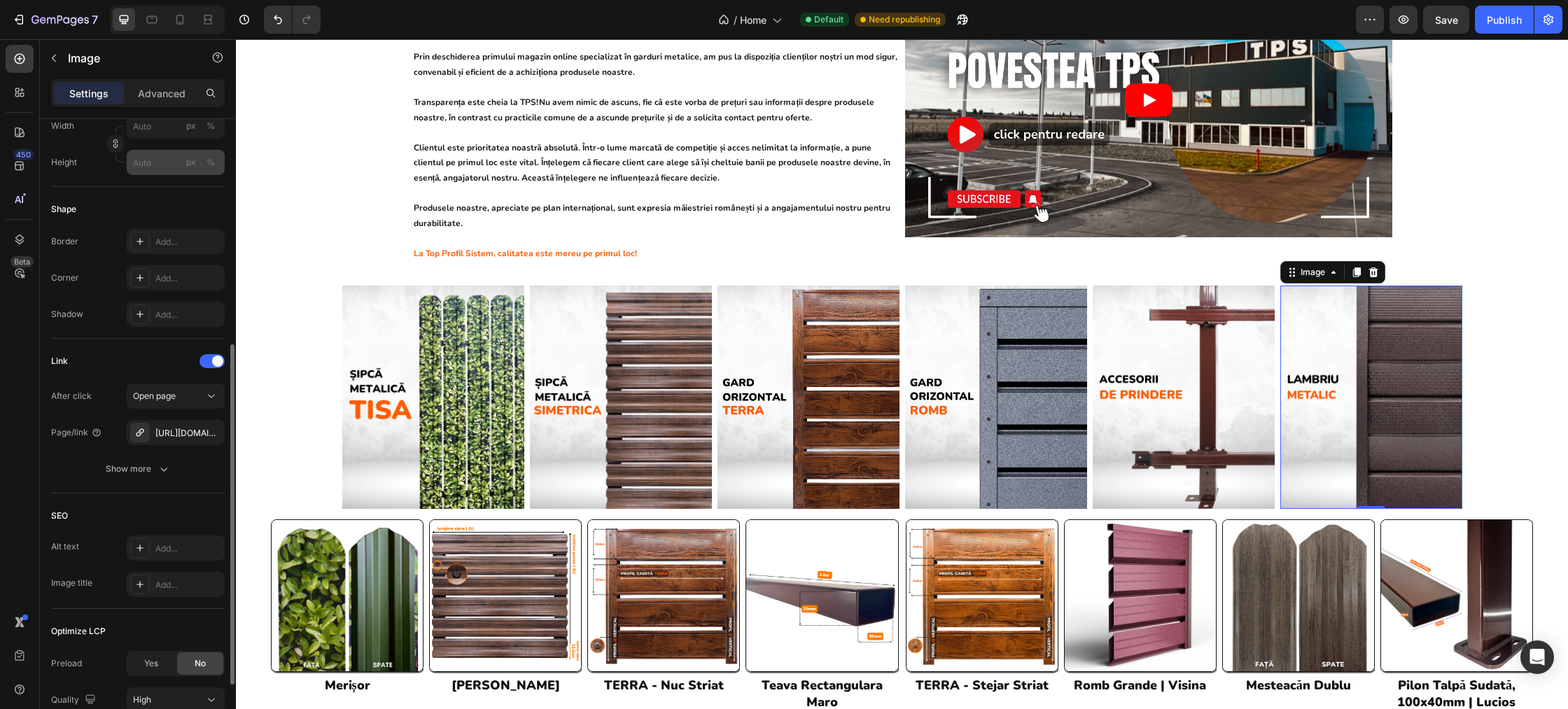
scroll to position [418, 0]
type input "https://cdn.shopify.com/s/files/1/0291/2672/1584/files/gempages_467993730691892…"
click at [212, 428] on icon "button" at bounding box center [210, 432] width 11 height 11
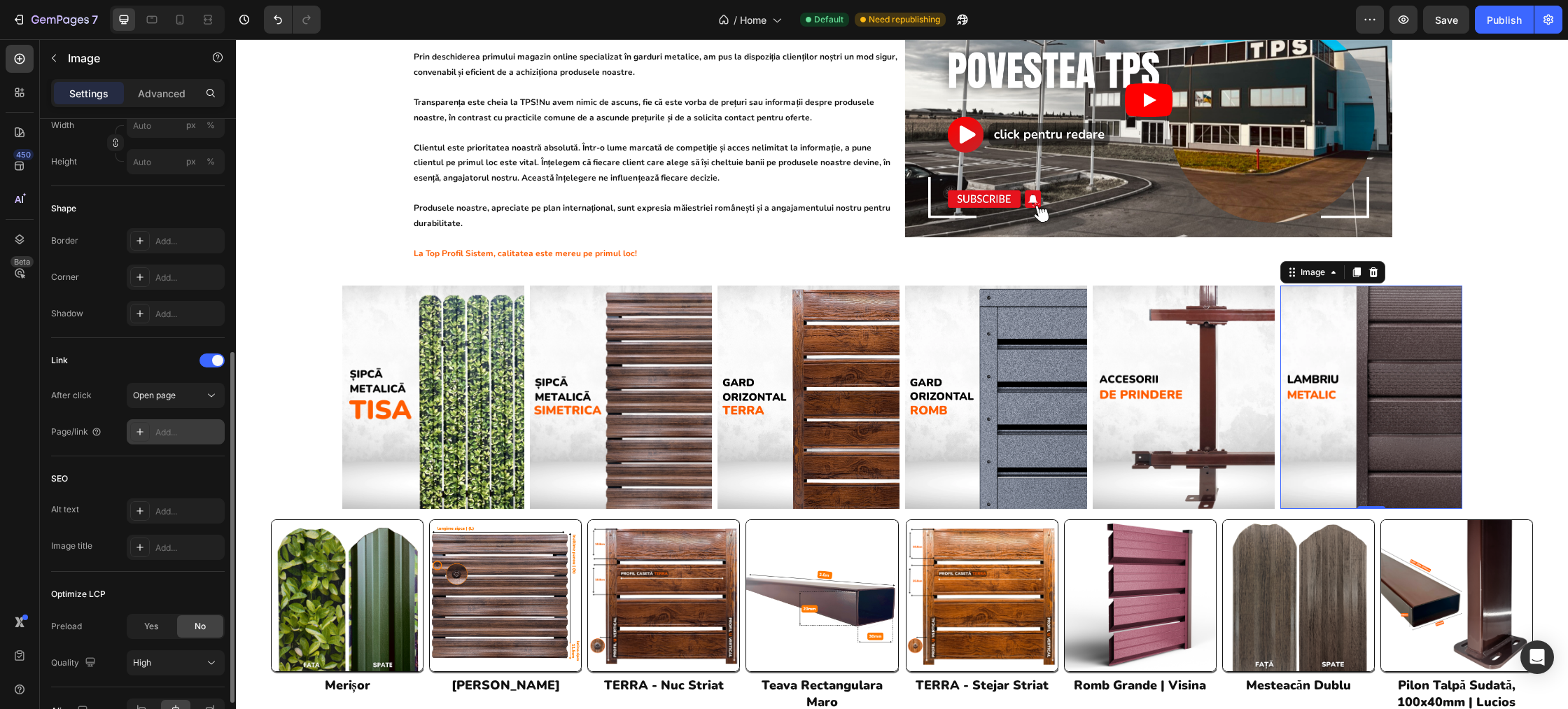
click at [182, 430] on div "Add..." at bounding box center [188, 432] width 65 height 13
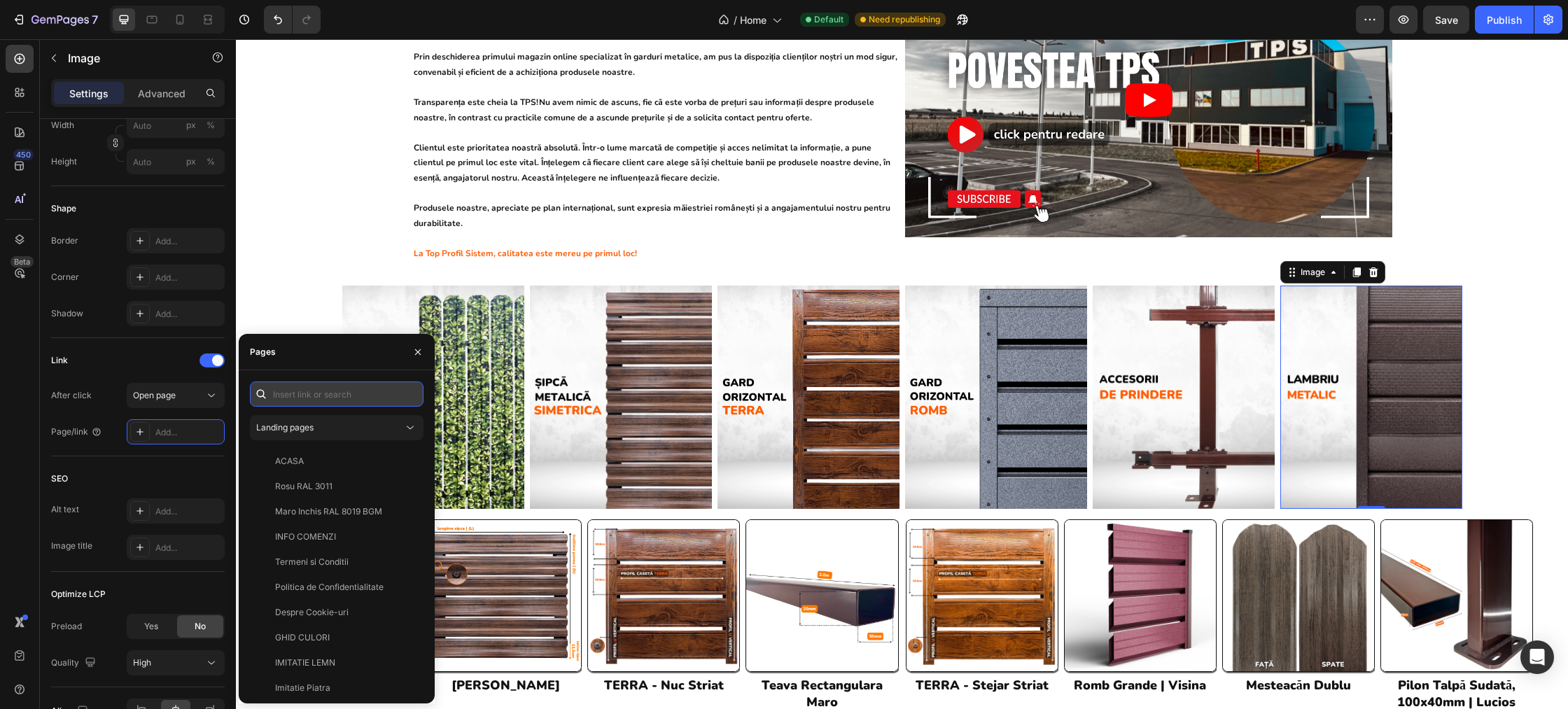
click at [302, 394] on input "text" at bounding box center [336, 394] width 173 height 25
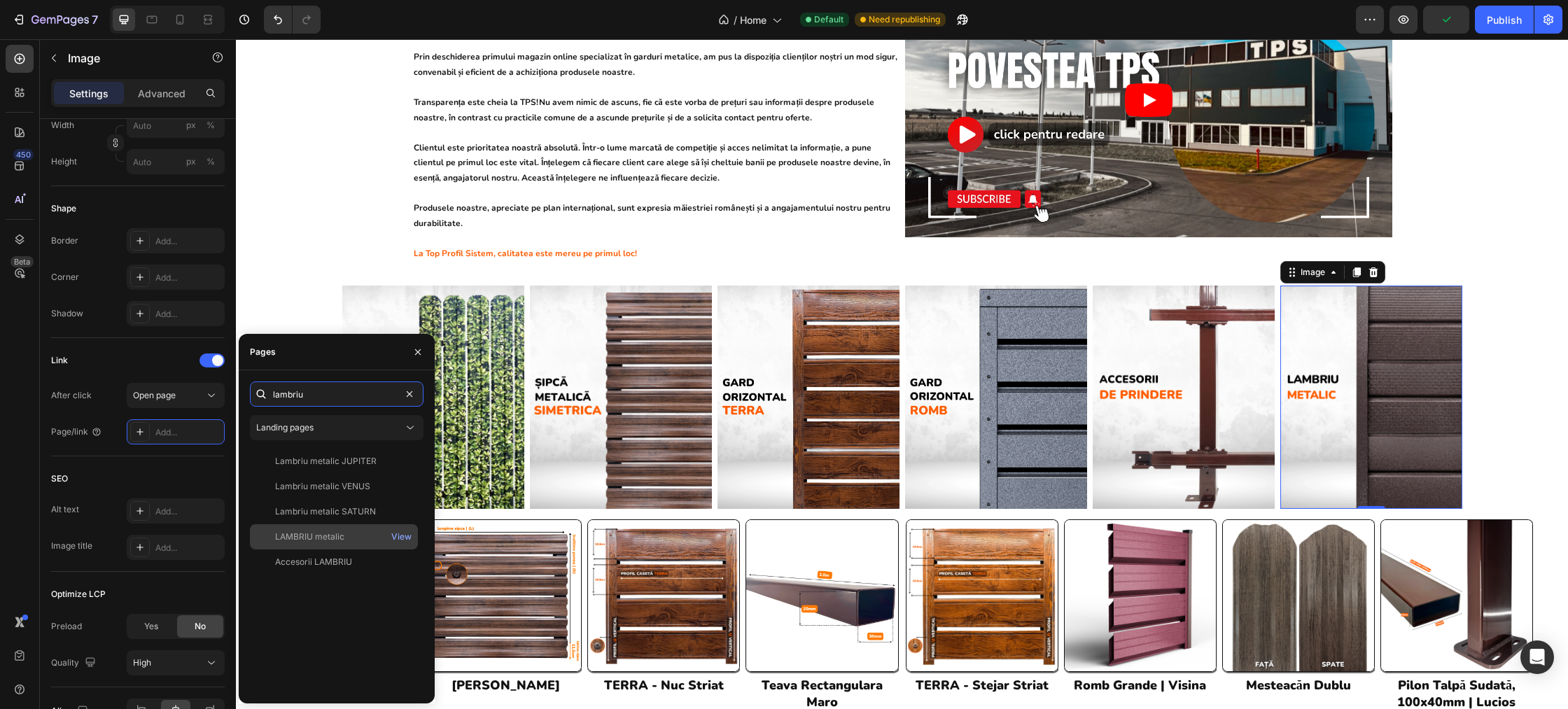
type input "lambriu"
click at [336, 533] on div "LAMBRIU metalic" at bounding box center [310, 536] width 69 height 13
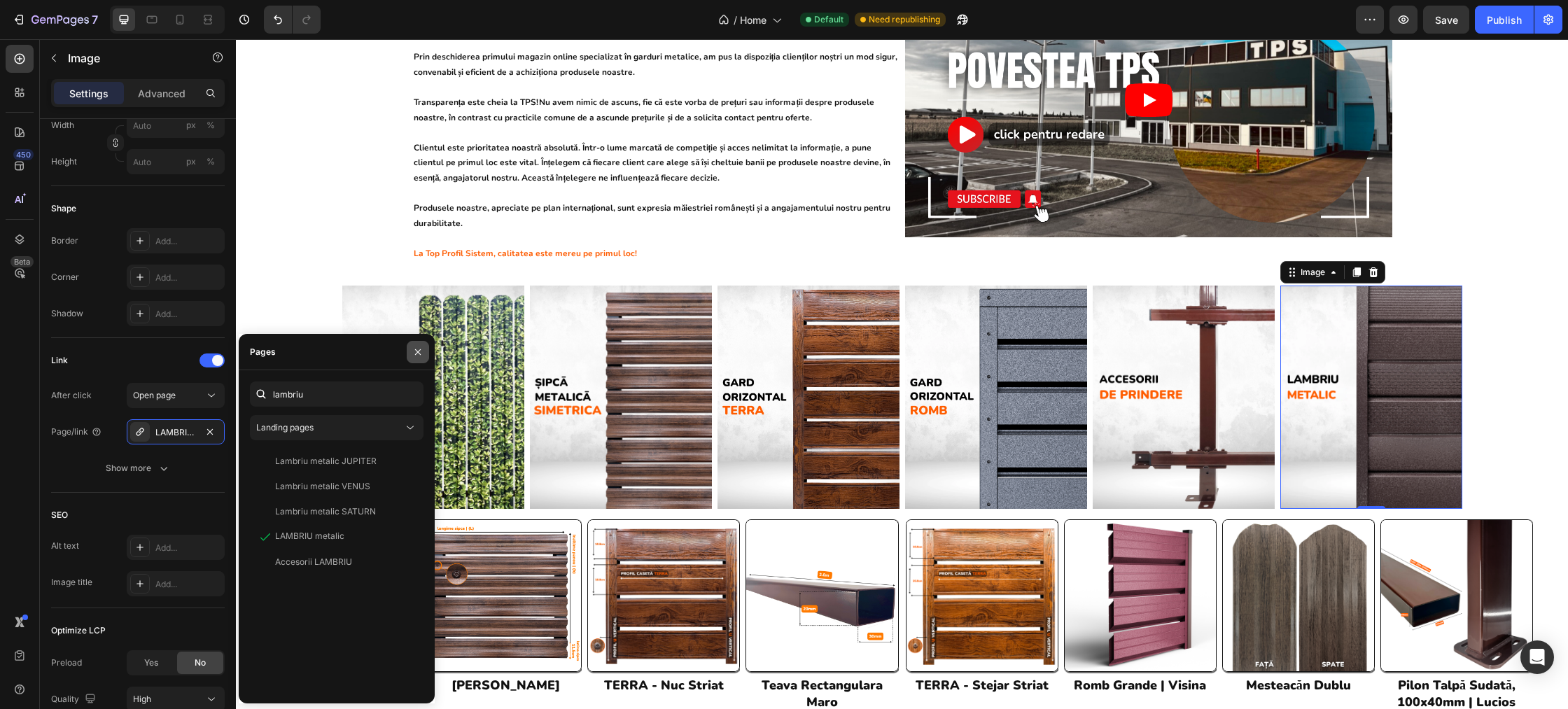
click at [412, 352] on icon "button" at bounding box center [417, 352] width 11 height 11
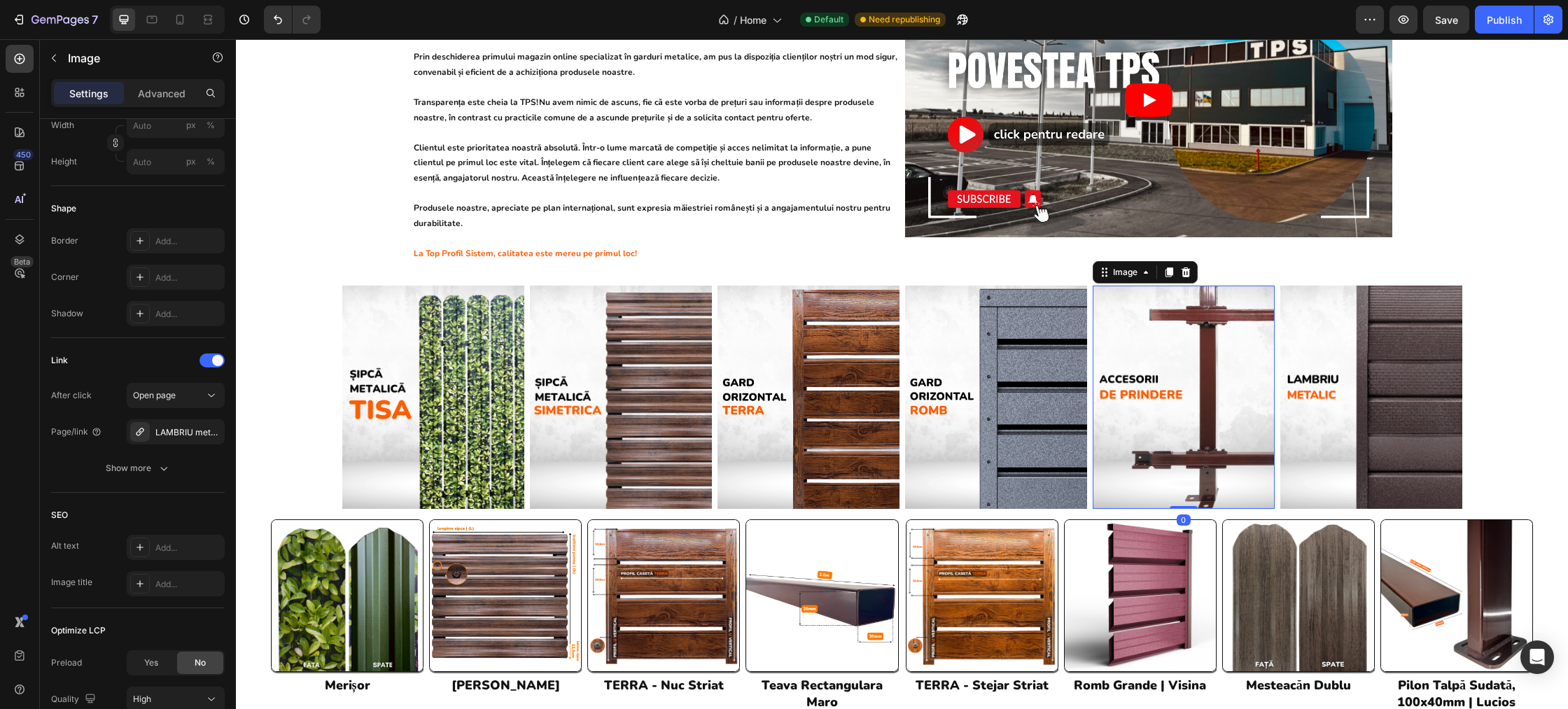
click at [1217, 394] on img at bounding box center [1183, 397] width 182 height 223
click at [1165, 395] on img at bounding box center [1183, 397] width 182 height 223
click at [215, 433] on icon "button" at bounding box center [210, 432] width 11 height 11
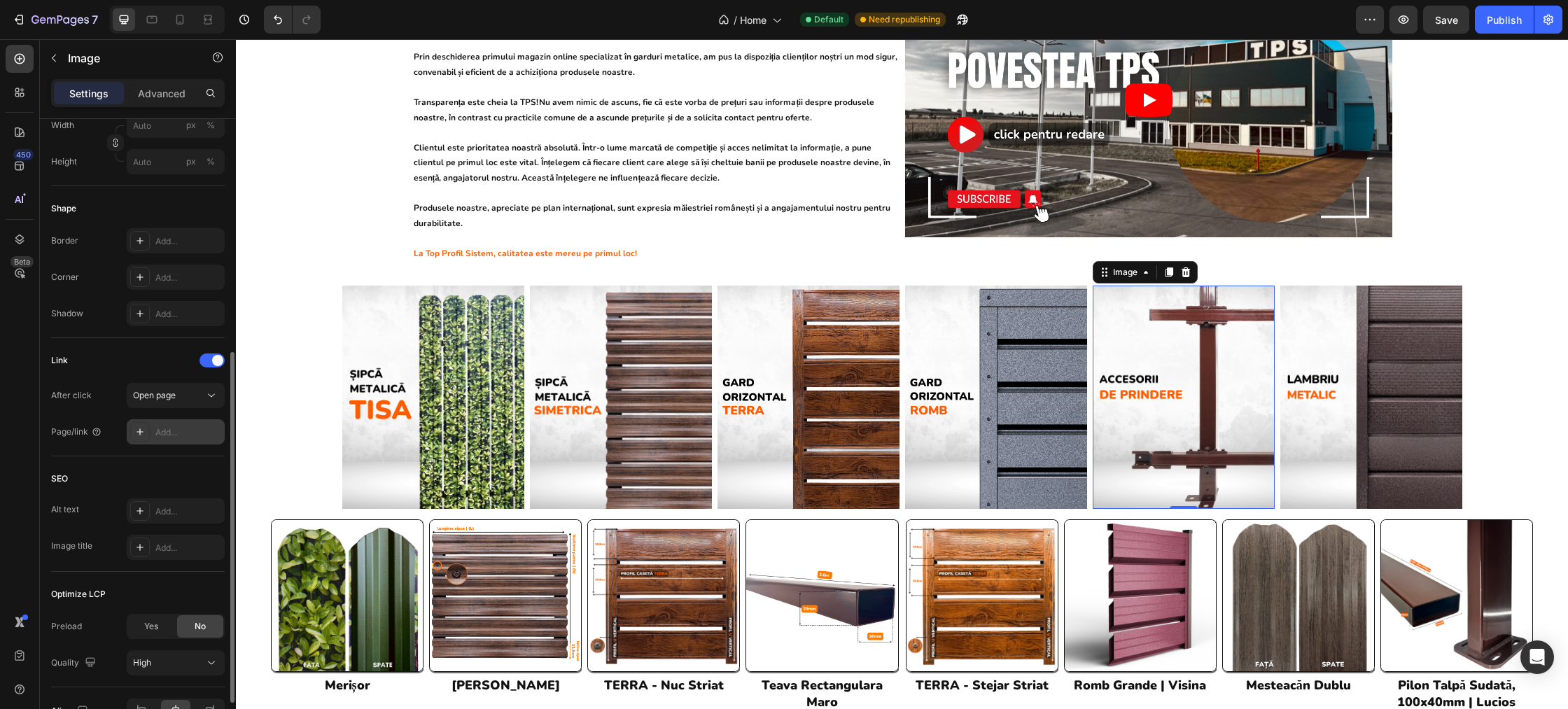
click at [178, 433] on div "Add..." at bounding box center [188, 432] width 65 height 13
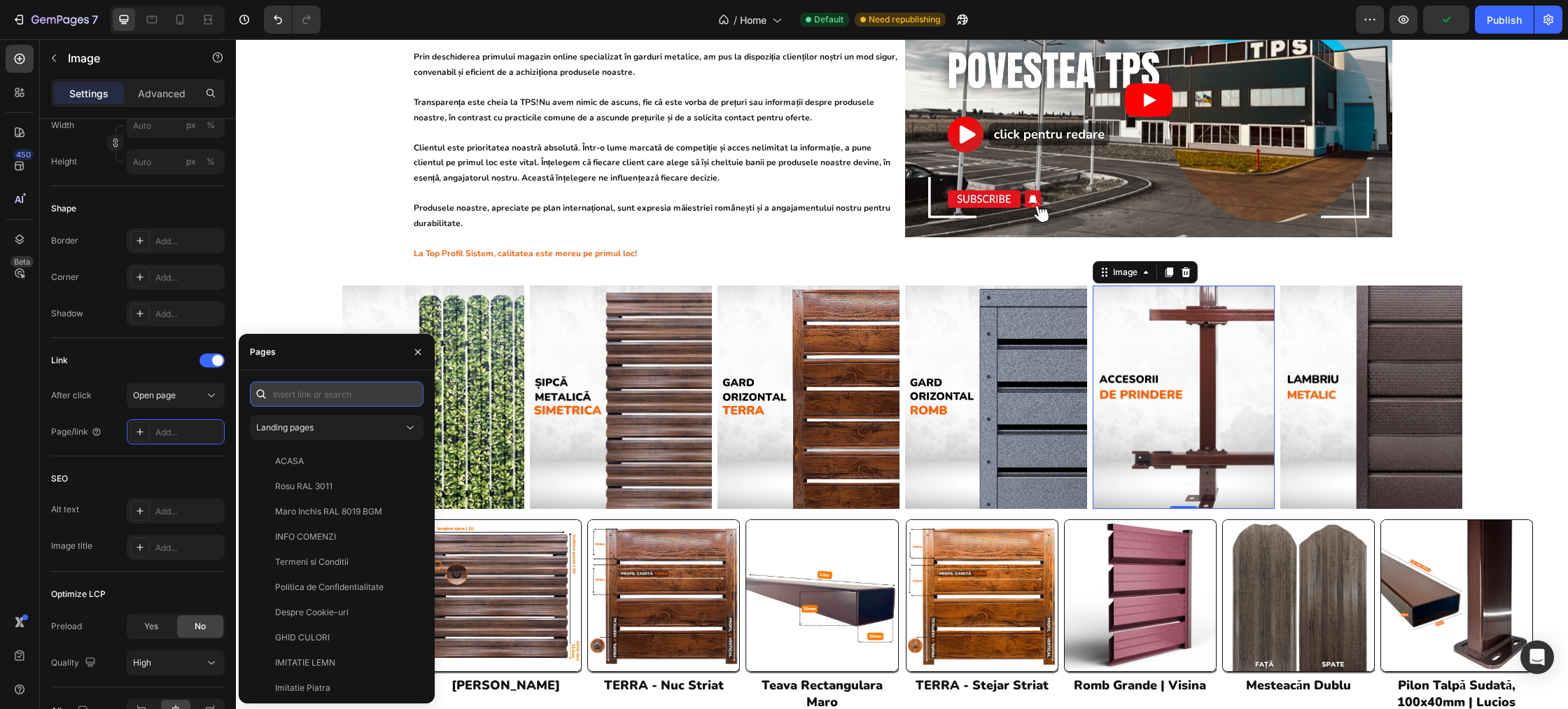
click at [304, 403] on input "text" at bounding box center [336, 394] width 173 height 25
type input "accesorii"
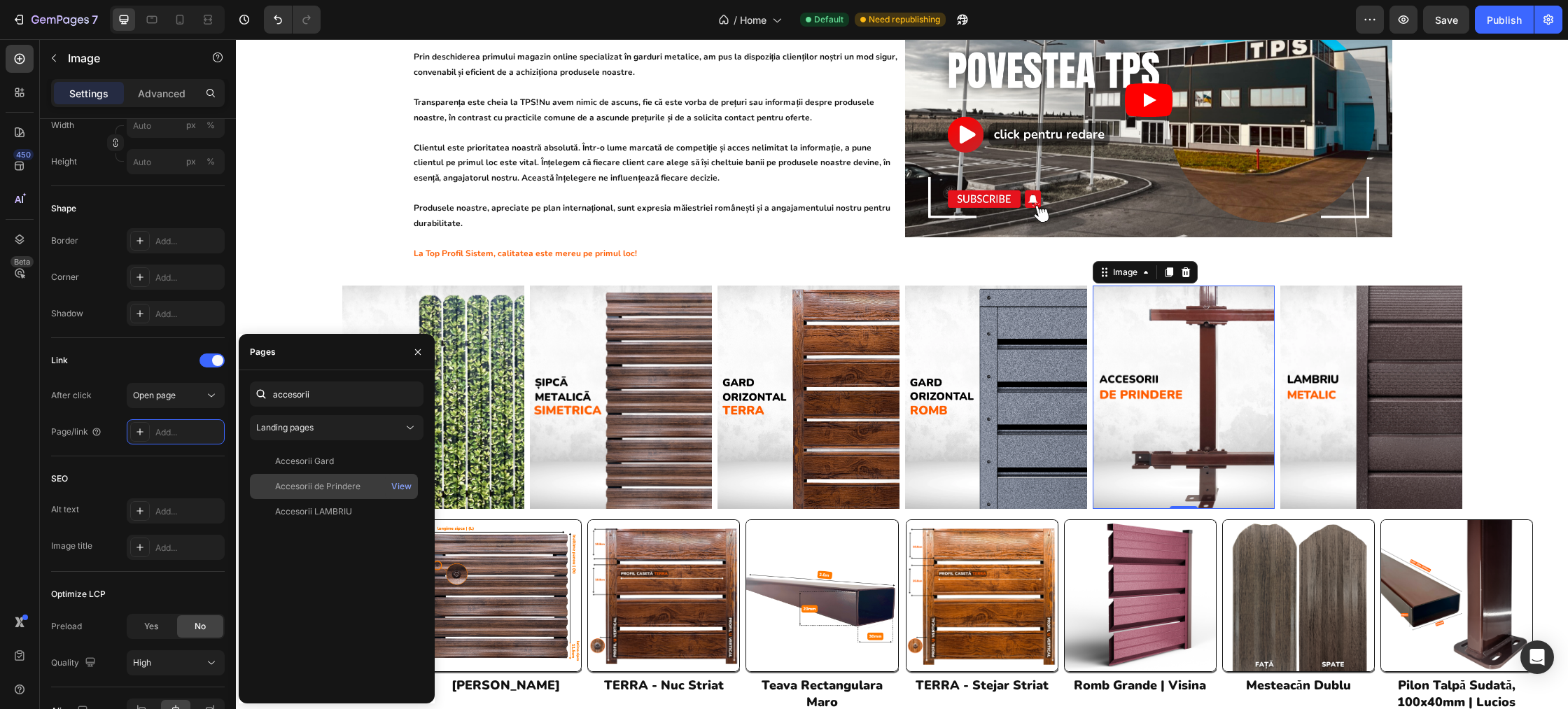
click at [316, 492] on div "Accesorii de Prindere" at bounding box center [318, 486] width 86 height 13
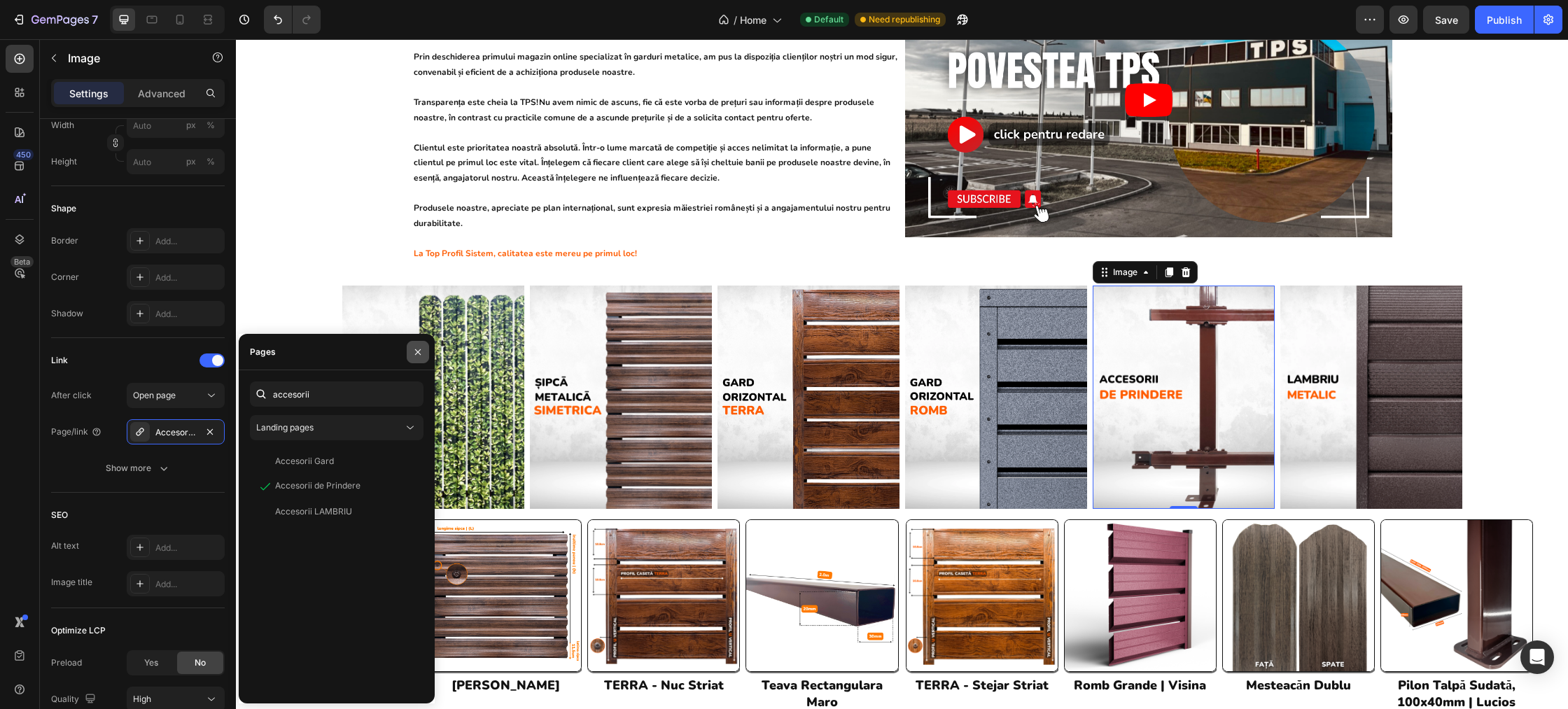
click at [421, 347] on icon "button" at bounding box center [417, 352] width 11 height 11
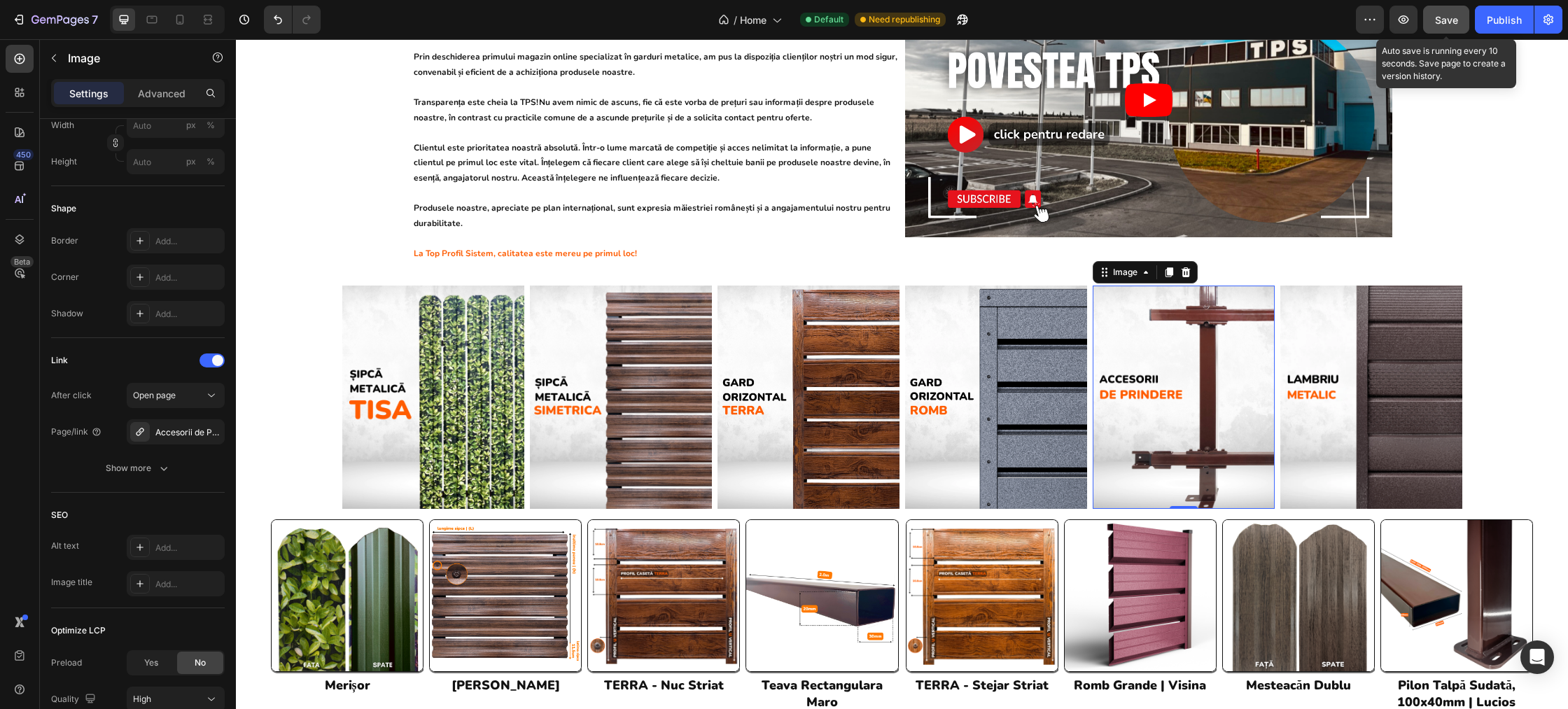
click at [1455, 23] on span "Save" at bounding box center [1446, 20] width 23 height 12
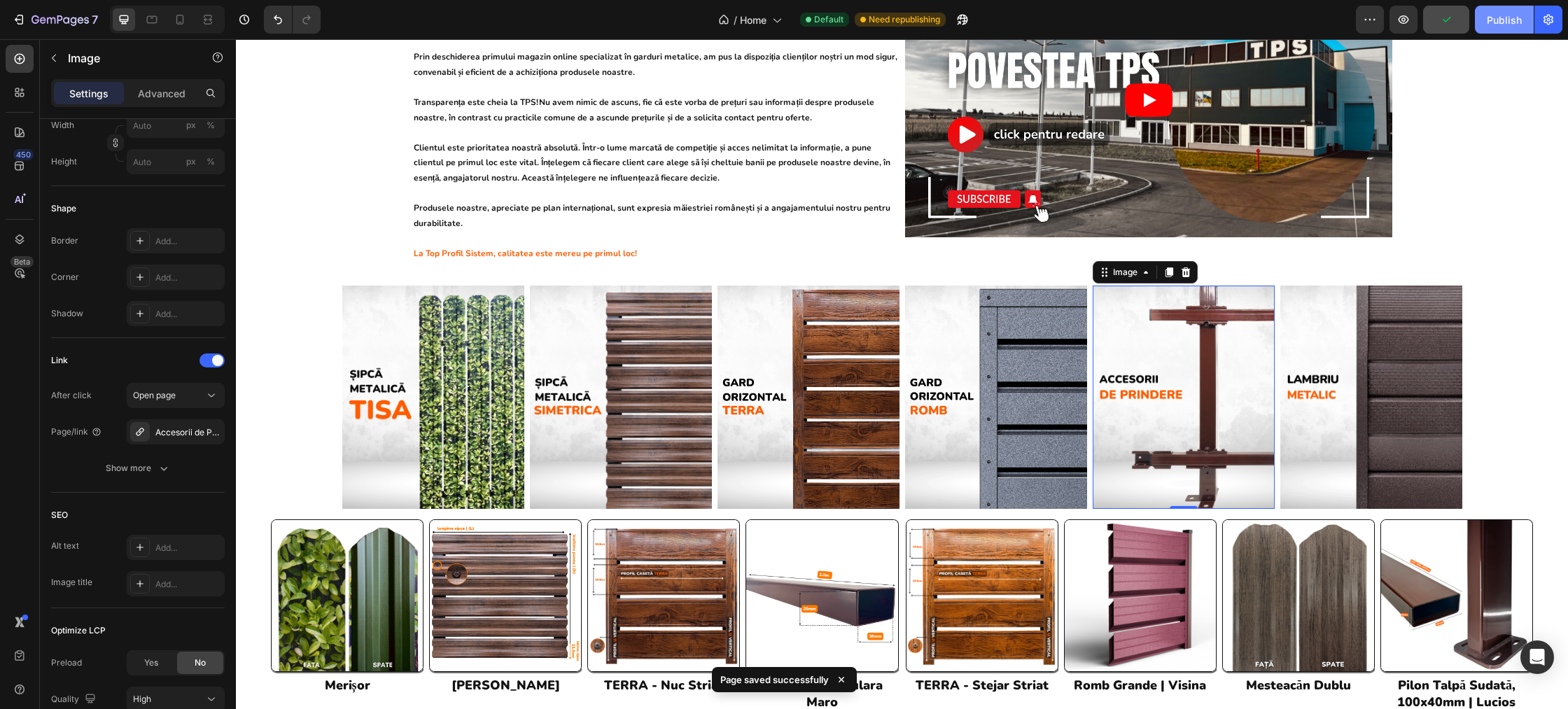
click at [1495, 20] on div "Publish" at bounding box center [1504, 20] width 35 height 15
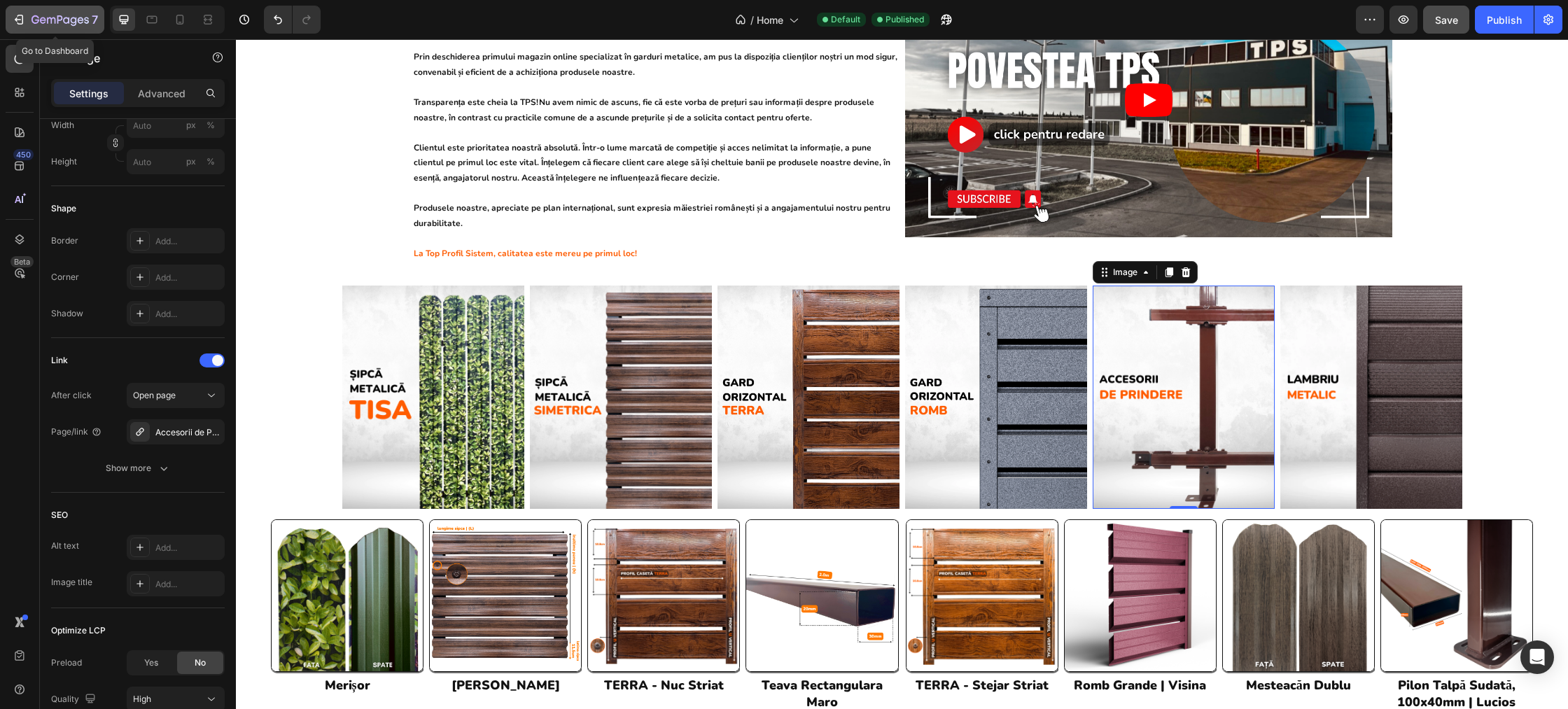
click at [72, 23] on icon "button" at bounding box center [60, 21] width 57 height 12
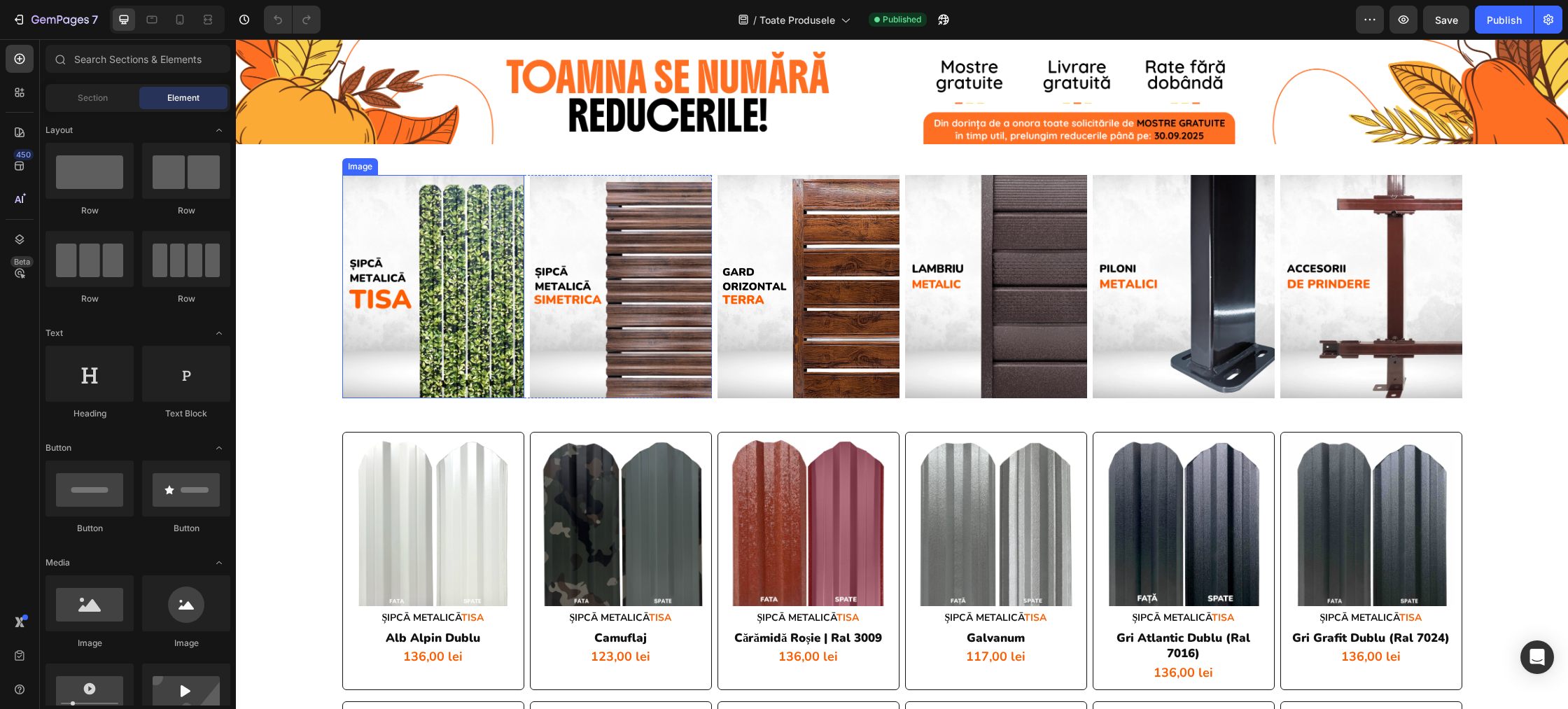
click at [464, 235] on img at bounding box center [433, 286] width 182 height 223
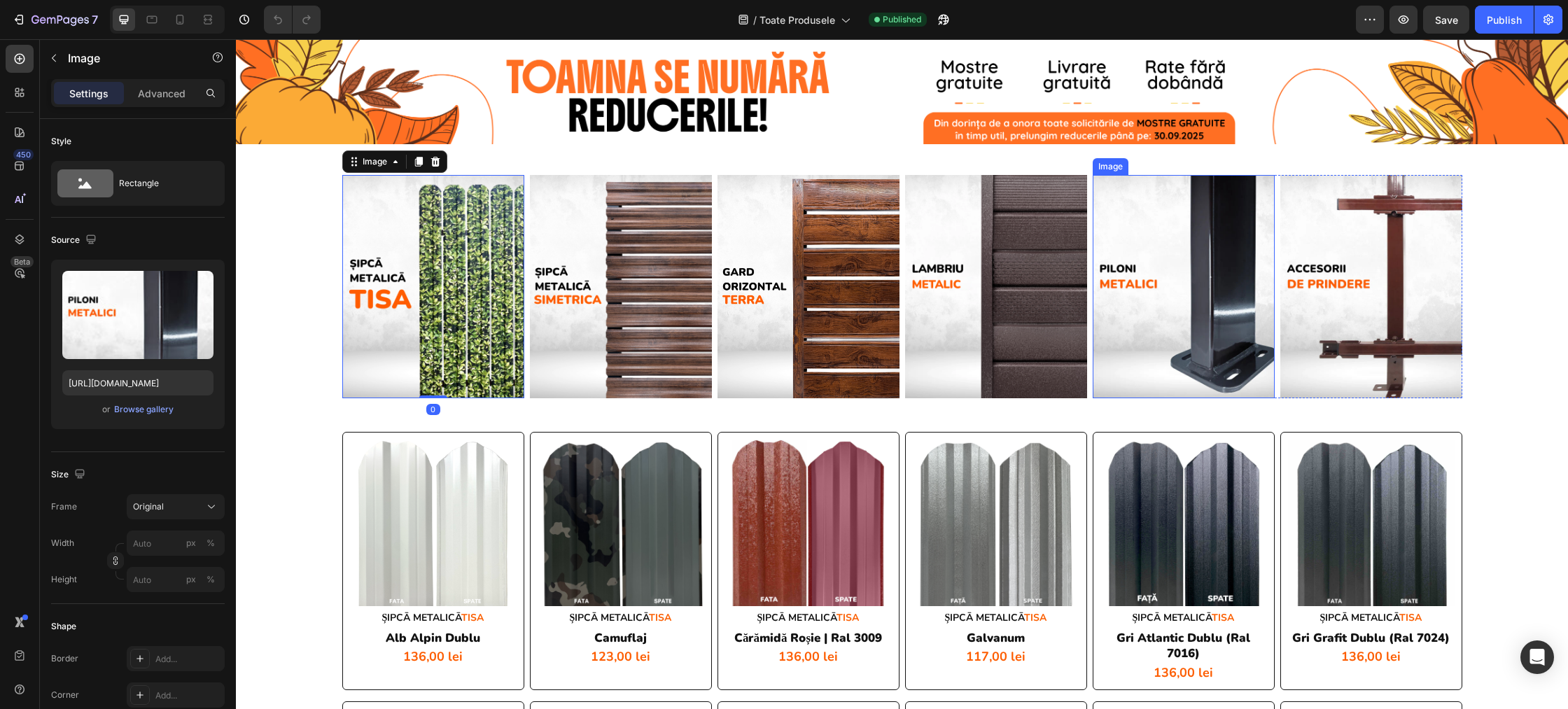
click at [1142, 259] on img at bounding box center [1183, 286] width 182 height 223
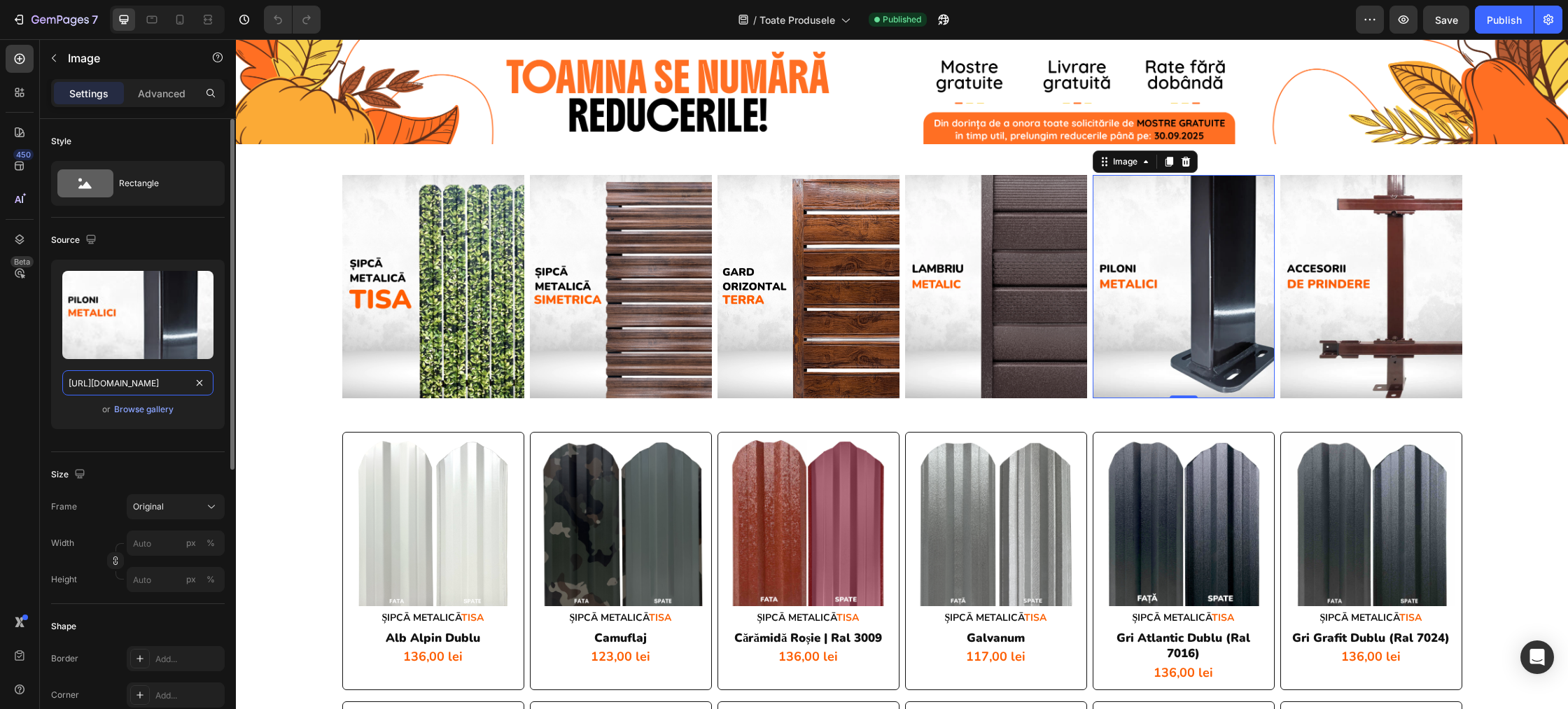
click at [147, 383] on input "https://cdn.shopify.com/s/files/1/0291/2672/1584/files/gempages_467993730691892…" at bounding box center [138, 383] width 151 height 25
click at [1306, 260] on img at bounding box center [1371, 286] width 182 height 223
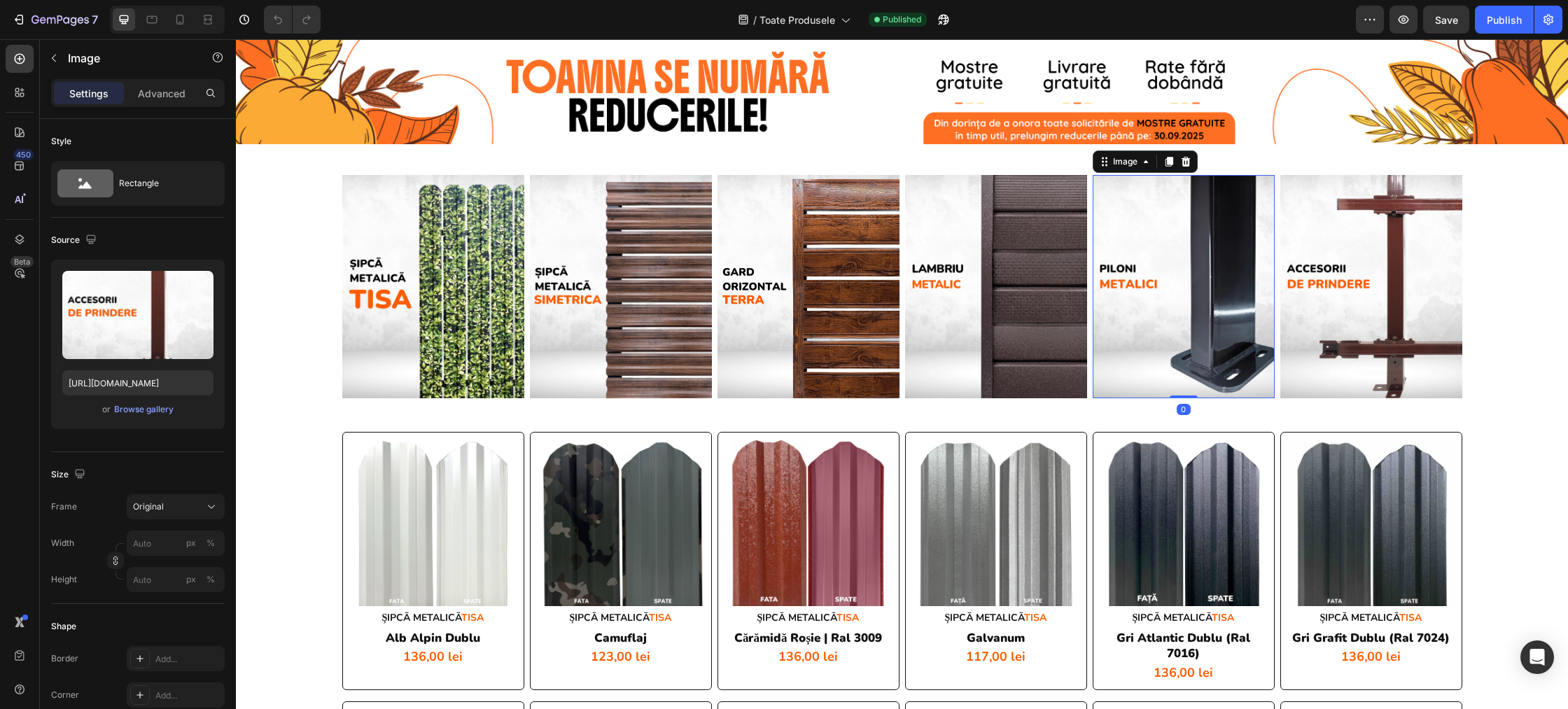
click at [1217, 268] on img at bounding box center [1183, 286] width 182 height 223
click at [1180, 264] on img at bounding box center [1183, 286] width 182 height 223
click at [142, 408] on div "Browse gallery" at bounding box center [144, 409] width 60 height 13
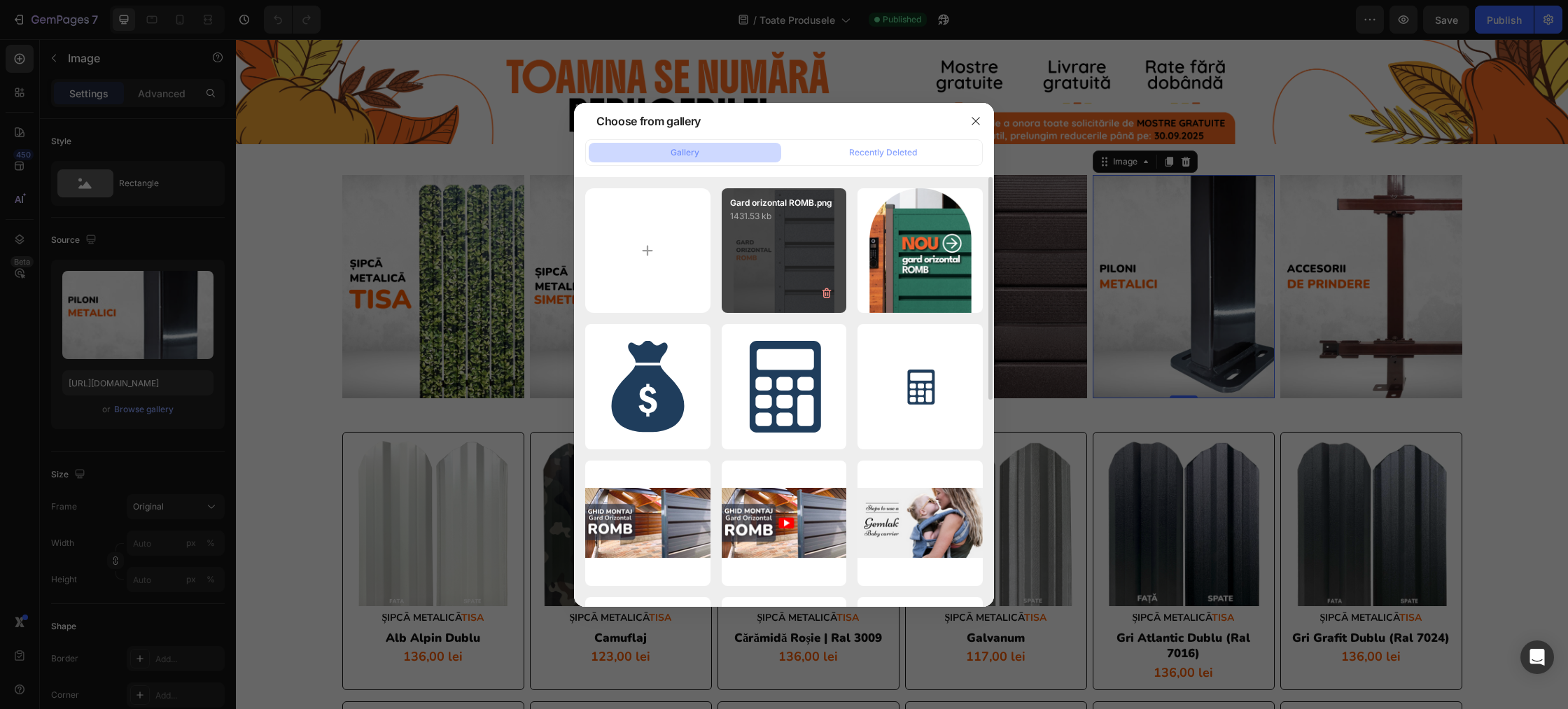
click at [764, 250] on div "Gard orizontal ROMB.png 1431.53 kb" at bounding box center [784, 251] width 125 height 125
type input "[URL][DOMAIN_NAME]"
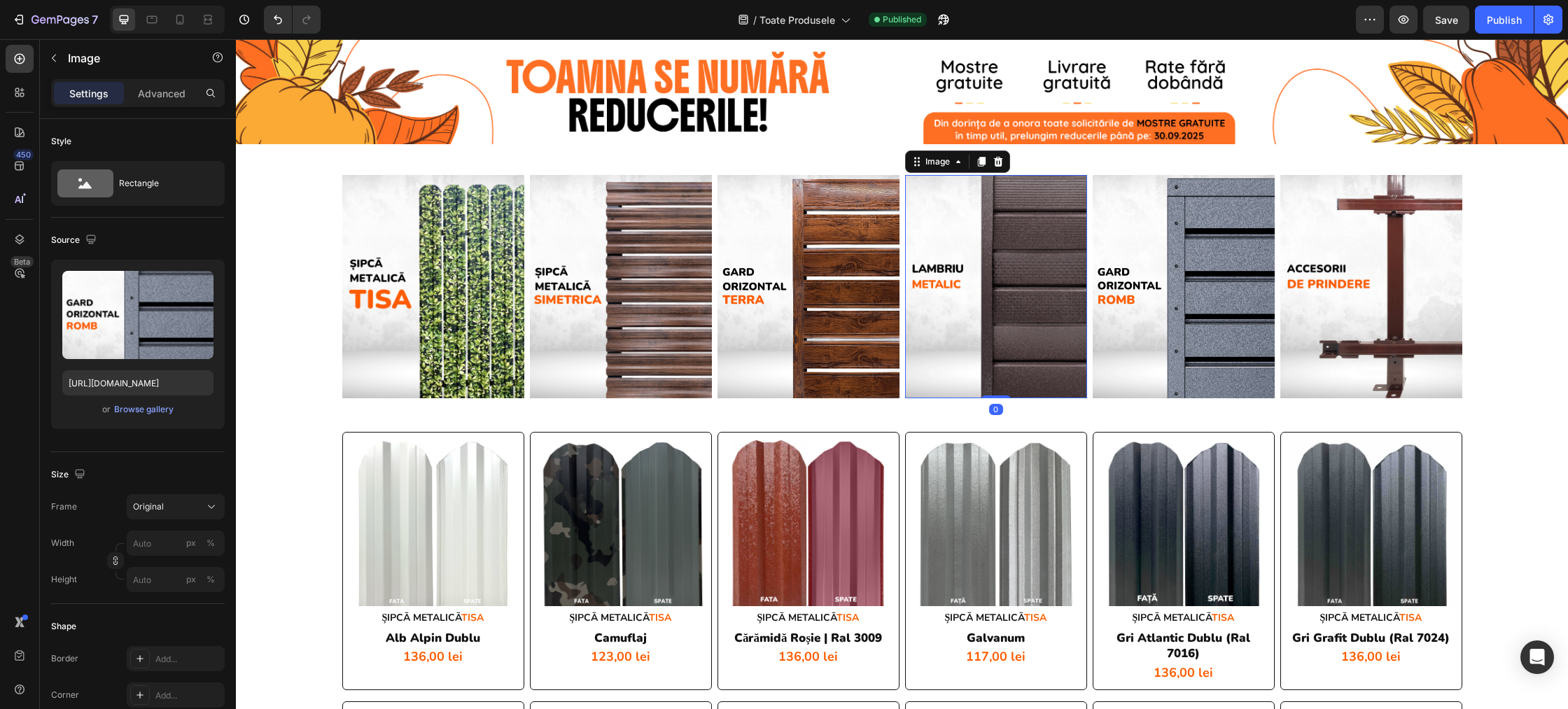
click at [1032, 271] on img at bounding box center [996, 286] width 182 height 223
click at [1183, 260] on img at bounding box center [1183, 286] width 182 height 224
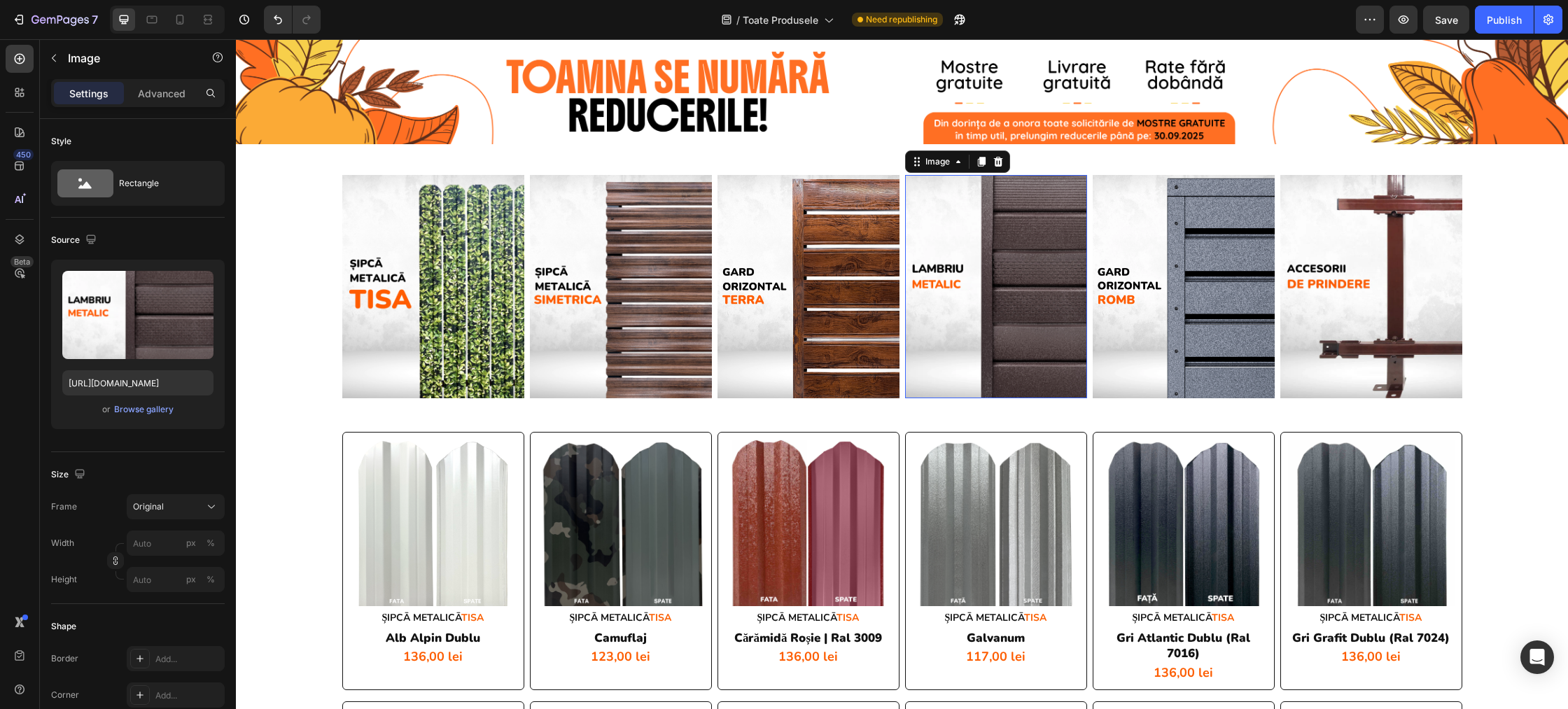
click at [996, 246] on img at bounding box center [996, 286] width 182 height 223
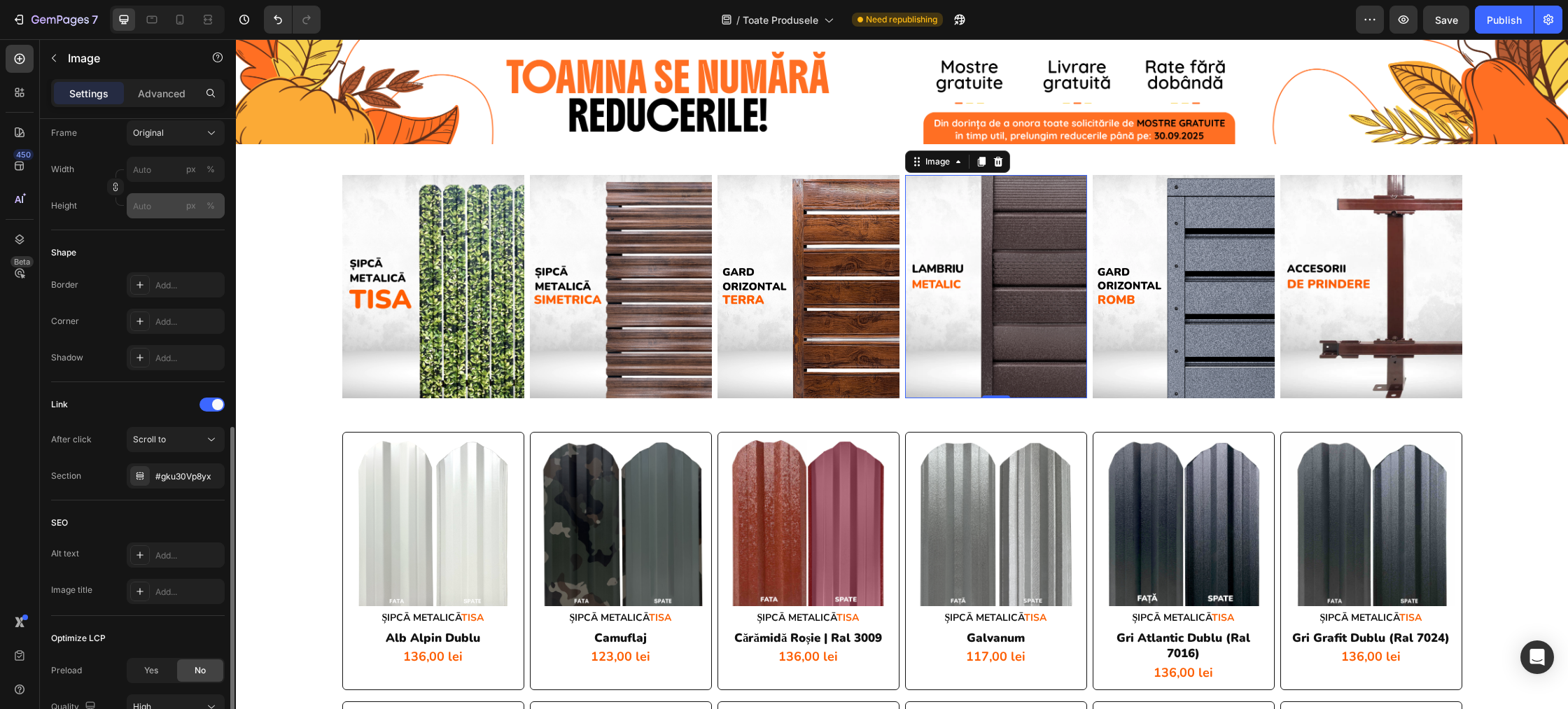
scroll to position [500, 0]
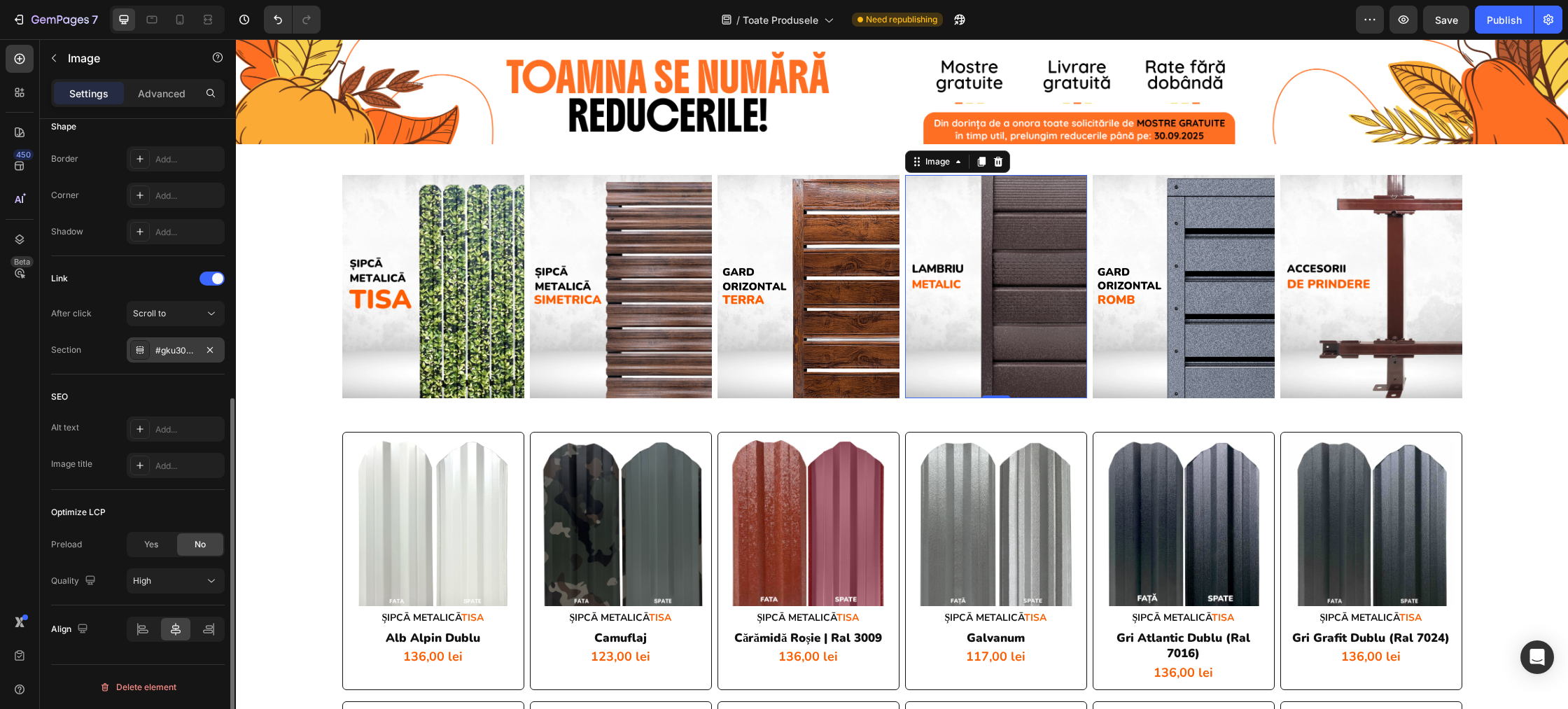
click at [174, 354] on div "#gku30Vp8yx" at bounding box center [176, 350] width 41 height 13
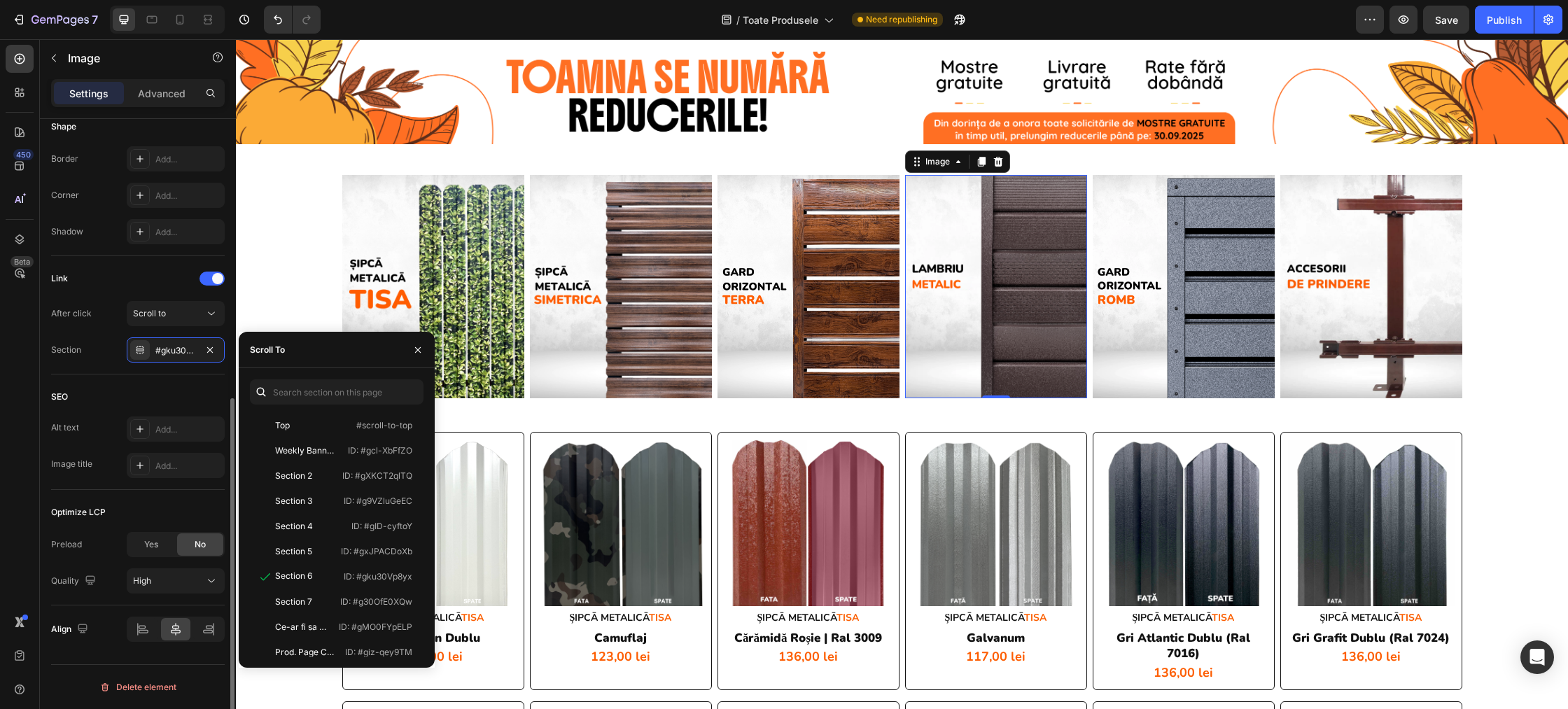
click at [129, 375] on div "SEO Alt text Add... Image title Add..." at bounding box center [138, 432] width 173 height 115
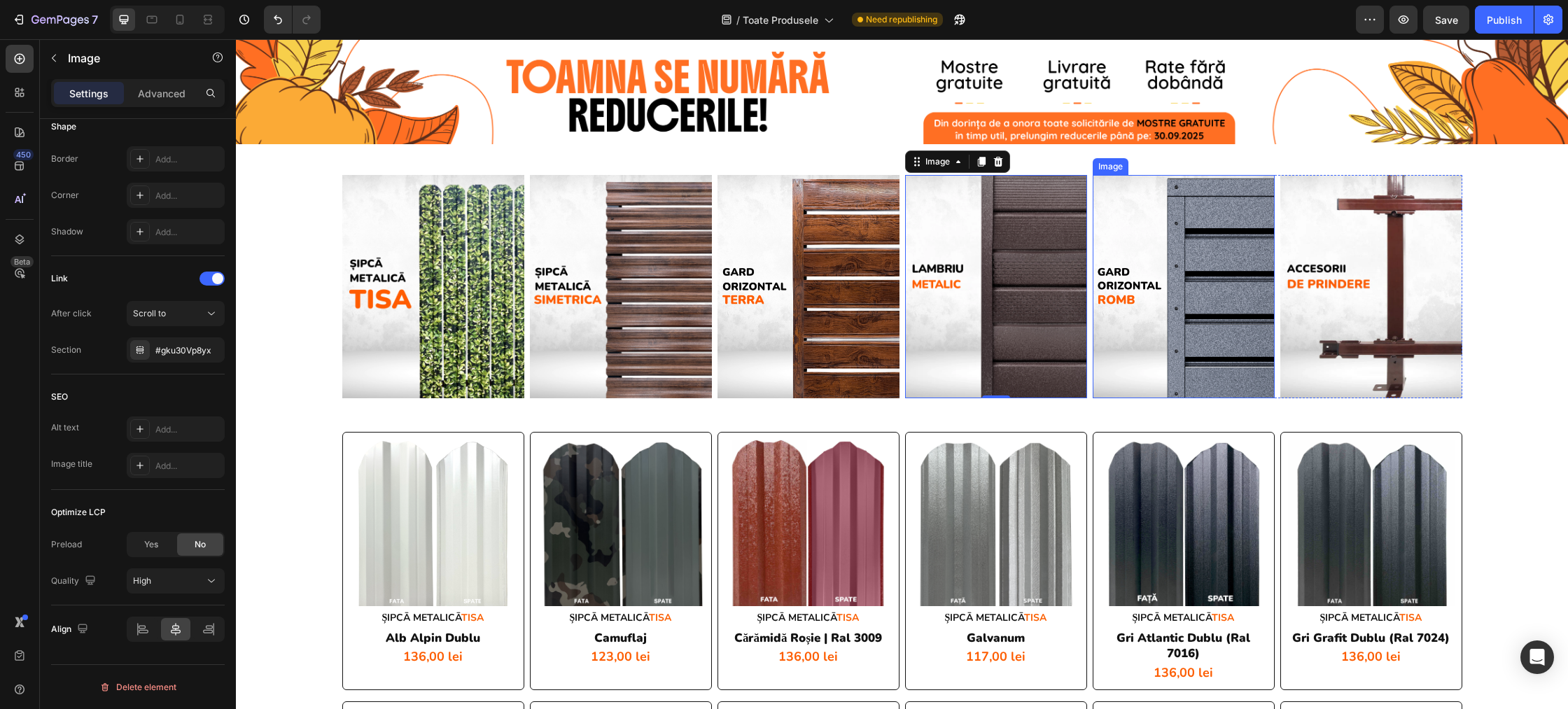
click at [1125, 297] on img at bounding box center [1183, 286] width 182 height 224
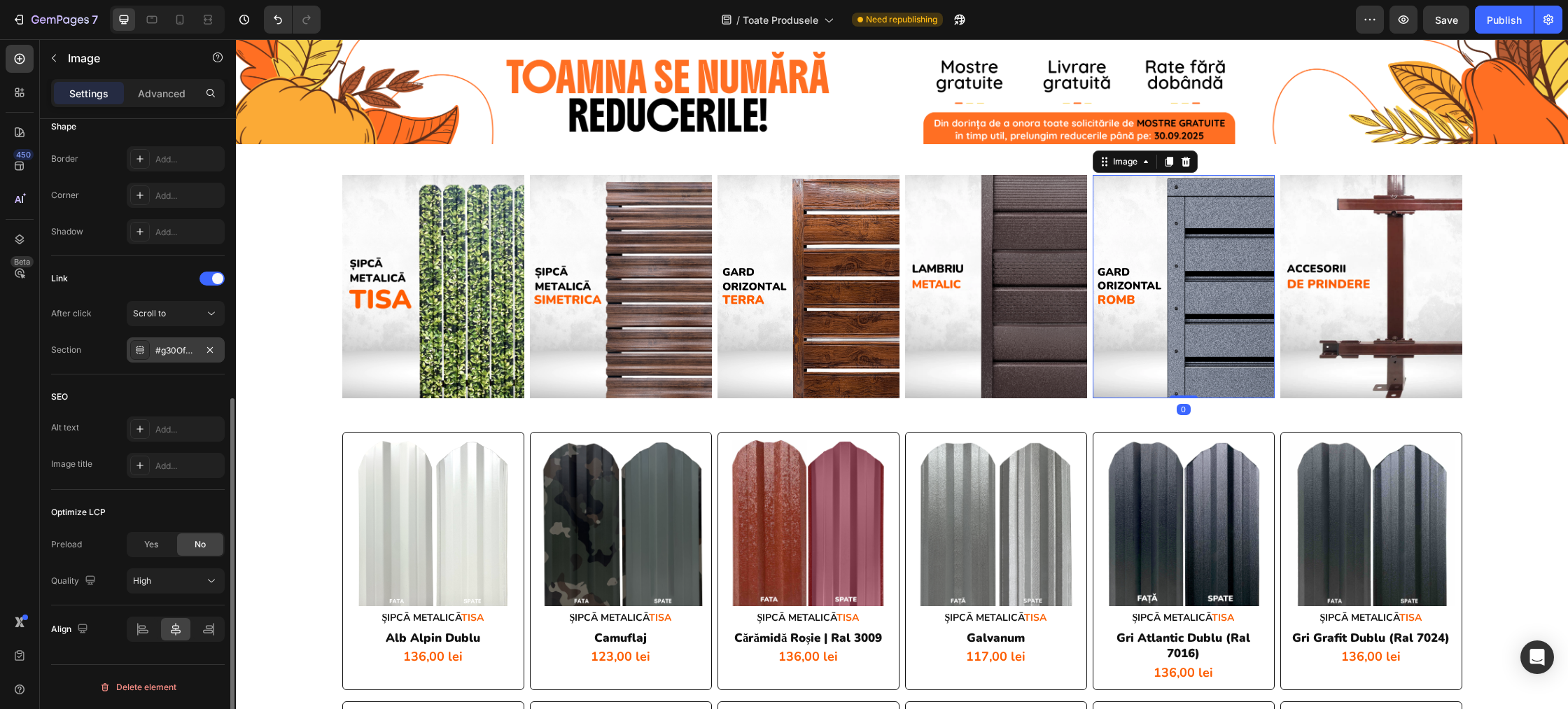
click at [158, 349] on div "#g30OfE0XQw" at bounding box center [176, 350] width 41 height 13
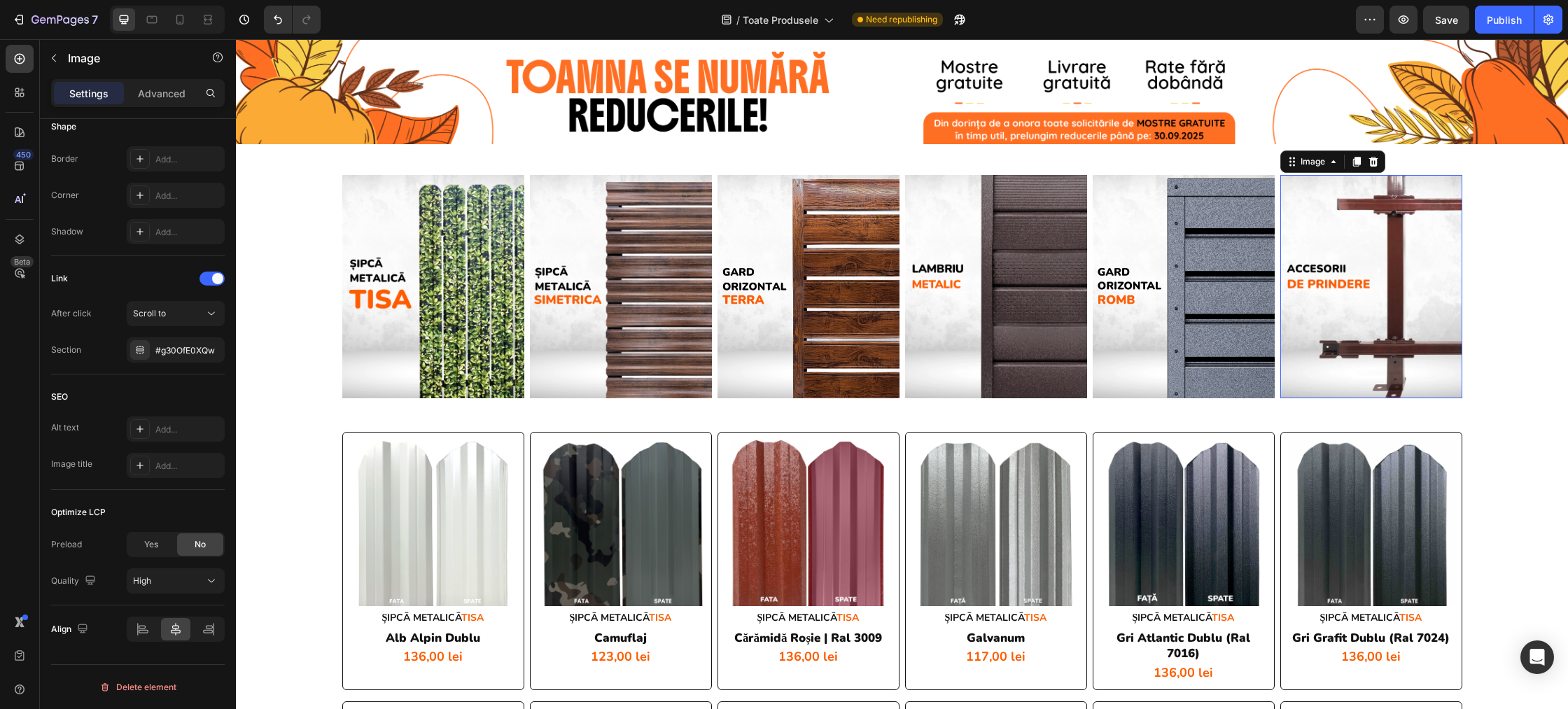
click at [1327, 293] on img at bounding box center [1371, 286] width 182 height 223
click at [166, 355] on div "#g30OfE0XQw" at bounding box center [176, 350] width 41 height 13
drag, startPoint x: 121, startPoint y: 376, endPoint x: 381, endPoint y: 310, distance: 268.2
click at [121, 376] on div "SEO Alt text Add... Image title Add..." at bounding box center [138, 432] width 173 height 115
click at [1180, 300] on img at bounding box center [1183, 286] width 182 height 224
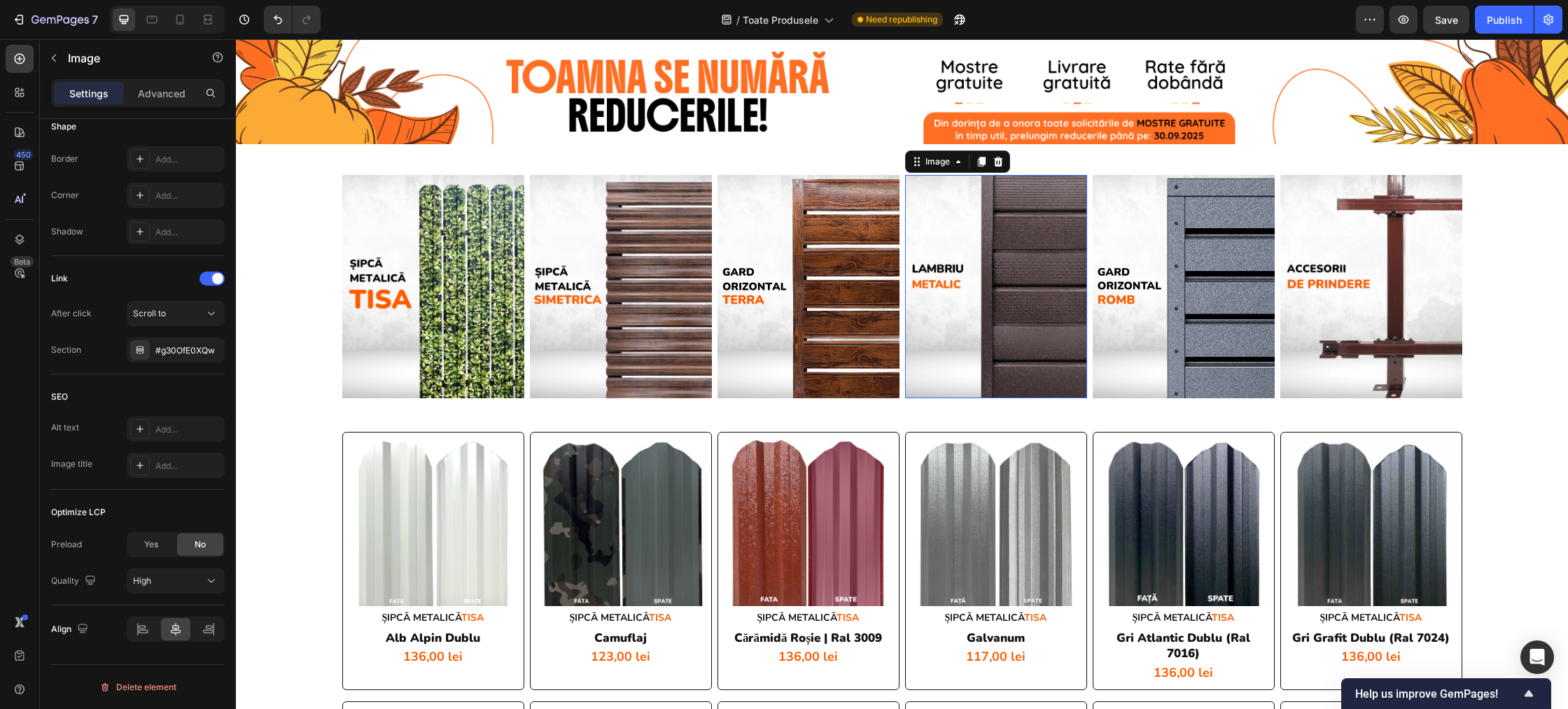
click at [959, 287] on img at bounding box center [996, 286] width 182 height 223
click at [167, 355] on div "#gku30Vp8yx" at bounding box center [176, 350] width 41 height 13
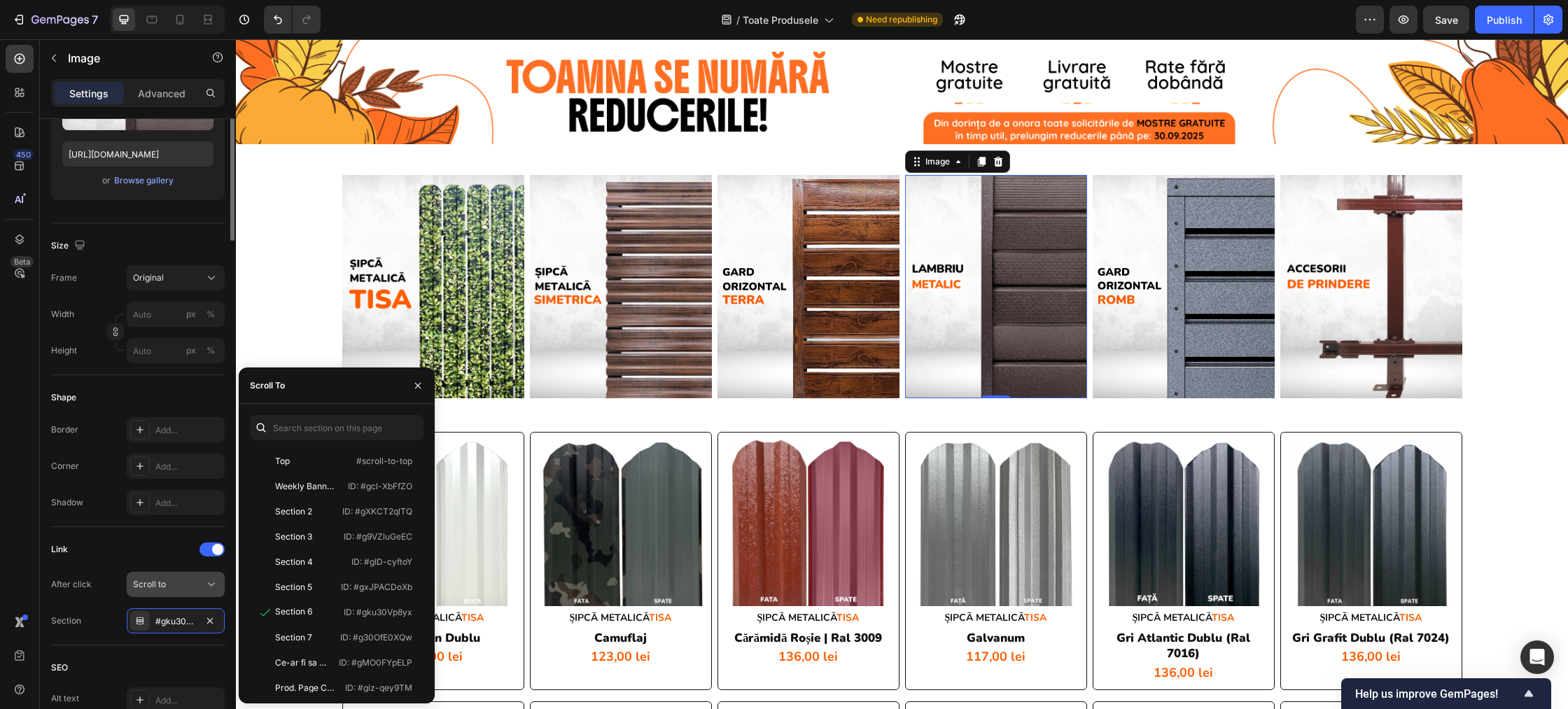
scroll to position [0, 0]
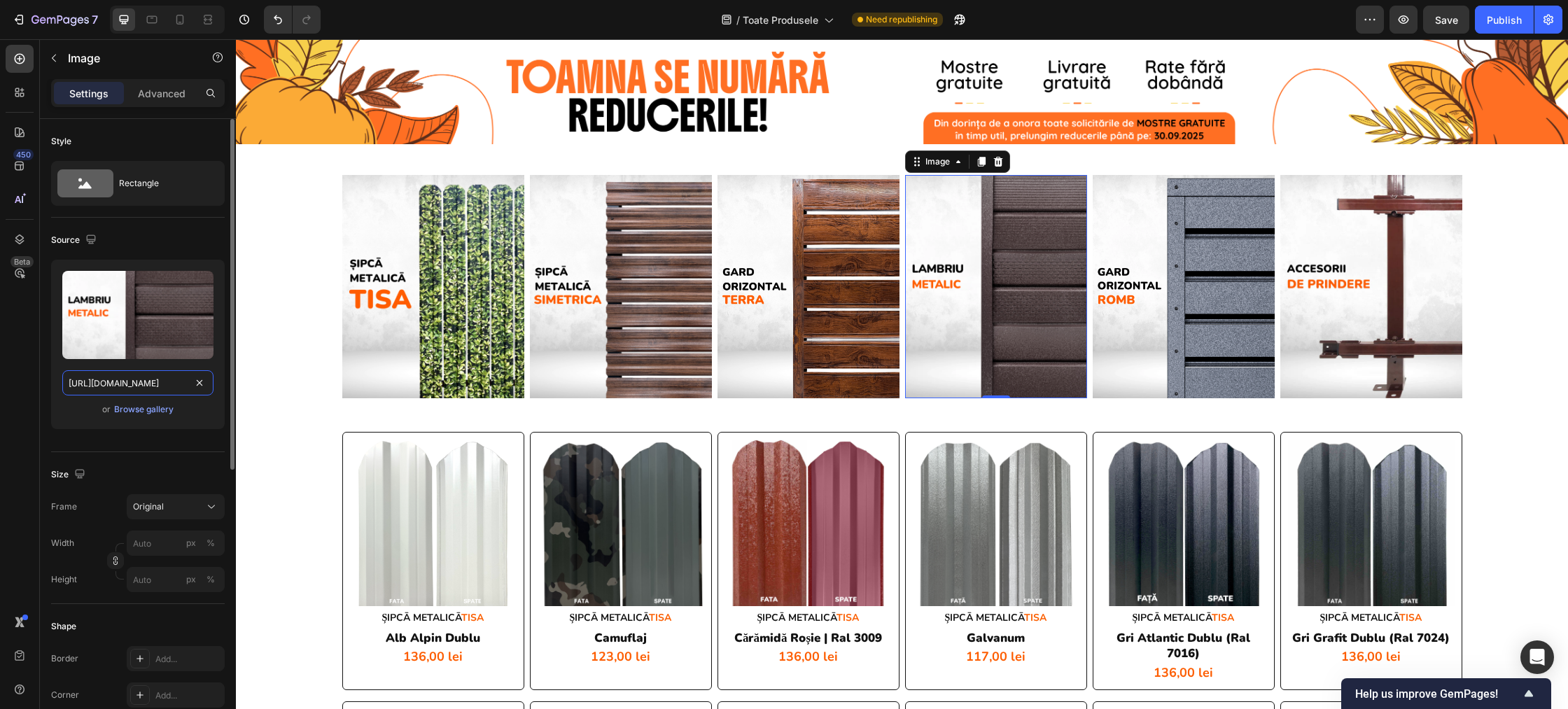
click at [173, 385] on input "https://cdn.shopify.com/s/files/1/0291/2672/1584/files/gempages_467993730691892…" at bounding box center [138, 383] width 151 height 25
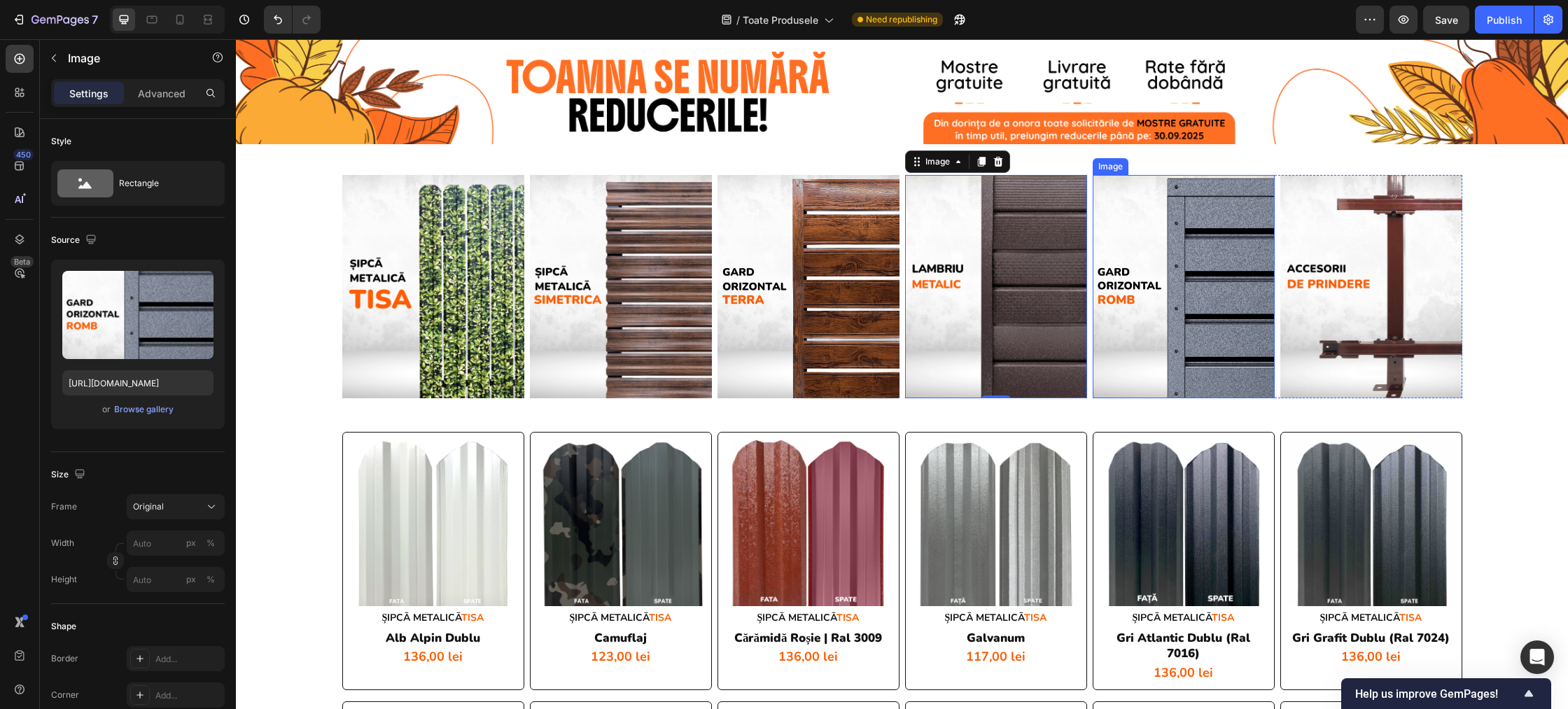
click at [1121, 306] on img at bounding box center [1183, 286] width 182 height 224
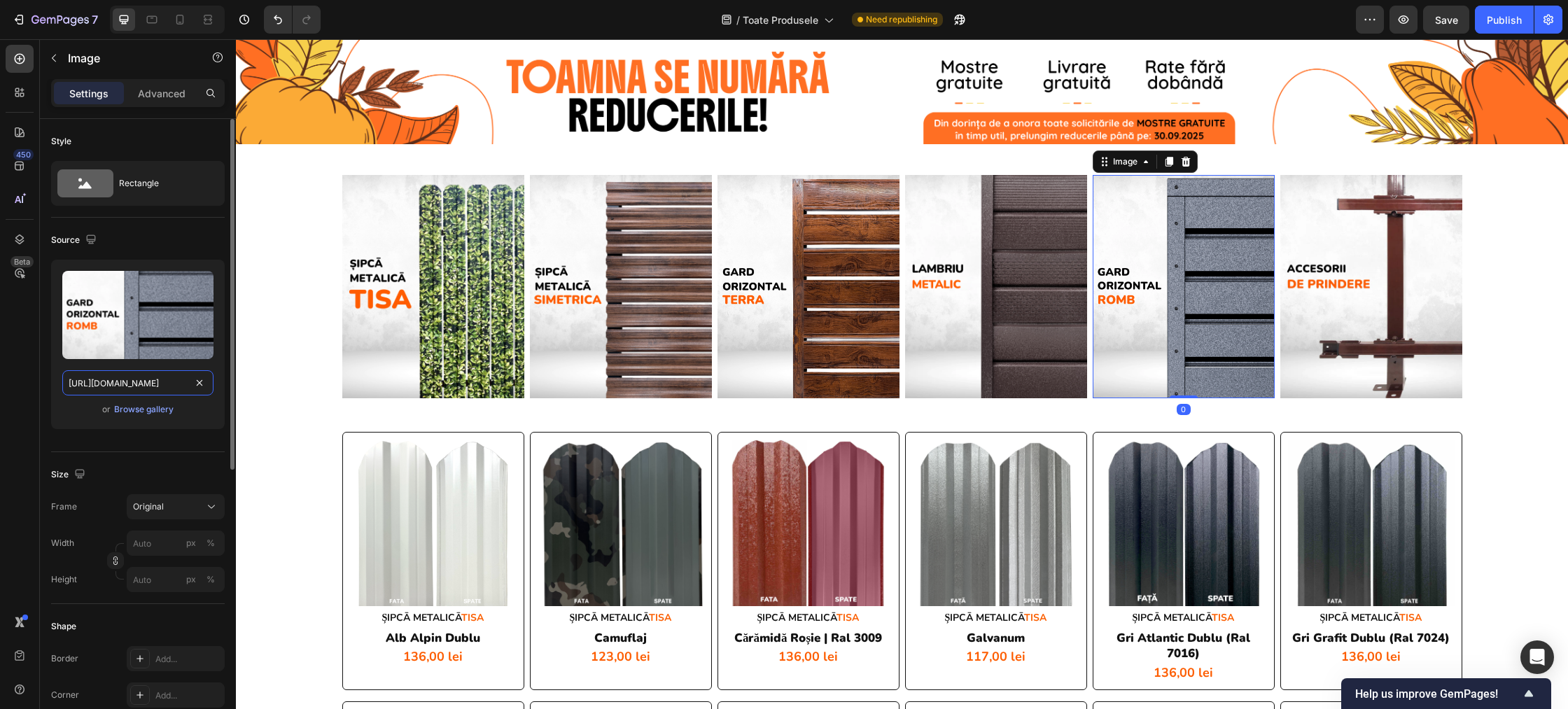
click at [159, 378] on input "[URL][DOMAIN_NAME]" at bounding box center [138, 383] width 151 height 25
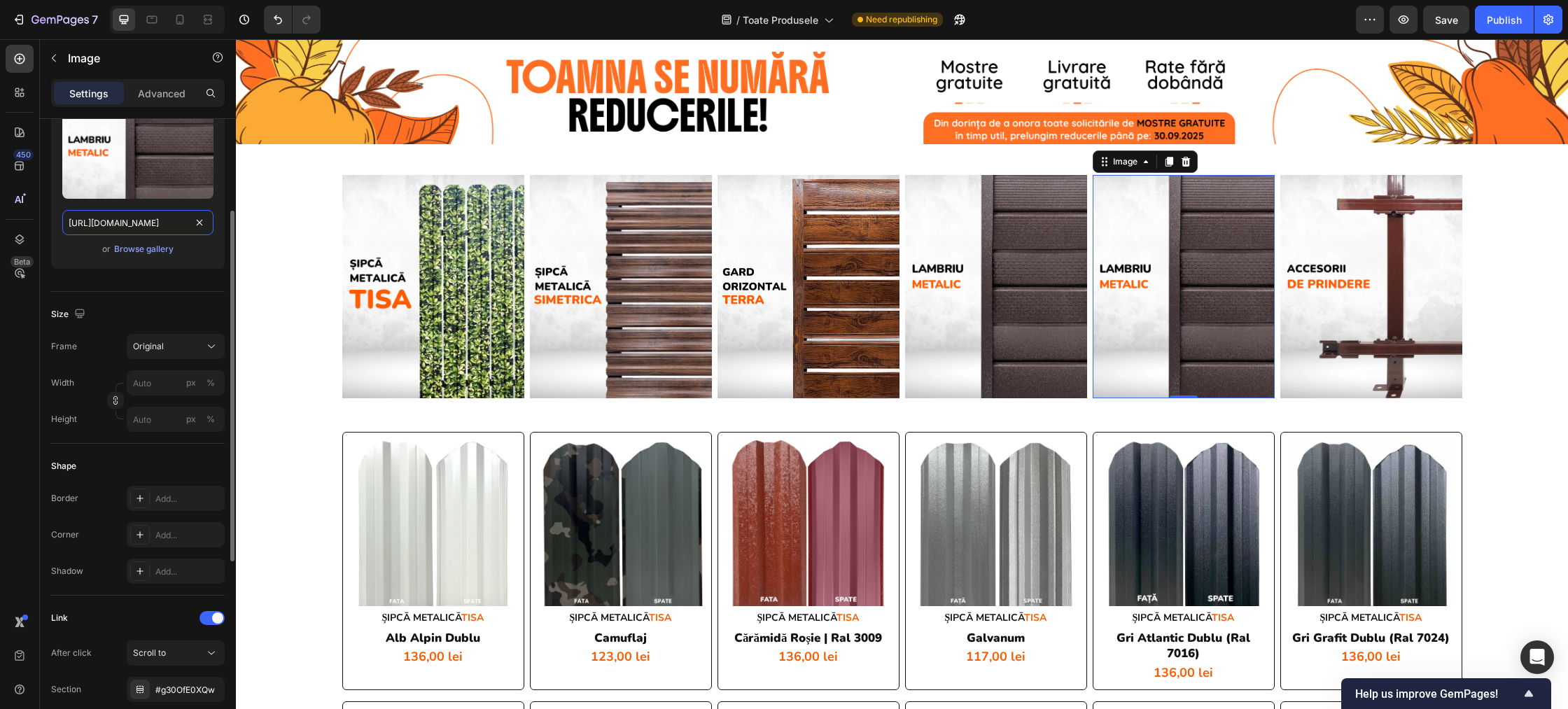
scroll to position [440, 0]
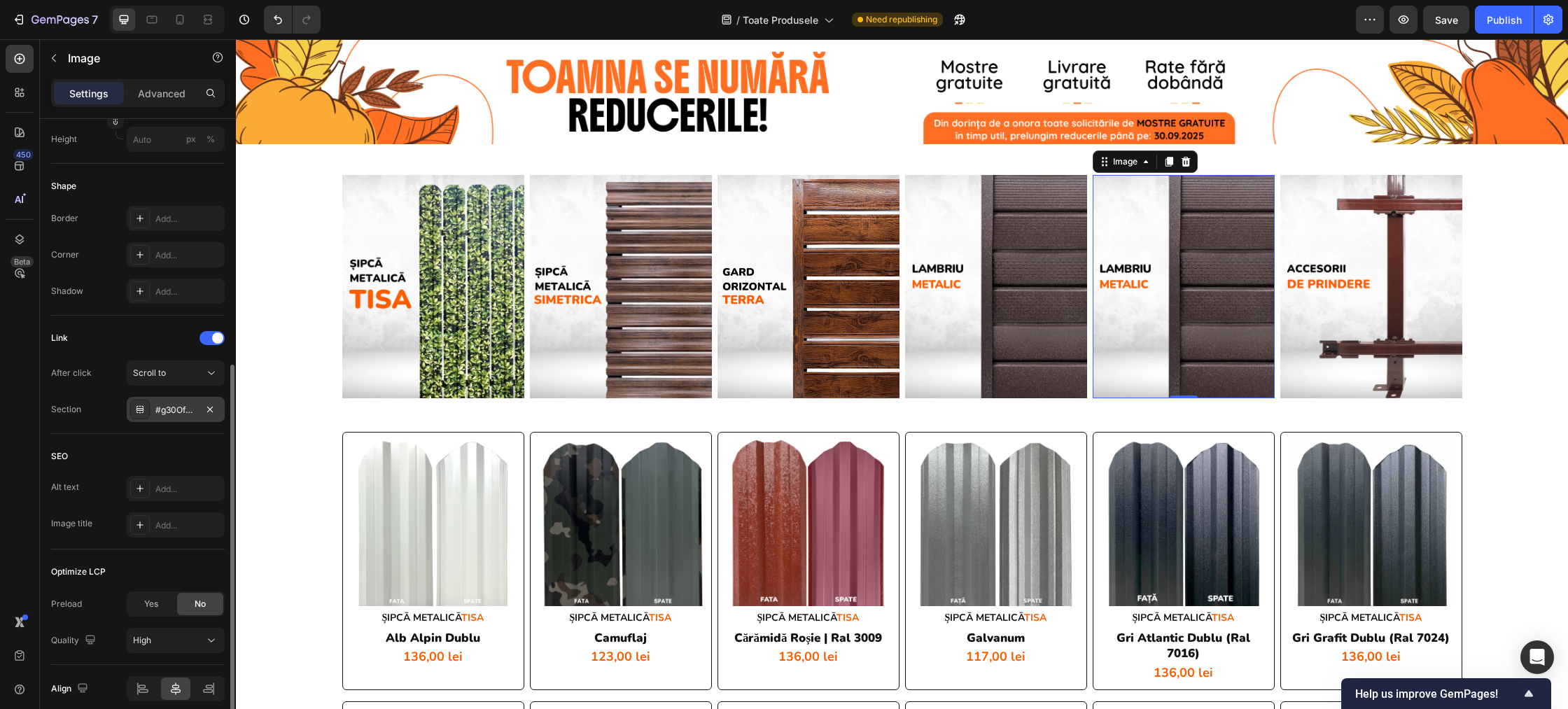
type input "https://cdn.shopify.com/s/files/1/0291/2672/1584/files/gempages_467993730691892…"
click at [165, 406] on div "#g30OfE0XQw" at bounding box center [176, 410] width 41 height 13
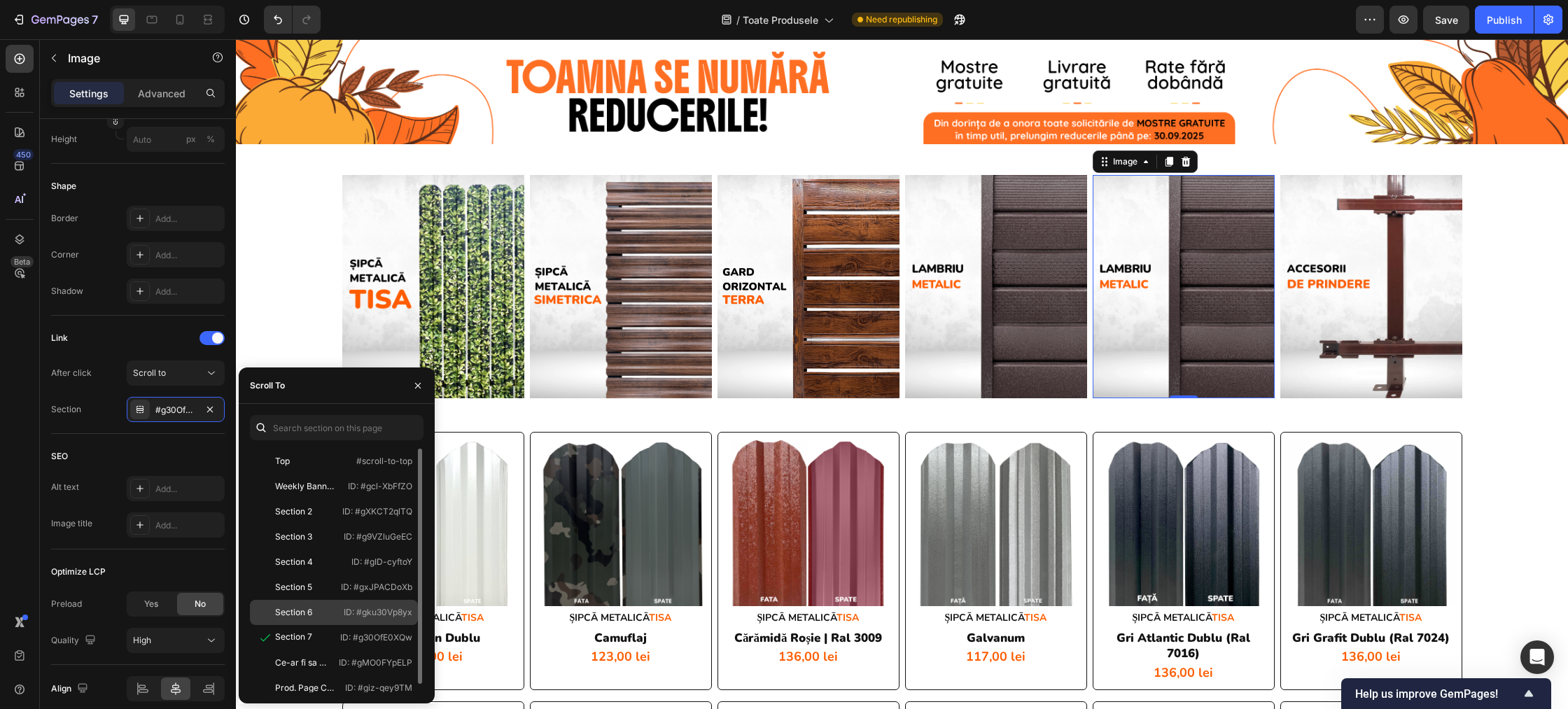
click at [303, 615] on div "Section 6" at bounding box center [294, 612] width 37 height 13
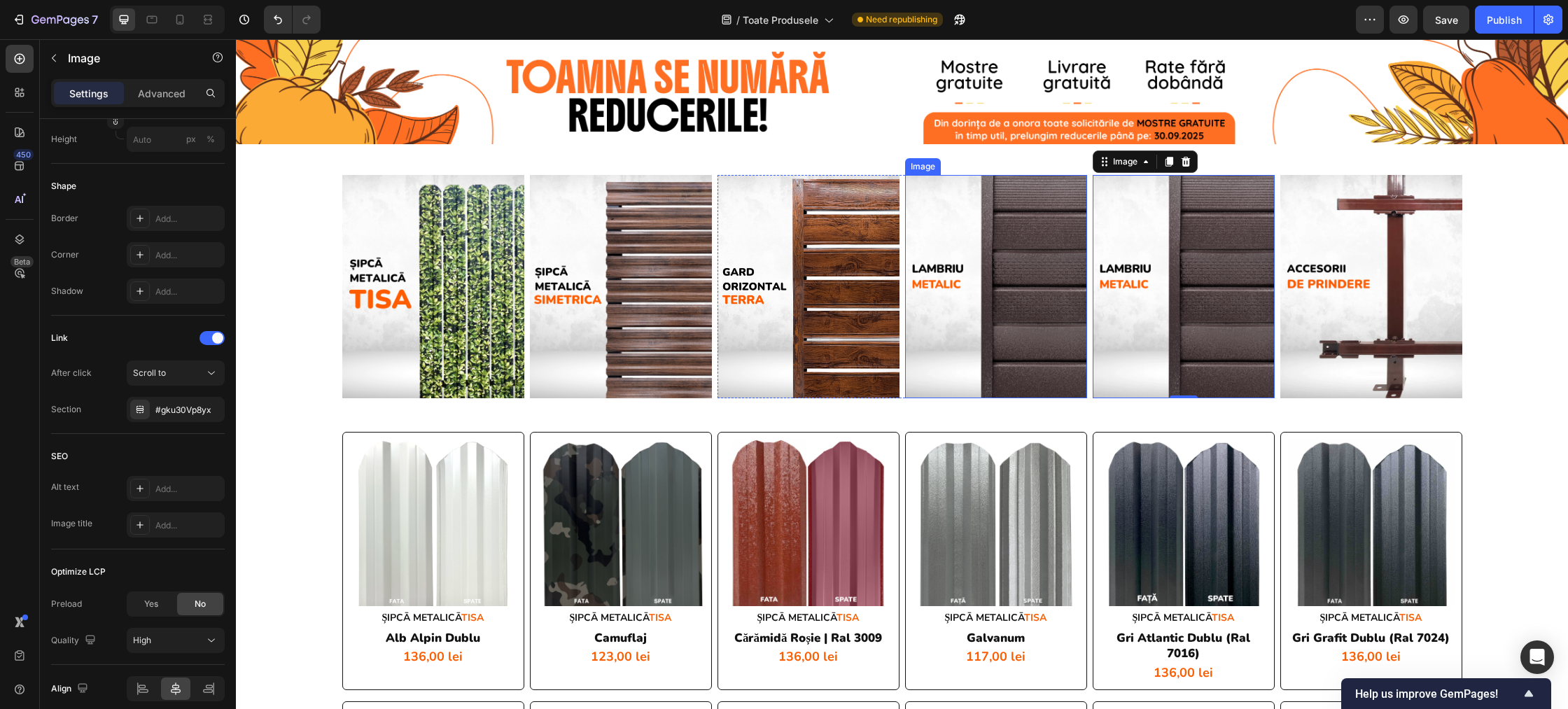
click at [977, 307] on img at bounding box center [996, 286] width 182 height 223
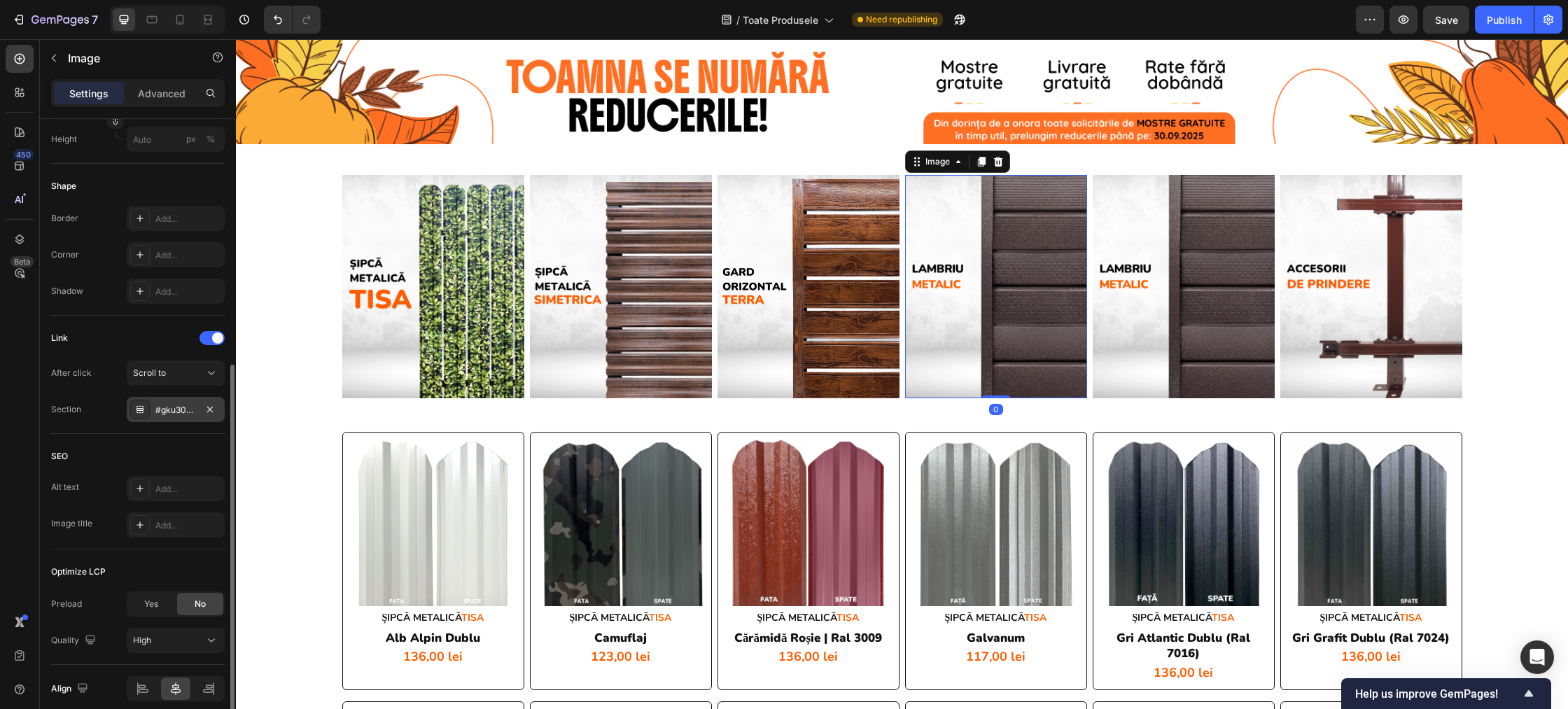
click at [173, 414] on div "#gku30Vp8yx" at bounding box center [176, 410] width 41 height 13
click at [1032, 292] on img at bounding box center [996, 286] width 182 height 223
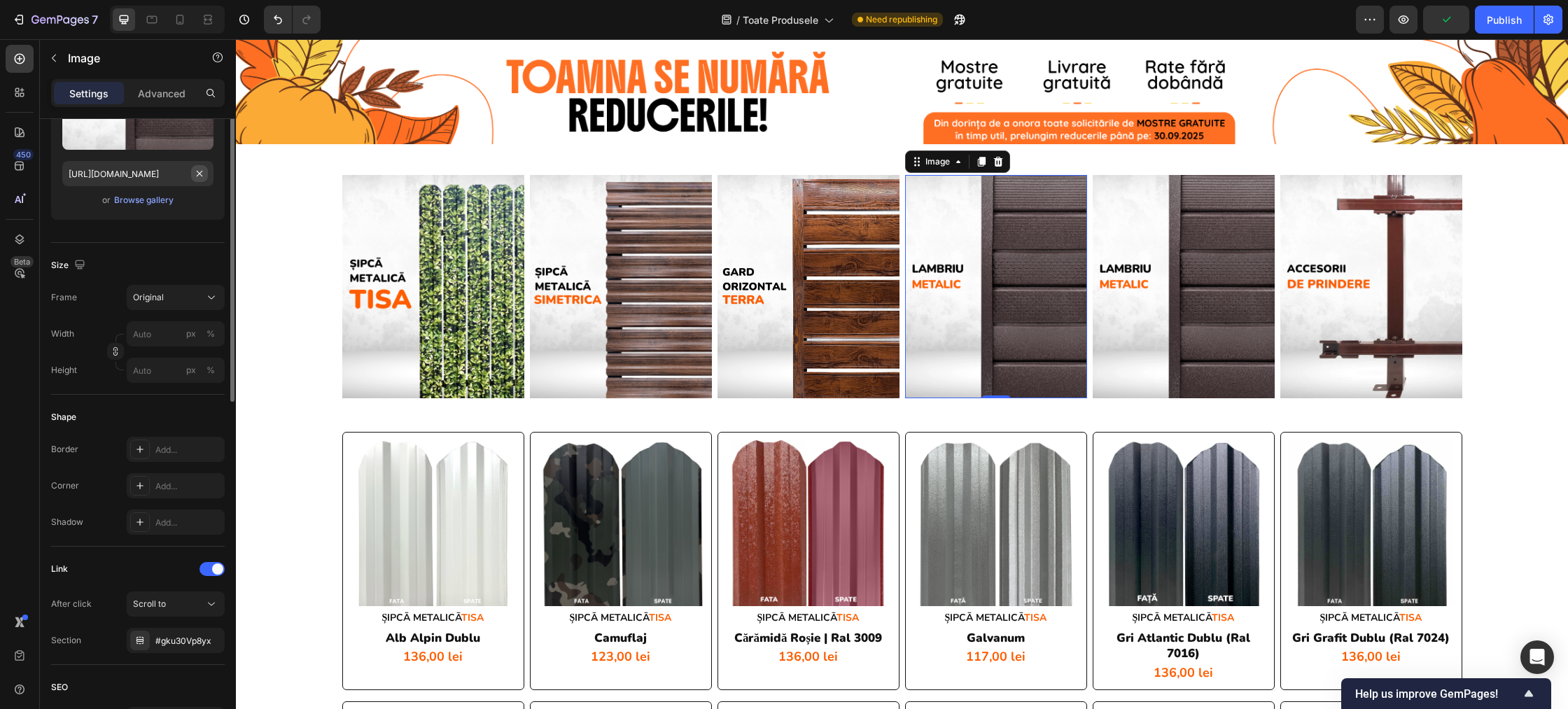
scroll to position [37, 0]
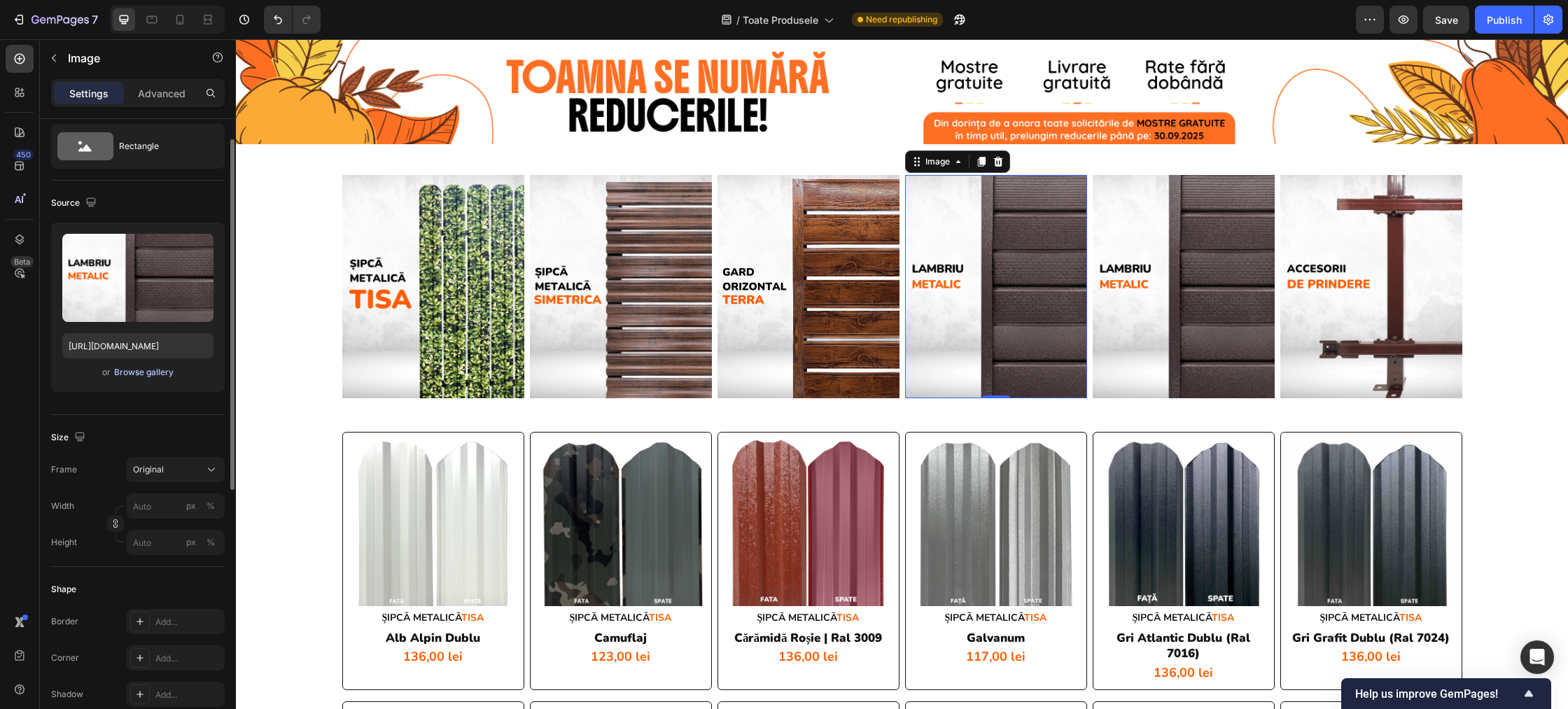
click at [135, 375] on div "Browse gallery" at bounding box center [144, 372] width 60 height 13
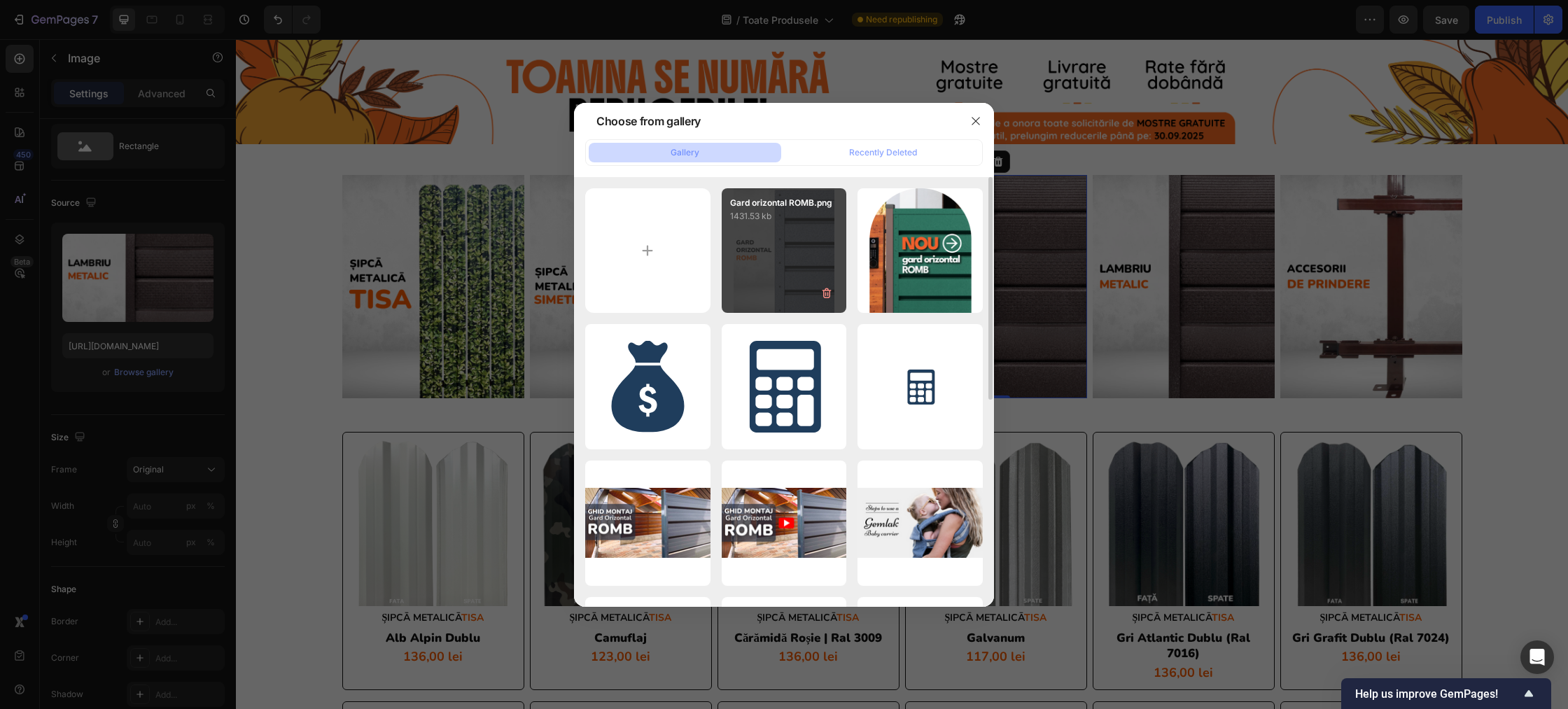
click at [784, 221] on p "1431.53 kb" at bounding box center [784, 216] width 109 height 14
type input "[URL][DOMAIN_NAME]"
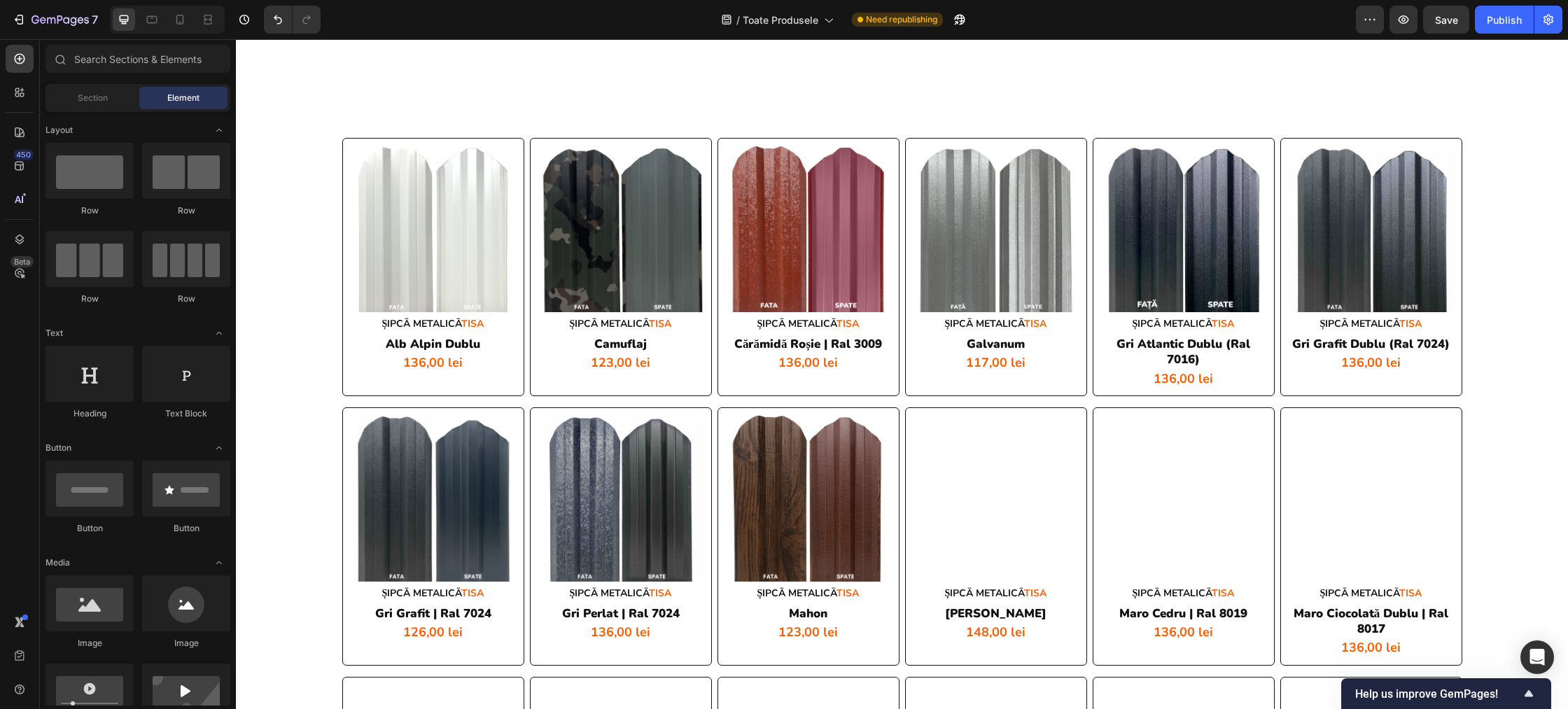
scroll to position [0, 0]
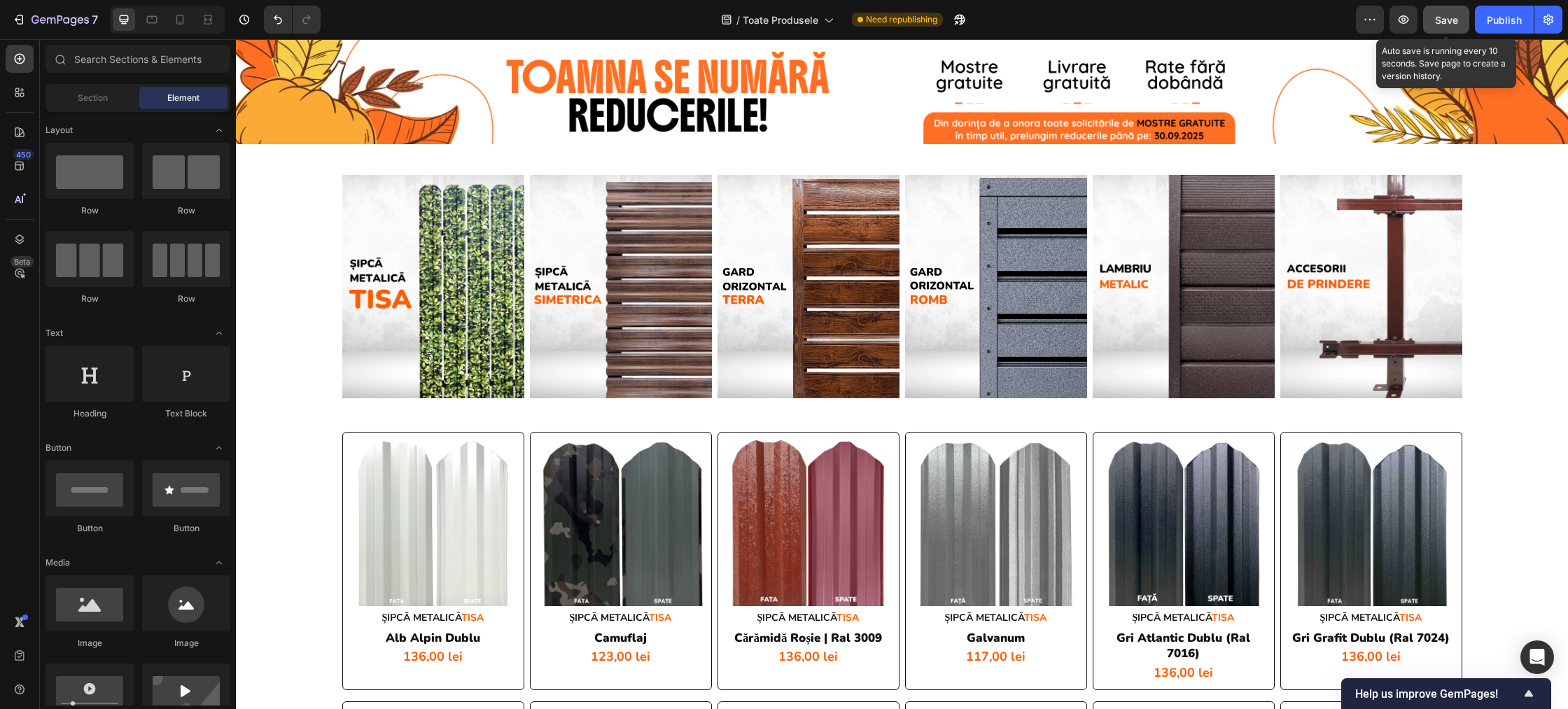
click at [1443, 15] on span "Save" at bounding box center [1446, 20] width 23 height 12
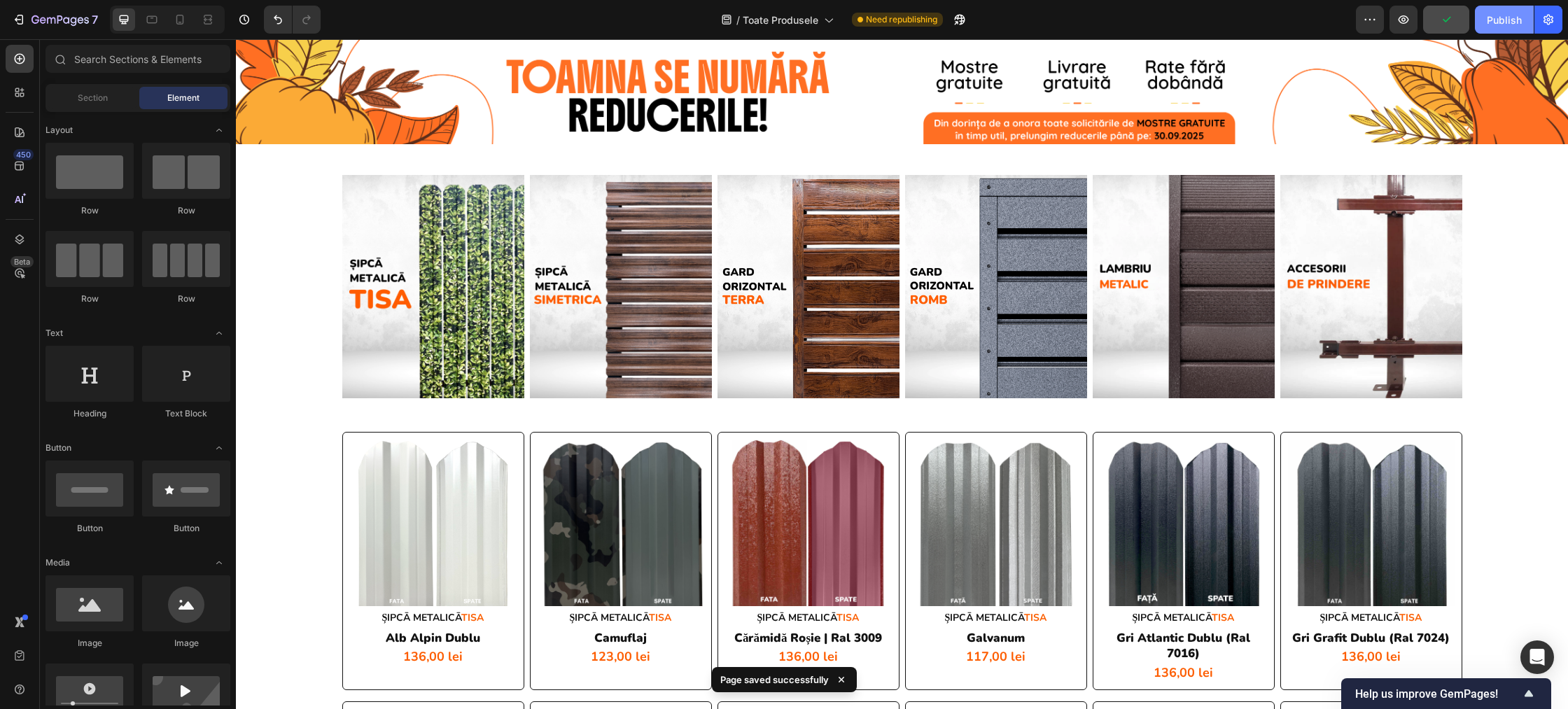
click at [1494, 19] on div "Publish" at bounding box center [1504, 20] width 35 height 15
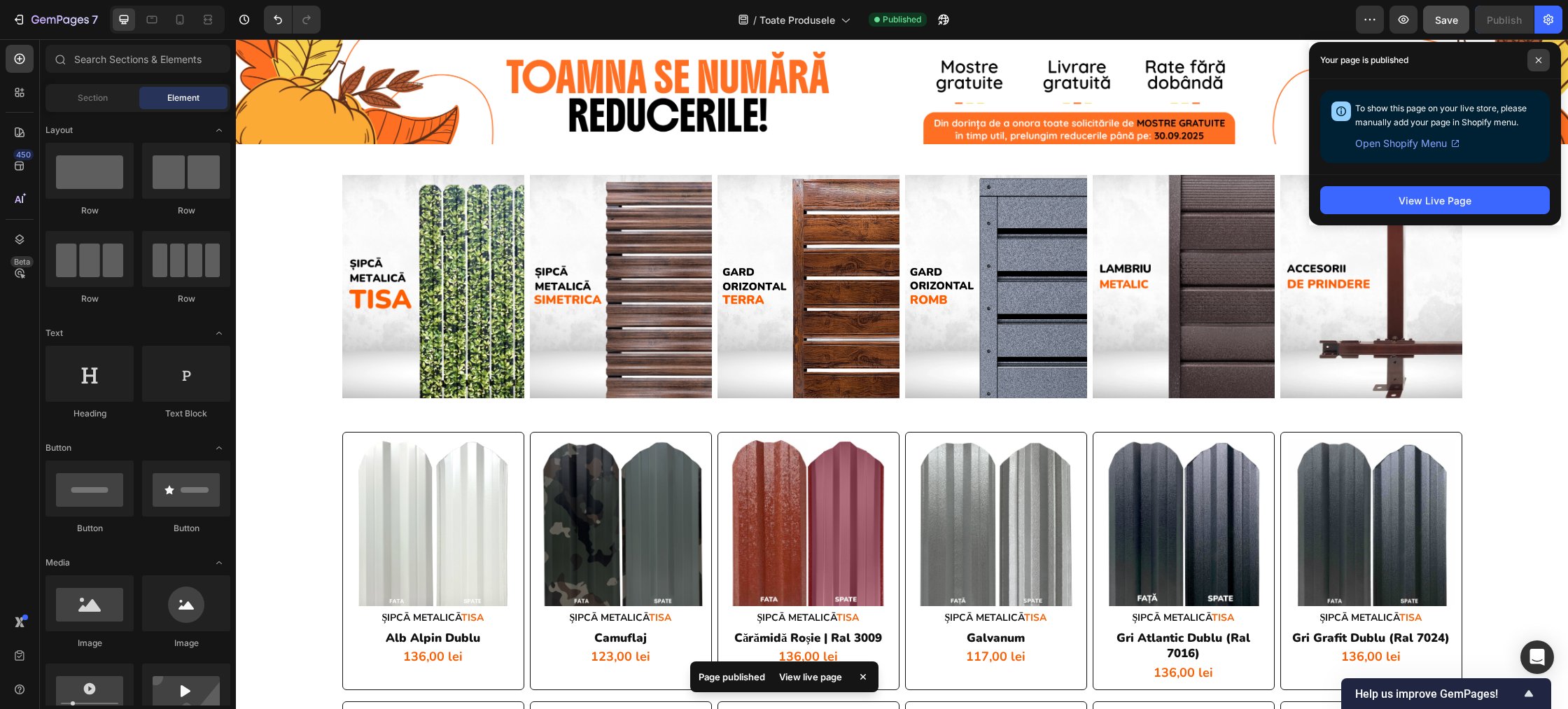
click at [1533, 58] on span at bounding box center [1539, 60] width 22 height 22
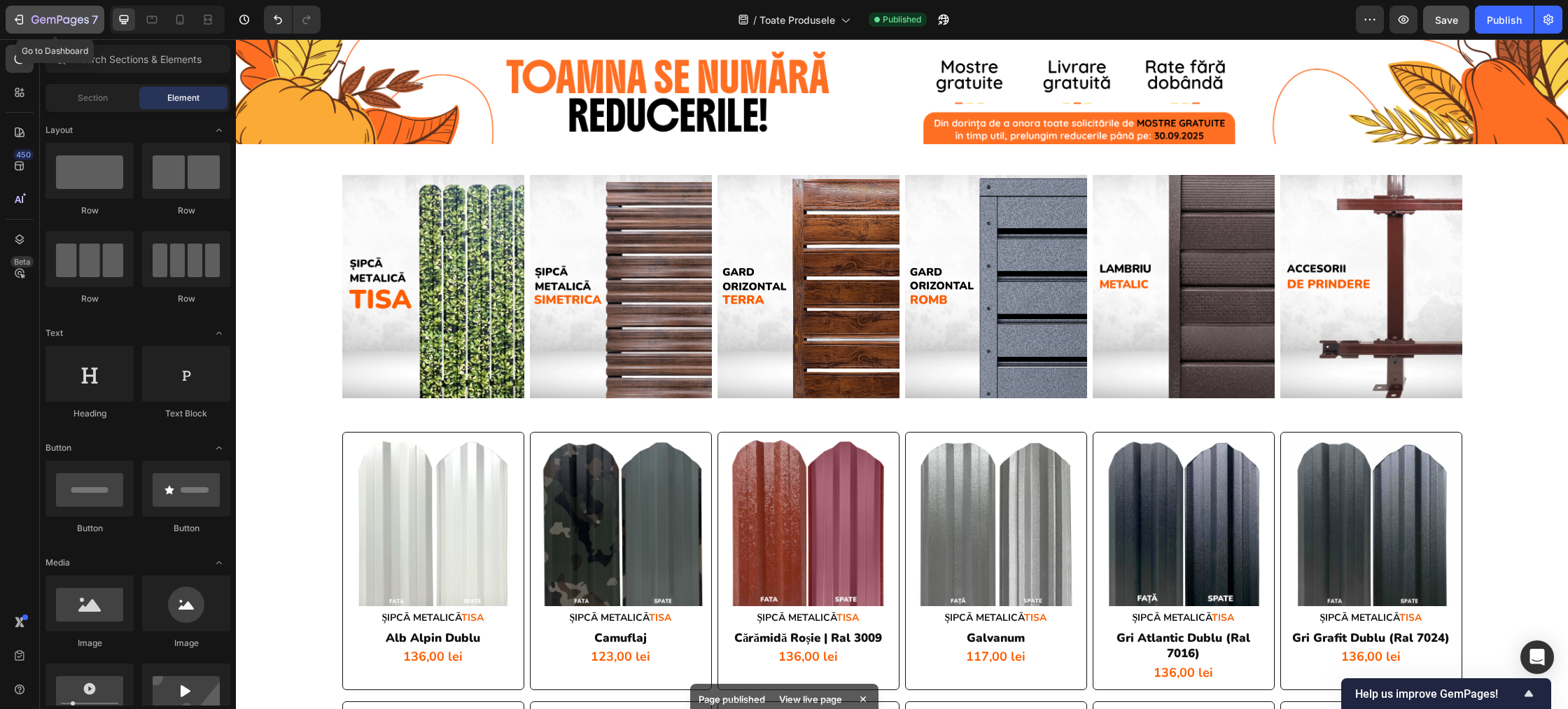
click at [30, 18] on div "7" at bounding box center [55, 19] width 86 height 17
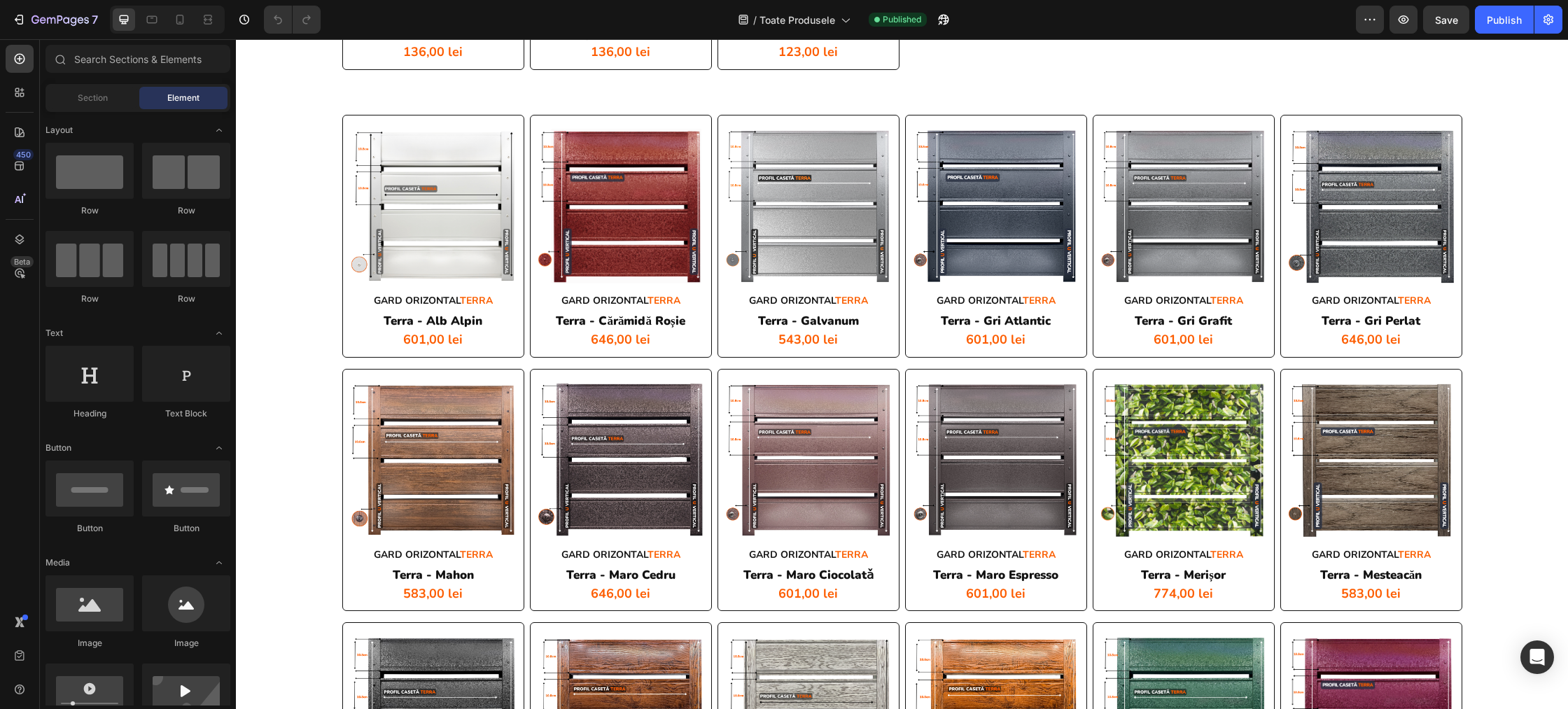
scroll to position [2661, 0]
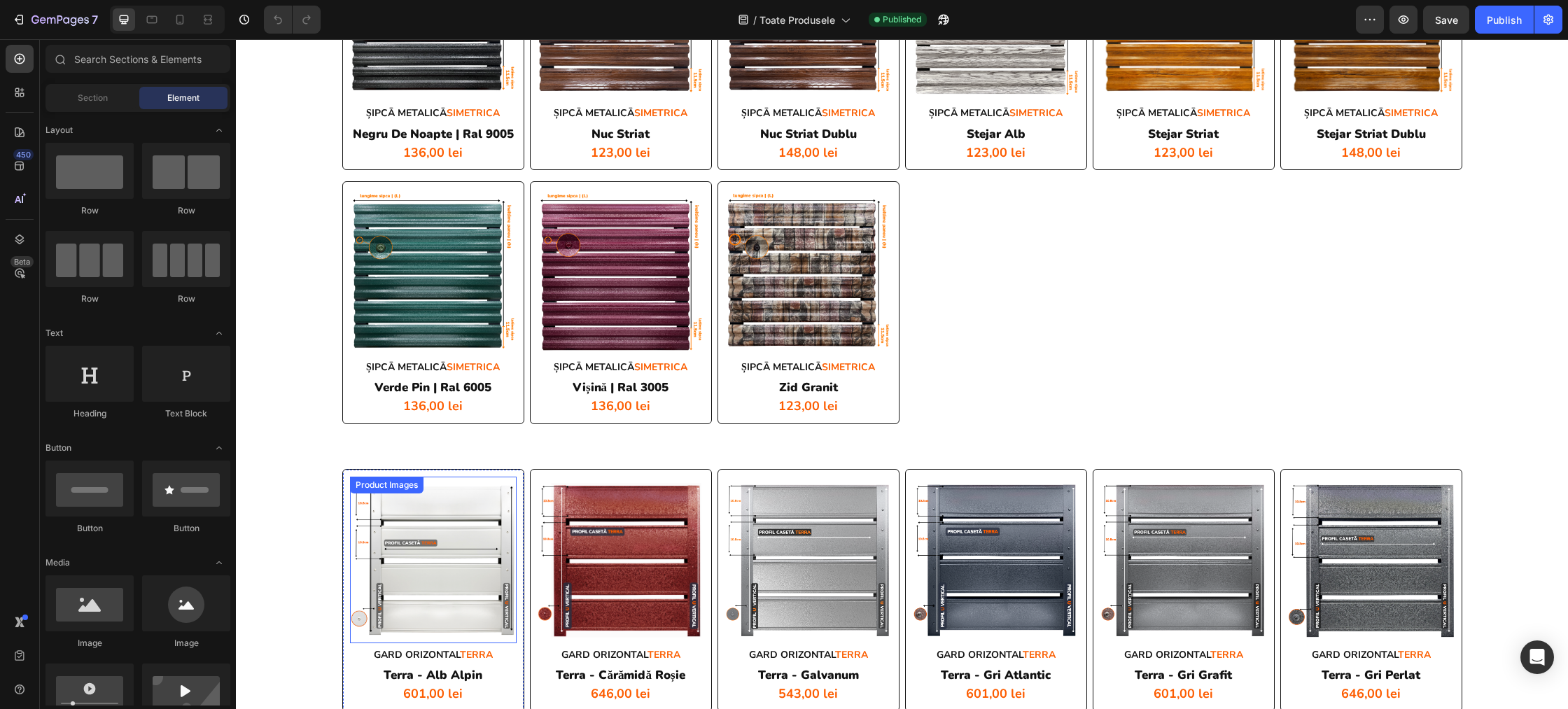
click at [442, 505] on img at bounding box center [433, 560] width 167 height 167
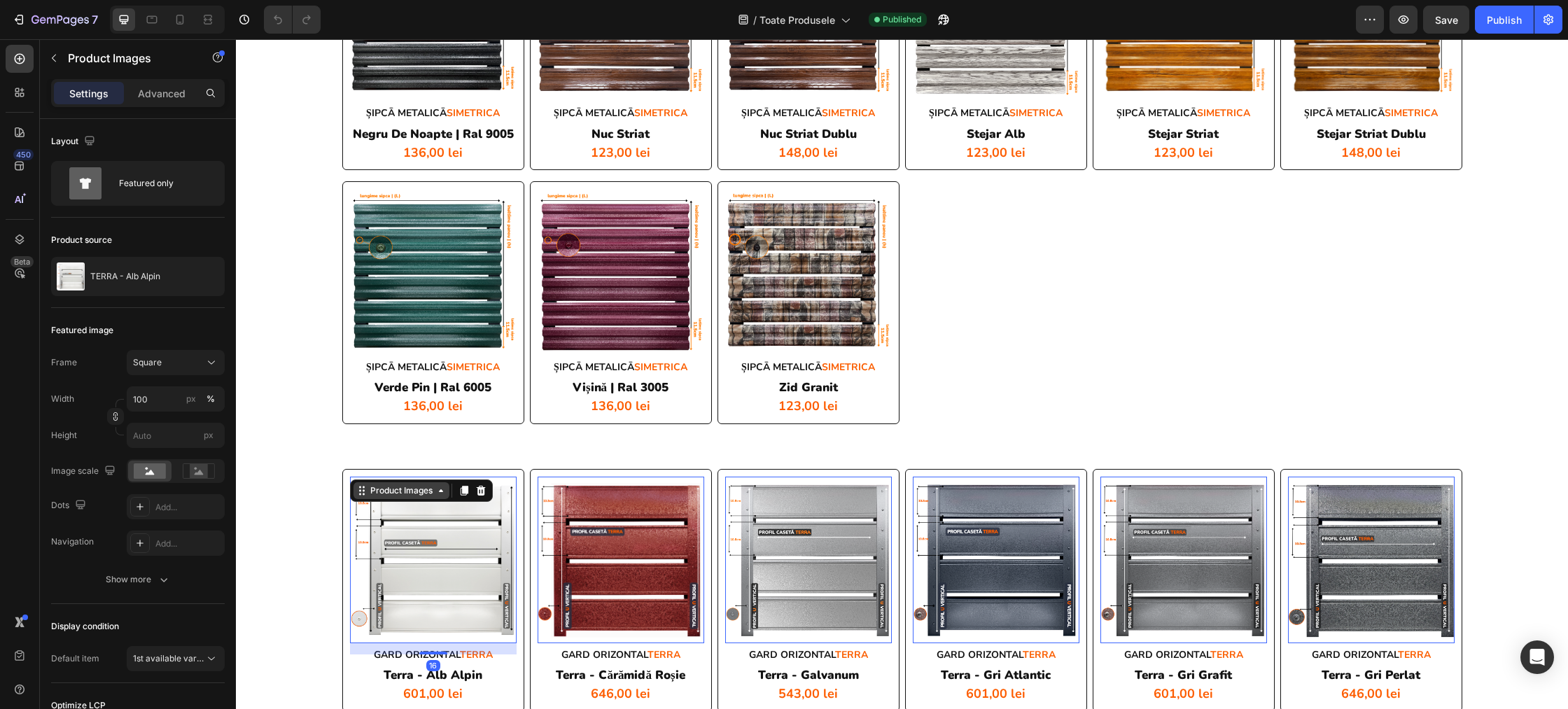
click at [400, 496] on div "Product Images" at bounding box center [401, 490] width 96 height 17
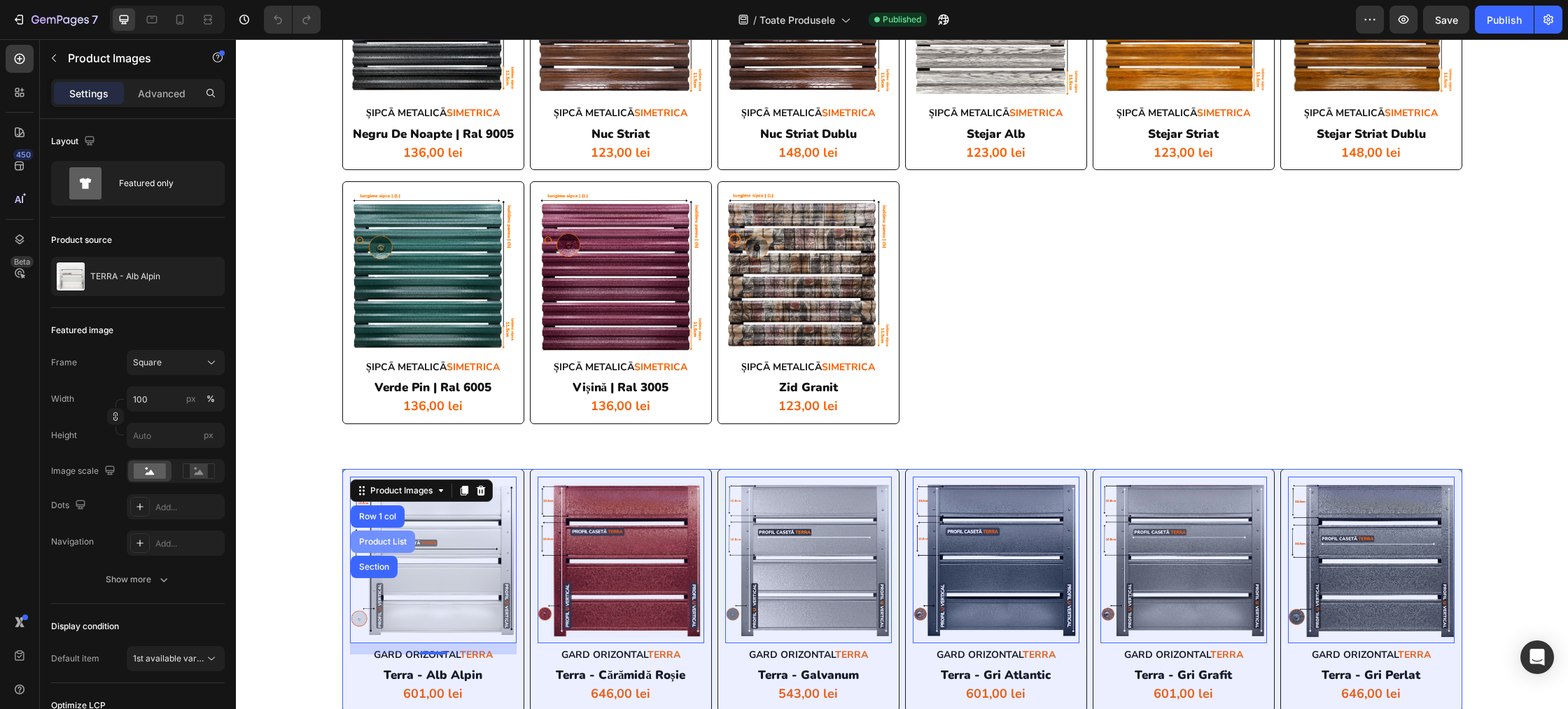
click at [381, 539] on div "Product List" at bounding box center [383, 541] width 53 height 8
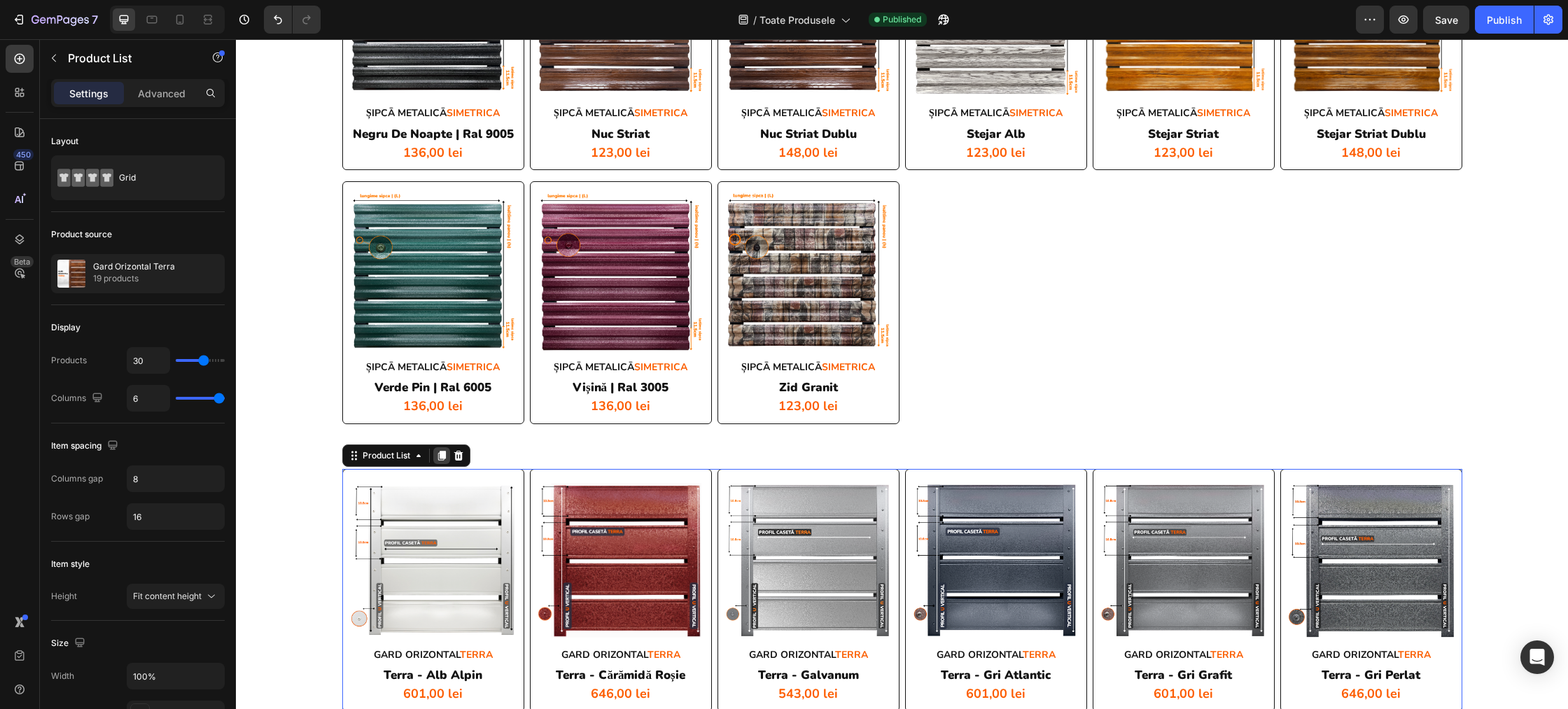
click at [441, 457] on icon at bounding box center [441, 455] width 7 height 10
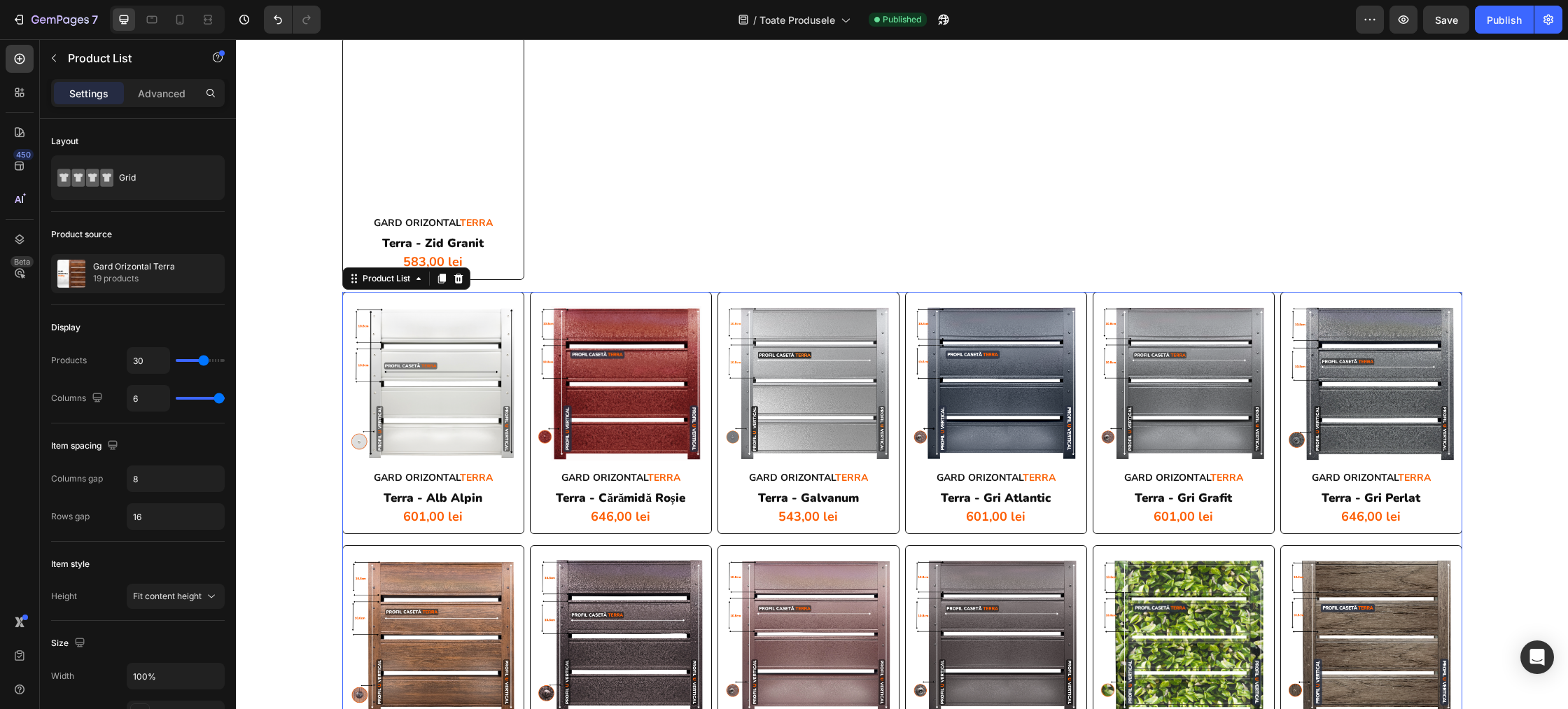
scroll to position [3852, 0]
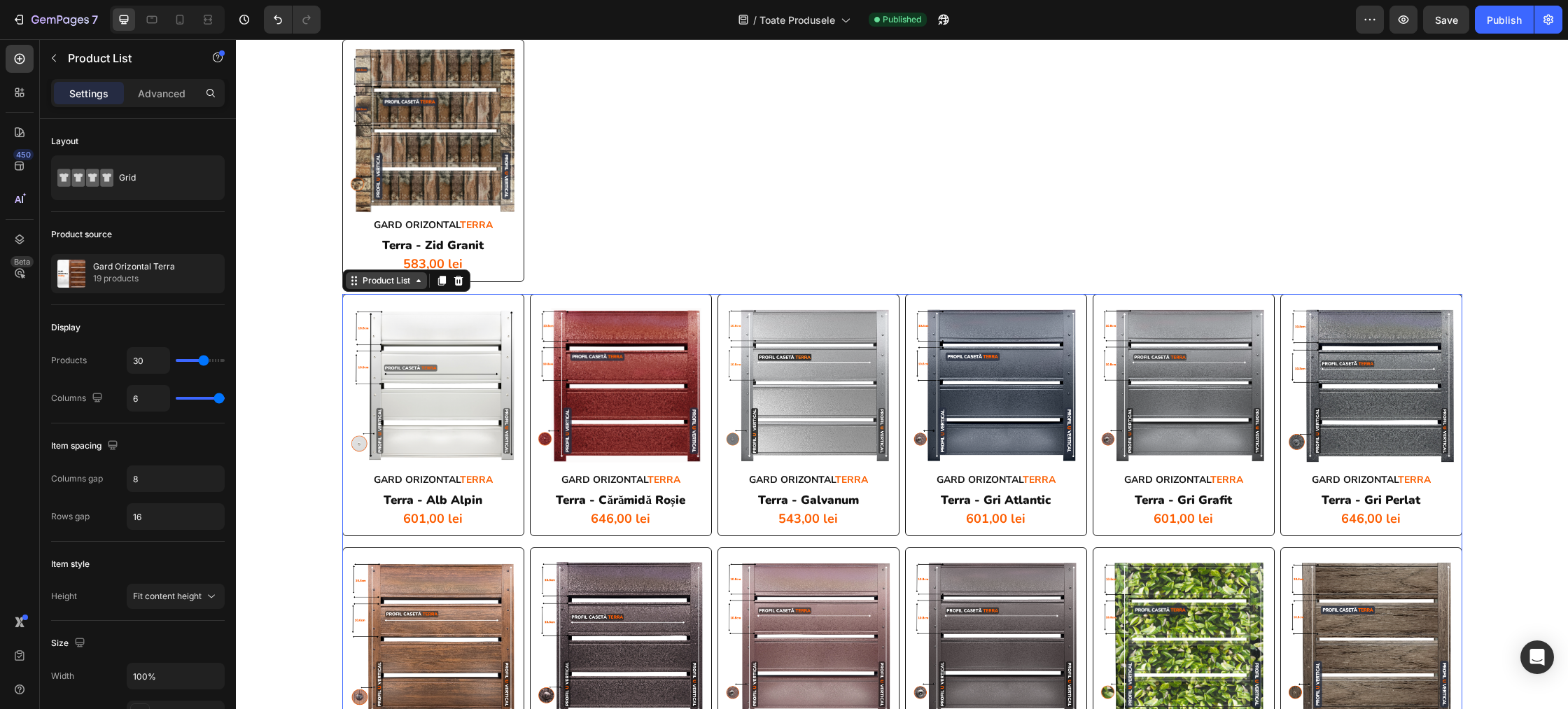
click at [387, 279] on div "Product List" at bounding box center [386, 280] width 53 height 13
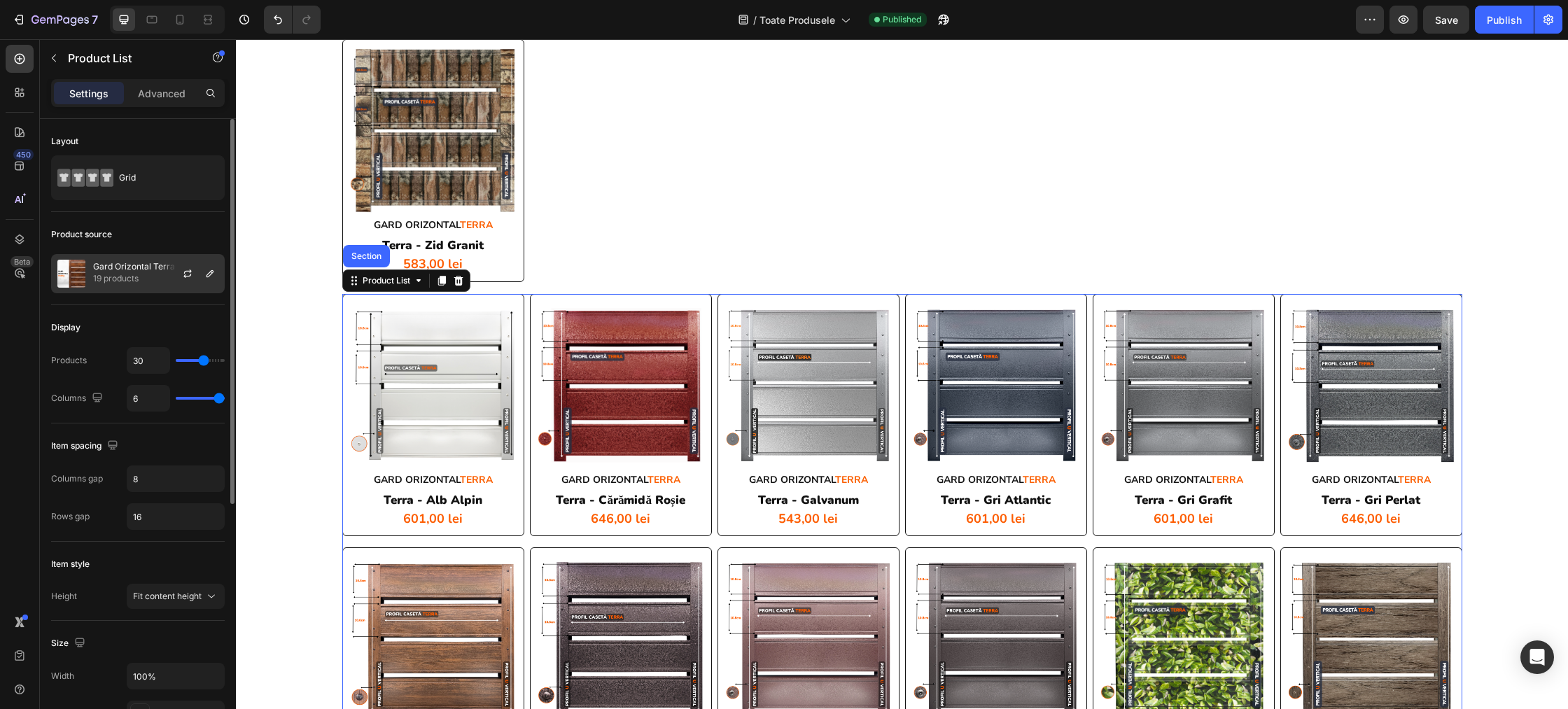
click at [159, 275] on p "19 products" at bounding box center [134, 278] width 82 height 14
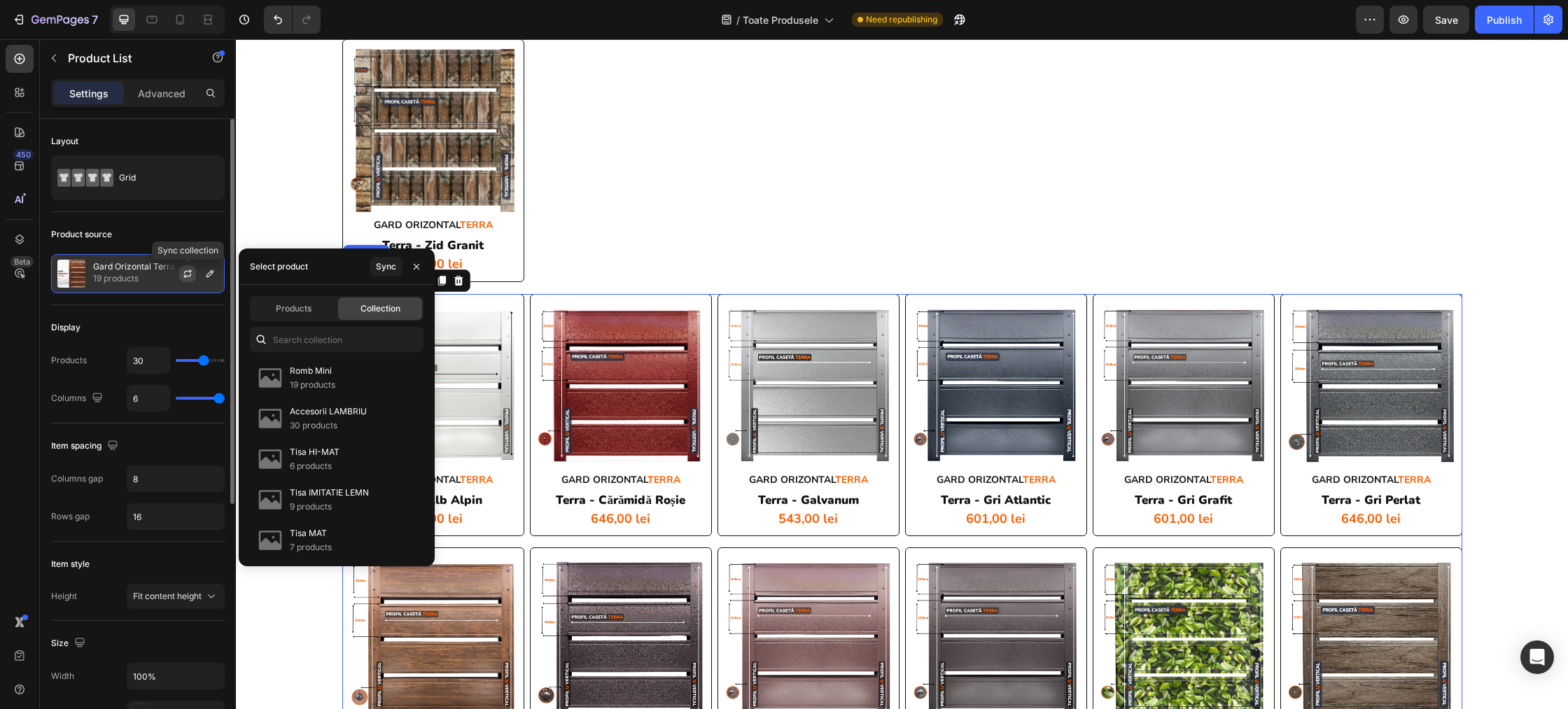
click at [195, 274] on button "button" at bounding box center [188, 274] width 17 height 17
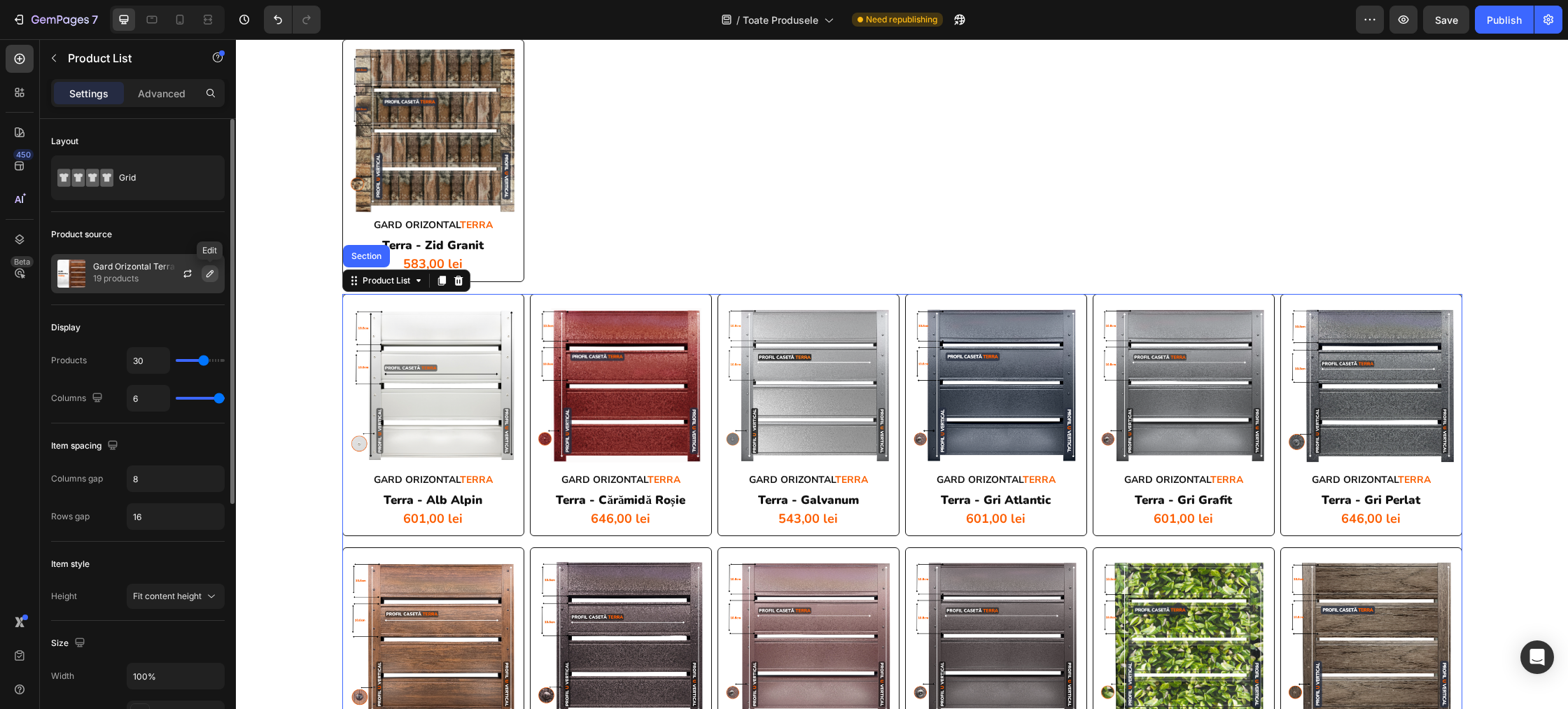
click at [211, 275] on icon "button" at bounding box center [209, 273] width 7 height 7
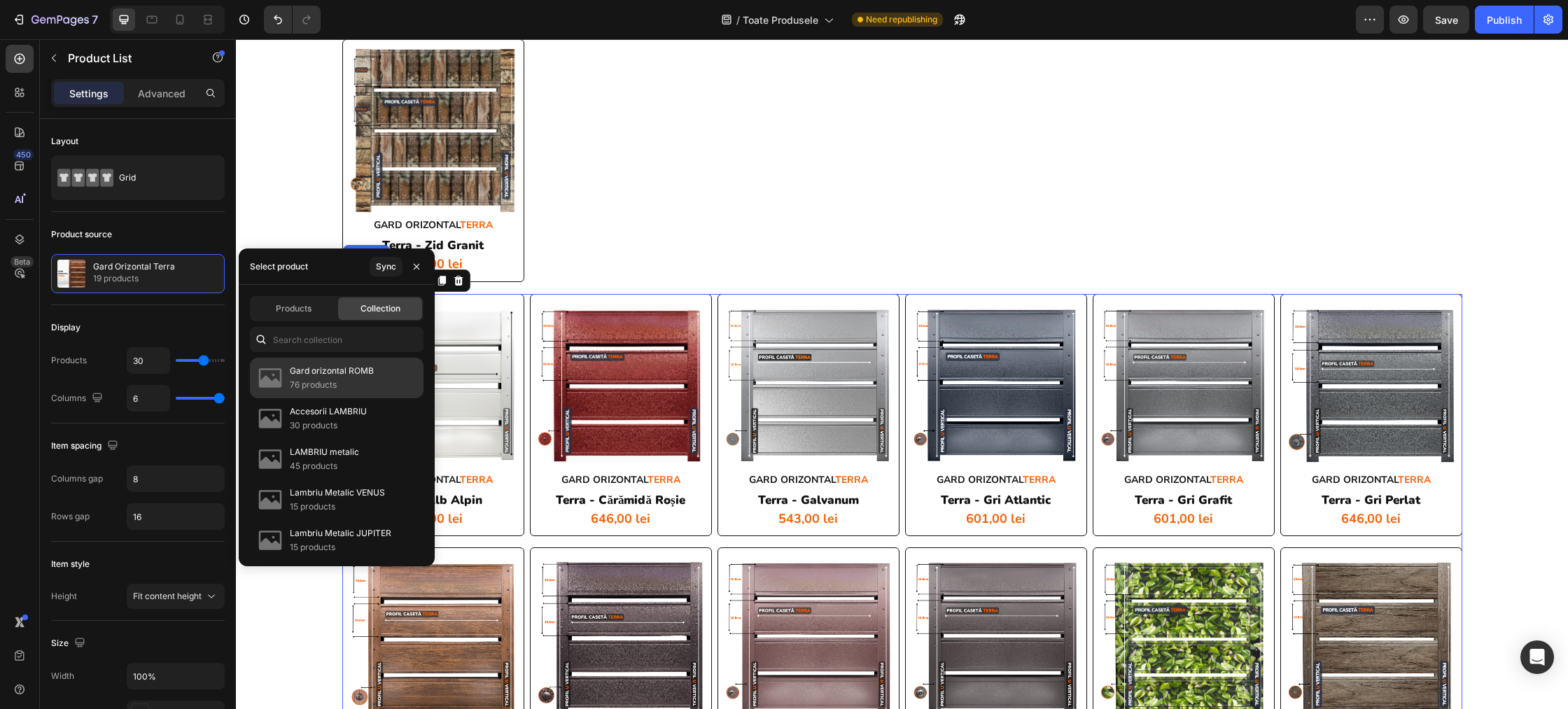
click at [335, 370] on p "Gard orizontal ROMB" at bounding box center [331, 370] width 84 height 14
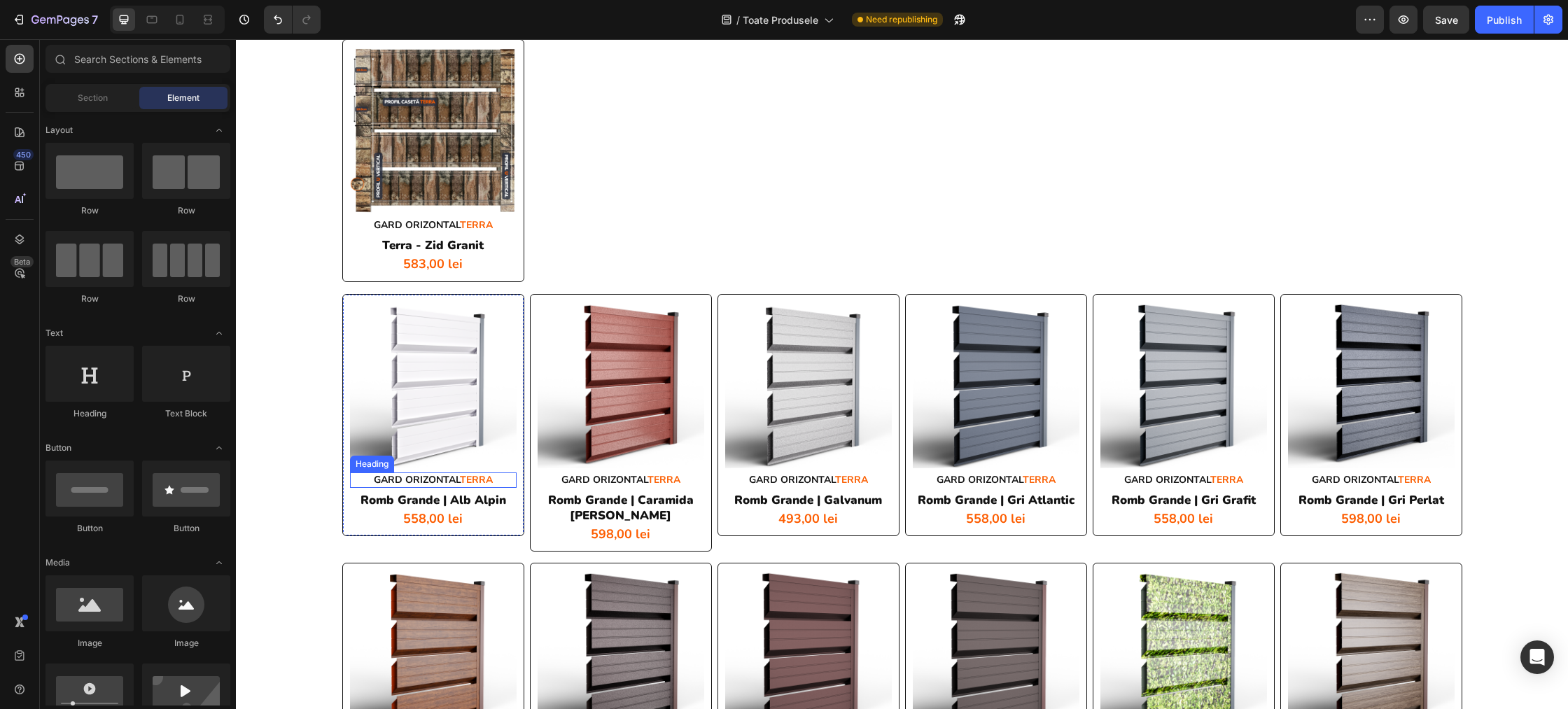
click at [397, 483] on h2 "GARD ORIZONTAL TERRA" at bounding box center [433, 480] width 167 height 16
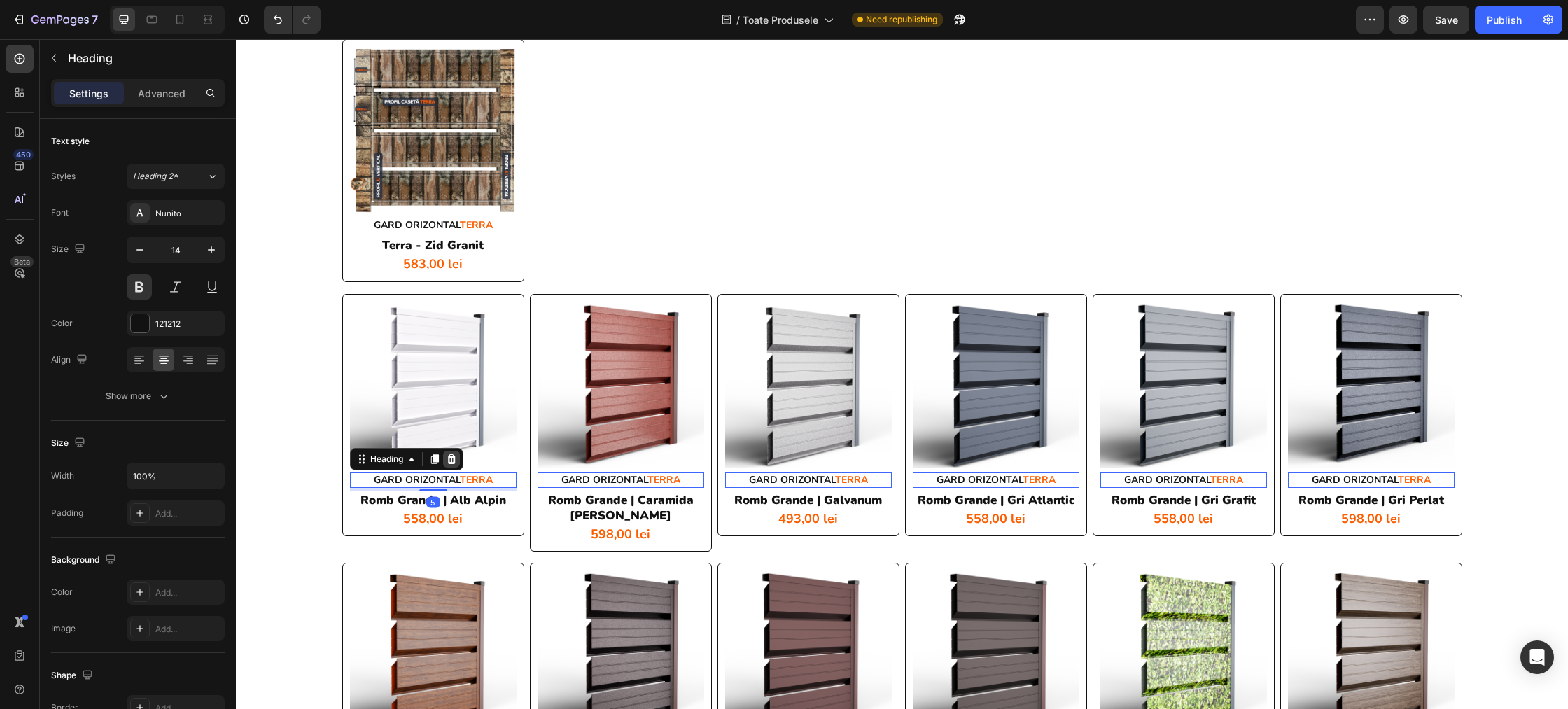
click at [449, 458] on icon at bounding box center [451, 458] width 9 height 10
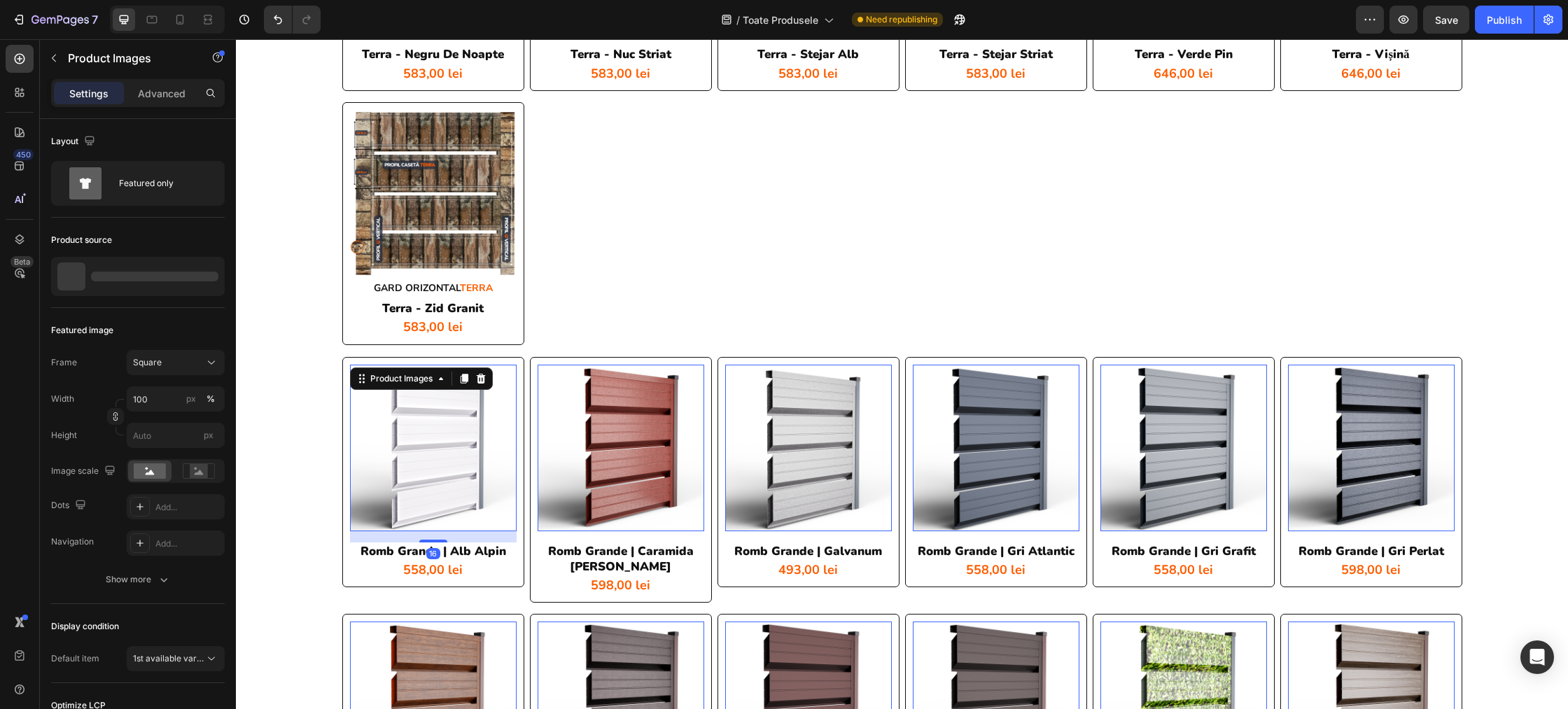
scroll to position [3787, 0]
click at [440, 458] on img at bounding box center [433, 449] width 167 height 167
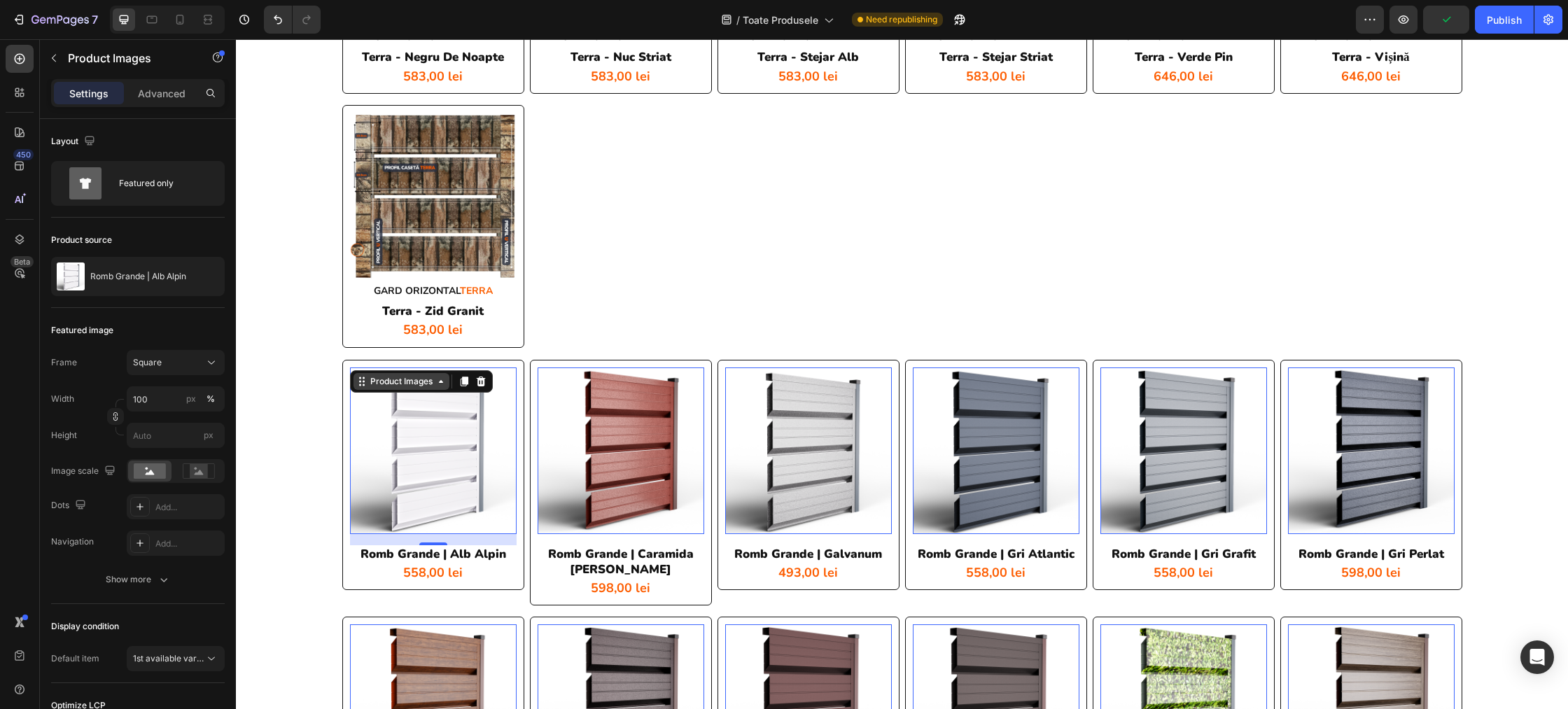
click at [415, 387] on div "Product Images" at bounding box center [401, 381] width 68 height 13
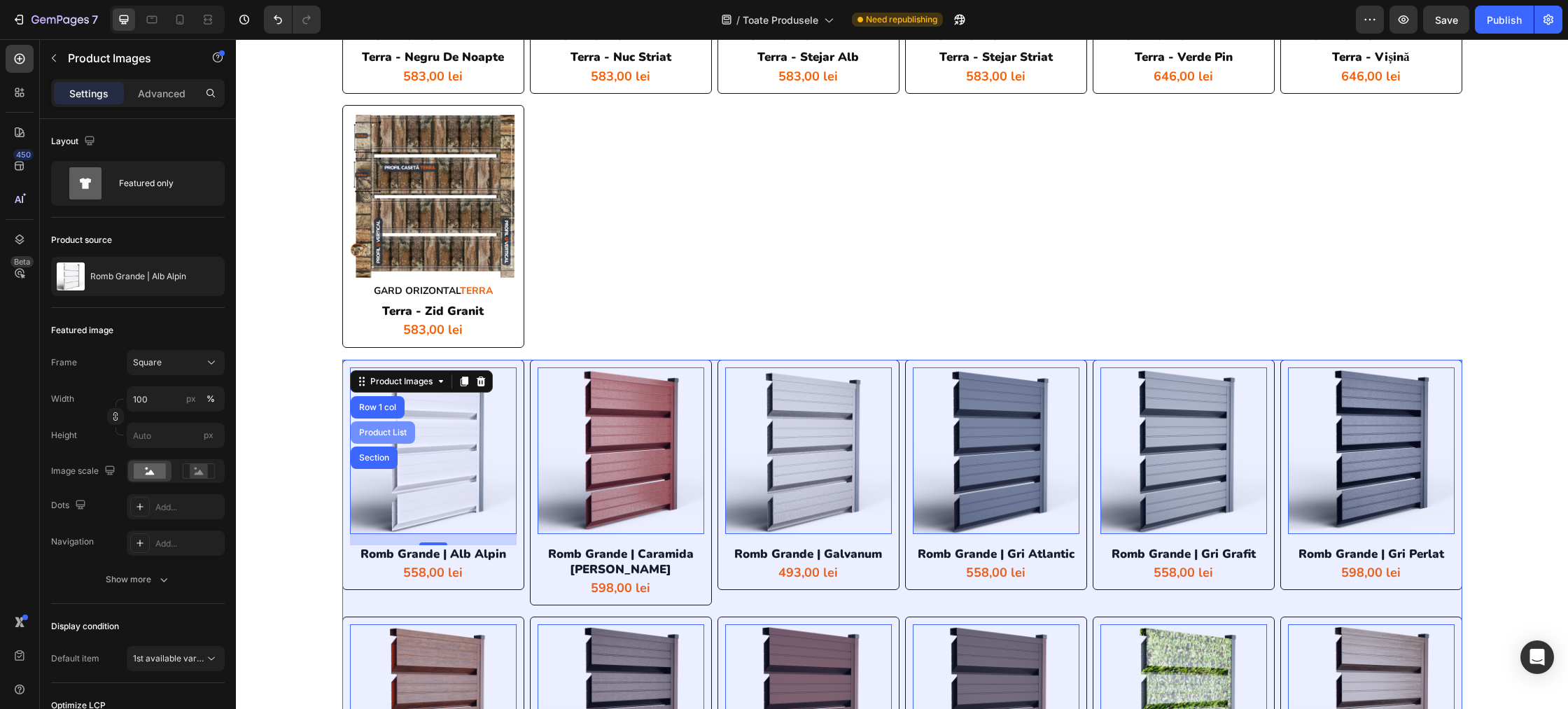
click at [387, 429] on div "Product List" at bounding box center [383, 432] width 53 height 8
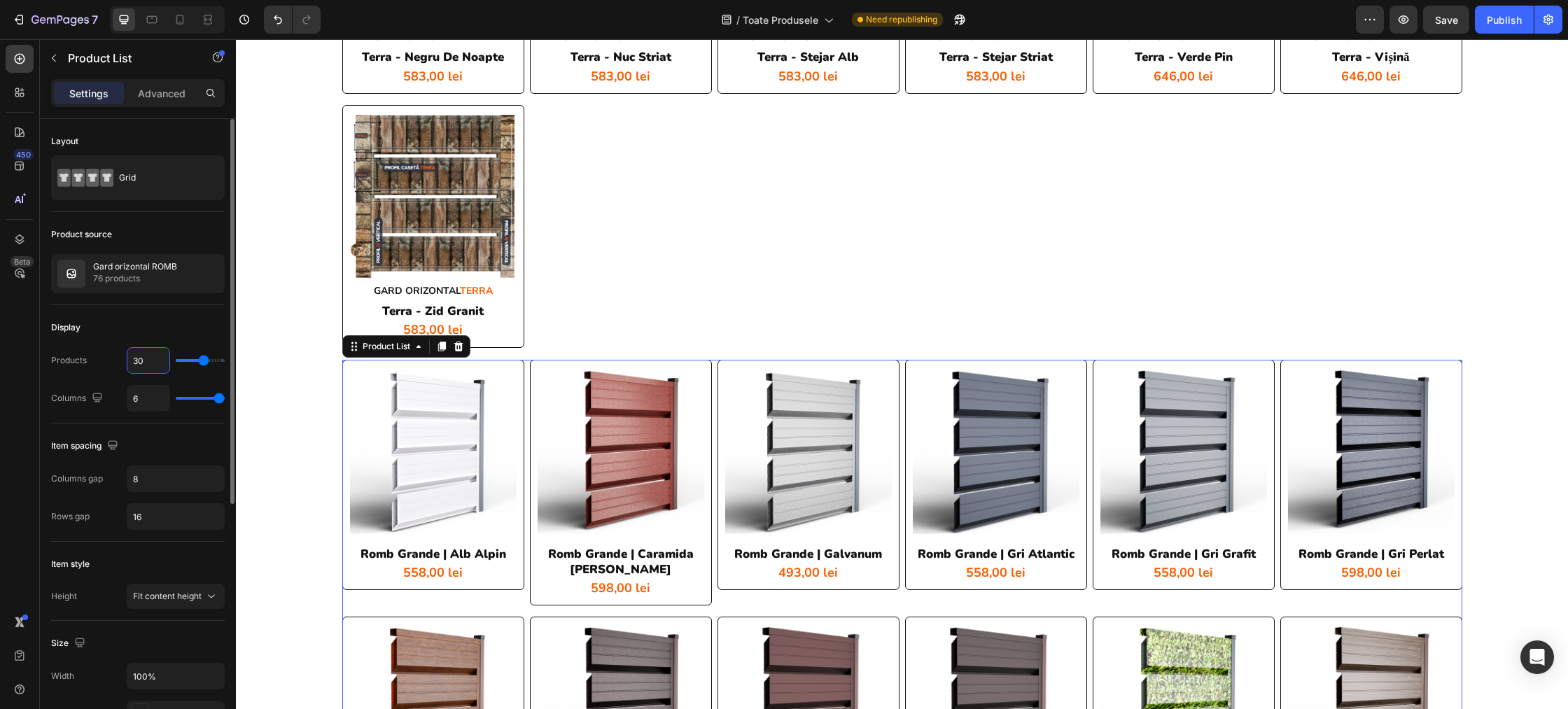
drag, startPoint x: 154, startPoint y: 362, endPoint x: 125, endPoint y: 362, distance: 29.0
click at [125, 362] on div "Products 30" at bounding box center [138, 361] width 173 height 27
drag, startPoint x: 145, startPoint y: 360, endPoint x: 120, endPoint y: 363, distance: 25.2
click at [120, 363] on div "Products 30" at bounding box center [138, 361] width 173 height 27
type input "7"
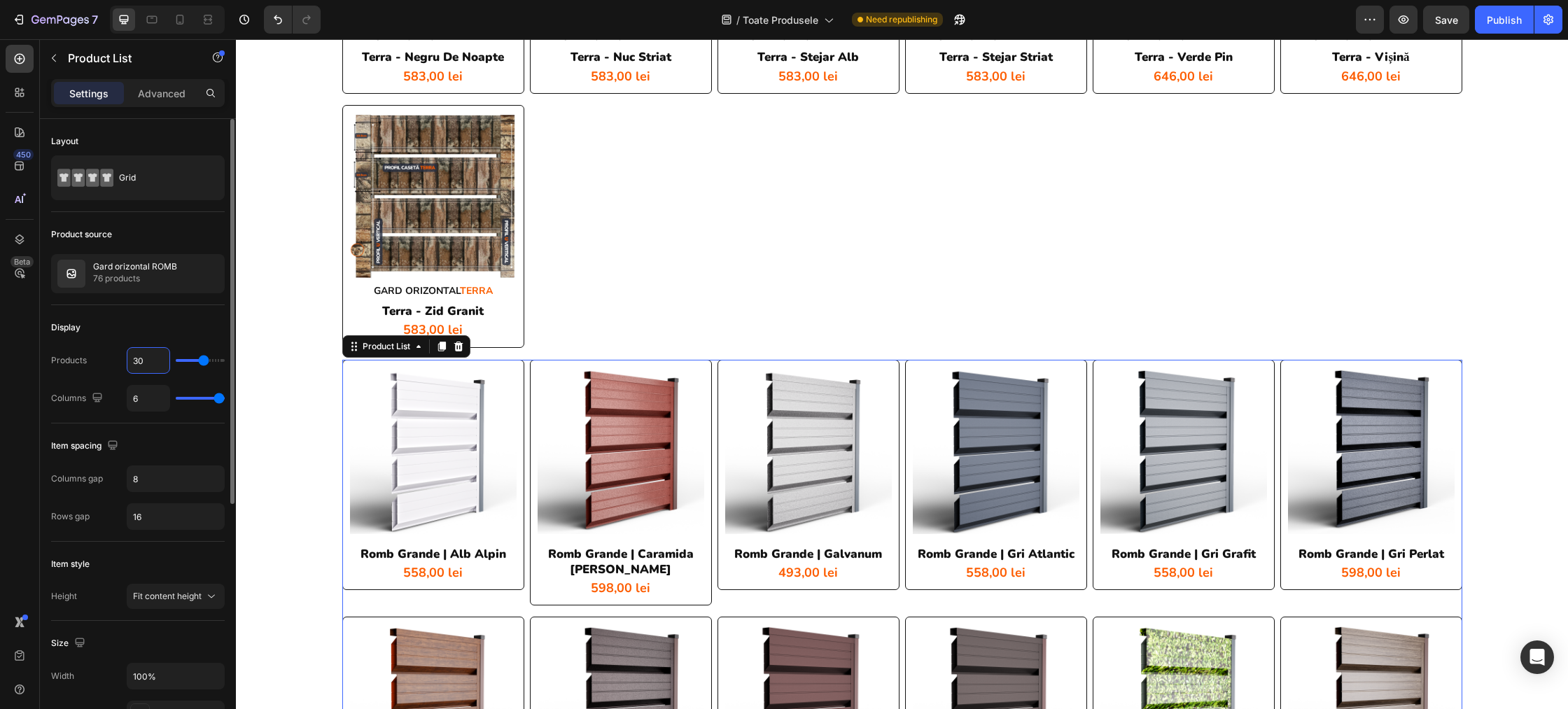
type input "7"
type input "76"
type input "50"
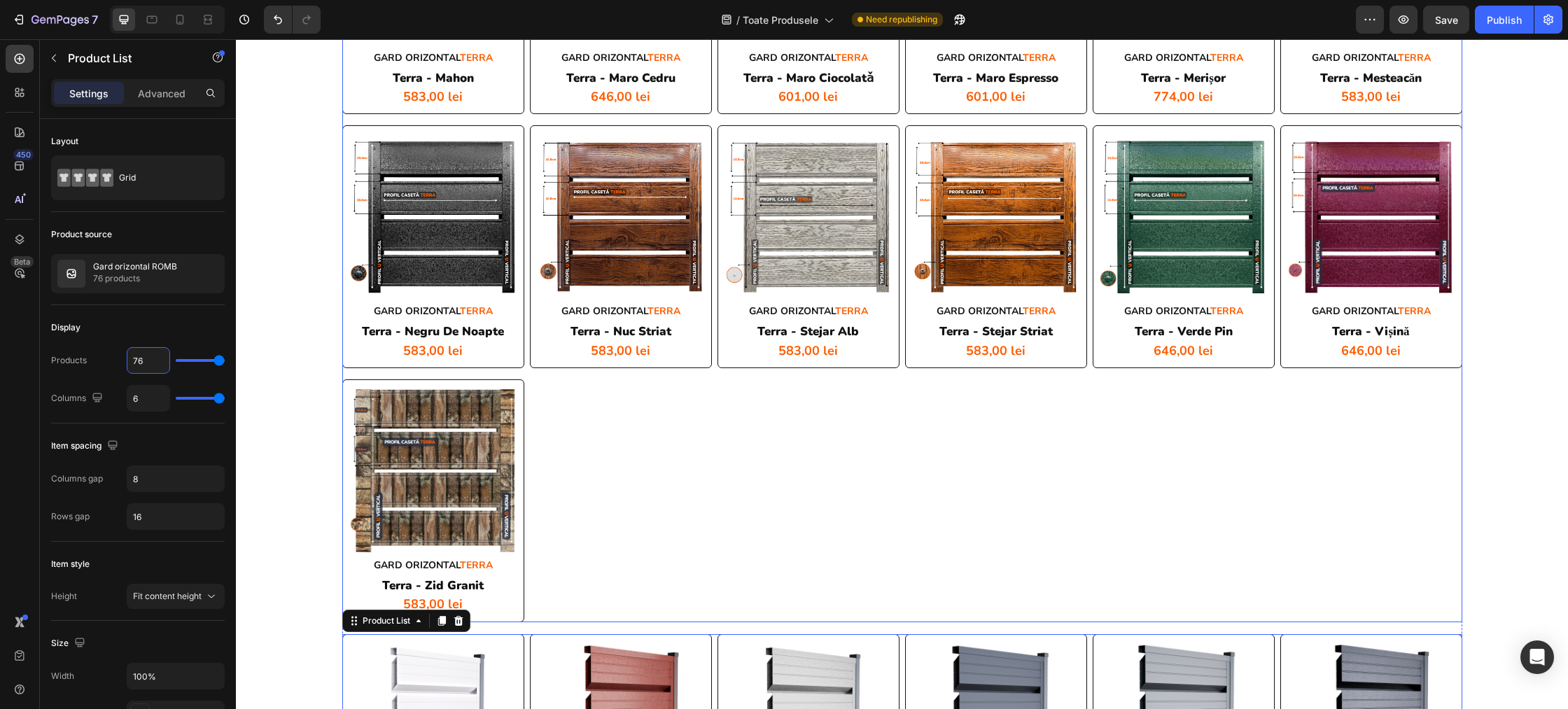
click at [714, 501] on div "Product Images GARD ORIZONTAL TERRA Heading terra - alb alpin Product Title 601…" at bounding box center [902, 120] width 1120 height 1004
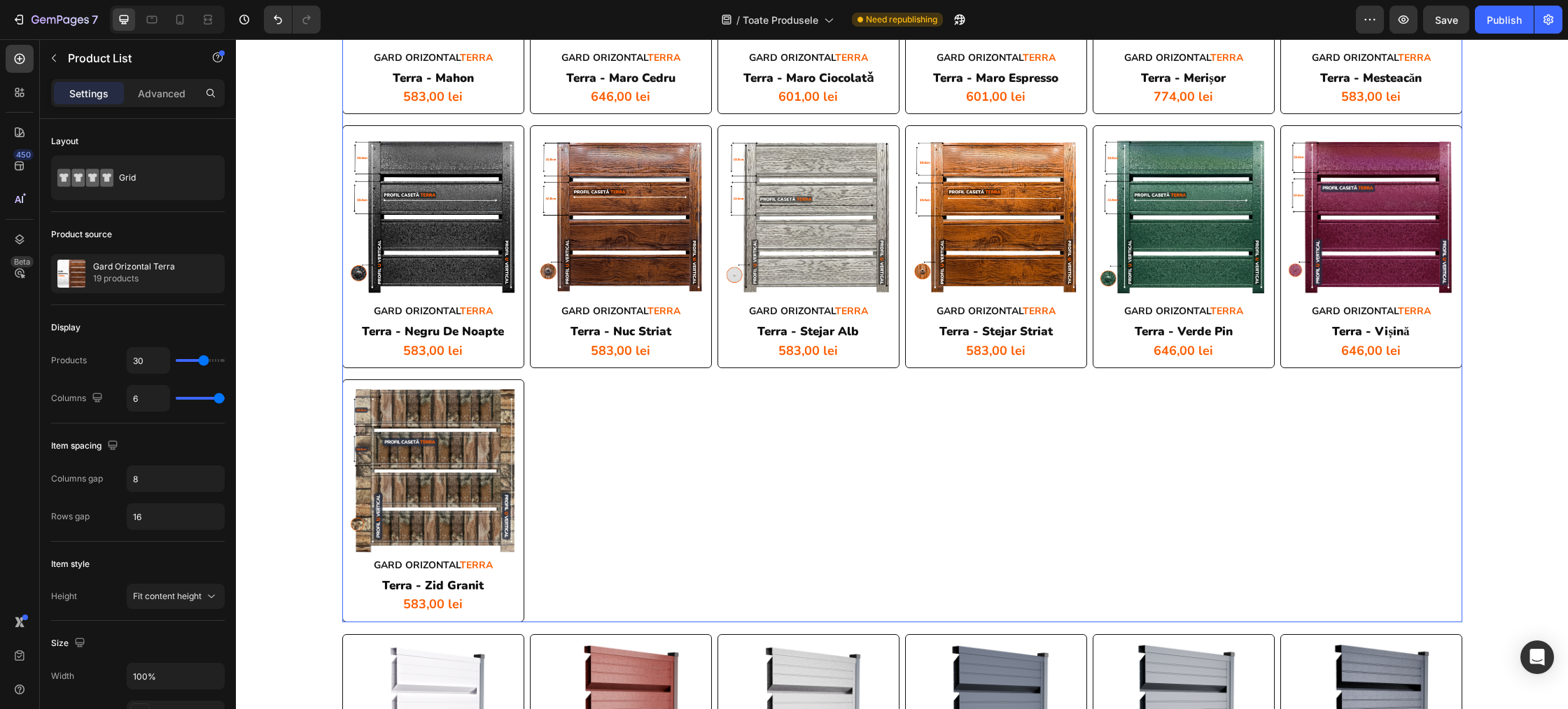
scroll to position [3514, 0]
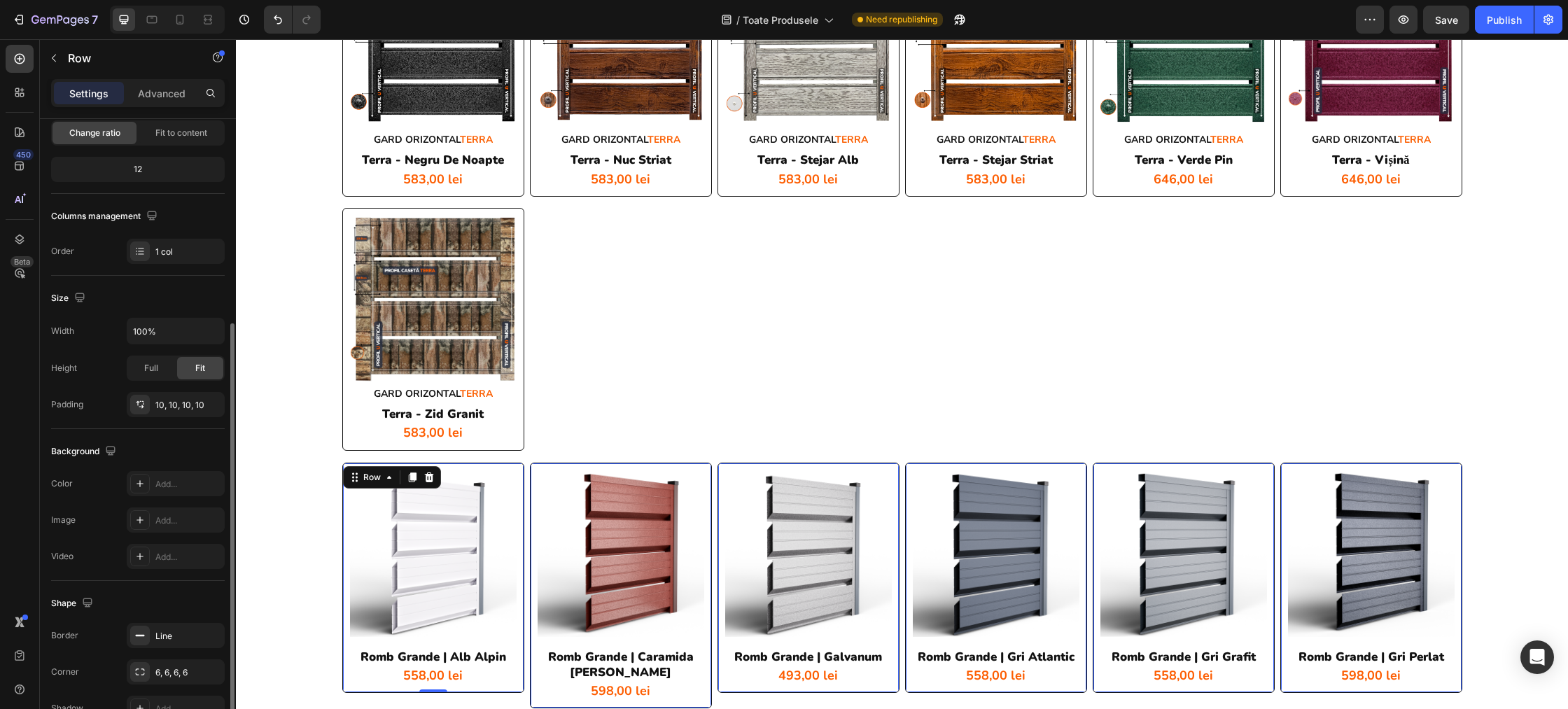
scroll to position [224, 0]
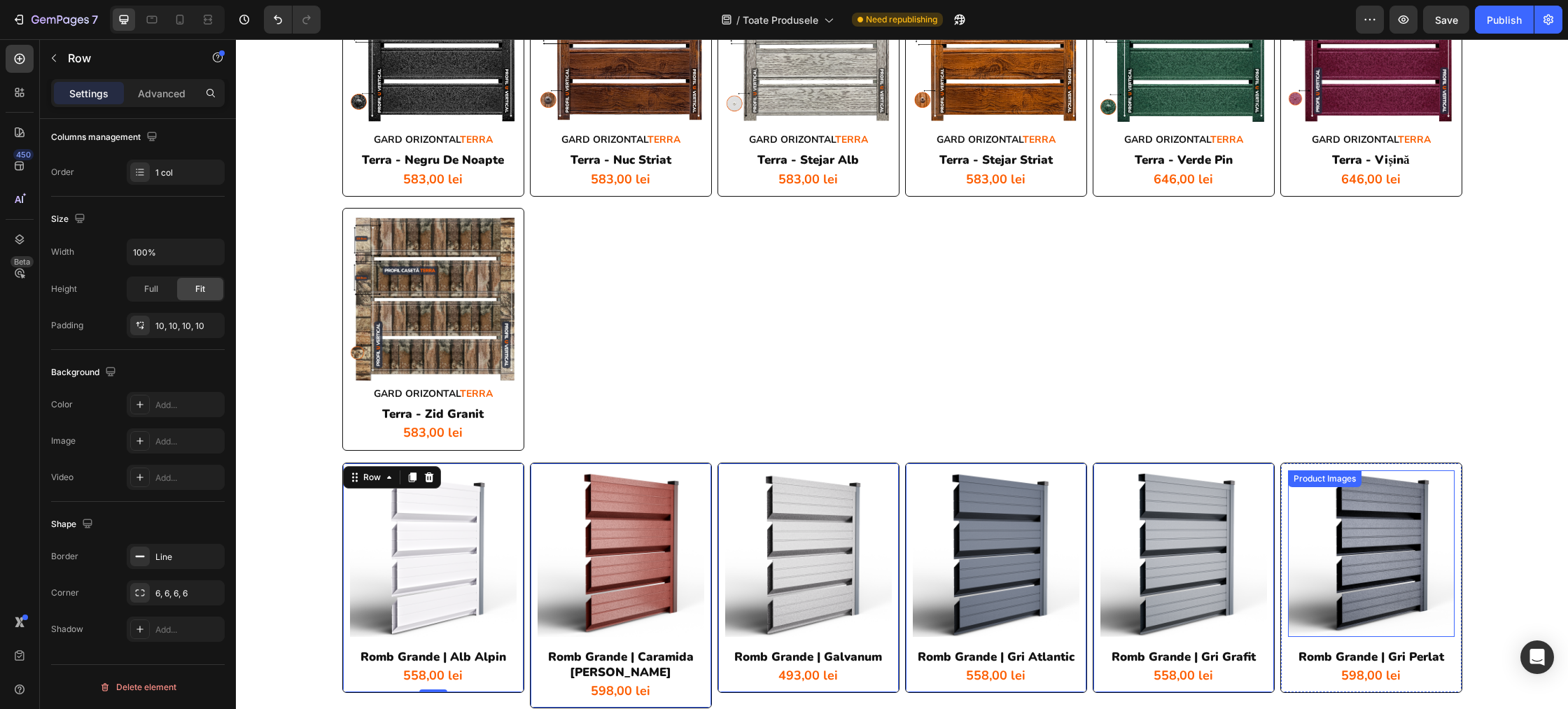
click at [1316, 495] on img at bounding box center [1372, 554] width 167 height 167
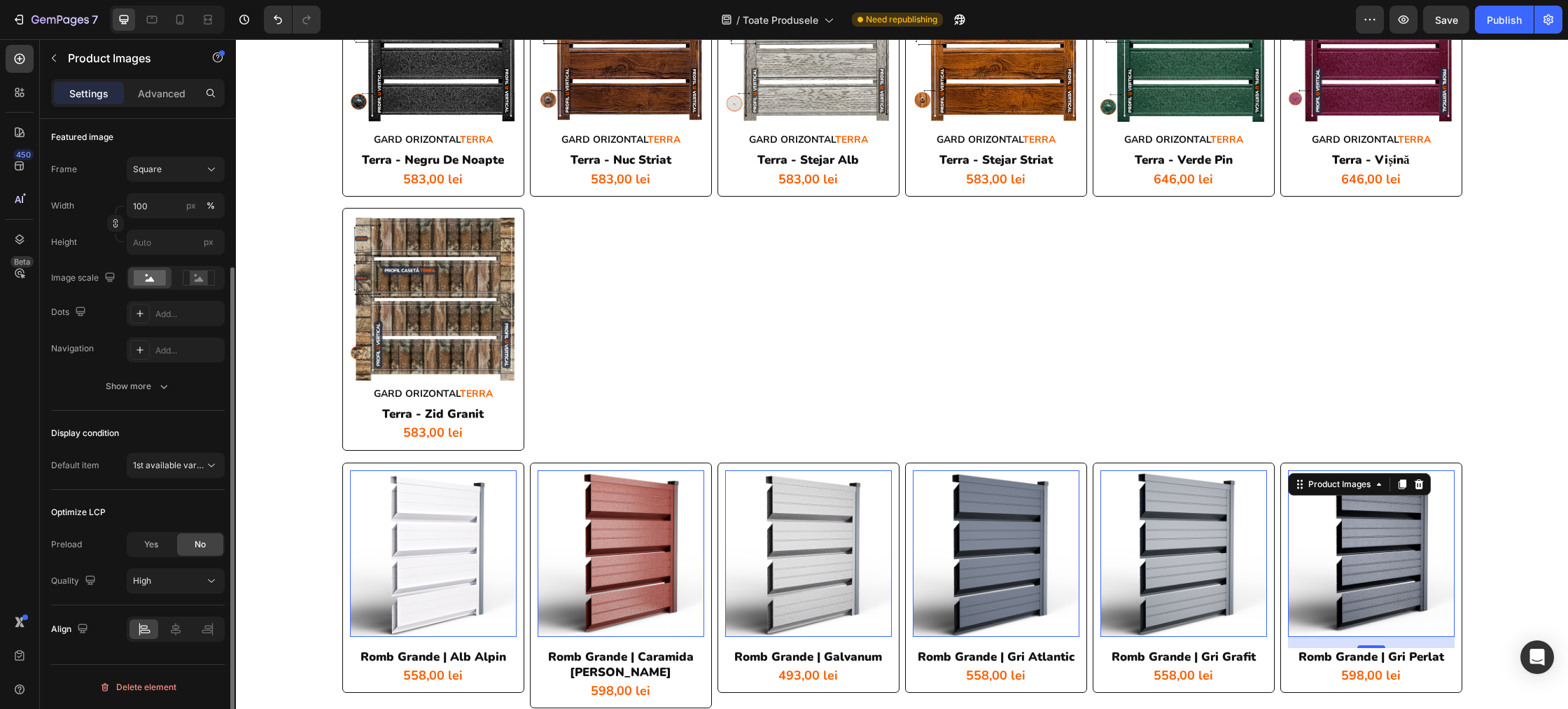
scroll to position [0, 0]
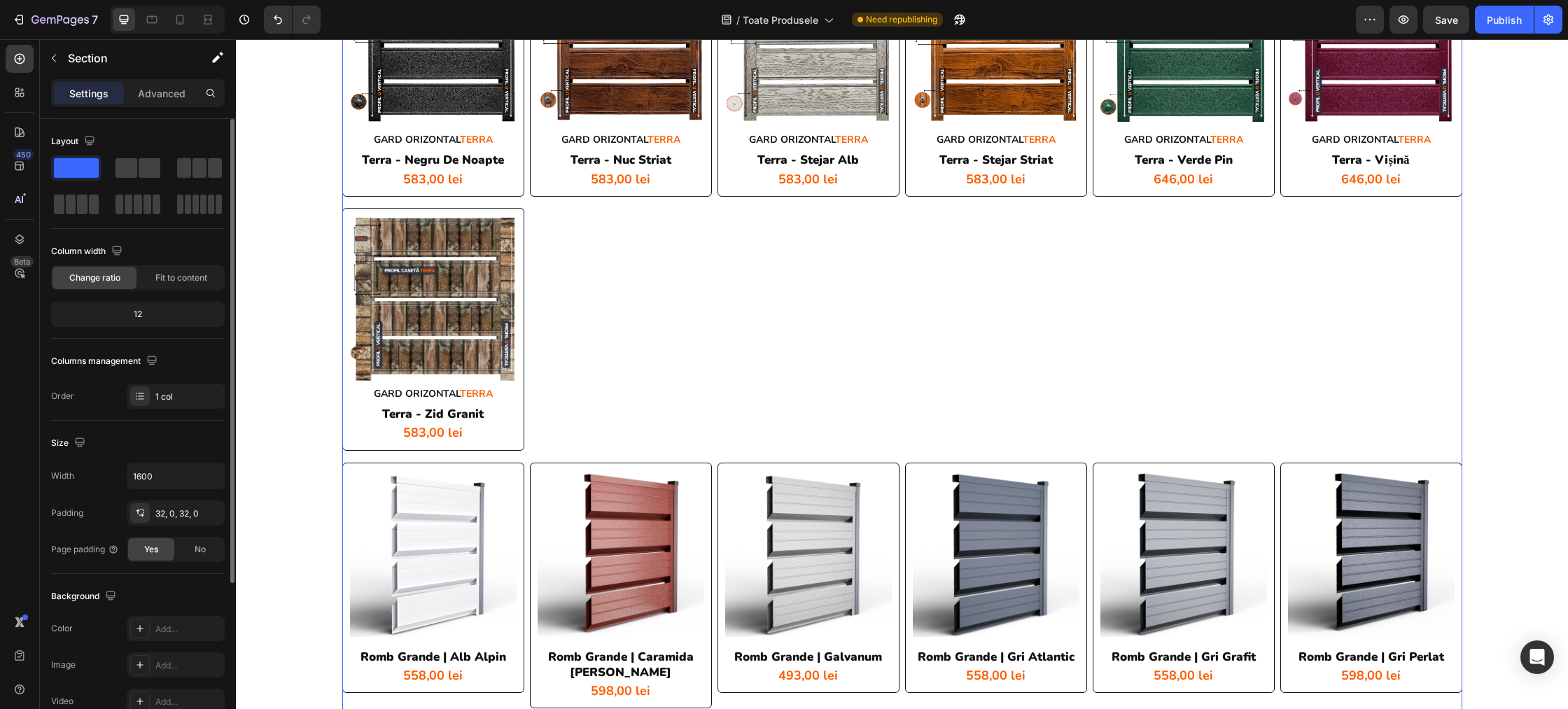
click at [1336, 467] on div "Product Images romb grande | gri perlat Product Title 598,00 lei Product Price …" at bounding box center [1371, 578] width 182 height 231
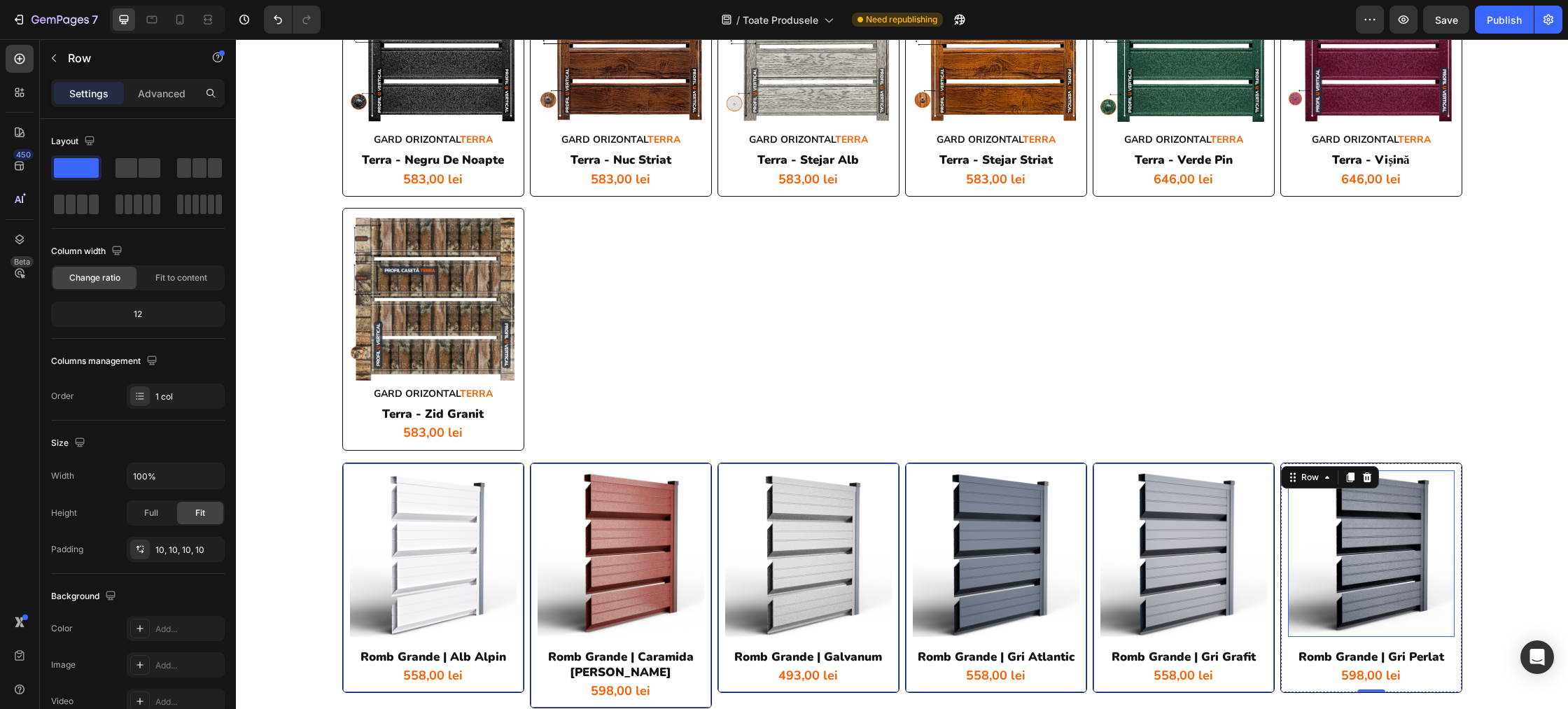
click at [1447, 470] on img at bounding box center [1372, 554] width 167 height 167
click at [1461, 467] on div "Product Images romb grande | gri perlat Product Title 598,00 lei Product Price …" at bounding box center [1371, 578] width 182 height 231
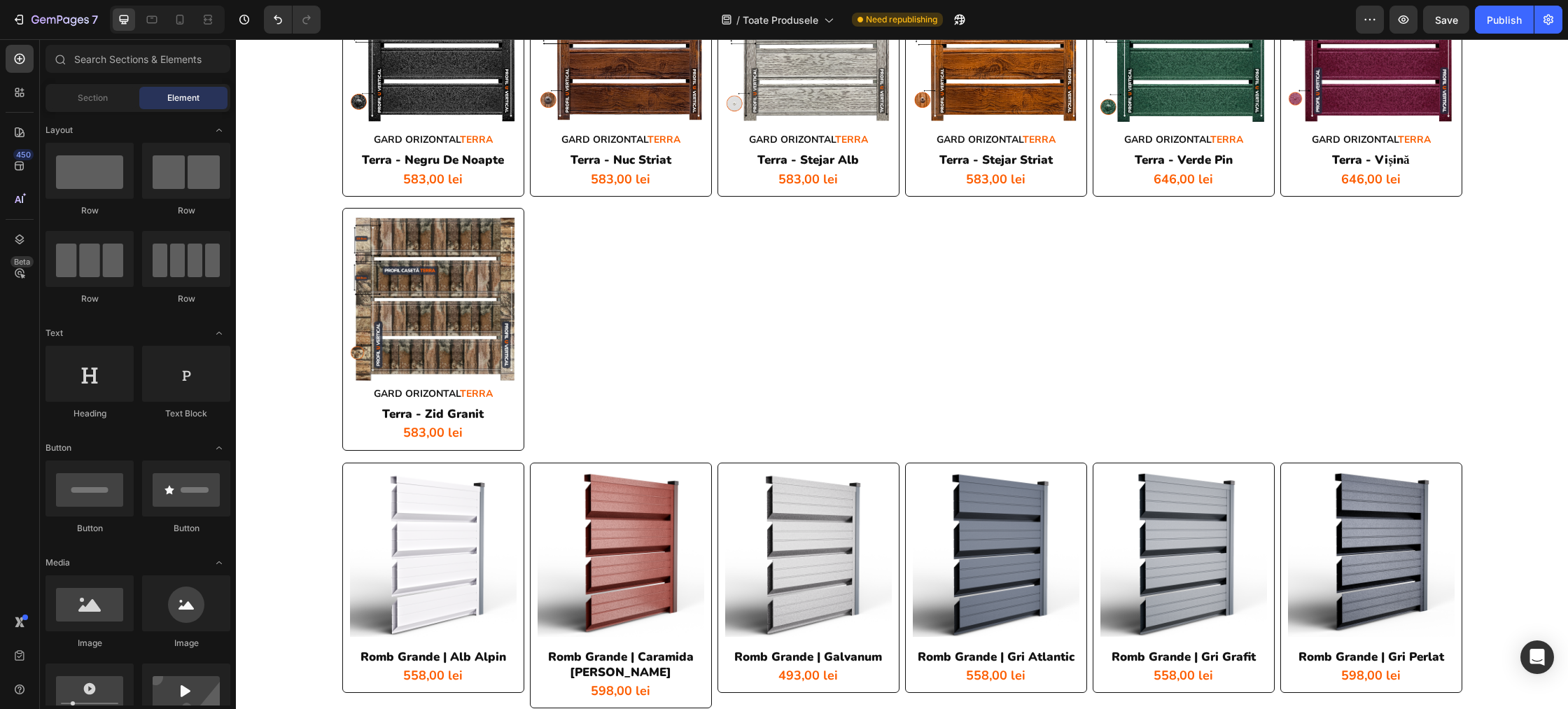
click at [1461, 482] on div "Product Images romb grande | gri perlat Product Title 598,00 lei Product Price …" at bounding box center [1371, 578] width 182 height 231
click at [1457, 471] on div "Product Images romb grande | gri perlat Product Title 598,00 lei Product Price …" at bounding box center [1371, 578] width 182 height 231
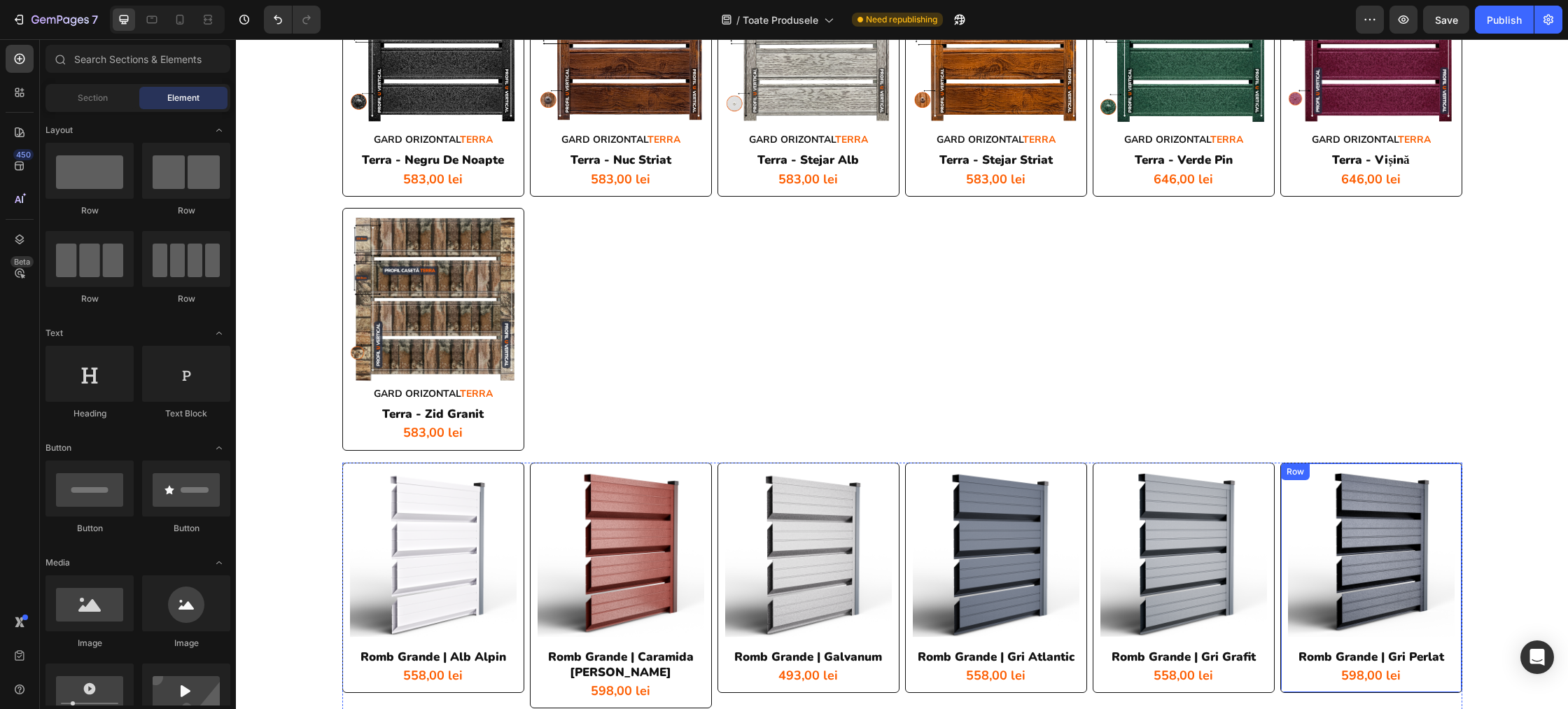
click at [1460, 502] on div "Product Images romb grande | gri perlat Product Title 598,00 lei Product Price …" at bounding box center [1371, 578] width 182 height 231
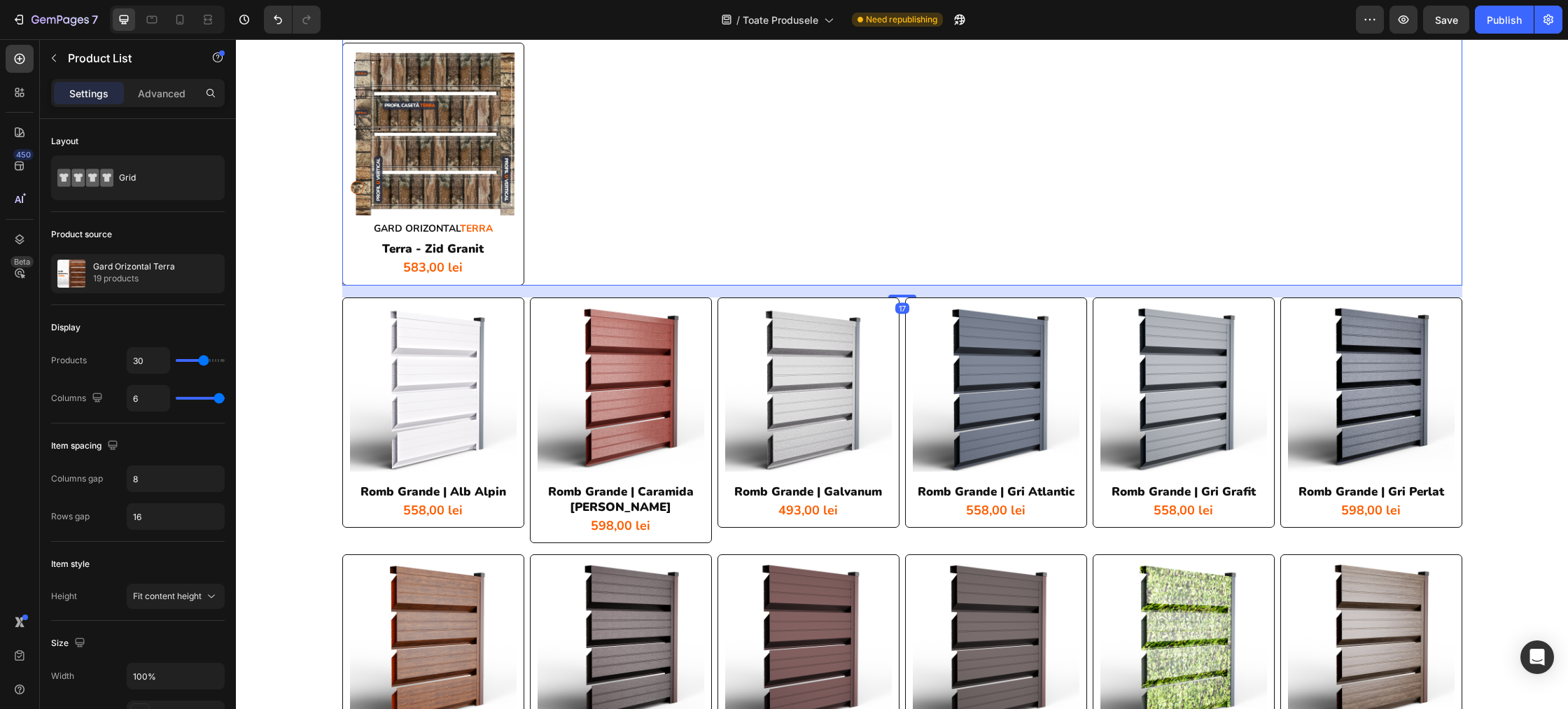
scroll to position [3863, 0]
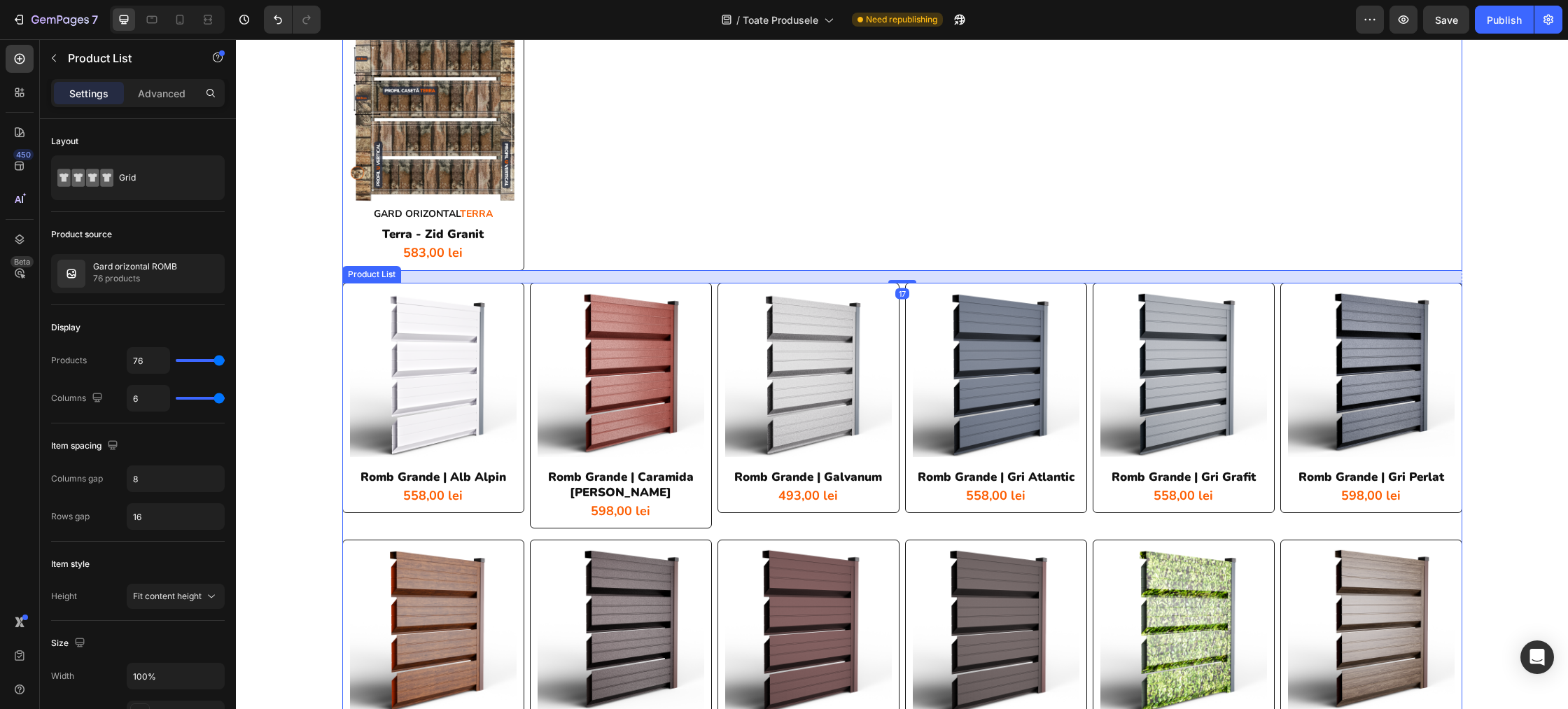
click at [1441, 524] on div "Product Images romb grande | gri perlat Product Title 598,00 lei Product Price …" at bounding box center [1371, 405] width 182 height 246
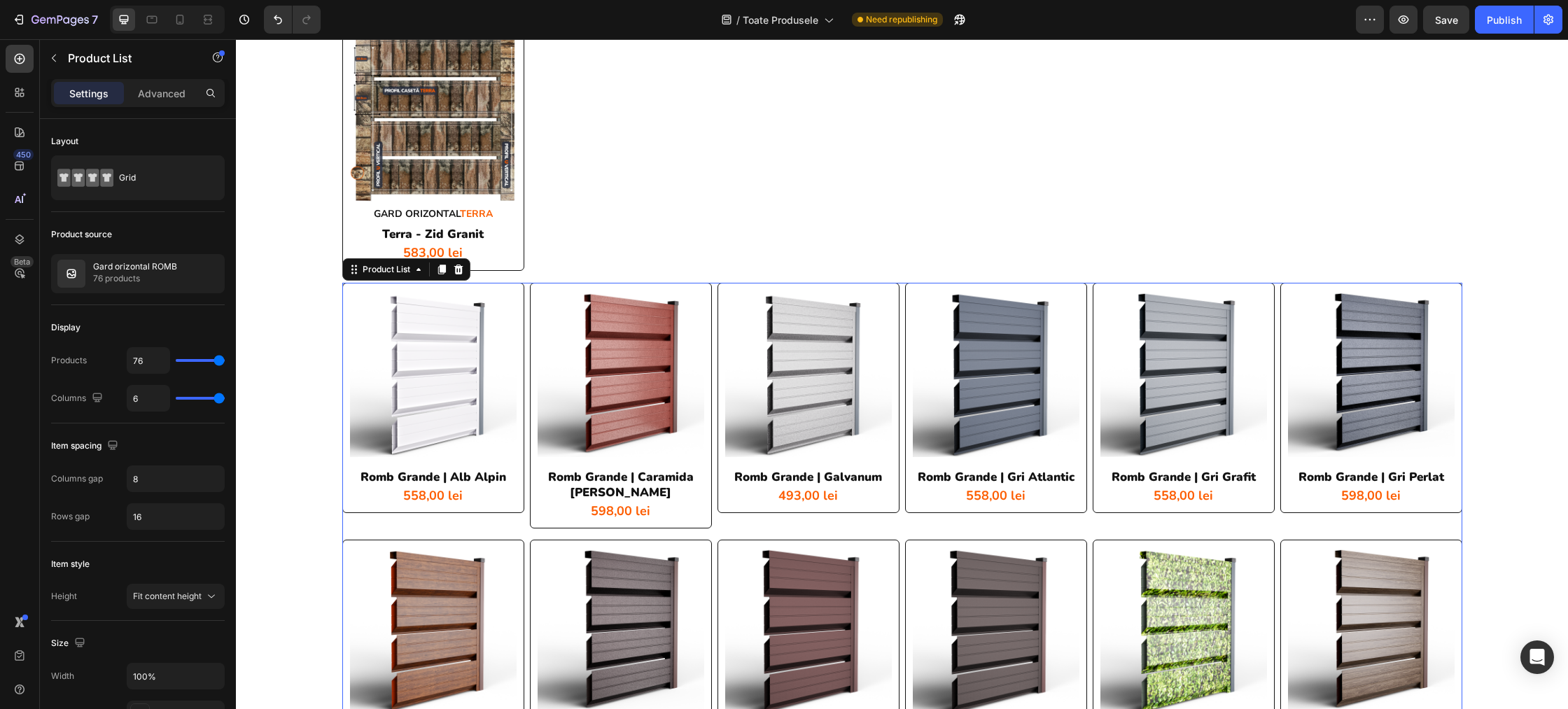
click at [1441, 524] on div "Product Images romb grande | gri perlat Product Title 598,00 lei Product Price …" at bounding box center [1371, 405] width 182 height 246
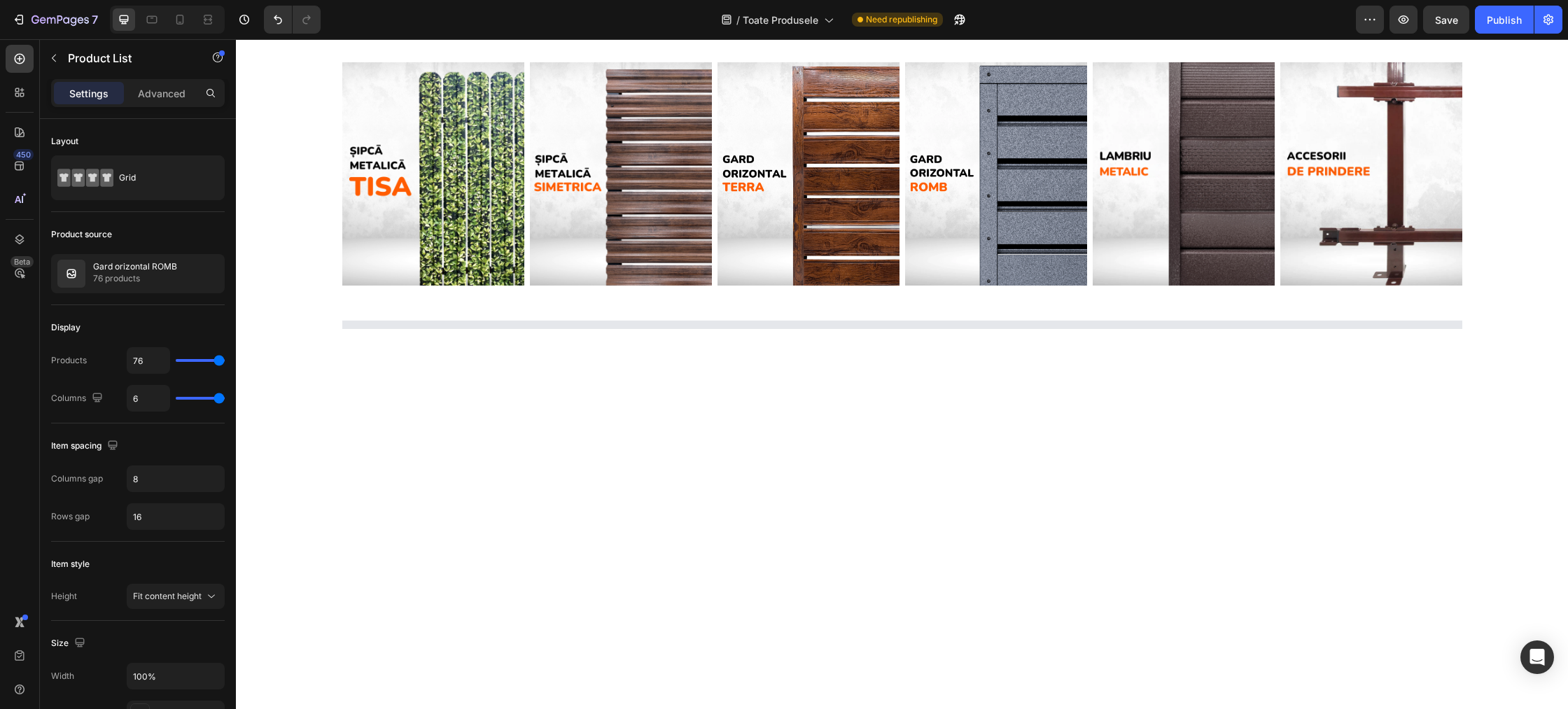
scroll to position [0, 0]
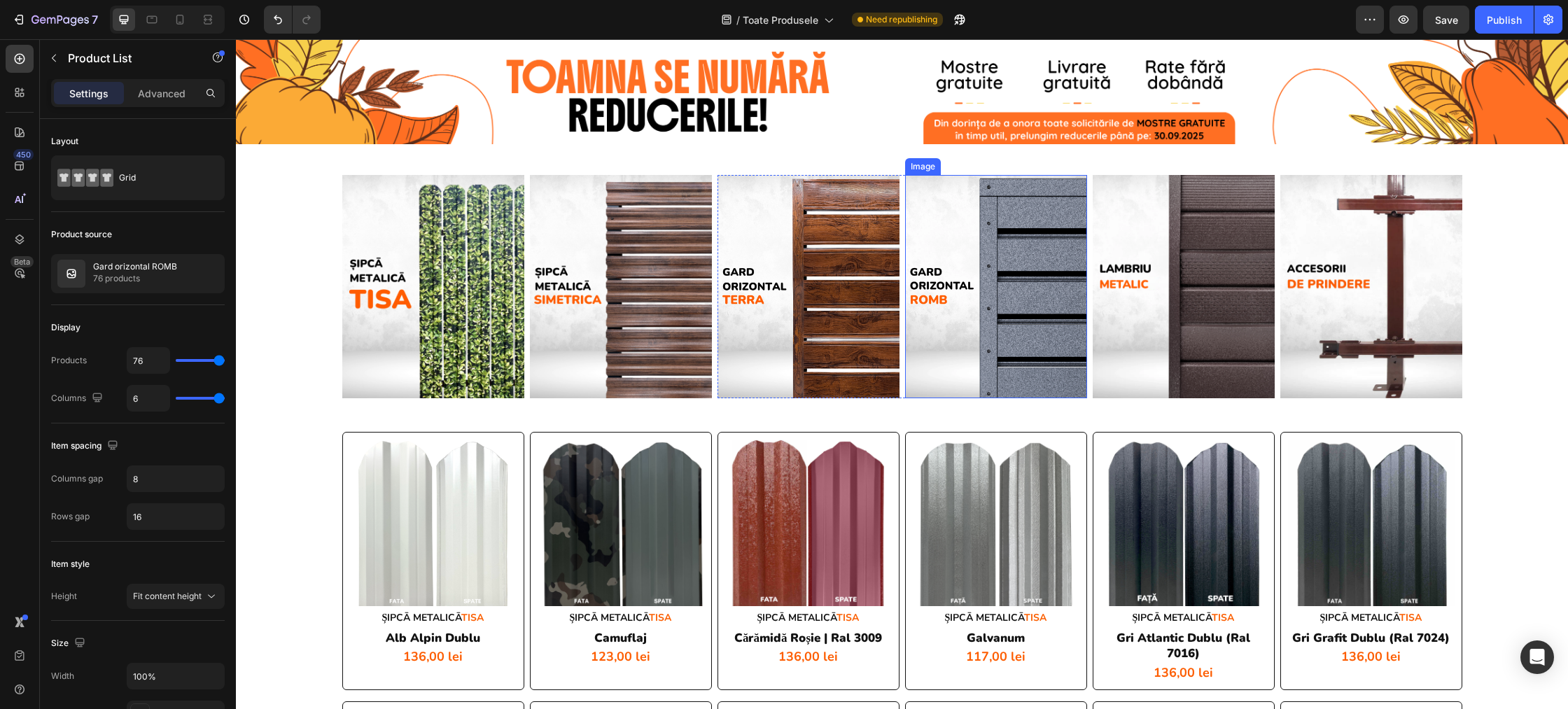
click at [1039, 330] on img at bounding box center [996, 286] width 182 height 224
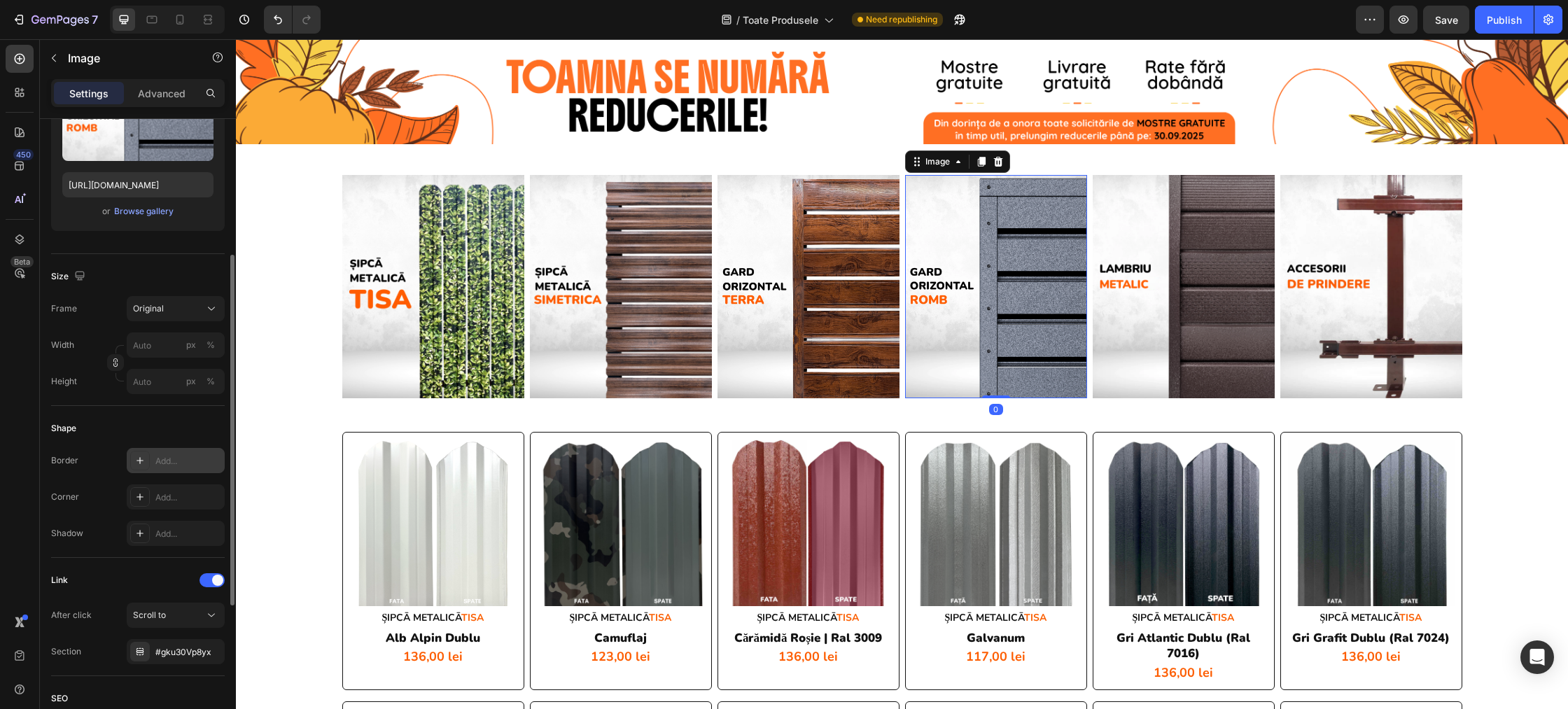
scroll to position [266, 0]
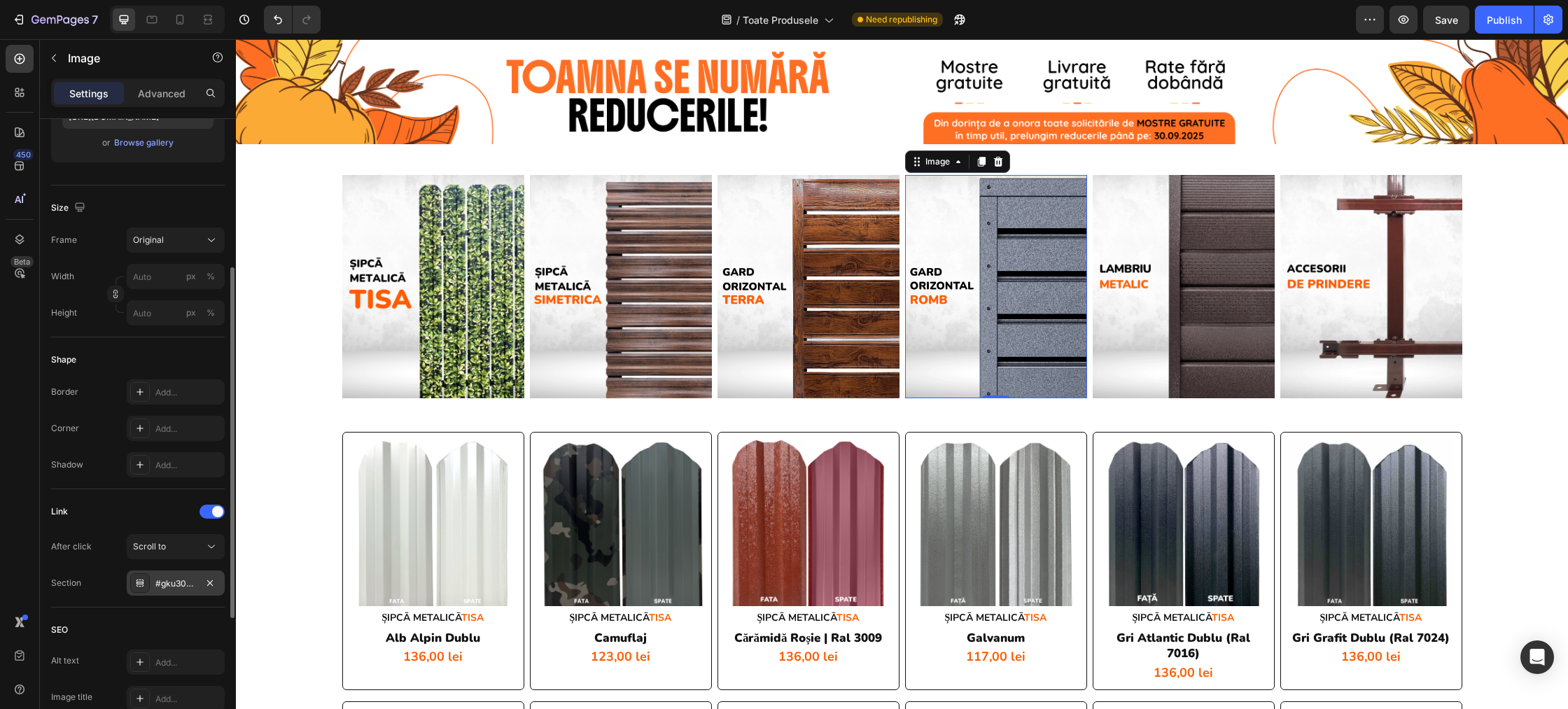
click at [138, 583] on icon at bounding box center [140, 583] width 11 height 11
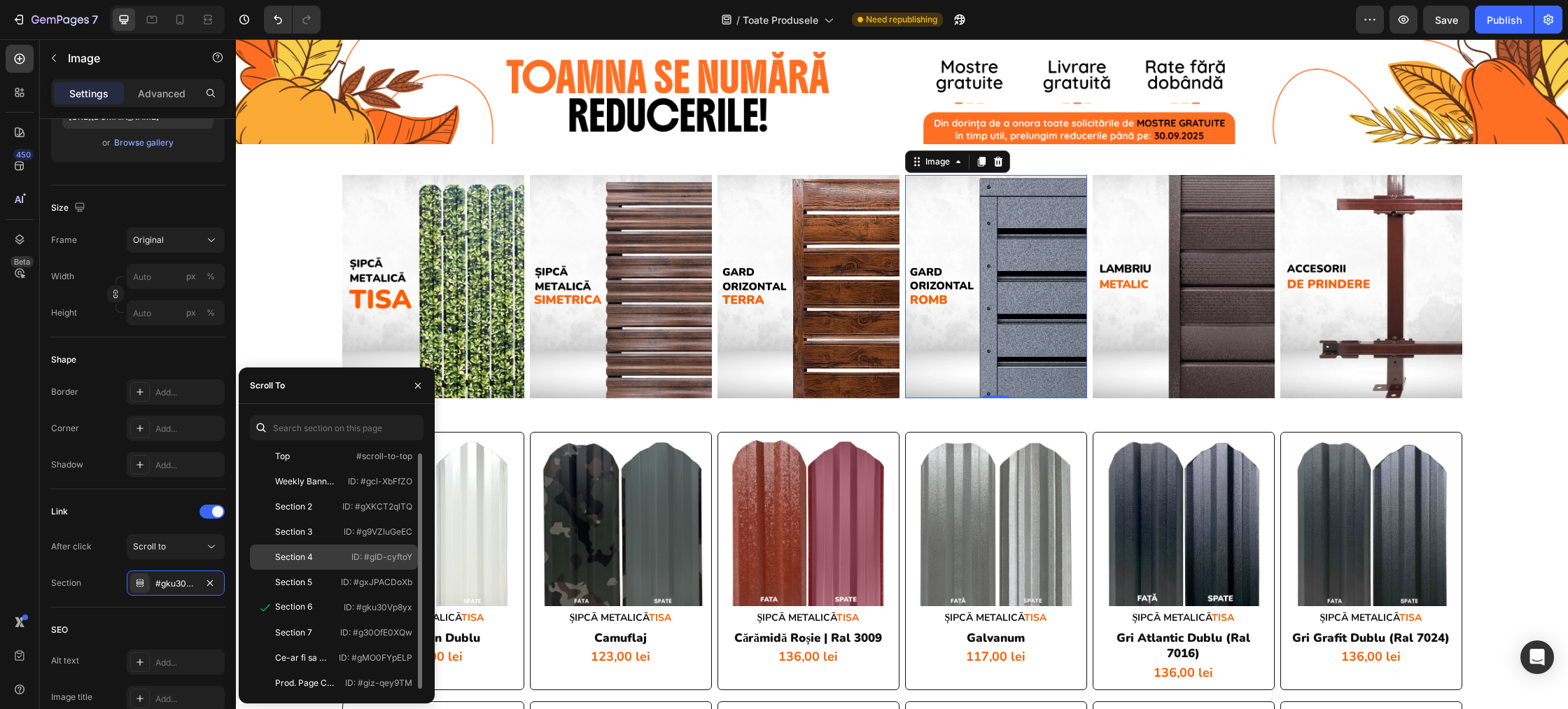
scroll to position [6, 0]
click at [167, 359] on div "Shape" at bounding box center [138, 359] width 173 height 22
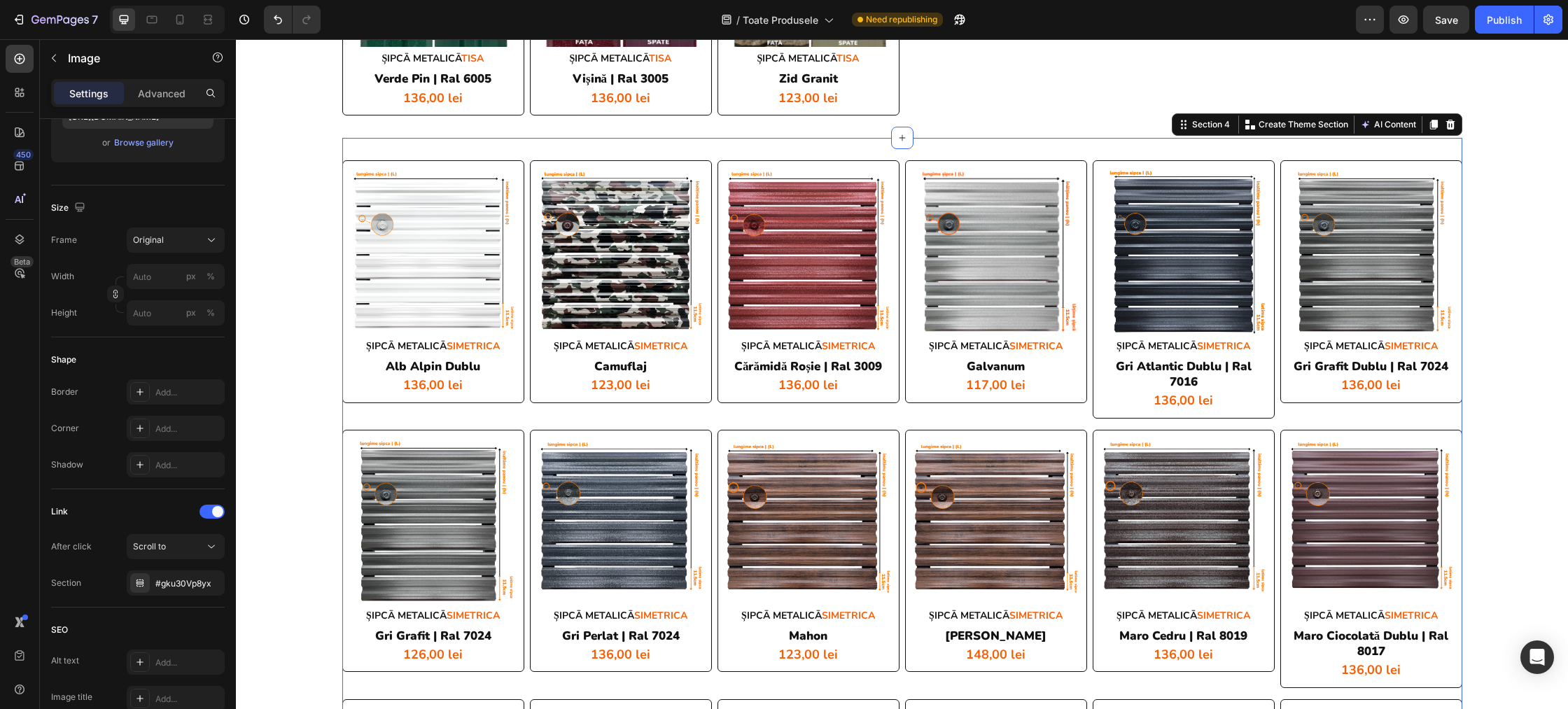
scroll to position [224, 0]
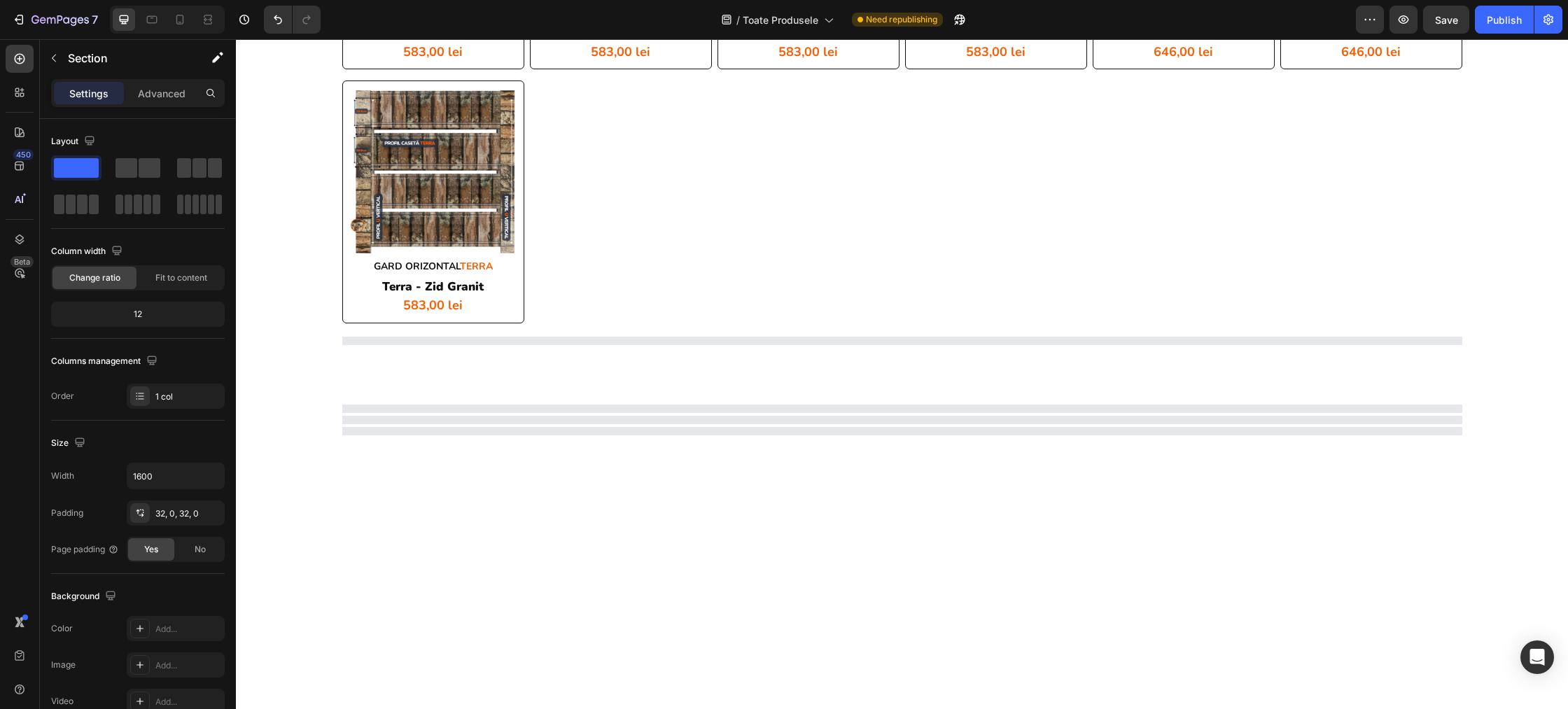
scroll to position [3820, 0]
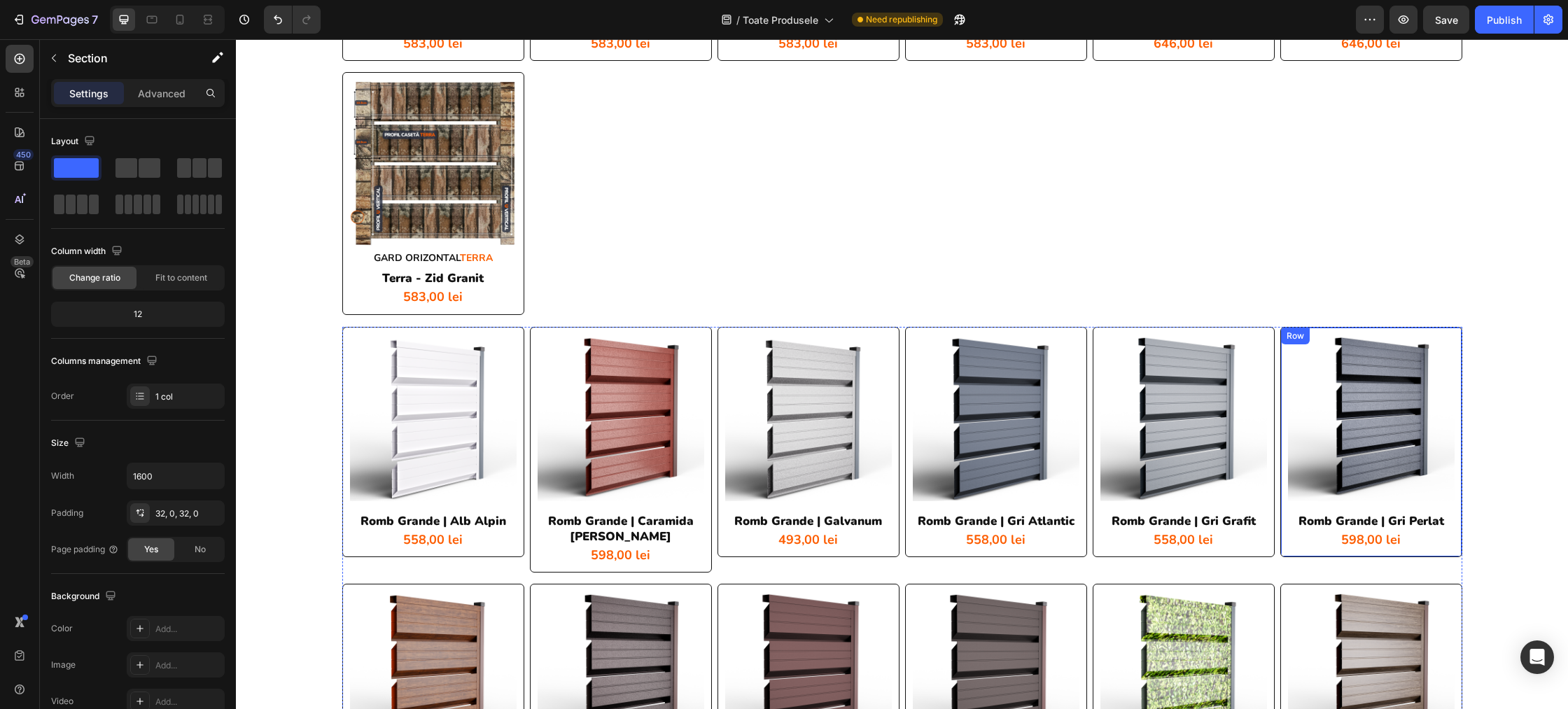
click at [1336, 330] on div "Product Images romb grande | gri perlat Product Title 598,00 lei Product Price …" at bounding box center [1371, 442] width 182 height 231
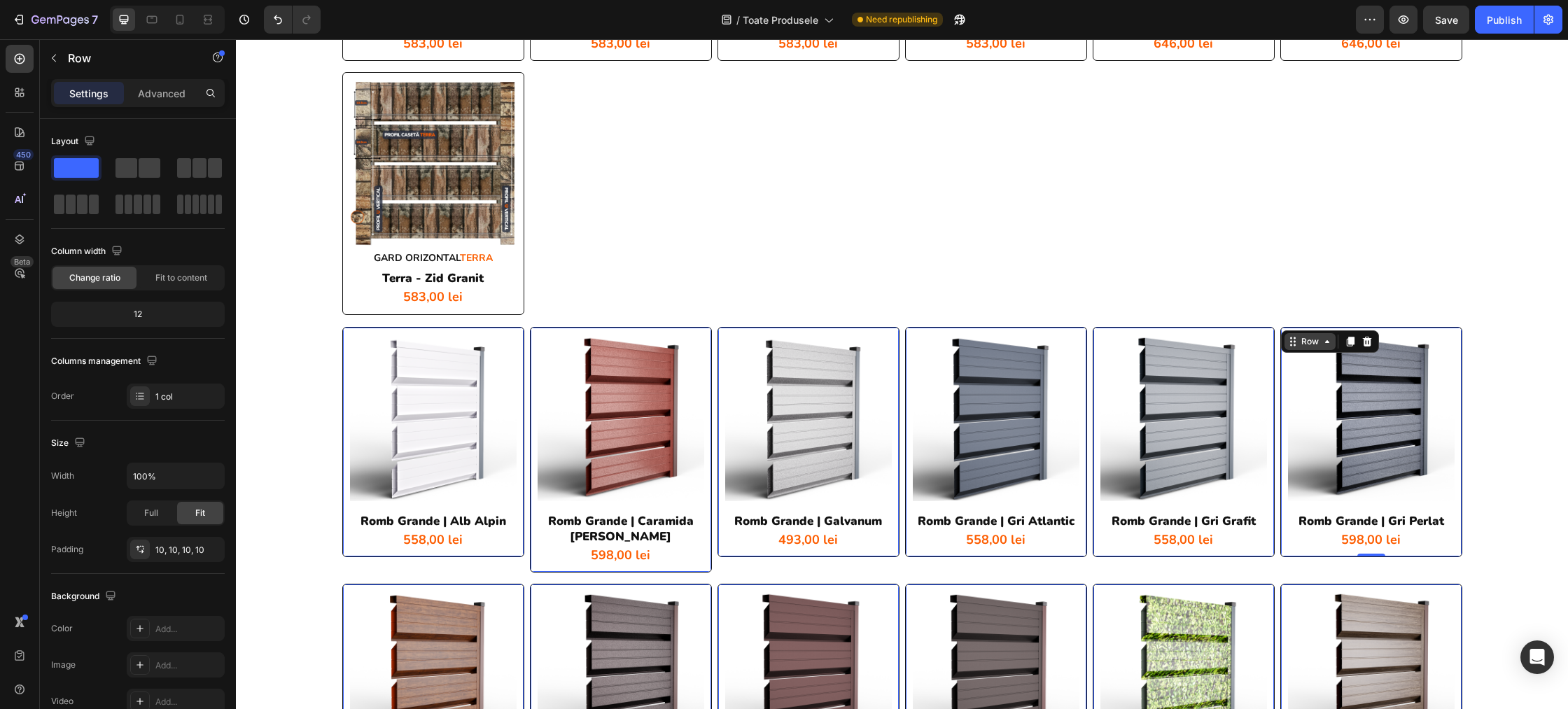
click at [1314, 341] on div "Row" at bounding box center [1310, 341] width 23 height 13
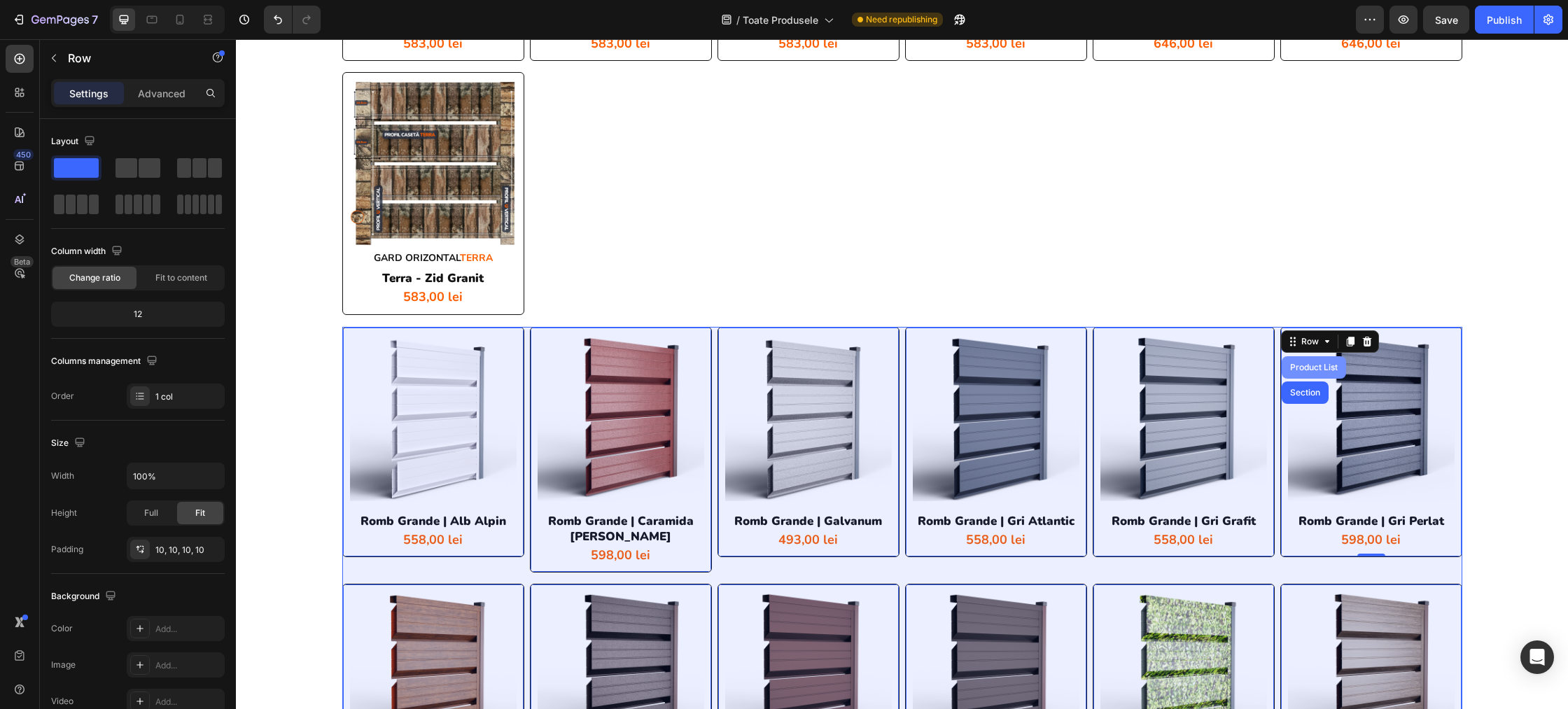
click at [1309, 368] on div "Product List" at bounding box center [1313, 367] width 53 height 8
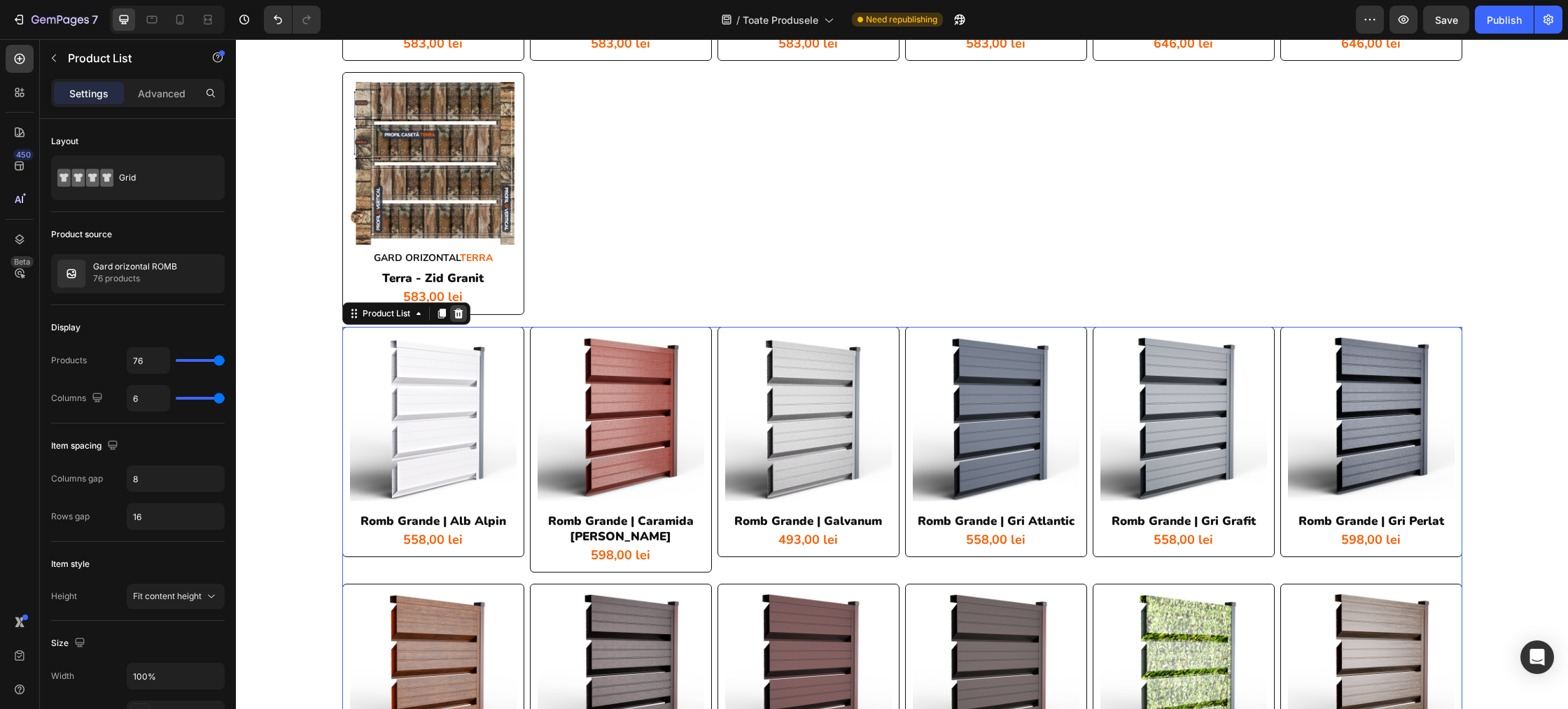
click at [460, 316] on icon at bounding box center [458, 313] width 9 height 10
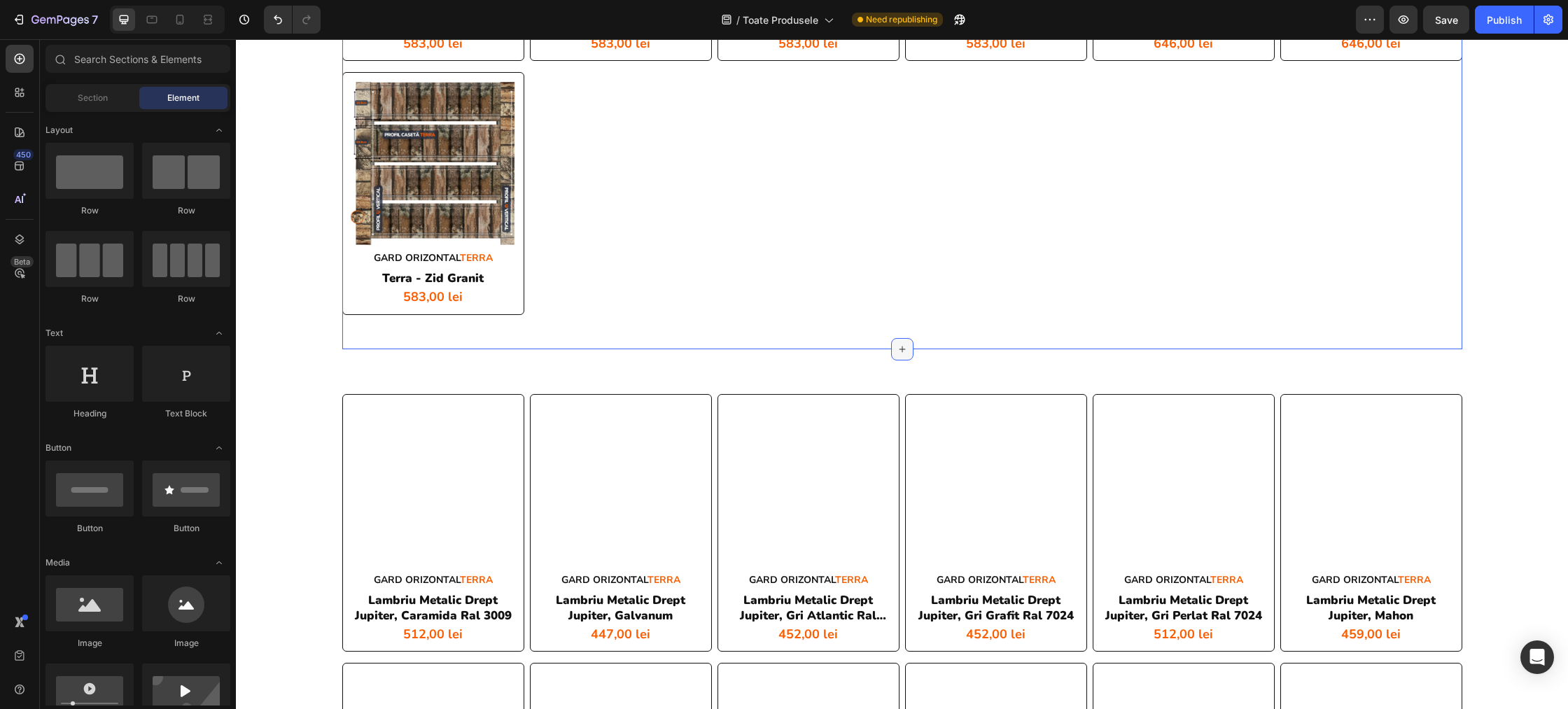
click at [901, 347] on icon at bounding box center [902, 349] width 11 height 11
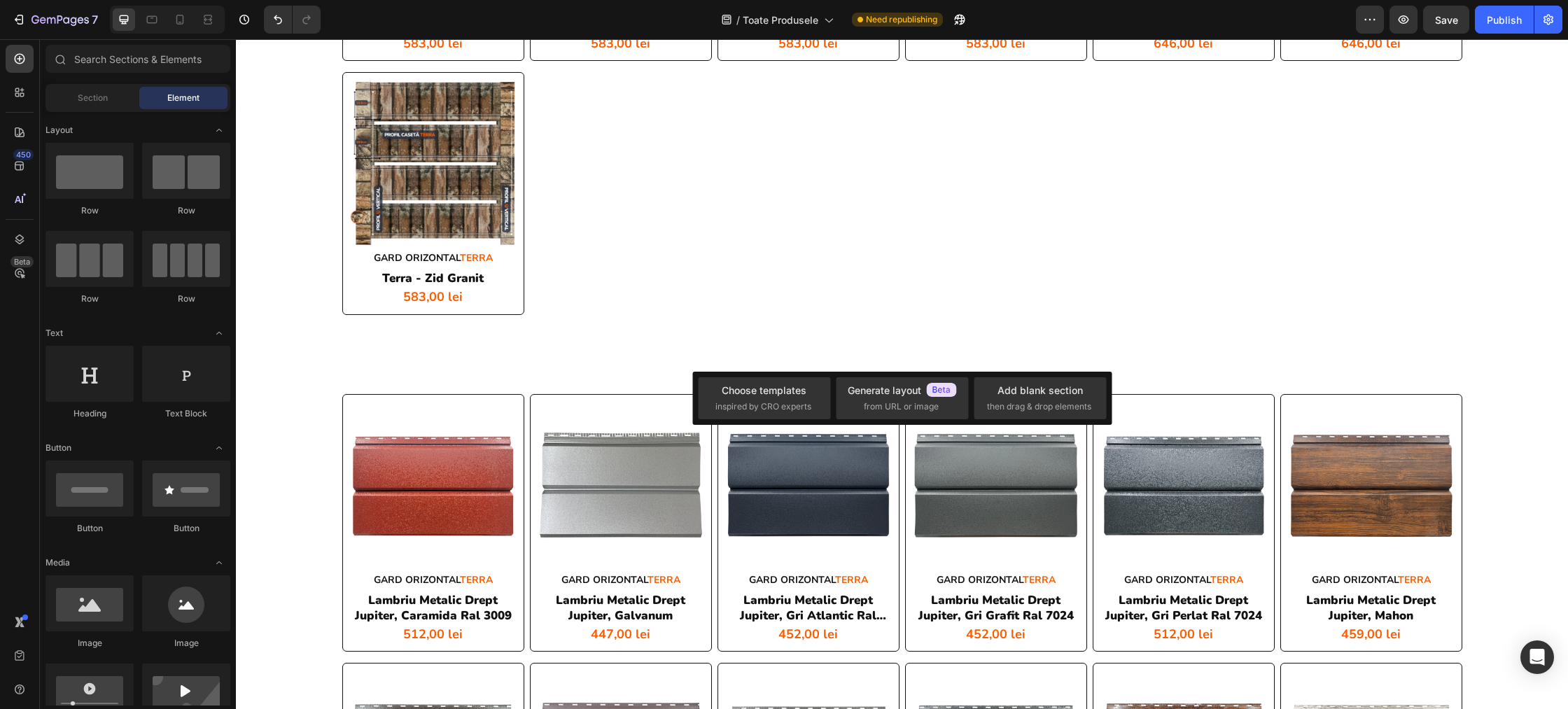
click at [1508, 330] on div "Product Images GARD ORIZONTAL TERRA Heading terra - alb alpin Product Title 601…" at bounding box center [902, 355] width 1332 height 8214
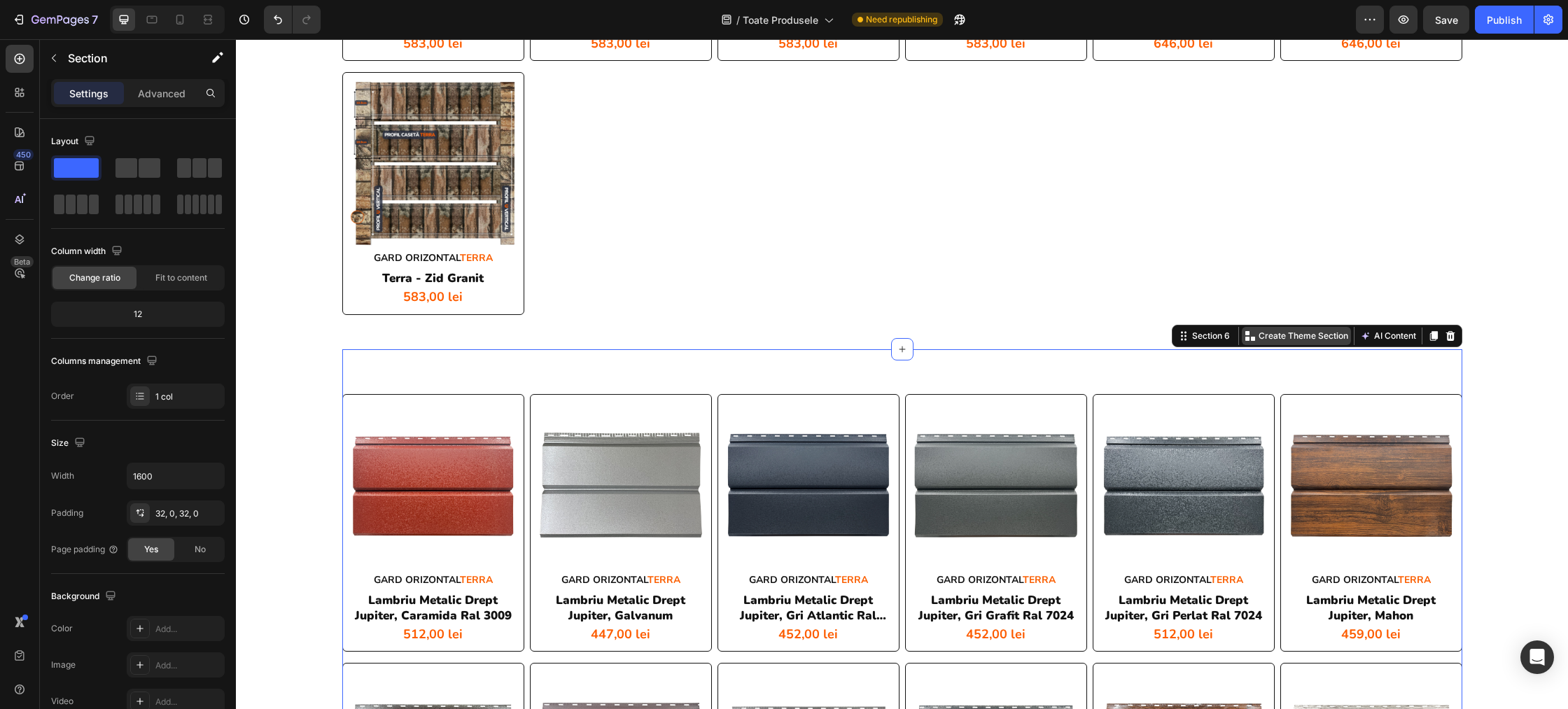
click at [1267, 340] on p "Create Theme Section" at bounding box center [1303, 336] width 89 height 13
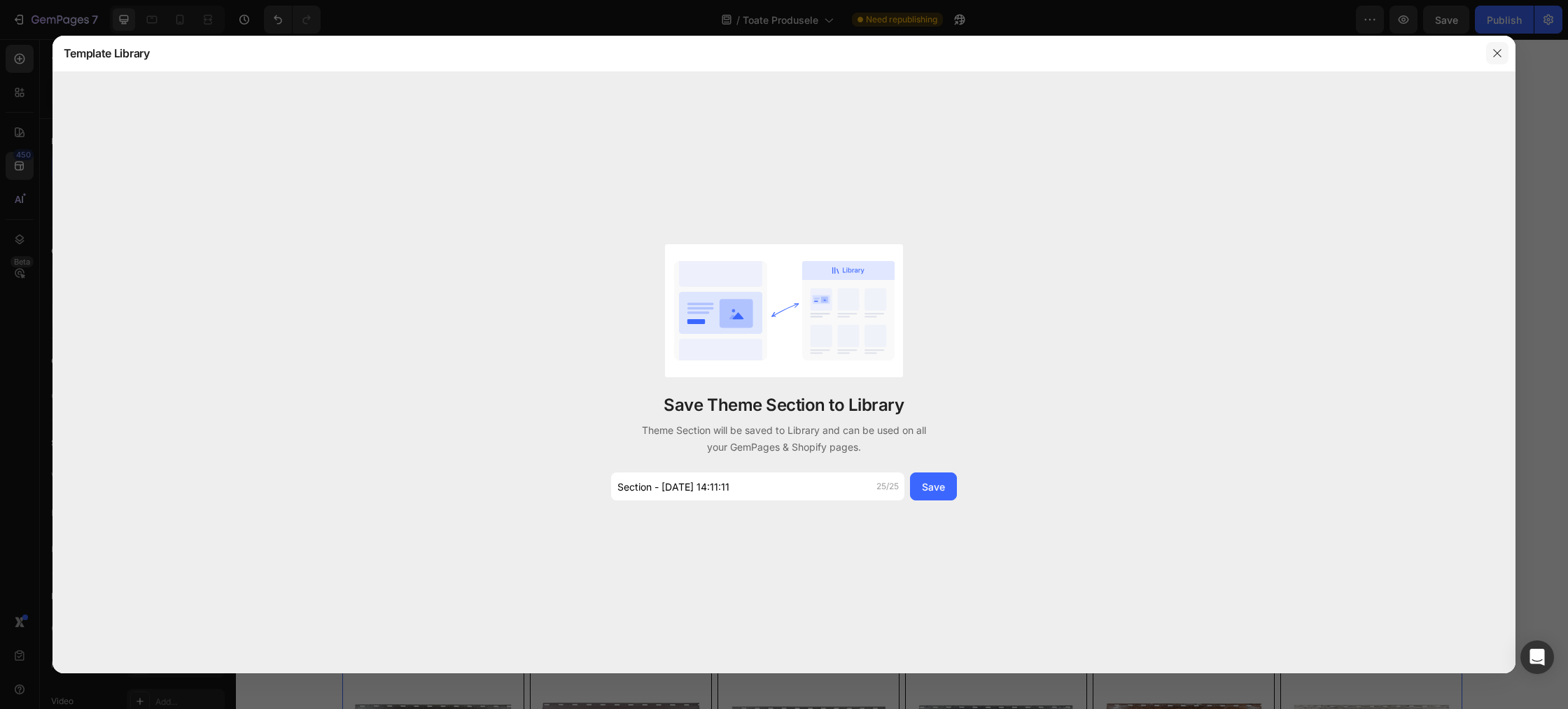
drag, startPoint x: 1500, startPoint y: 54, endPoint x: 1266, endPoint y: 30, distance: 235.2
click at [1500, 54] on icon "button" at bounding box center [1497, 53] width 11 height 11
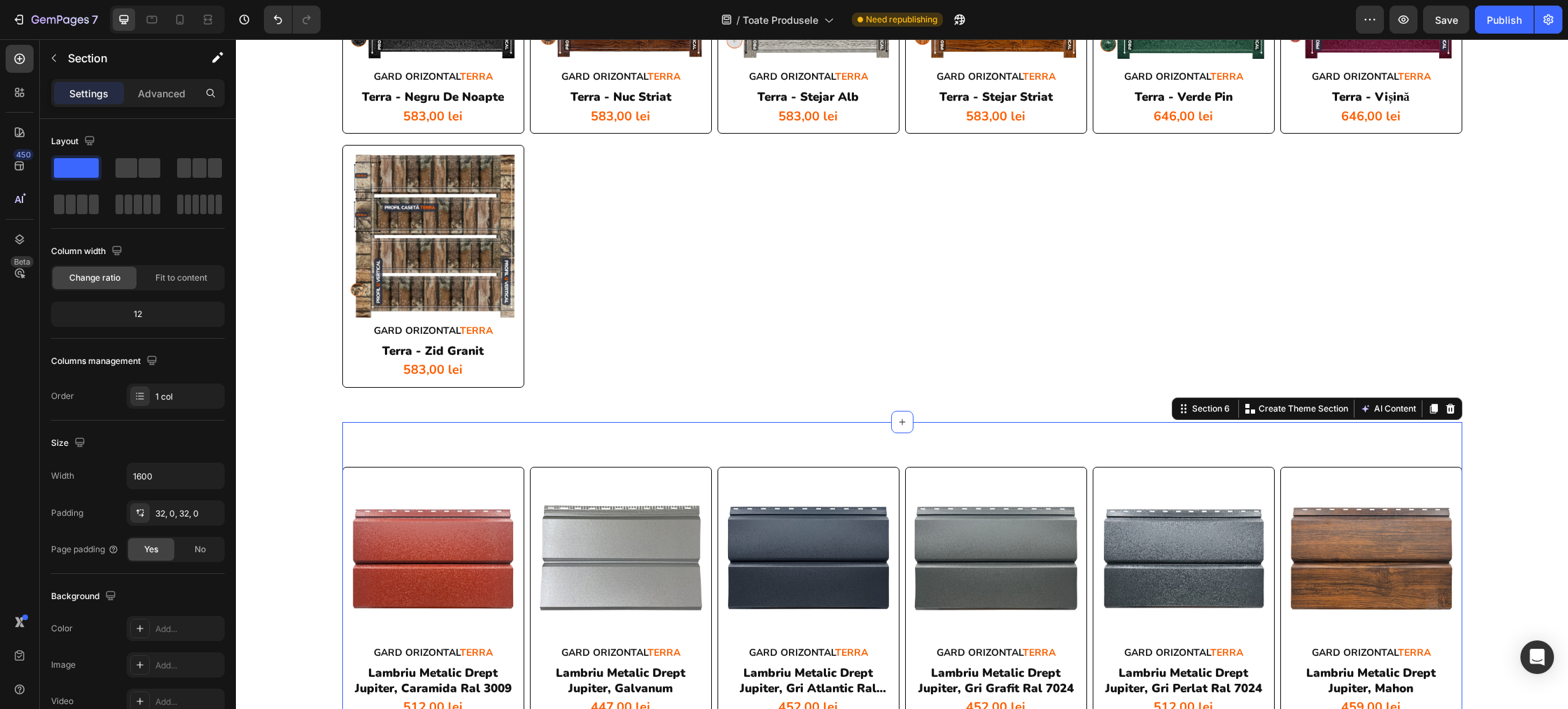
scroll to position [3741, 0]
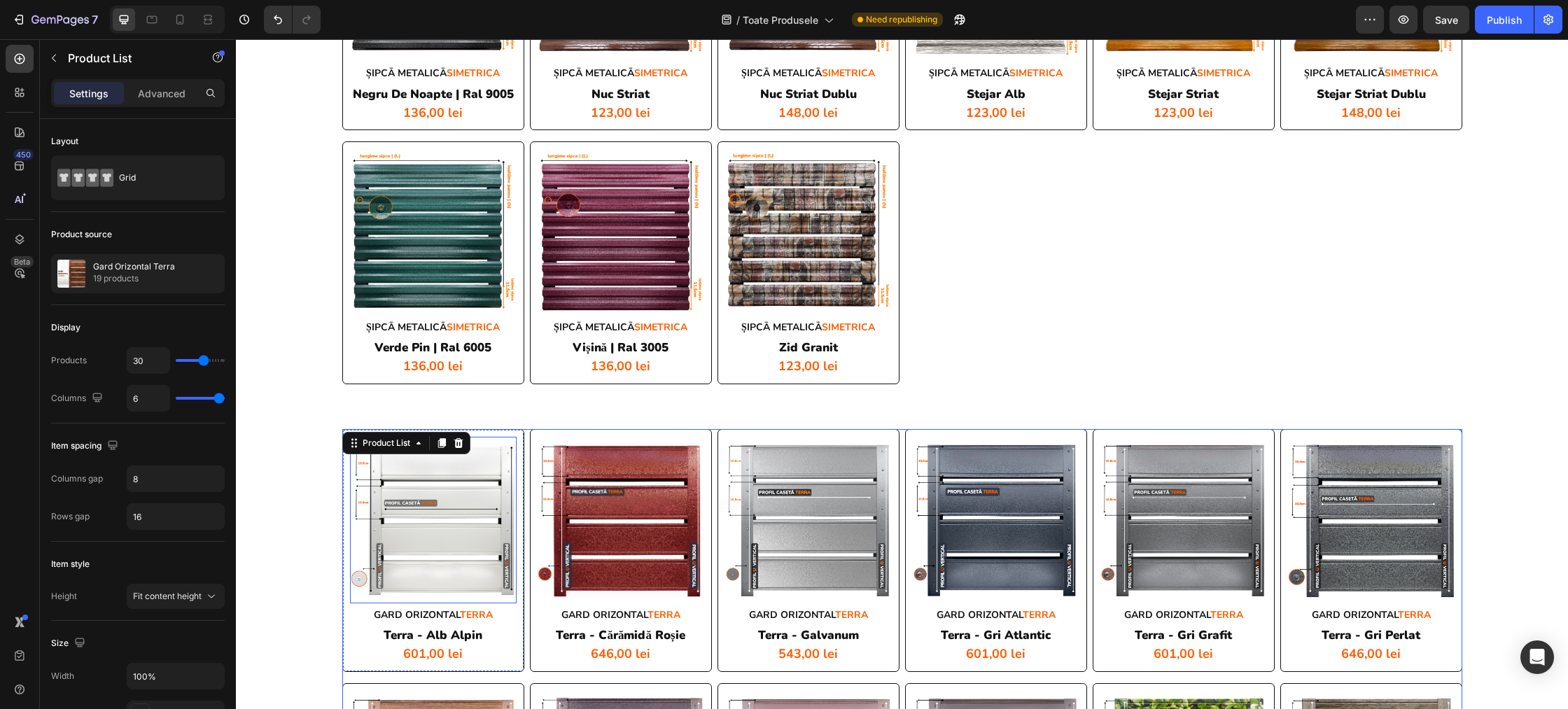
scroll to position [2701, 0]
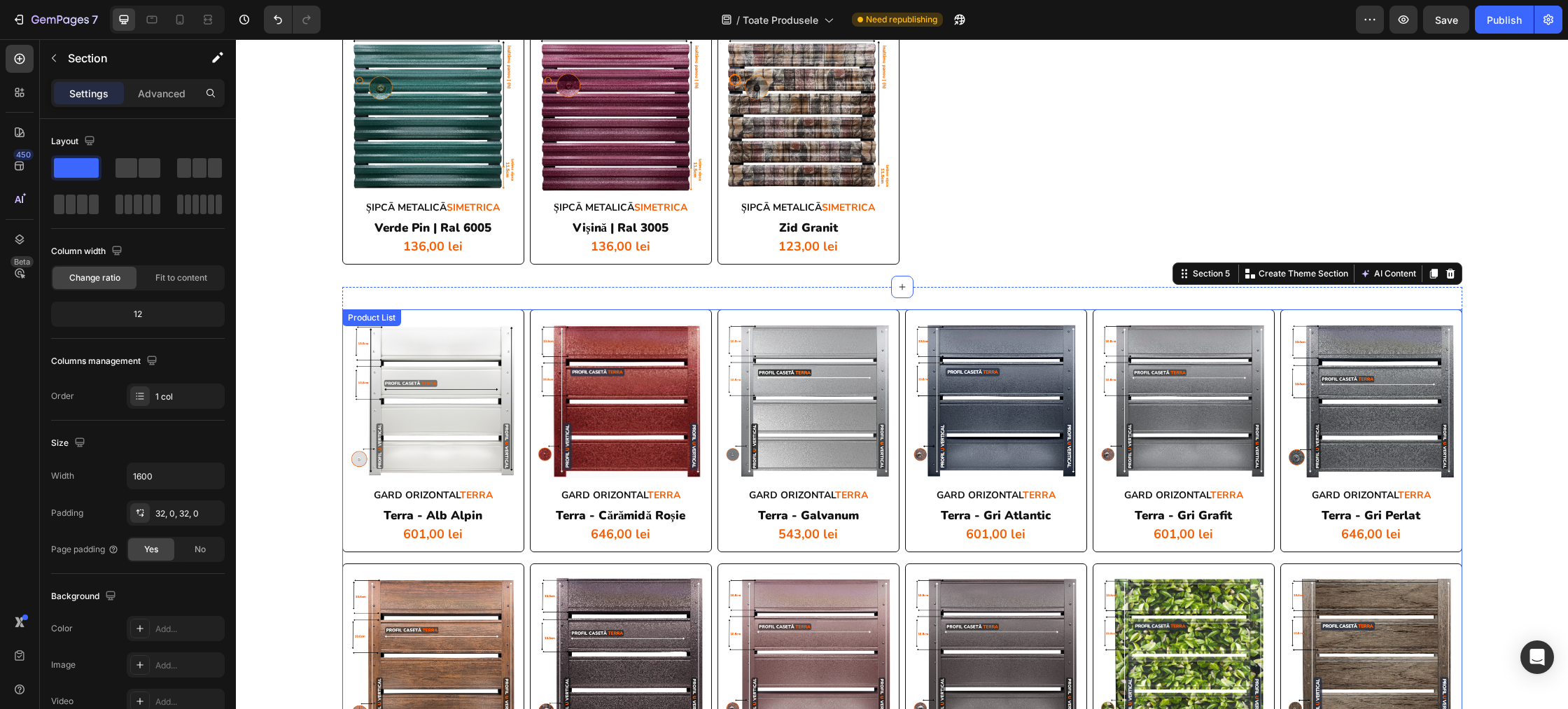
scroll to position [2773, 0]
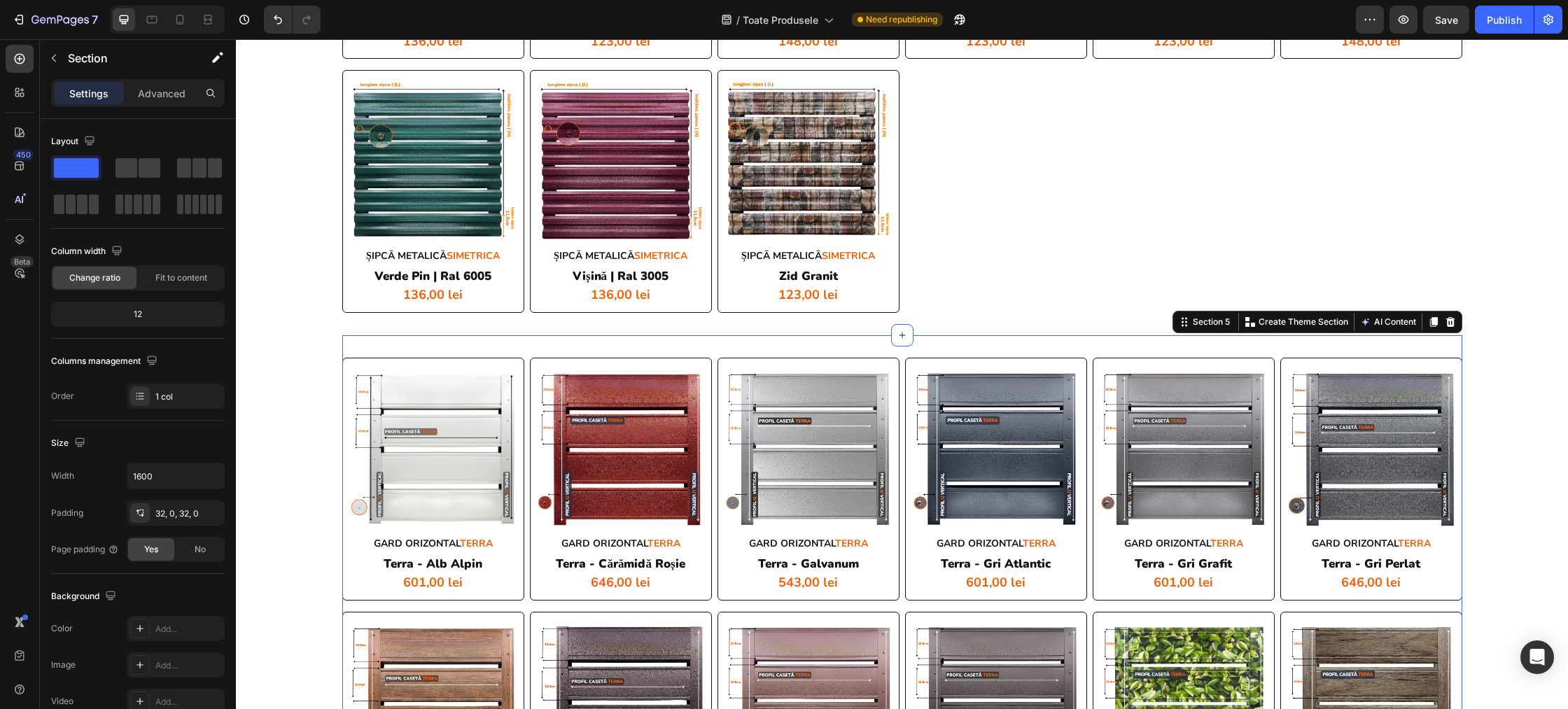
click at [399, 366] on div "Product Images" at bounding box center [433, 449] width 167 height 167
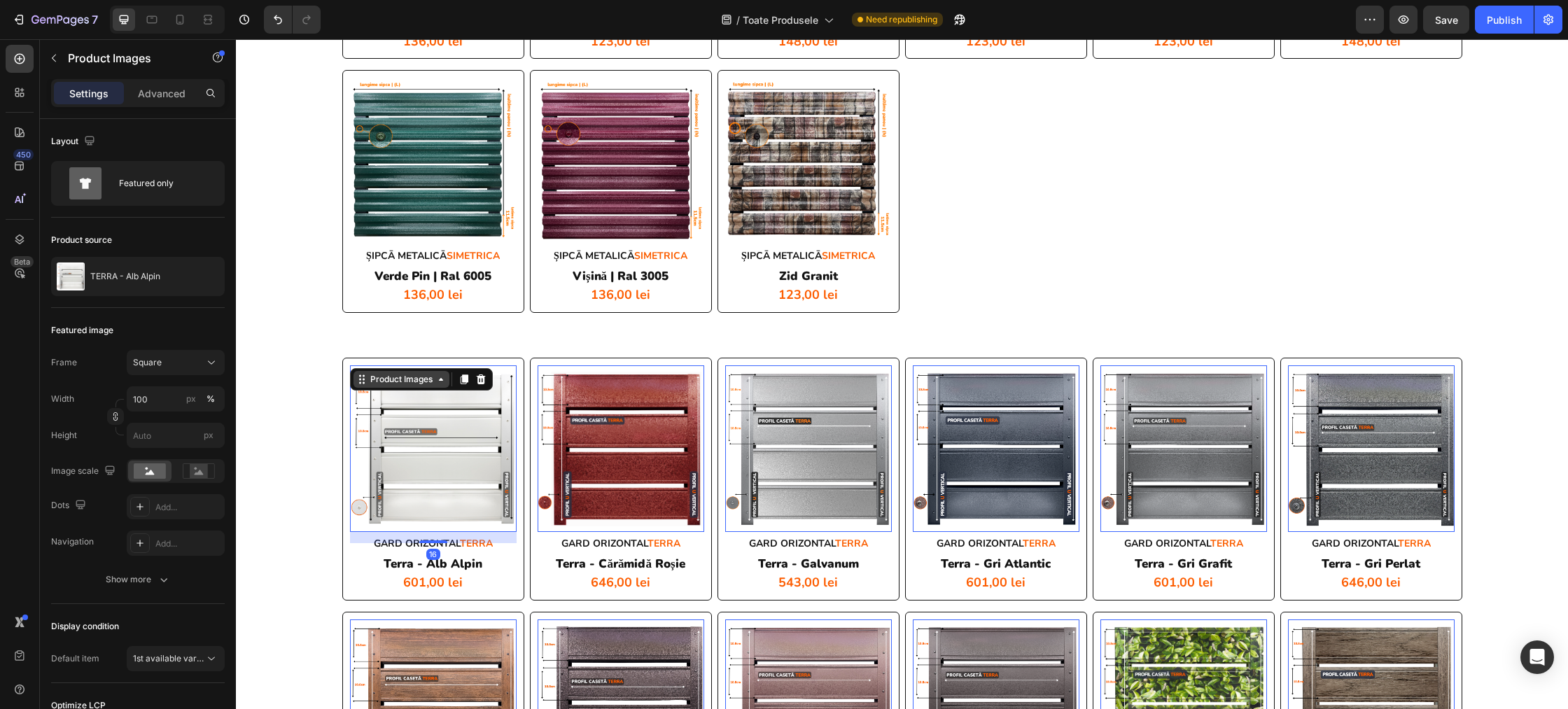
click at [398, 377] on div "Product Images" at bounding box center [401, 379] width 68 height 13
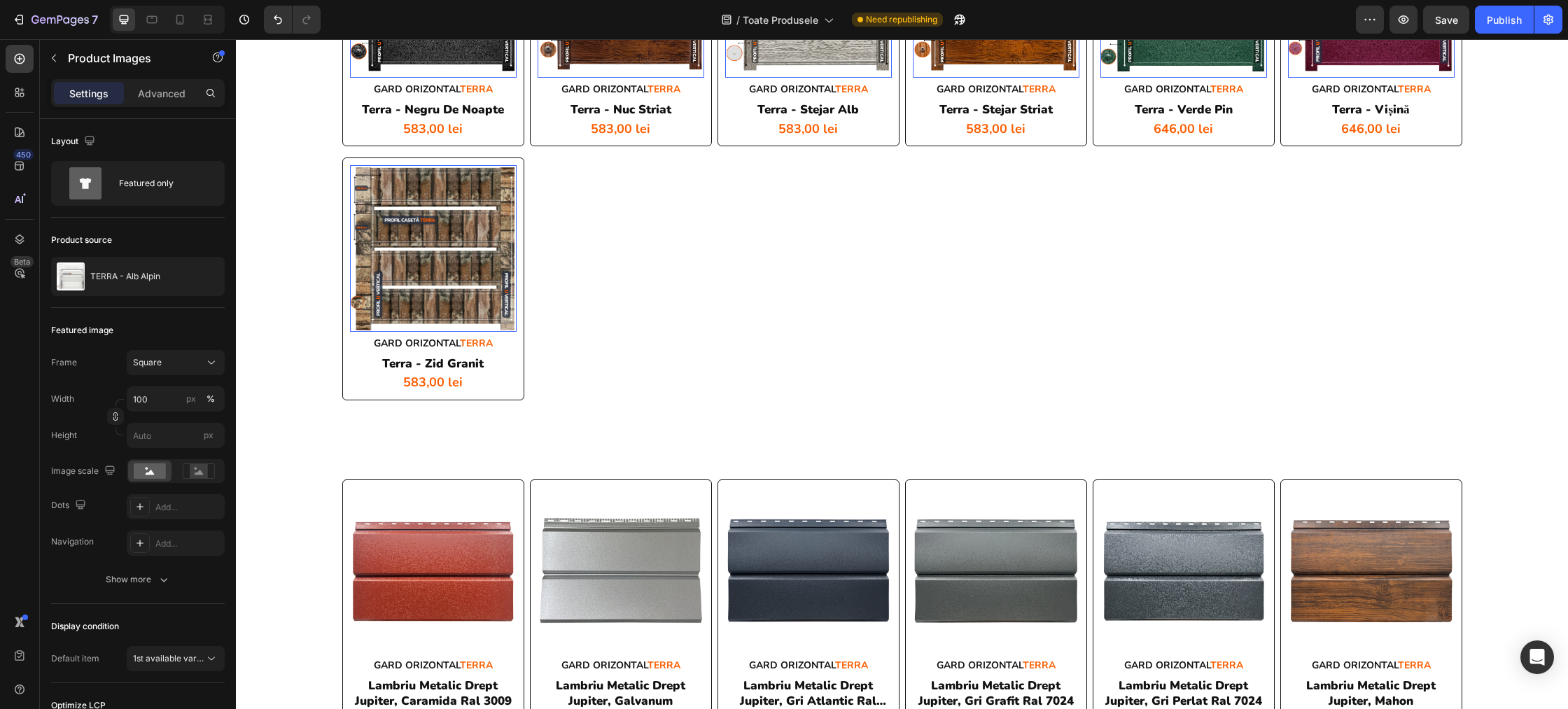
scroll to position [3835, 0]
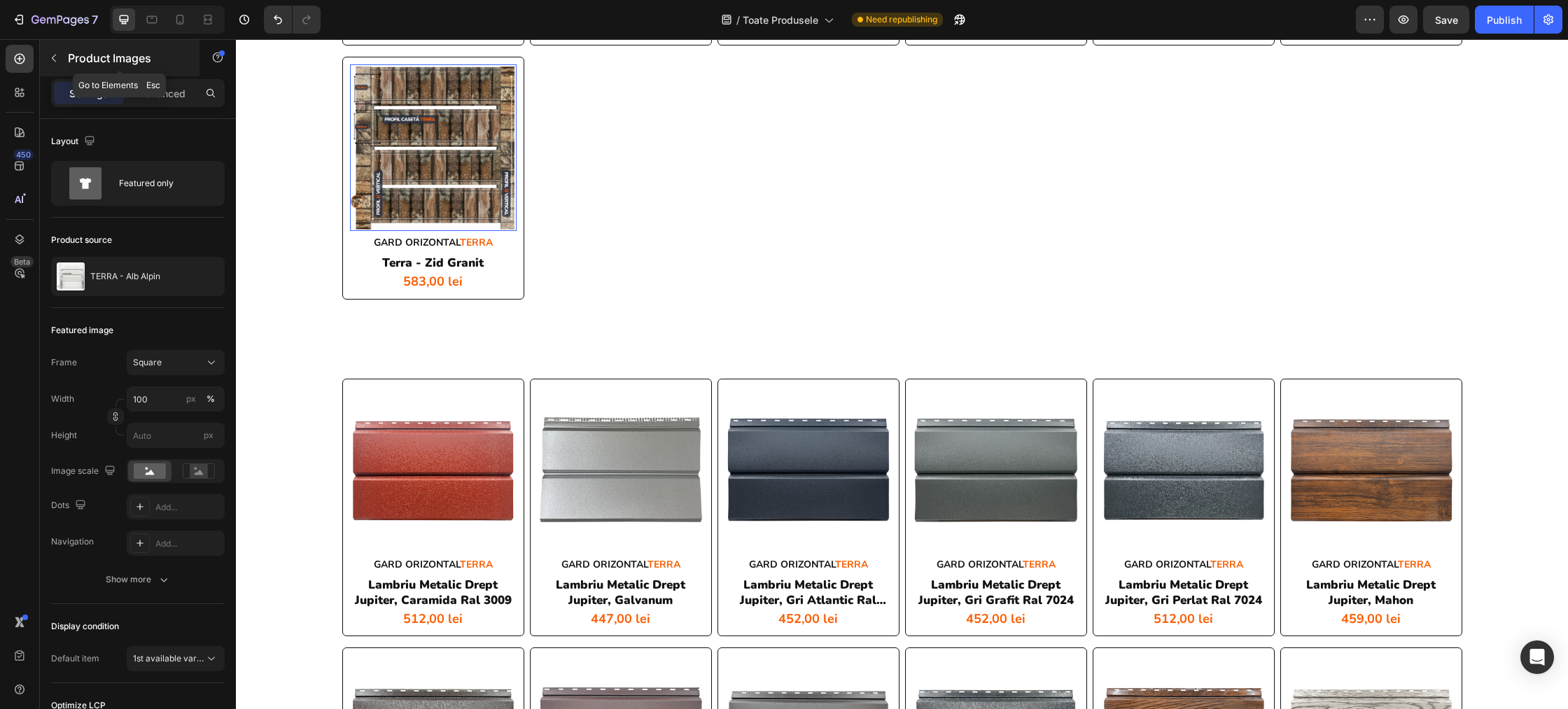
click at [58, 62] on icon "button" at bounding box center [54, 58] width 11 height 11
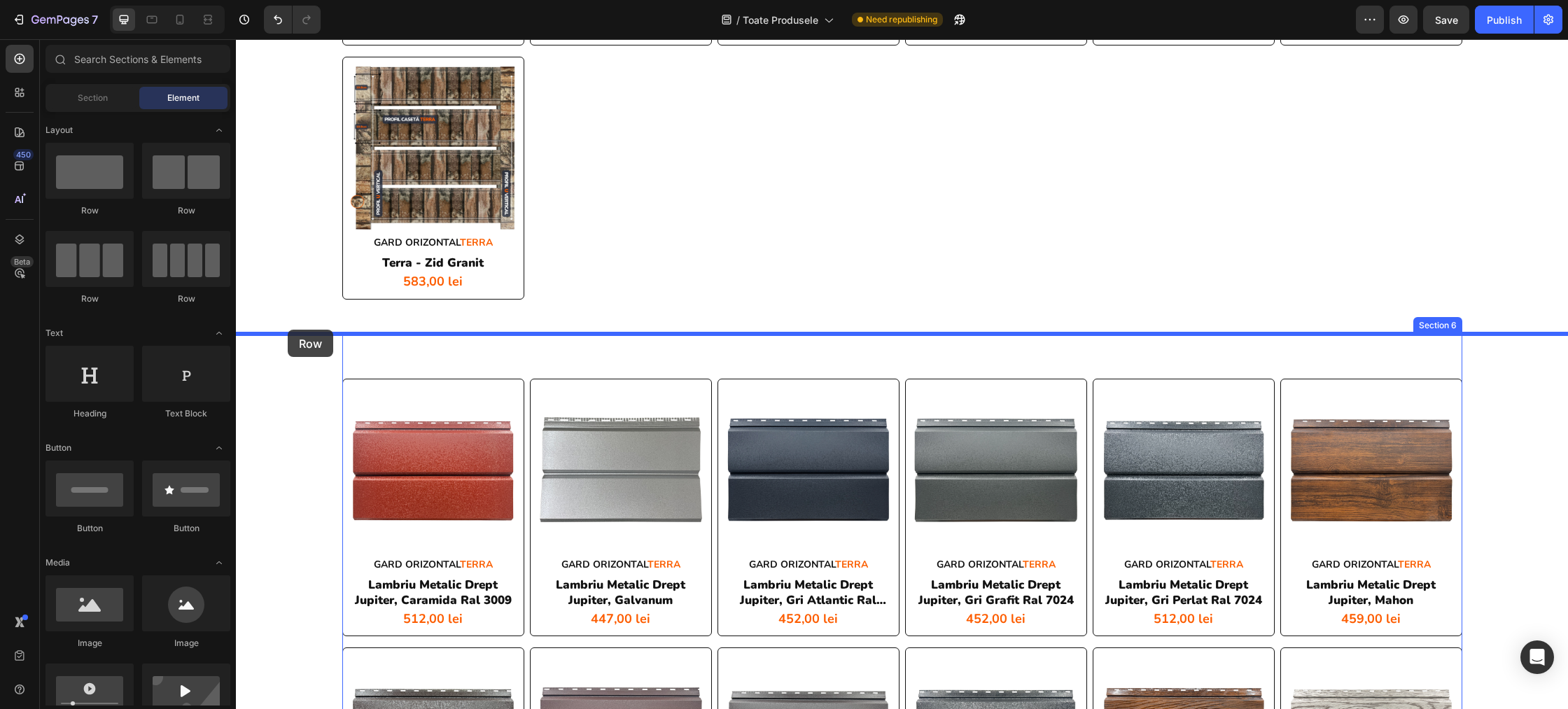
drag, startPoint x: 330, startPoint y: 217, endPoint x: 288, endPoint y: 330, distance: 120.6
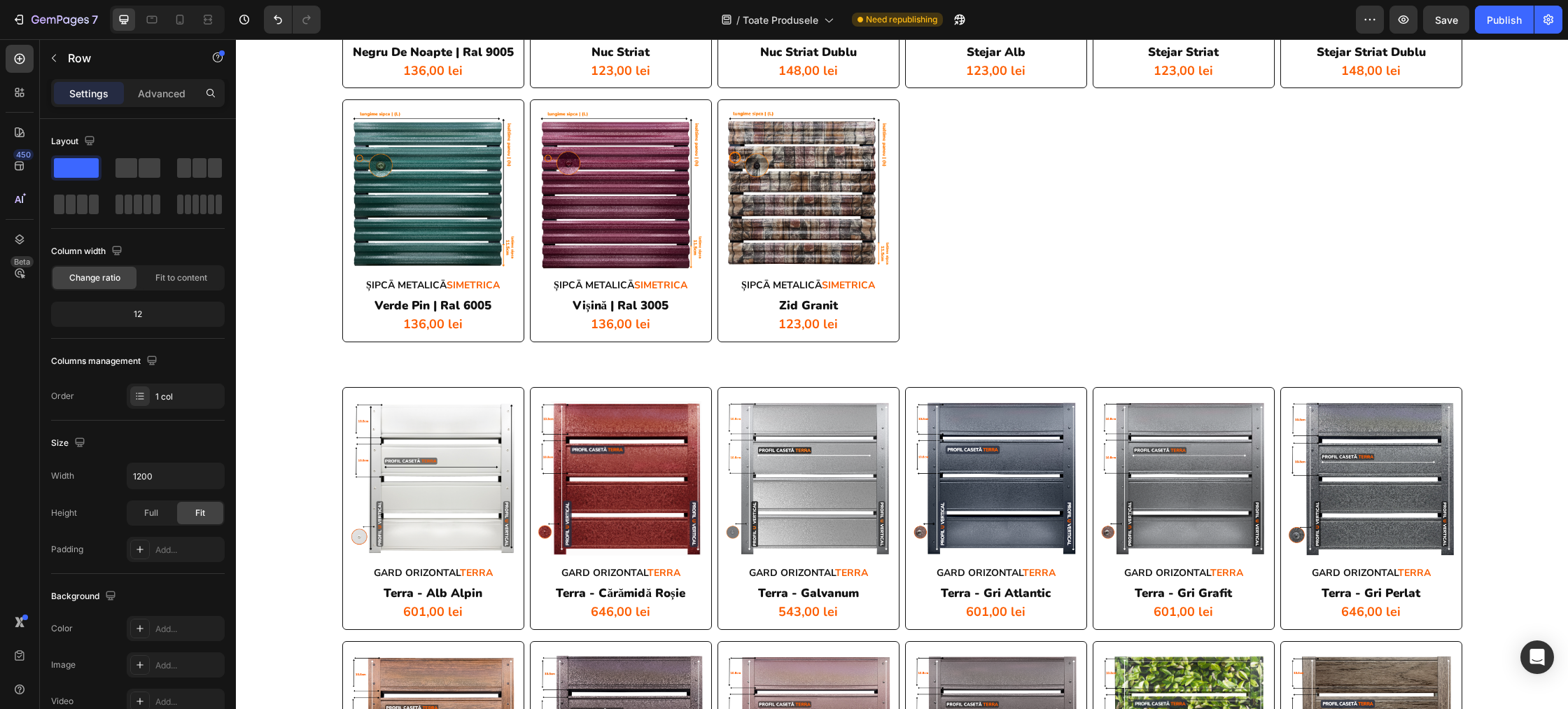
scroll to position [2786, 0]
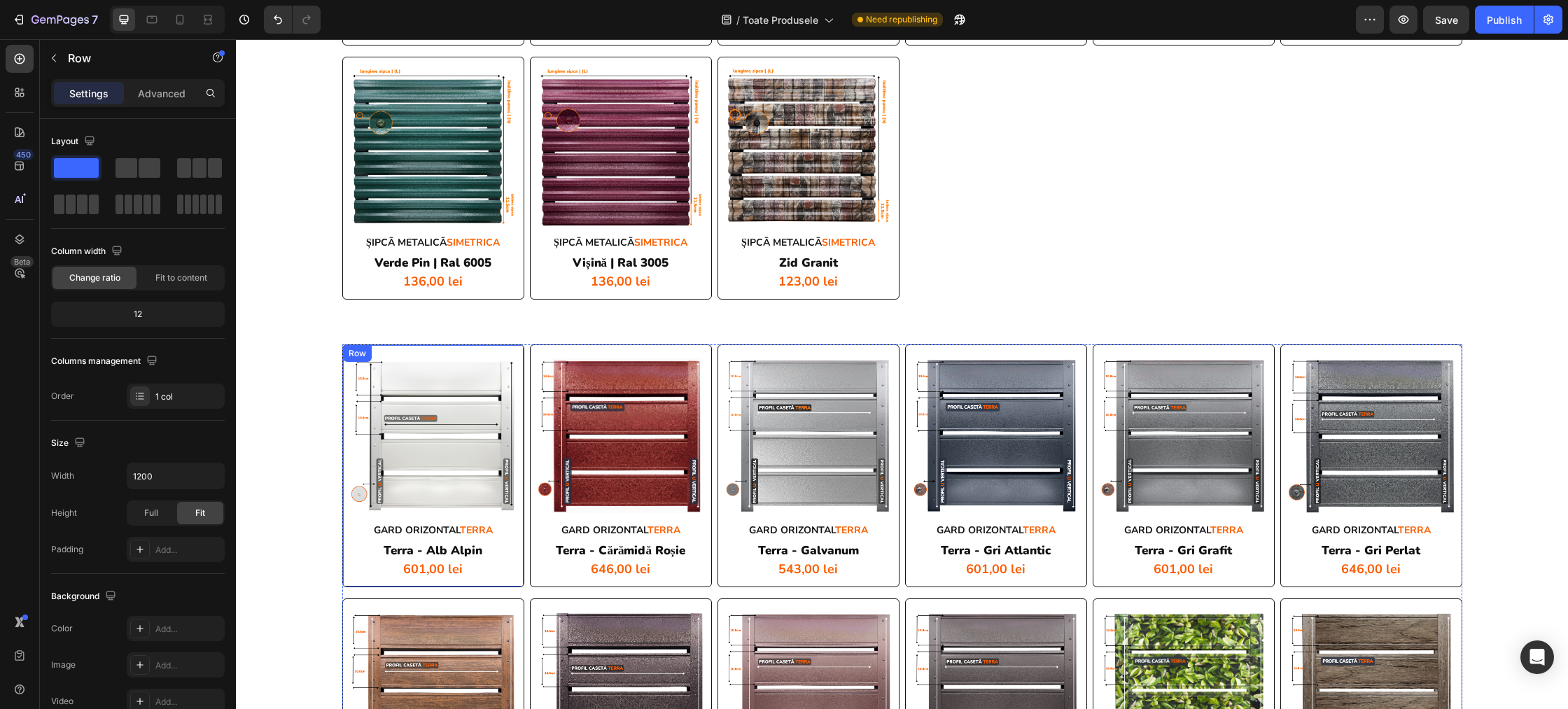
click at [400, 347] on div "Product Images GARD ORIZONTAL TERRA Heading terra - alb alpin Product Title 601…" at bounding box center [433, 466] width 182 height 243
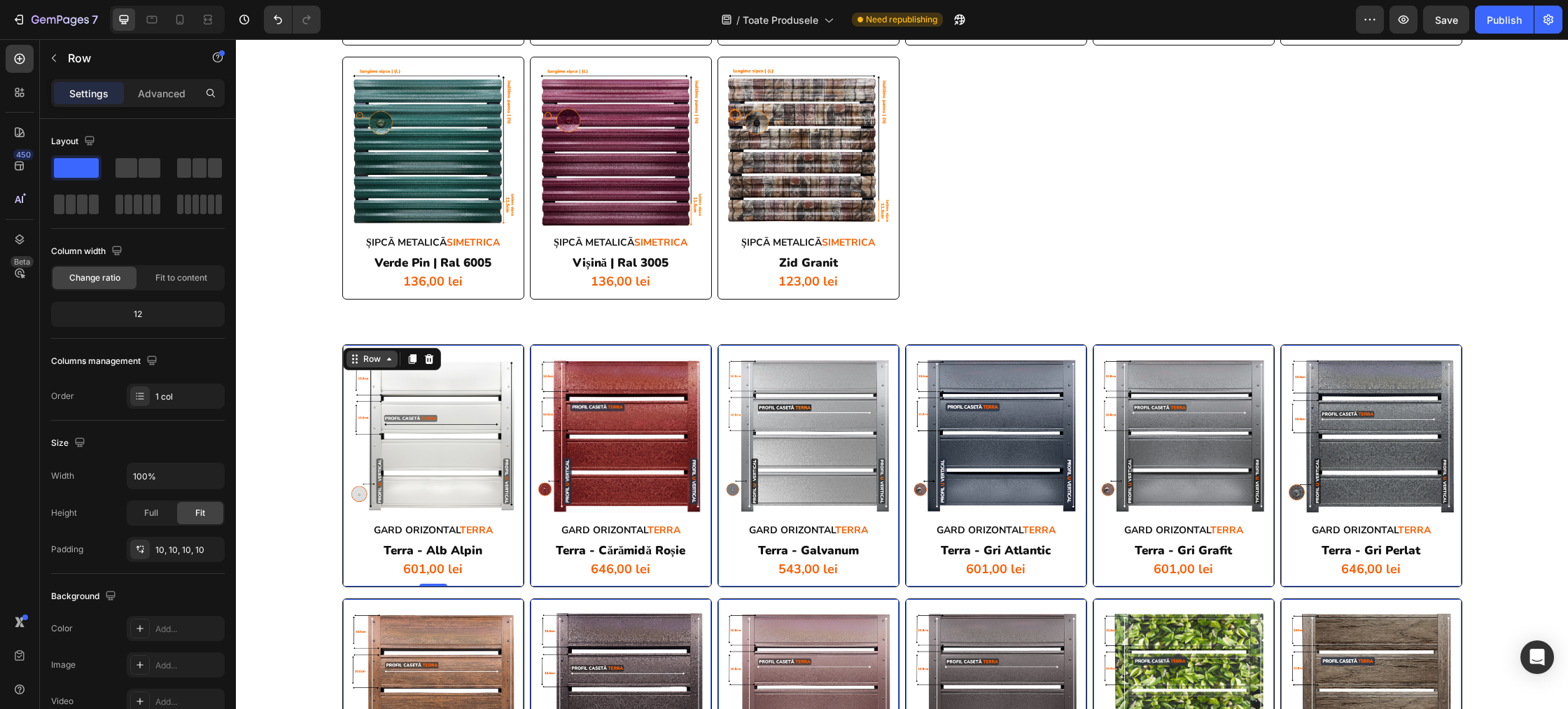
click at [372, 351] on div "Row" at bounding box center [372, 359] width 51 height 17
click at [363, 357] on div "Row" at bounding box center [371, 359] width 23 height 13
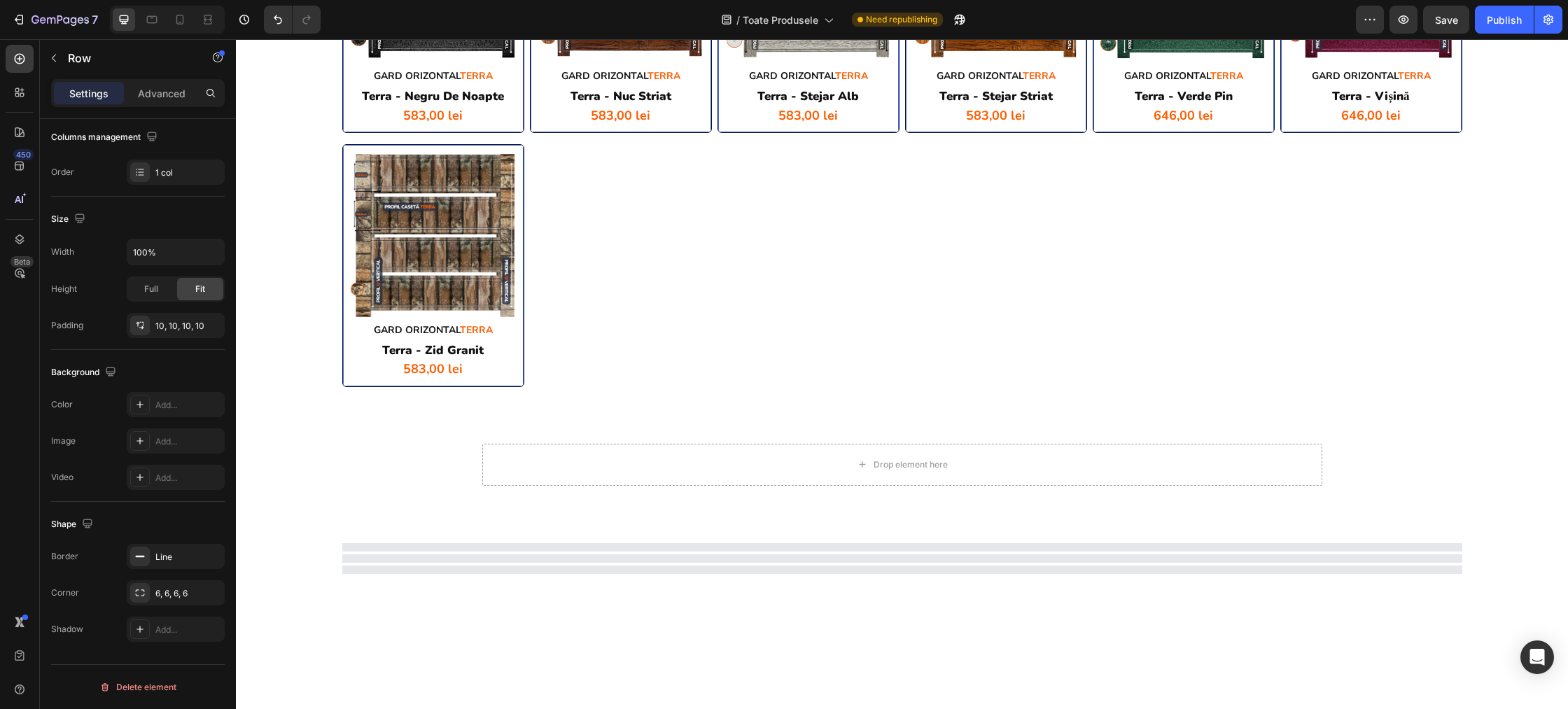
scroll to position [3805, 0]
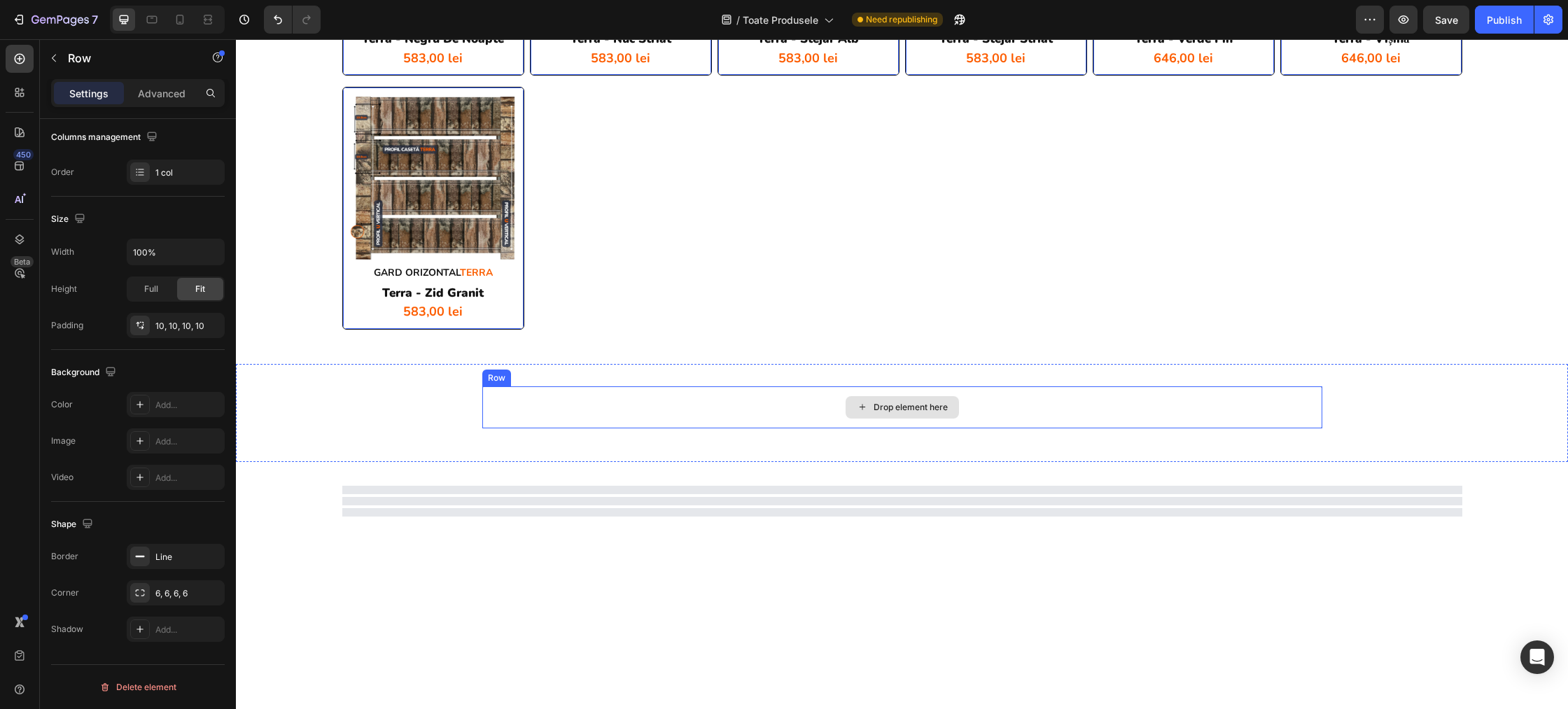
click at [519, 406] on div "Drop element here" at bounding box center [902, 407] width 840 height 42
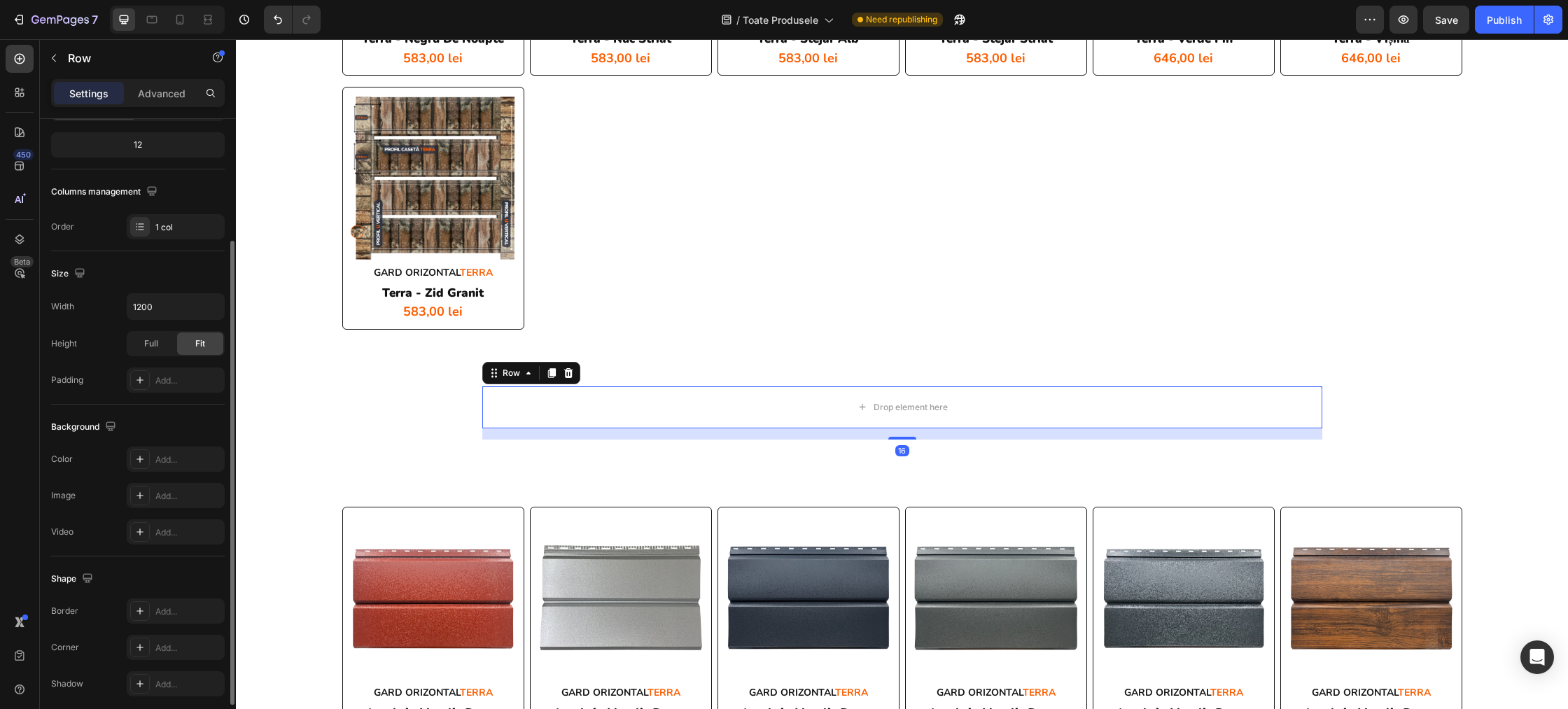
scroll to position [167, 0]
click at [565, 372] on icon at bounding box center [568, 373] width 9 height 10
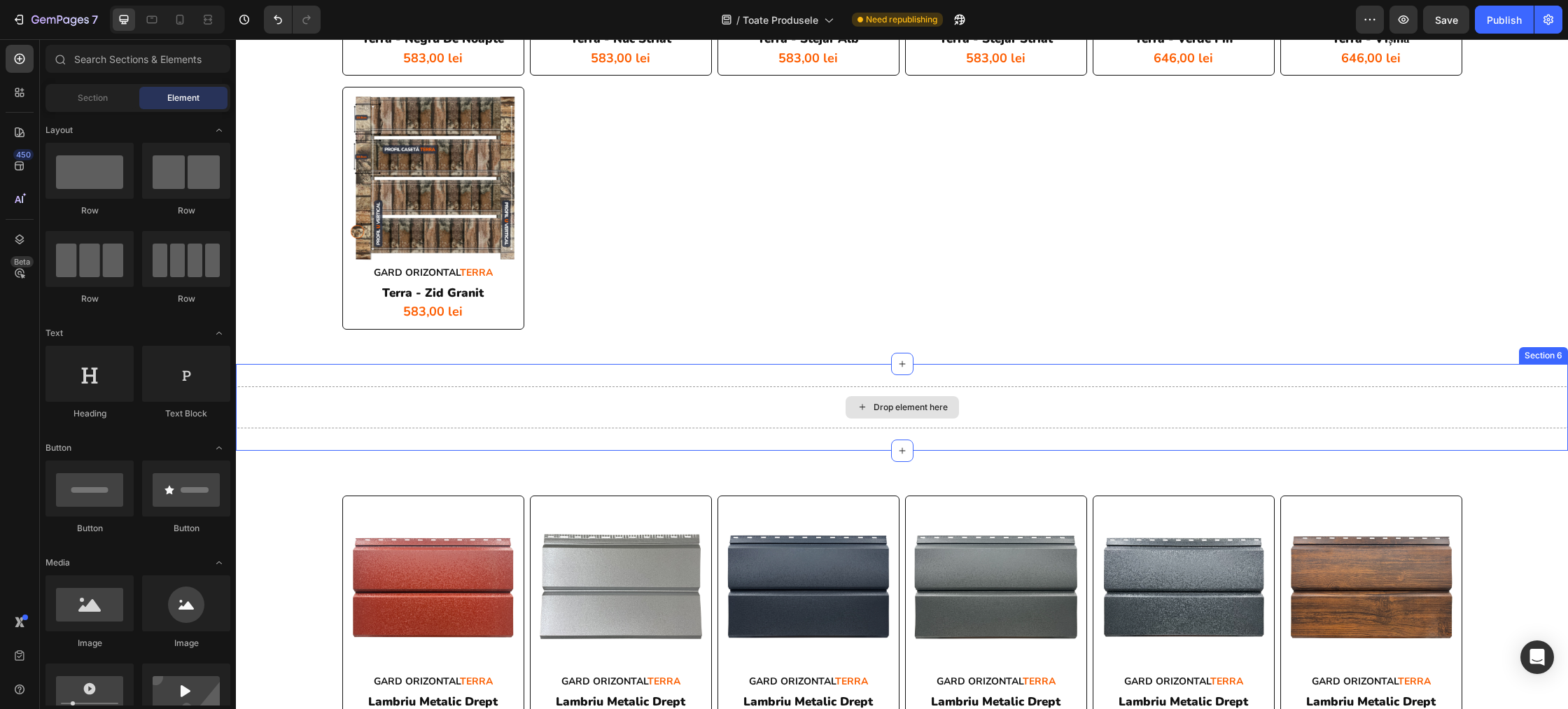
click at [573, 398] on div "Drop element here" at bounding box center [902, 407] width 1332 height 42
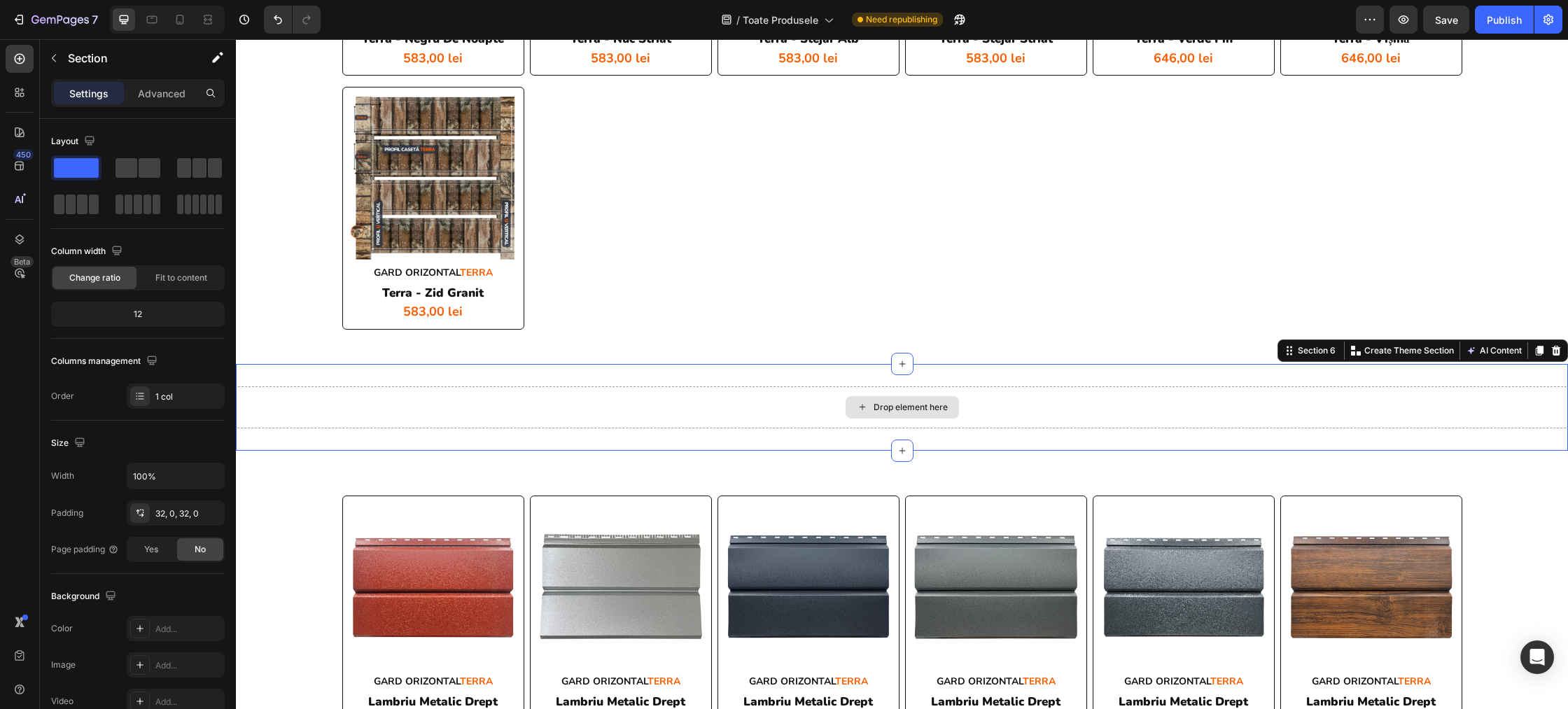
click at [566, 401] on div "Drop element here" at bounding box center [902, 407] width 1332 height 42
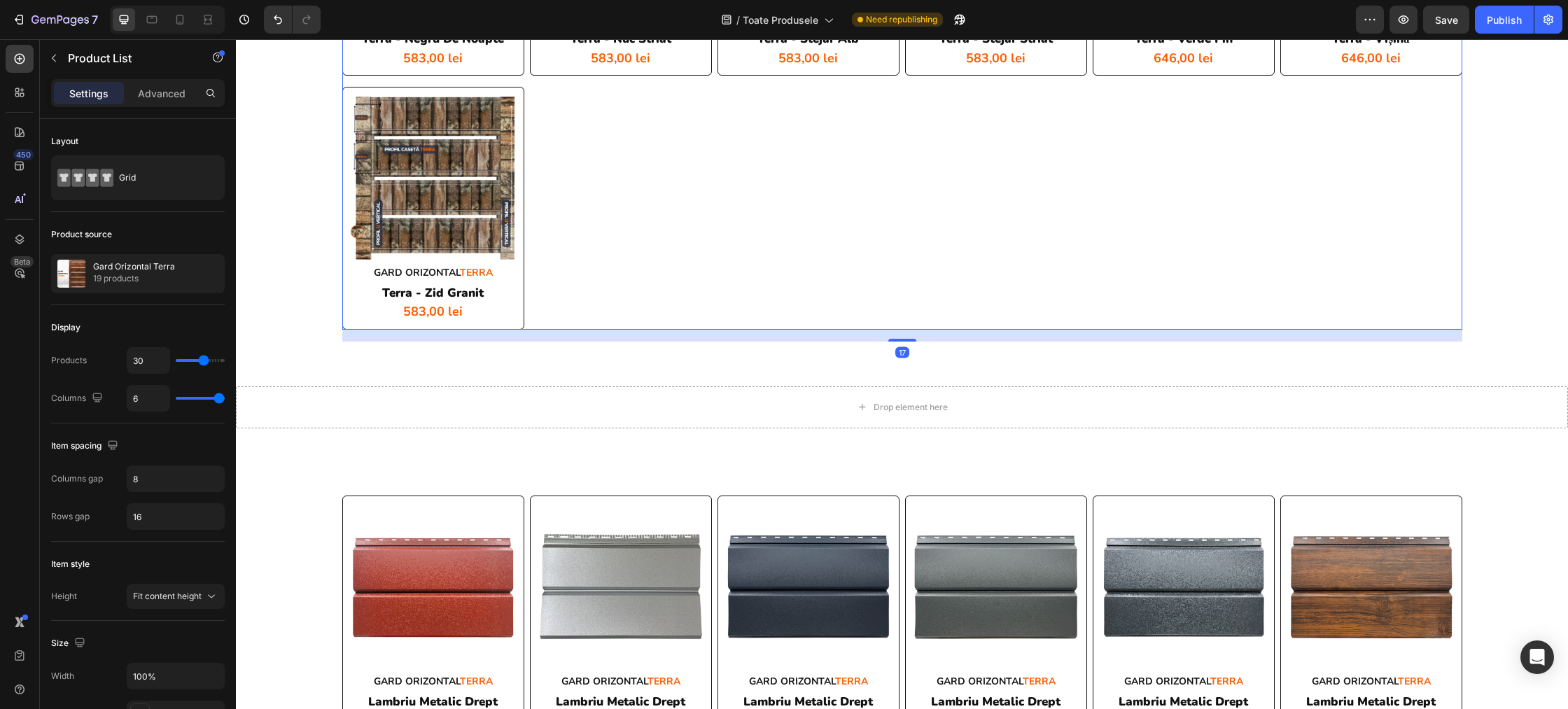
click at [726, 429] on div "Drop element here Section 6" at bounding box center [902, 407] width 1332 height 87
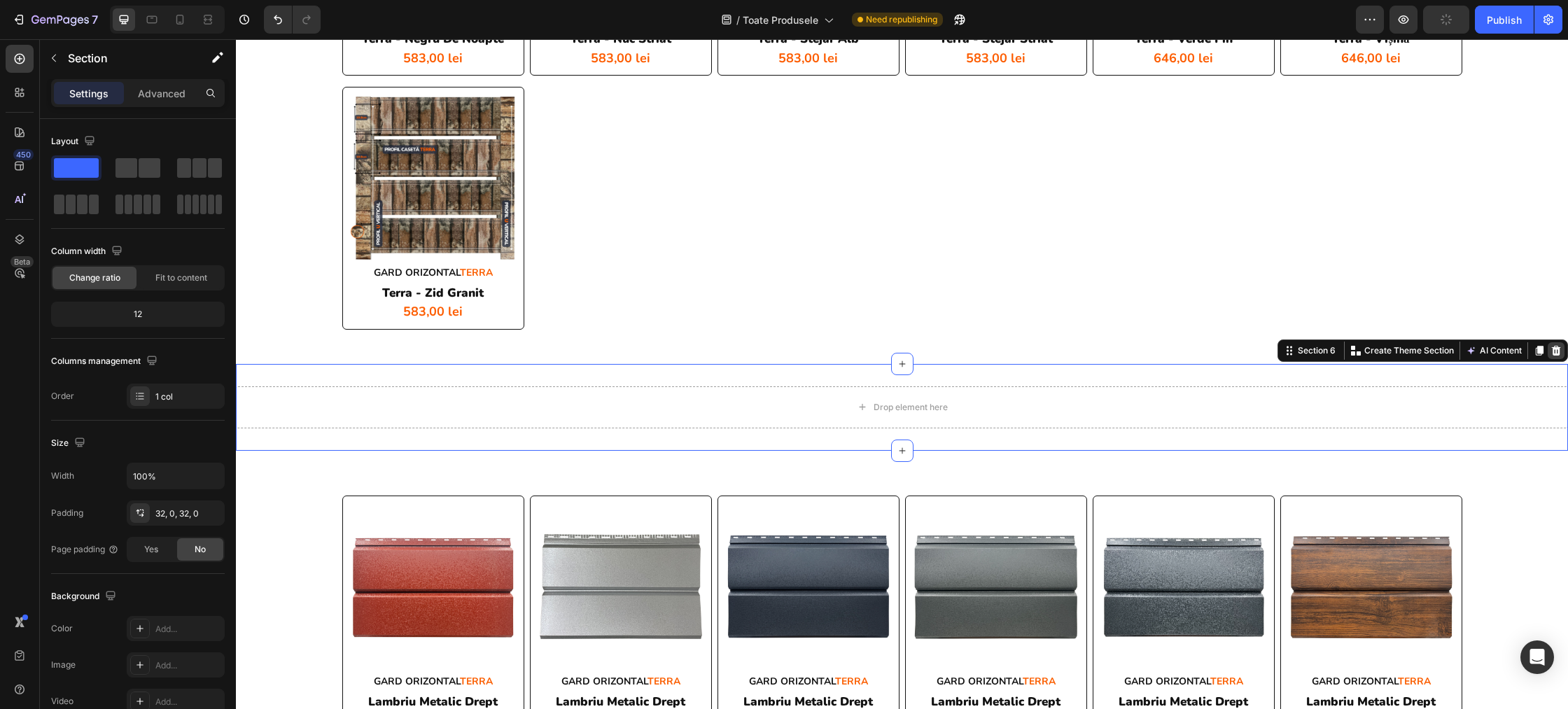
click at [1554, 355] on icon at bounding box center [1556, 350] width 11 height 11
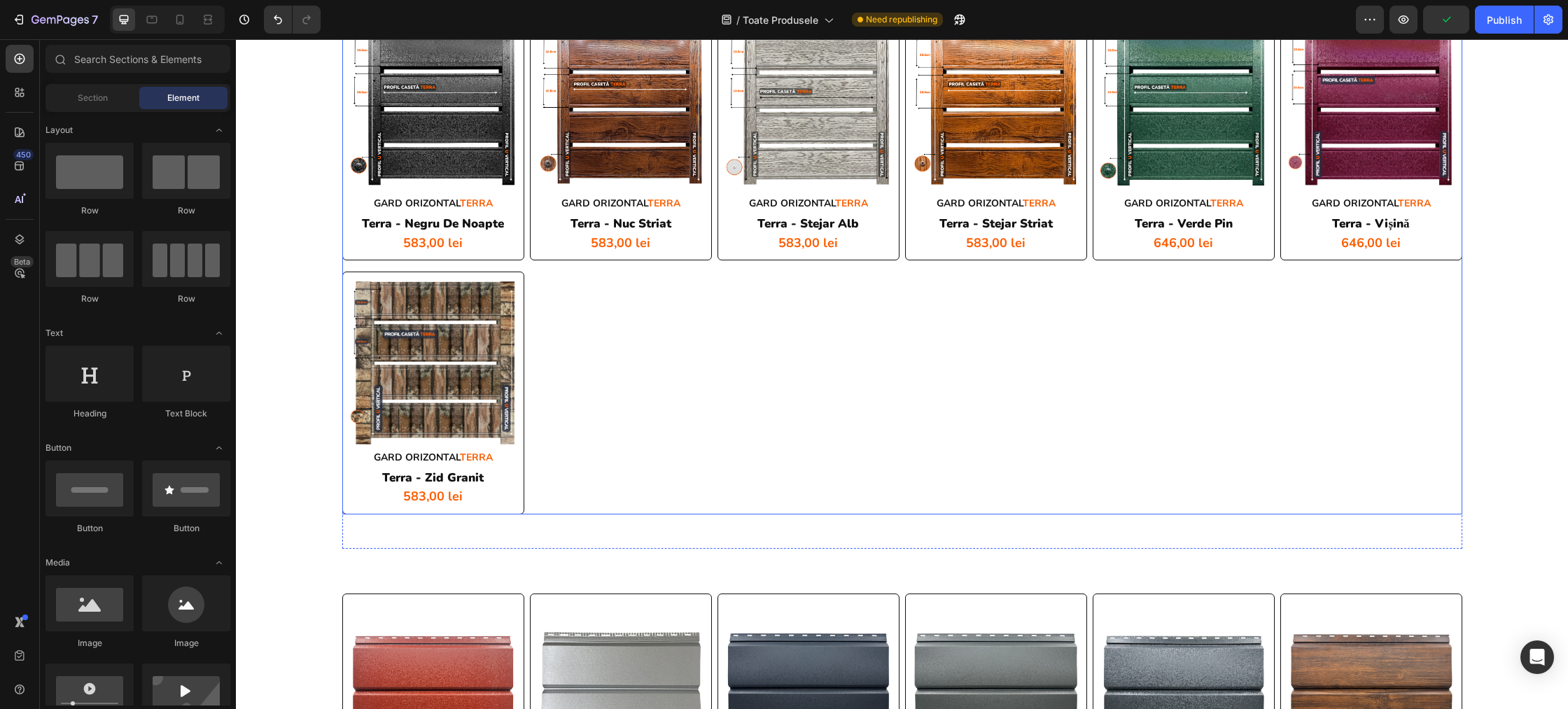
click at [929, 408] on div "Product Images GARD ORIZONTAL TERRA Heading terra - alb alpin Product Title 601…" at bounding box center [902, 13] width 1120 height 1004
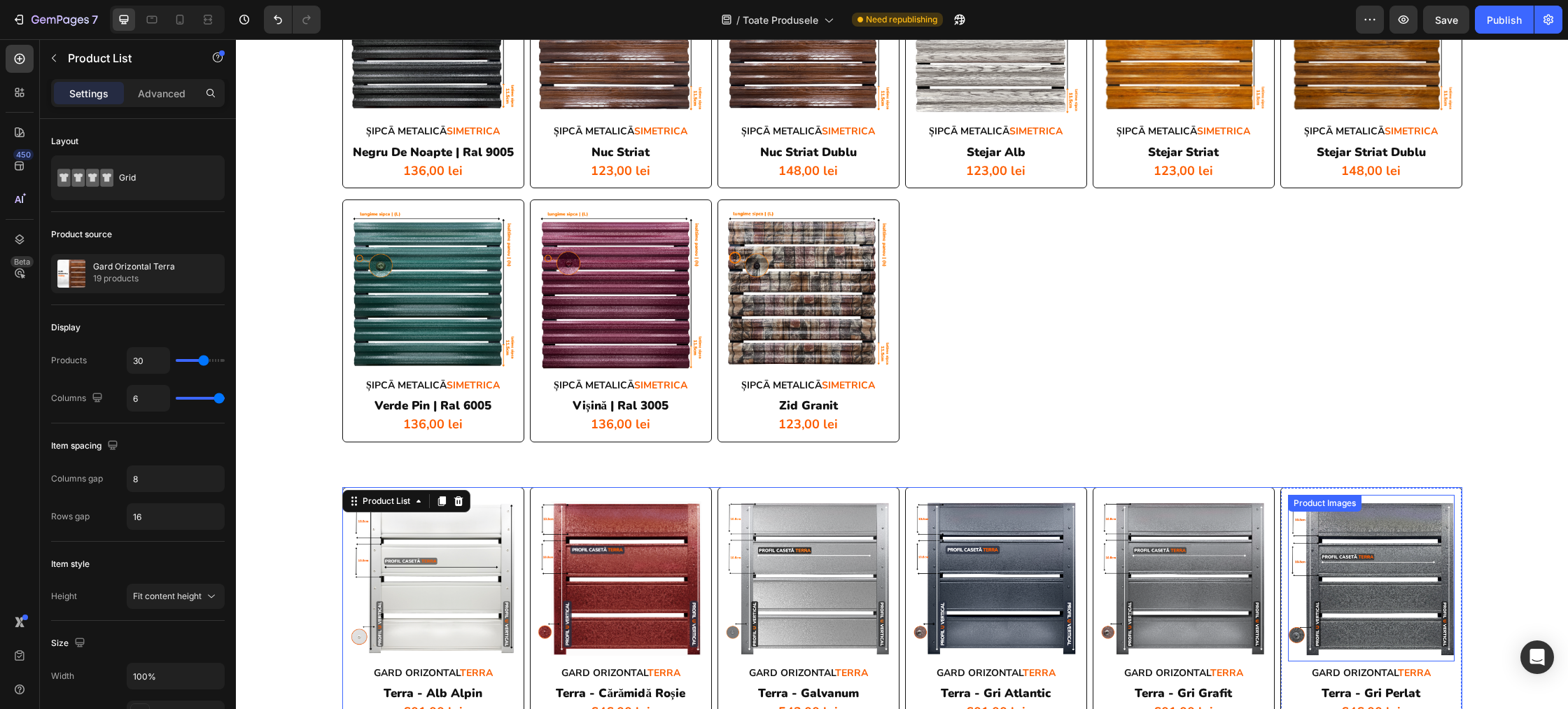
scroll to position [2644, 0]
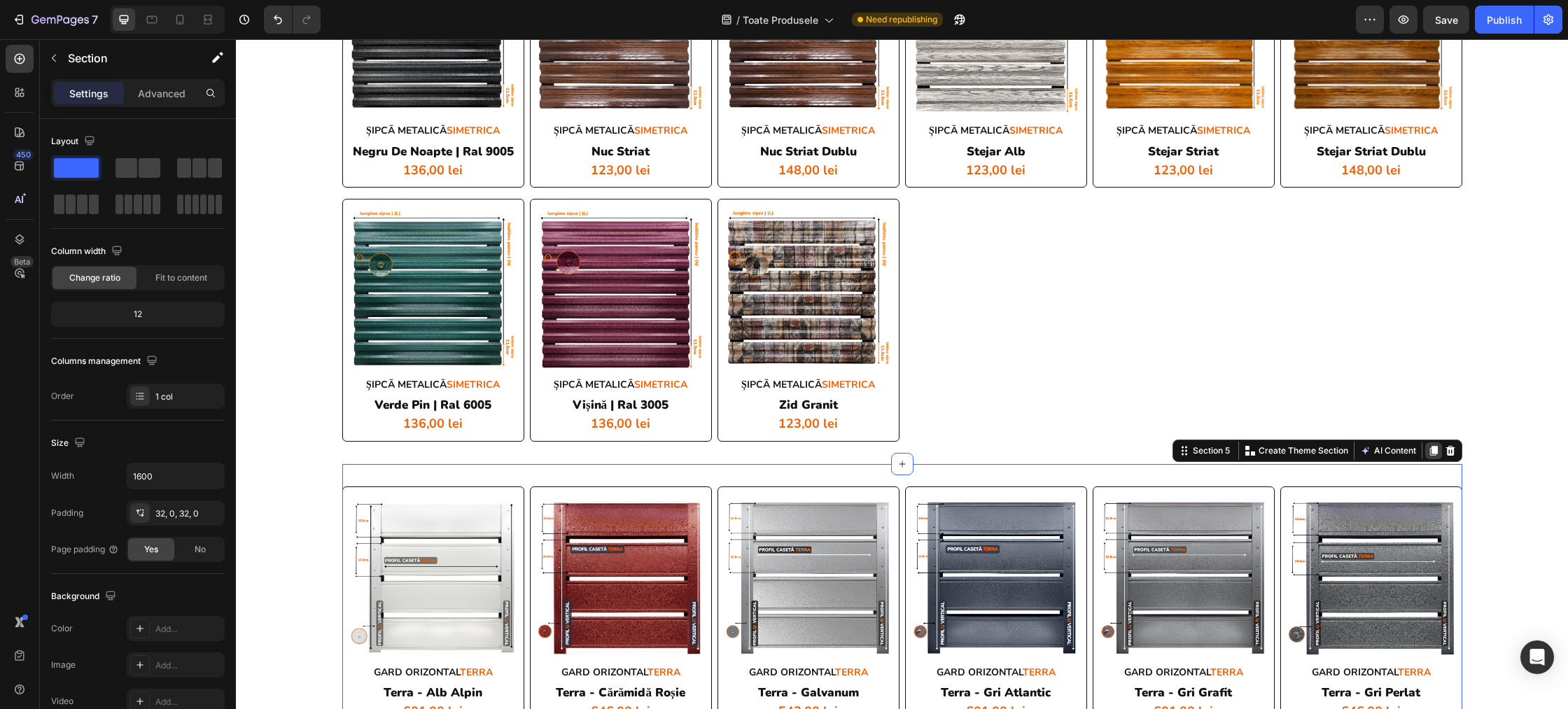
click at [1430, 449] on icon at bounding box center [1433, 450] width 11 height 11
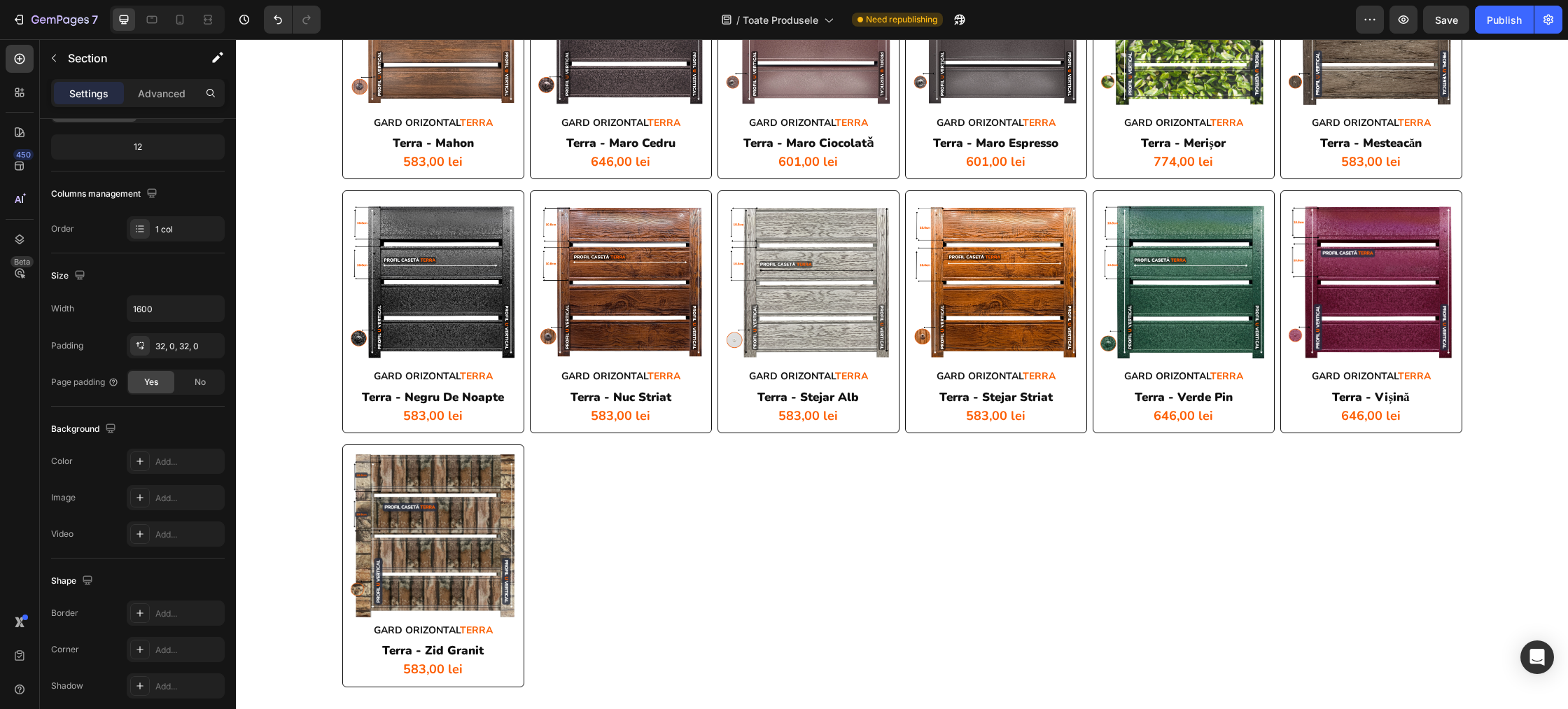
scroll to position [2628, 0]
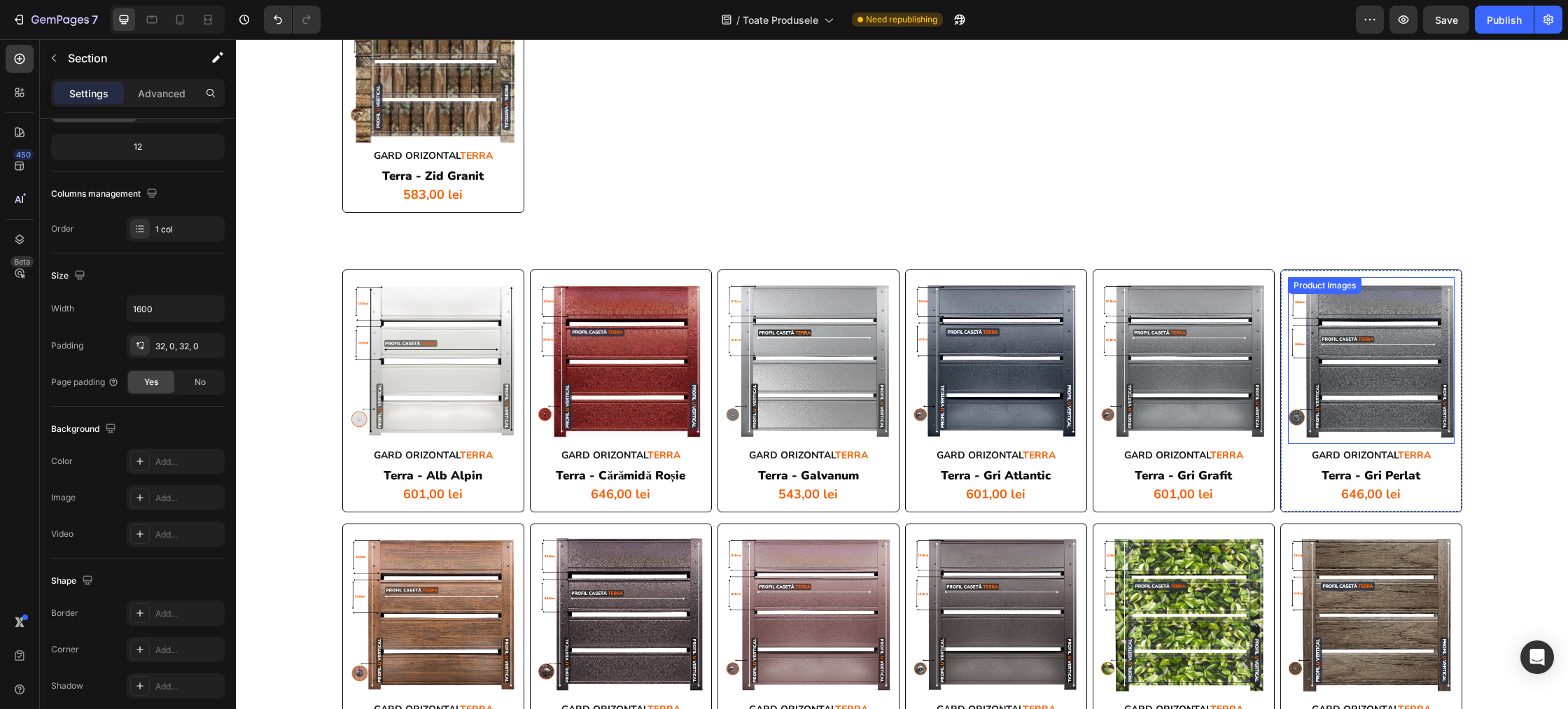
click at [1384, 319] on img at bounding box center [1372, 361] width 167 height 167
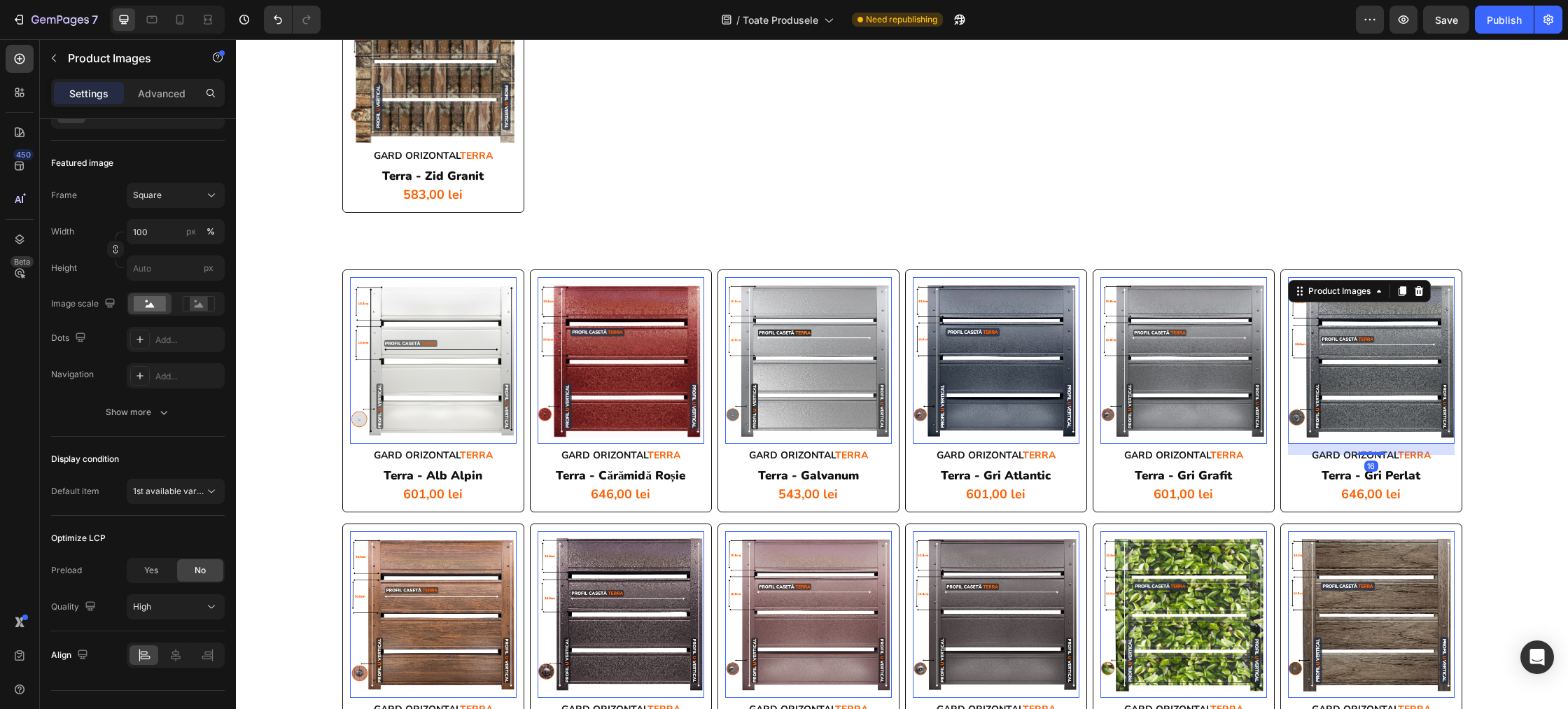
scroll to position [0, 0]
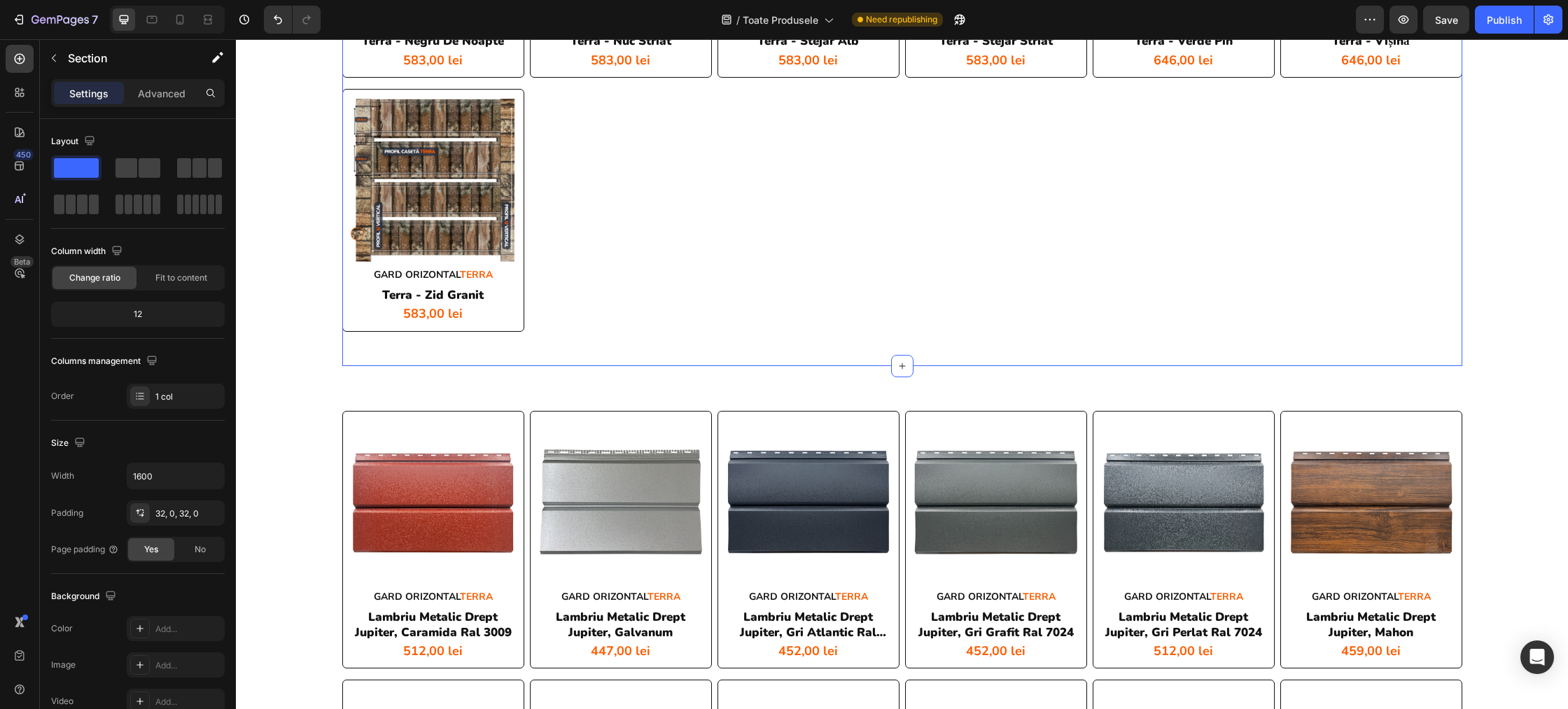
scroll to position [3637, 0]
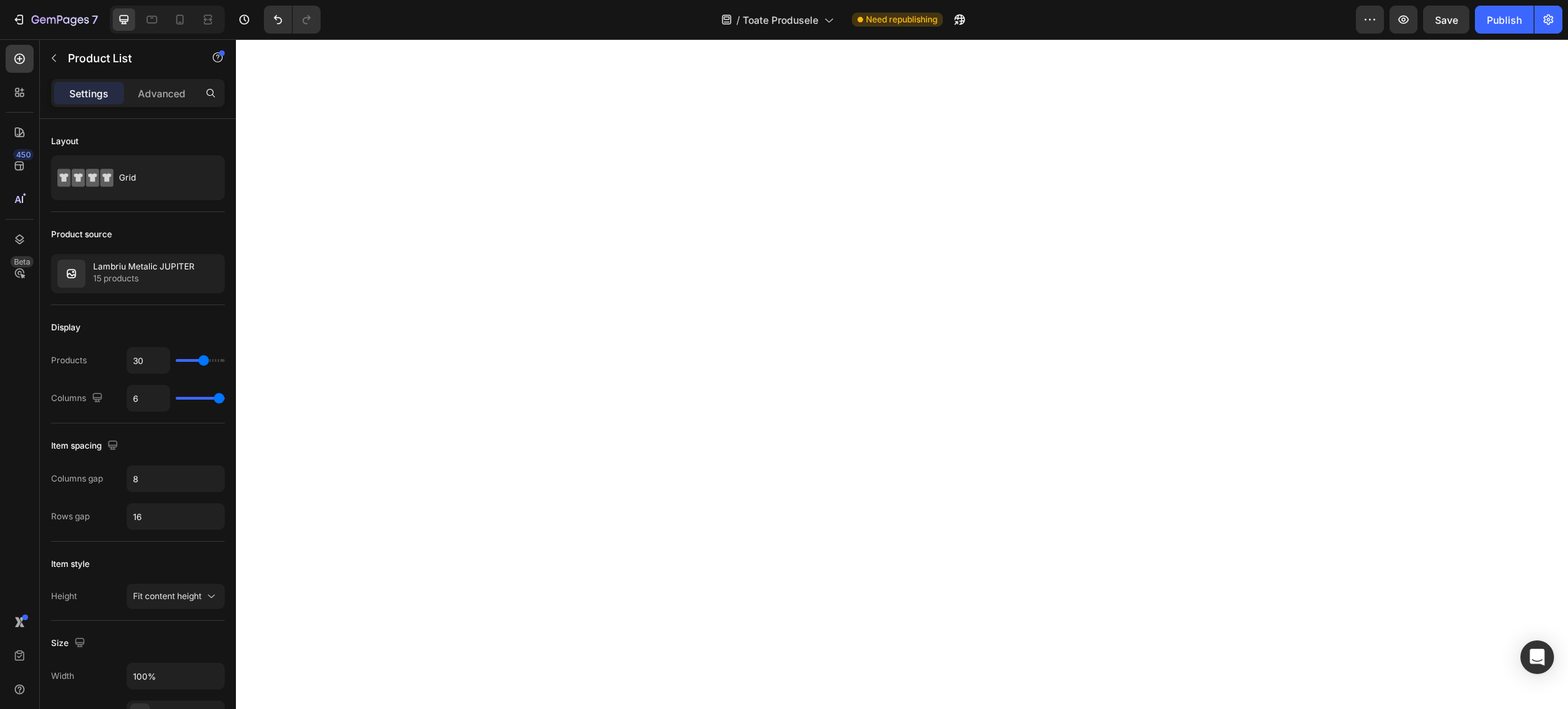
scroll to position [0, 0]
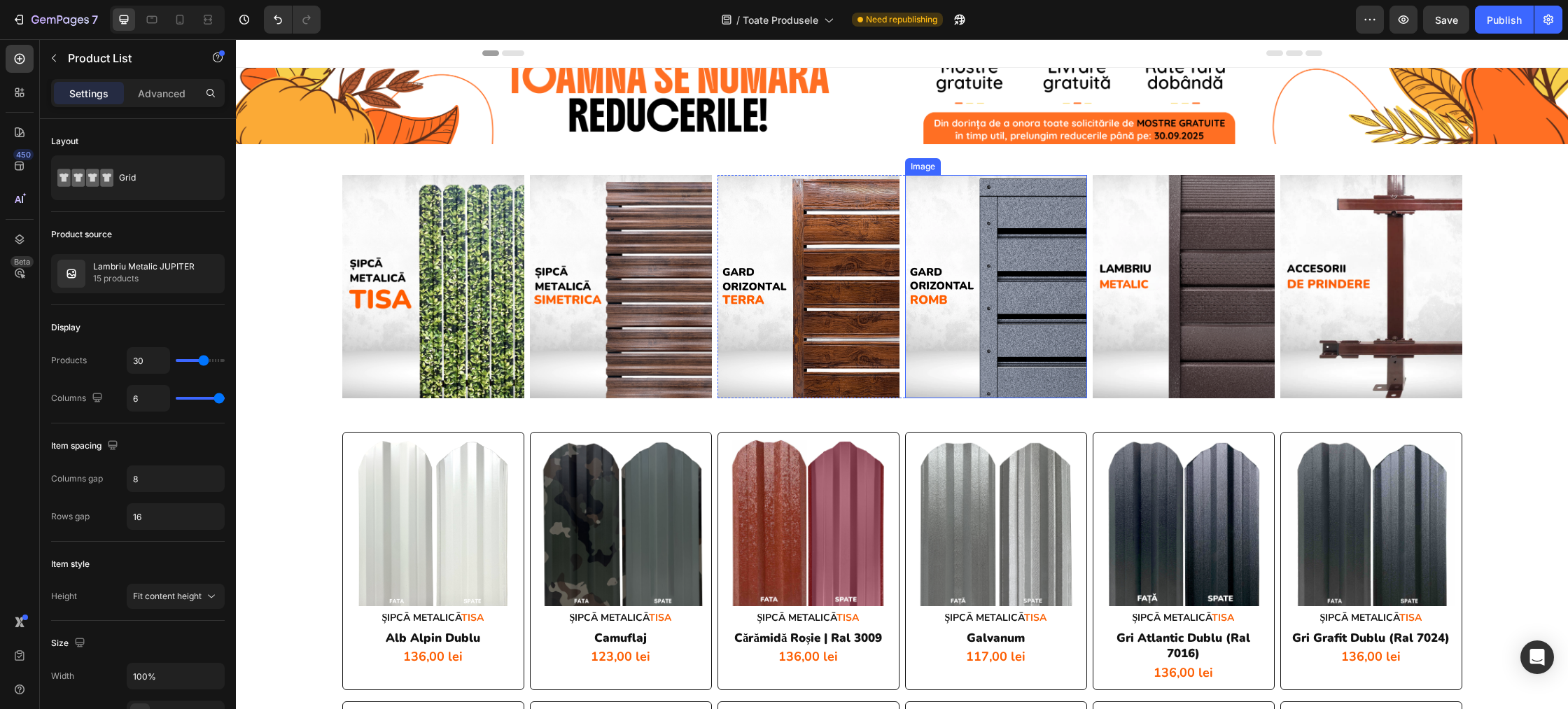
click at [970, 333] on img at bounding box center [996, 286] width 182 height 224
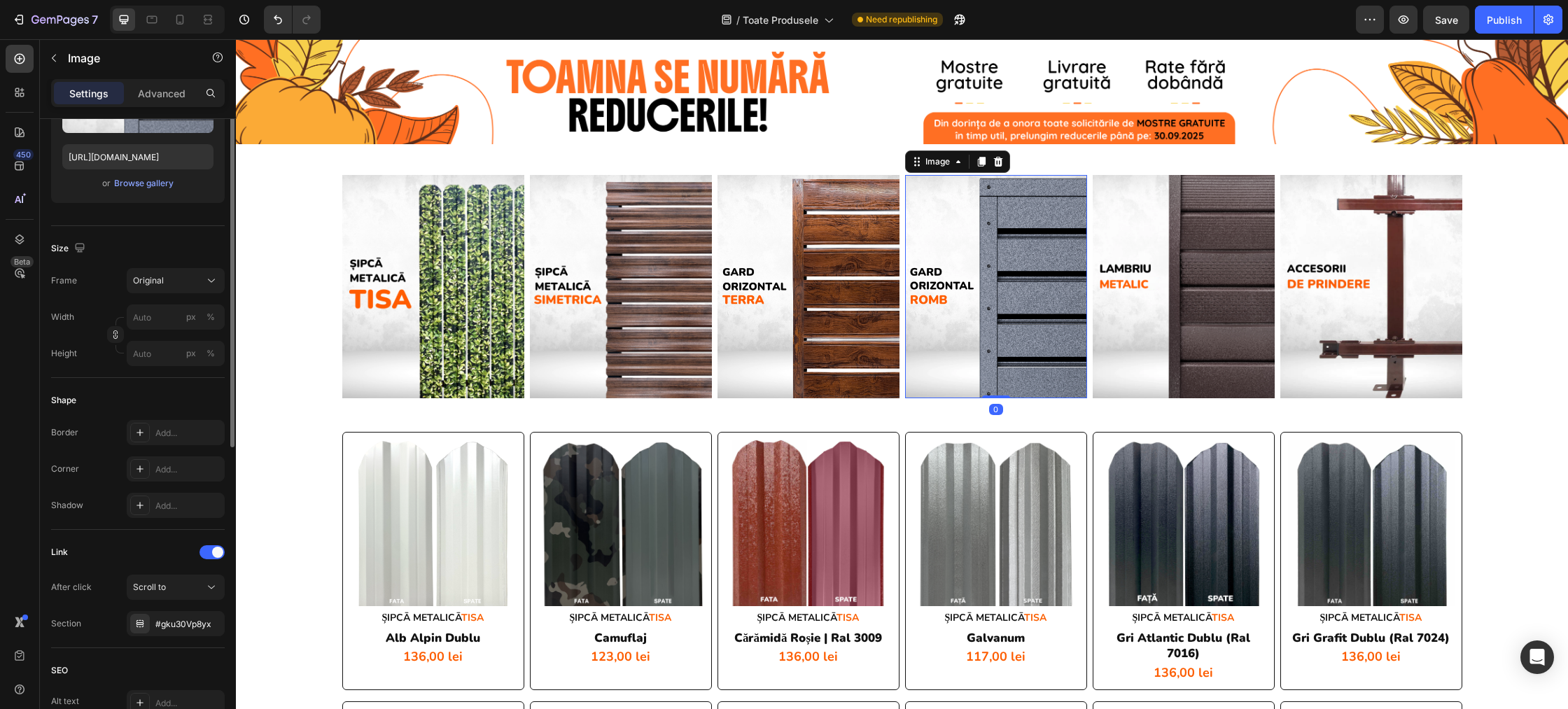
scroll to position [257, 0]
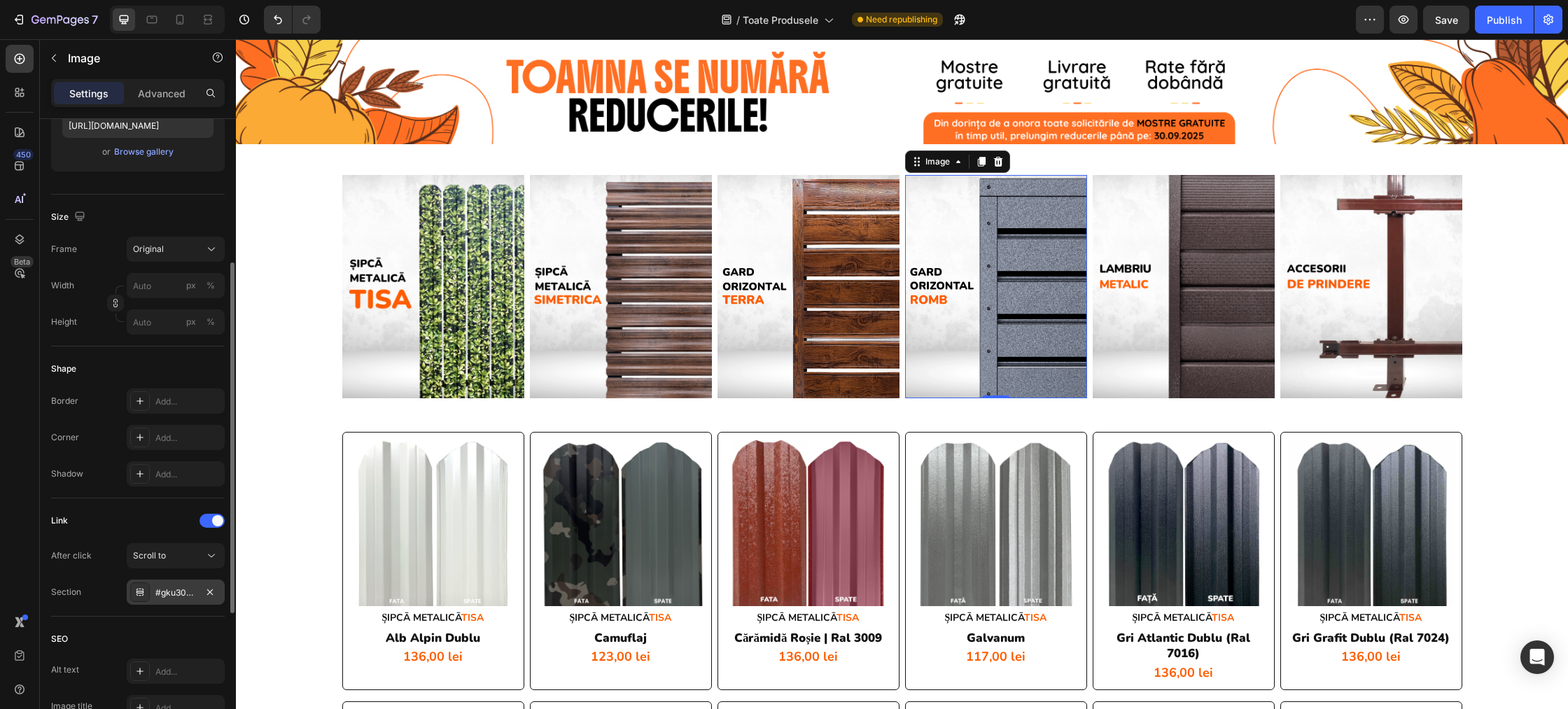
click at [141, 594] on icon at bounding box center [140, 591] width 11 height 11
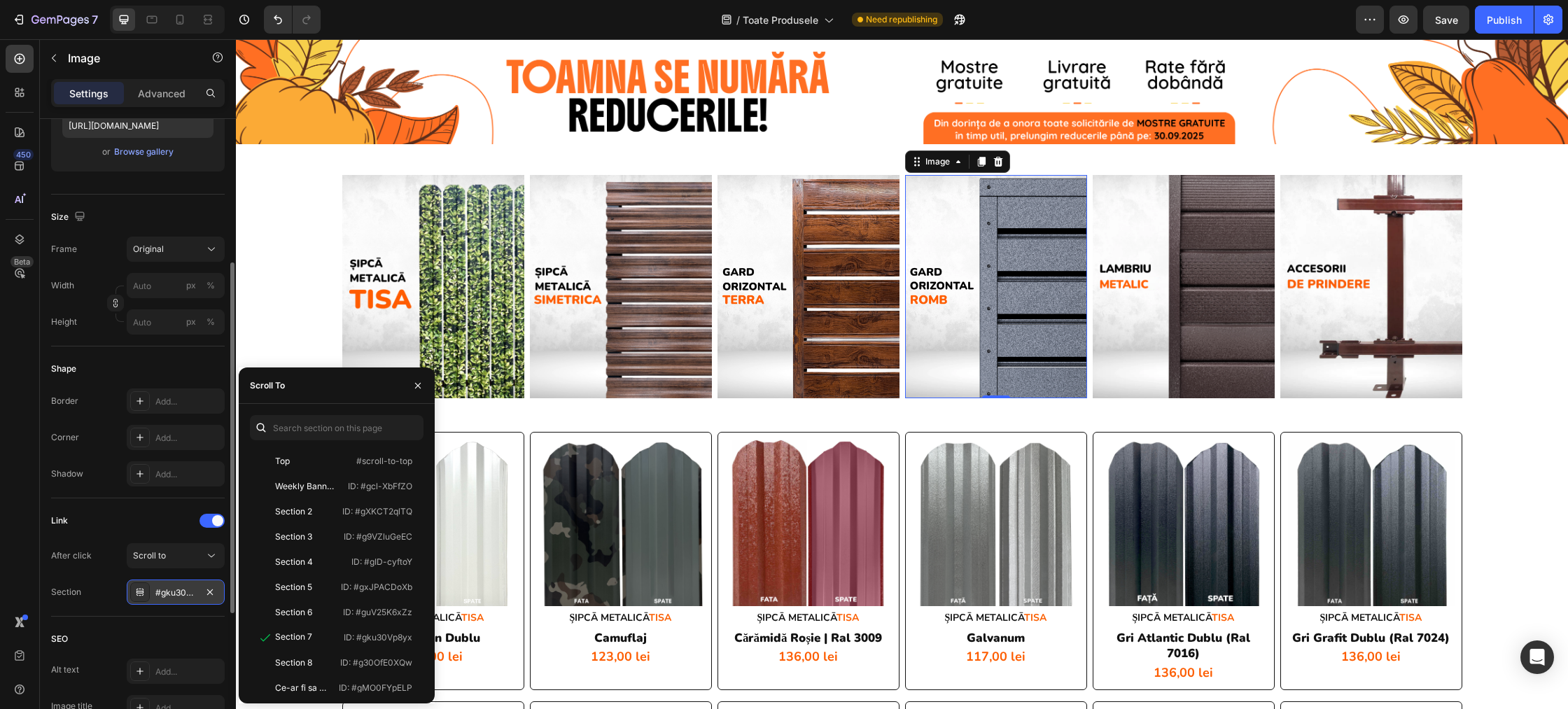
scroll to position [258, 0]
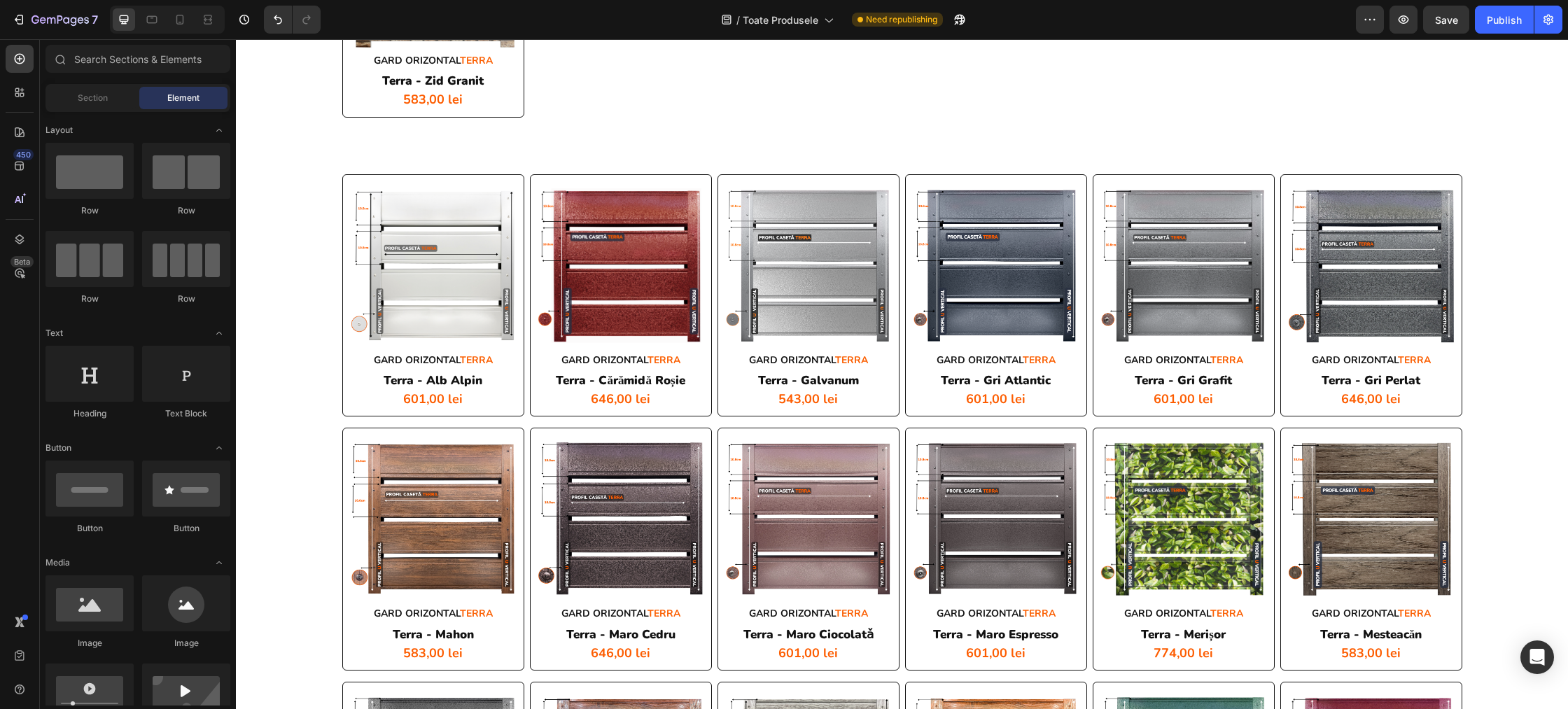
scroll to position [3979, 0]
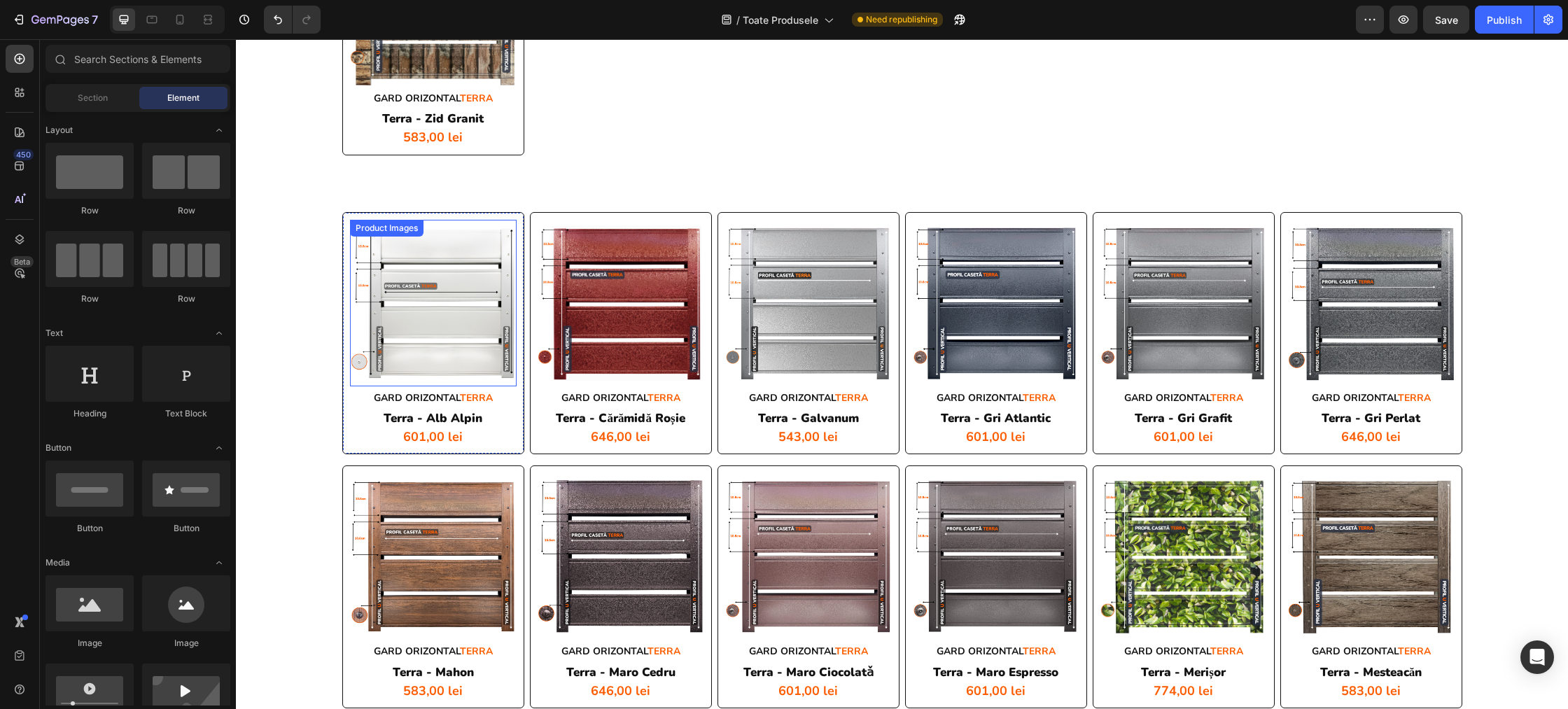
click at [406, 240] on div "Product Images" at bounding box center [433, 303] width 167 height 167
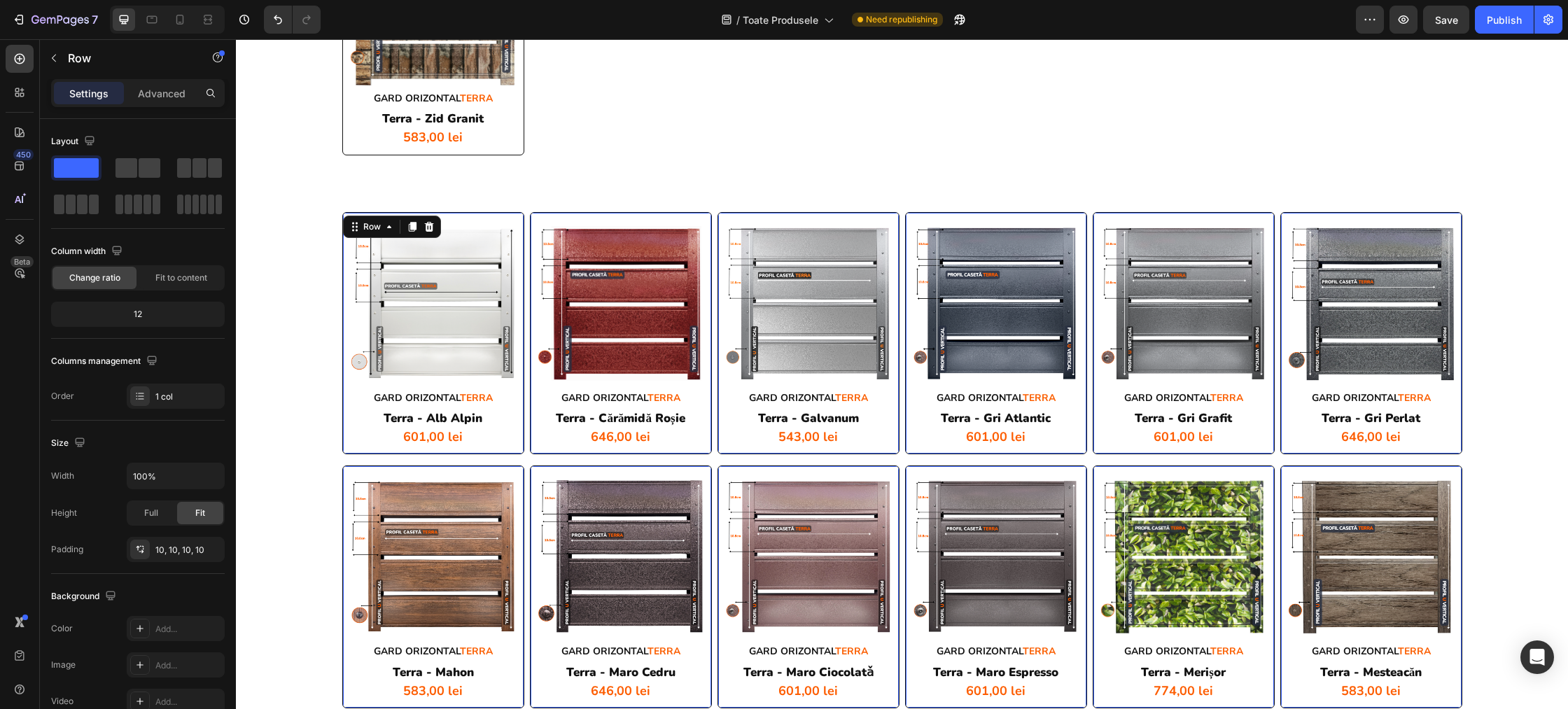
click at [470, 212] on div "Product Images GARD ORIZONTAL TERRA Heading terra - alb alpin Product Title 601…" at bounding box center [433, 333] width 182 height 243
click at [377, 228] on div "Row" at bounding box center [371, 226] width 23 height 13
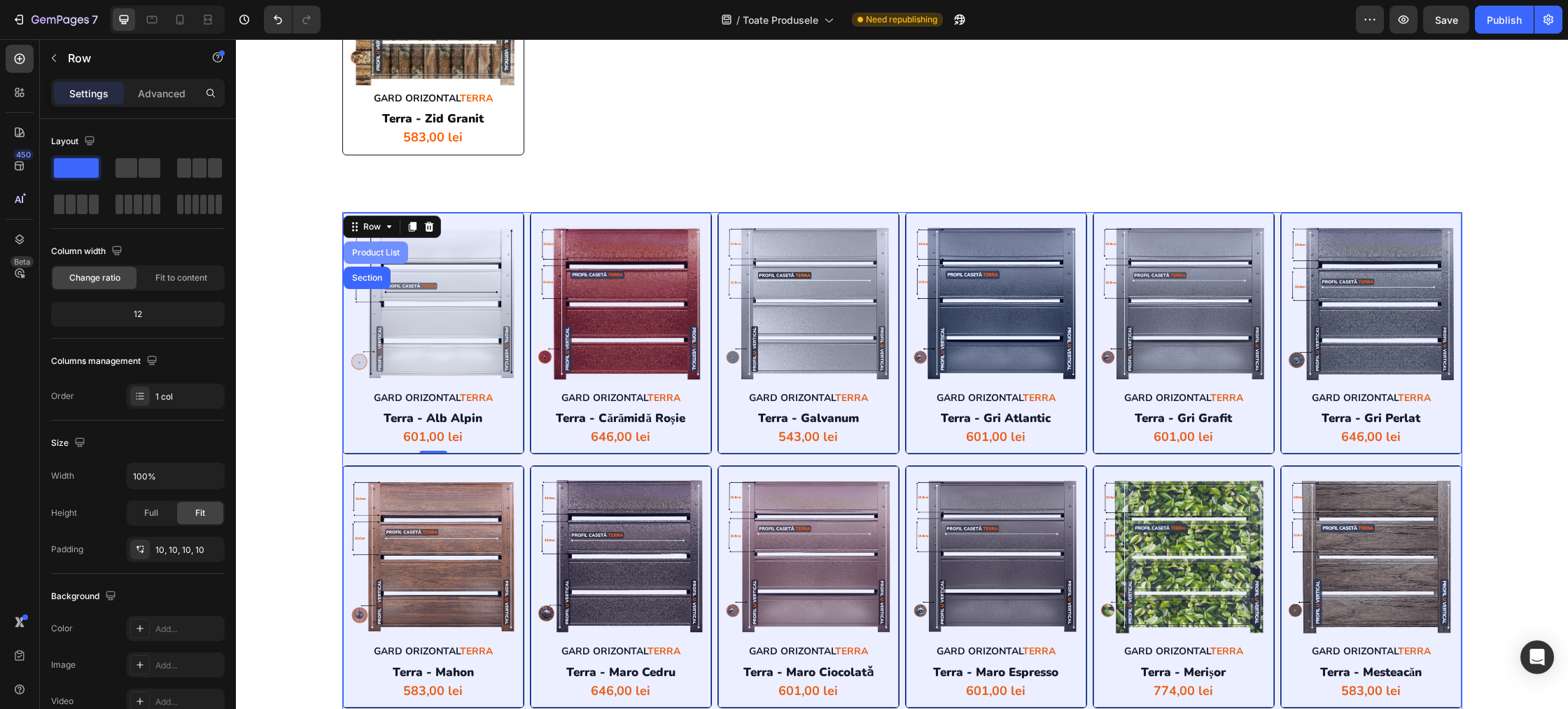
click at [370, 257] on div "Product List" at bounding box center [376, 253] width 65 height 22
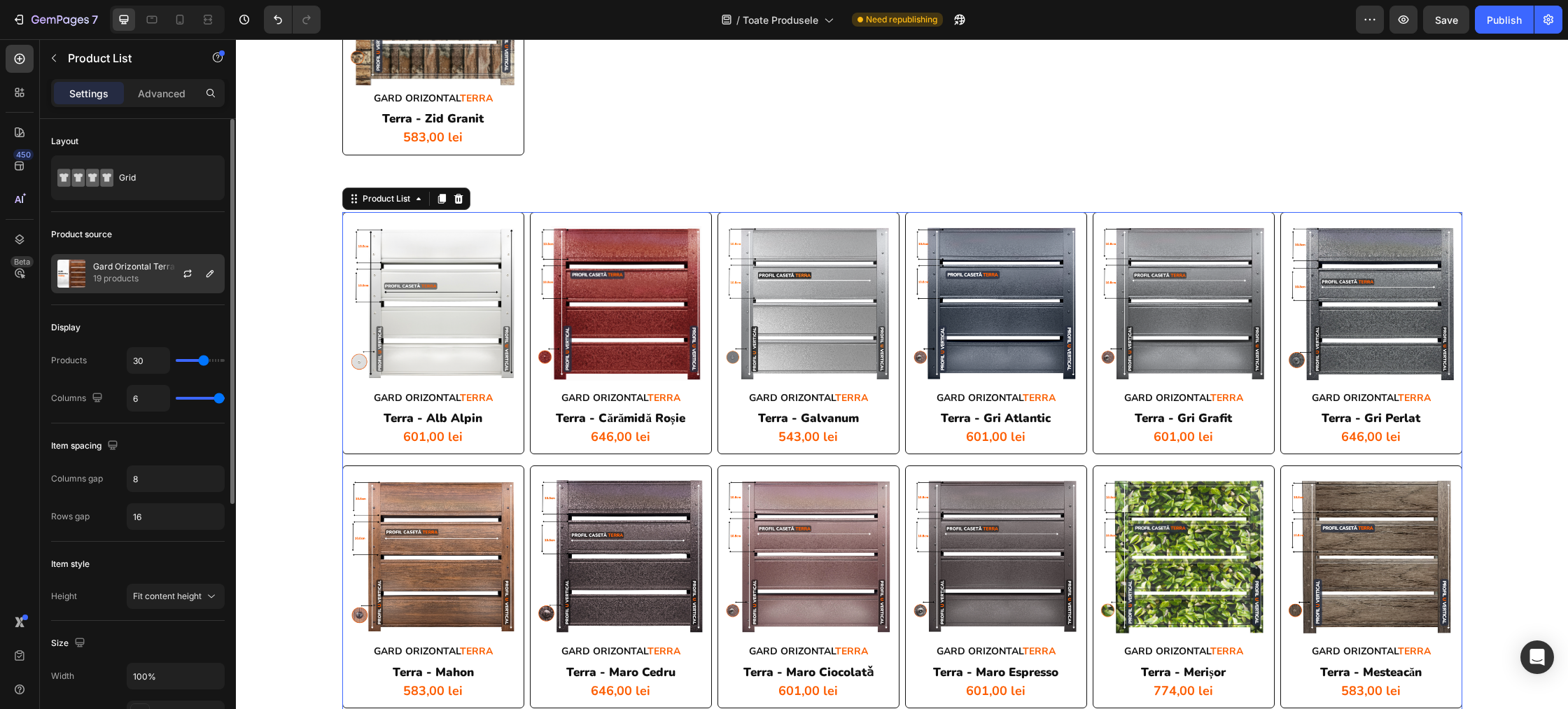
click at [156, 275] on p "19 products" at bounding box center [134, 278] width 82 height 14
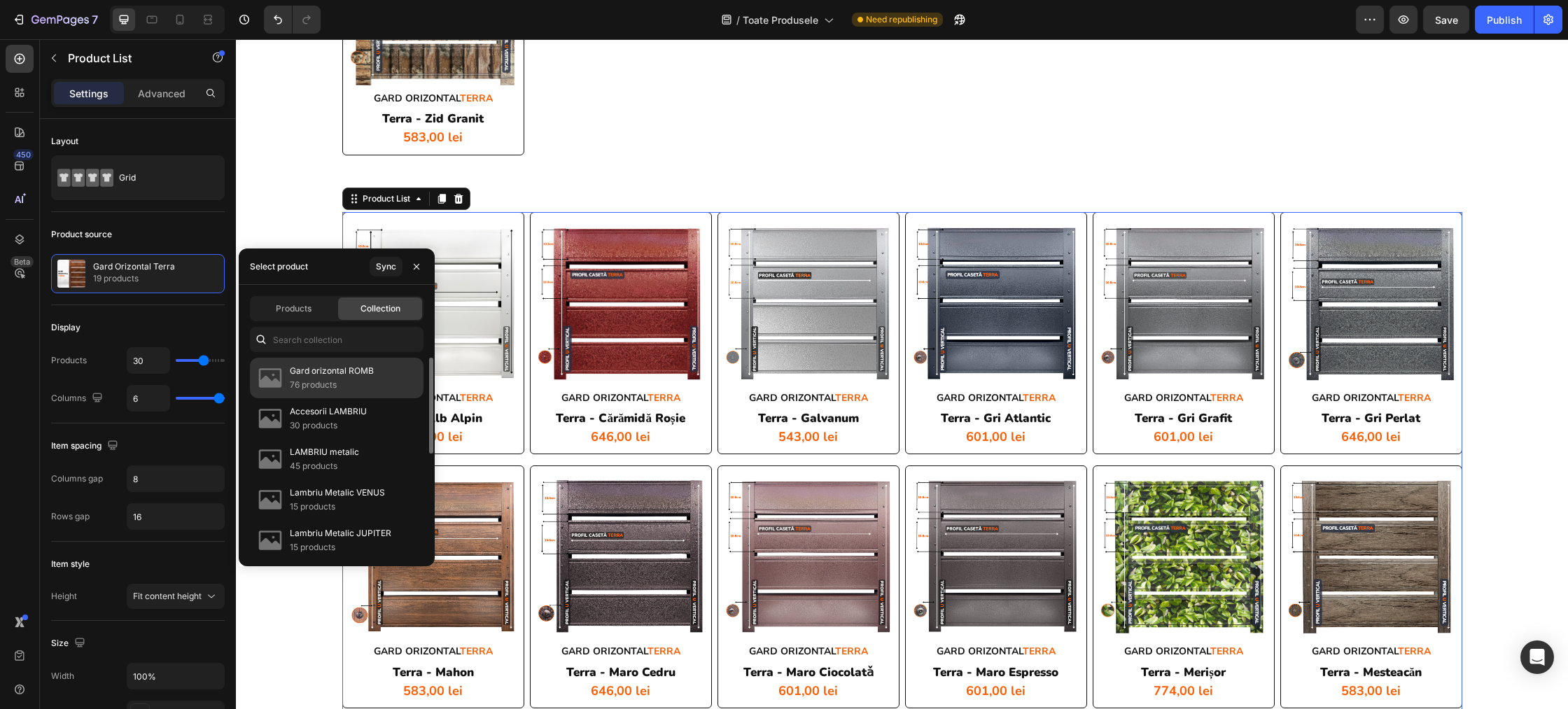
click at [303, 373] on p "Gard orizontal ROMB" at bounding box center [331, 370] width 84 height 14
